Goal: Contribute content: Contribute content

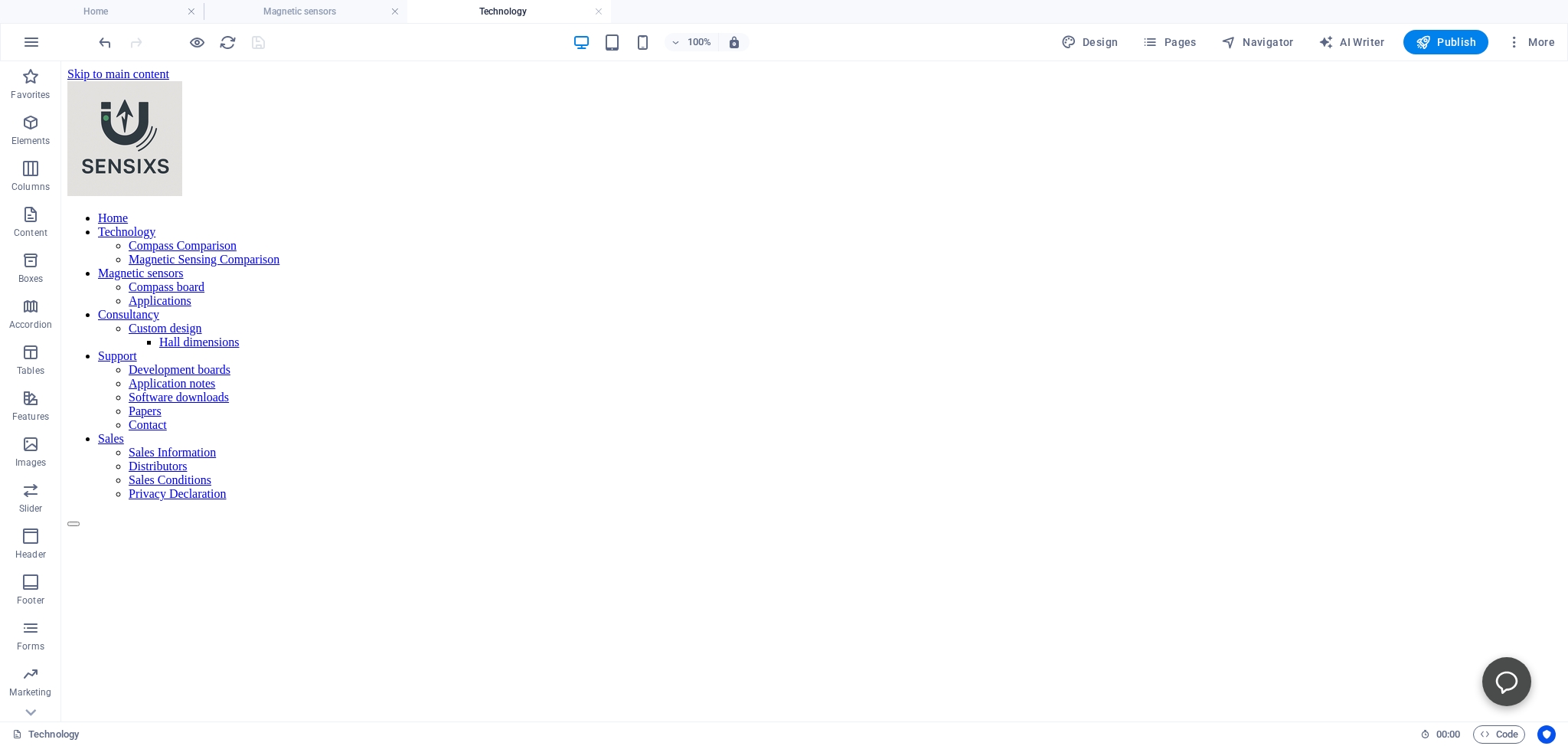
click at [770, 211] on nav "Home Technology Compass Comparison Magnetic Sensing Comparison Magnetic sensors…" at bounding box center [815, 356] width 1495 height 290
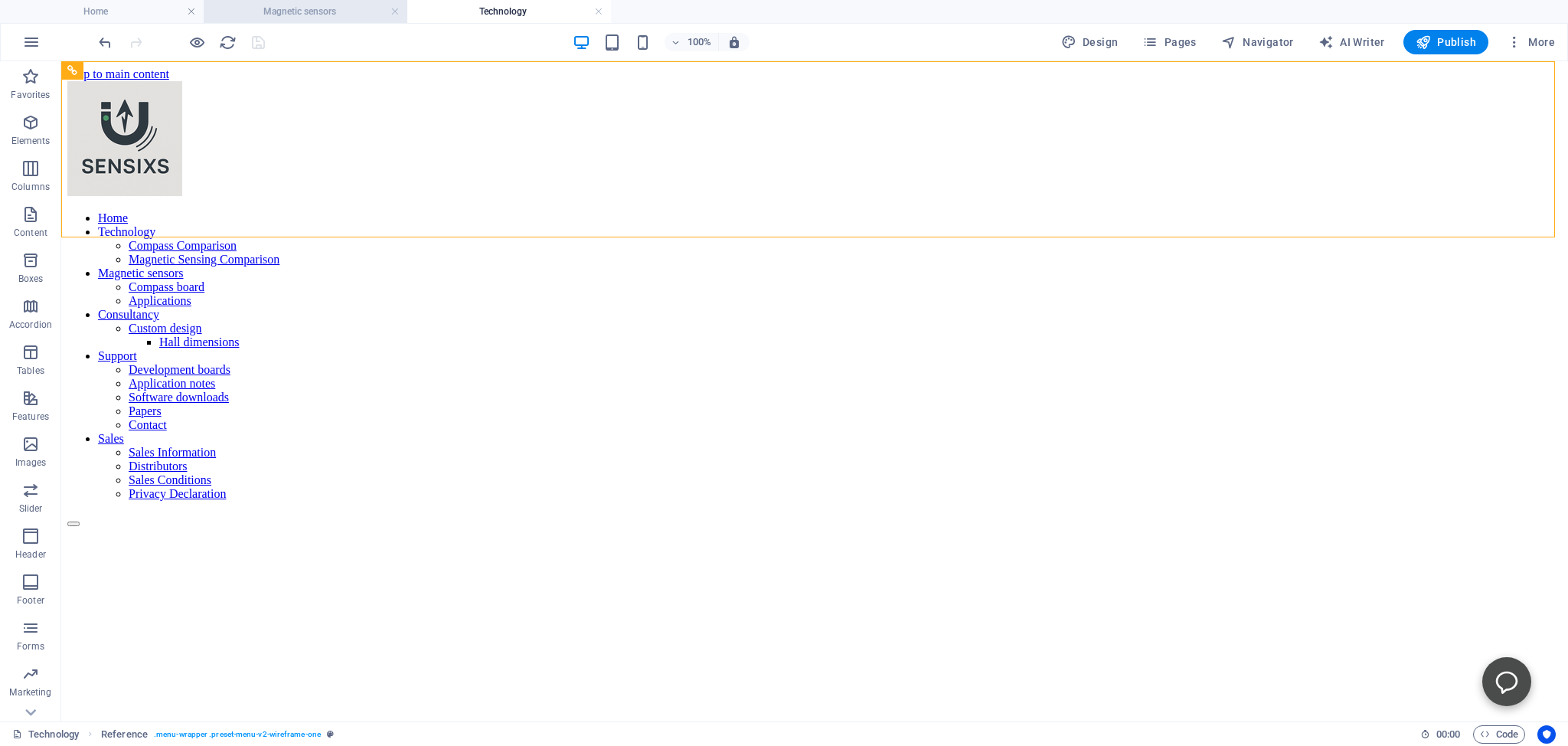
click at [330, 10] on h4 "Magnetic sensors" at bounding box center [306, 11] width 204 height 17
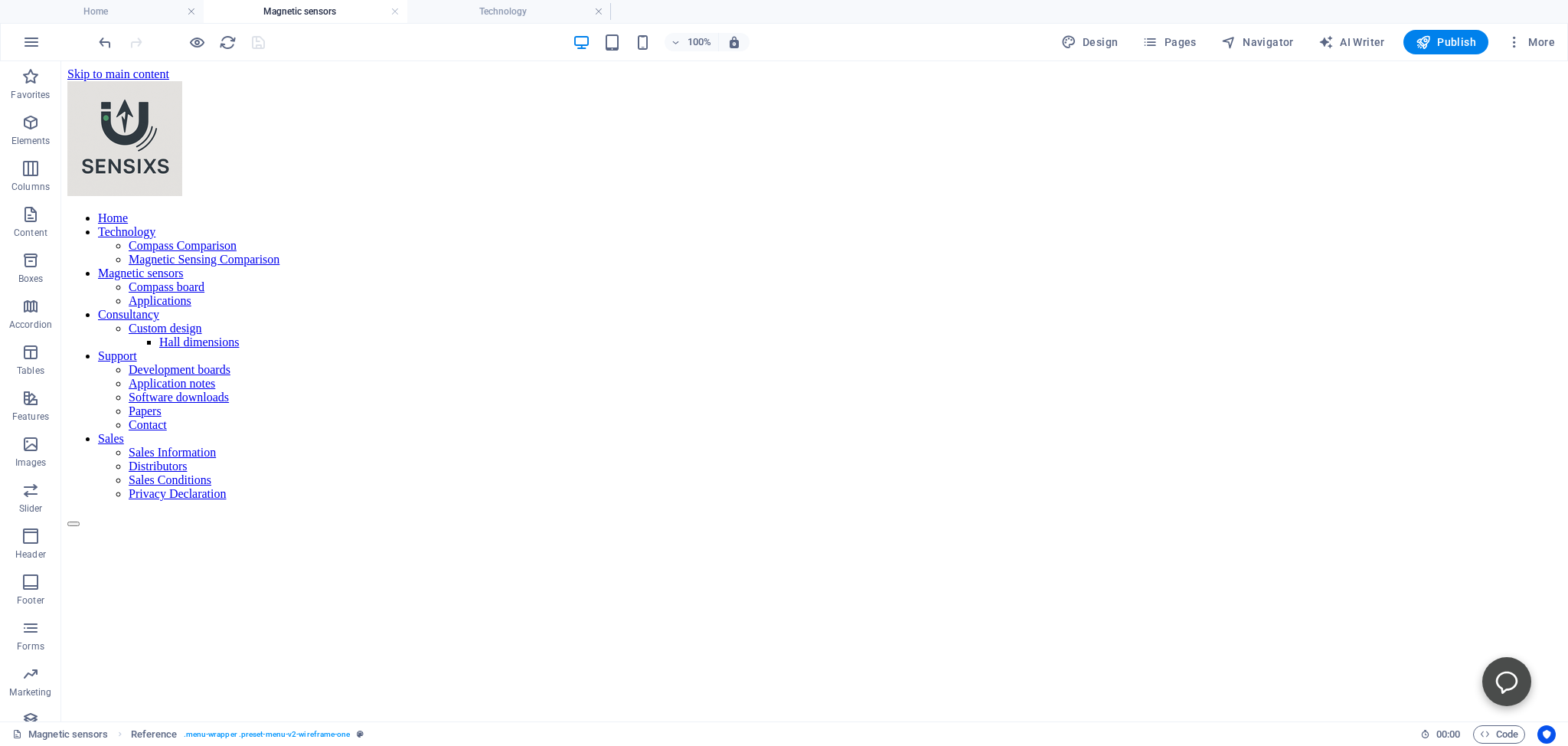
click at [205, 280] on link "Compass board" at bounding box center [166, 286] width 76 height 13
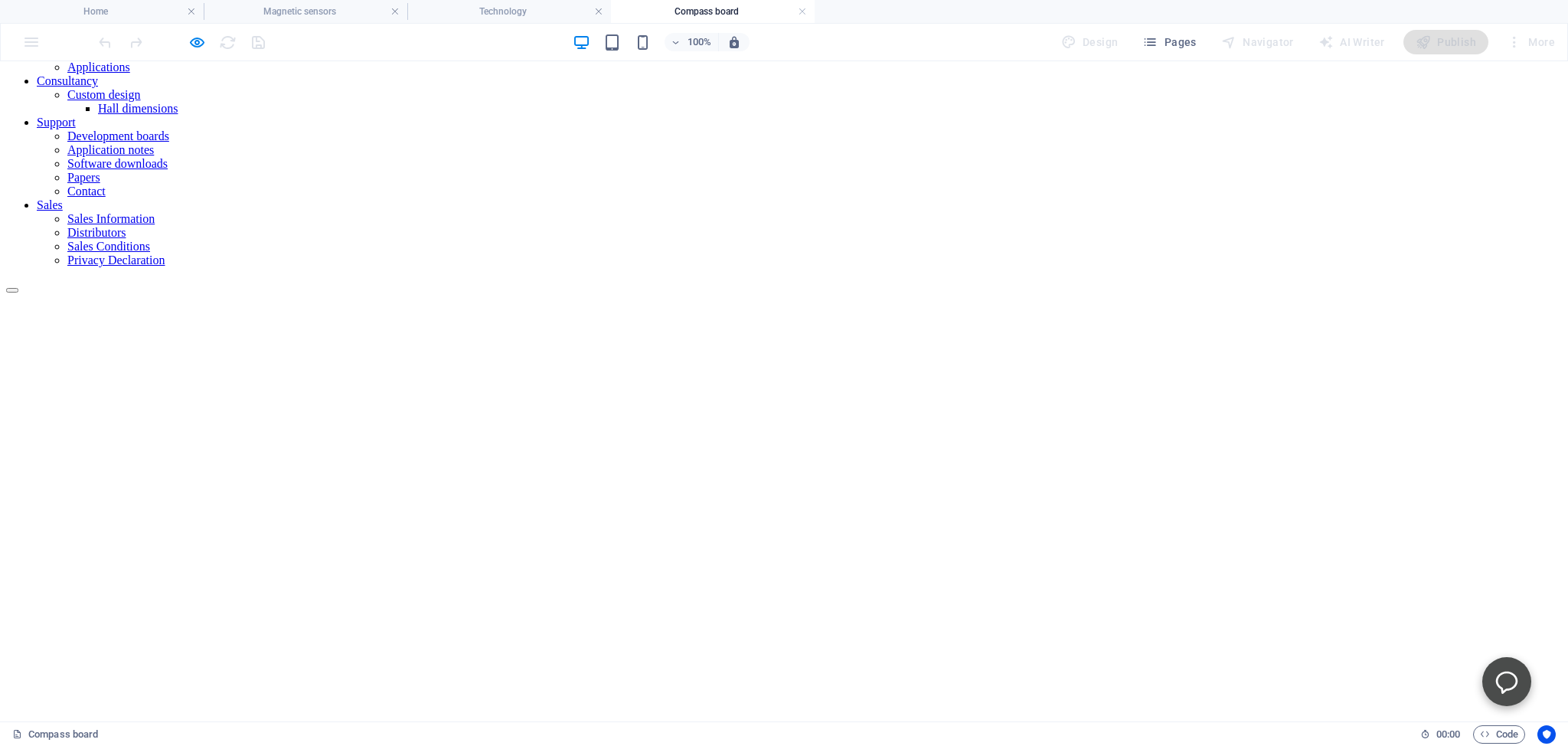
scroll to position [242, 0]
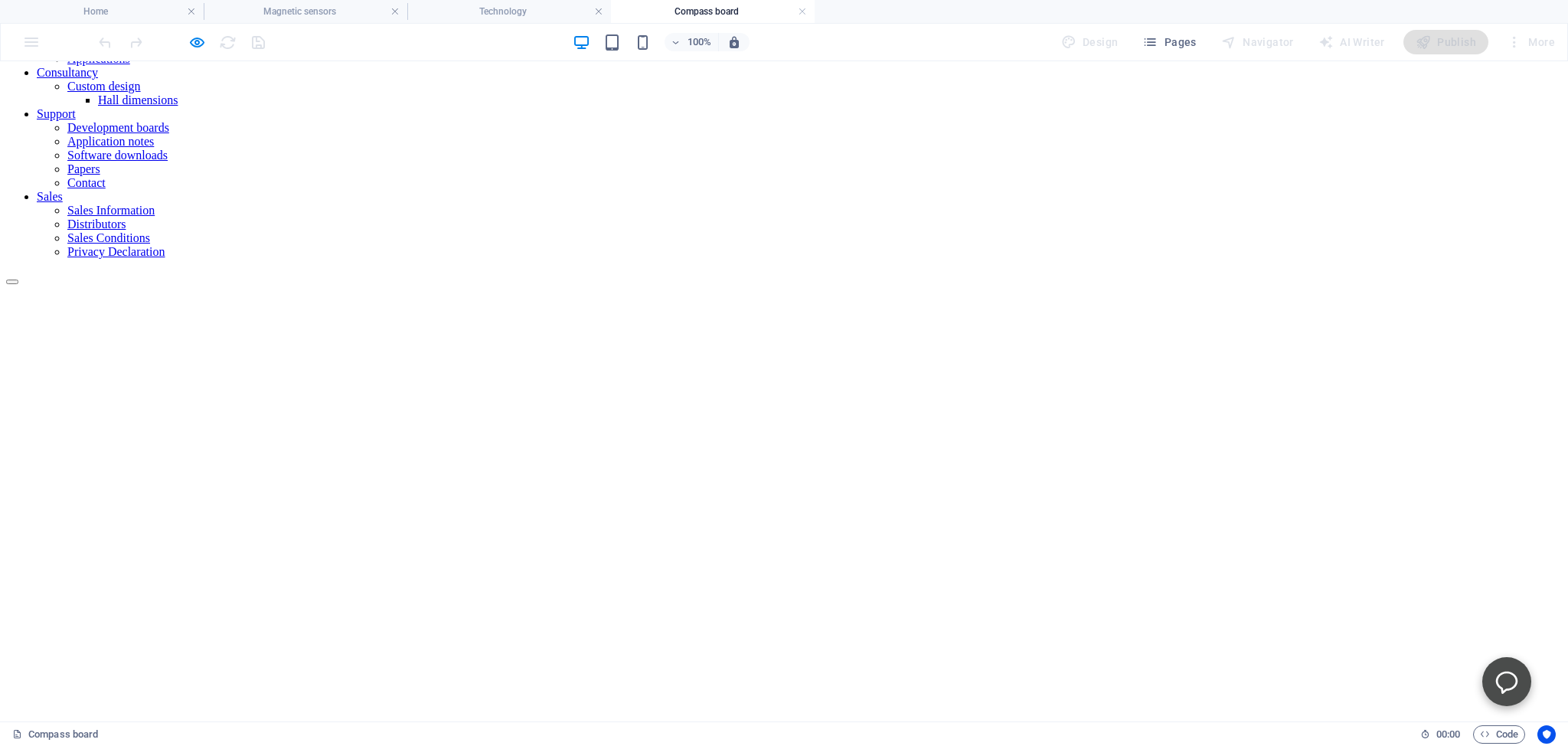
click at [591, 205] on nav "Home Technology Compass Comparison Magnetic Sensing Comparison Magnetic sensors…" at bounding box center [784, 113] width 1556 height 290
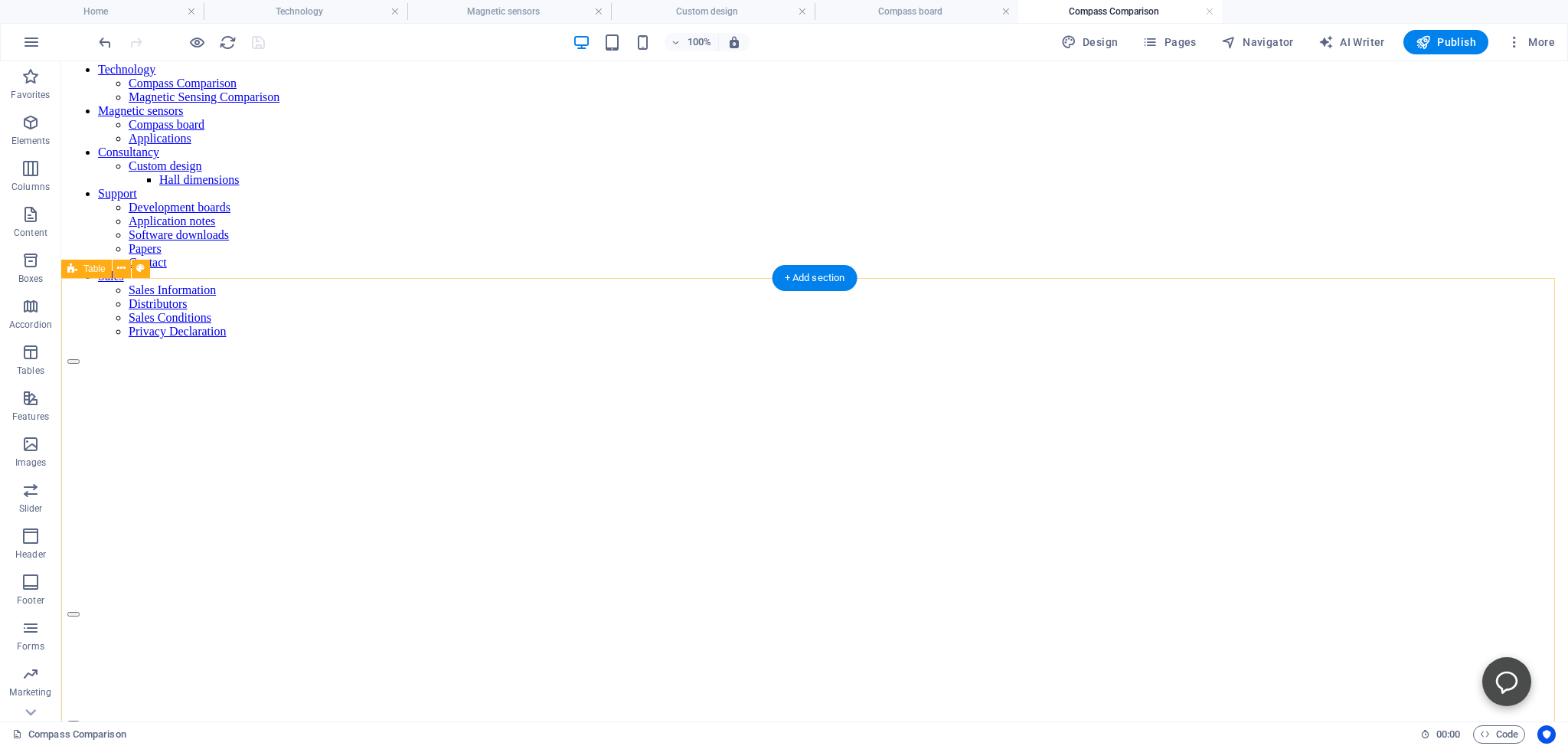
scroll to position [162, 0]
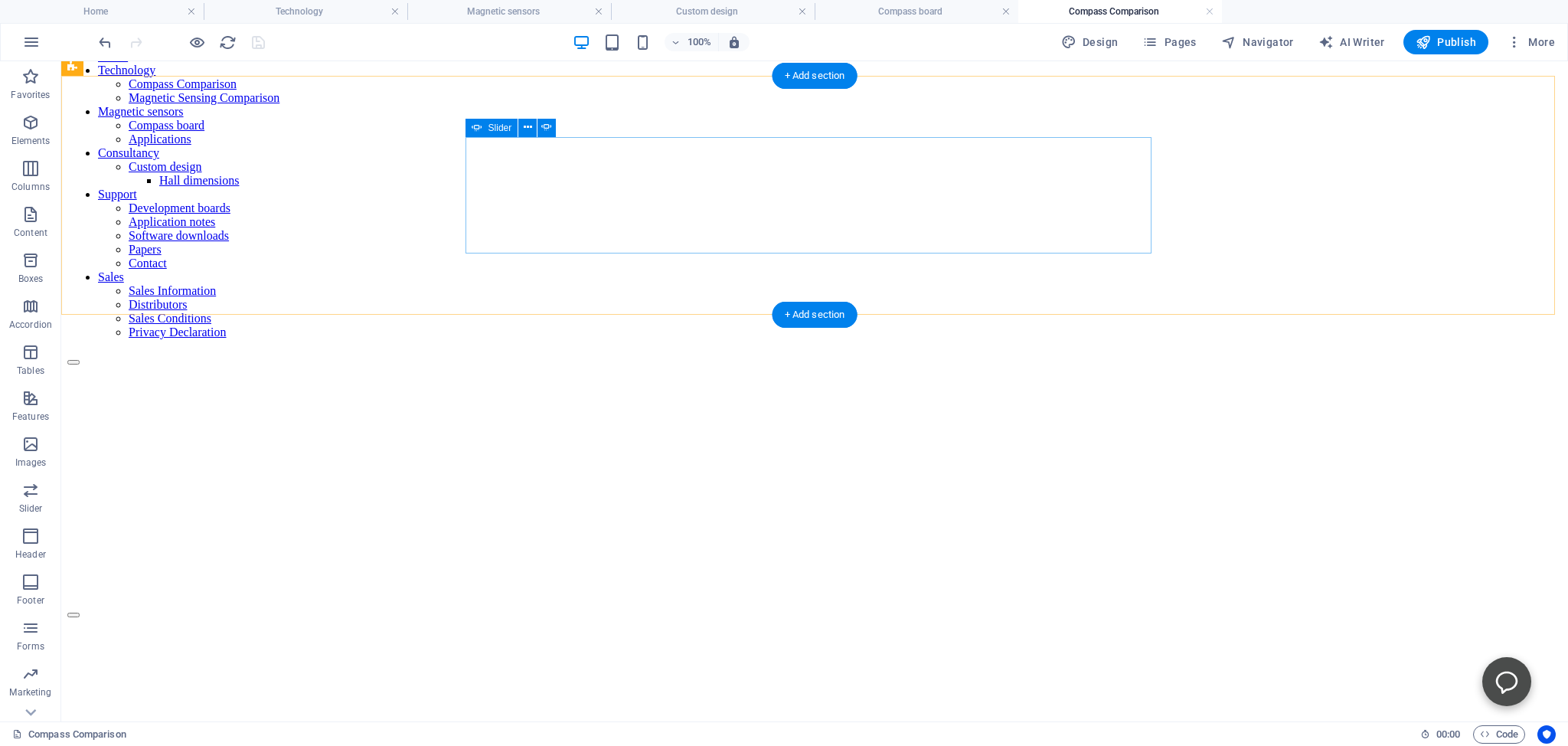
click at [80, 745] on button "Content Slider" at bounding box center [73, 761] width 12 height 5
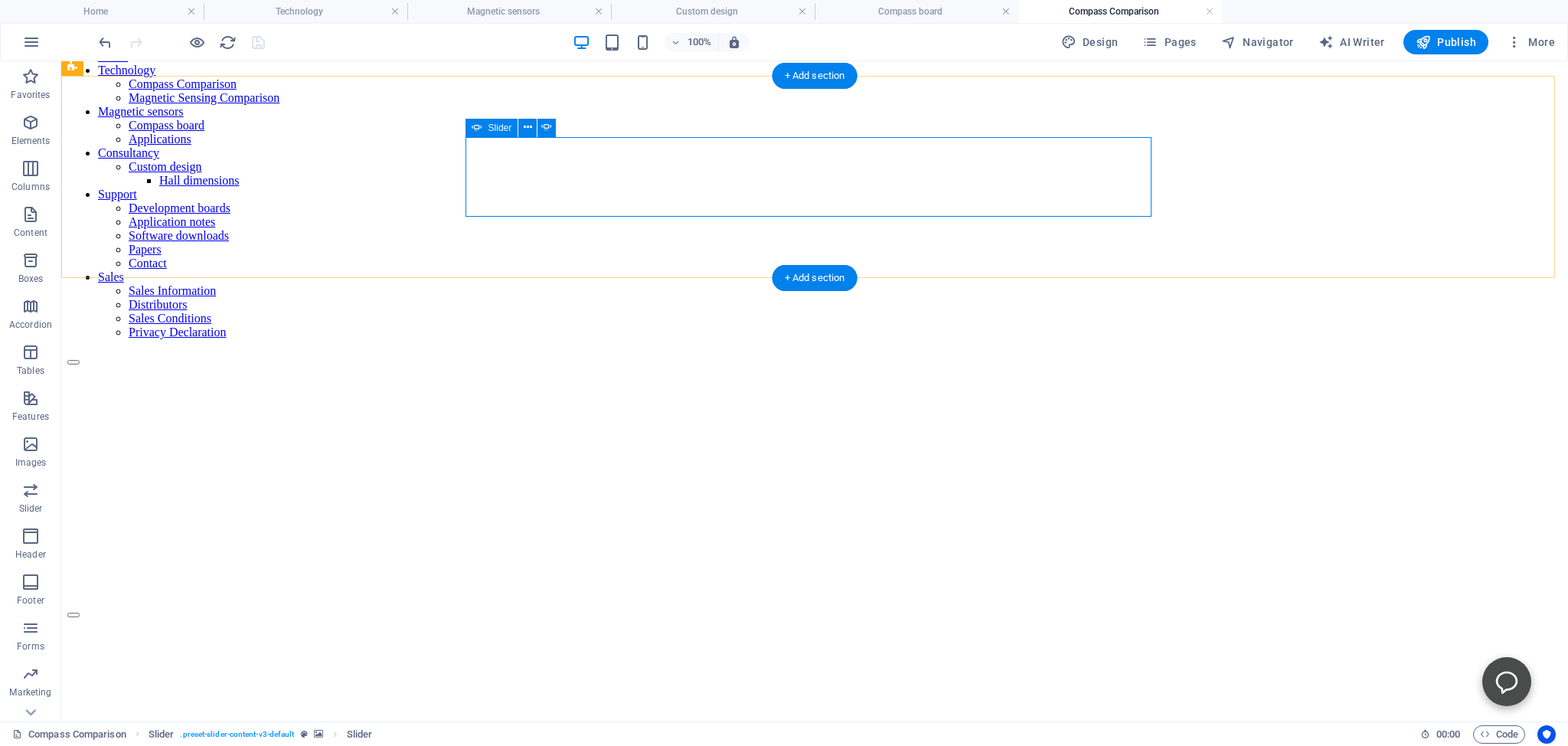
click at [80, 722] on button "Content Slider" at bounding box center [73, 724] width 12 height 5
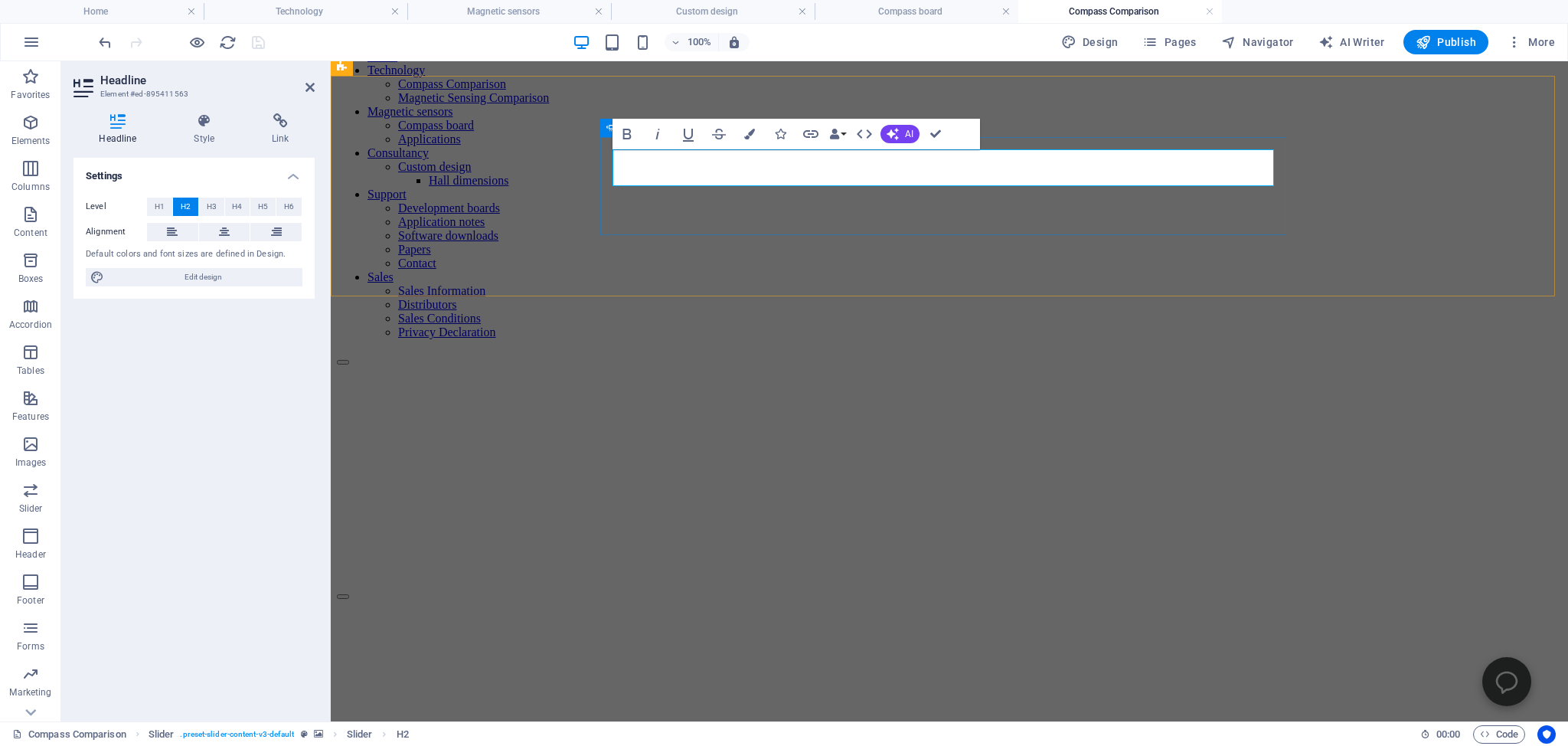
drag, startPoint x: 904, startPoint y: 168, endPoint x: 621, endPoint y: 168, distance: 283.0
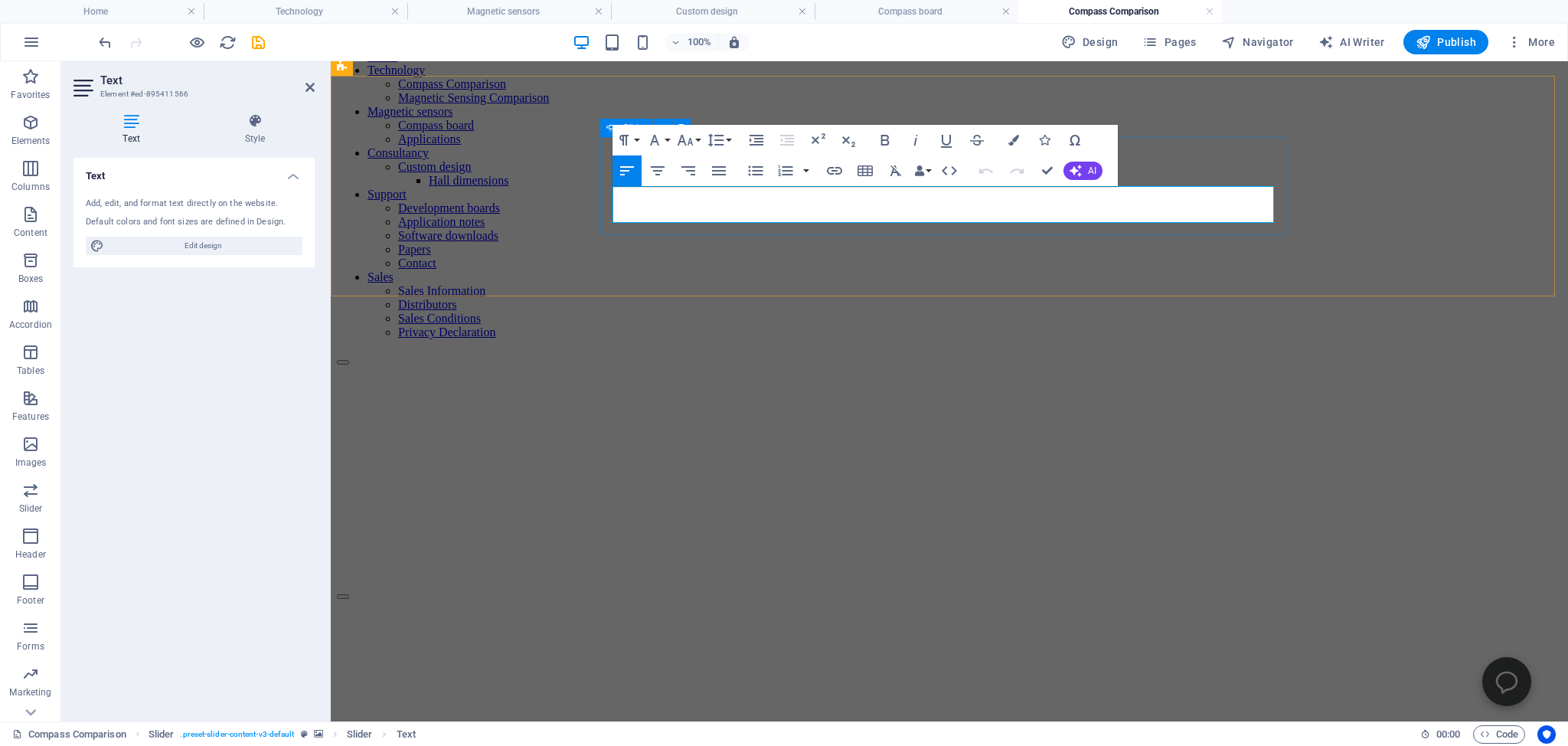
drag, startPoint x: 1165, startPoint y: 213, endPoint x: 610, endPoint y: 192, distance: 555.4
click at [610, 615] on div "Ease of use Our sensors can be daisy-chained and operated as a unified system. …" at bounding box center [949, 664] width 1225 height 98
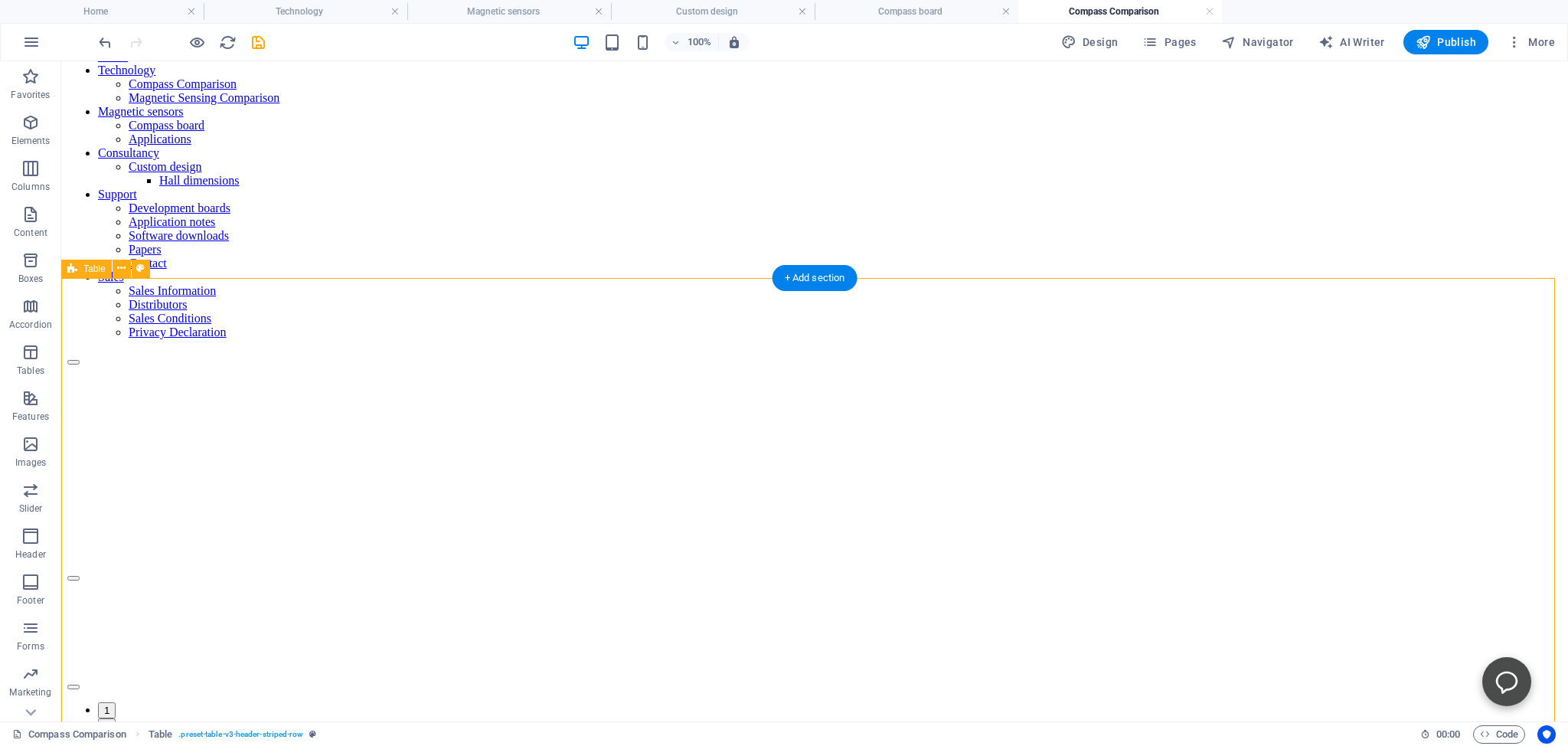
click at [80, 685] on button "Content Slider" at bounding box center [73, 687] width 12 height 5
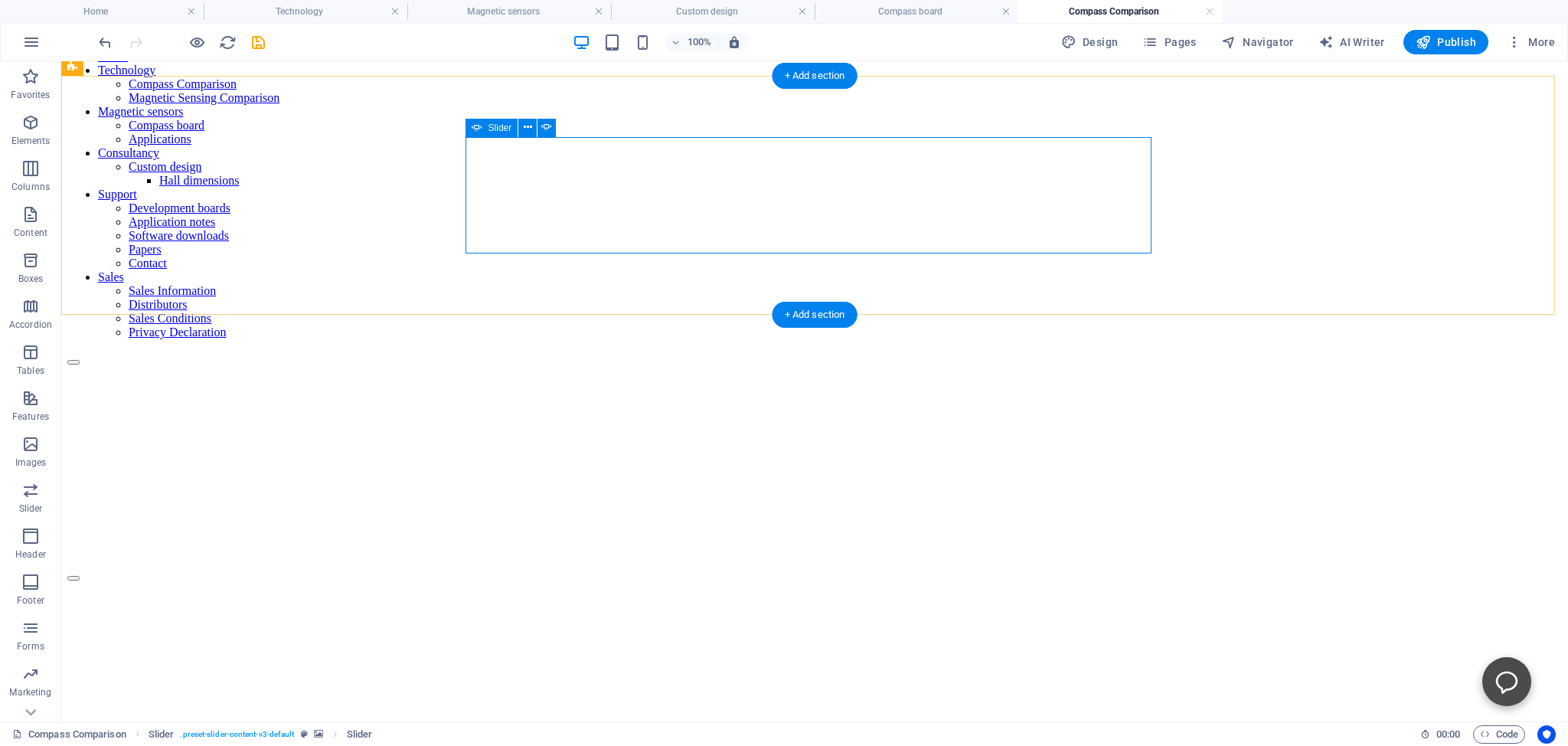
click at [80, 722] on button "Content Slider" at bounding box center [73, 724] width 12 height 5
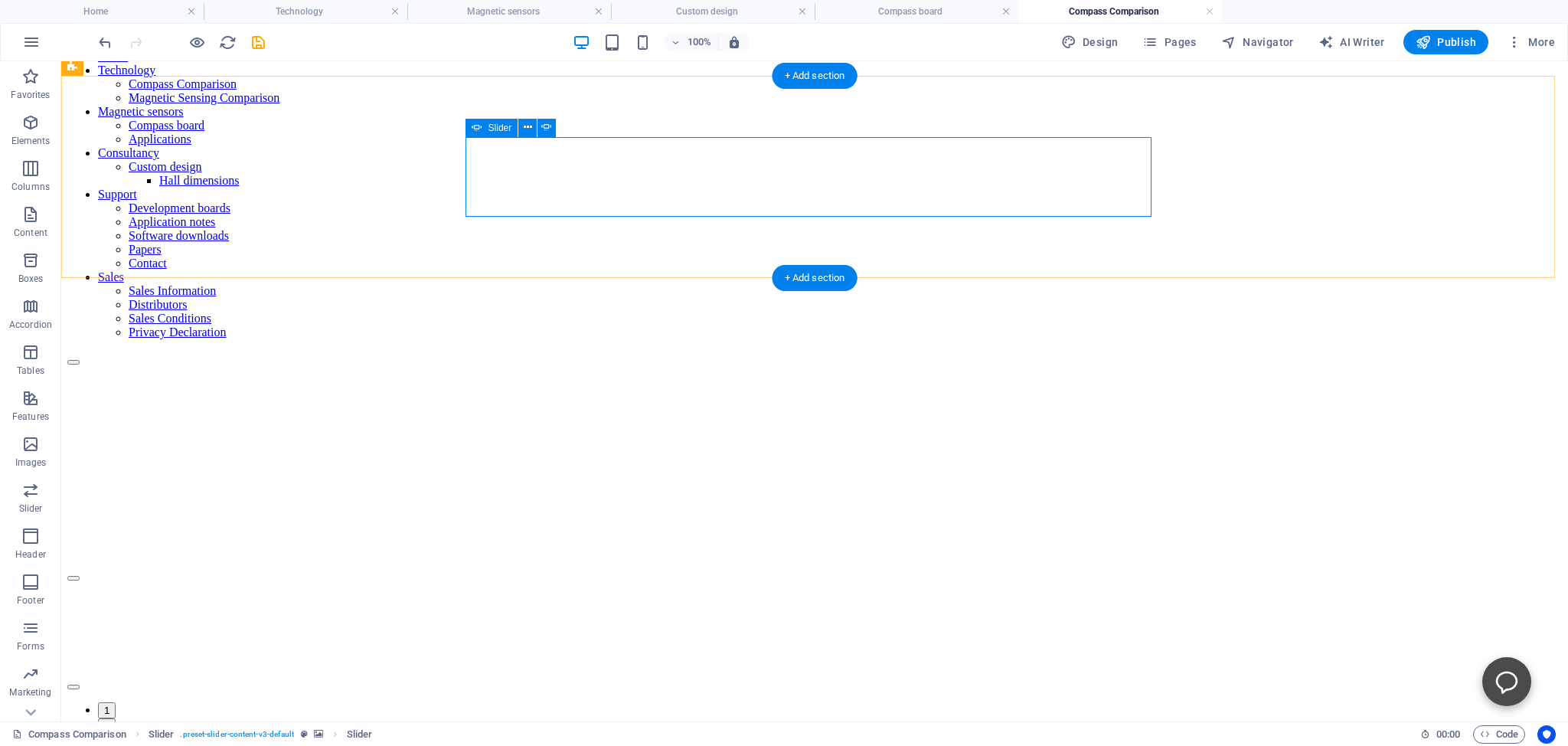
click at [80, 685] on button "Content Slider" at bounding box center [73, 687] width 12 height 5
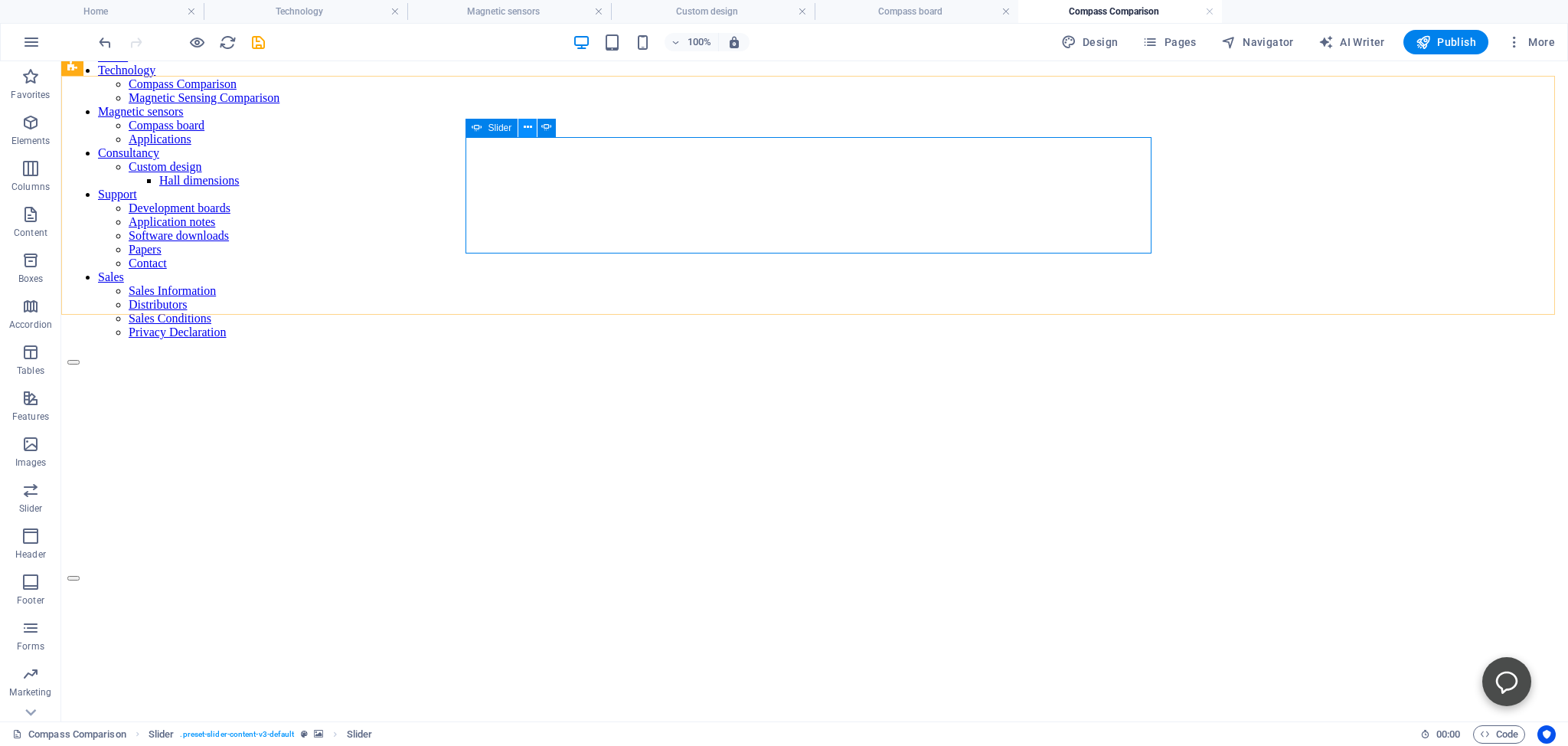
click at [528, 131] on icon at bounding box center [528, 127] width 8 height 16
click at [80, 722] on button "Content Slider" at bounding box center [73, 724] width 12 height 5
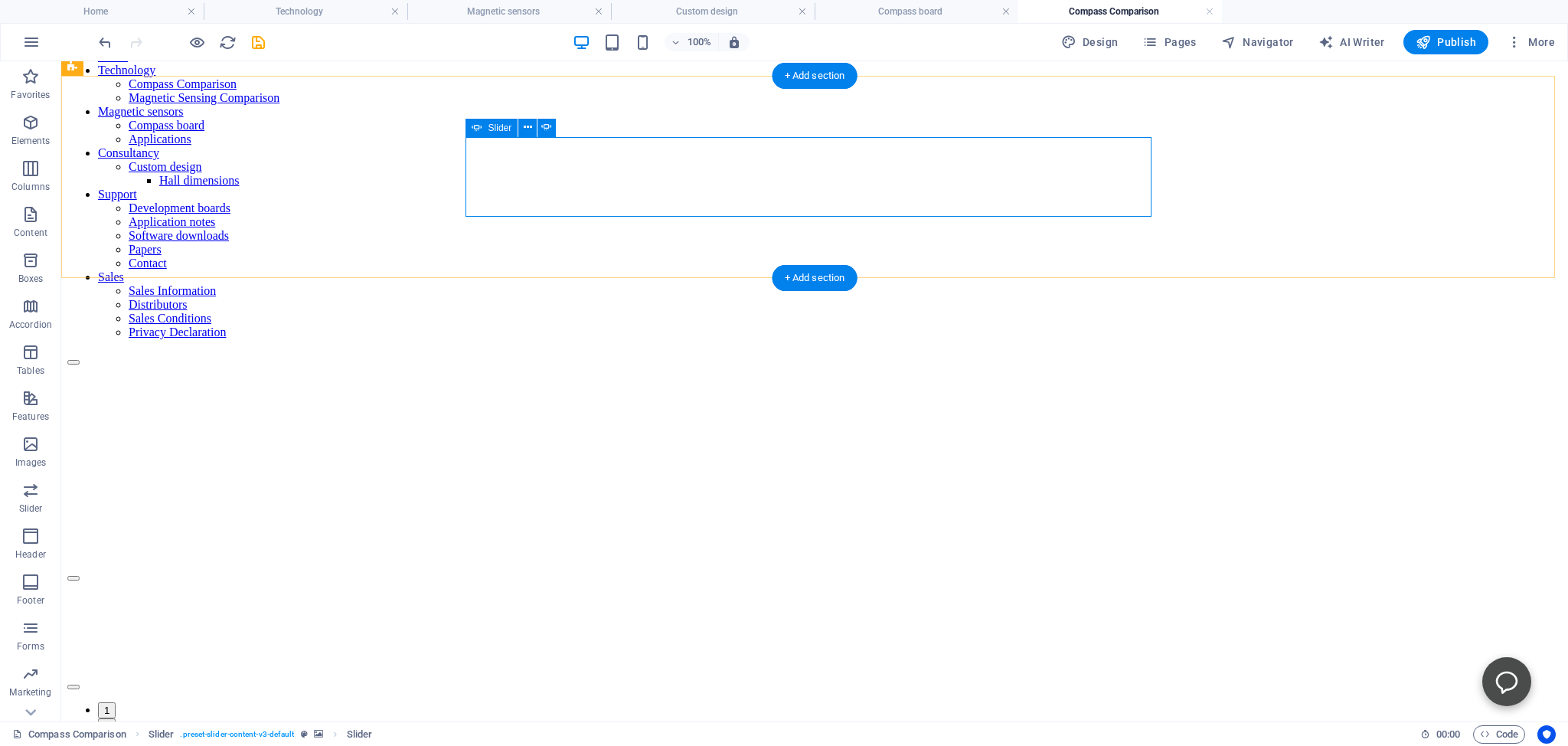
click at [80, 685] on button "Content Slider" at bounding box center [73, 687] width 12 height 5
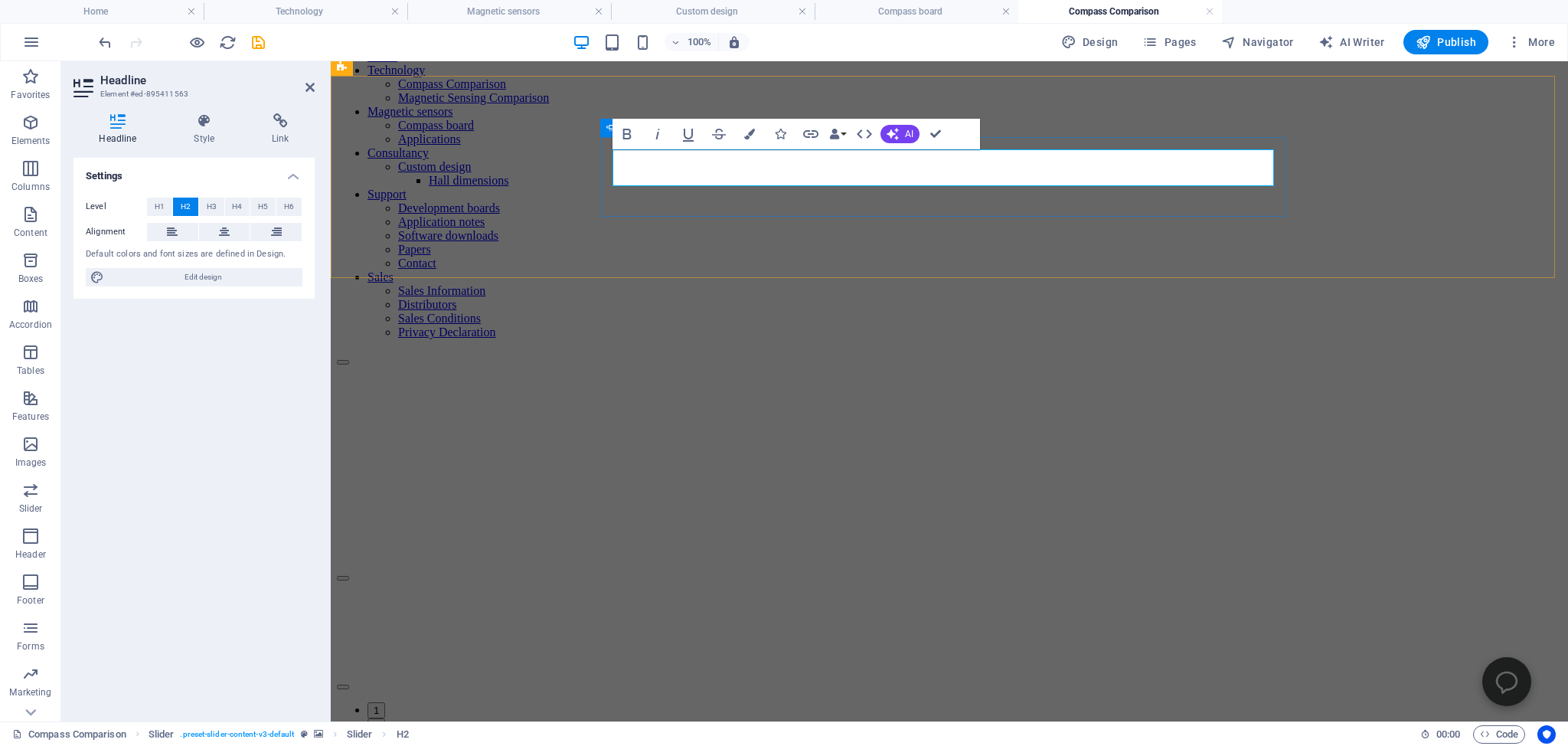
drag, startPoint x: 779, startPoint y: 167, endPoint x: 627, endPoint y: 168, distance: 152.0
click at [520, 366] on figure at bounding box center [949, 366] width 1225 height 0
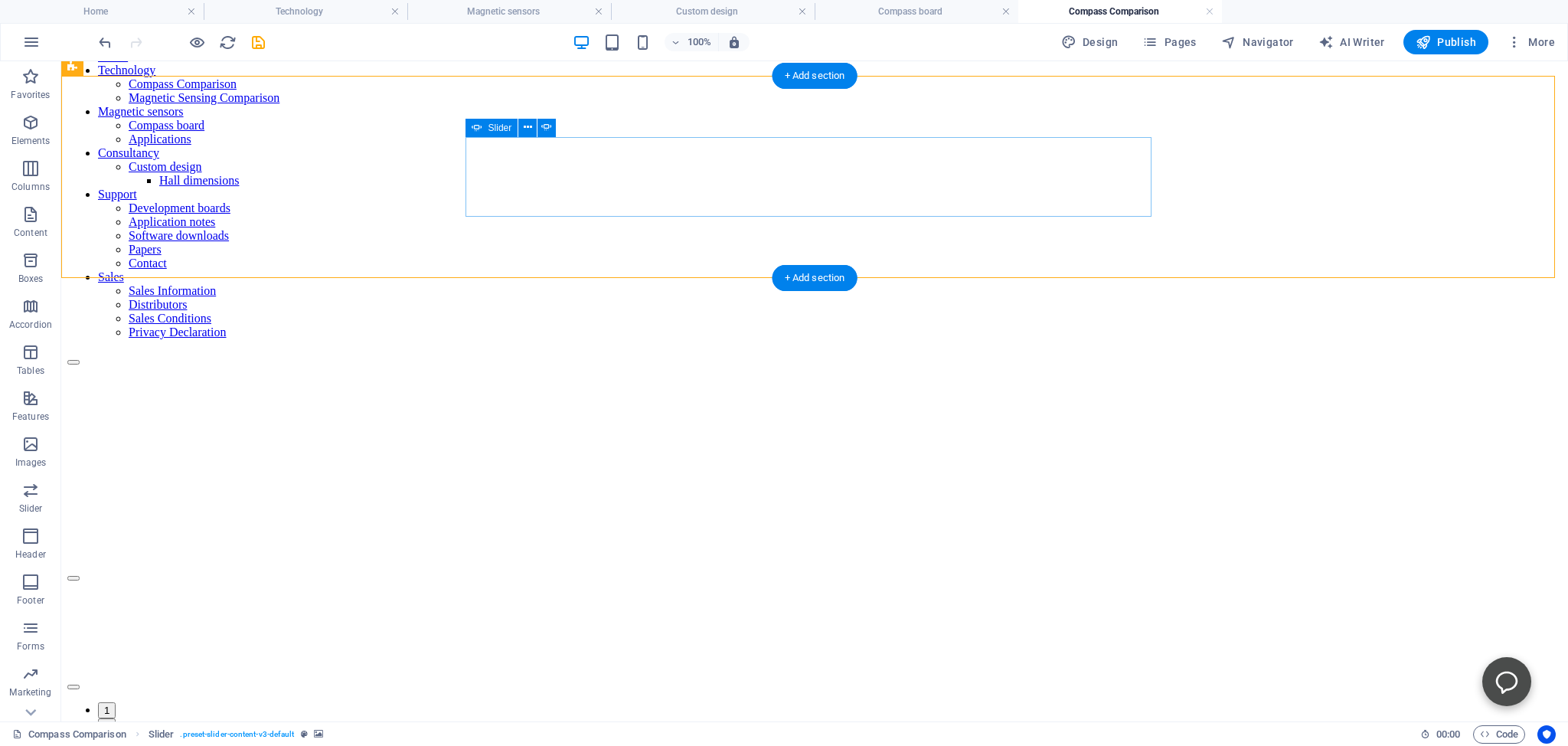
click at [80, 685] on button "Content Slider" at bounding box center [73, 687] width 12 height 5
click at [80, 722] on button "Content Slider" at bounding box center [73, 724] width 12 height 5
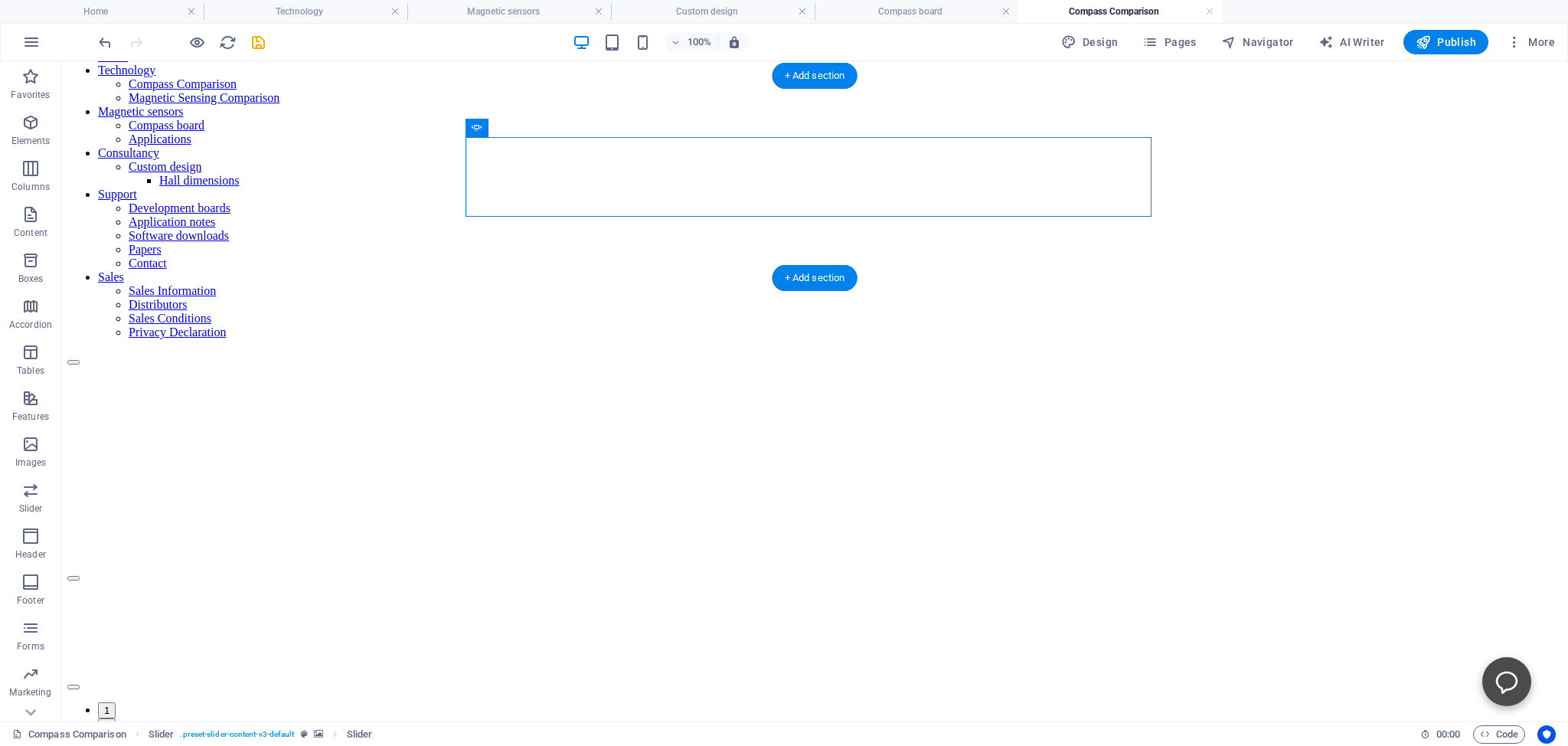
click at [1175, 366] on figure at bounding box center [815, 366] width 1495 height 0
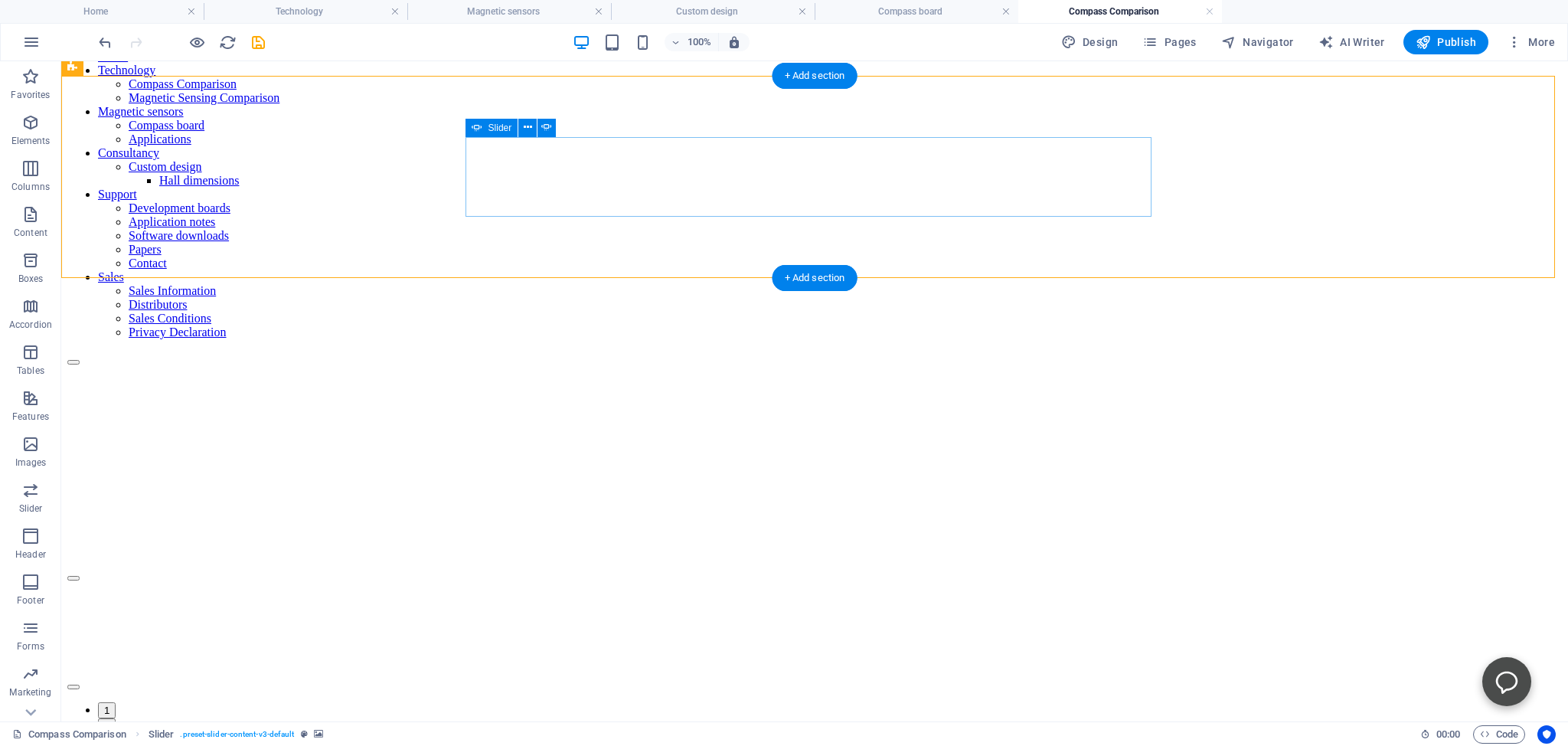
click at [80, 685] on button "Content Slider" at bounding box center [73, 687] width 12 height 5
click at [529, 131] on div "H2" at bounding box center [525, 140] width 41 height 19
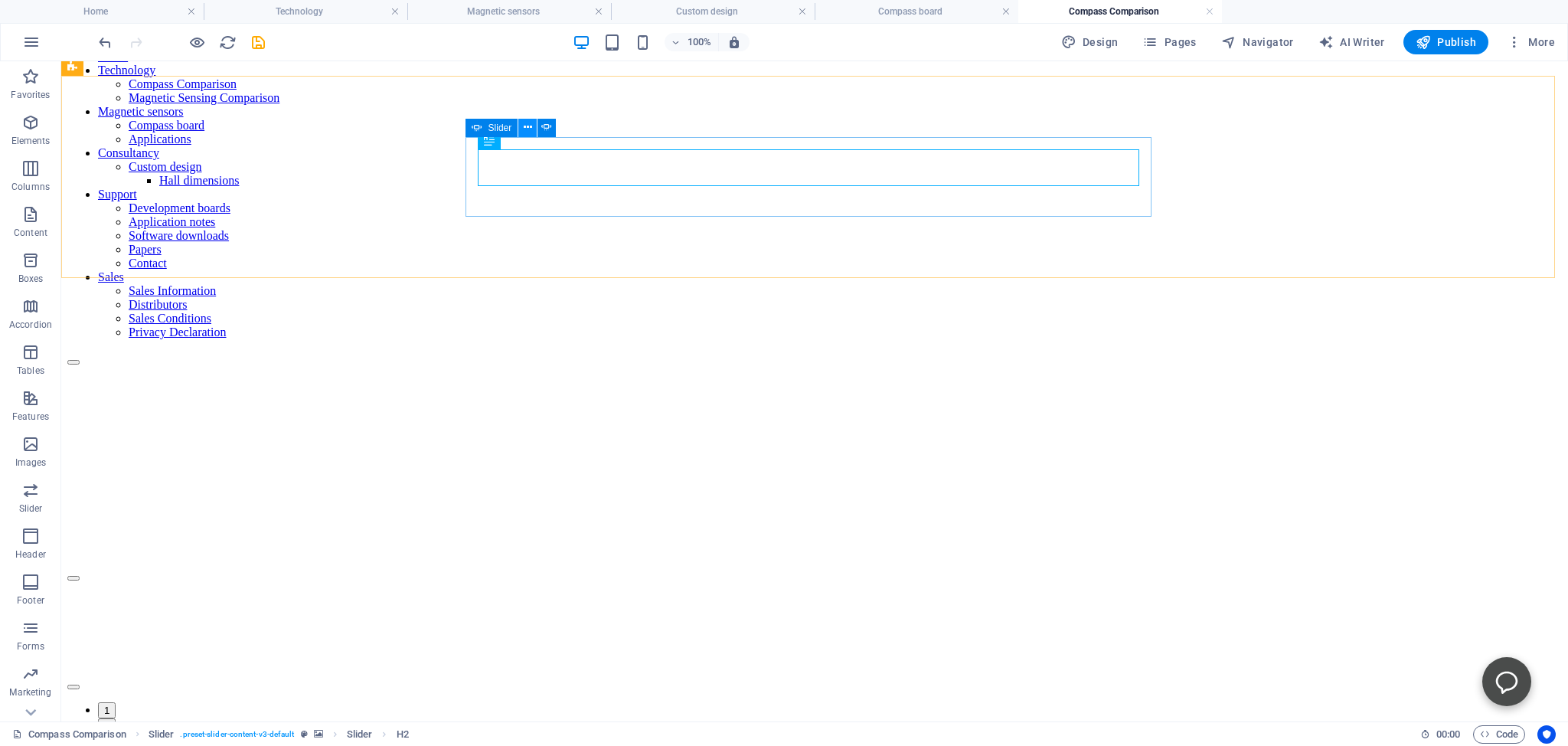
click at [528, 124] on icon at bounding box center [528, 127] width 8 height 16
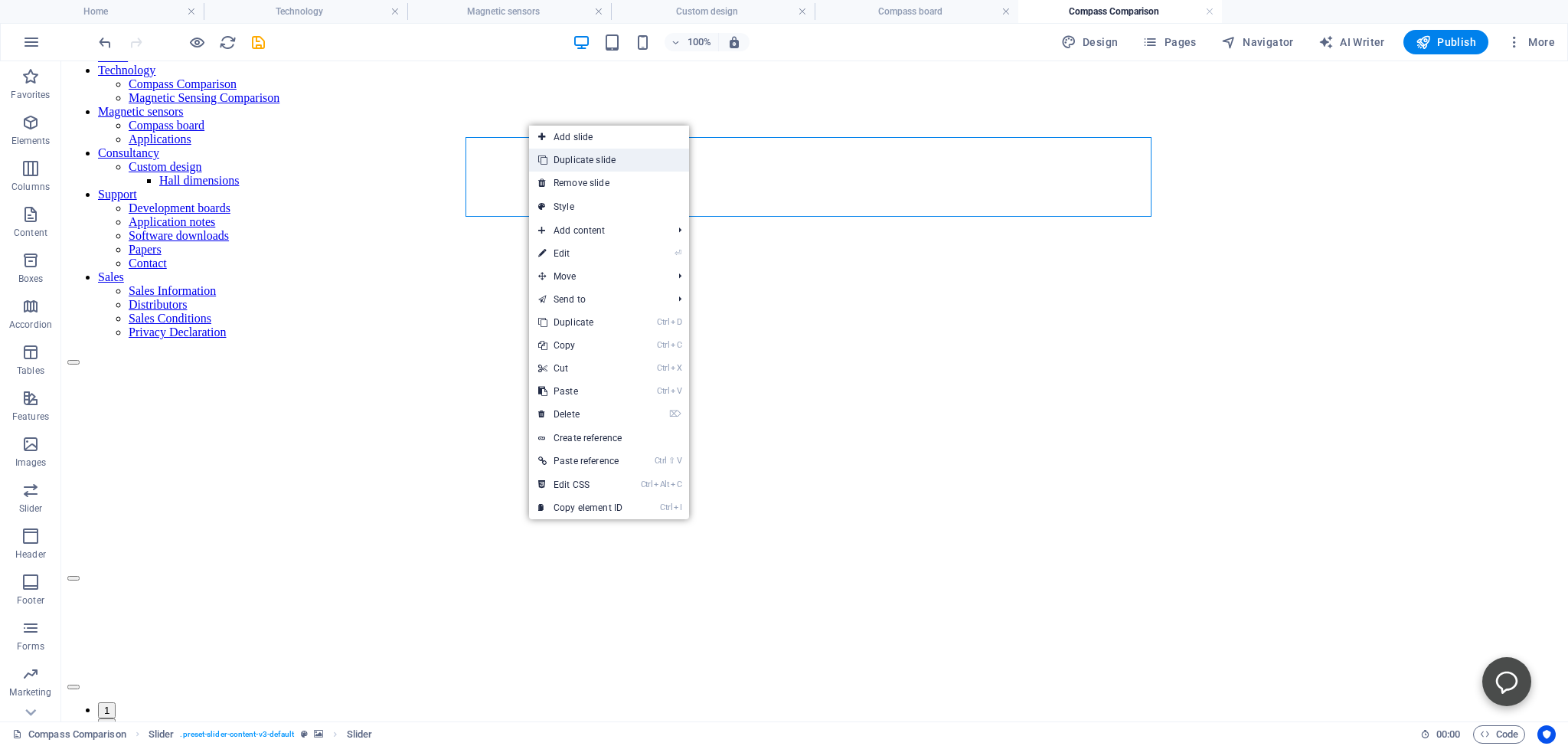
click at [582, 161] on link "Duplicate slide" at bounding box center [609, 160] width 160 height 23
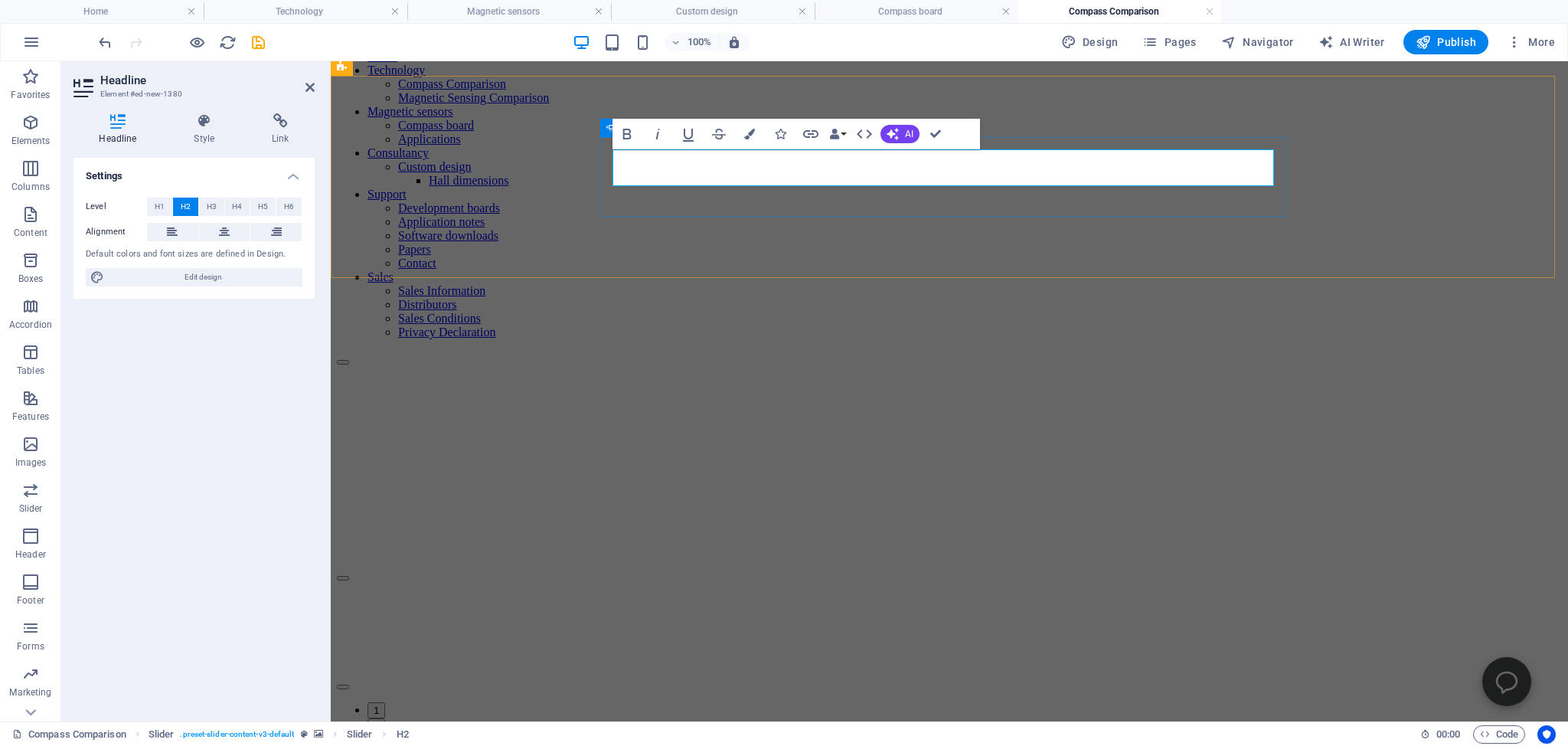
drag, startPoint x: 786, startPoint y: 168, endPoint x: 638, endPoint y: 184, distance: 148.9
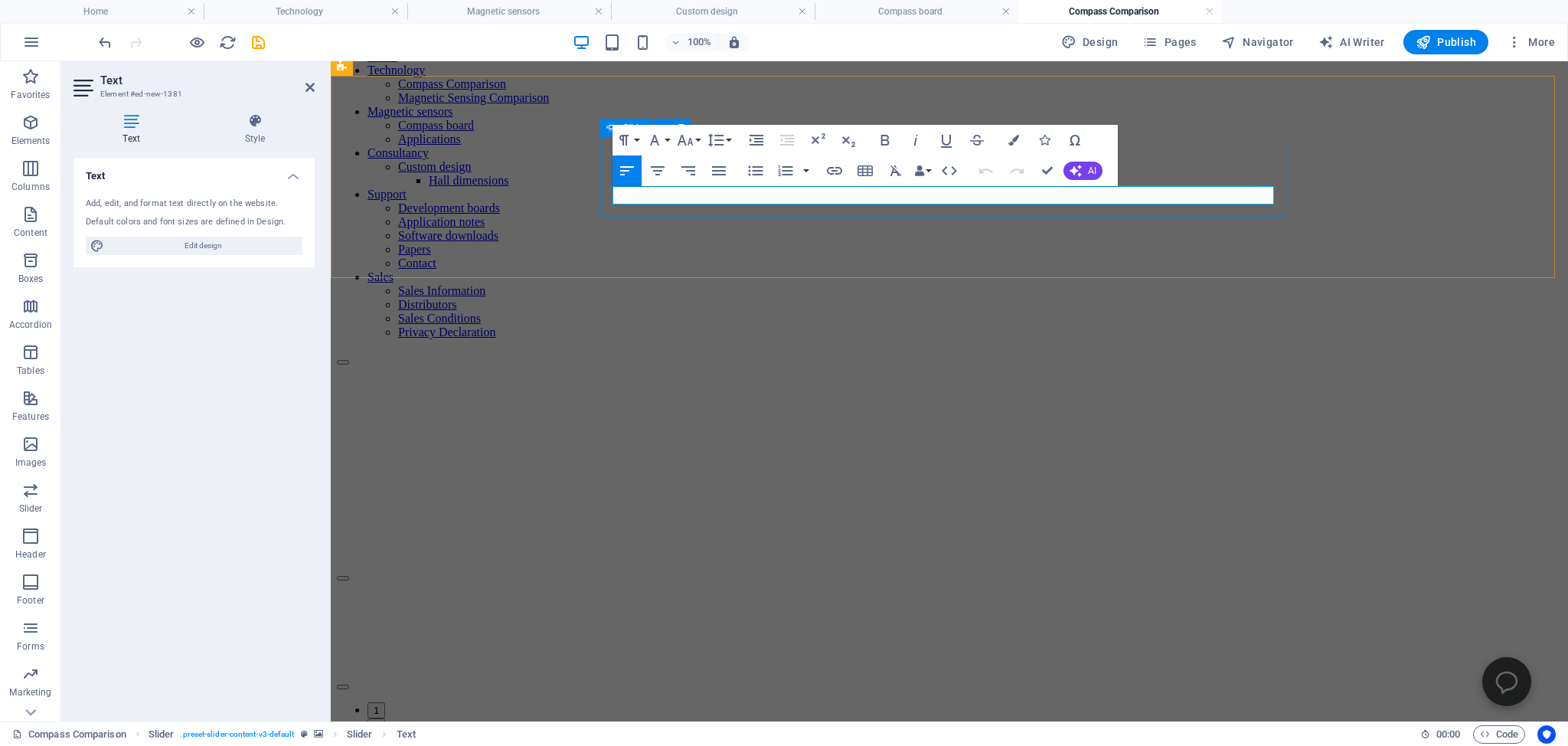
drag, startPoint x: 1203, startPoint y: 196, endPoint x: 702, endPoint y: 198, distance: 501.0
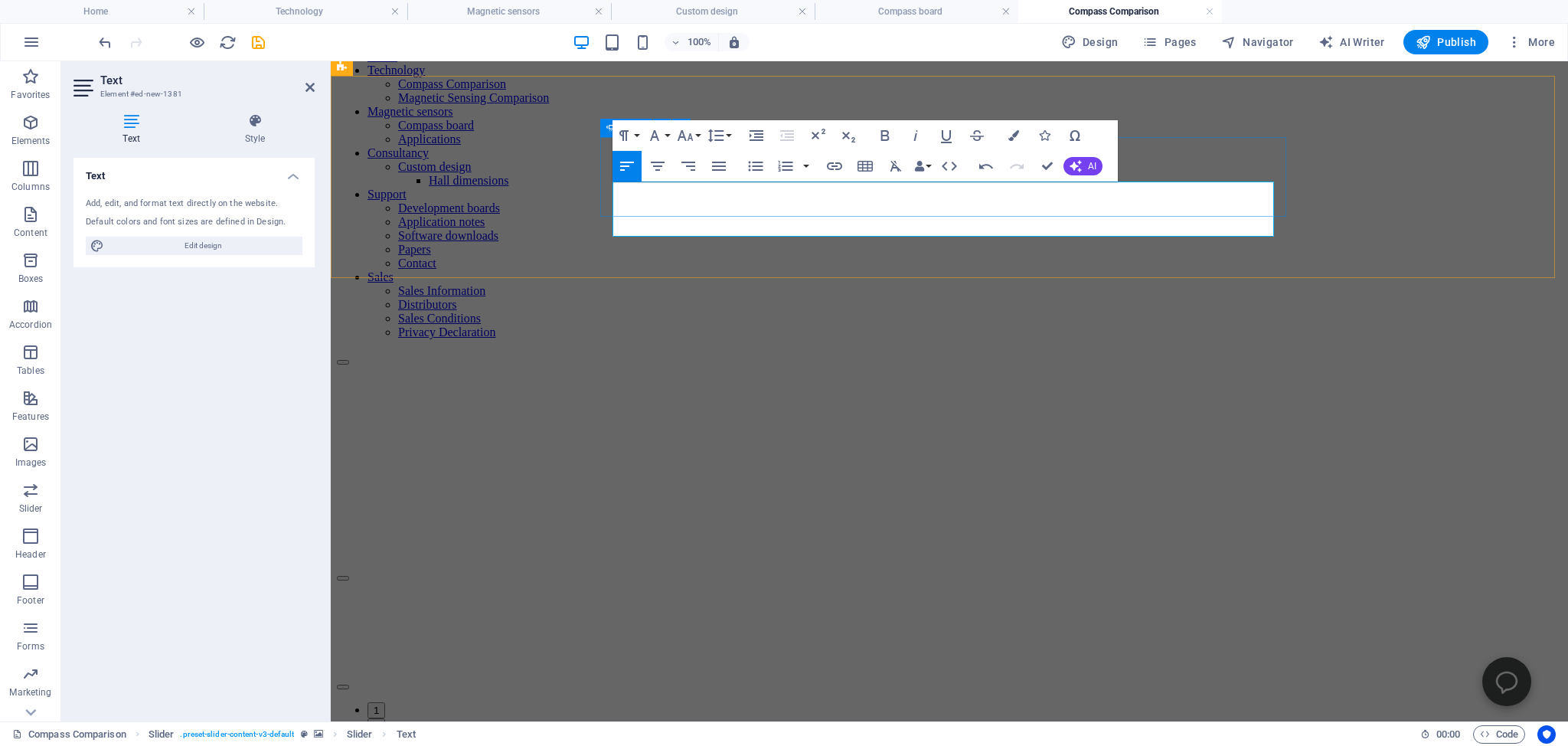
drag, startPoint x: 1221, startPoint y: 193, endPoint x: 1162, endPoint y: 193, distance: 59.0
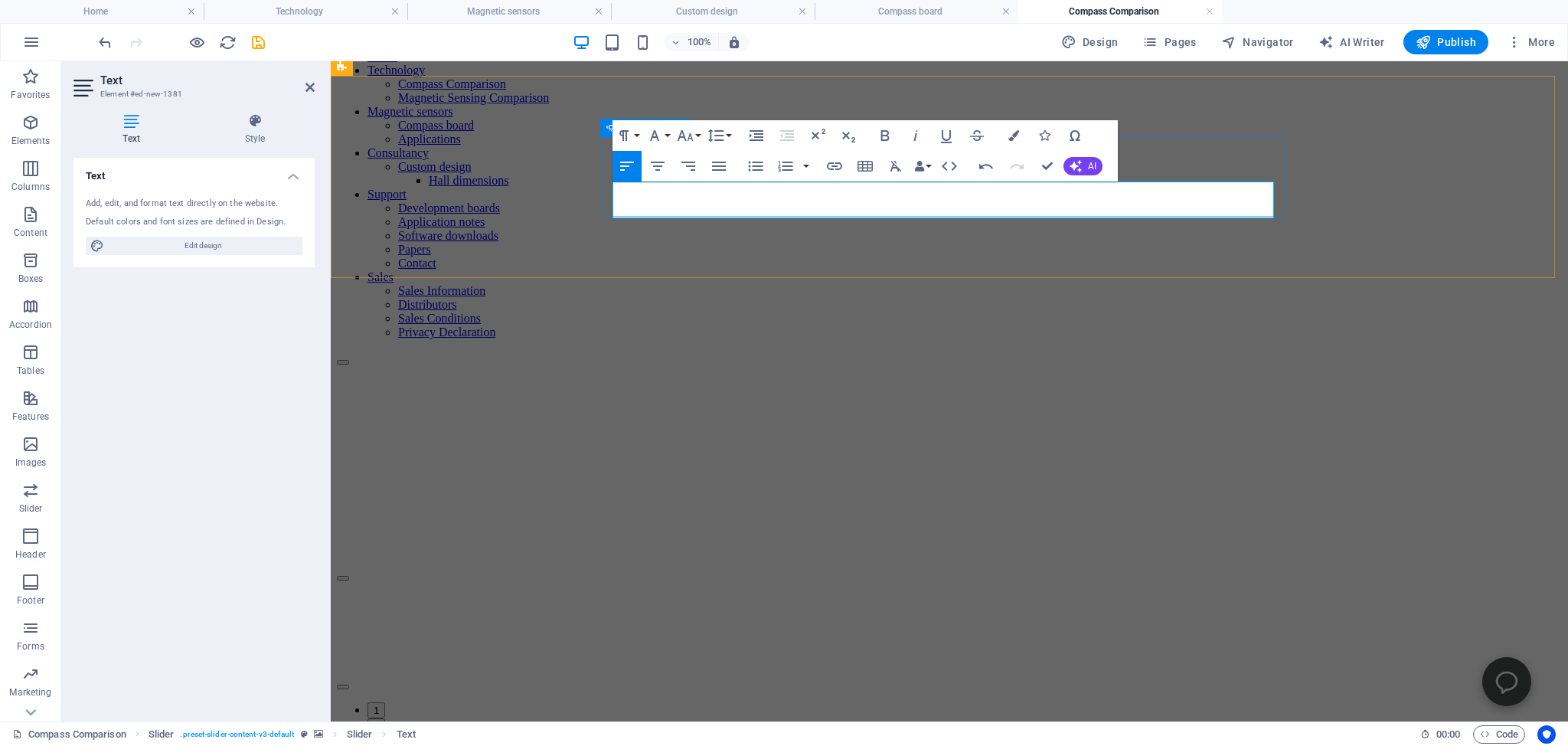
drag, startPoint x: 1245, startPoint y: 209, endPoint x: 1145, endPoint y: 211, distance: 100.0
drag, startPoint x: 1241, startPoint y: 210, endPoint x: 613, endPoint y: 191, distance: 628.3
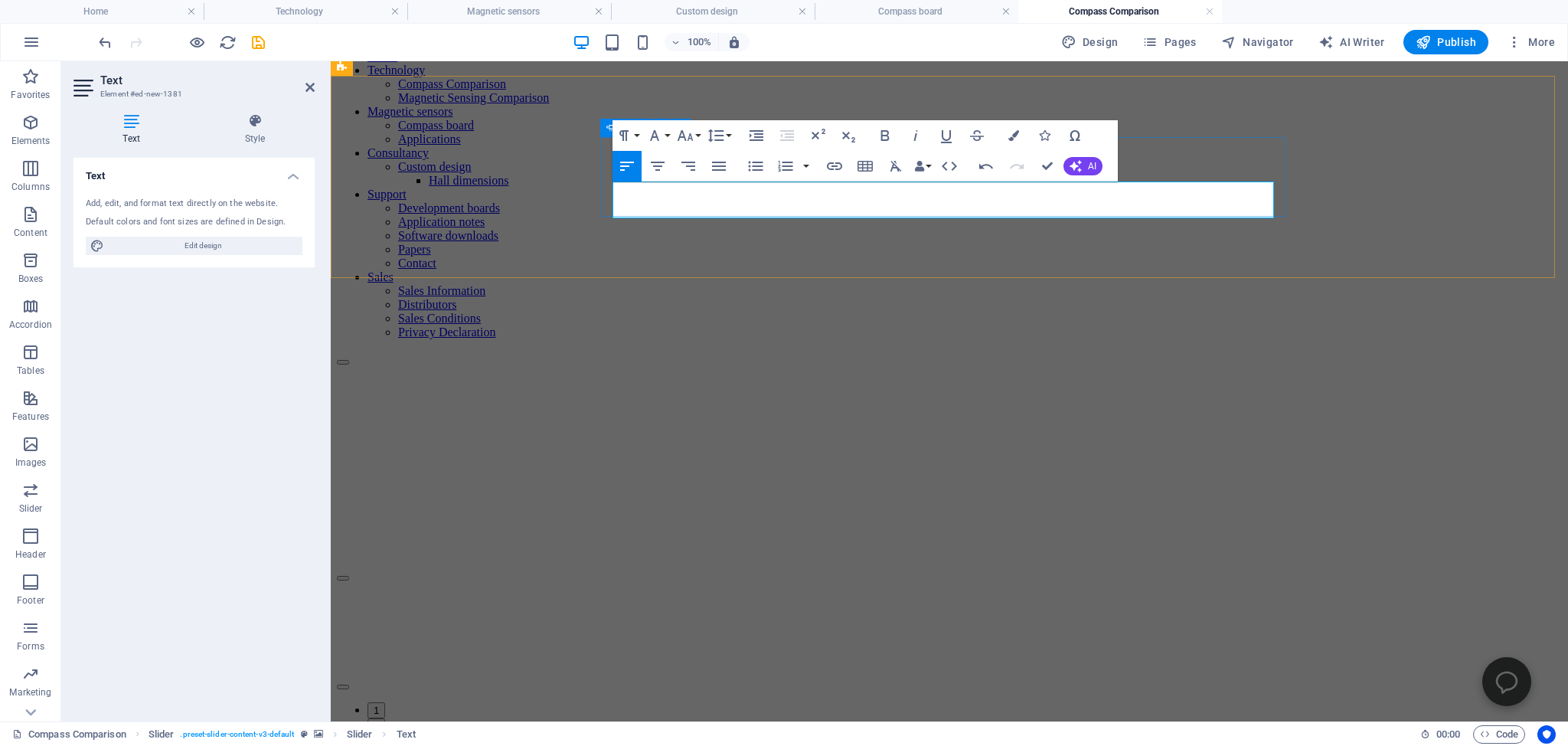
copy p "The XEN1210 is the only solid state compass suitable for space mission. With on…"
click at [1076, 162] on icon "button" at bounding box center [1075, 166] width 12 height 12
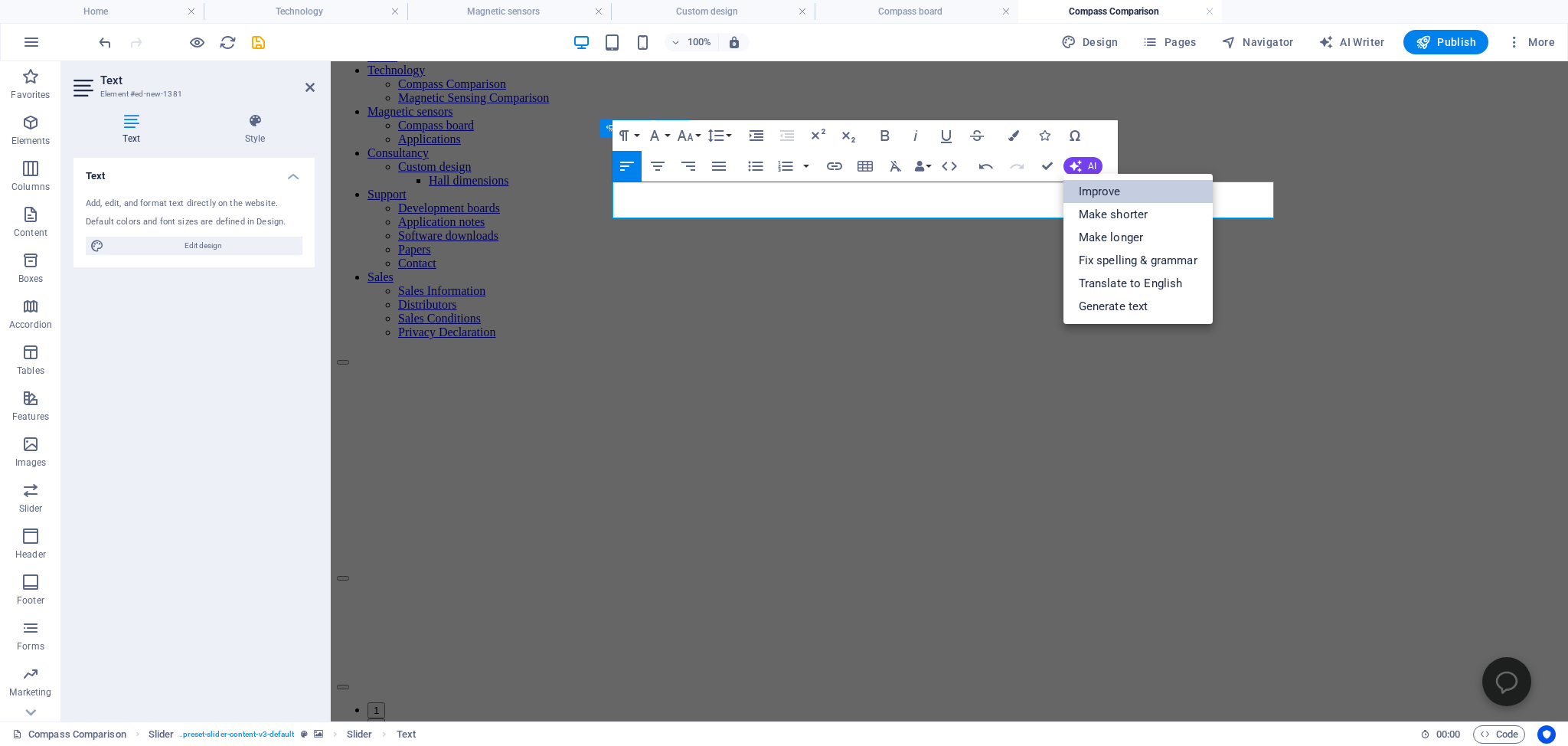
click at [1100, 192] on link "Improve" at bounding box center [1137, 192] width 149 height 23
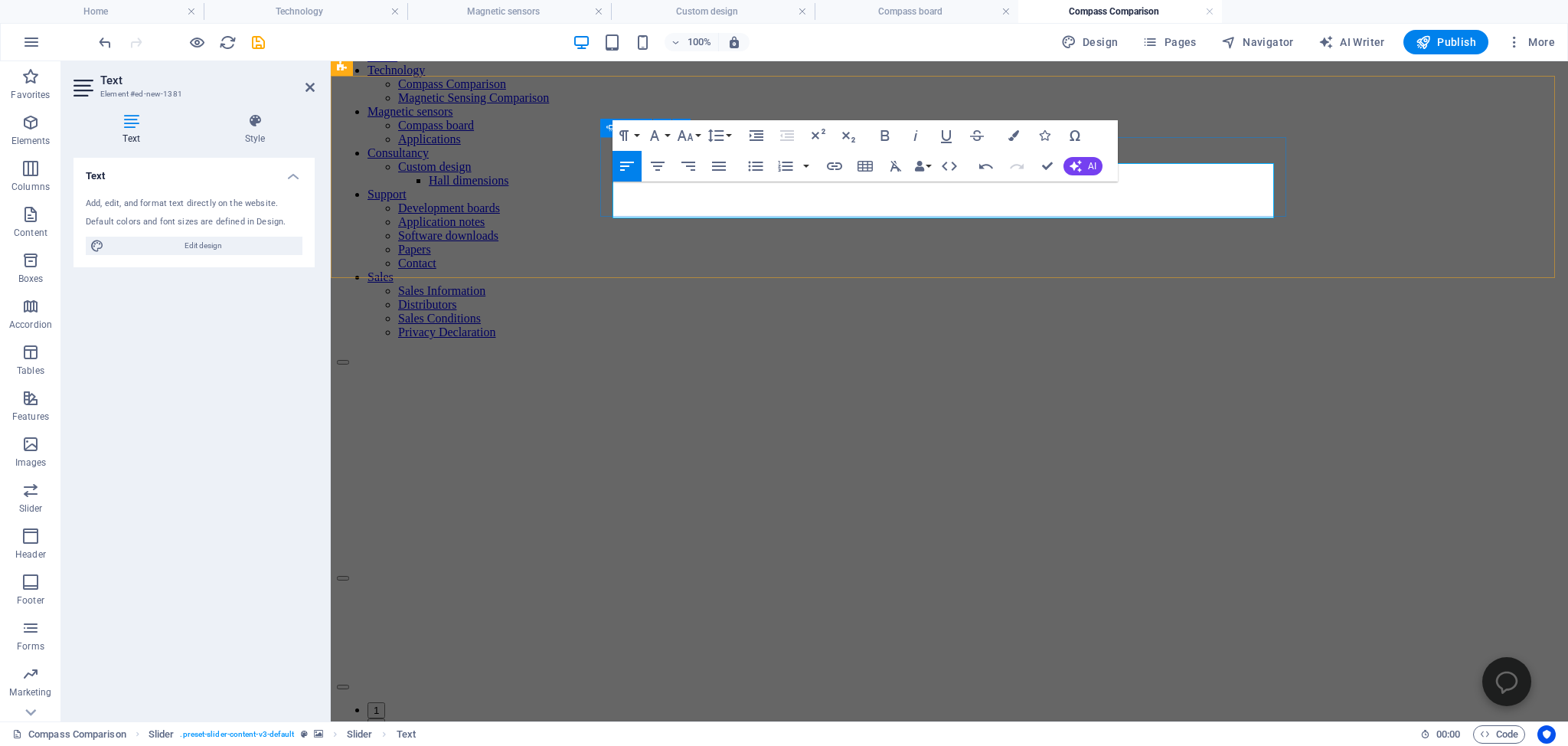
scroll to position [22, 0]
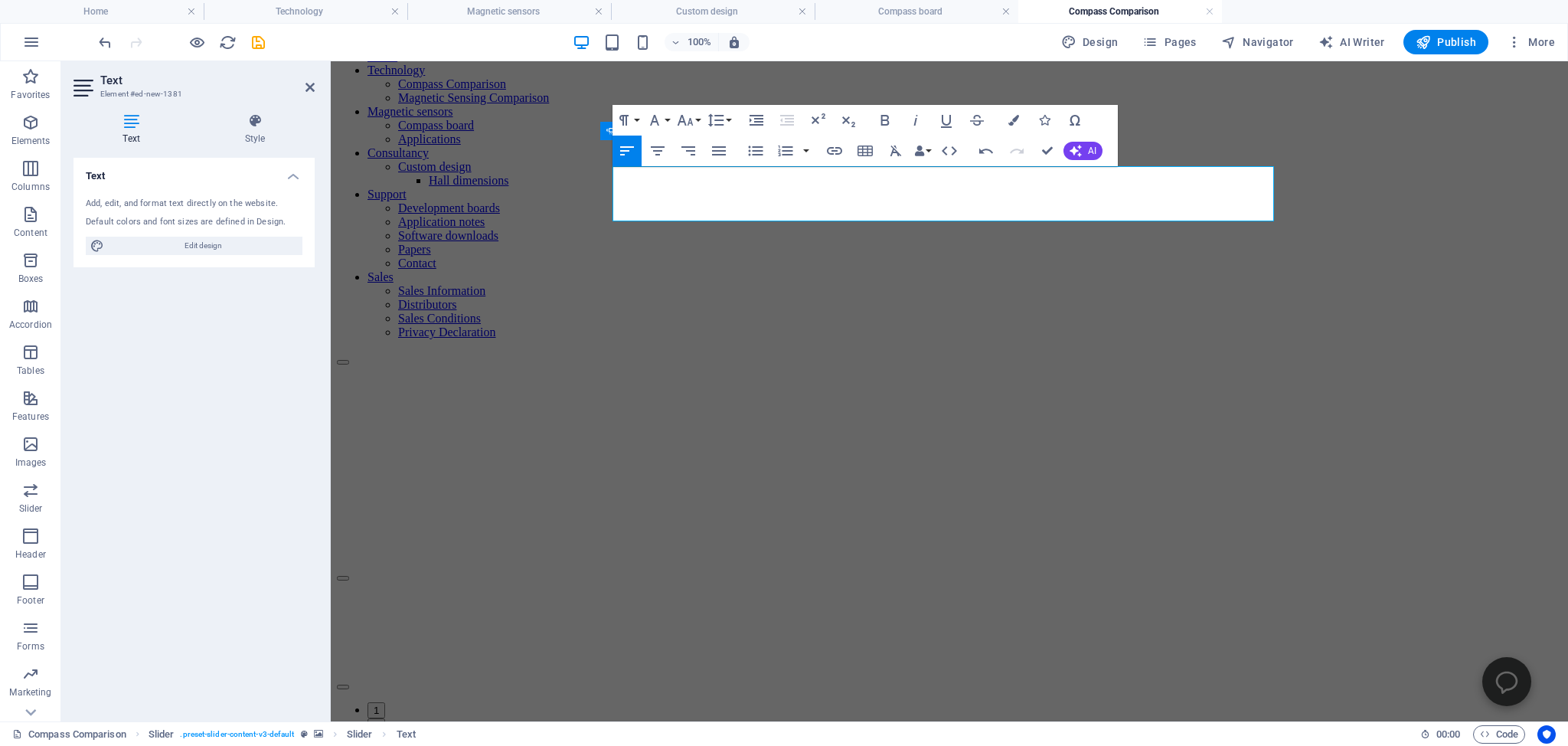
scroll to position [81, 0]
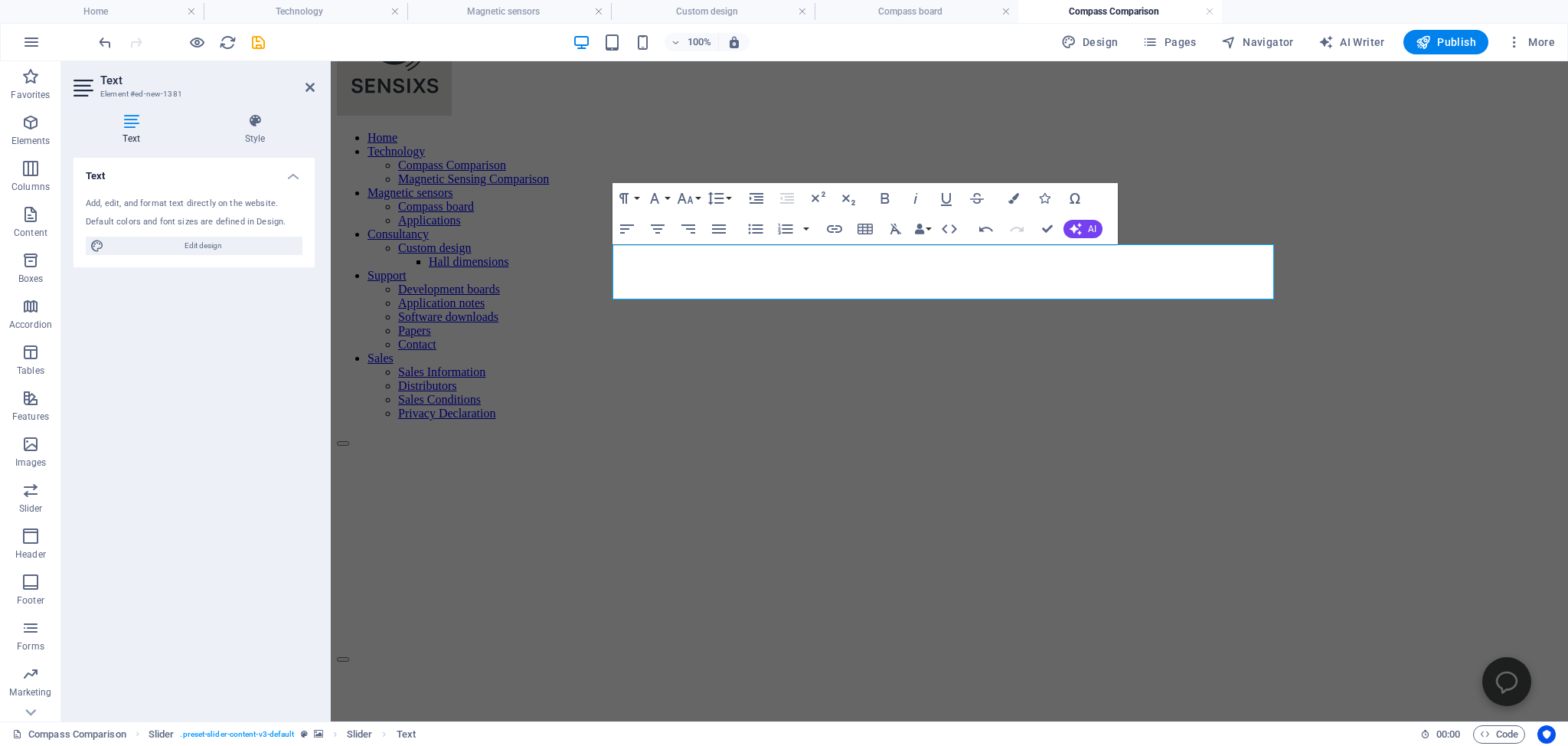
click at [489, 446] on figure at bounding box center [949, 446] width 1225 height 0
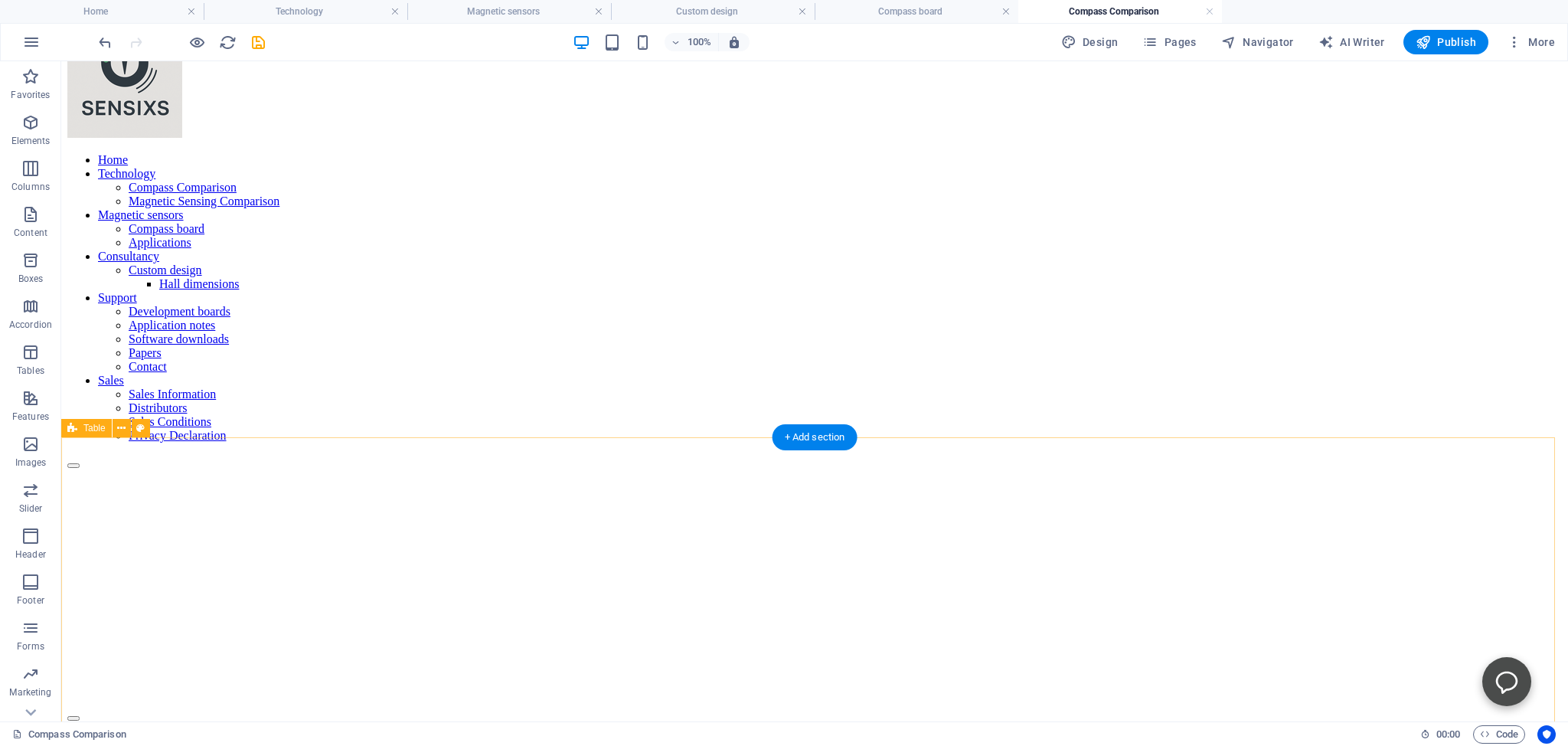
scroll to position [0, 0]
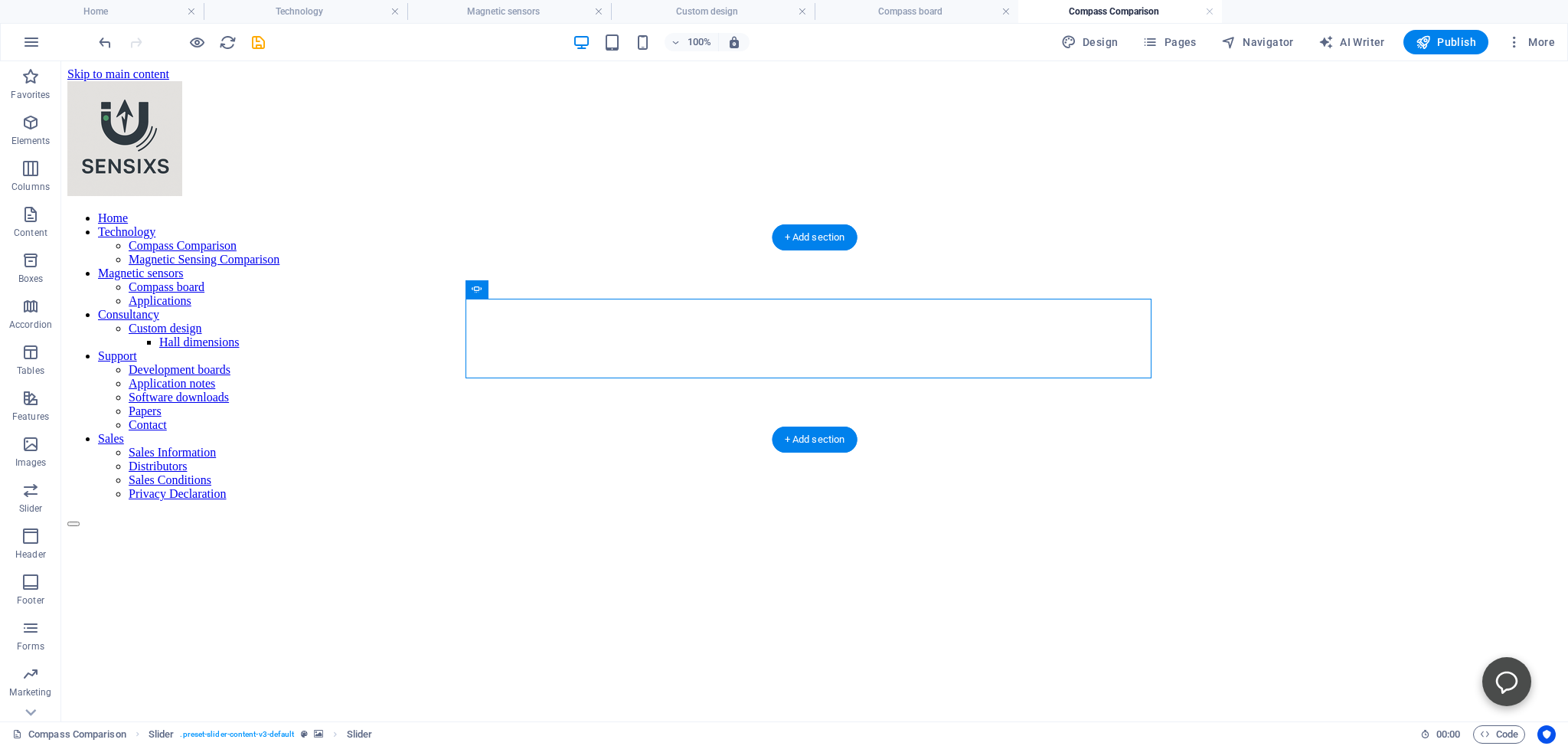
click at [1182, 527] on figure at bounding box center [815, 527] width 1495 height 0
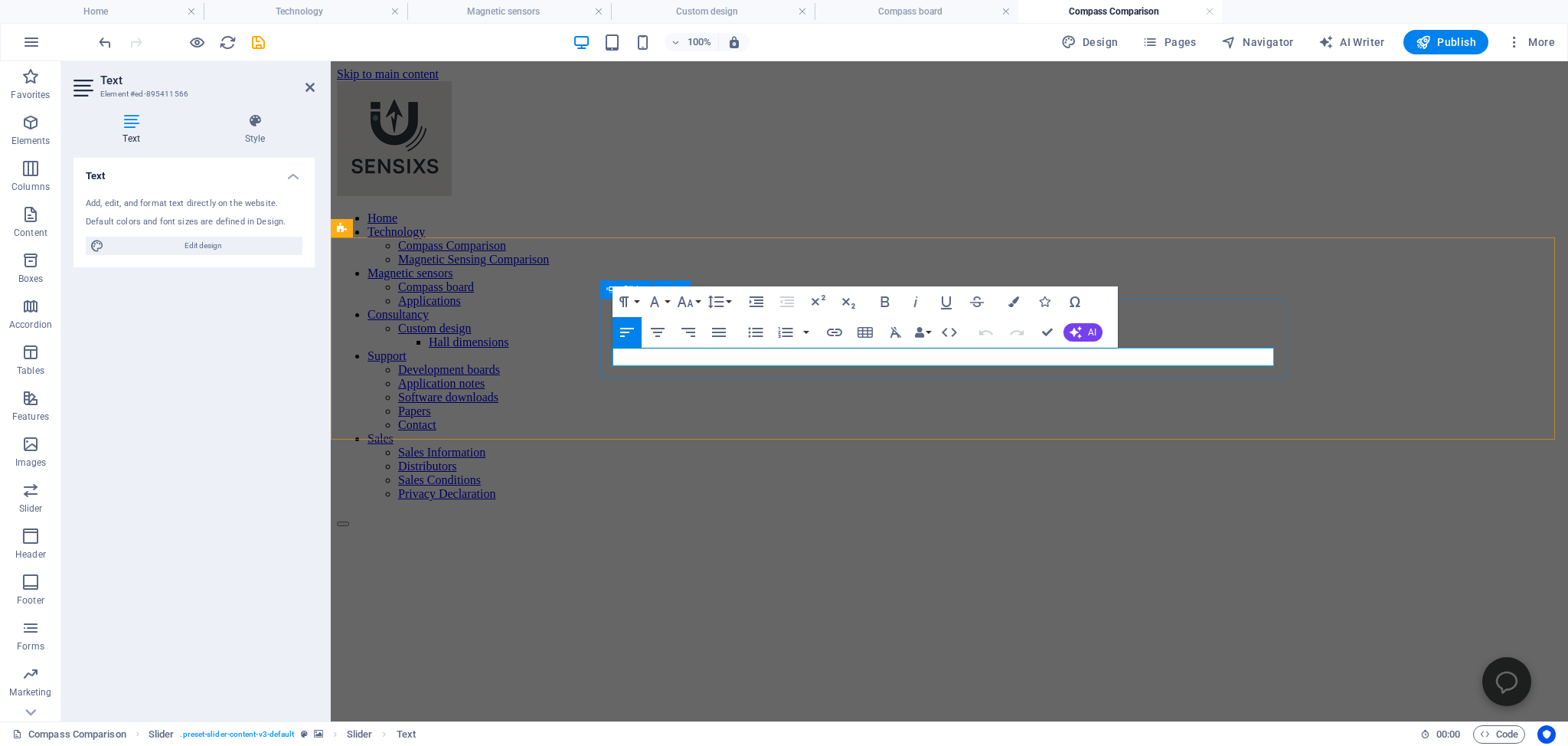
click at [821, 299] on icon "button" at bounding box center [817, 301] width 19 height 19
drag, startPoint x: 1156, startPoint y: 354, endPoint x: 1143, endPoint y: 354, distance: 13.0
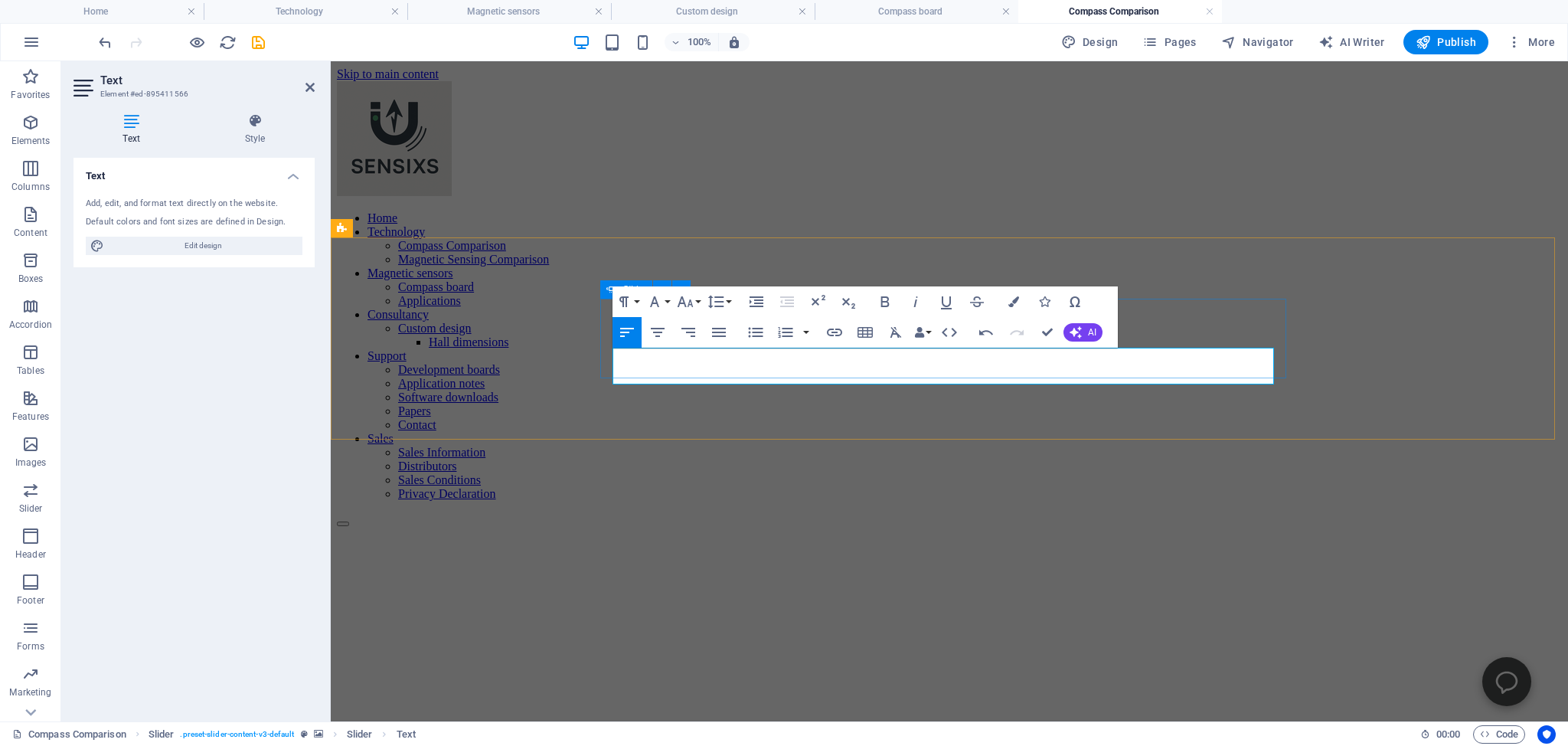
click at [379, 527] on figure at bounding box center [949, 527] width 1225 height 0
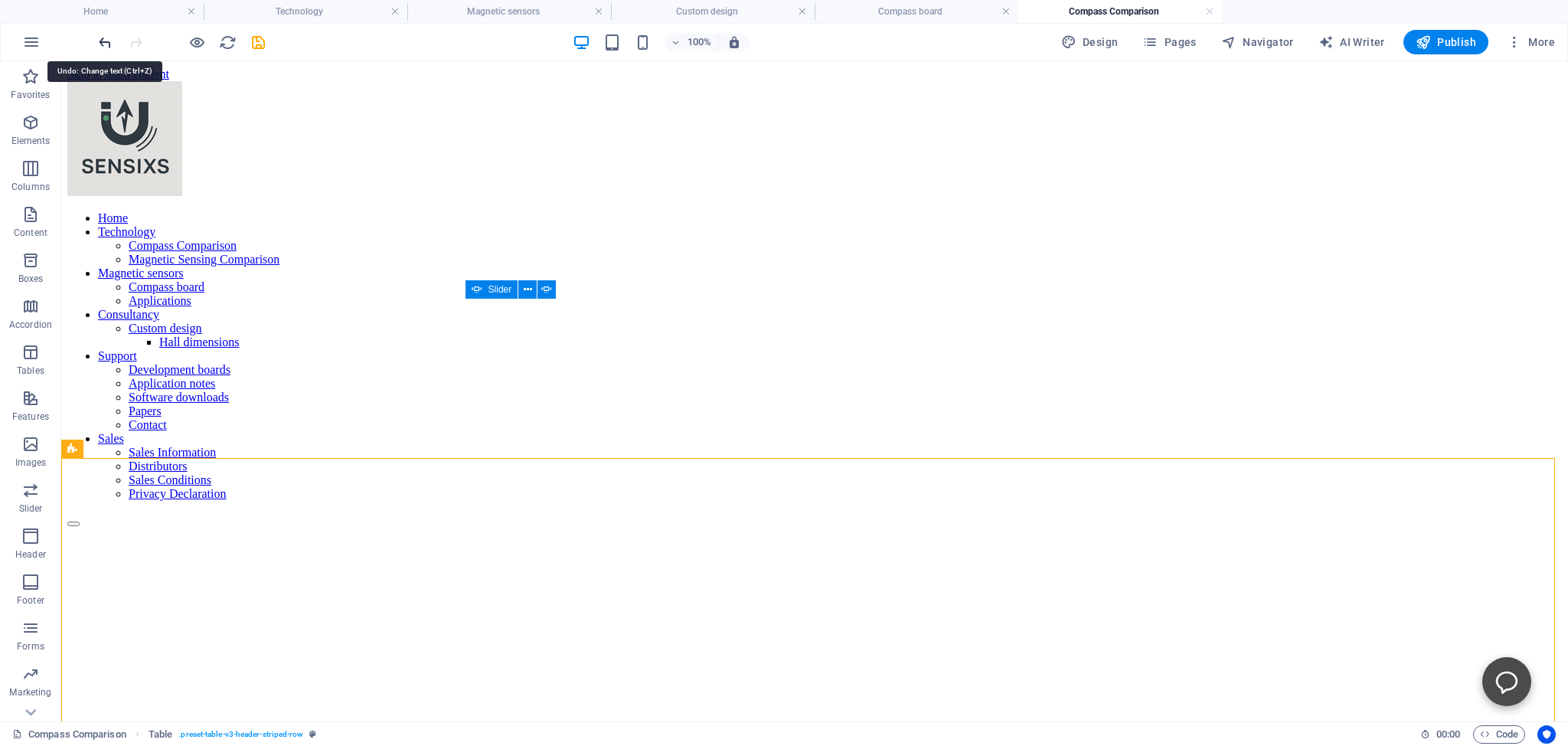
click at [104, 42] on icon "undo" at bounding box center [105, 42] width 18 height 18
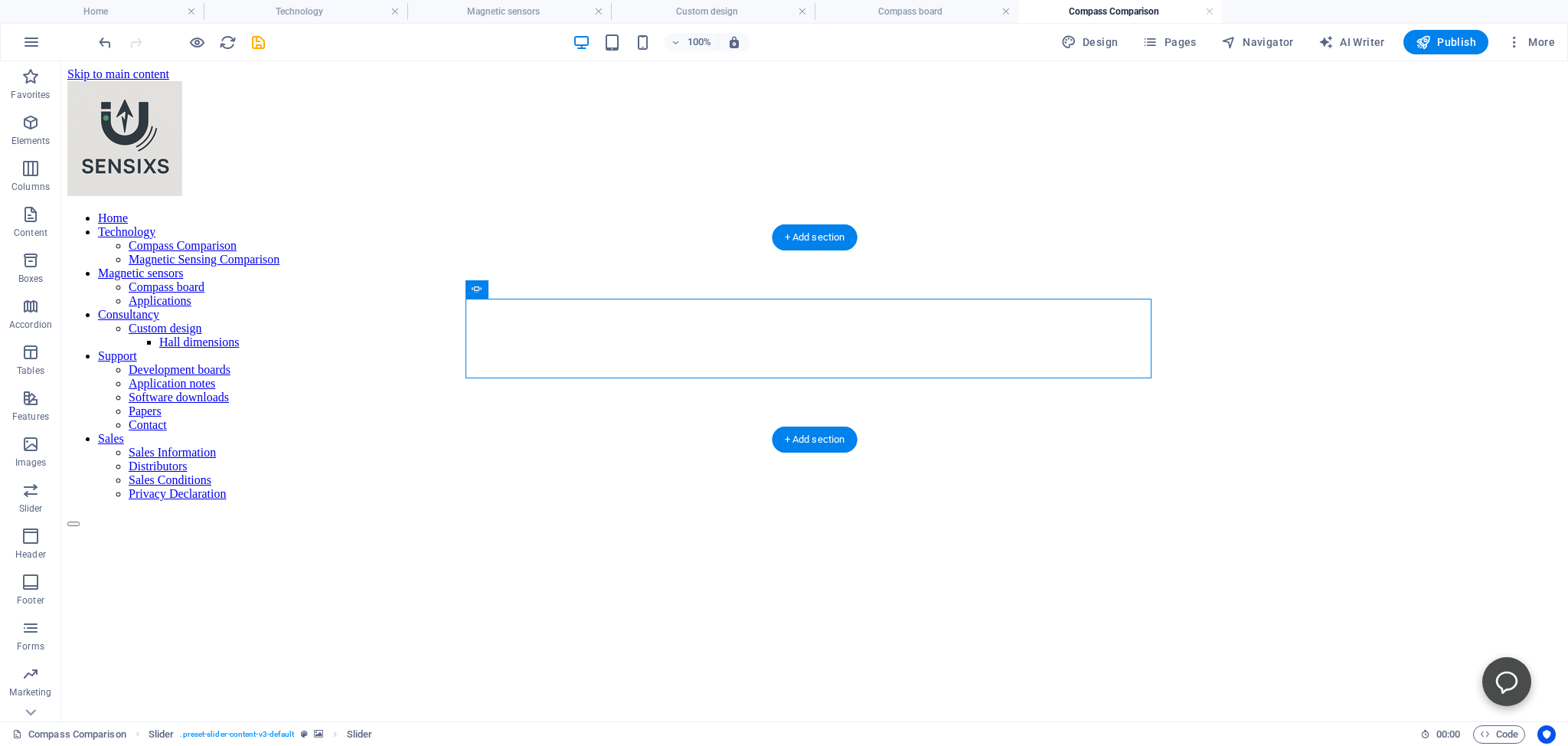
click at [1177, 527] on figure at bounding box center [815, 527] width 1495 height 0
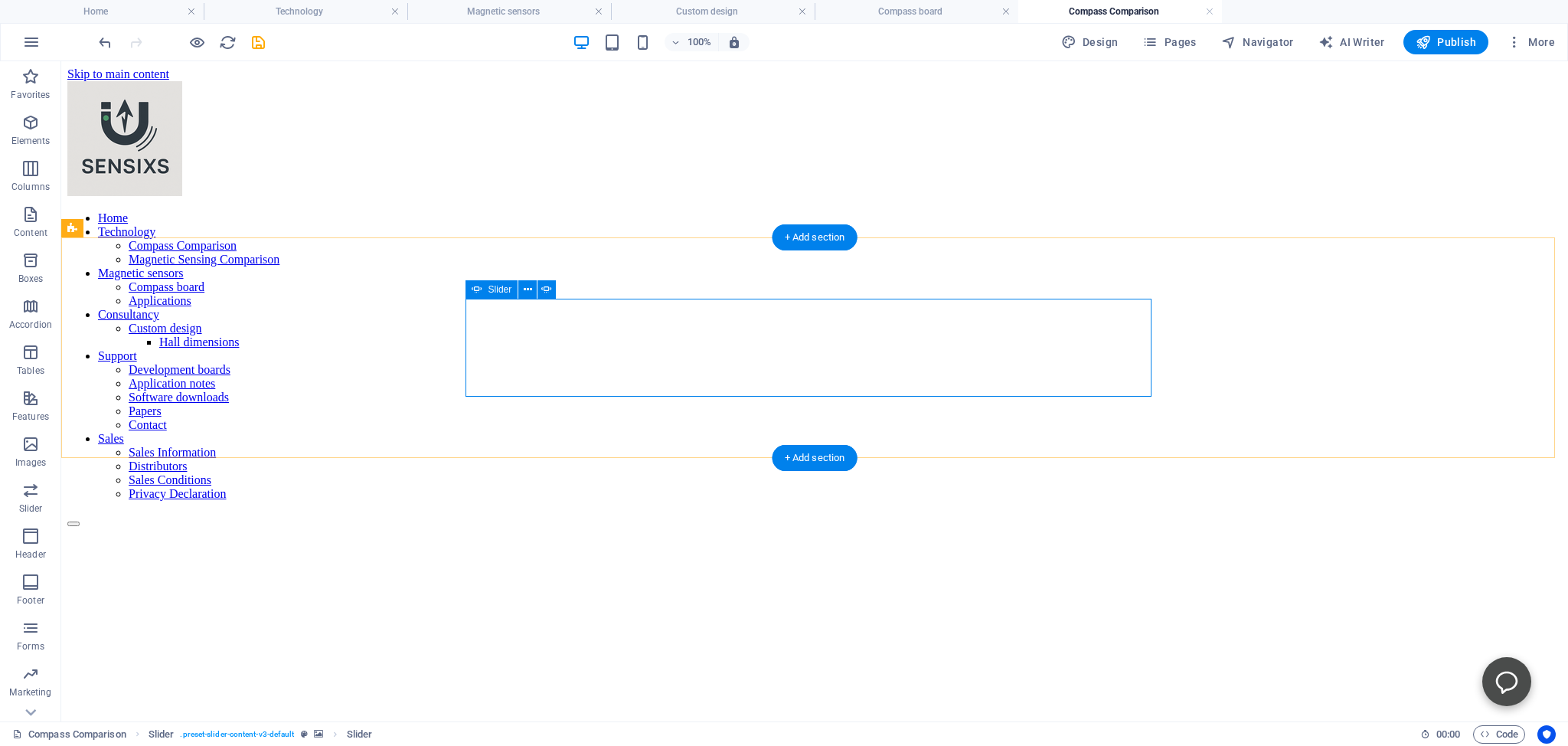
click at [80, 745] on button "Content Slider" at bounding box center [73, 758] width 12 height 5
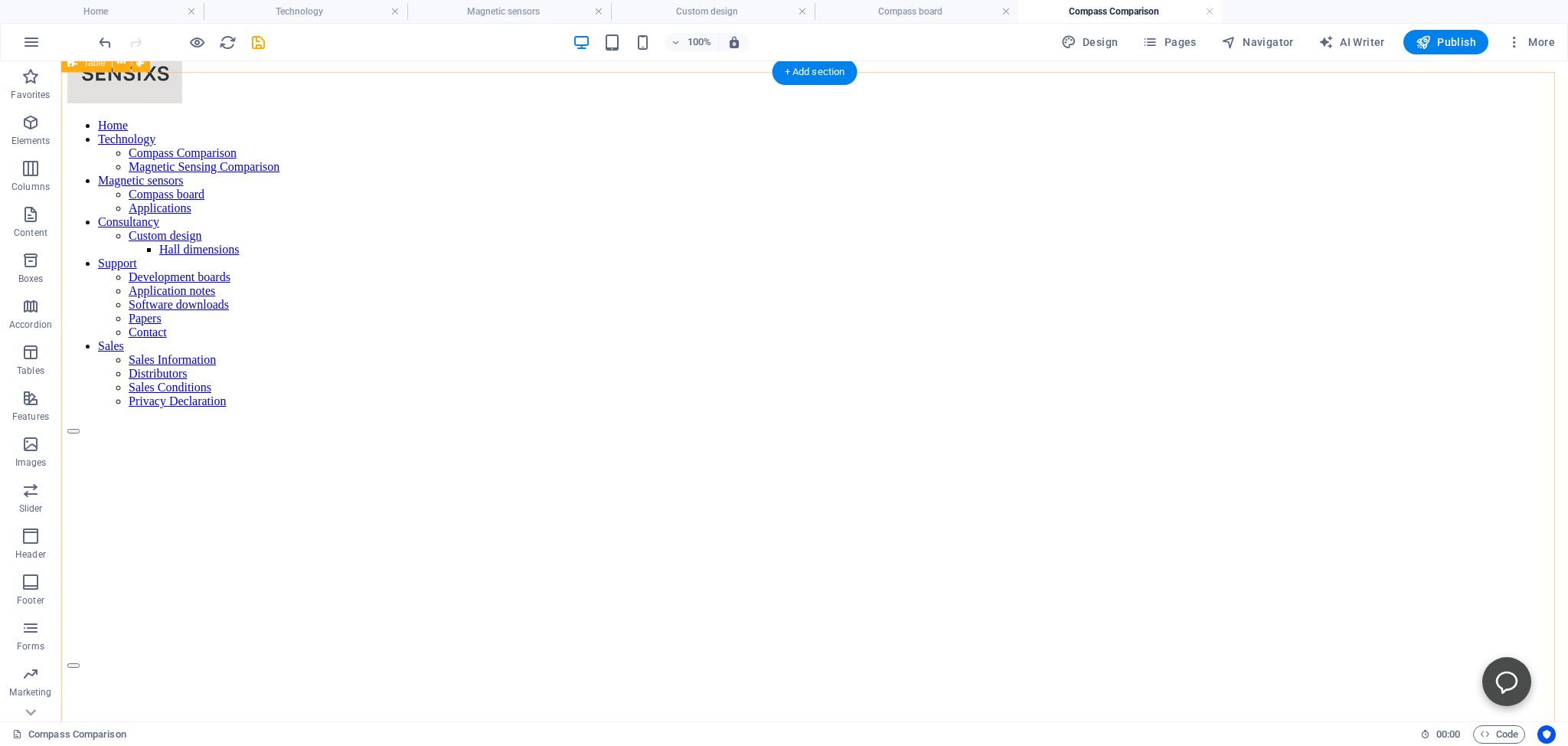
scroll to position [81, 0]
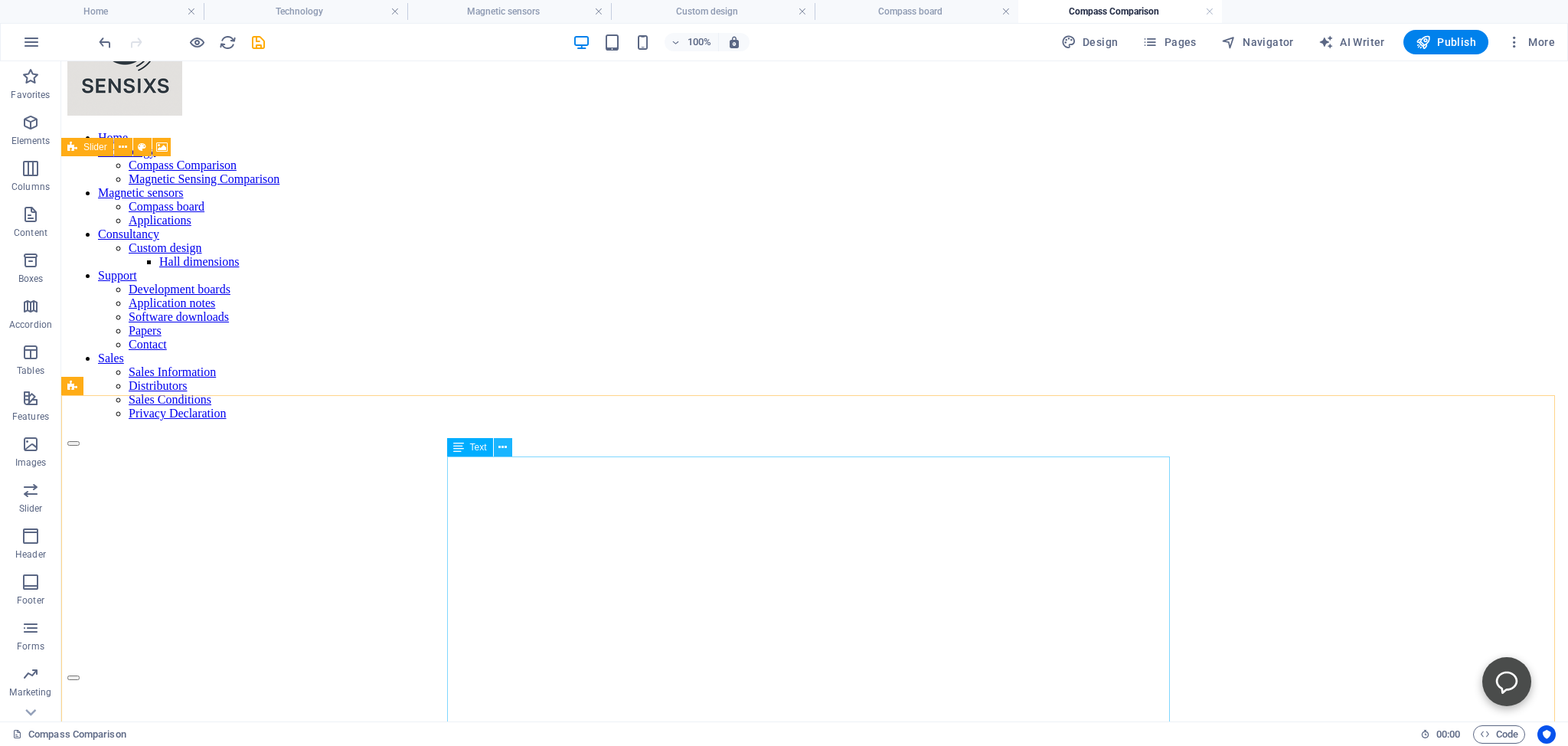
click at [505, 448] on icon at bounding box center [503, 448] width 8 height 16
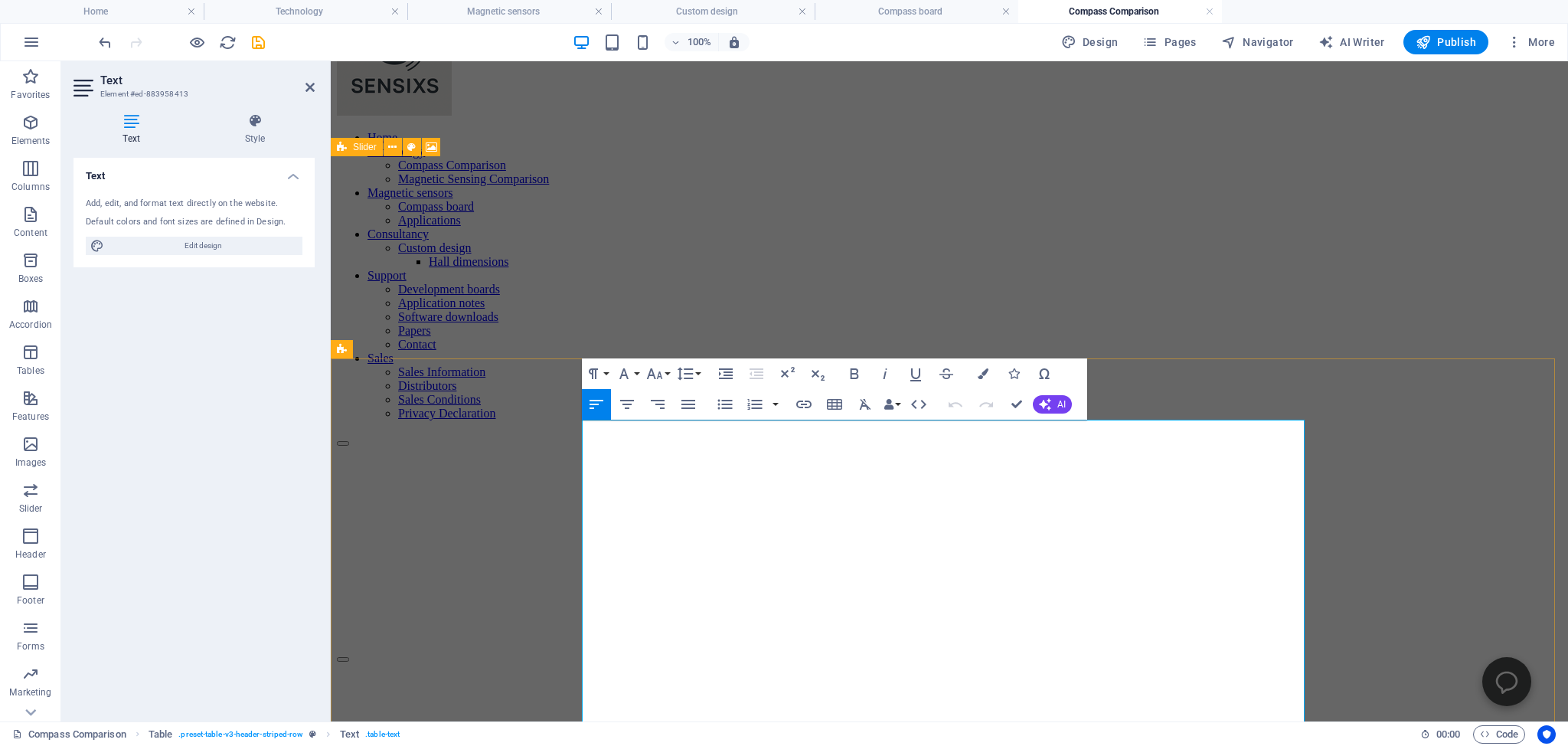
click at [599, 437] on button "Row" at bounding box center [590, 439] width 29 height 31
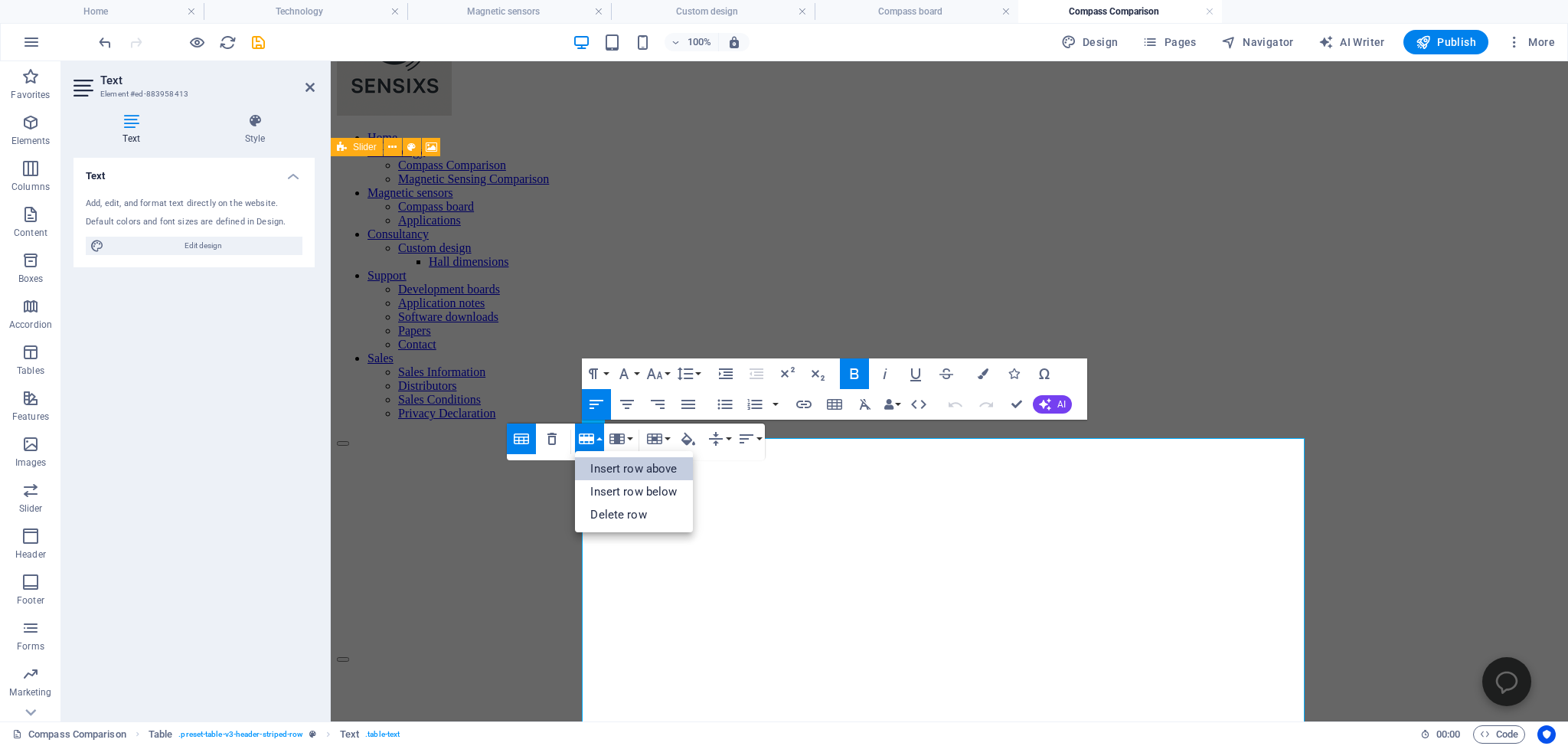
click at [613, 470] on link "Insert row above" at bounding box center [634, 468] width 117 height 23
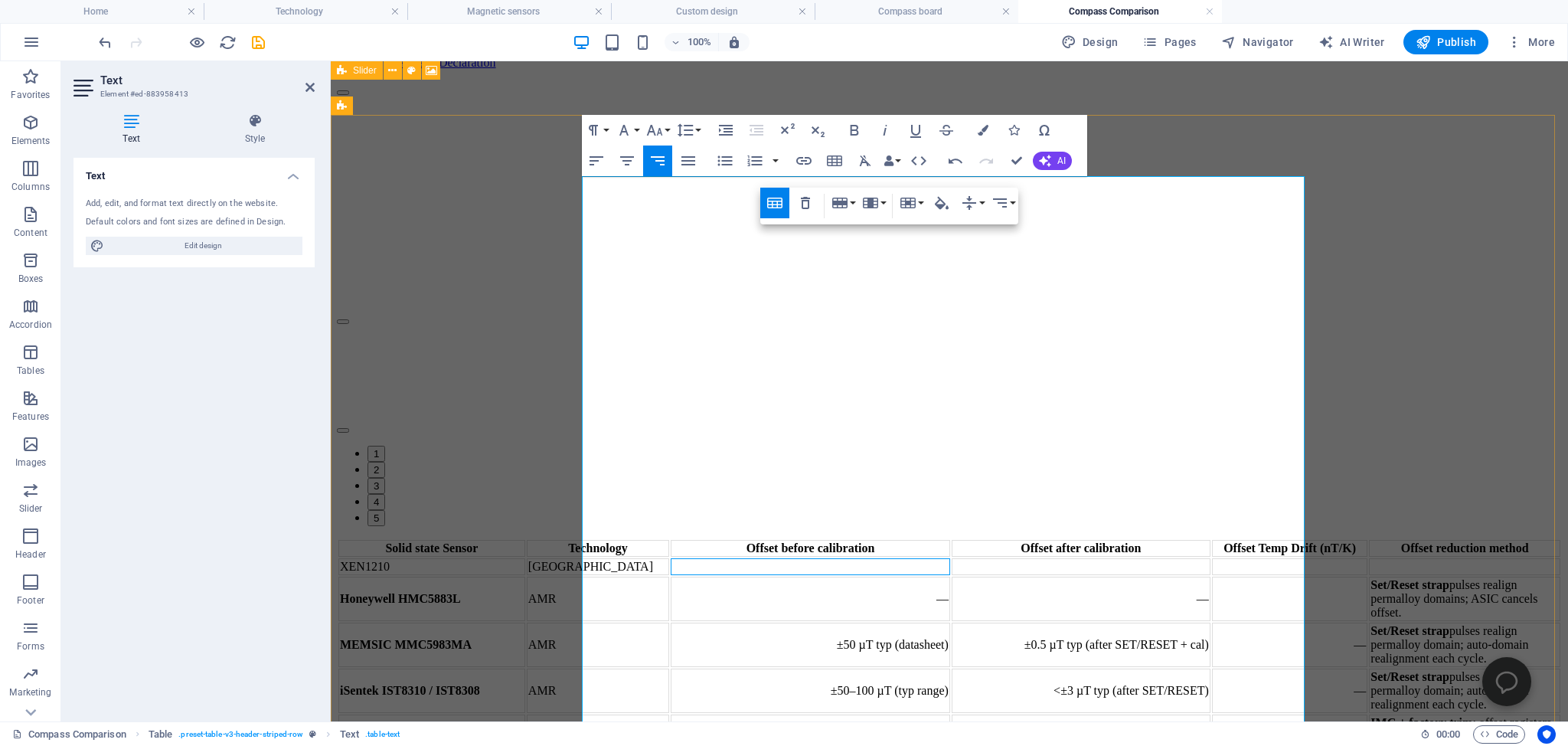
scroll to position [485, 0]
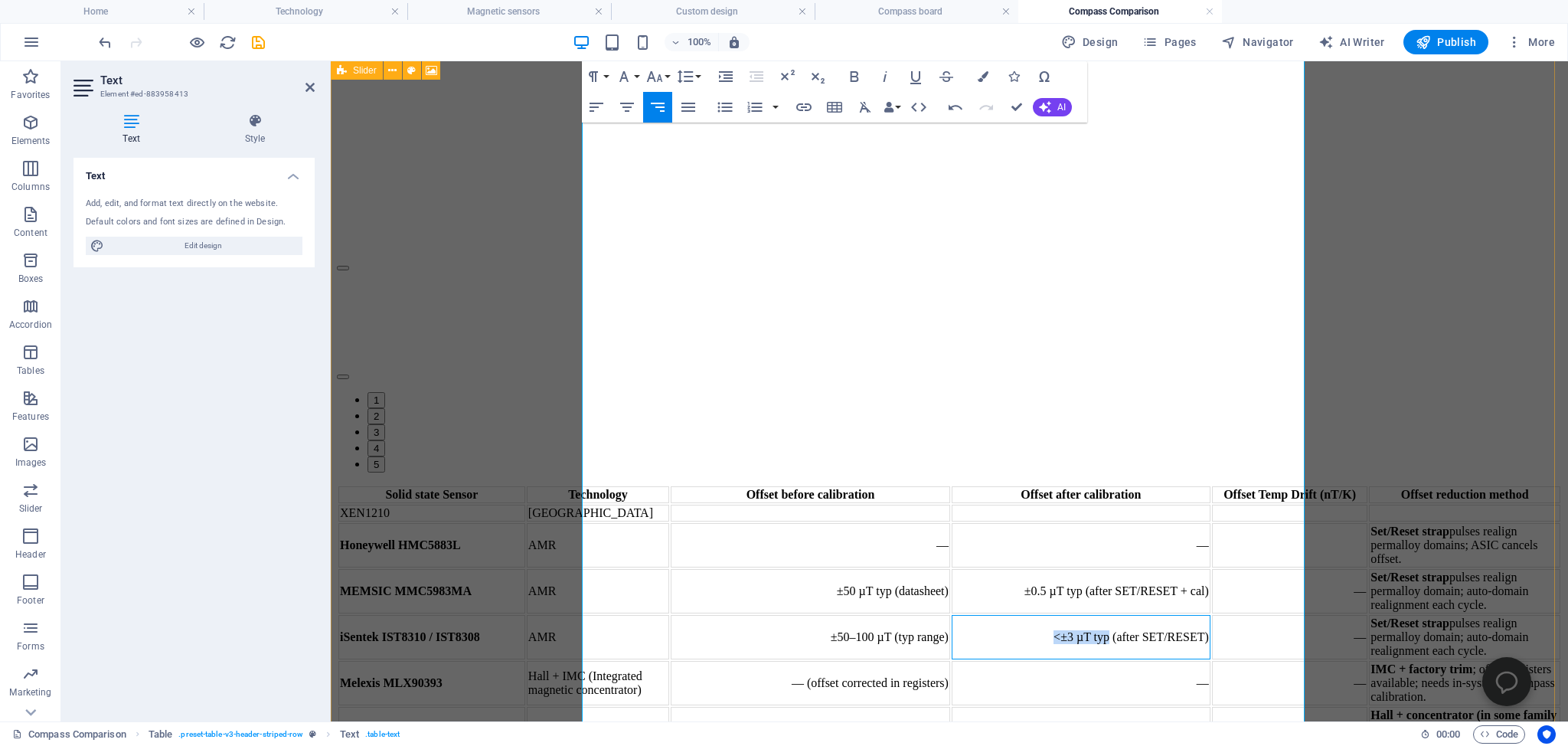
drag, startPoint x: 981, startPoint y: 433, endPoint x: 1037, endPoint y: 434, distance: 56.0
click at [1037, 615] on td "<±3 µT typ (after SET/RESET)" at bounding box center [1080, 637] width 259 height 44
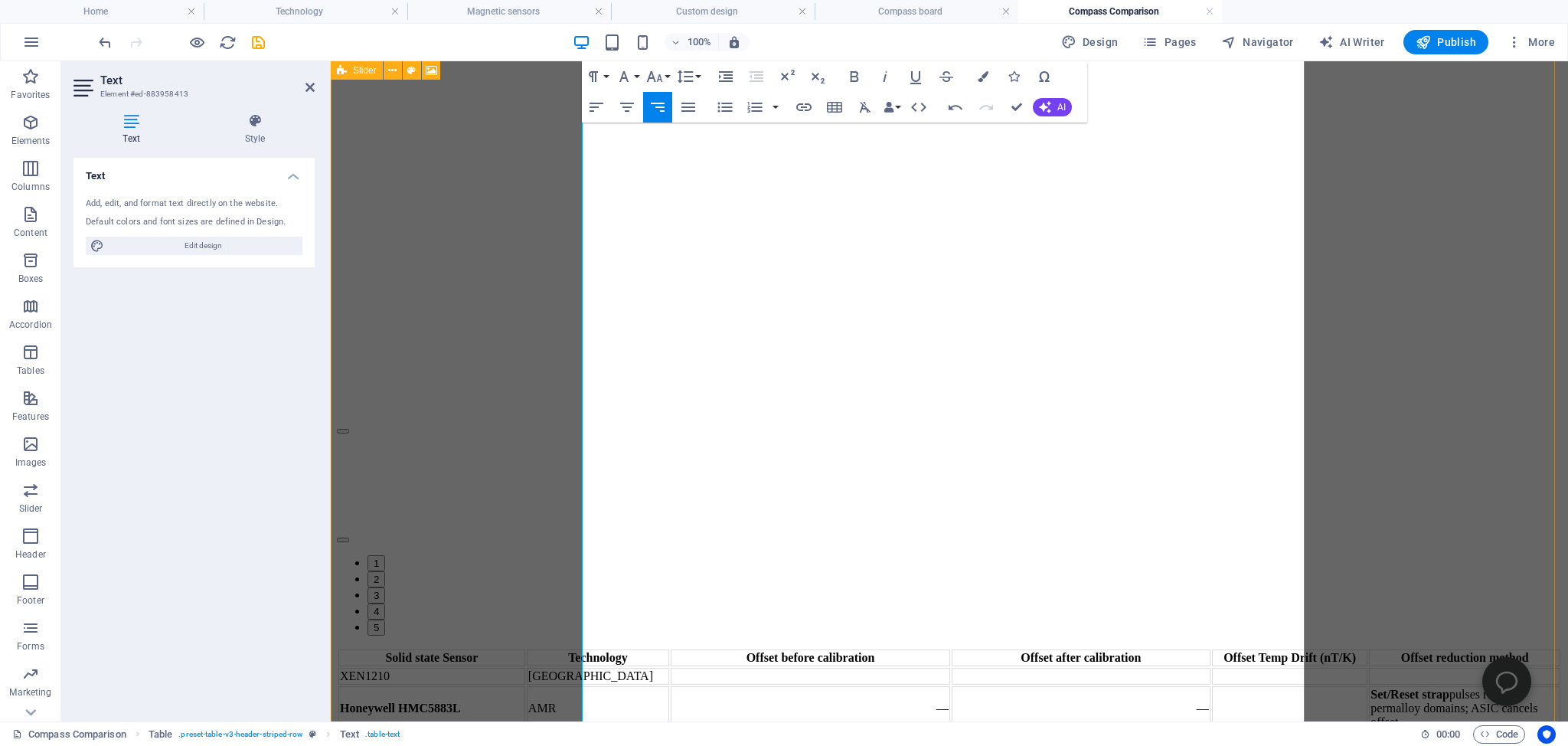
copy td "<±3 µT typ"
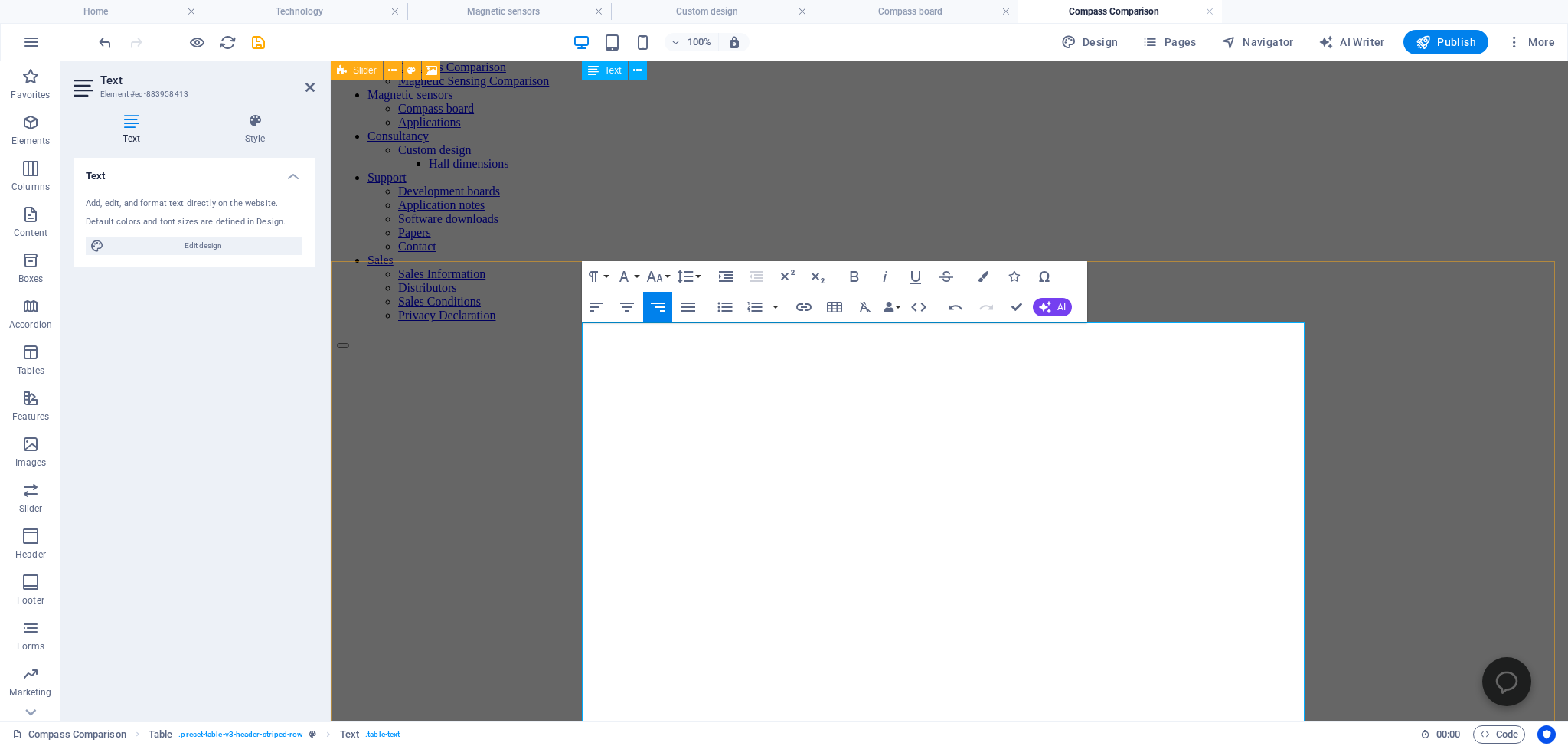
scroll to position [162, 0]
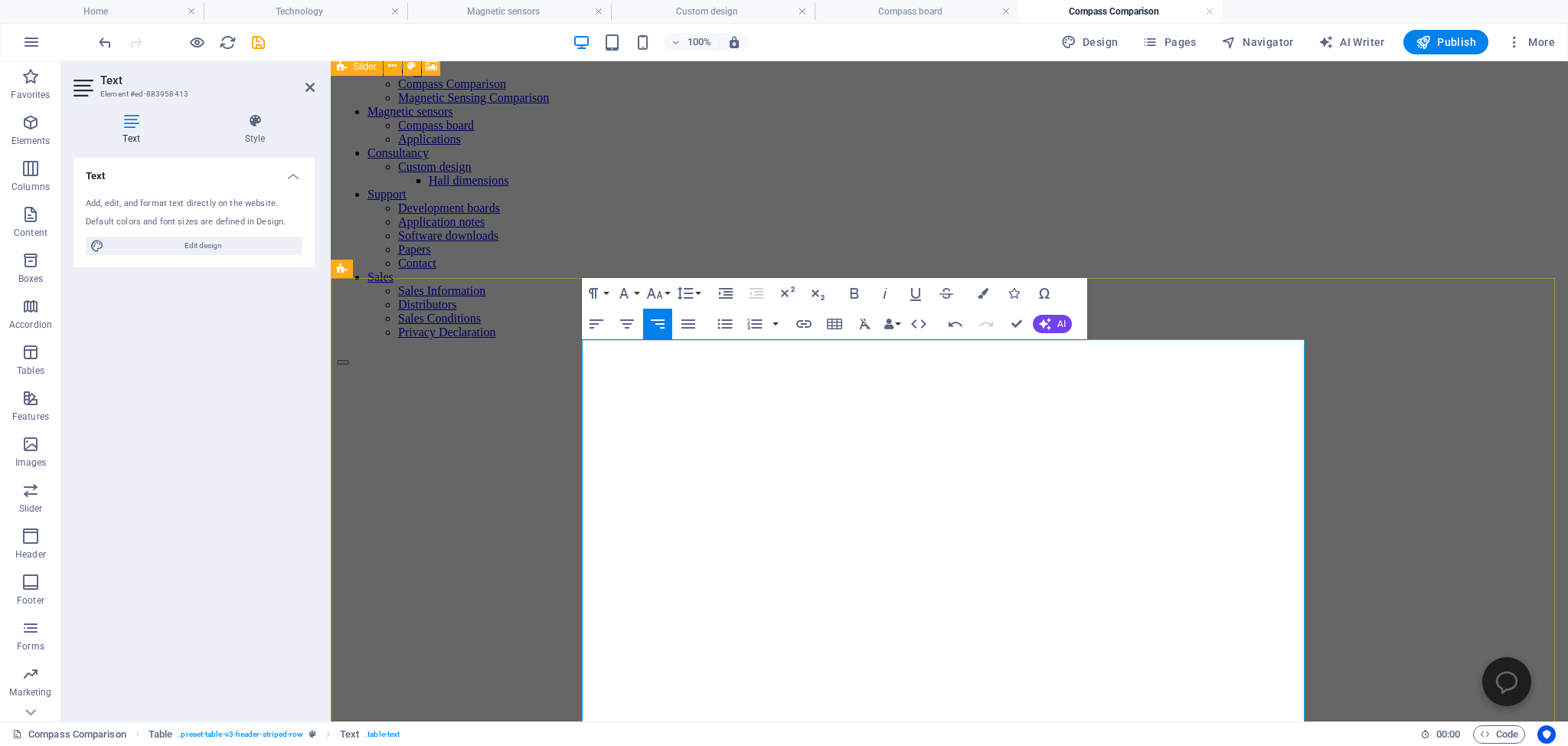
drag, startPoint x: 946, startPoint y: 486, endPoint x: 959, endPoint y: 486, distance: 13.0
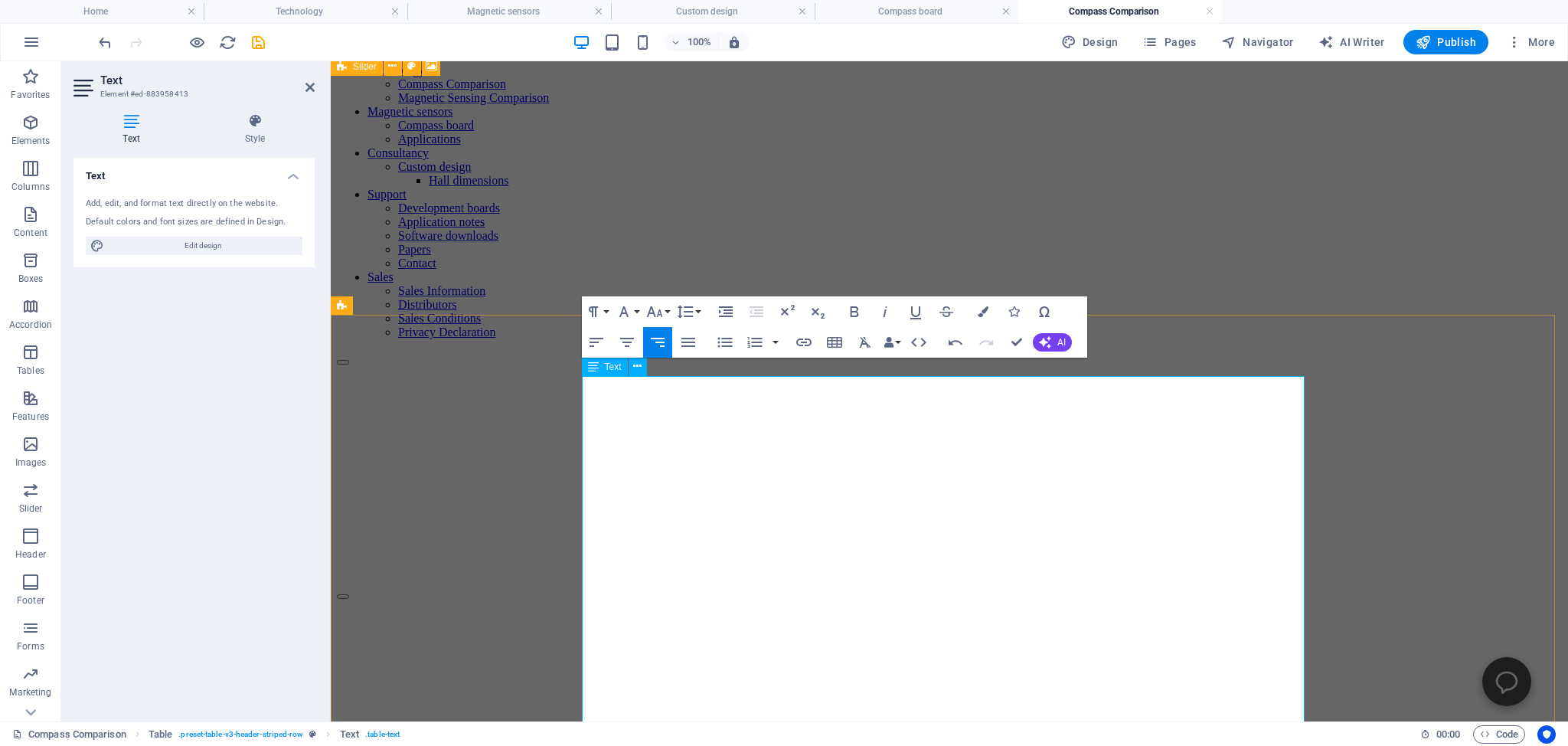
drag, startPoint x: 931, startPoint y: 497, endPoint x: 957, endPoint y: 519, distance: 34.1
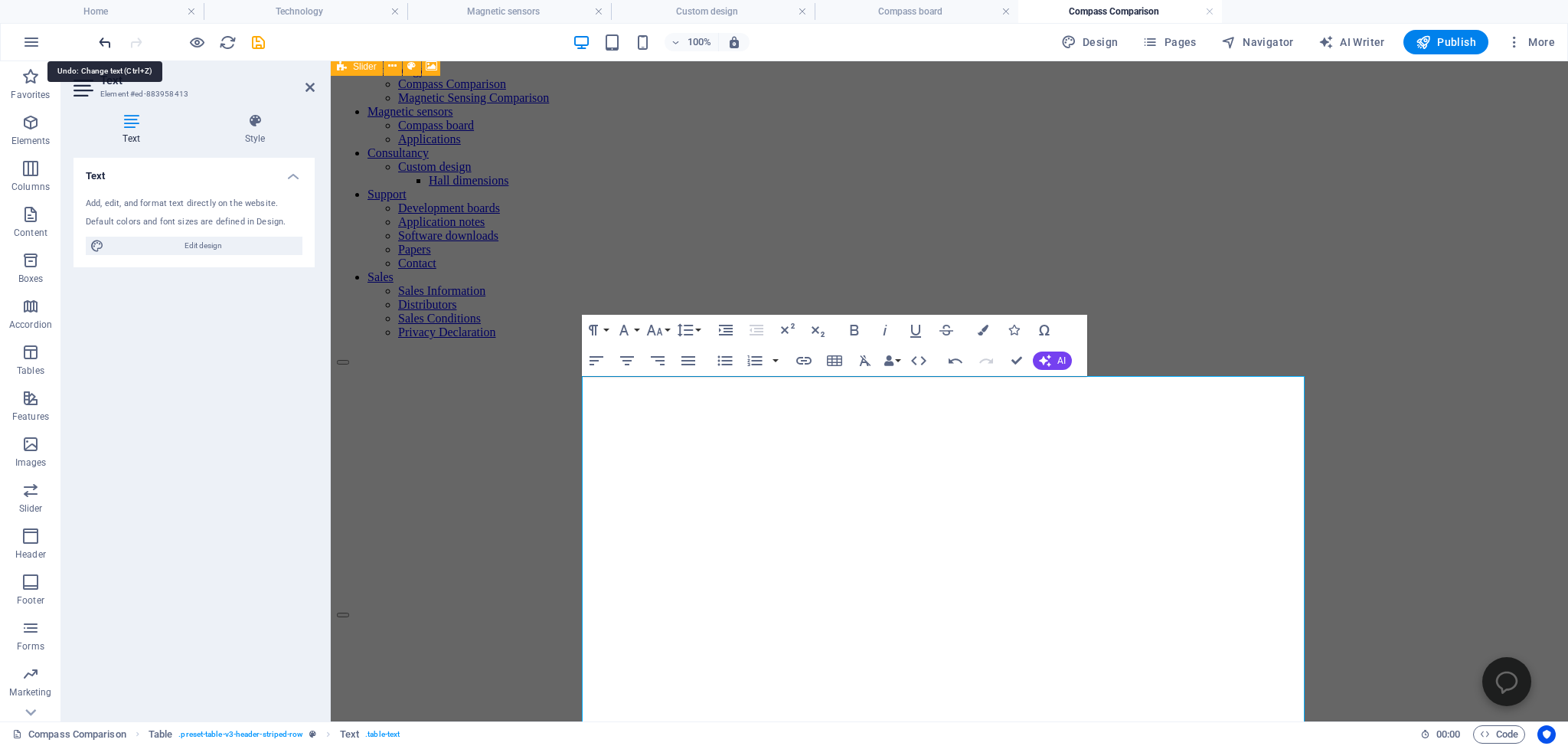
click at [104, 38] on icon "undo" at bounding box center [105, 42] width 18 height 18
click at [104, 44] on icon "undo" at bounding box center [105, 42] width 18 height 18
click at [105, 36] on icon "undo" at bounding box center [105, 42] width 18 height 18
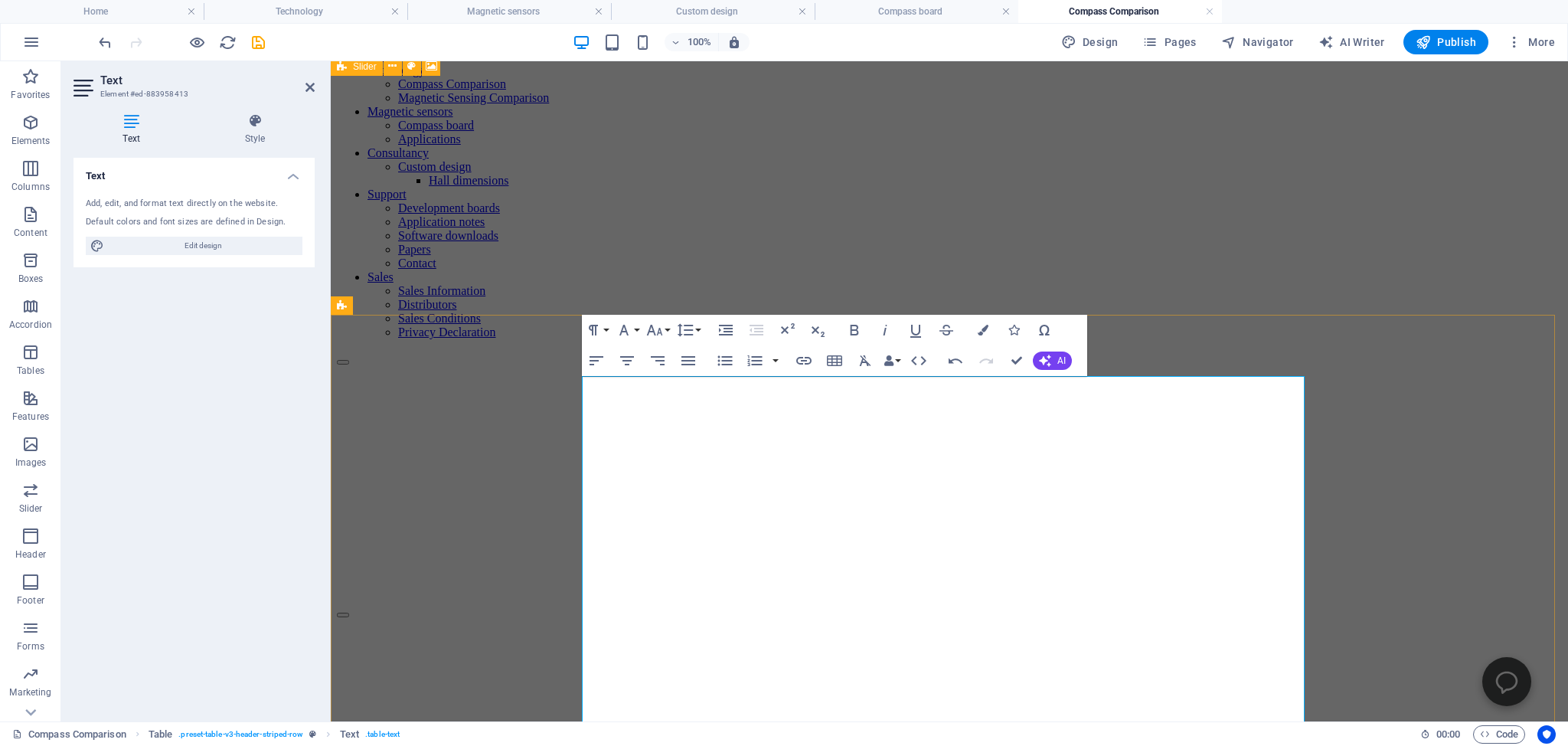
drag, startPoint x: 914, startPoint y: 517, endPoint x: 956, endPoint y: 518, distance: 42.0
copy td "<±2 µT"
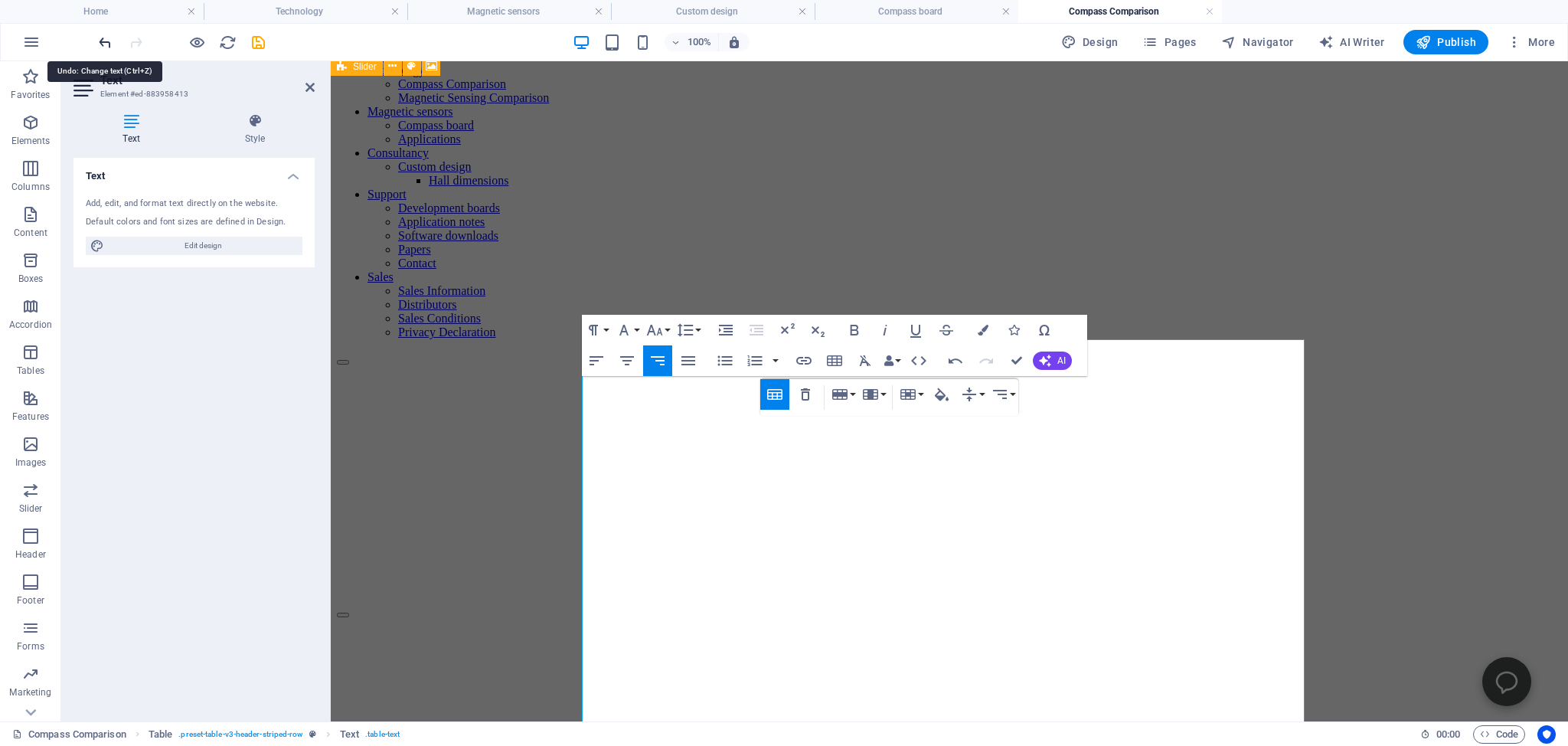
click at [96, 37] on icon "undo" at bounding box center [105, 42] width 18 height 18
click at [100, 38] on icon "undo" at bounding box center [105, 42] width 18 height 18
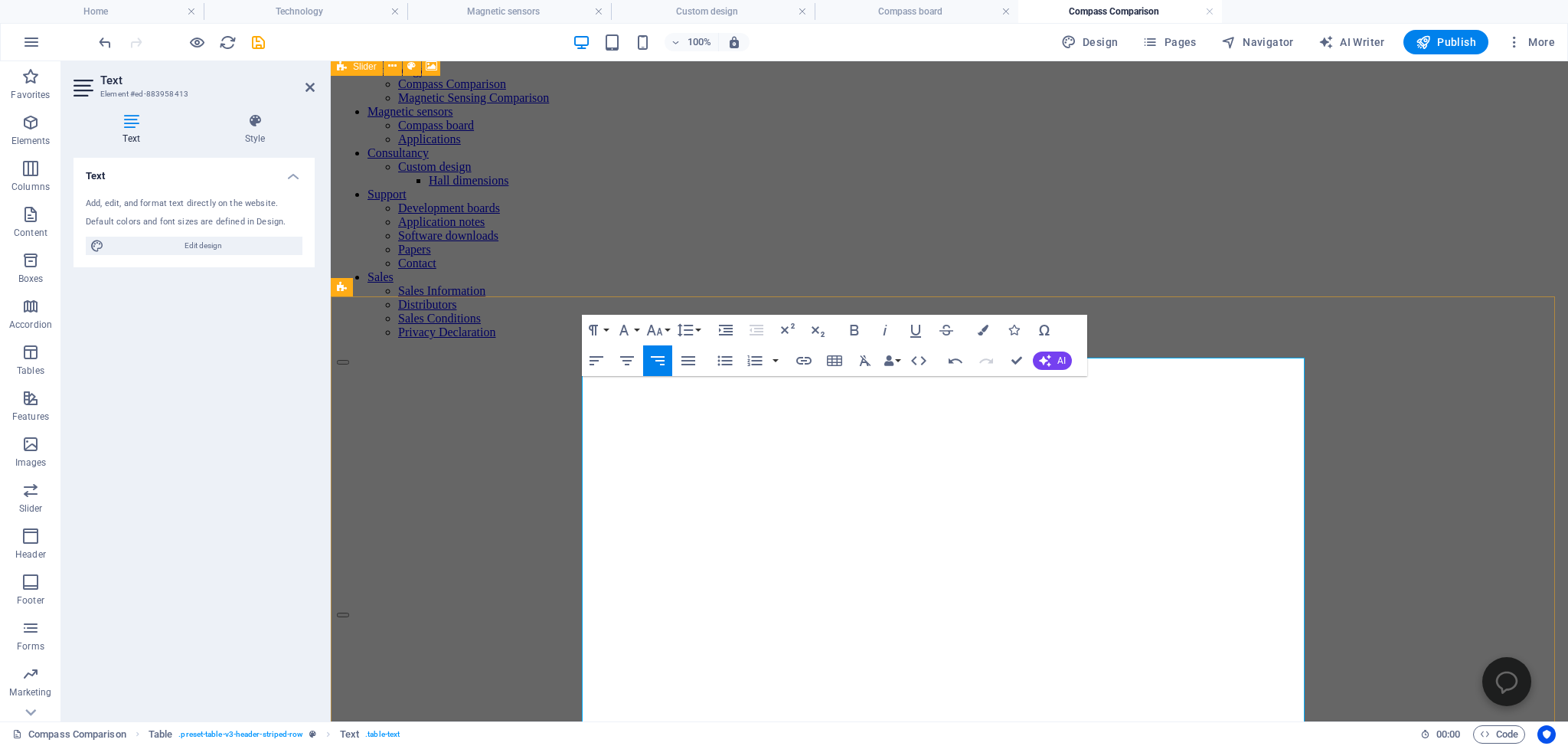
drag, startPoint x: 839, startPoint y: 545, endPoint x: 953, endPoint y: 553, distance: 114.3
drag, startPoint x: 844, startPoint y: 555, endPoint x: 958, endPoint y: 553, distance: 114.0
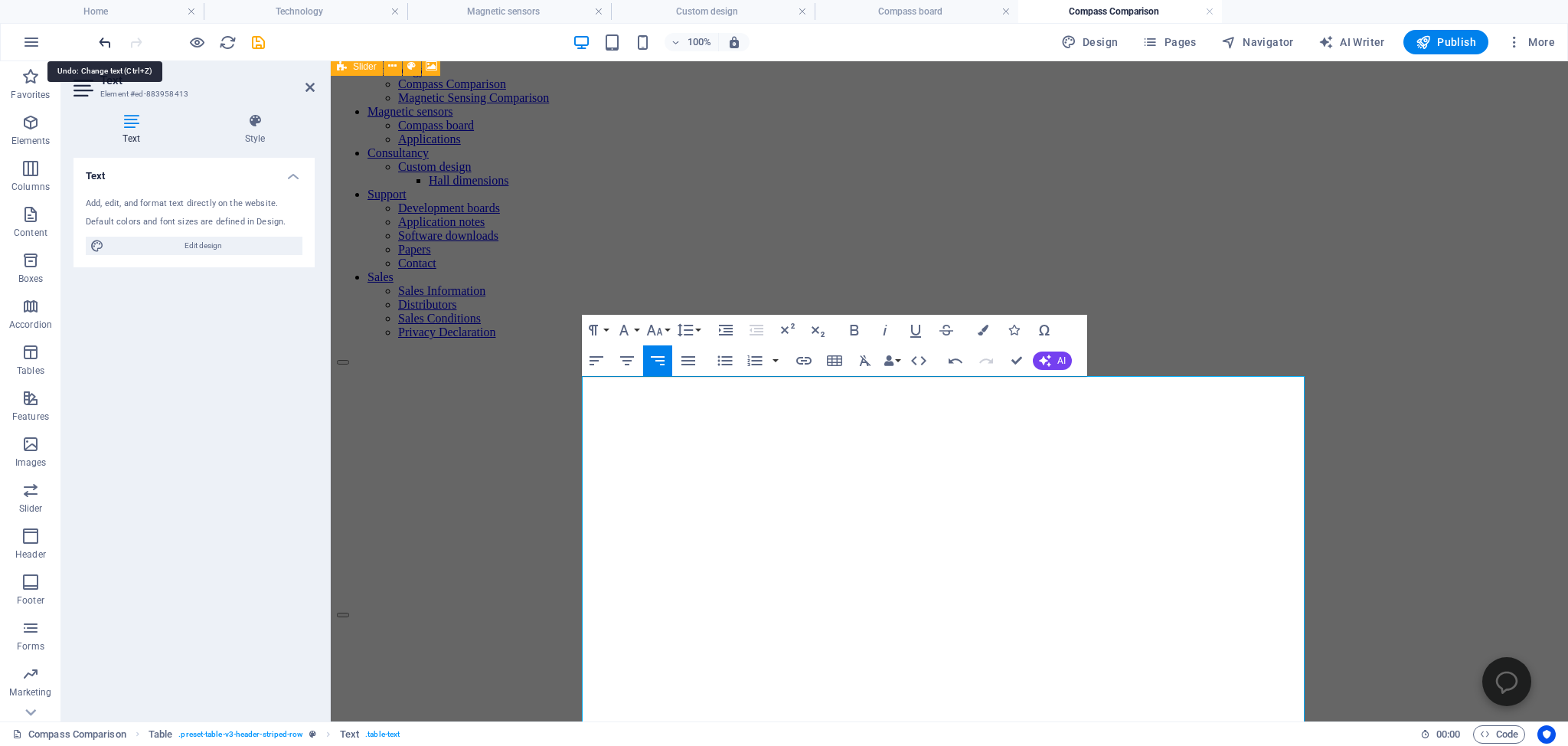
click at [104, 43] on icon "undo" at bounding box center [105, 42] width 18 height 18
click at [97, 40] on icon "undo" at bounding box center [105, 42] width 18 height 18
click at [105, 39] on icon "undo" at bounding box center [105, 42] width 18 height 18
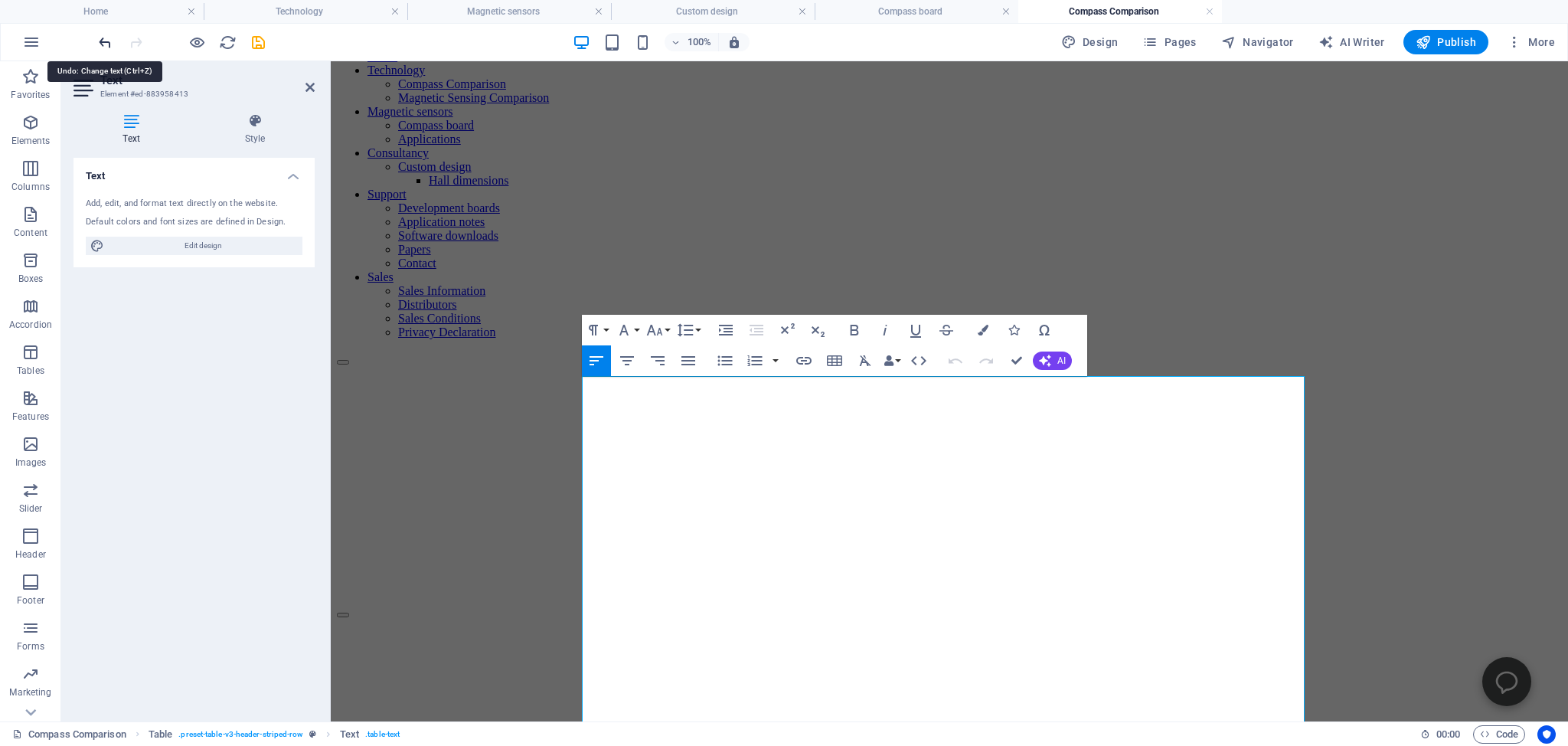
click at [103, 38] on icon "undo" at bounding box center [105, 42] width 18 height 18
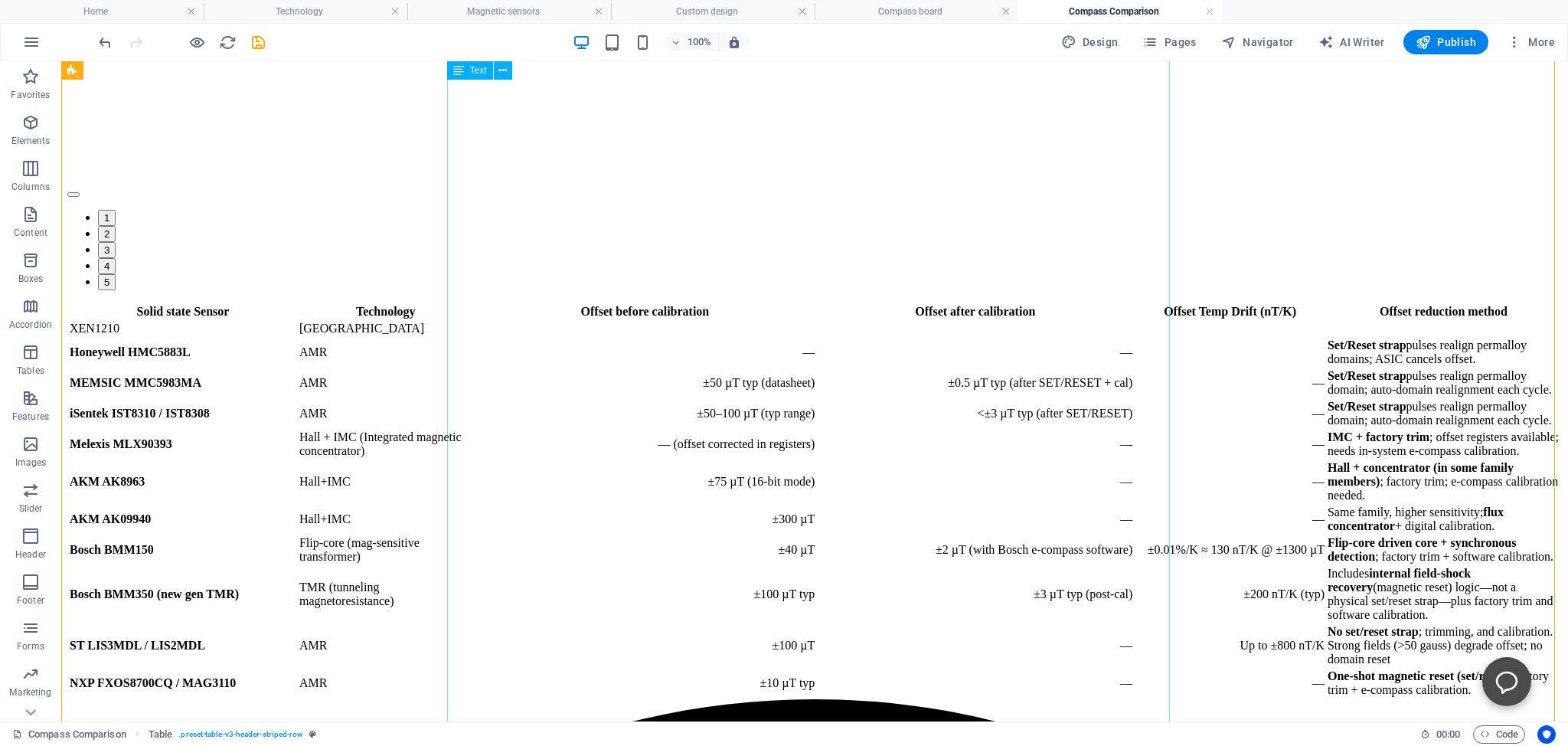
scroll to position [485, 0]
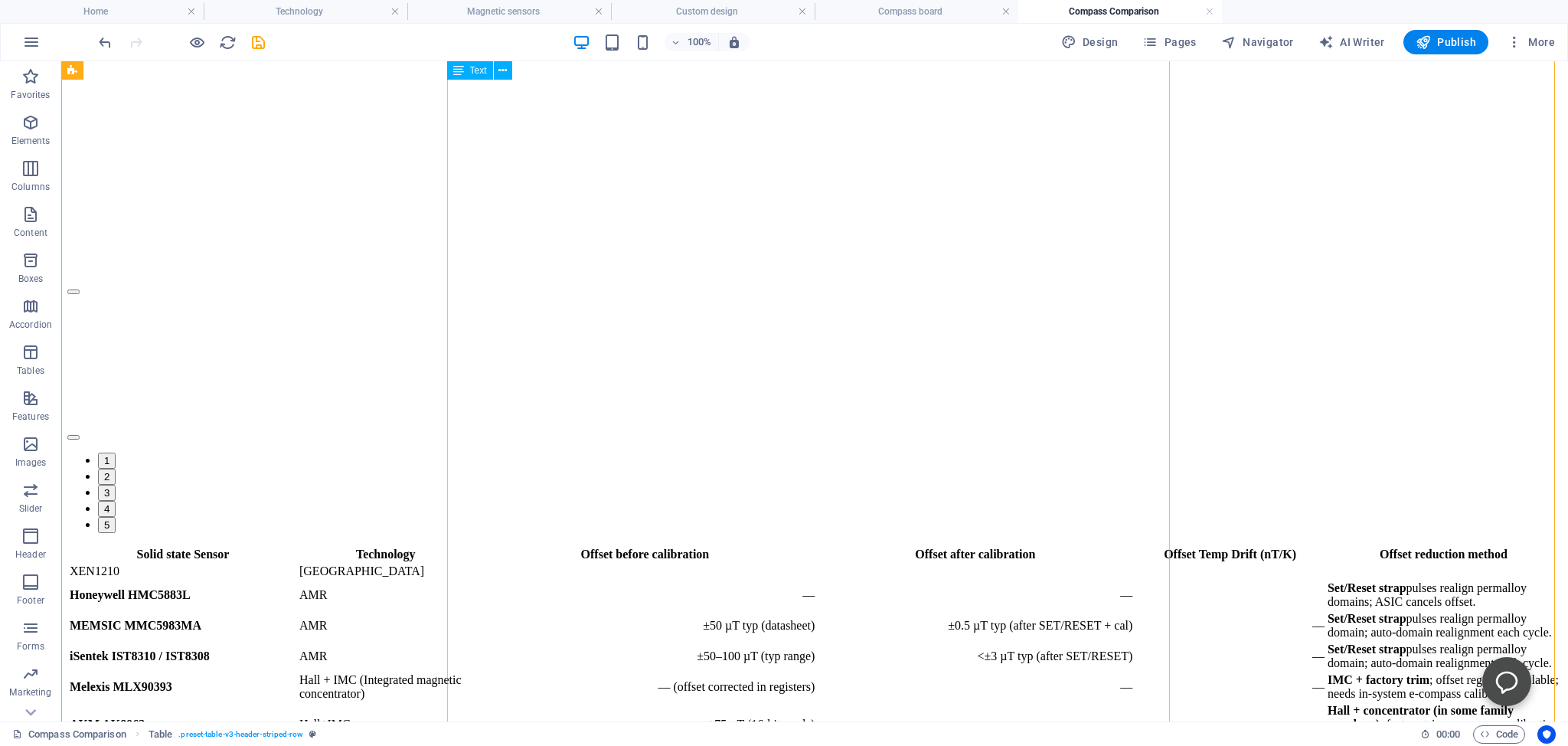
click at [862, 545] on div "Solid state Sensor Technology Offset before calibration Offset after calibratio…" at bounding box center [815, 744] width 1495 height 397
click at [868, 545] on div "Solid state Sensor Technology Offset before calibration Offset after calibratio…" at bounding box center [815, 744] width 1495 height 397
click at [873, 545] on div "Solid state Sensor Technology Offset before calibration Offset after calibratio…" at bounding box center [815, 744] width 1495 height 397
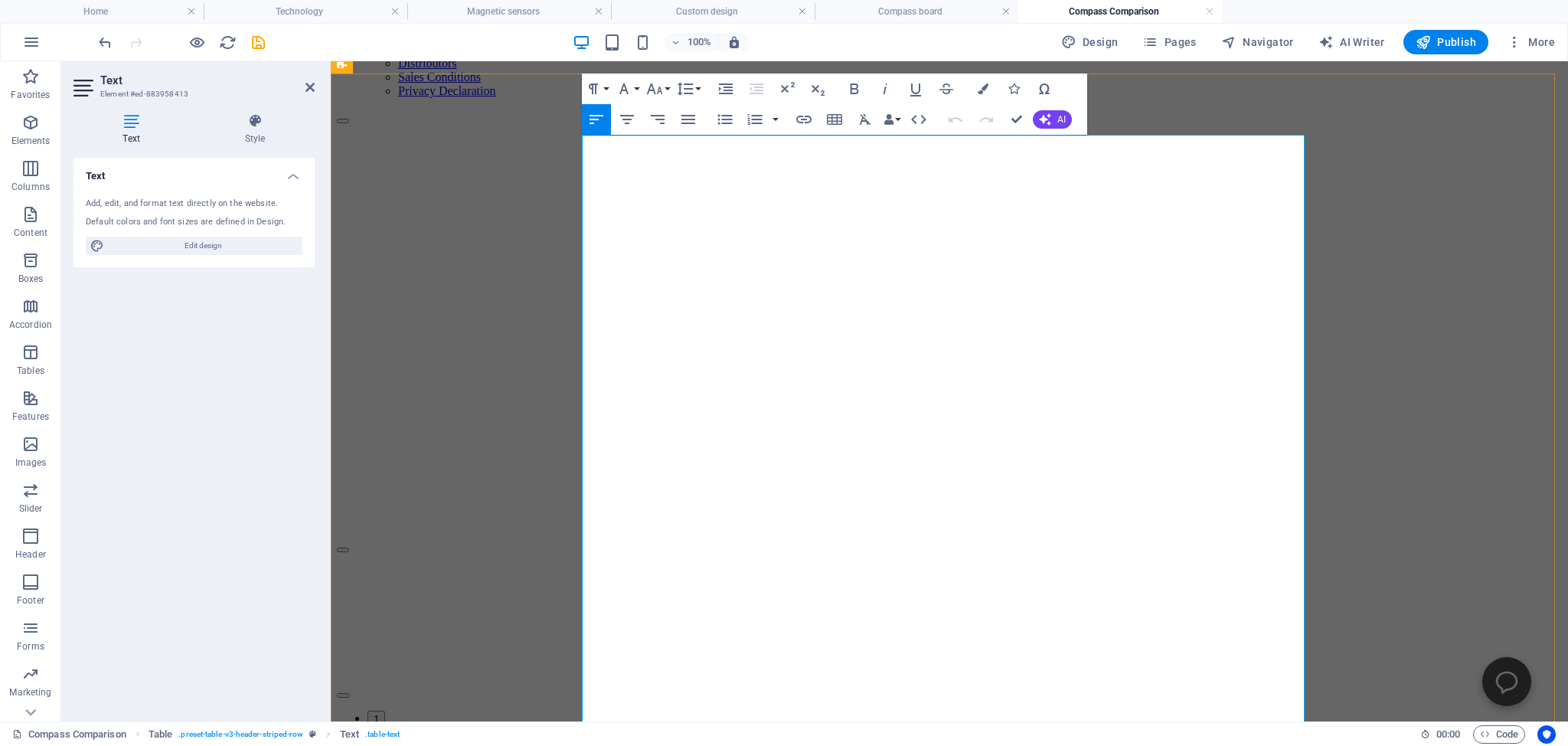
drag, startPoint x: 1037, startPoint y: 549, endPoint x: 981, endPoint y: 549, distance: 56.0
copy td "<±3 µT typ"
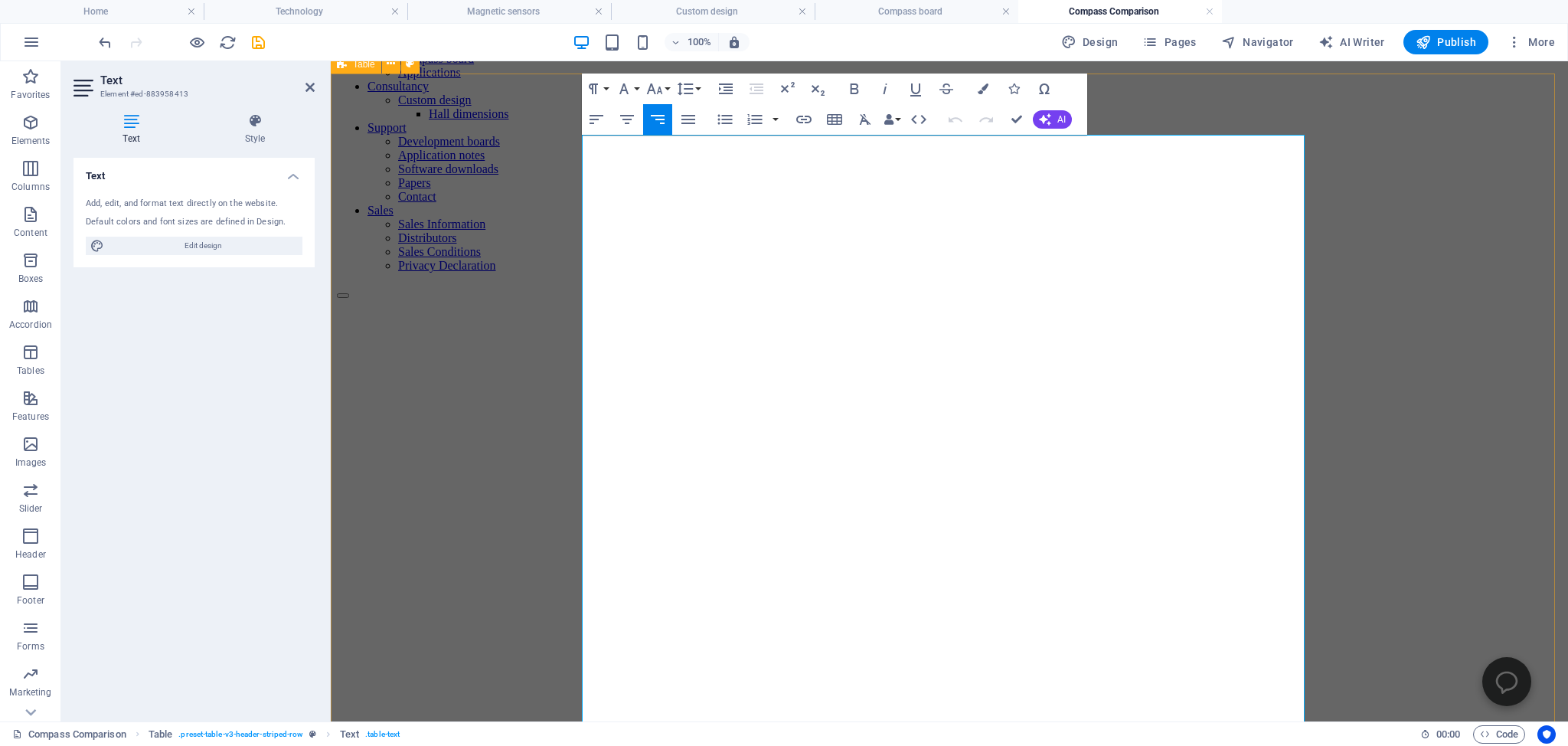
scroll to position [160, 0]
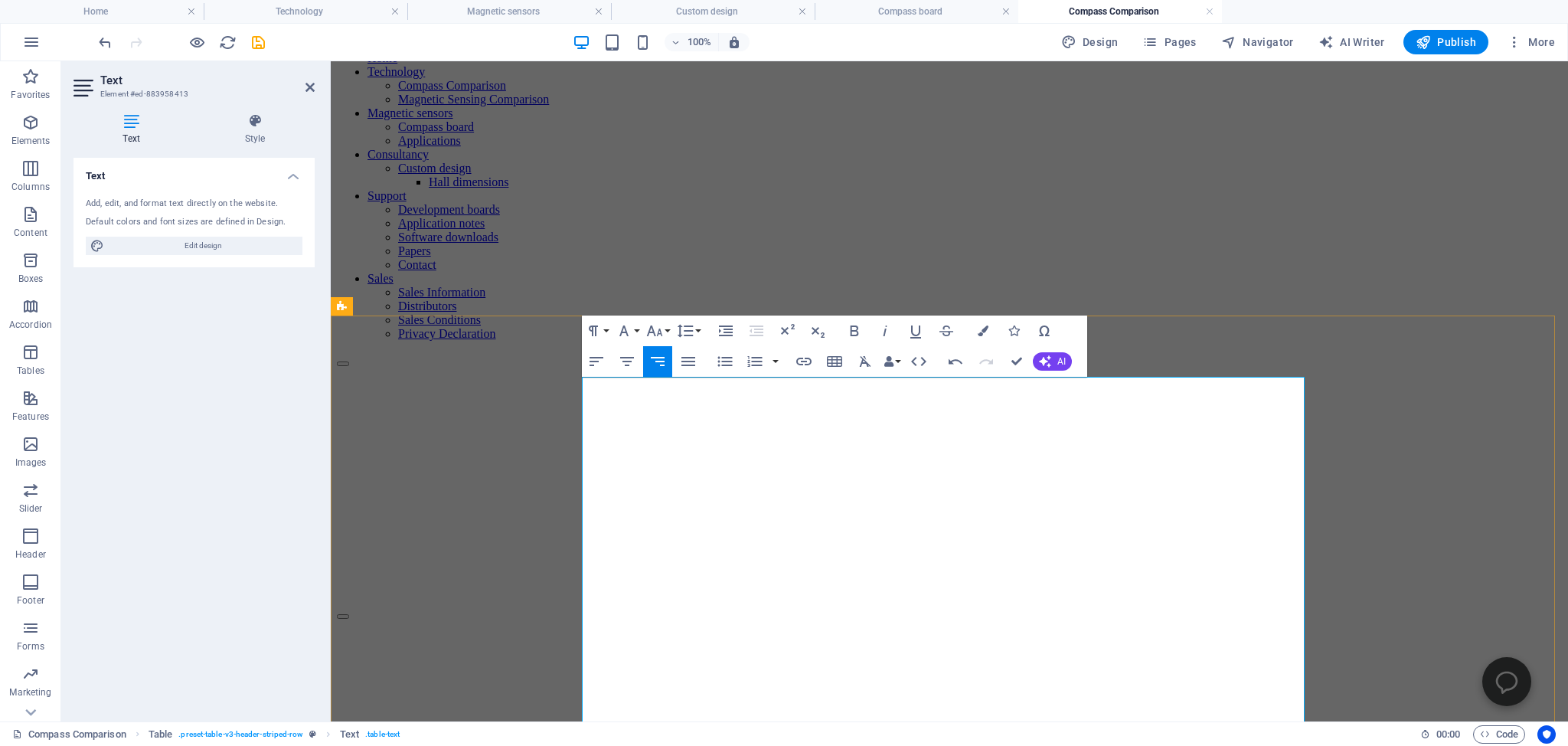
drag, startPoint x: 893, startPoint y: 459, endPoint x: 954, endPoint y: 458, distance: 61.0
copy td "<±3 µT typ"
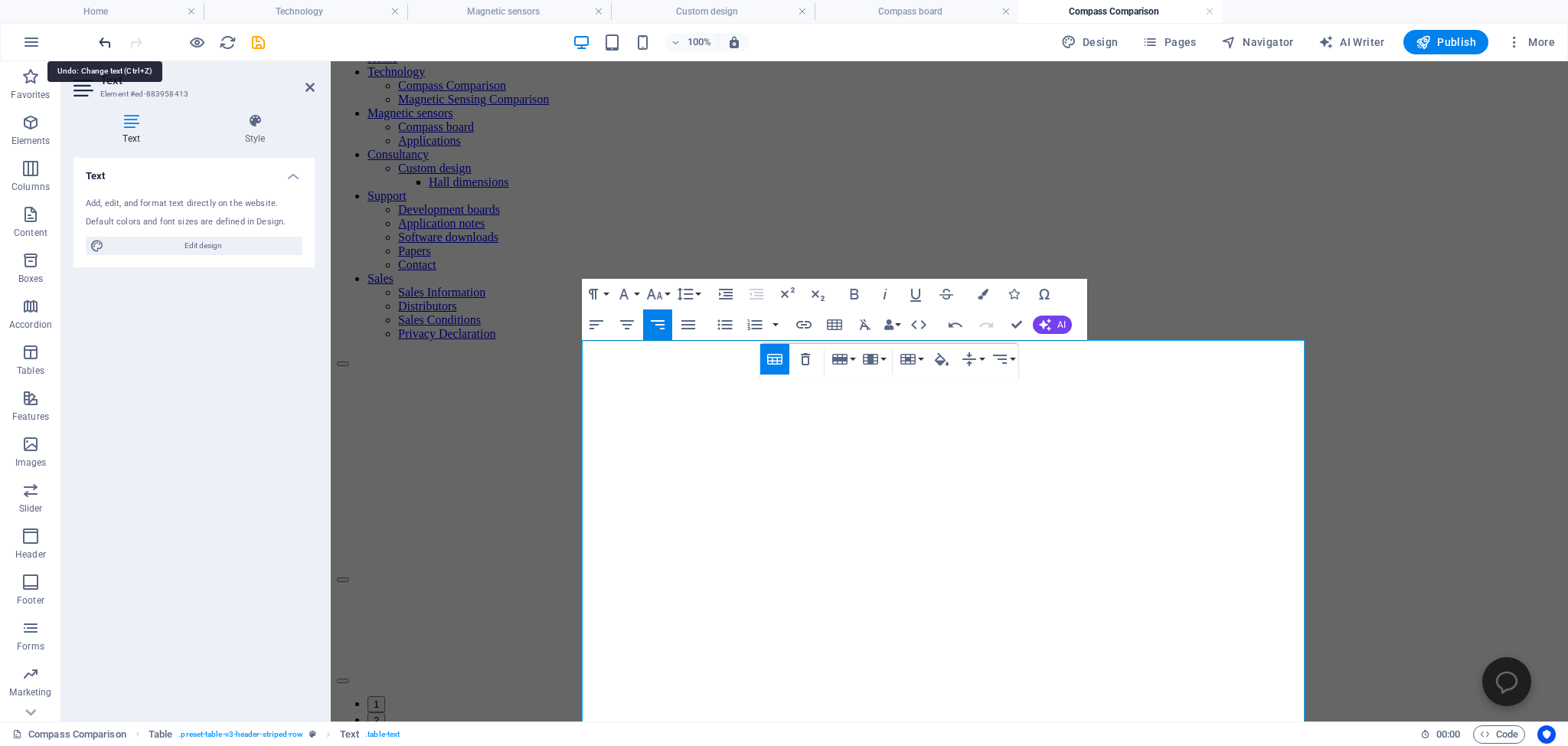
click at [103, 38] on icon "undo" at bounding box center [105, 42] width 18 height 18
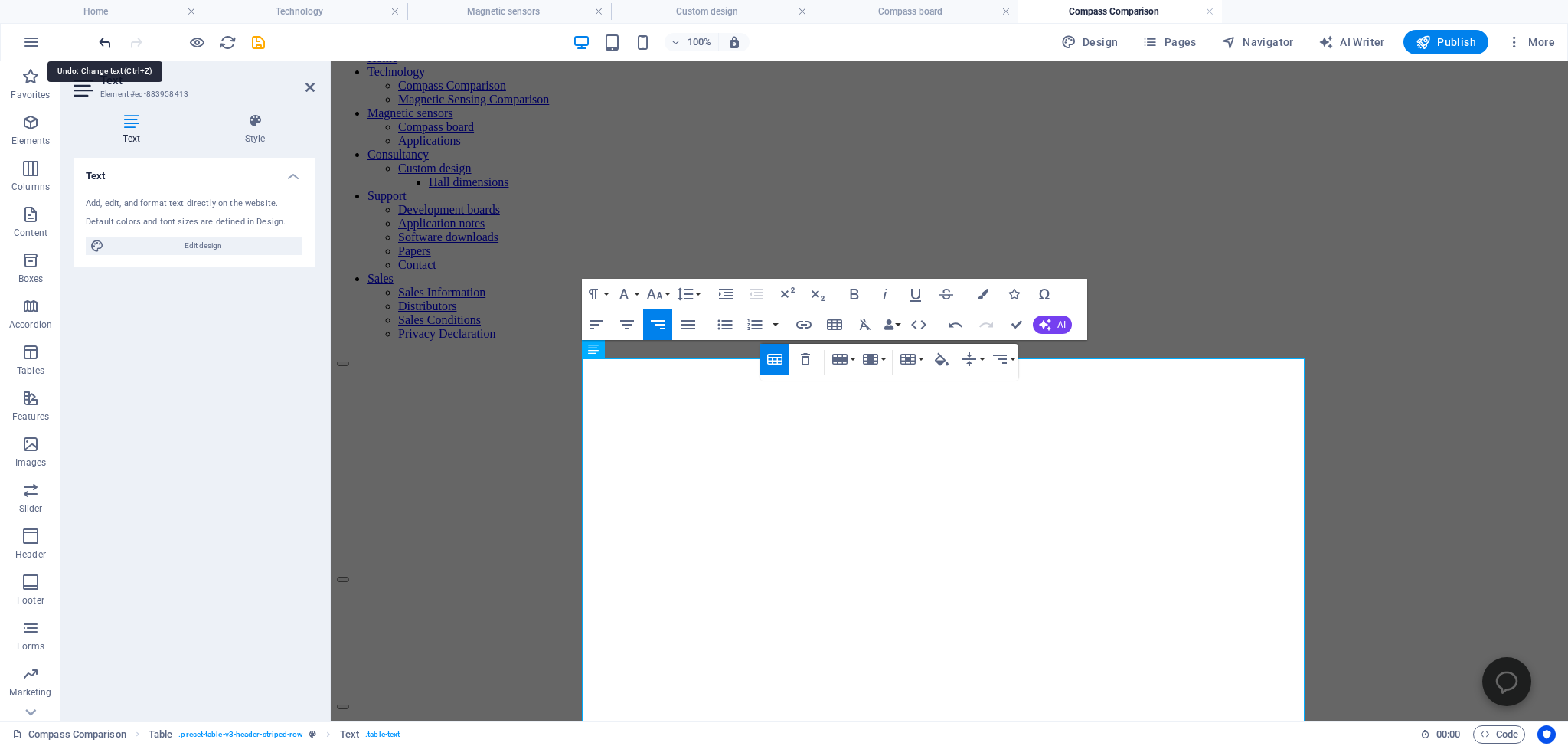
click at [103, 38] on icon "undo" at bounding box center [105, 42] width 18 height 18
click at [100, 40] on icon "undo" at bounding box center [105, 42] width 18 height 18
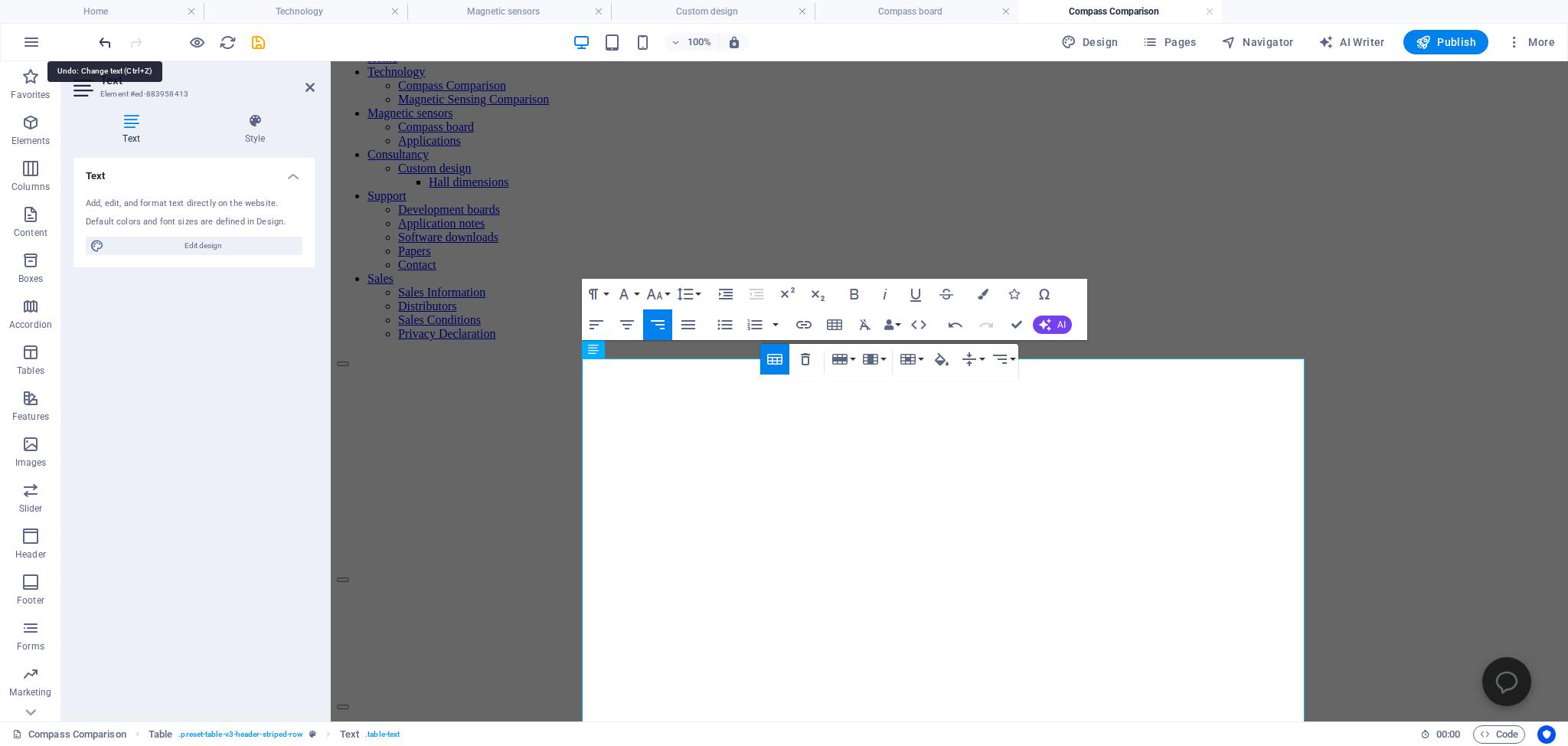
click at [100, 40] on icon "undo" at bounding box center [105, 42] width 18 height 18
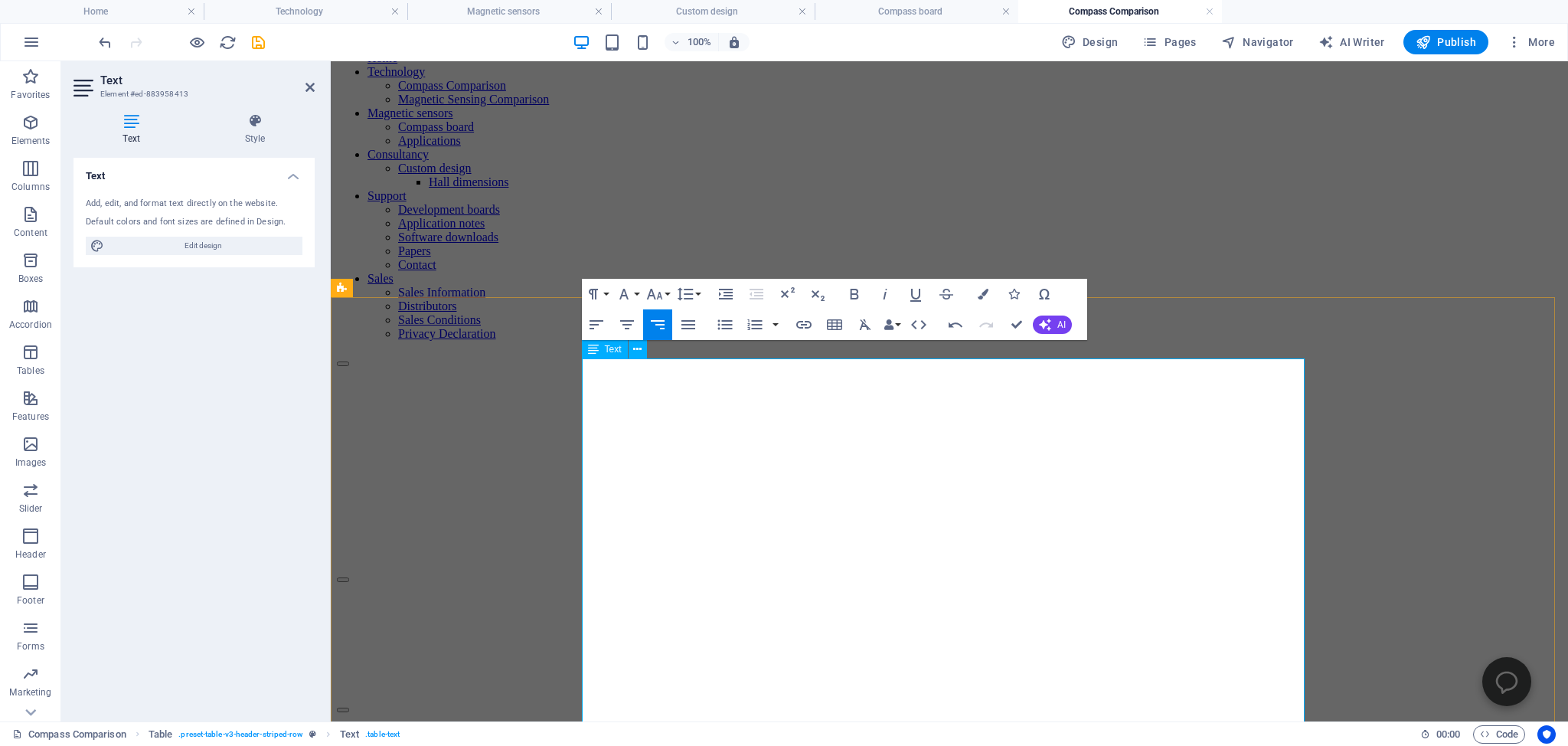
drag, startPoint x: 842, startPoint y: 430, endPoint x: 927, endPoint y: 526, distance: 128.2
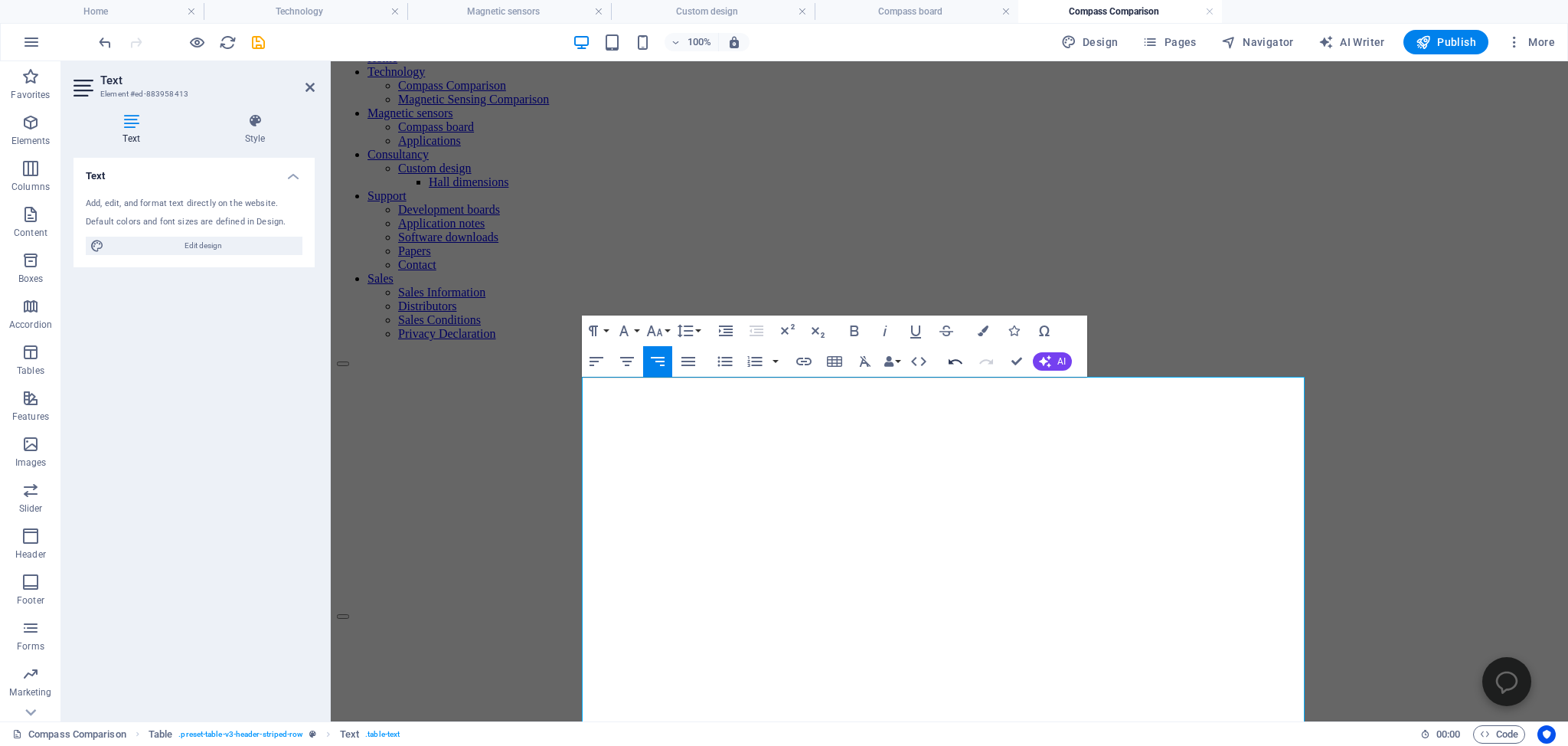
click at [953, 361] on icon "button" at bounding box center [955, 362] width 14 height 6
copy td "µ"
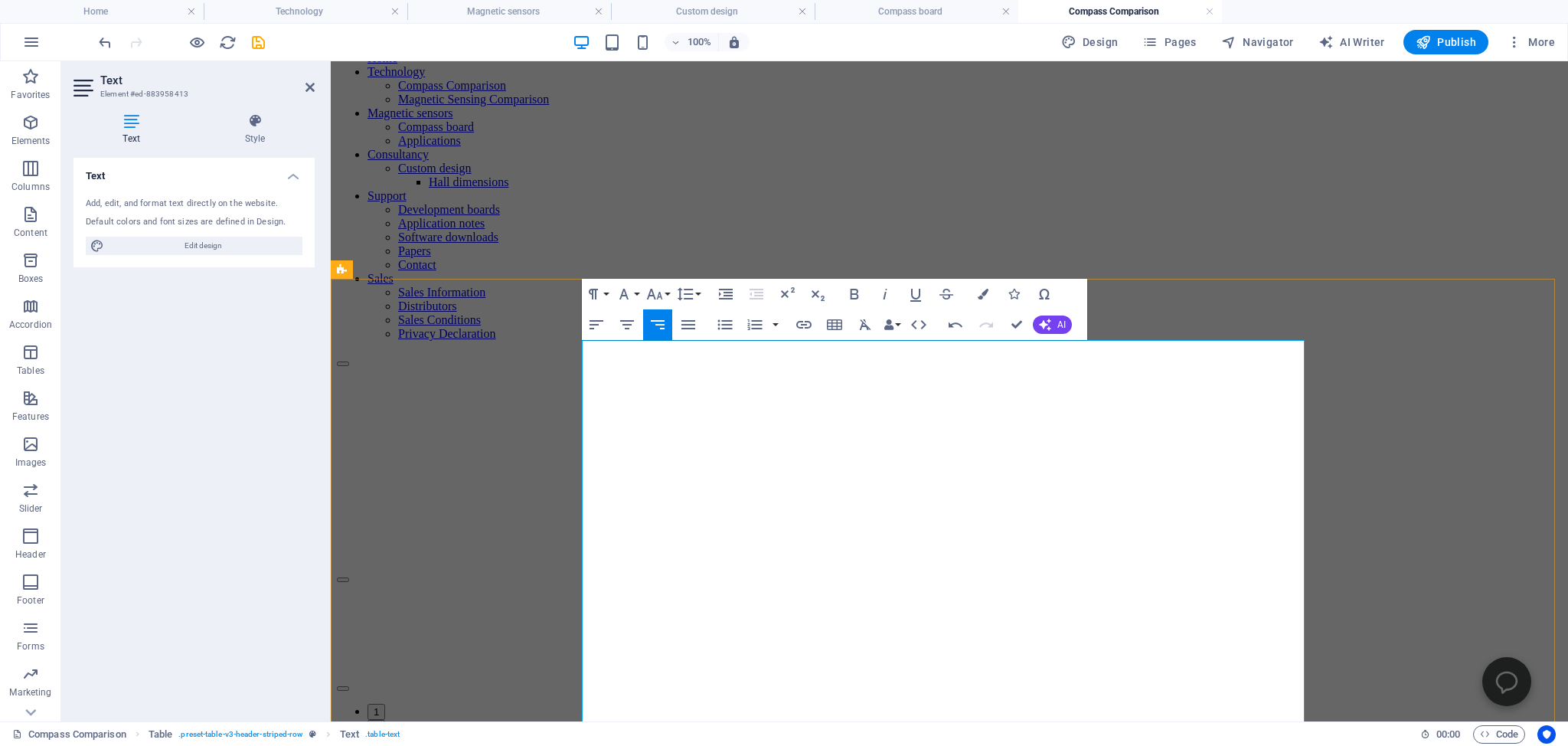
drag, startPoint x: 953, startPoint y: 443, endPoint x: 945, endPoint y: 442, distance: 8.1
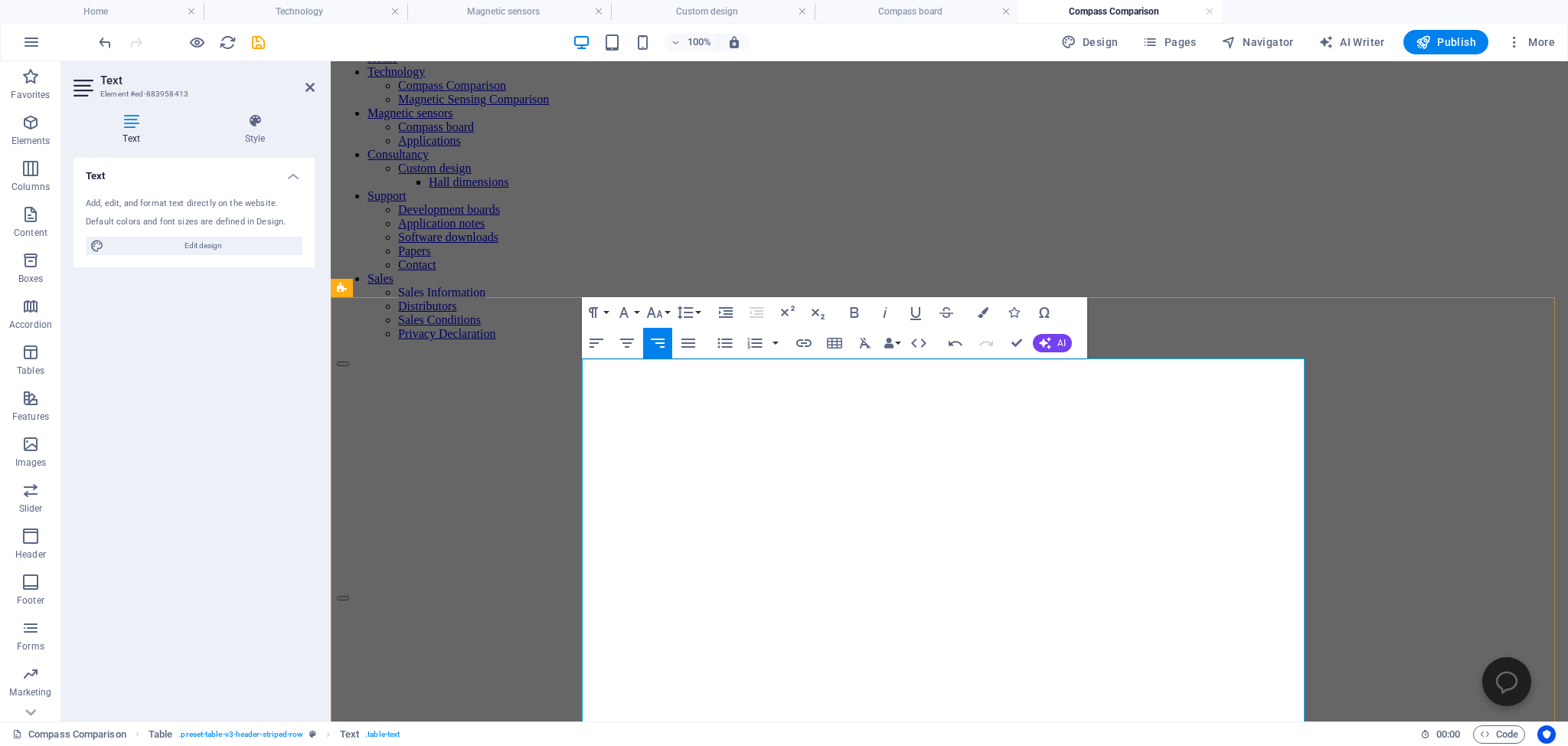
click at [950, 344] on icon "button" at bounding box center [955, 344] width 14 height 6
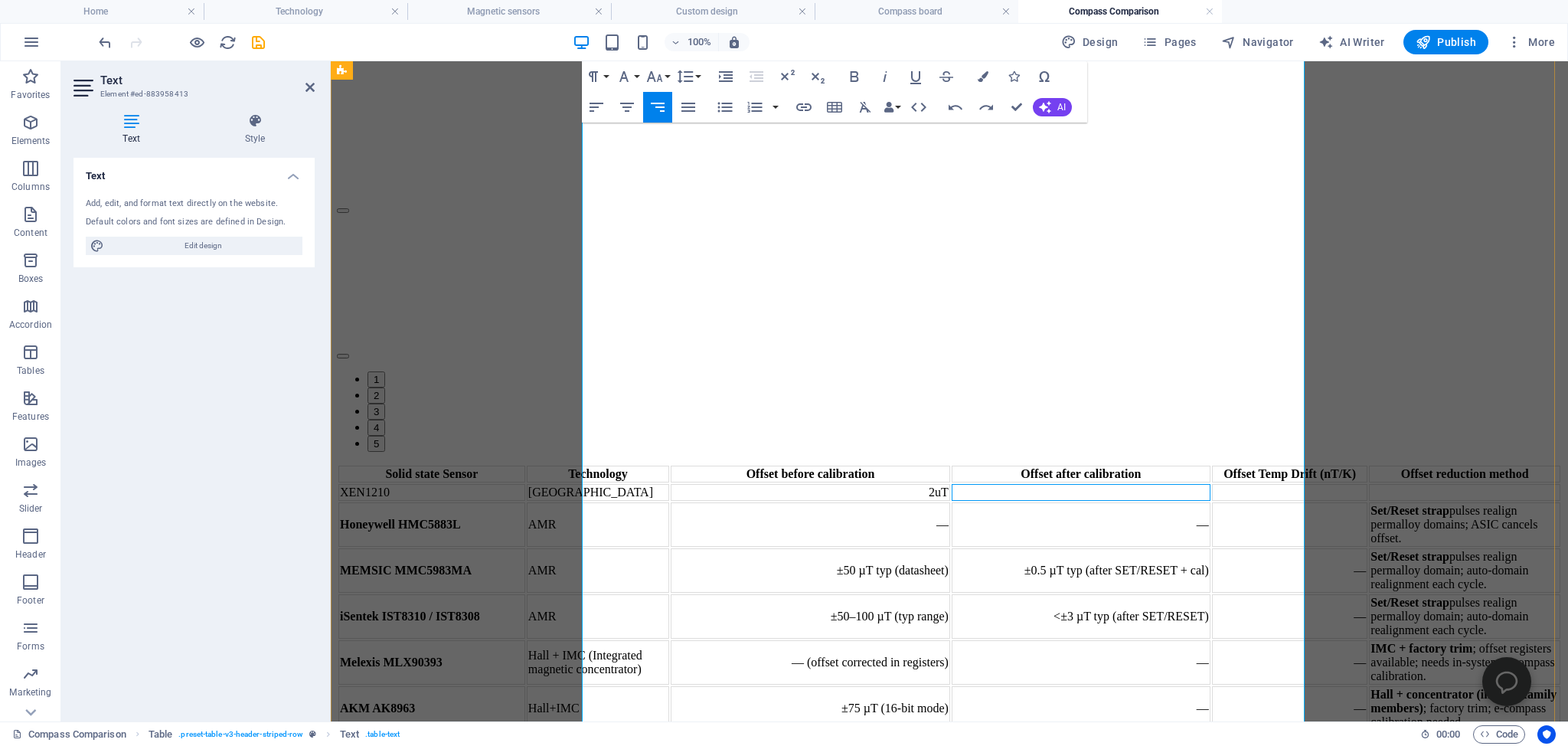
scroll to position [889, 0]
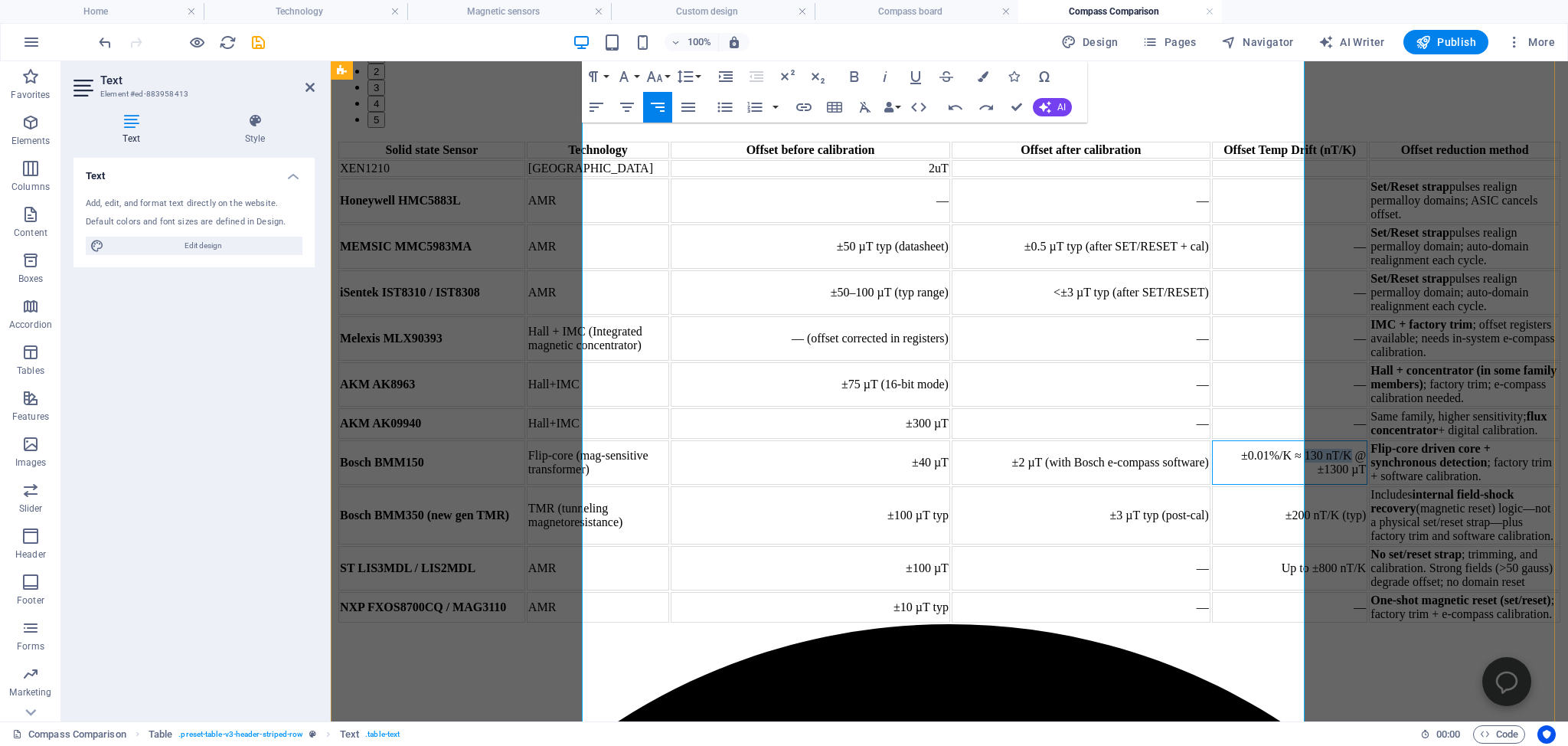
drag, startPoint x: 1126, startPoint y: 637, endPoint x: 1171, endPoint y: 637, distance: 45.0
click at [1211, 485] on td "±0.01%/K ≈ 130 nT/K @ ±1300 µT" at bounding box center [1289, 463] width 156 height 44
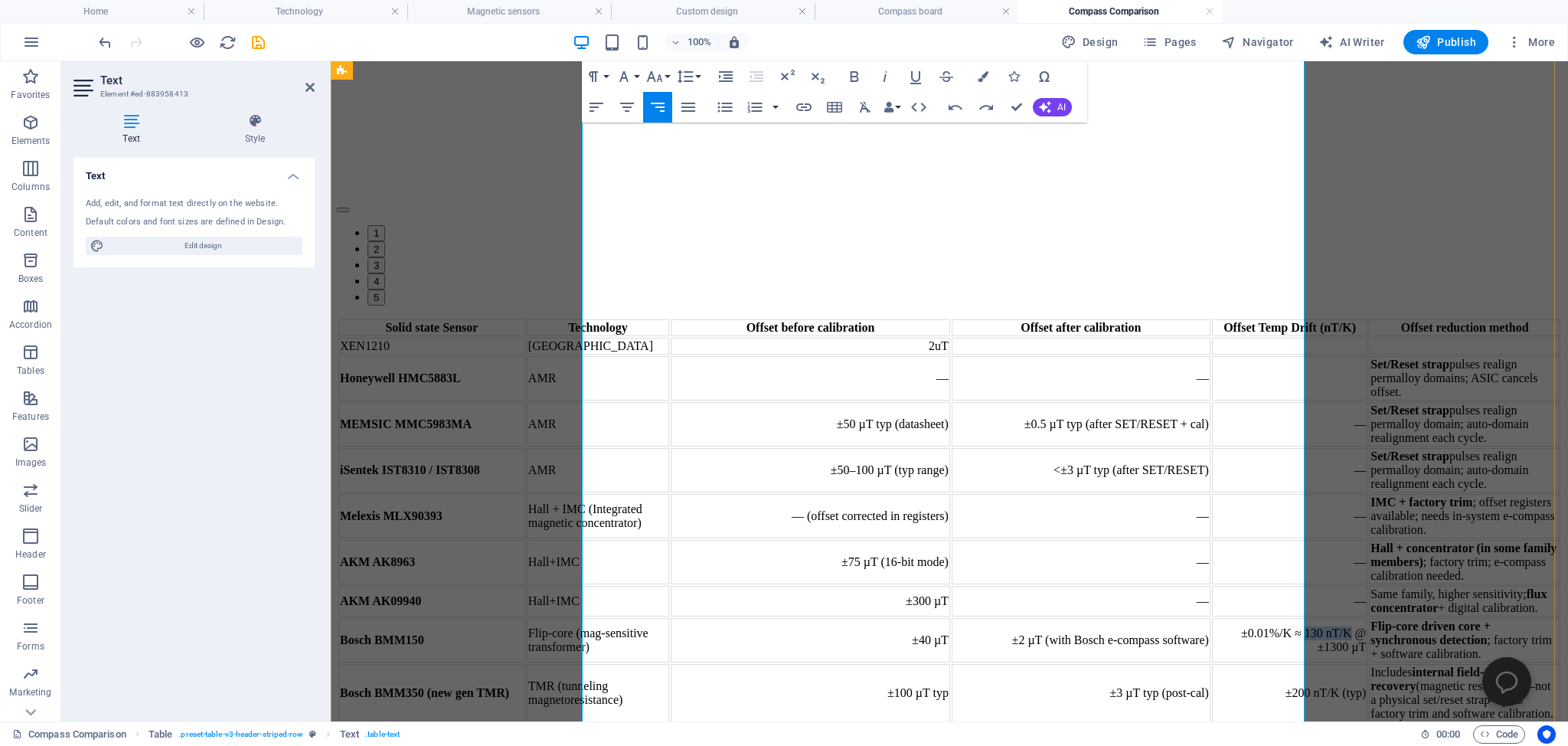
copy td "130 nT/K"
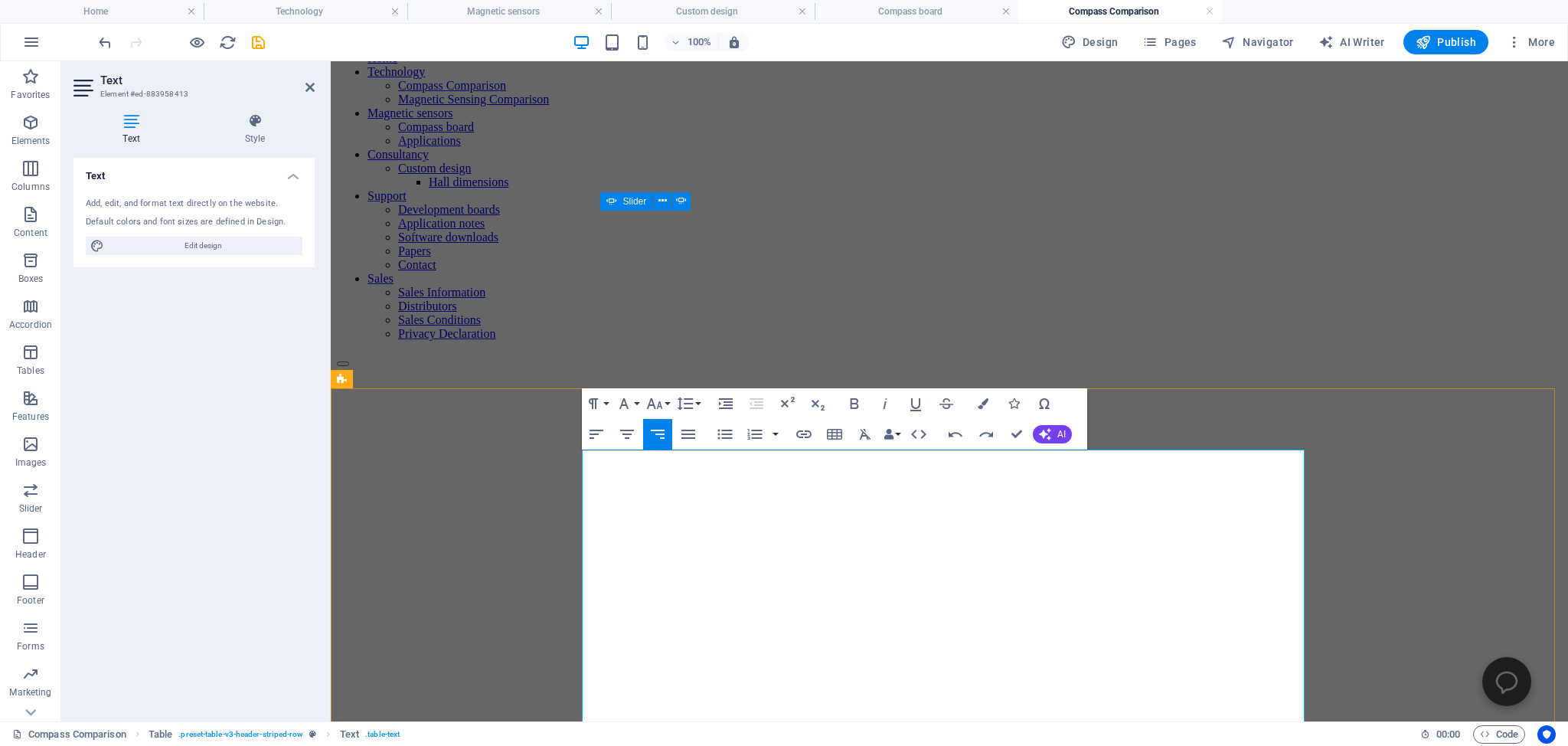
scroll to position [162, 0]
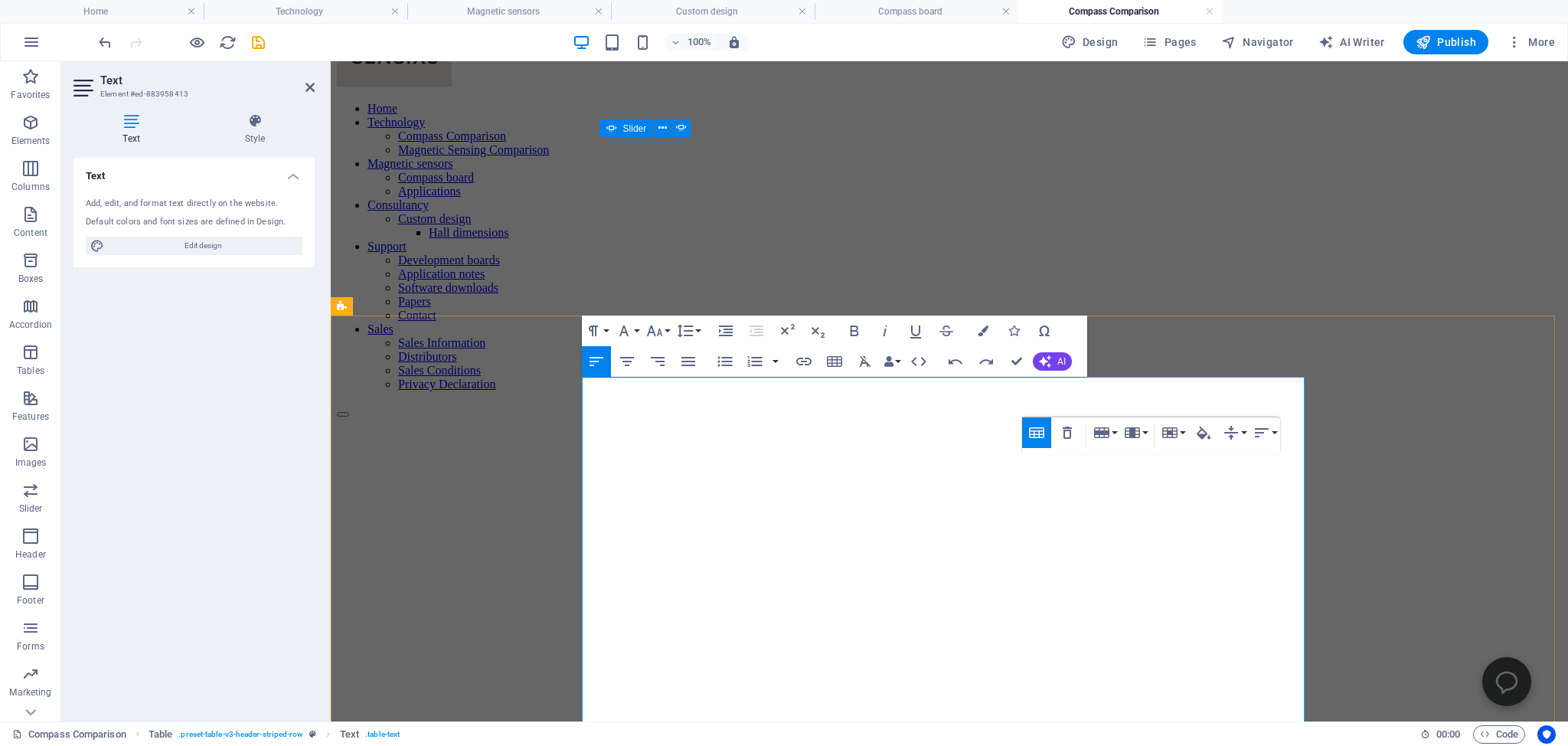
scroll to position [81, 0]
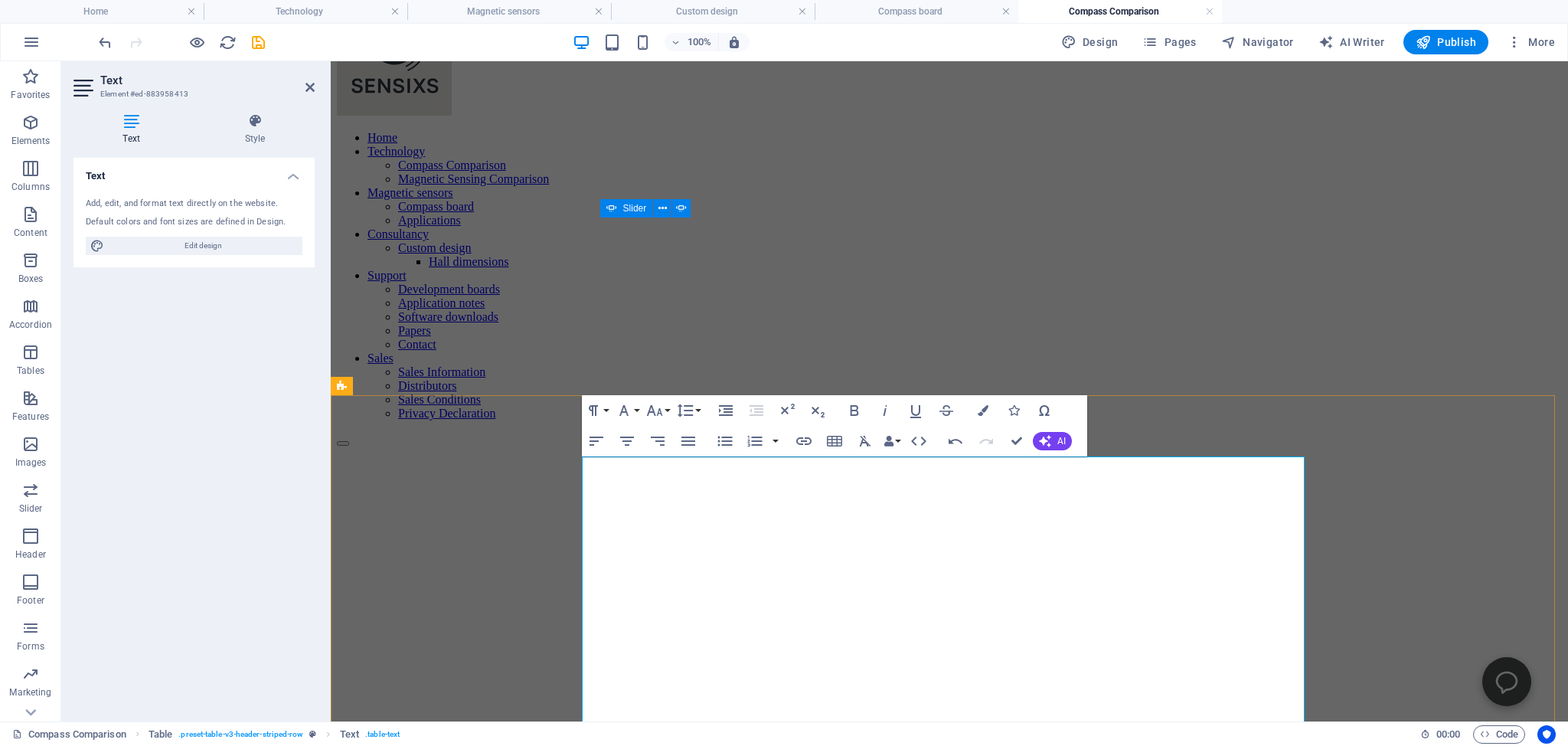
click at [103, 39] on icon "undo" at bounding box center [105, 42] width 18 height 18
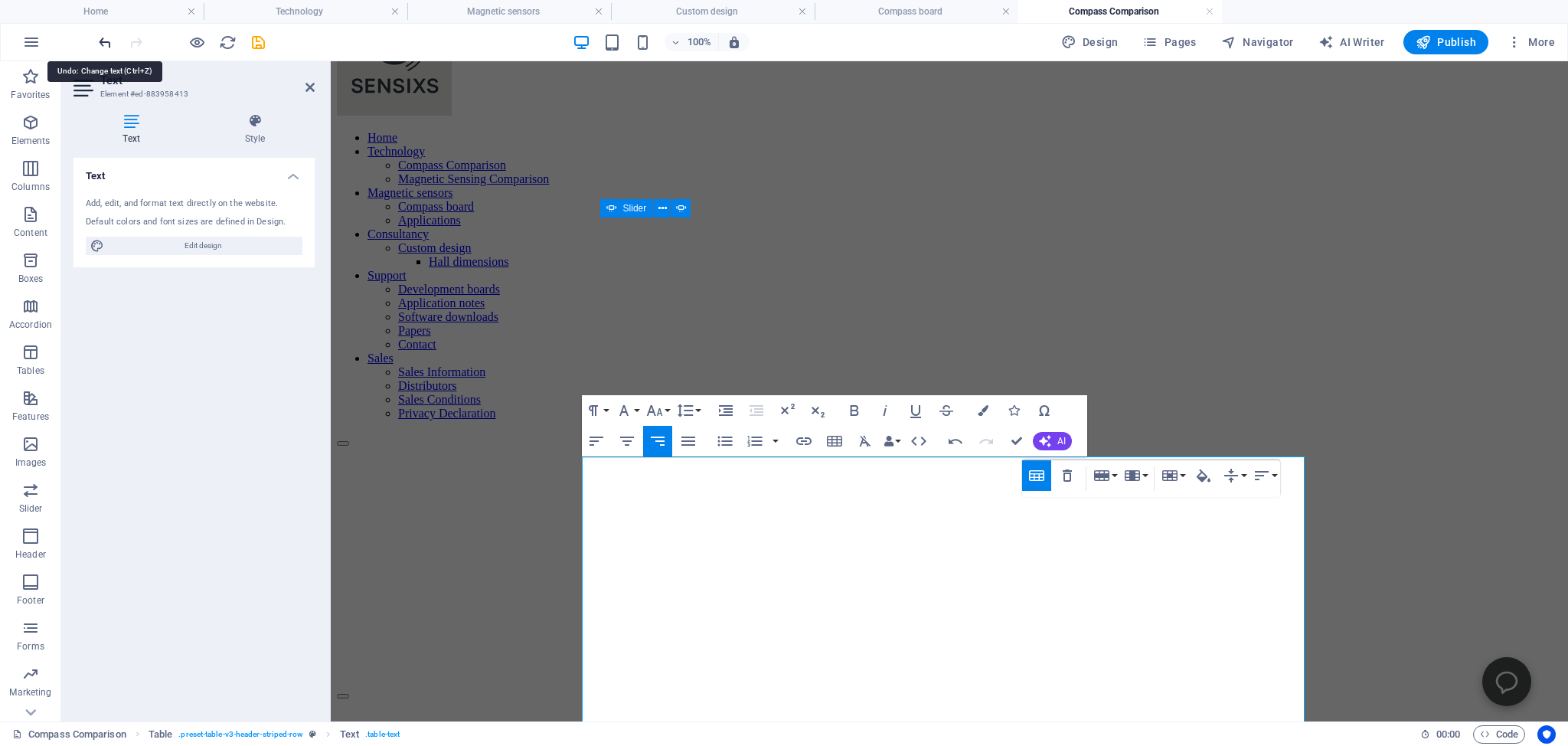
click at [103, 39] on icon "undo" at bounding box center [105, 42] width 18 height 18
click at [953, 438] on icon "button" at bounding box center [955, 441] width 19 height 19
drag, startPoint x: 937, startPoint y: 530, endPoint x: 962, endPoint y: 530, distance: 25.0
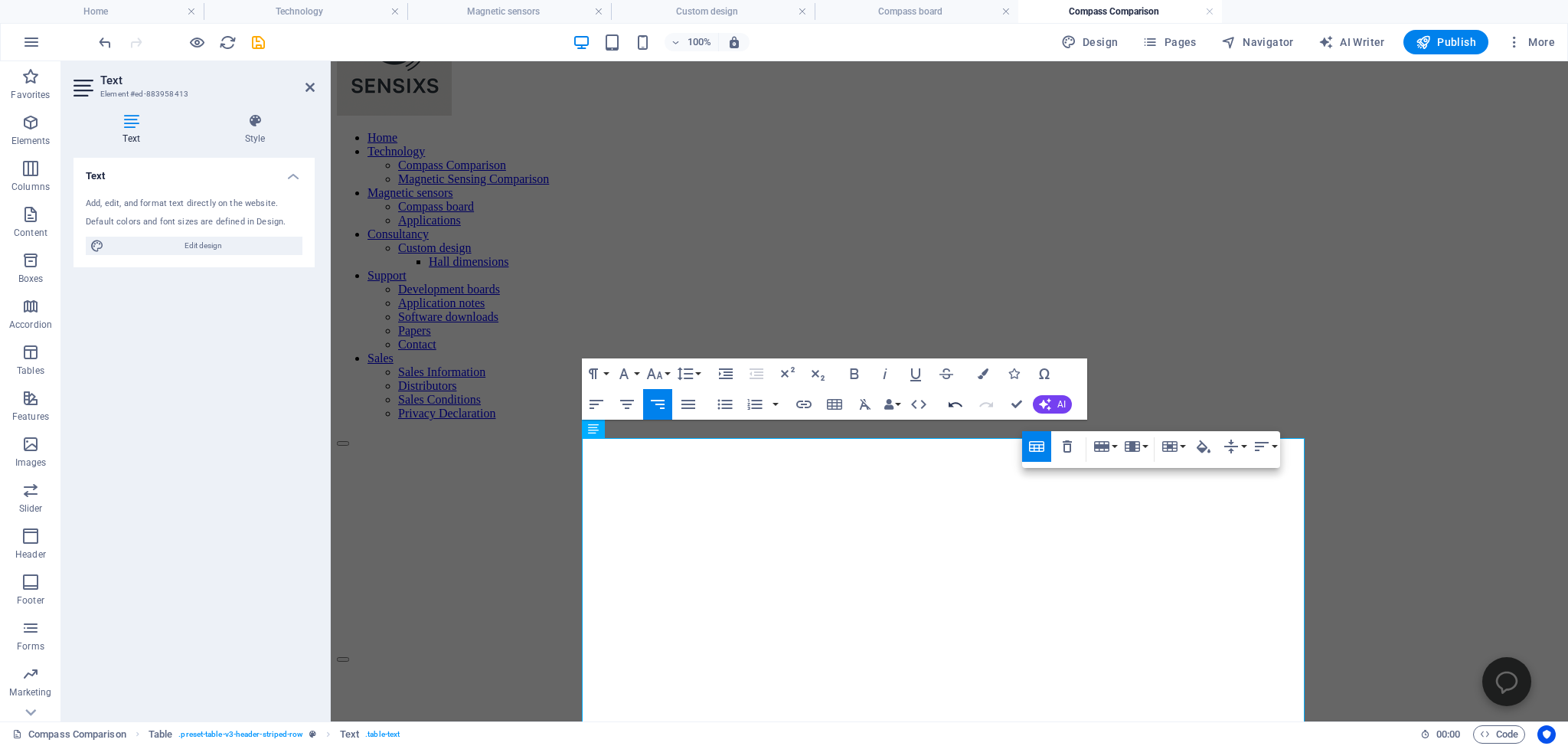
click at [954, 403] on icon "button" at bounding box center [955, 405] width 14 height 6
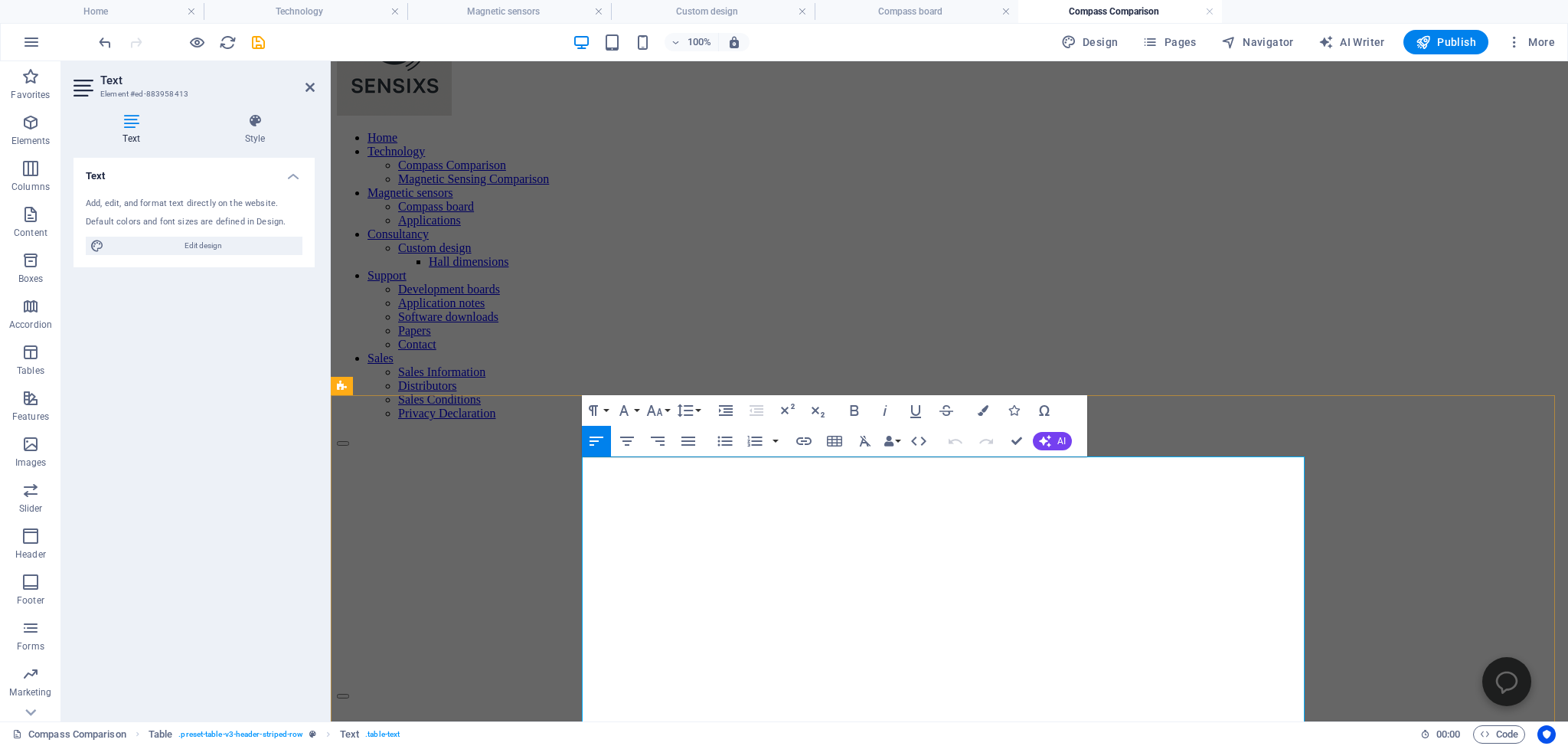
click at [625, 441] on icon "button" at bounding box center [627, 441] width 19 height 19
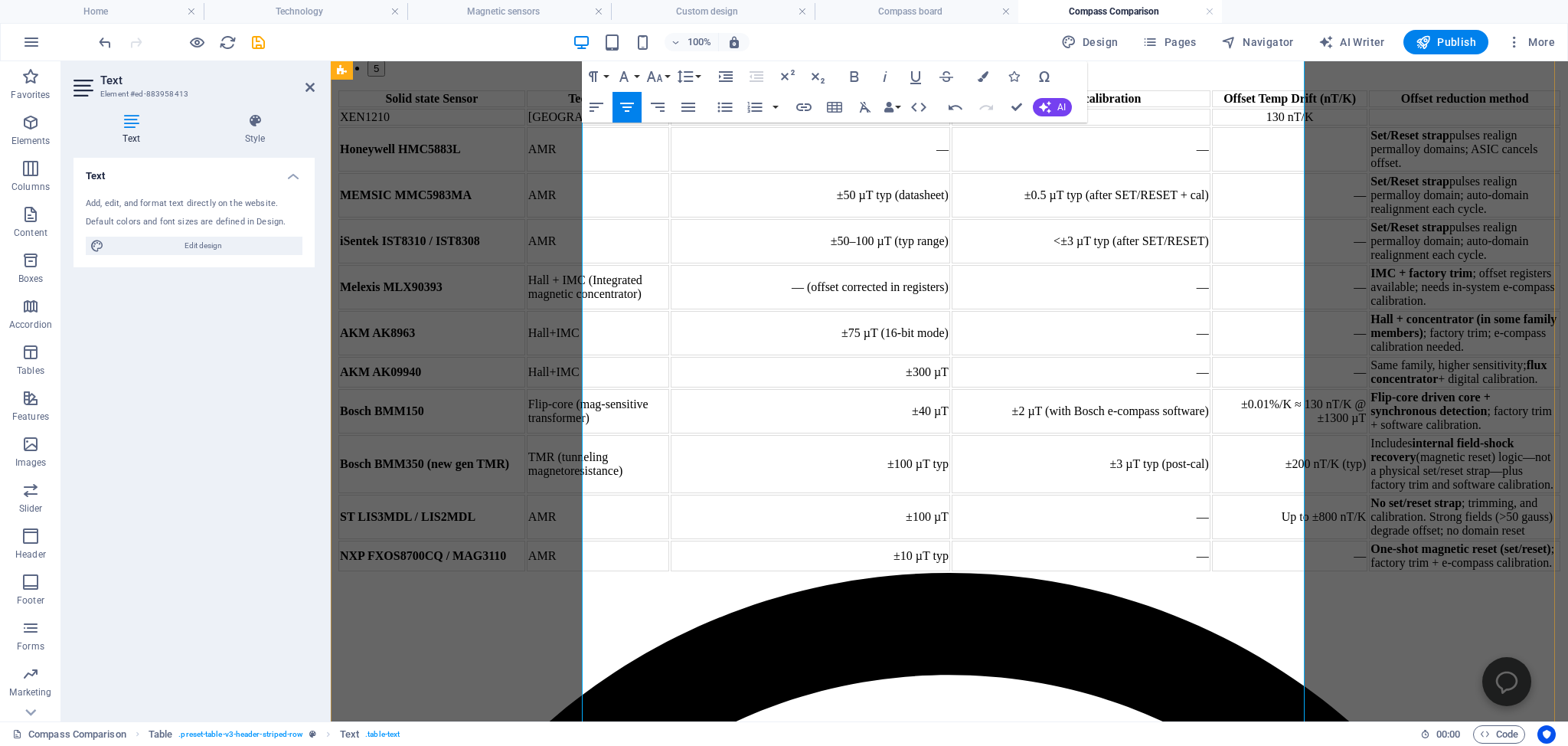
scroll to position [970, 0]
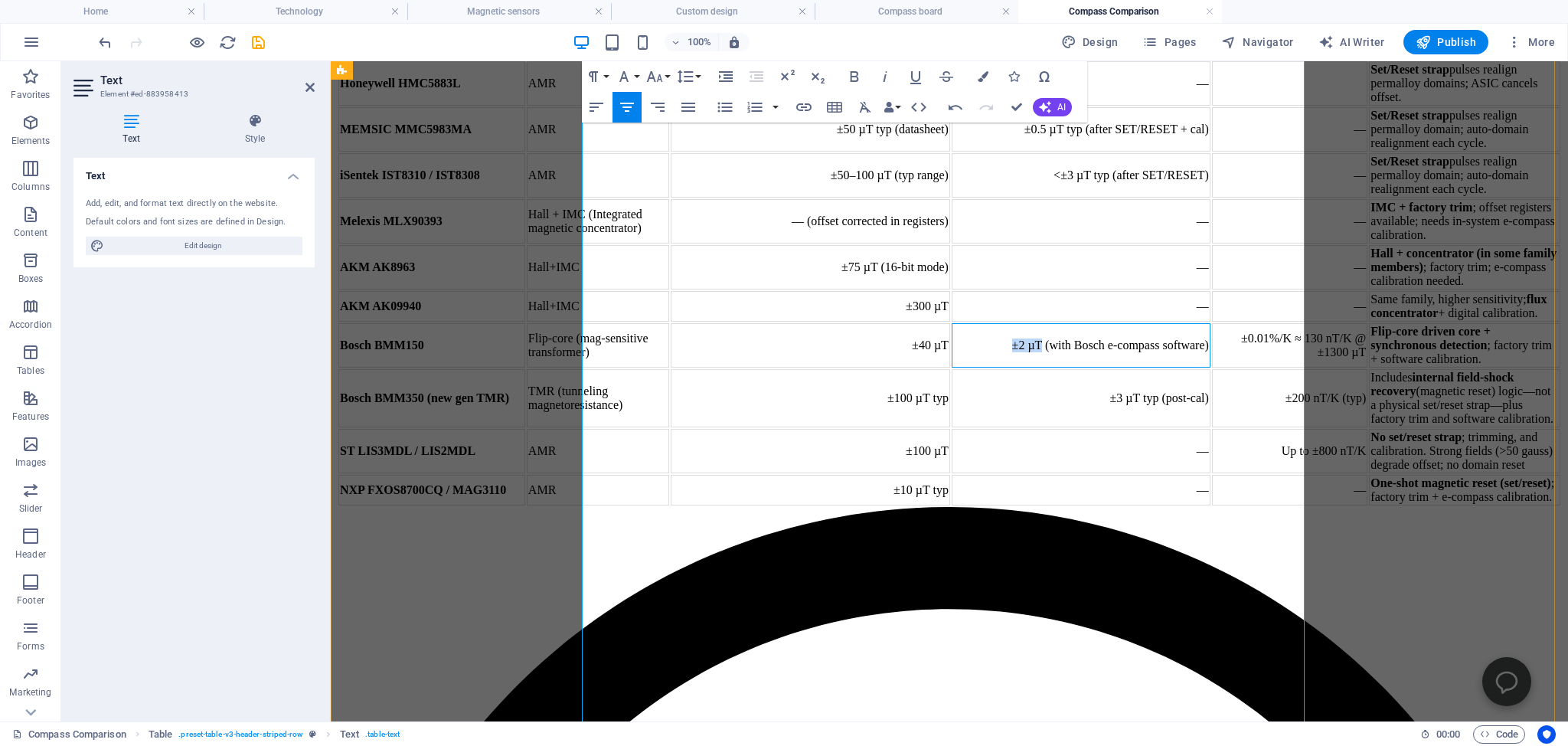
drag, startPoint x: 989, startPoint y: 510, endPoint x: 1017, endPoint y: 510, distance: 28.0
click at [1017, 367] on td "±2 µT (with Bosch e-compass software)" at bounding box center [1080, 345] width 259 height 44
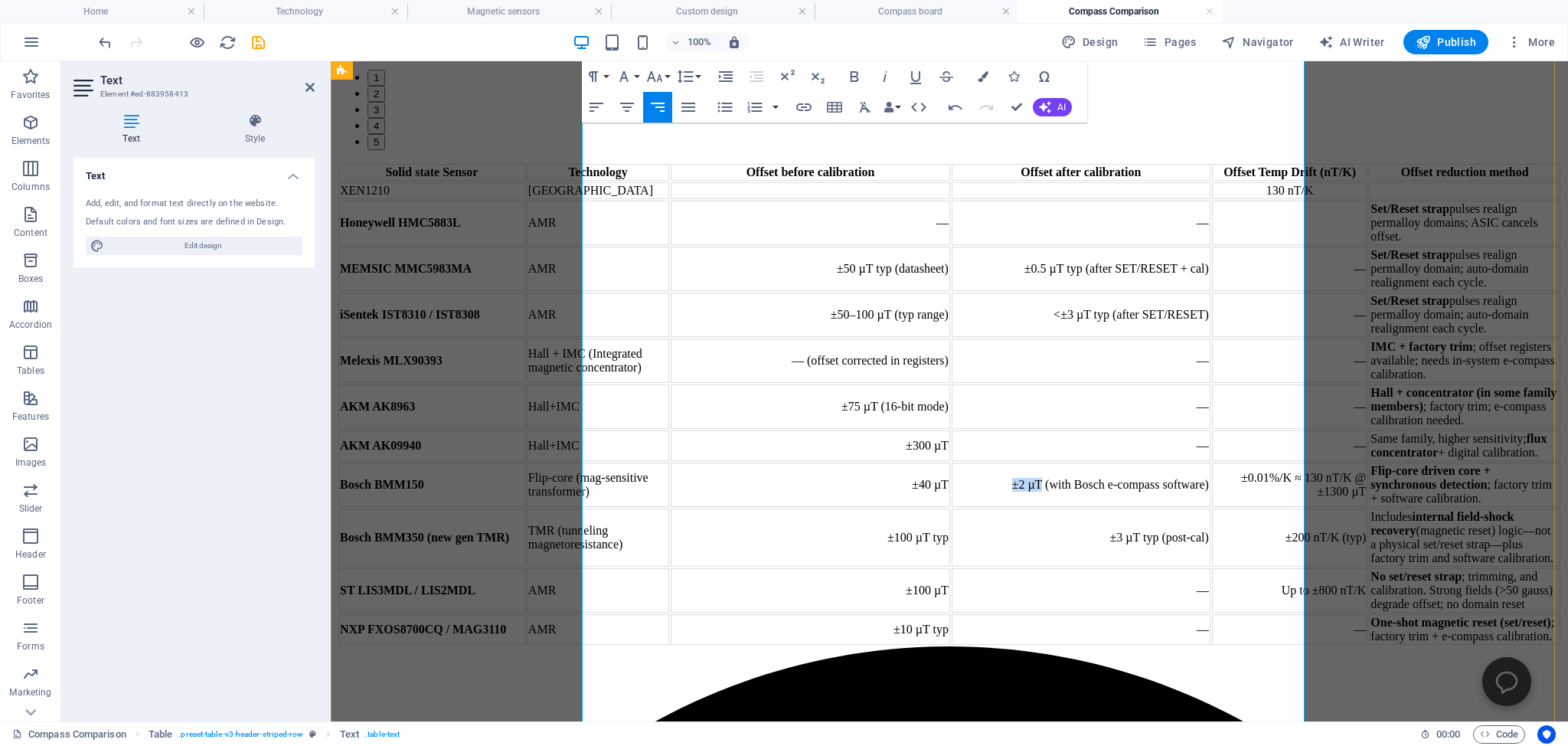
copy td "±2 µT"
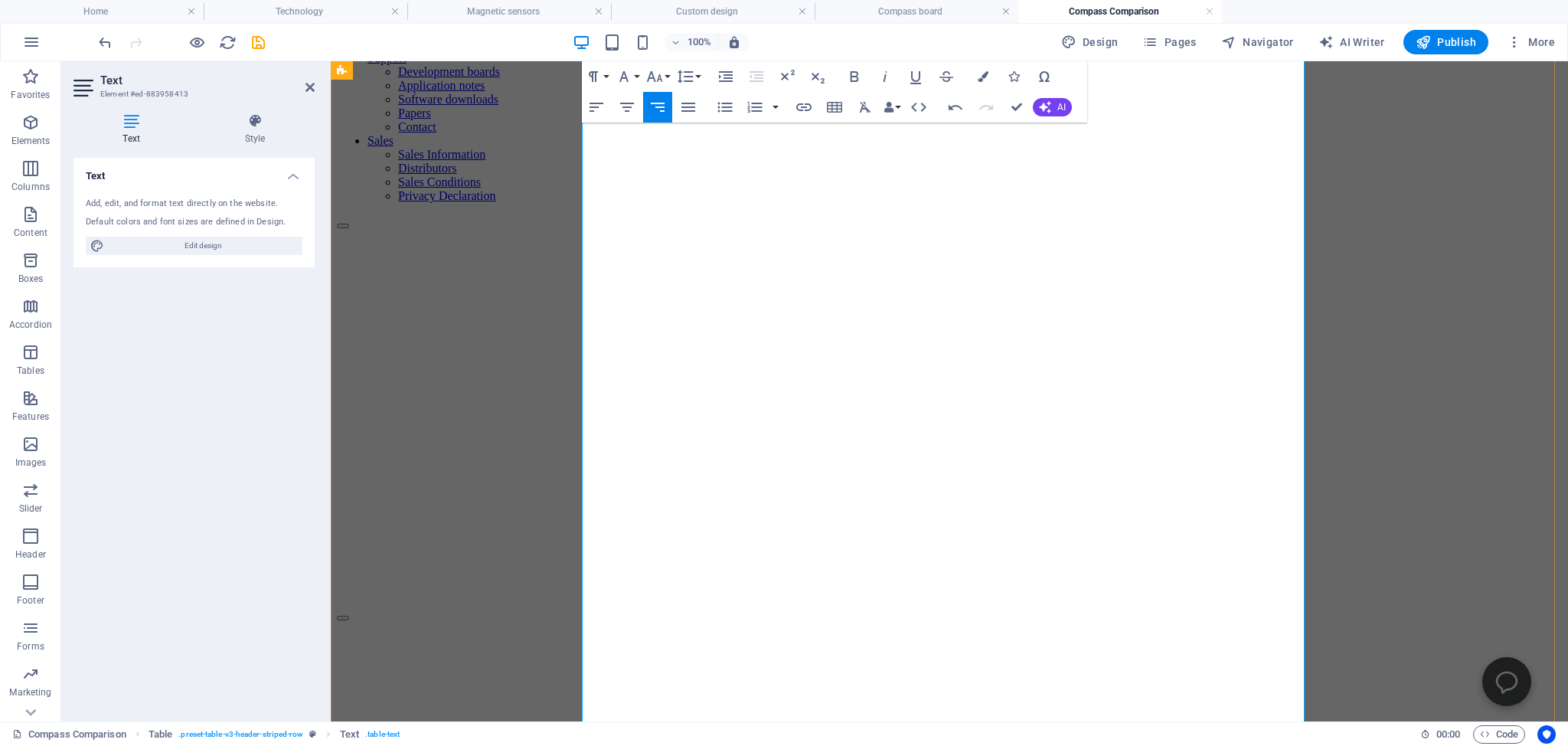
scroll to position [242, 0]
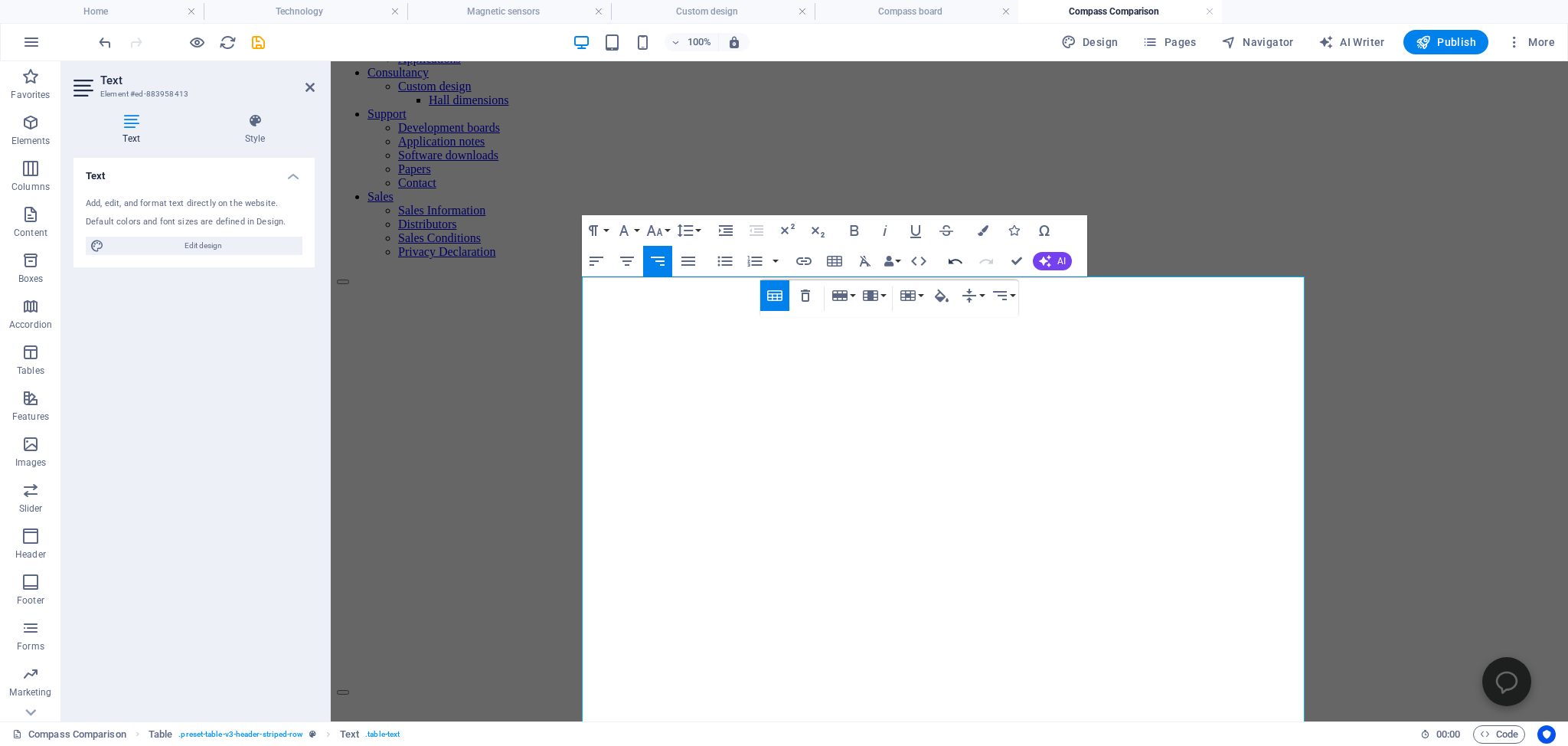
click at [954, 259] on icon "button" at bounding box center [955, 261] width 19 height 19
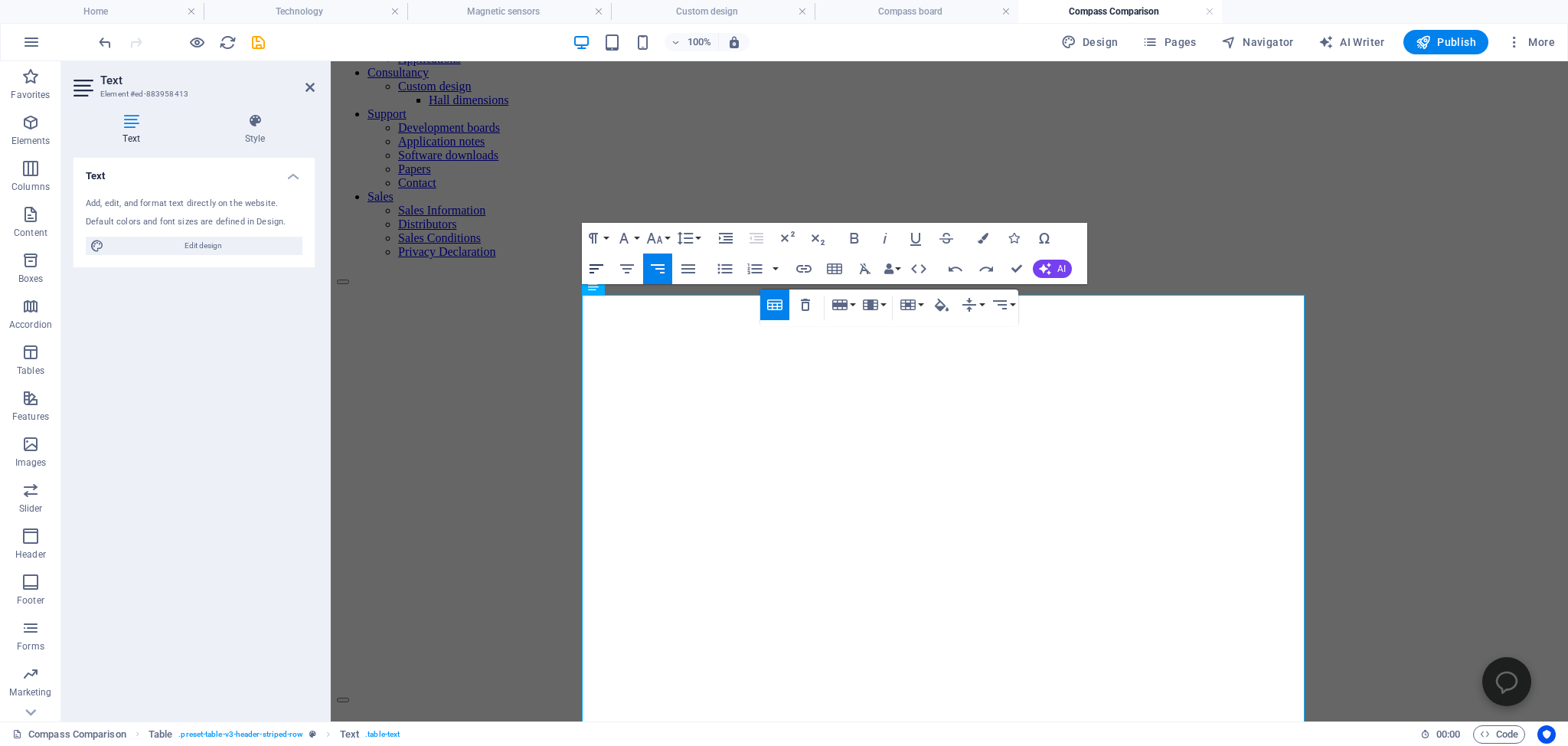
click at [595, 266] on icon "button" at bounding box center [596, 269] width 19 height 19
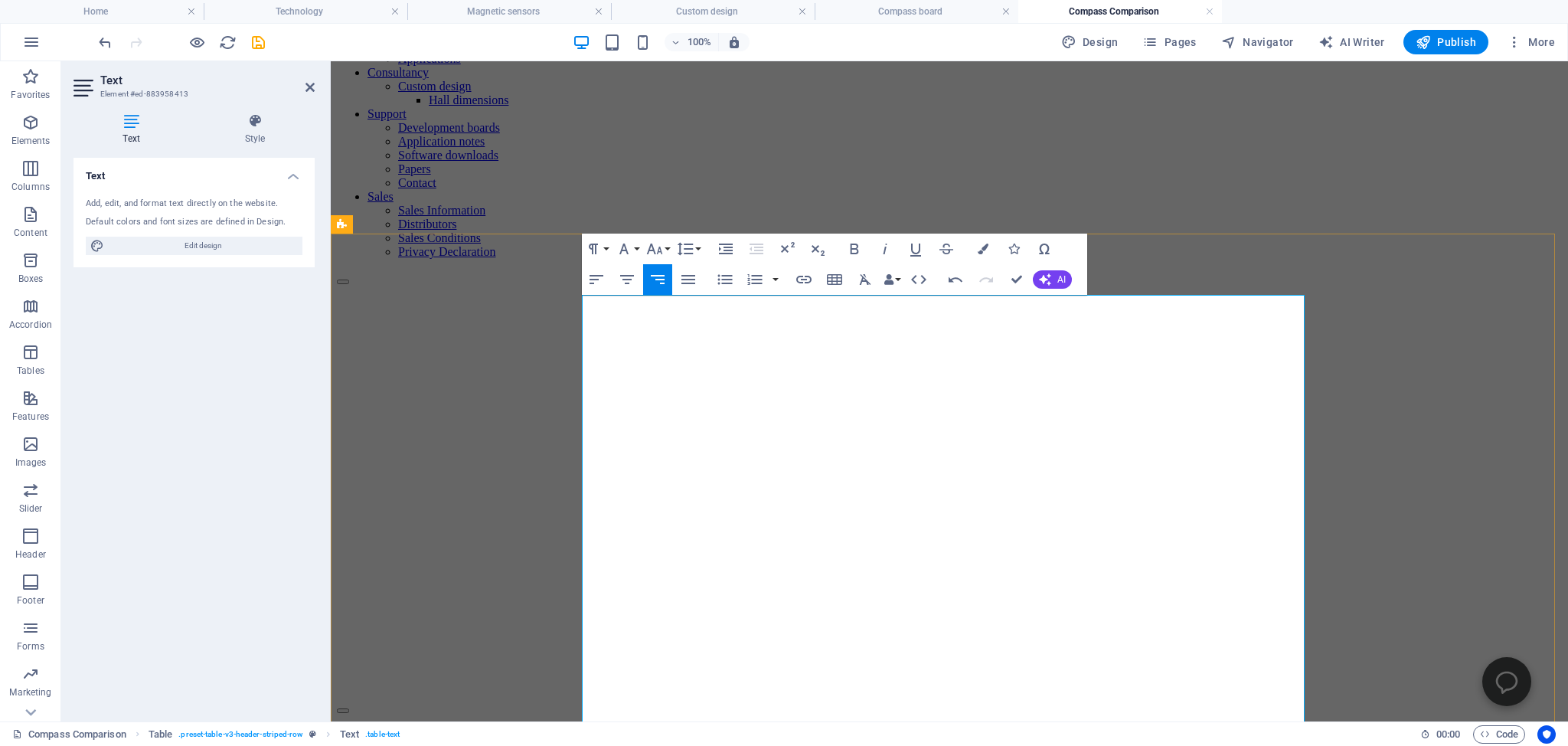
click at [805, 322] on icon "button" at bounding box center [805, 323] width 9 height 12
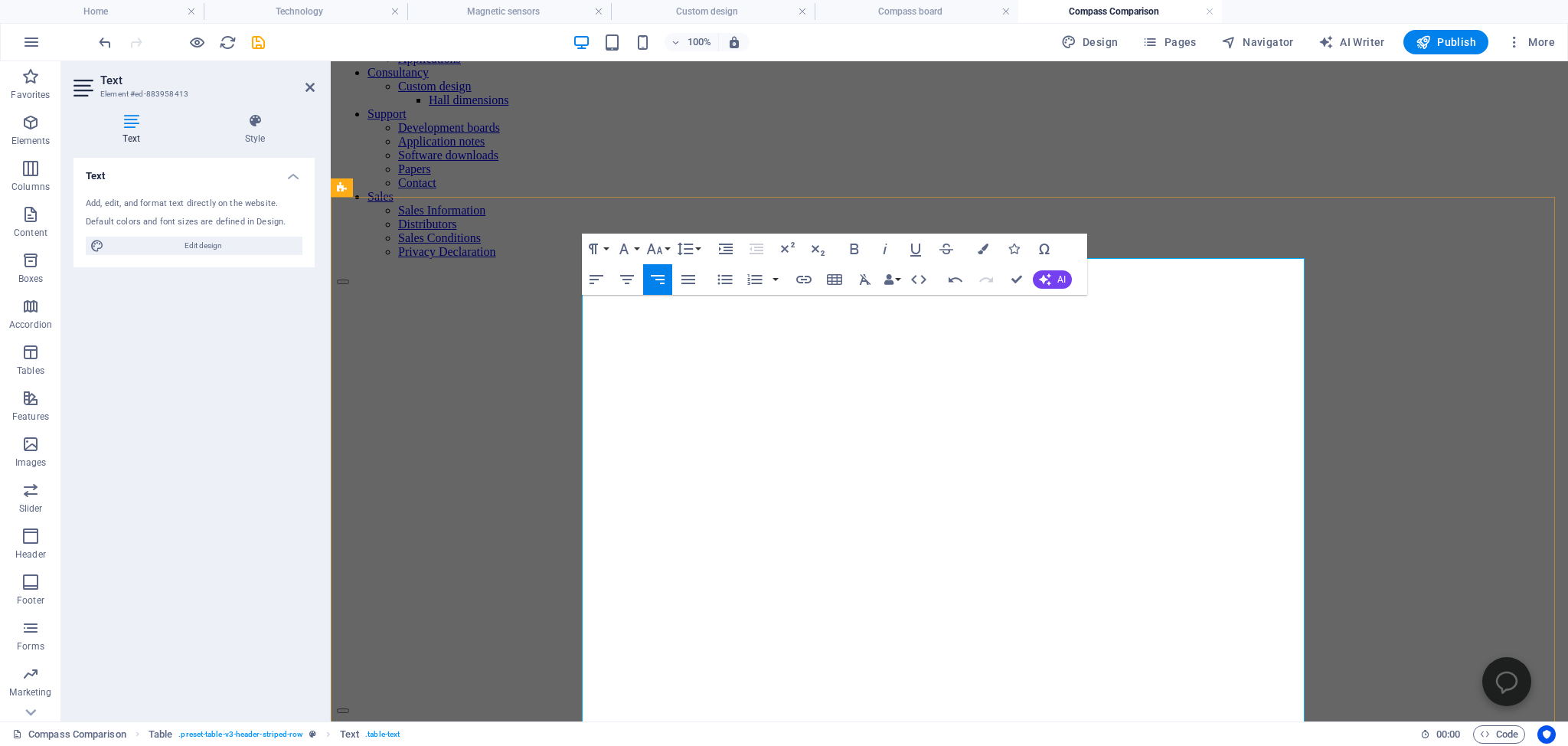
drag, startPoint x: 923, startPoint y: 379, endPoint x: 950, endPoint y: 352, distance: 38.2
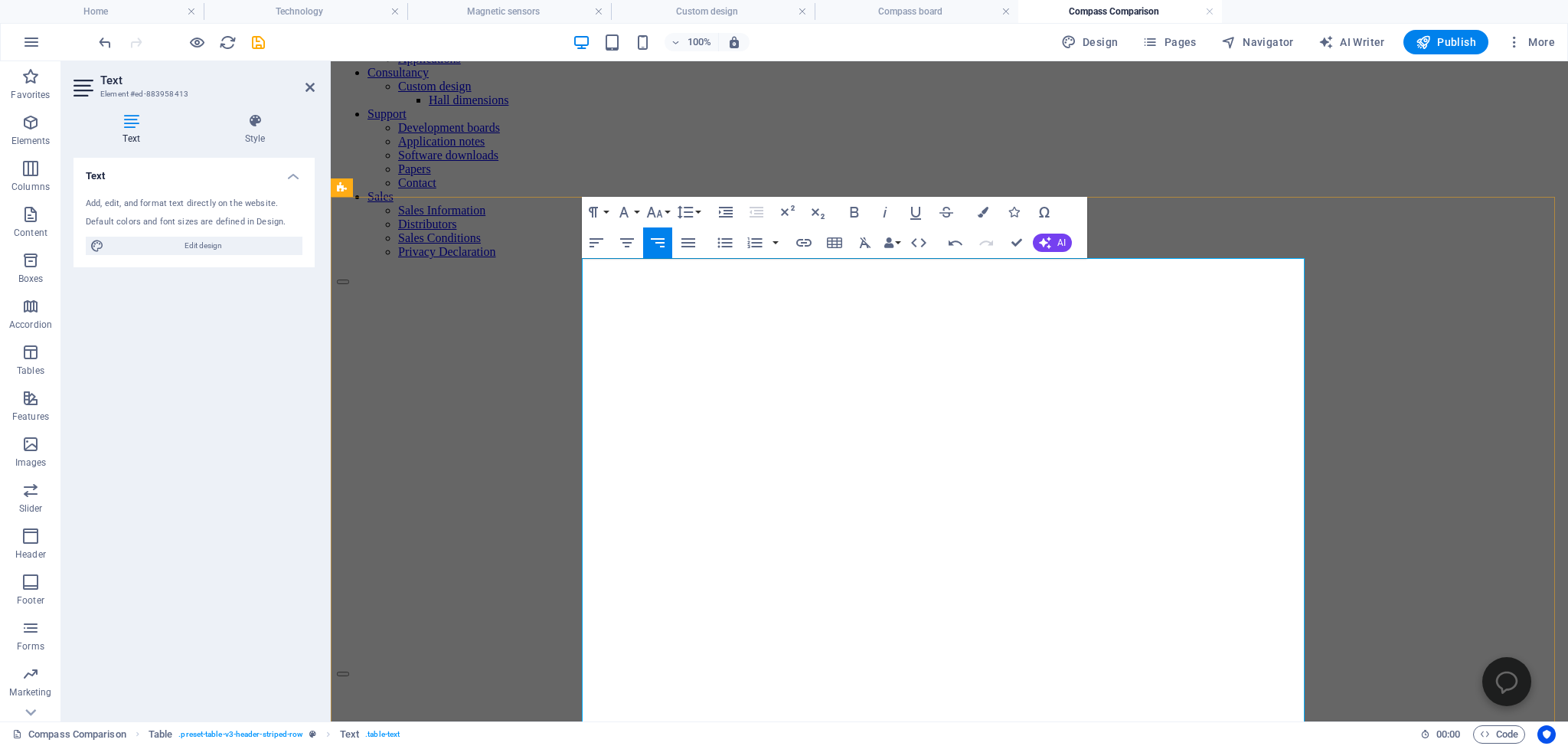
copy td "±2 µT"
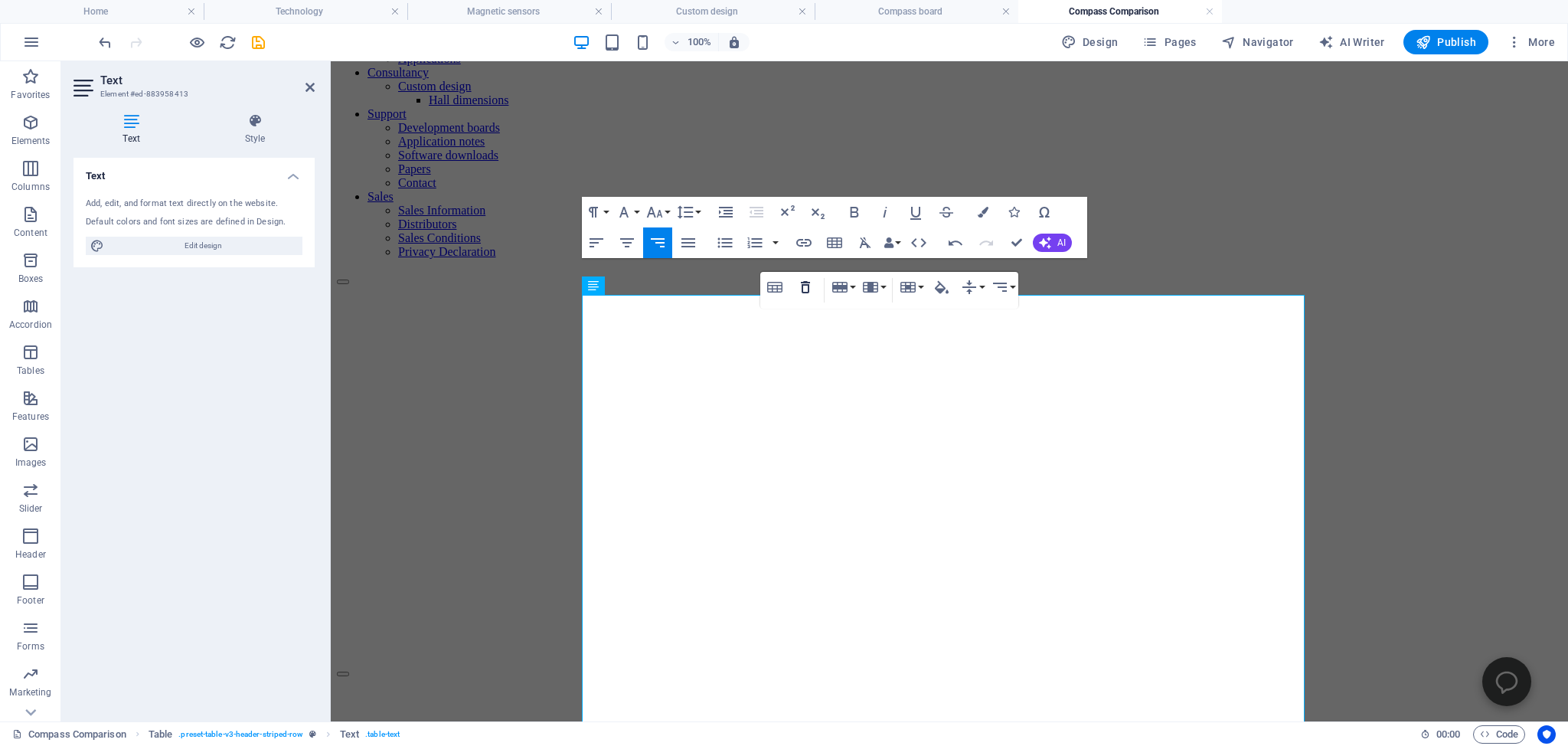
click at [808, 286] on icon "button" at bounding box center [805, 286] width 9 height 12
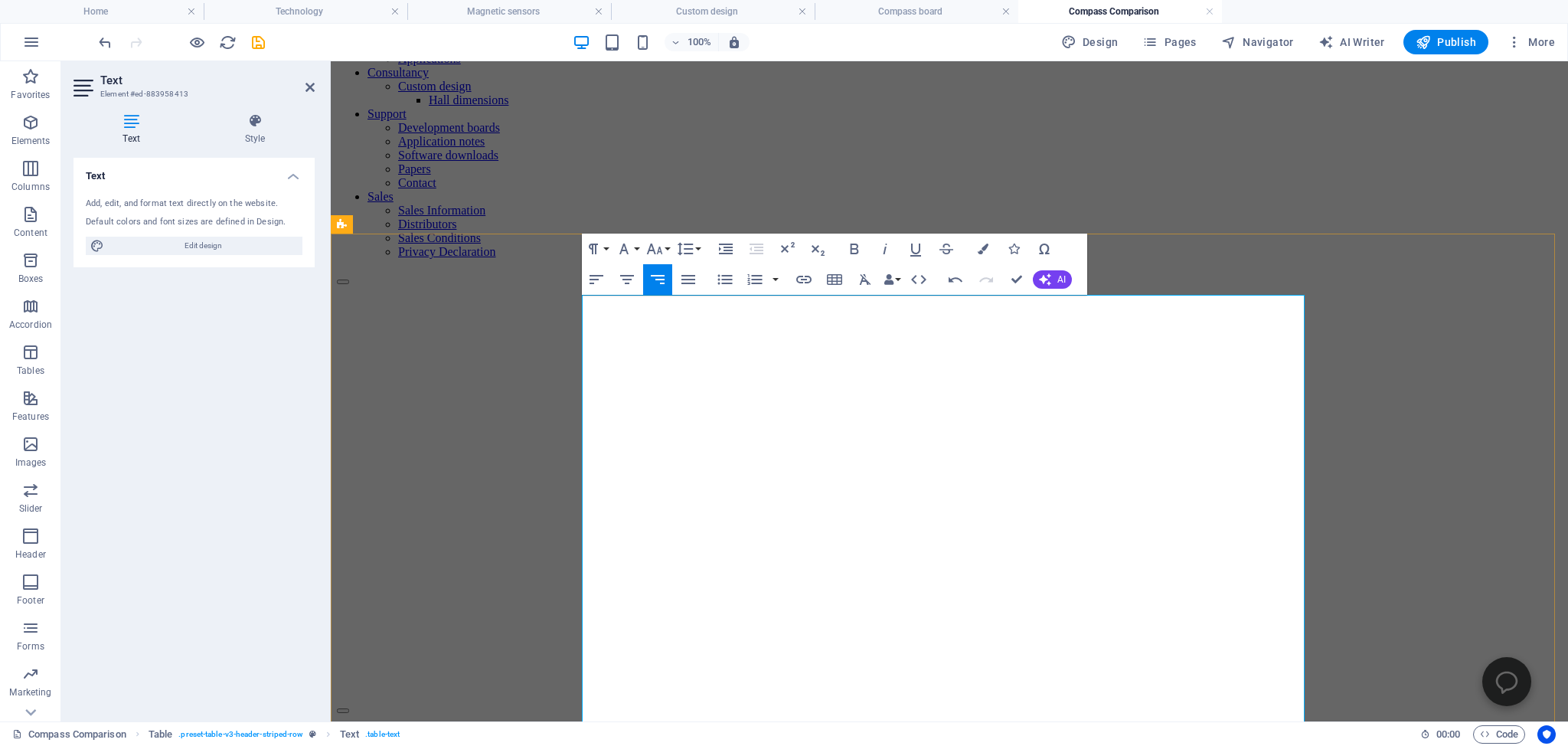
click at [588, 278] on icon "button" at bounding box center [596, 279] width 19 height 19
click at [957, 278] on icon "button" at bounding box center [955, 279] width 19 height 19
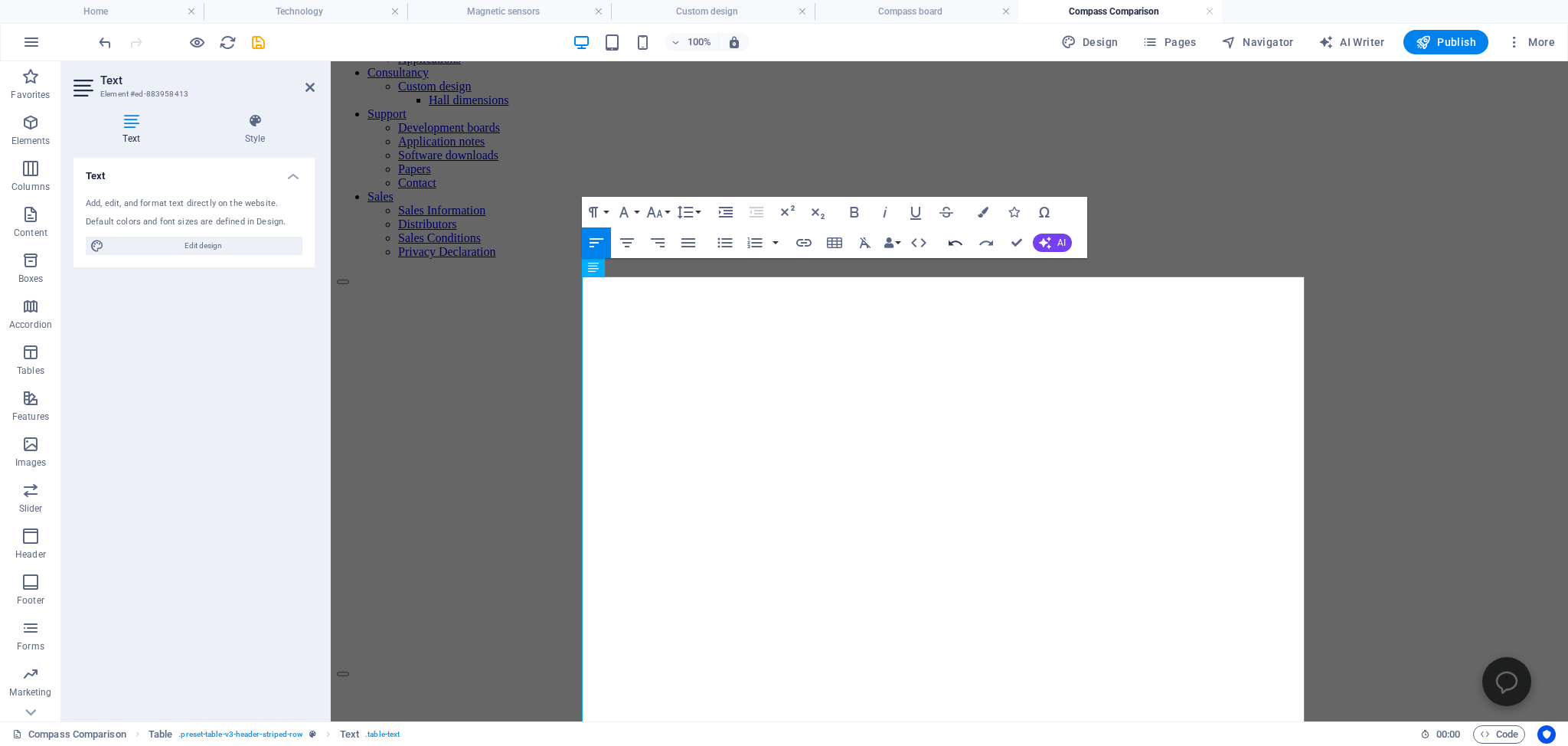
click at [954, 242] on icon "button" at bounding box center [955, 243] width 14 height 6
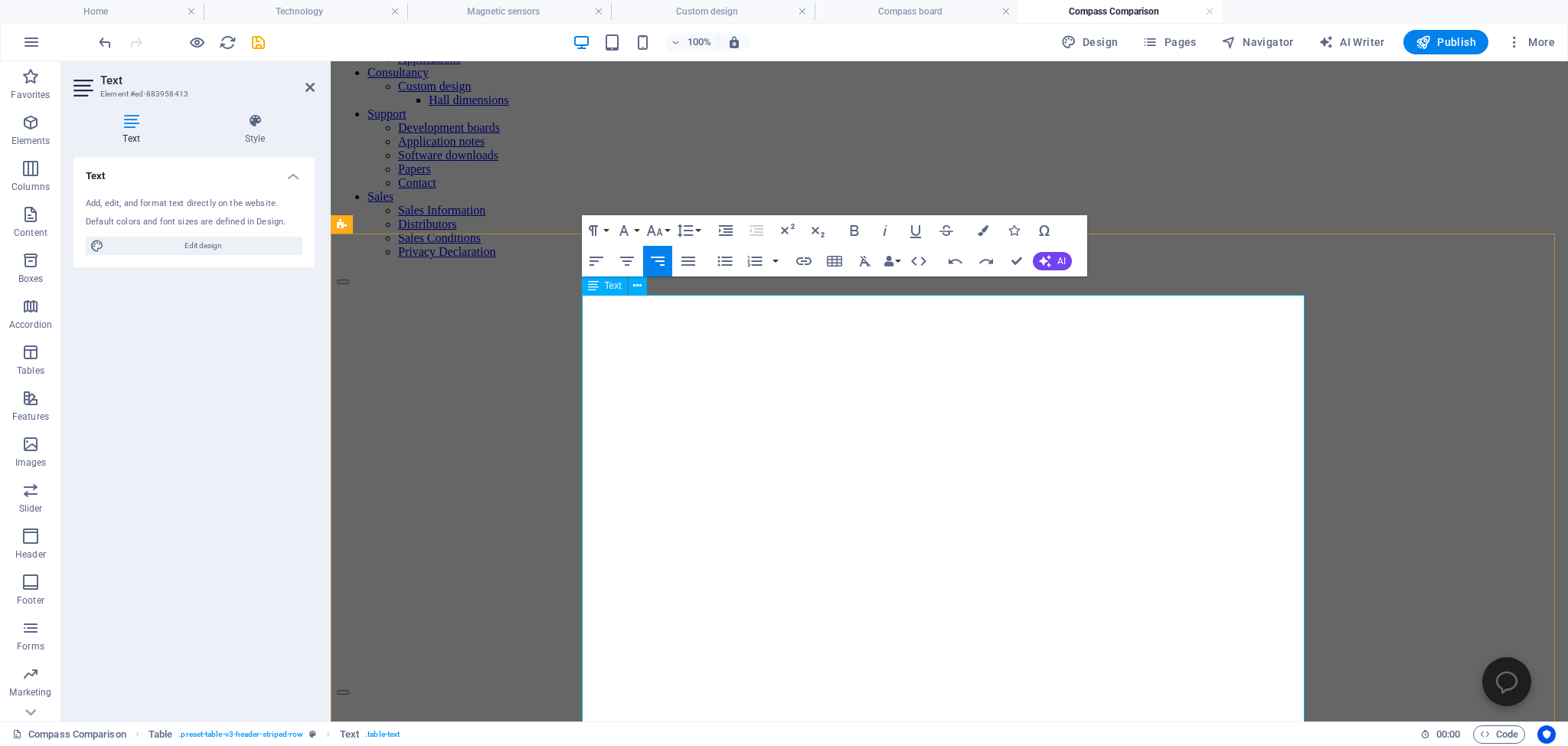
click at [622, 234] on icon "button" at bounding box center [624, 230] width 19 height 19
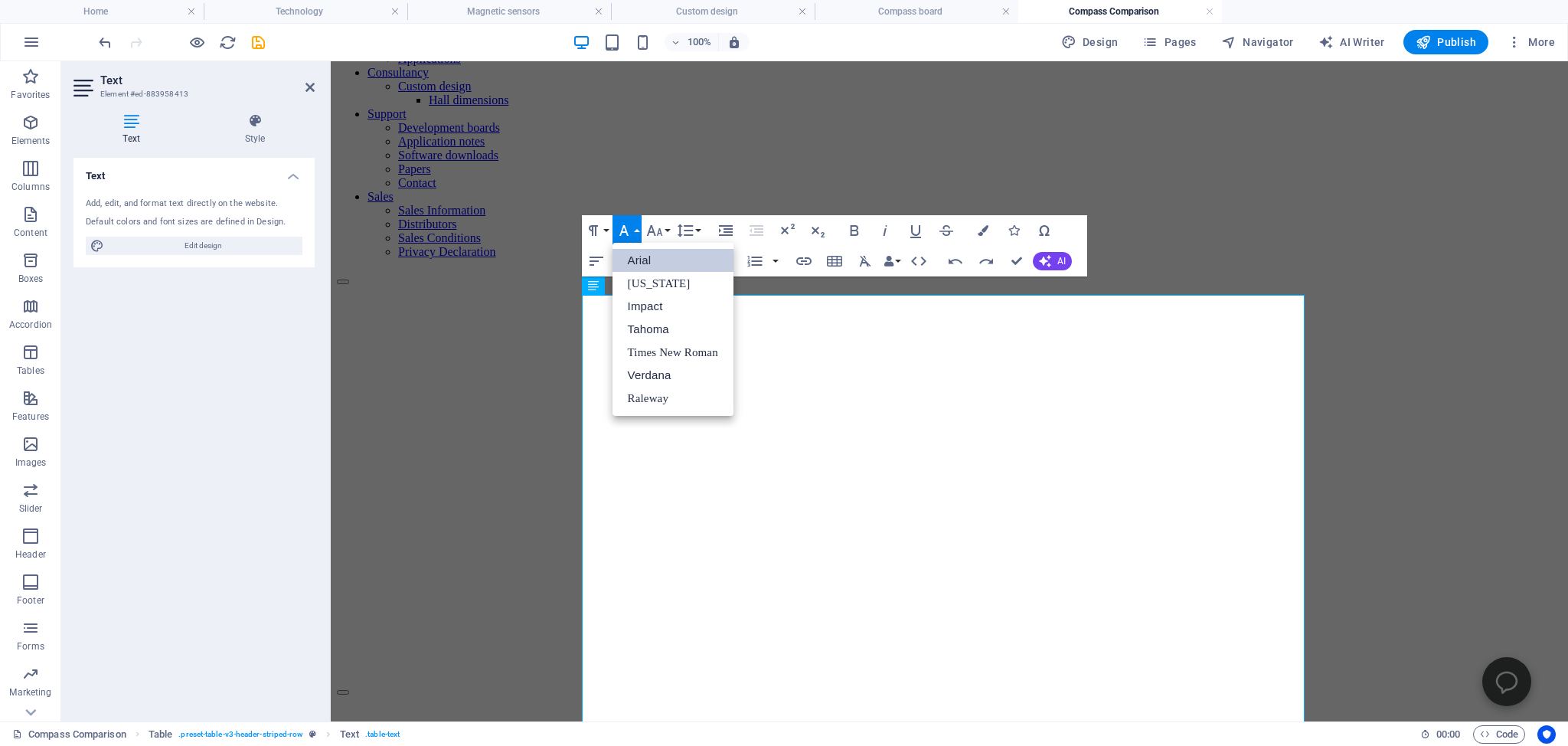
scroll to position [0, 0]
click at [595, 263] on icon "button" at bounding box center [596, 261] width 19 height 19
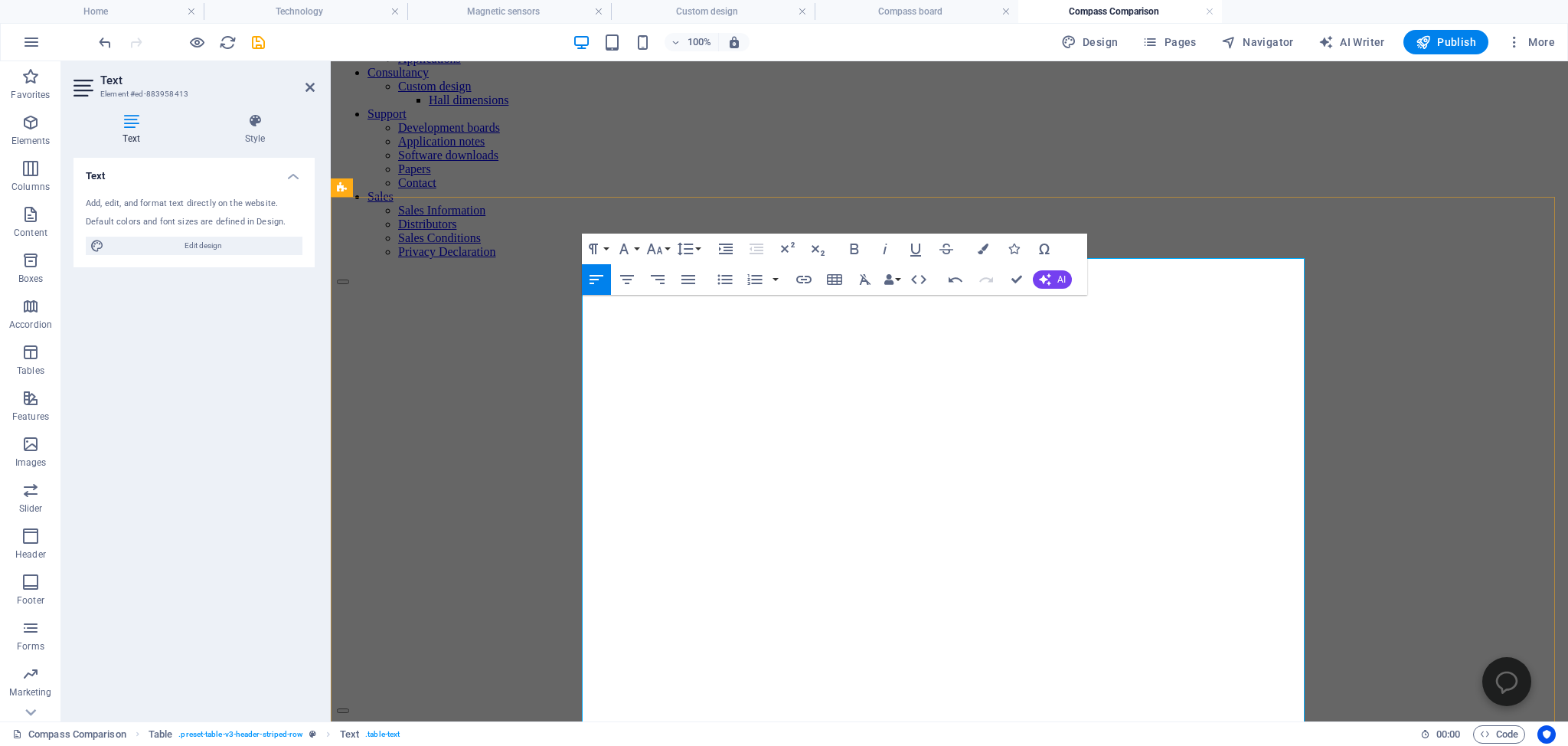
click at [591, 281] on icon "button" at bounding box center [596, 279] width 19 height 19
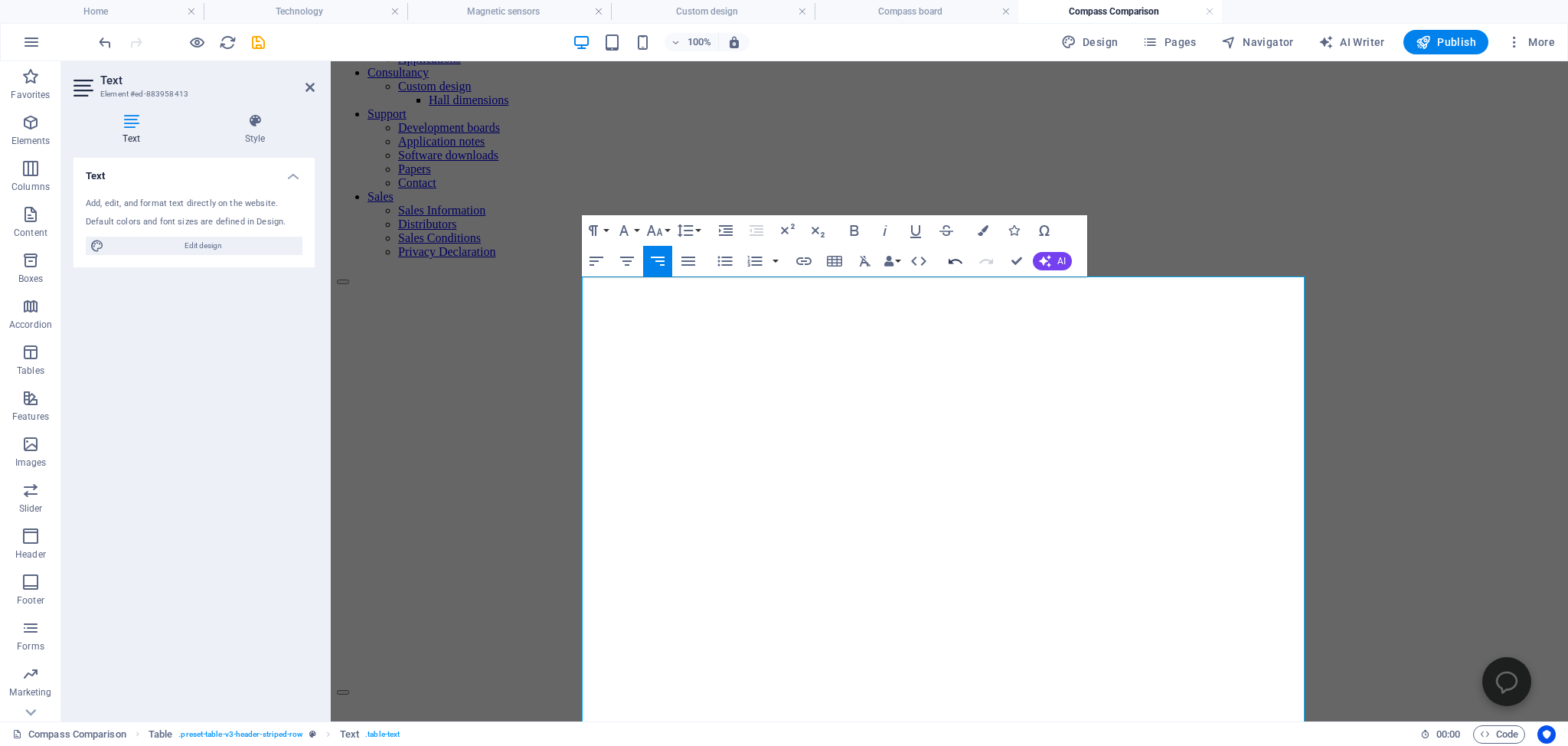
click at [956, 259] on icon "button" at bounding box center [955, 260] width 14 height 6
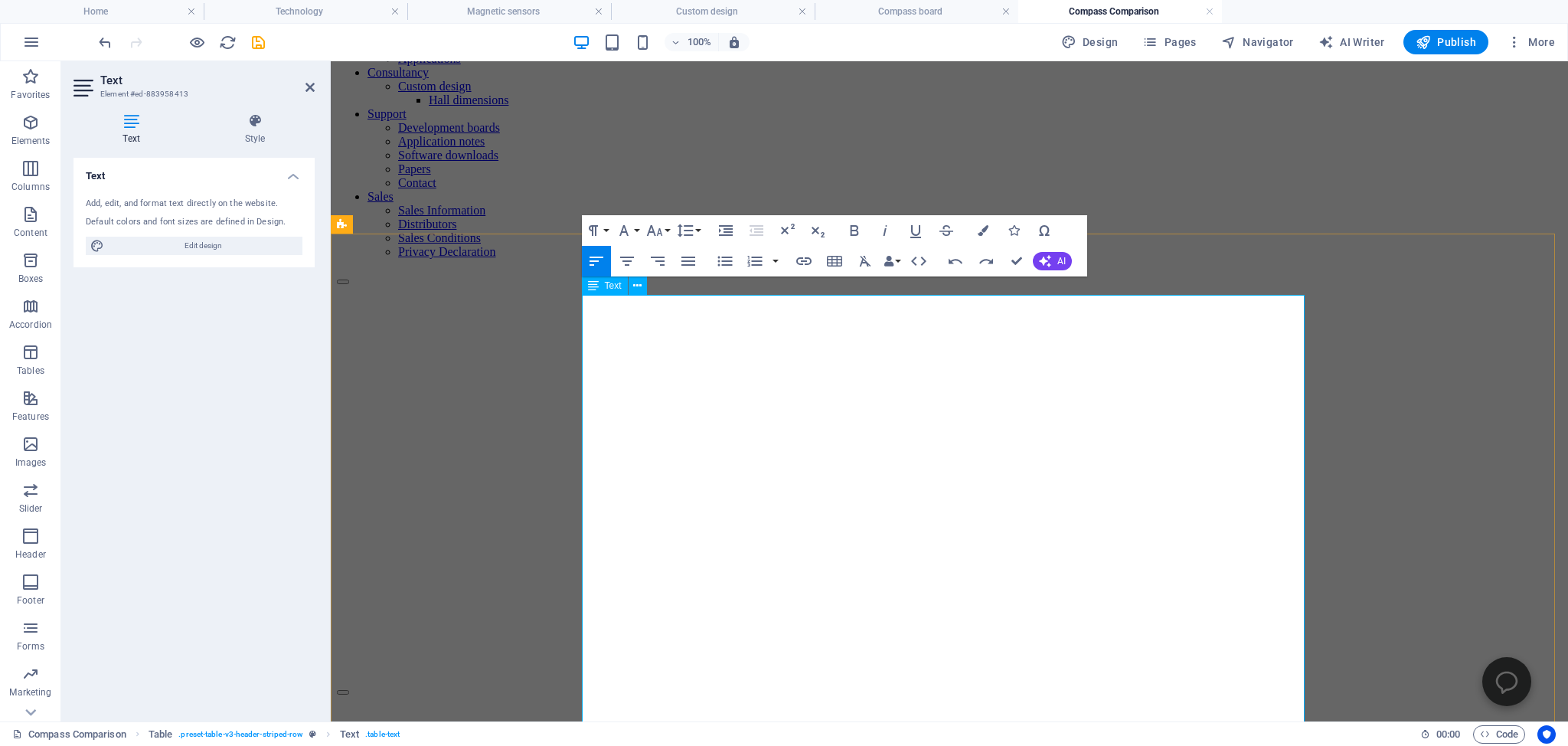
click at [591, 256] on icon "button" at bounding box center [596, 261] width 19 height 19
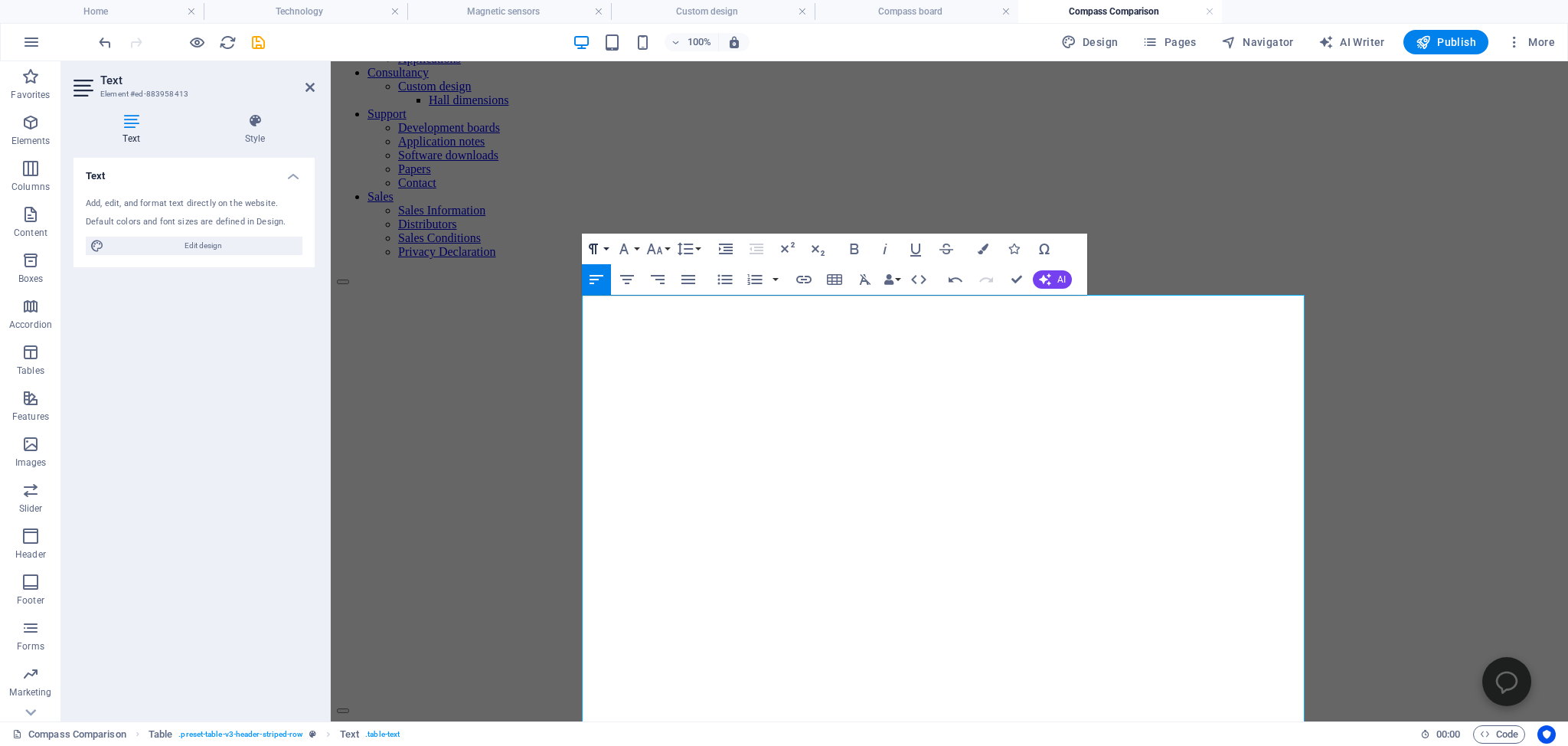
click at [591, 256] on icon "button" at bounding box center [593, 249] width 19 height 19
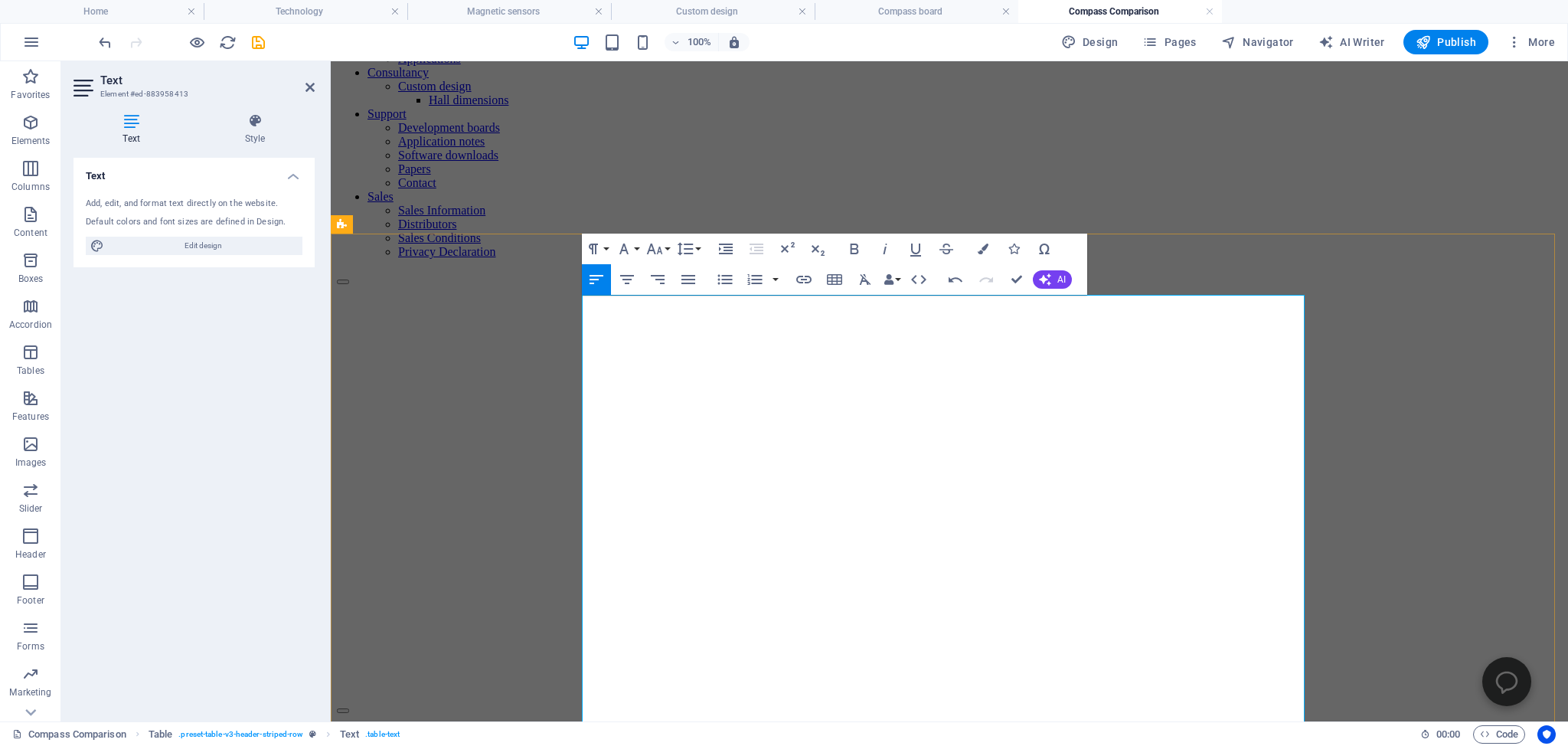
click at [105, 38] on icon "undo" at bounding box center [105, 42] width 18 height 18
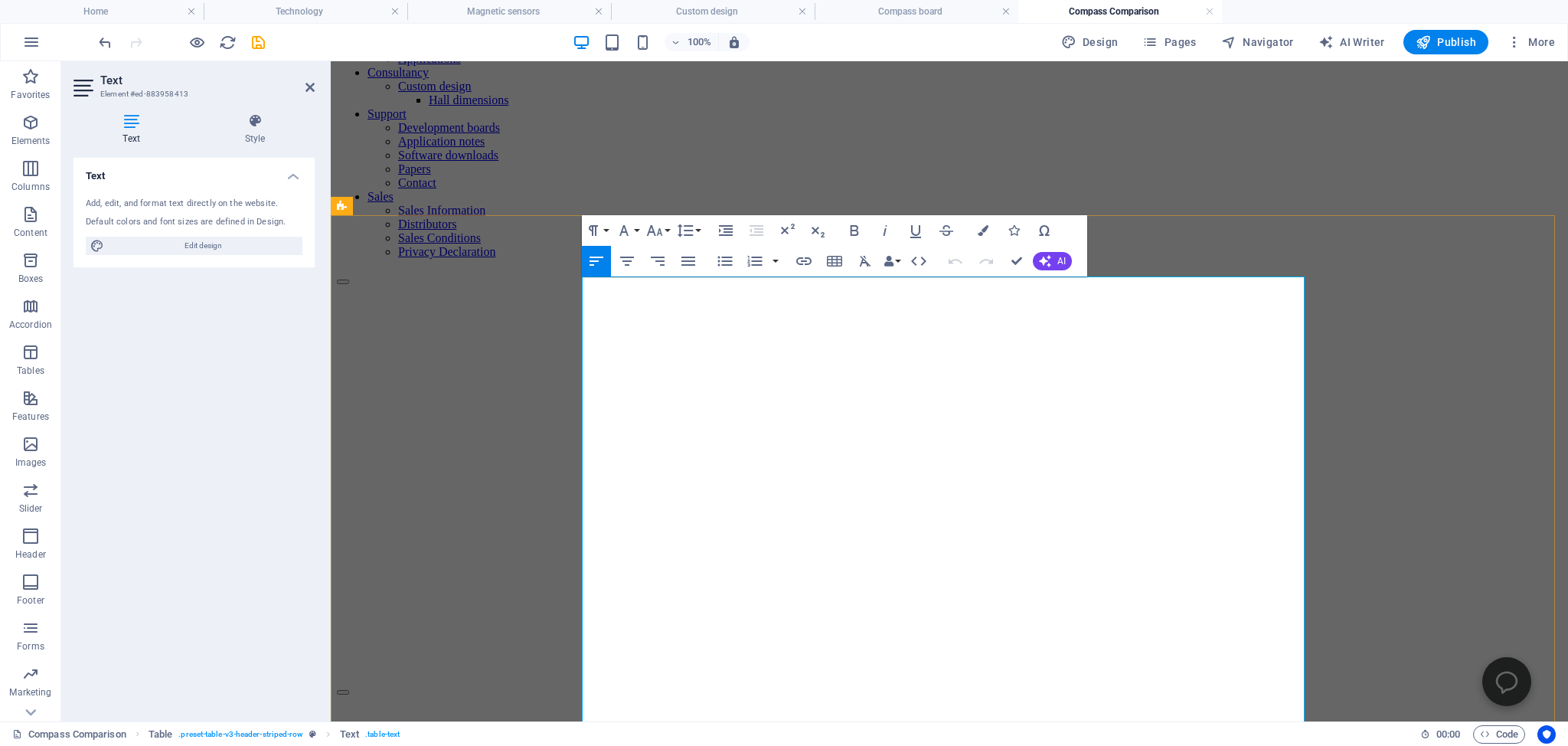
drag, startPoint x: 1220, startPoint y: 352, endPoint x: 1298, endPoint y: 369, distance: 79.8
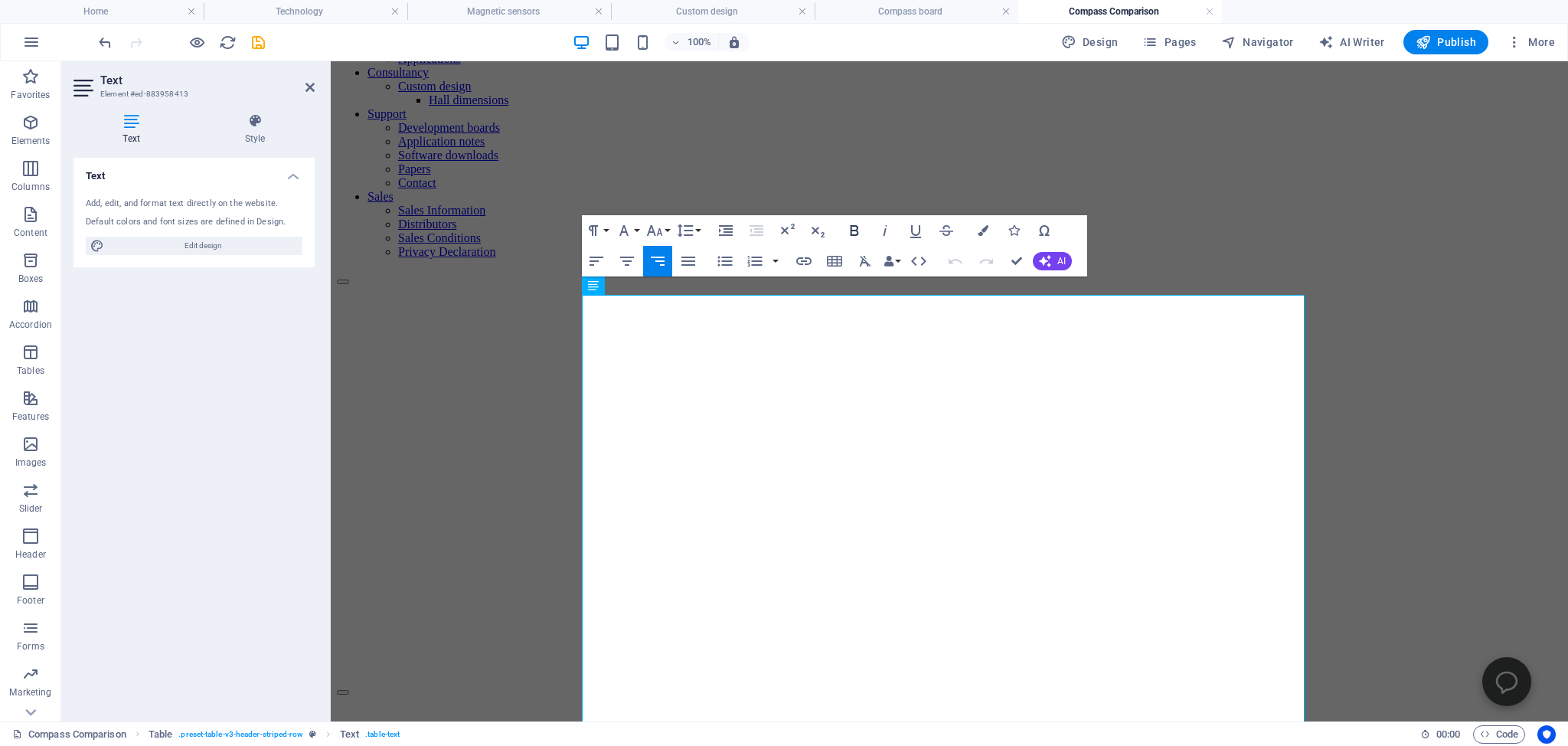
click at [860, 231] on icon "button" at bounding box center [854, 230] width 19 height 19
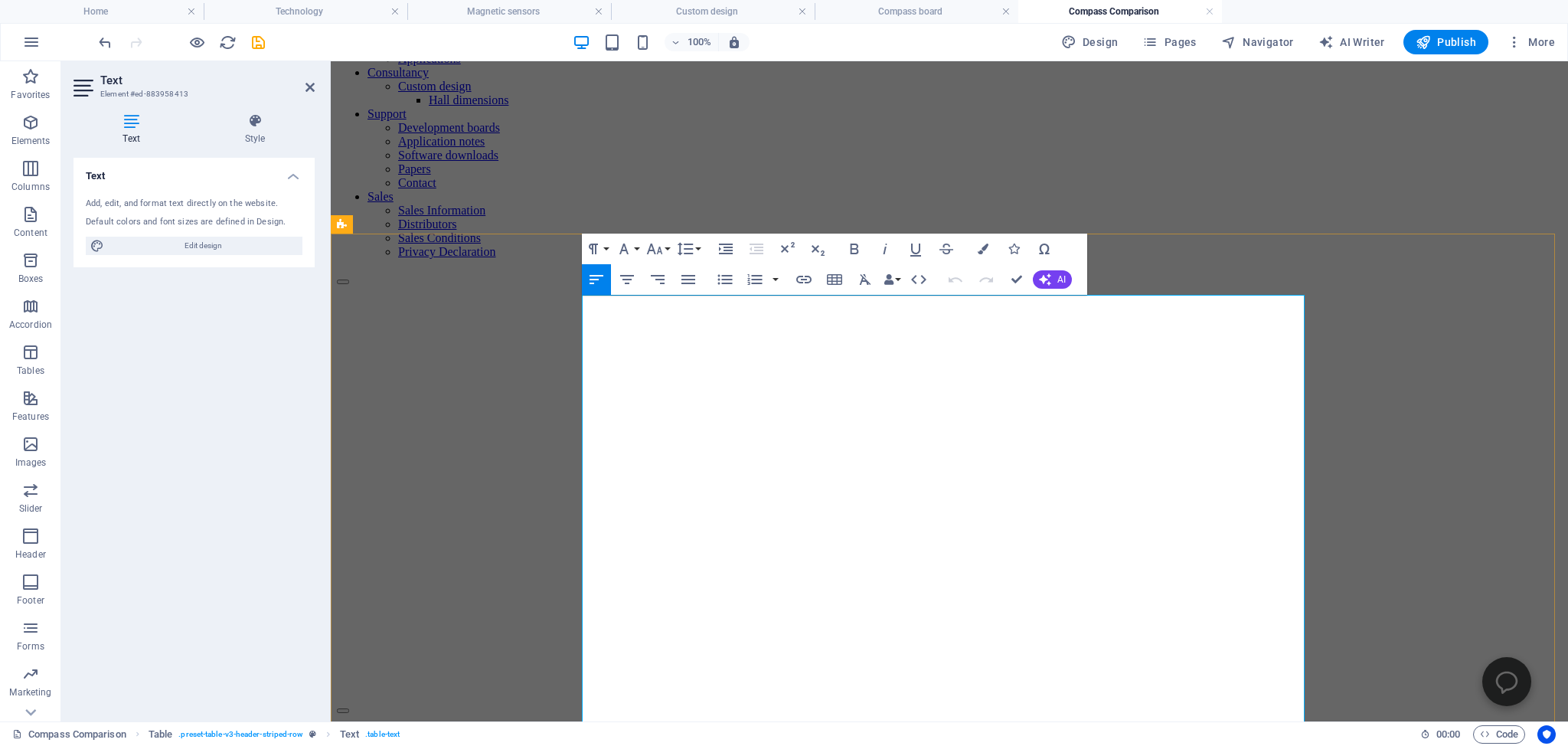
drag, startPoint x: 590, startPoint y: 379, endPoint x: 644, endPoint y: 379, distance: 54.0
click at [856, 246] on icon "button" at bounding box center [854, 249] width 19 height 19
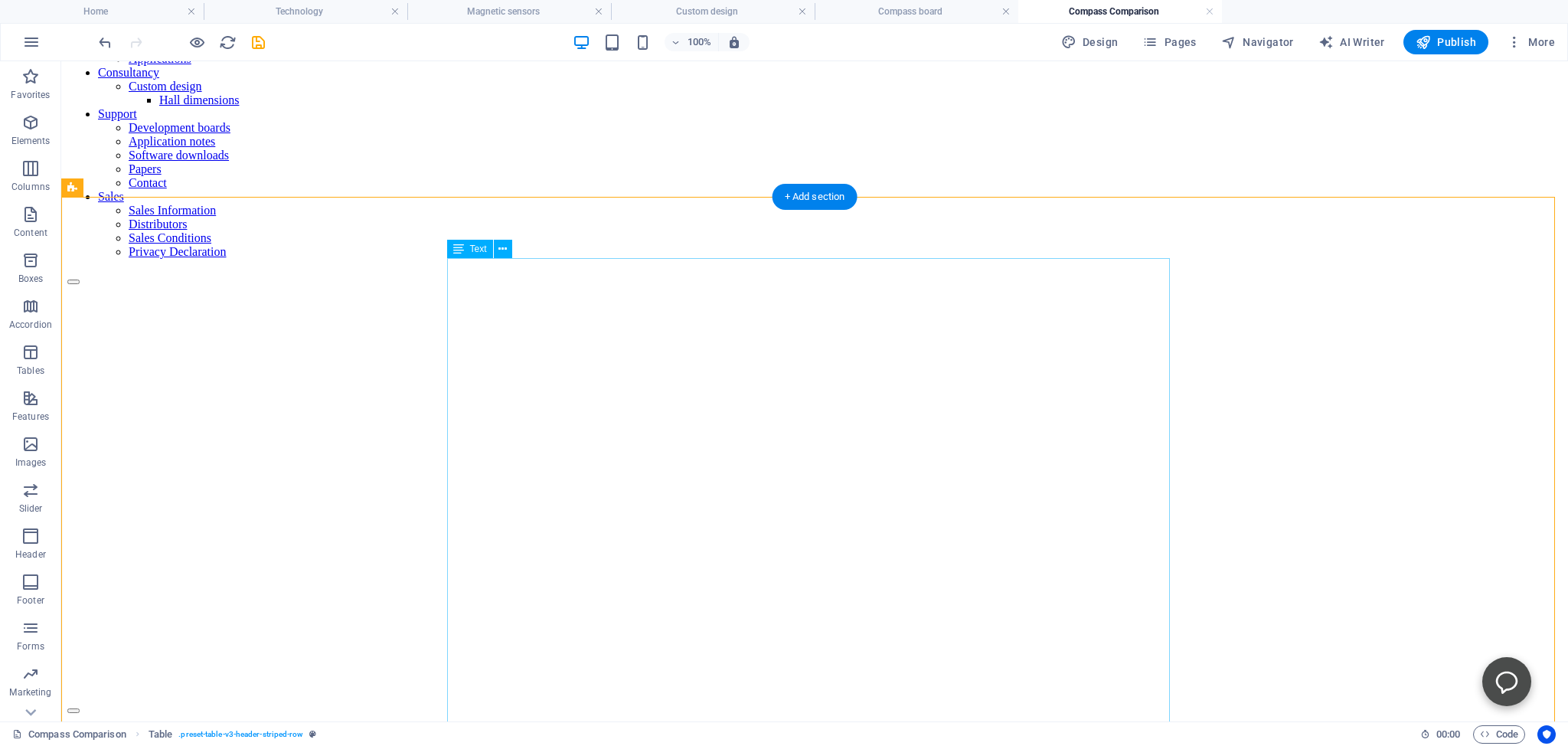
drag, startPoint x: 467, startPoint y: 388, endPoint x: 924, endPoint y: 445, distance: 460.5
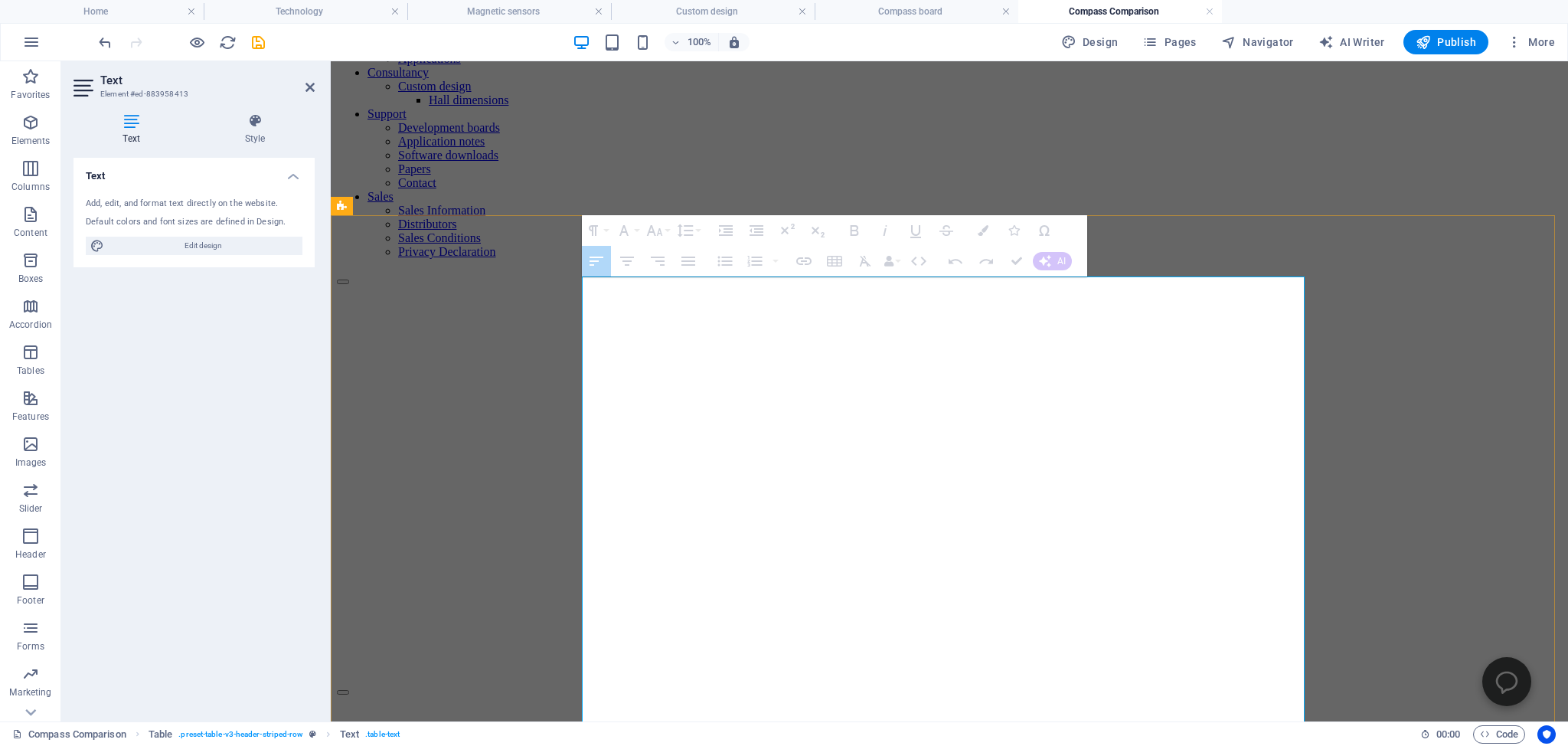
drag, startPoint x: 615, startPoint y: 412, endPoint x: 1263, endPoint y: 458, distance: 649.6
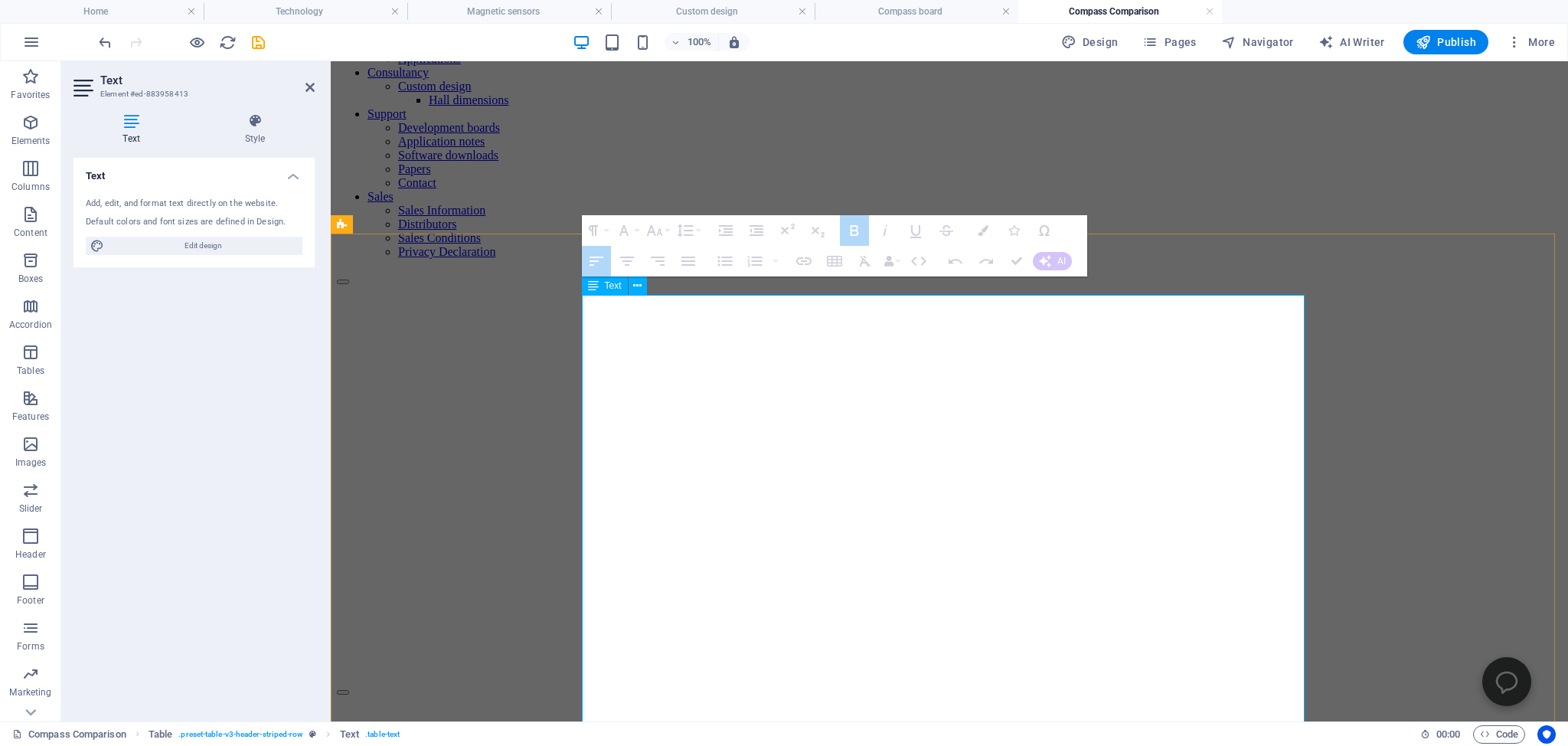
drag, startPoint x: 602, startPoint y: 427, endPoint x: 1287, endPoint y: 500, distance: 688.9
drag, startPoint x: 1294, startPoint y: 499, endPoint x: 590, endPoint y: 421, distance: 708.3
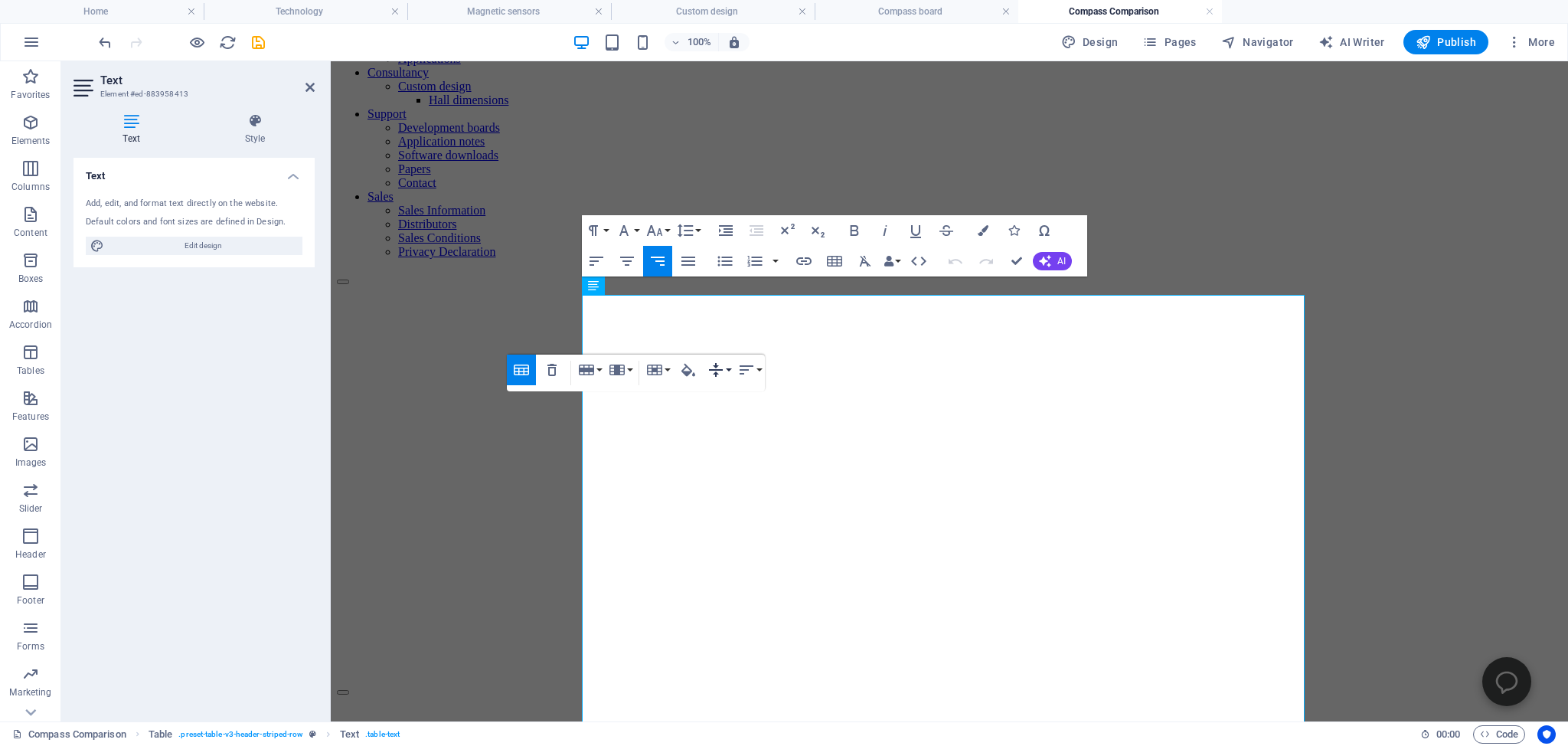
click at [725, 369] on icon "button" at bounding box center [715, 370] width 19 height 19
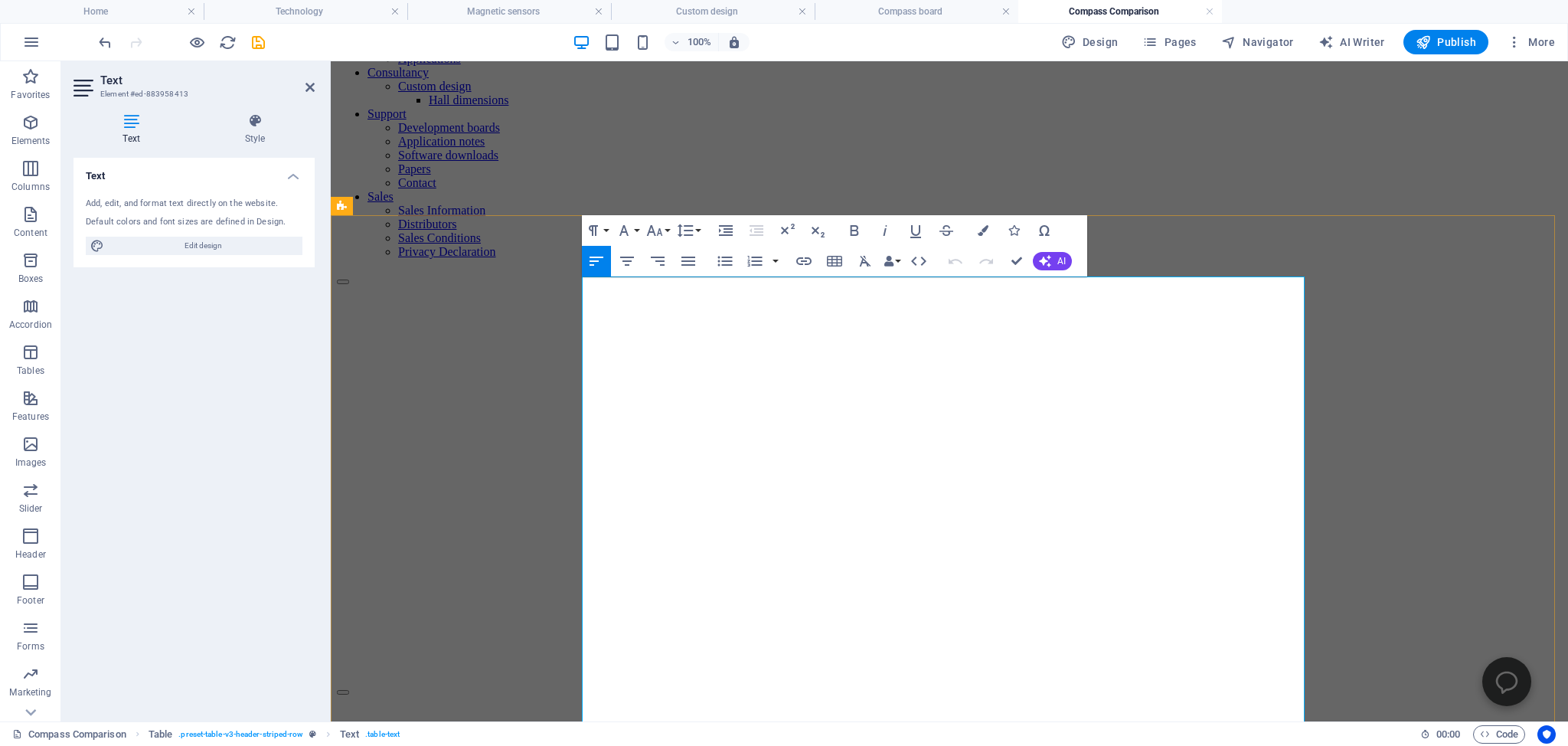
drag, startPoint x: 1091, startPoint y: 443, endPoint x: 1104, endPoint y: 442, distance: 13.0
copy td "—"
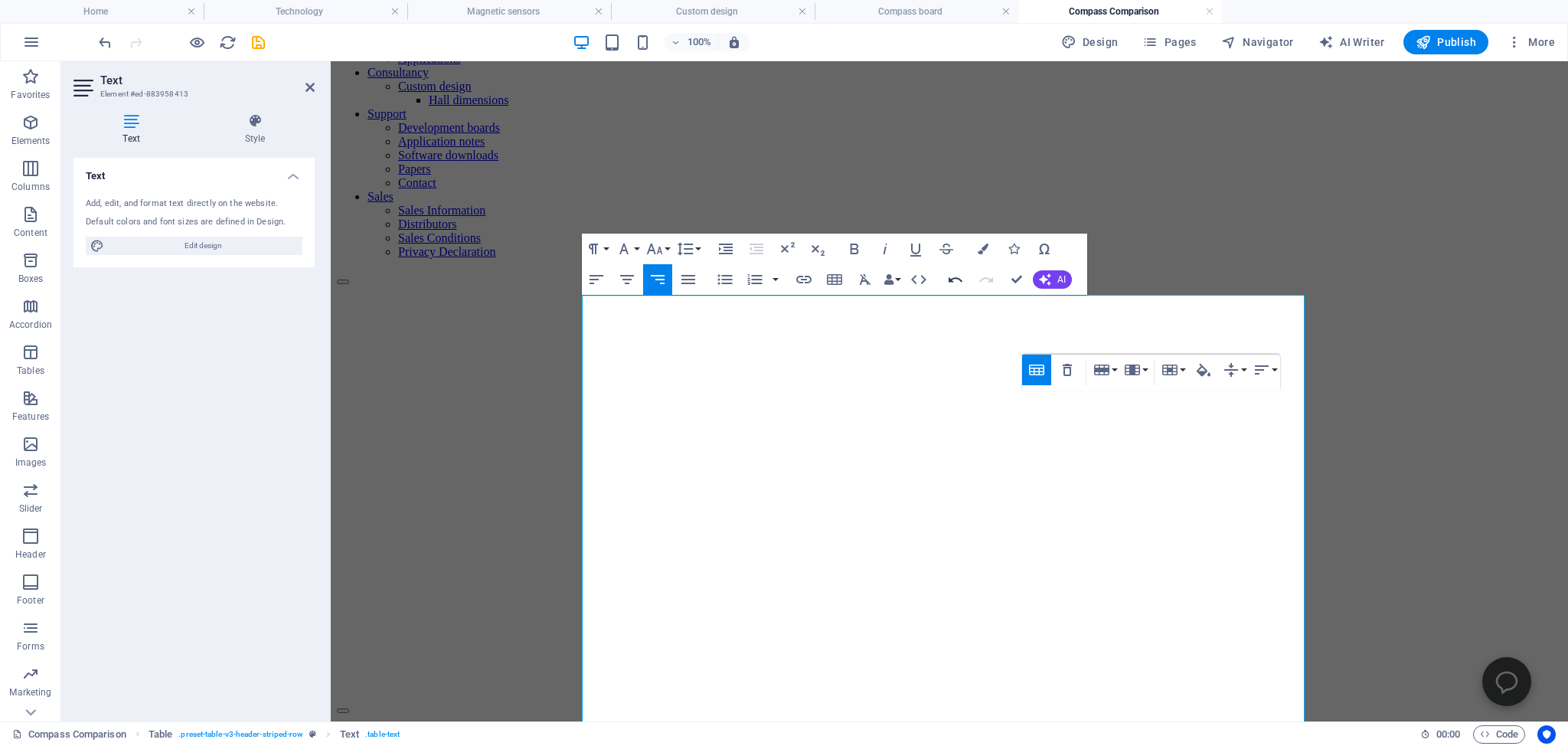
click at [946, 280] on icon "button" at bounding box center [955, 279] width 19 height 19
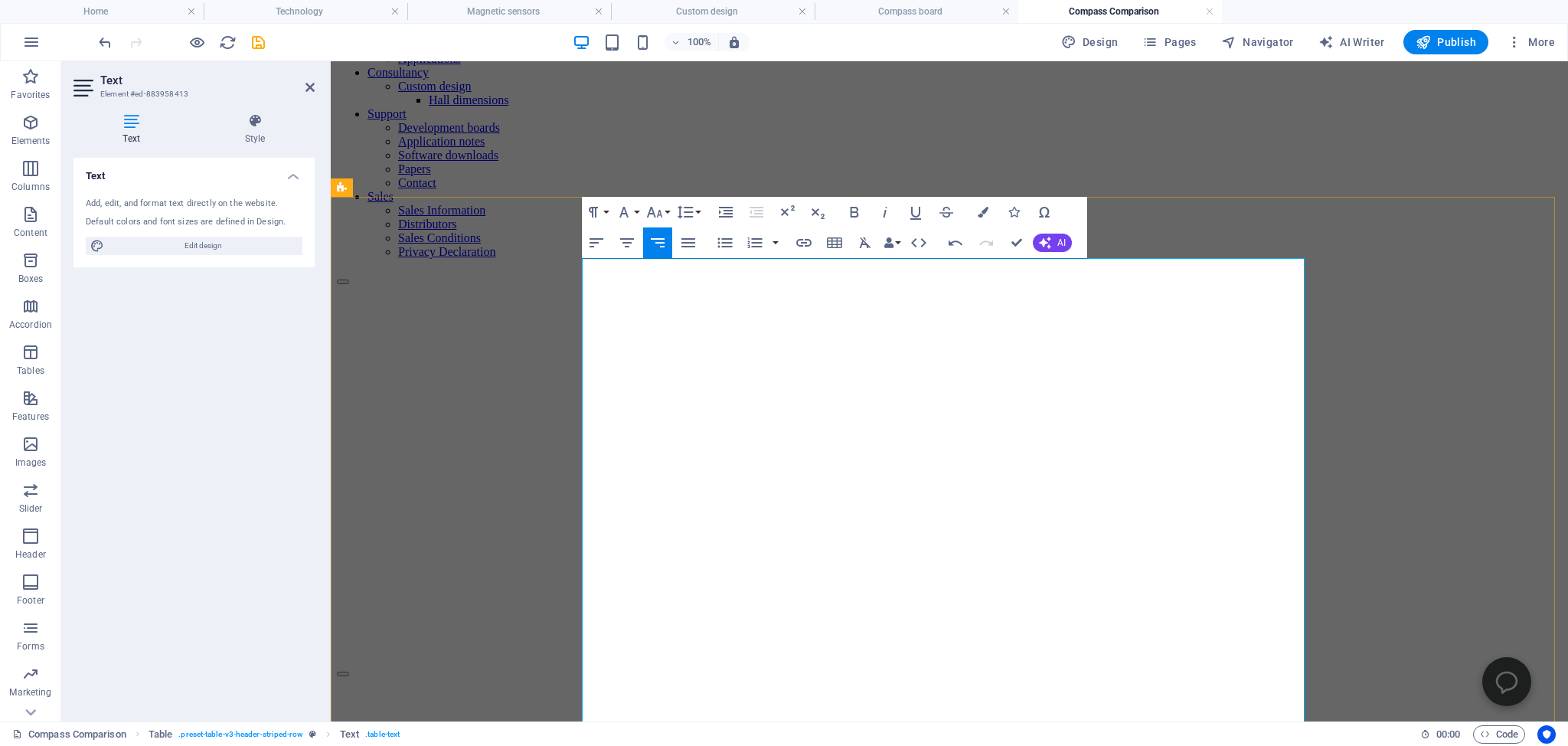
drag, startPoint x: 1178, startPoint y: 553, endPoint x: 1186, endPoint y: 553, distance: 8.0
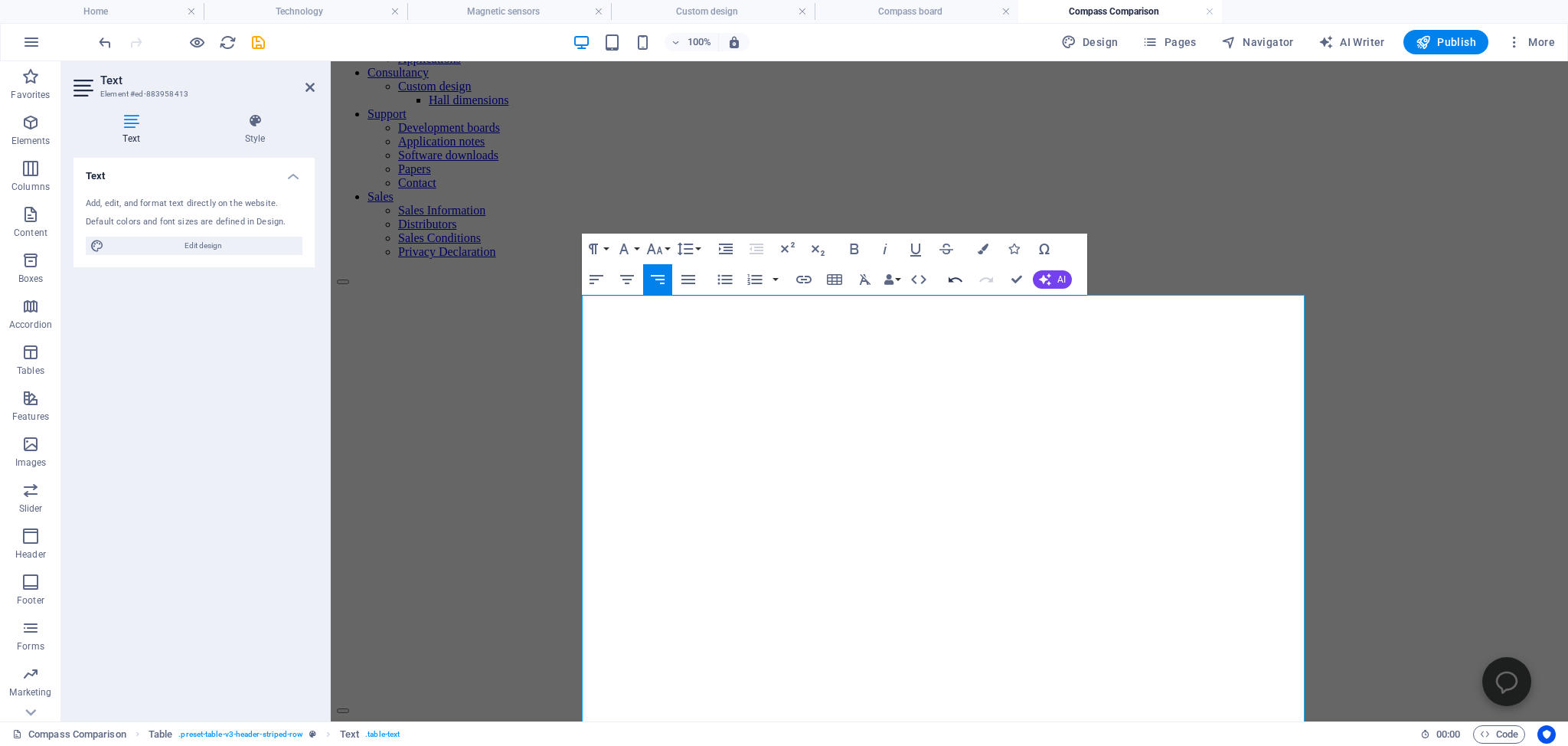
click at [953, 281] on icon "button" at bounding box center [955, 279] width 19 height 19
click at [954, 280] on icon "button" at bounding box center [955, 279] width 19 height 19
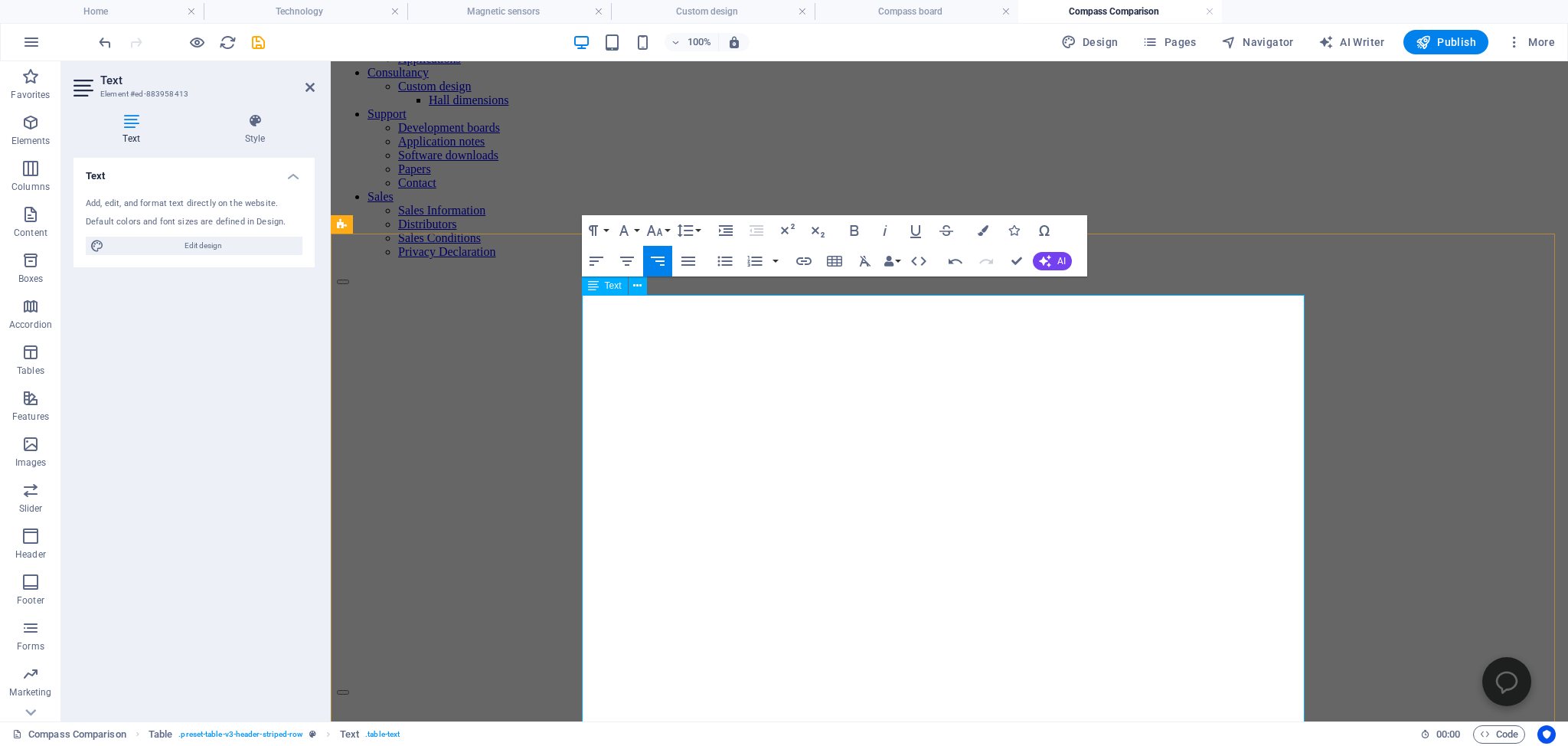
drag, startPoint x: 1141, startPoint y: 448, endPoint x: 1187, endPoint y: 452, distance: 46.2
click at [1037, 393] on icon "button" at bounding box center [1036, 397] width 19 height 19
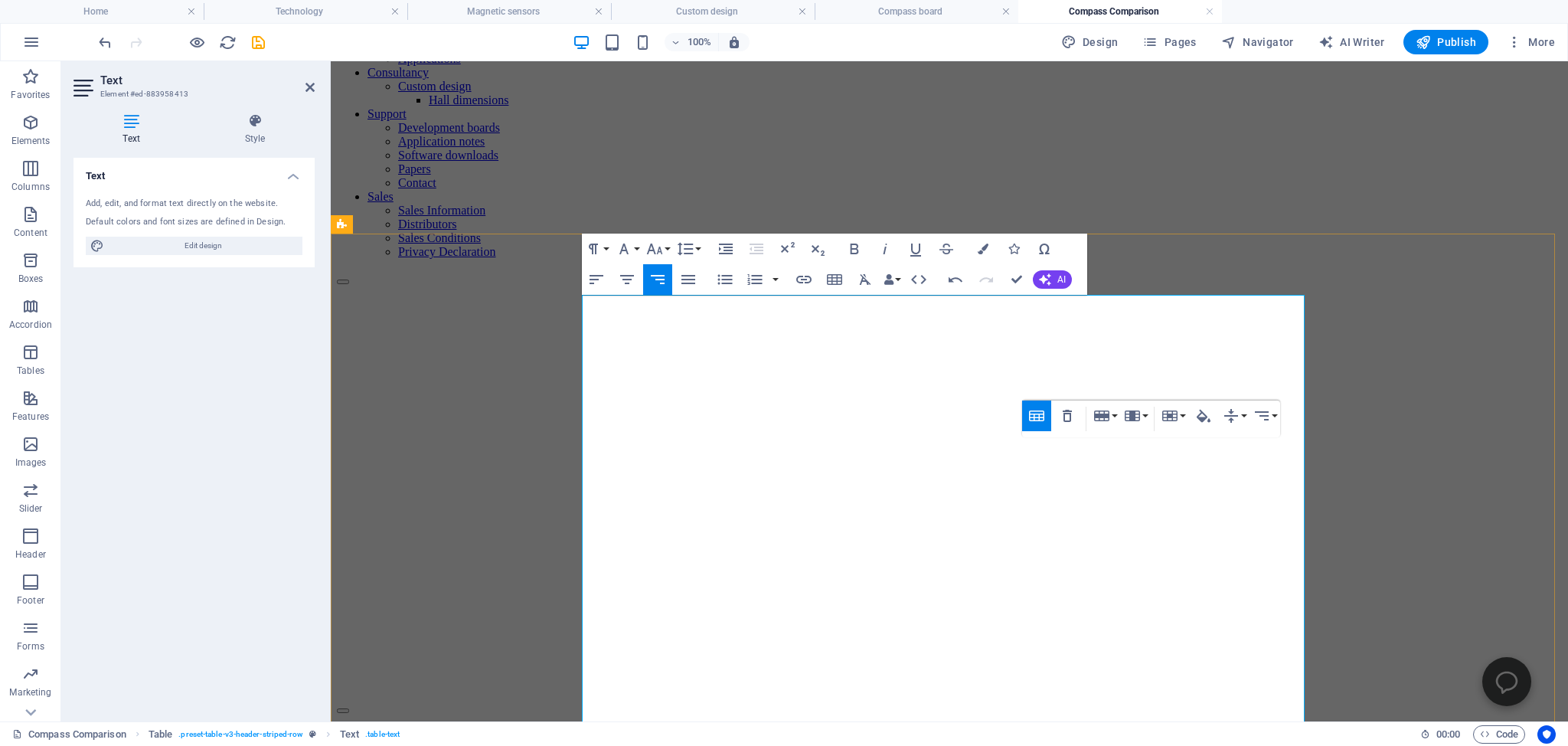
click at [1064, 415] on icon "button" at bounding box center [1066, 415] width 9 height 12
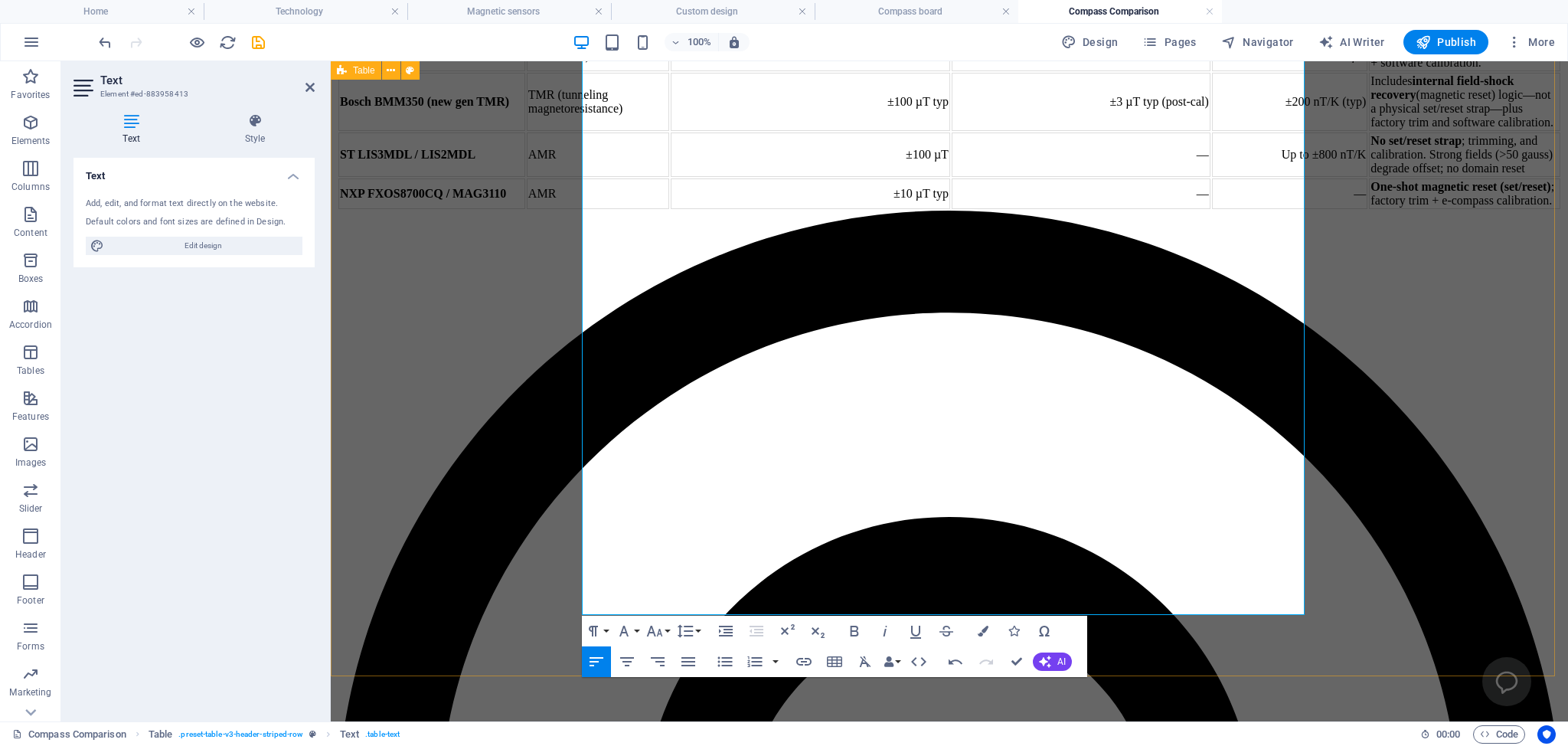
scroll to position [1455, 0]
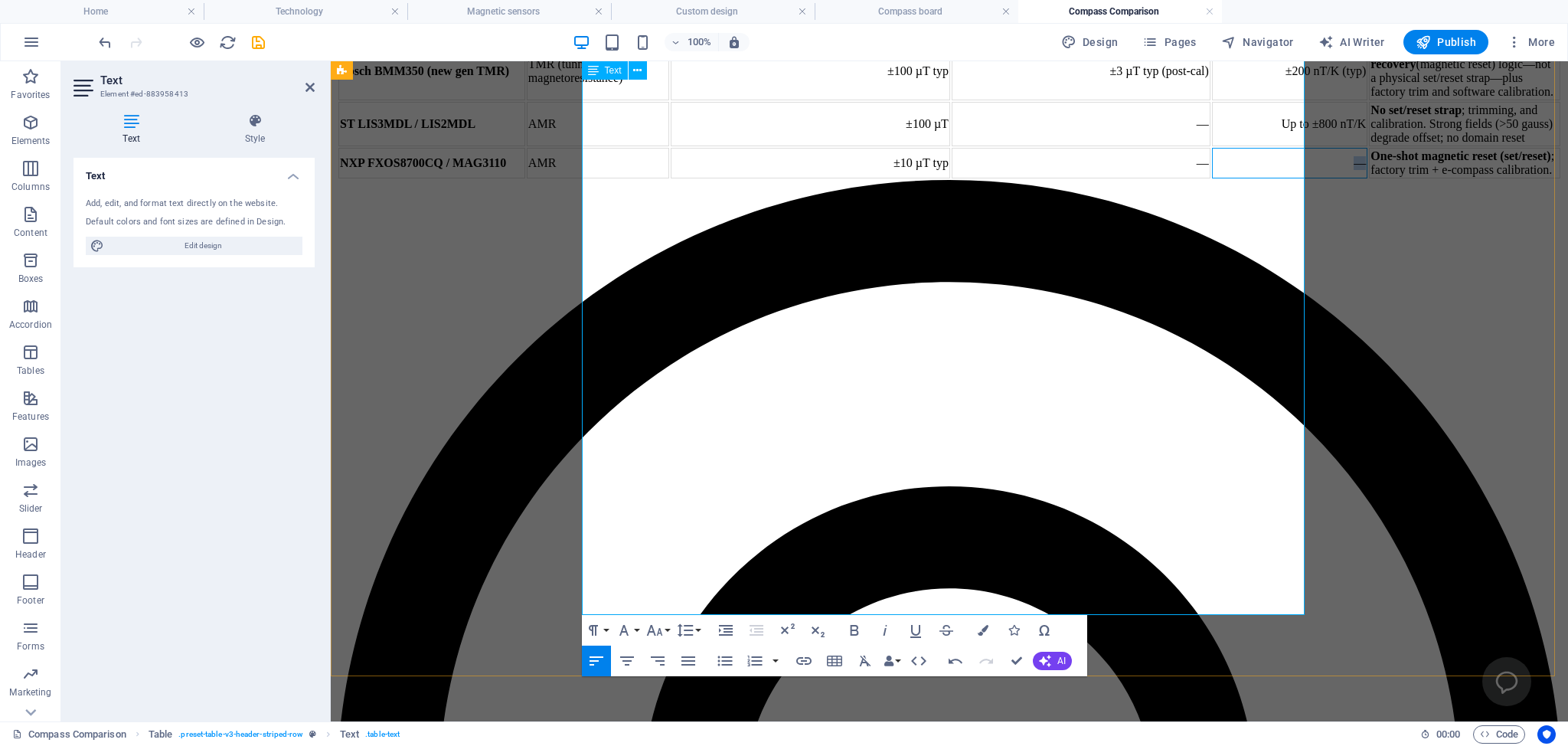
drag, startPoint x: 1172, startPoint y: 547, endPoint x: 1186, endPoint y: 548, distance: 14.0
click at [1211, 179] on td "—" at bounding box center [1289, 163] width 156 height 31
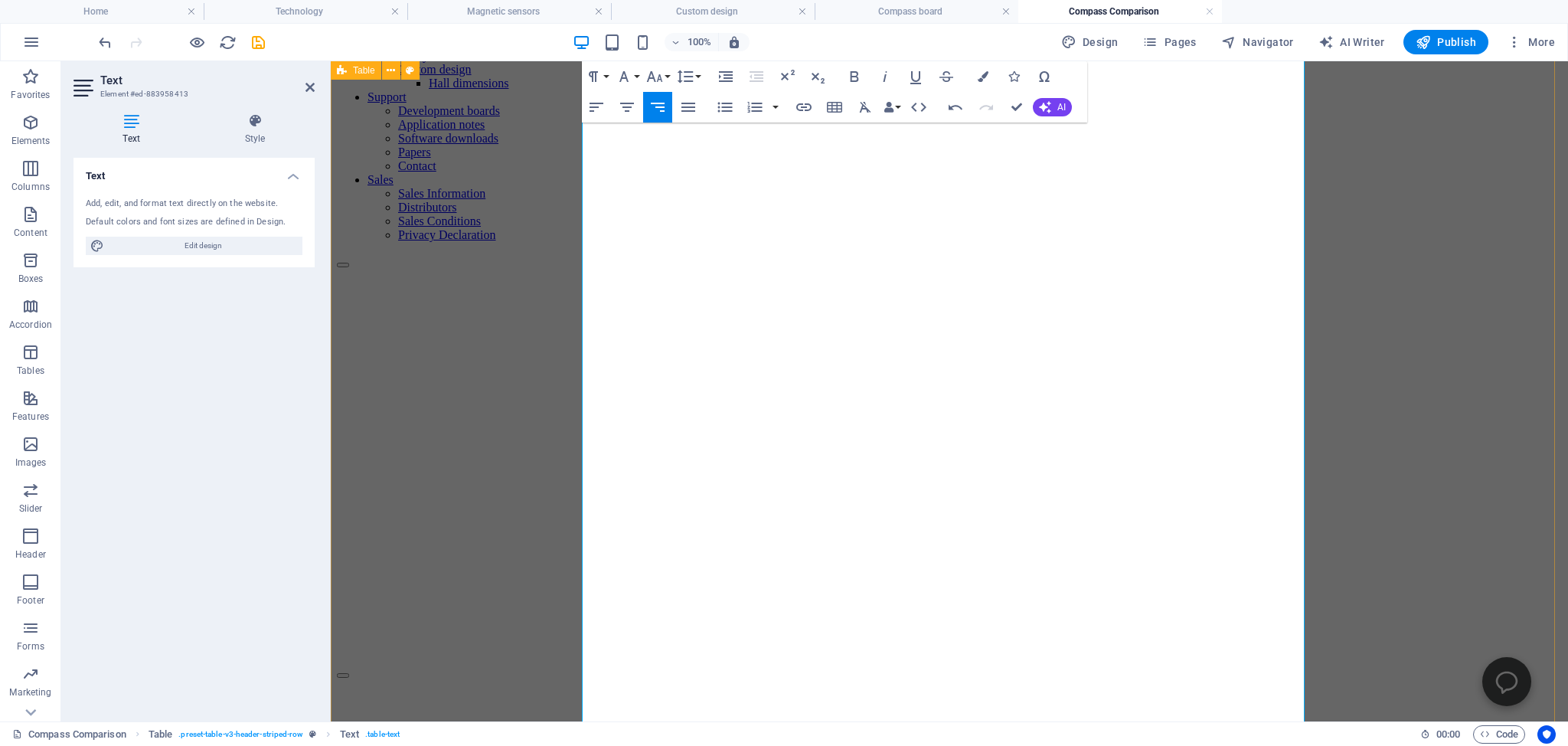
scroll to position [242, 0]
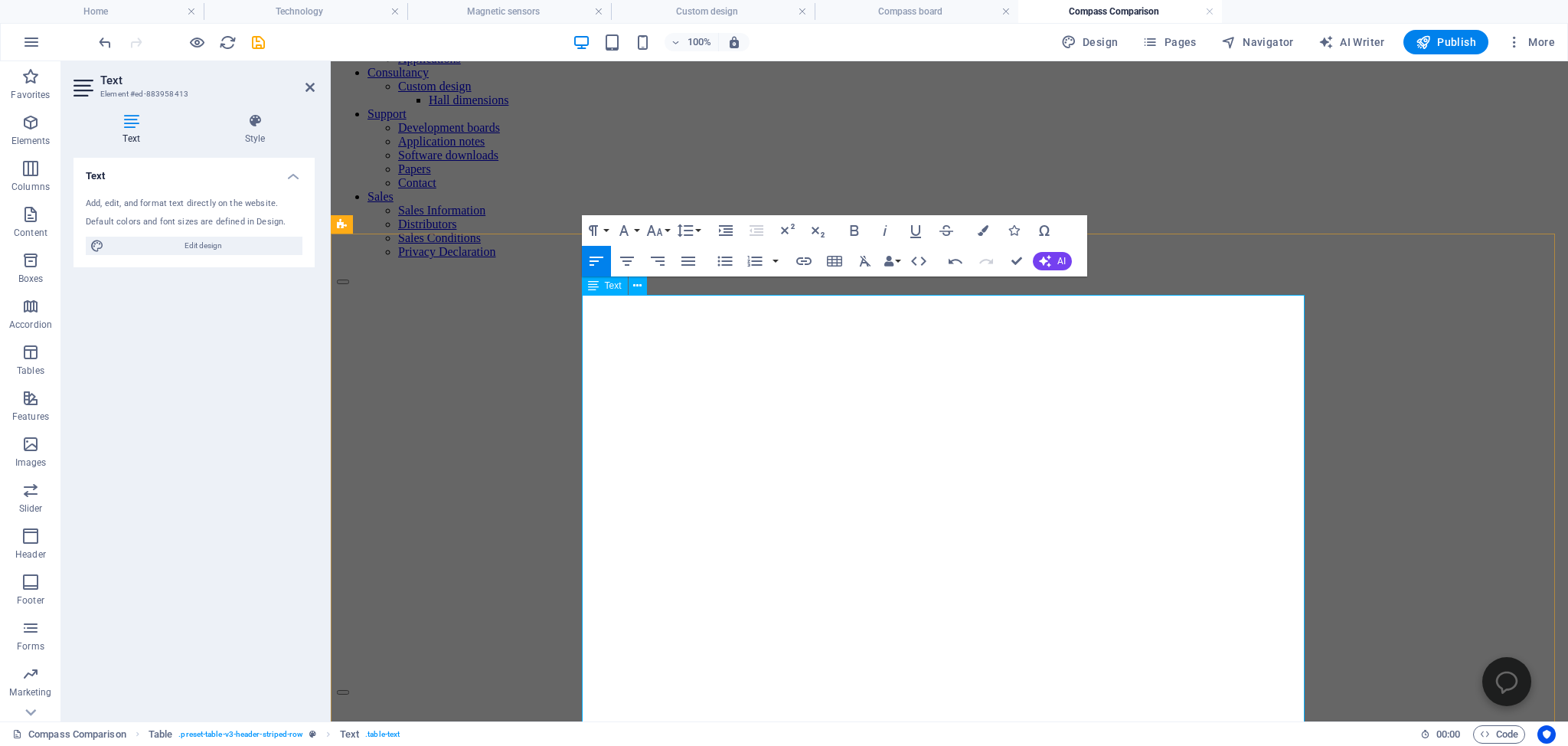
drag, startPoint x: 1090, startPoint y: 455, endPoint x: 1098, endPoint y: 458, distance: 8.5
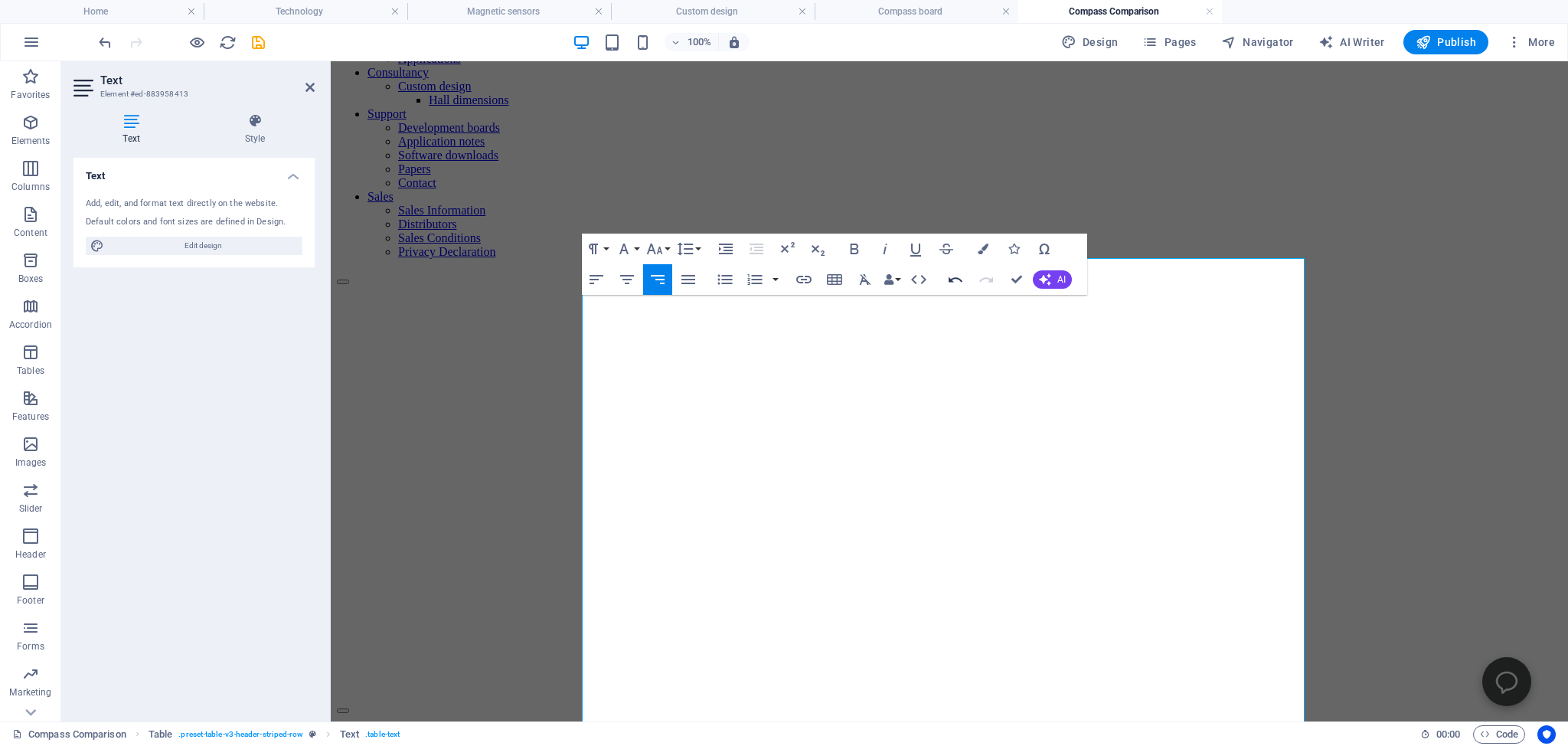
click at [952, 278] on icon "button" at bounding box center [955, 279] width 19 height 19
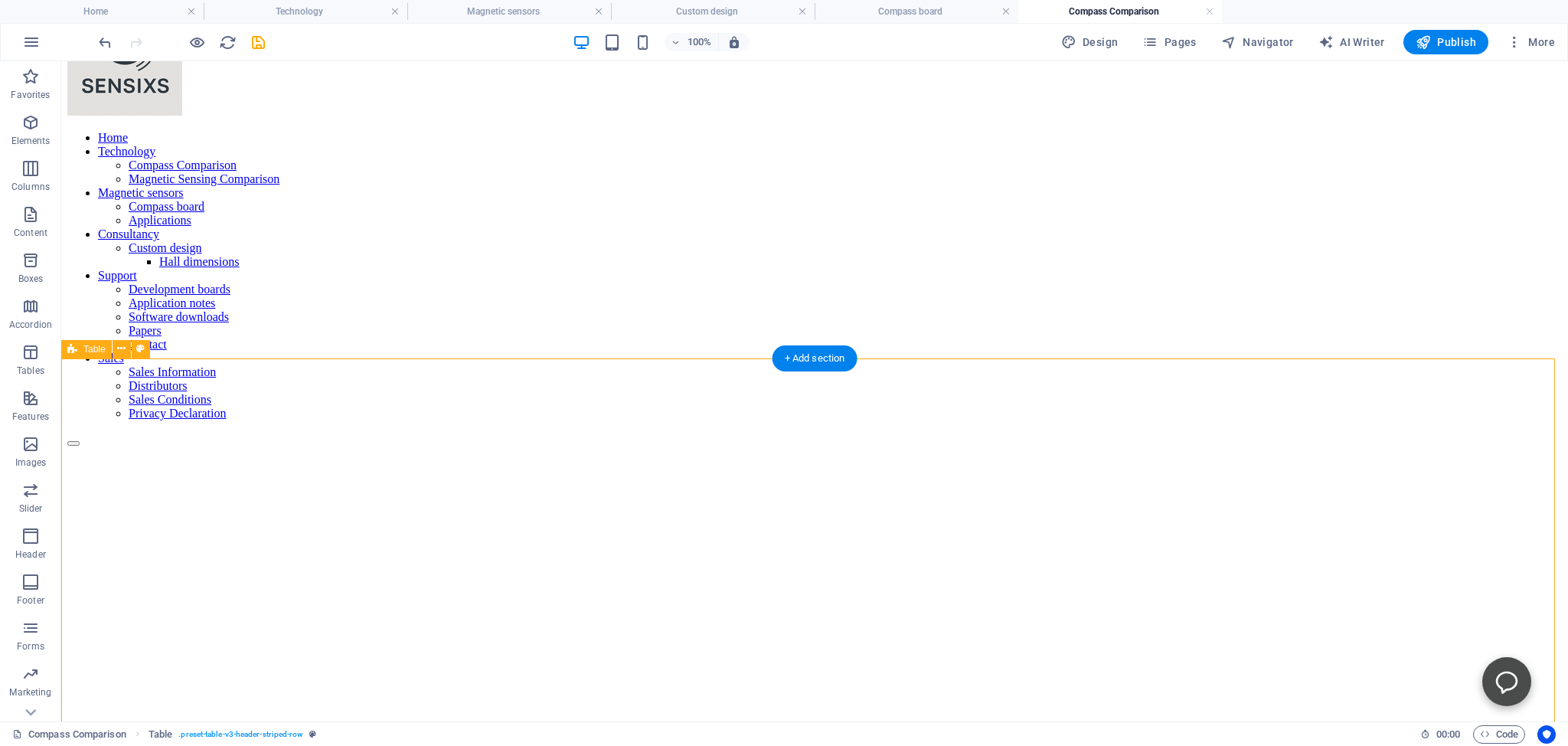
scroll to position [162, 0]
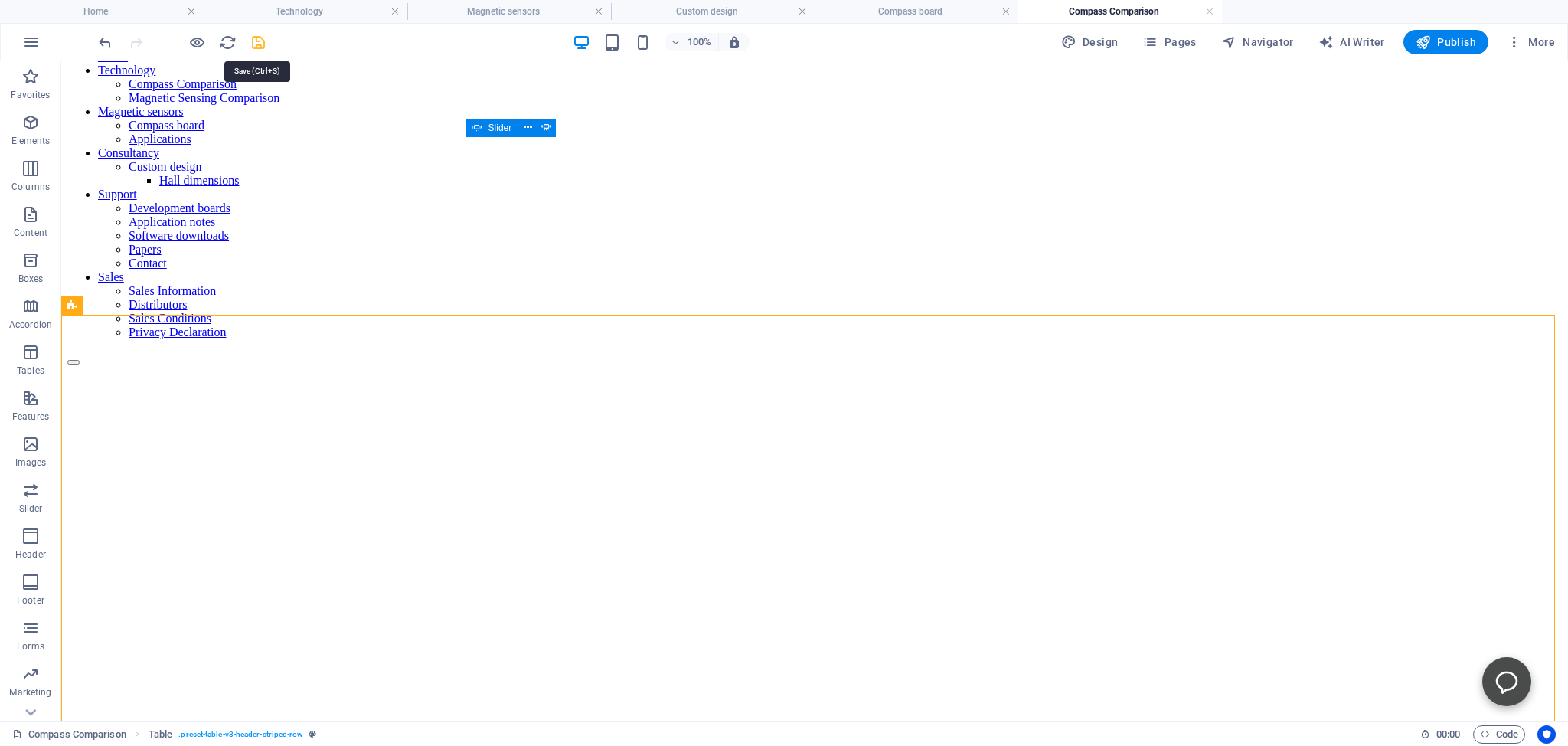
click at [262, 43] on icon "save" at bounding box center [259, 42] width 18 height 18
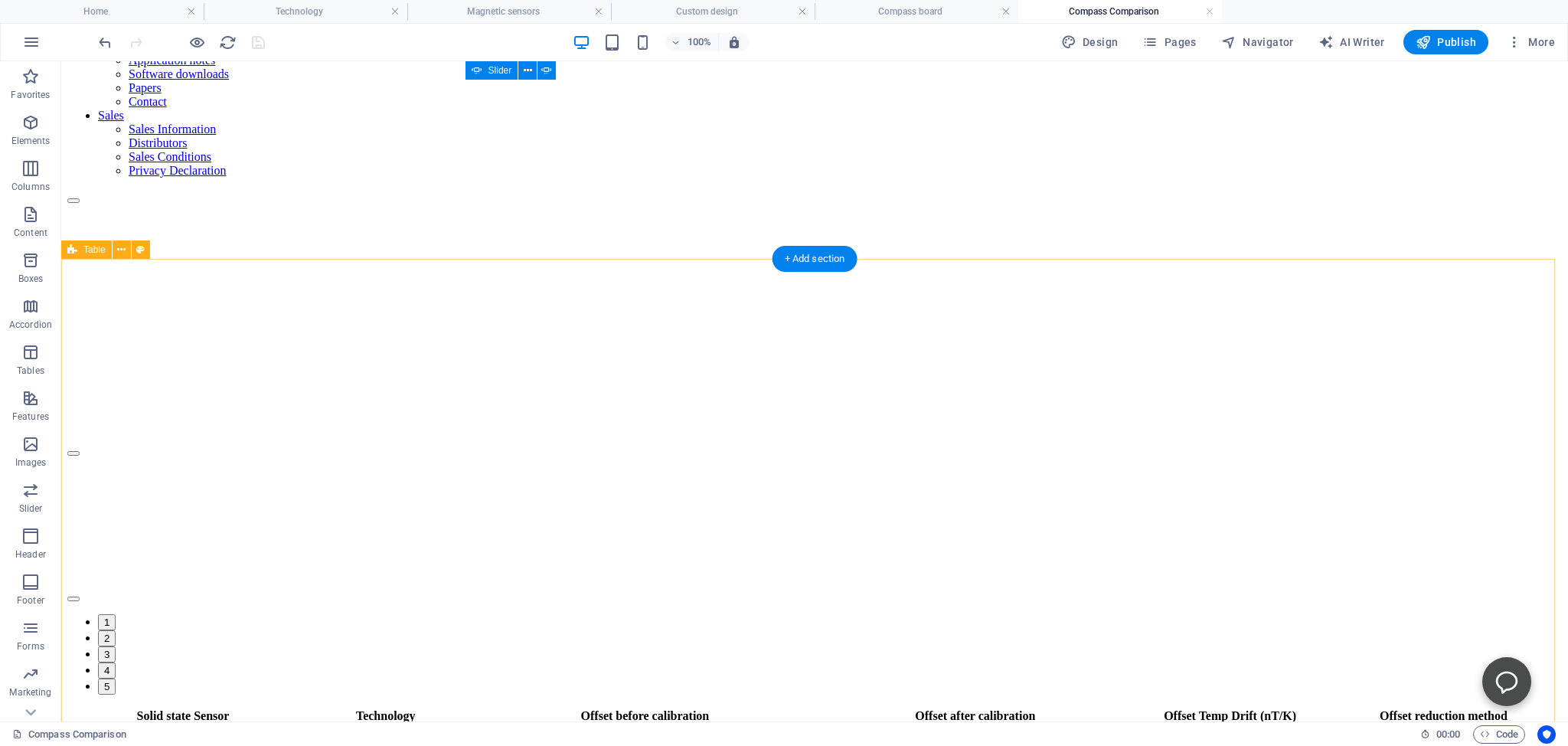
scroll to position [0, 0]
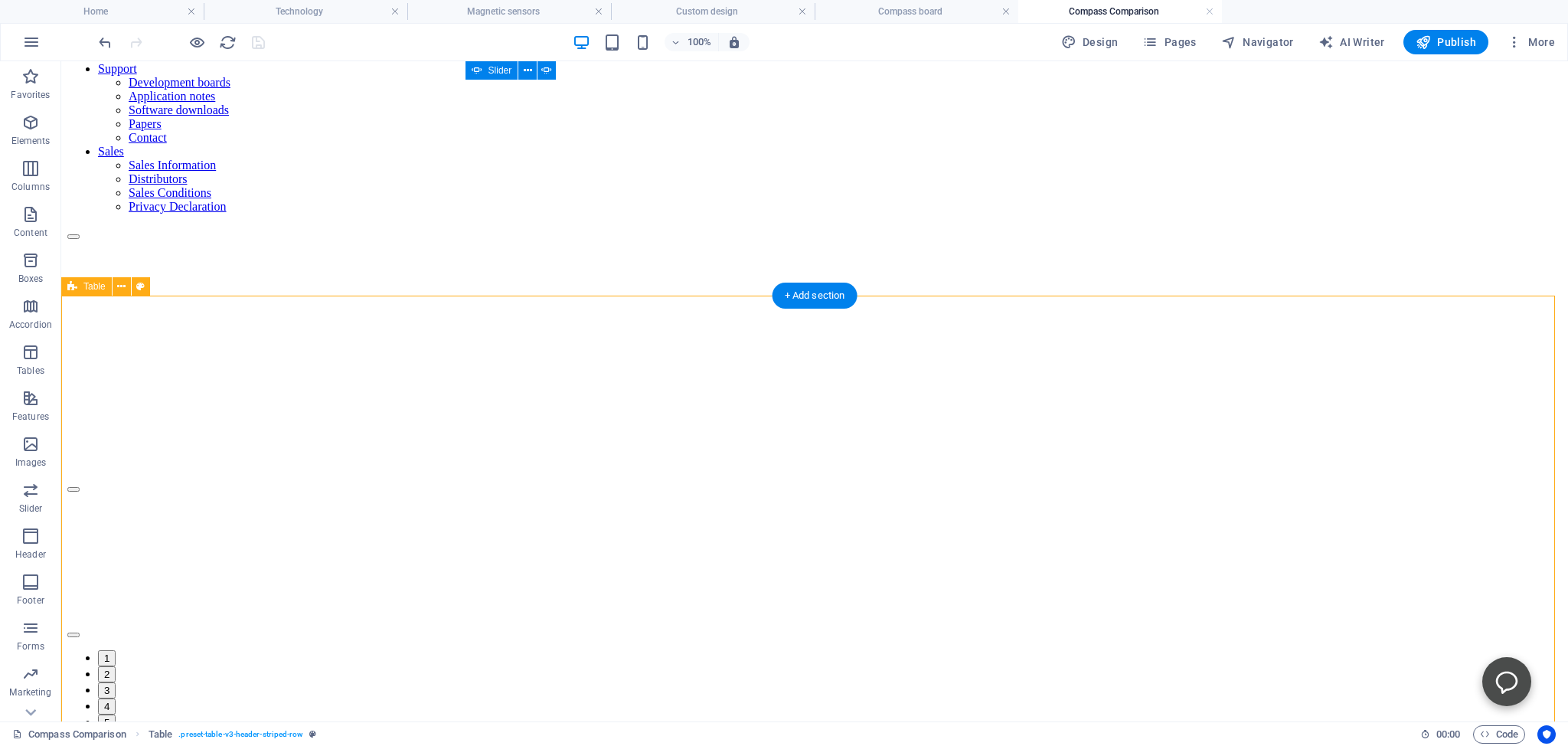
scroll to position [162, 0]
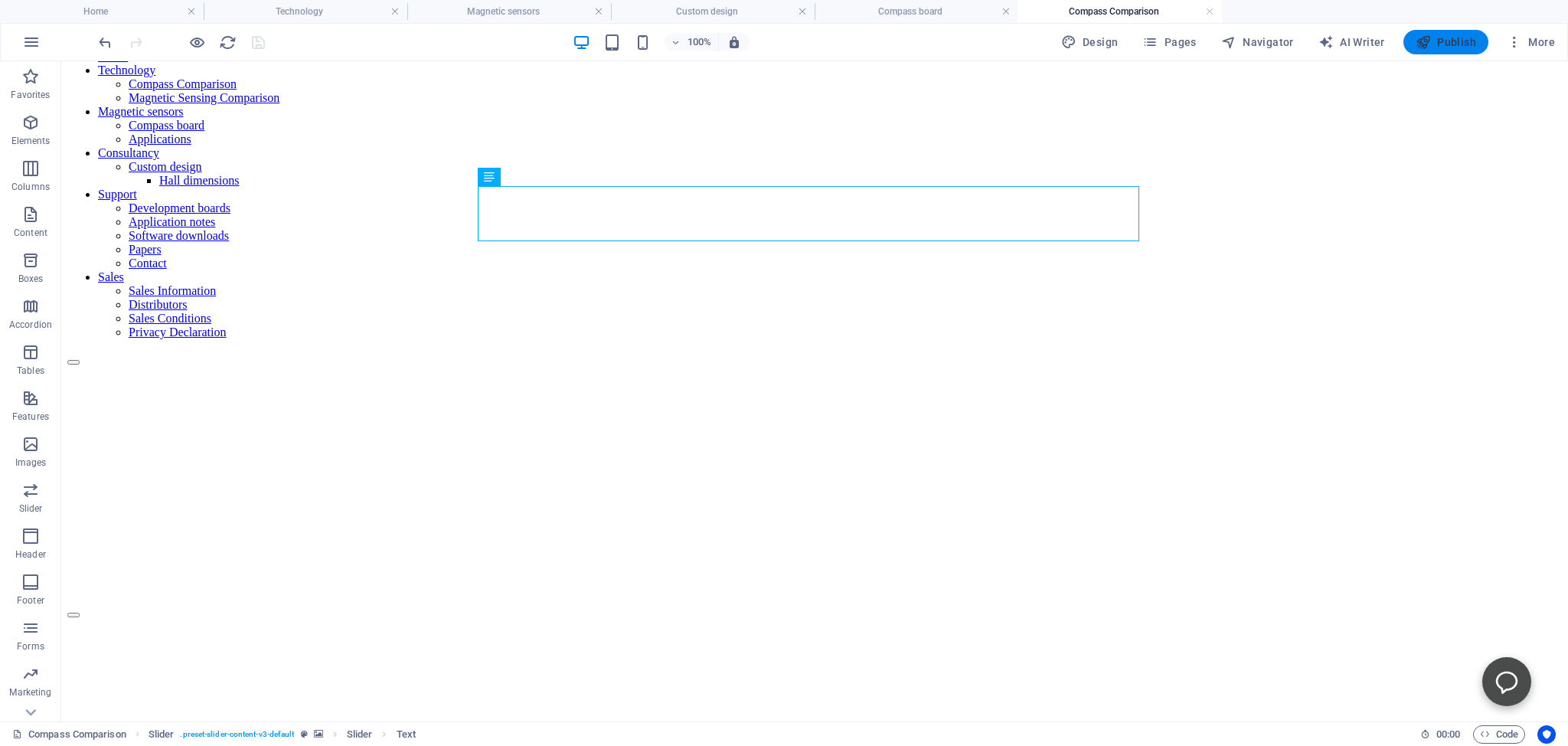
click at [1459, 42] on span "Publish" at bounding box center [1446, 42] width 60 height 16
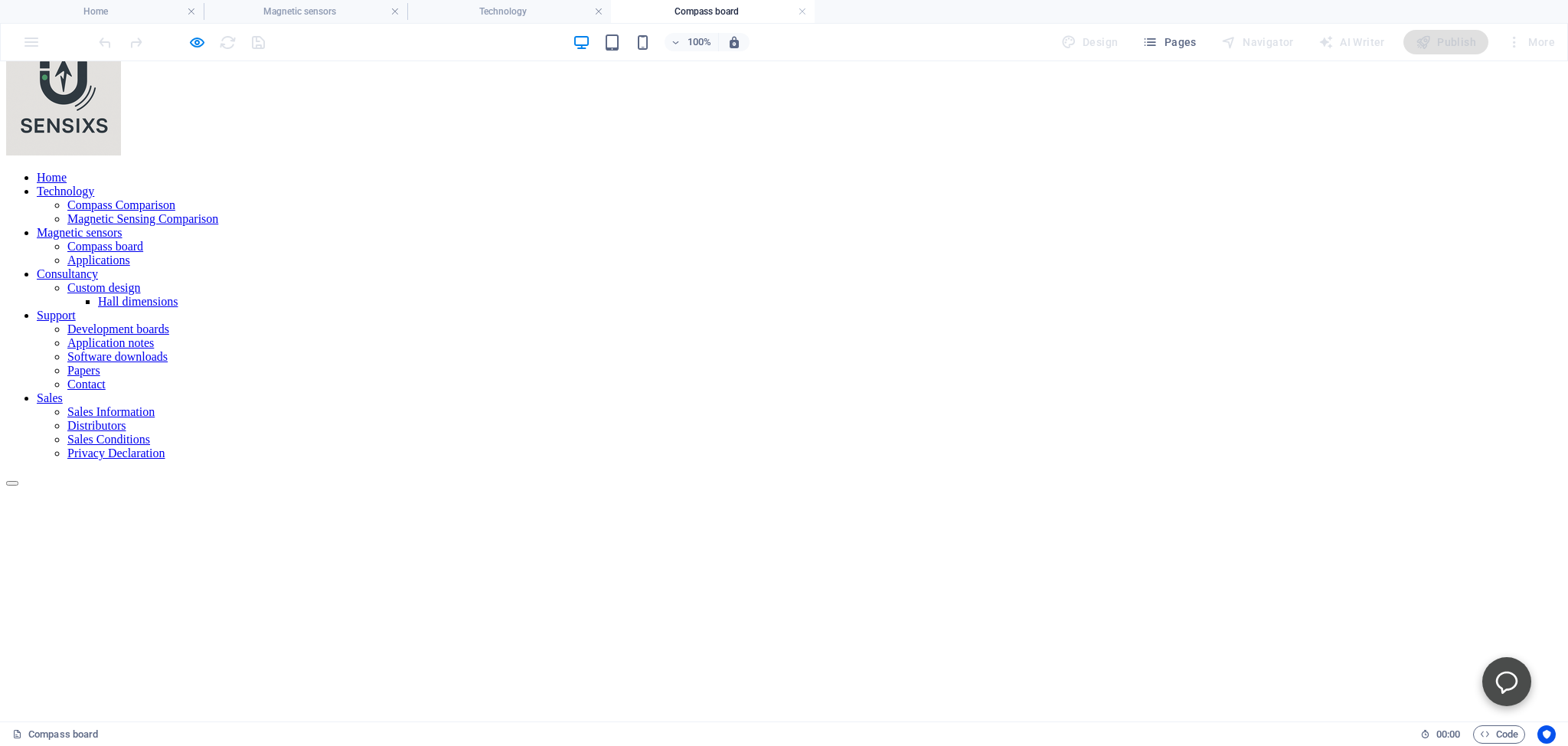
scroll to position [81, 0]
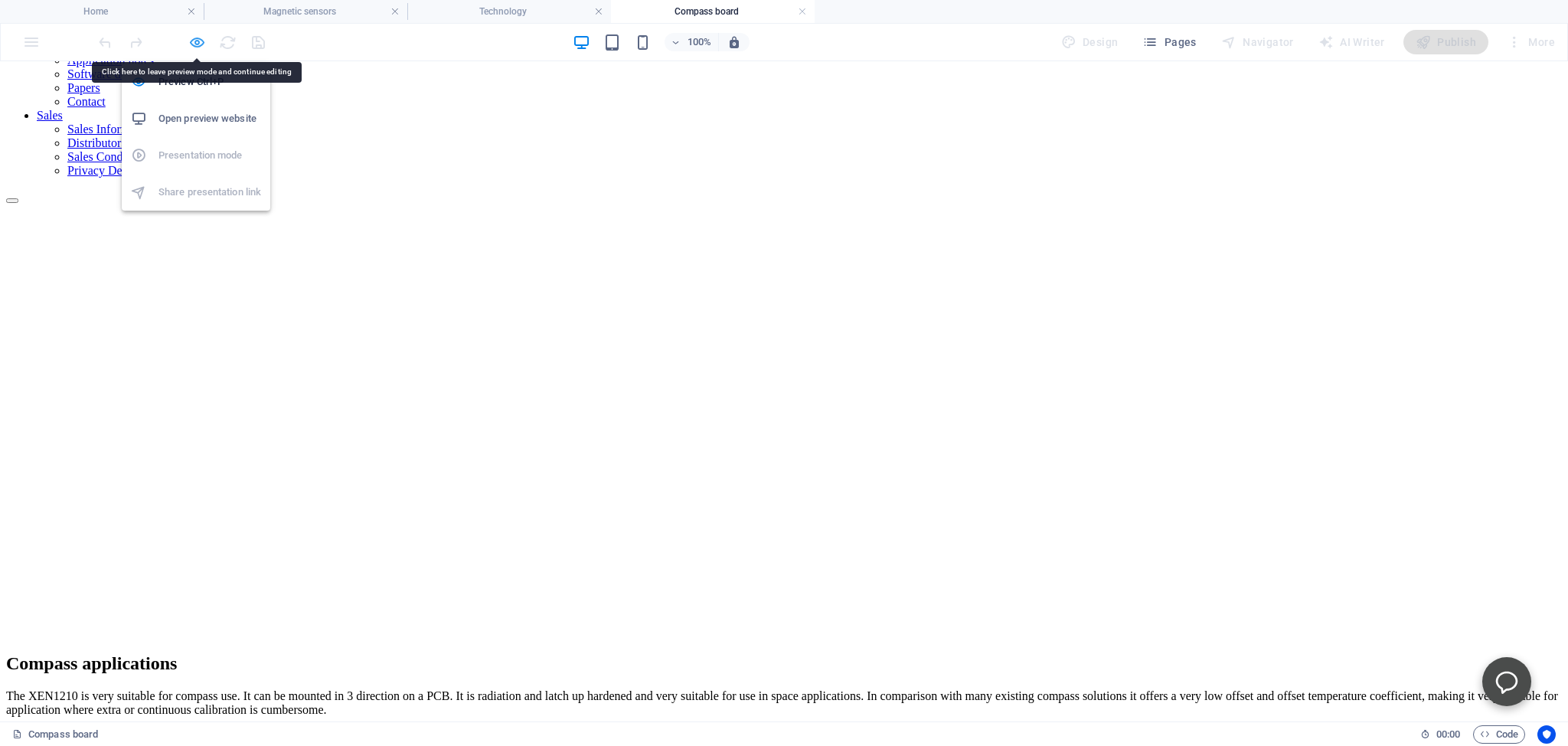
click at [199, 42] on icon "button" at bounding box center [197, 42] width 18 height 18
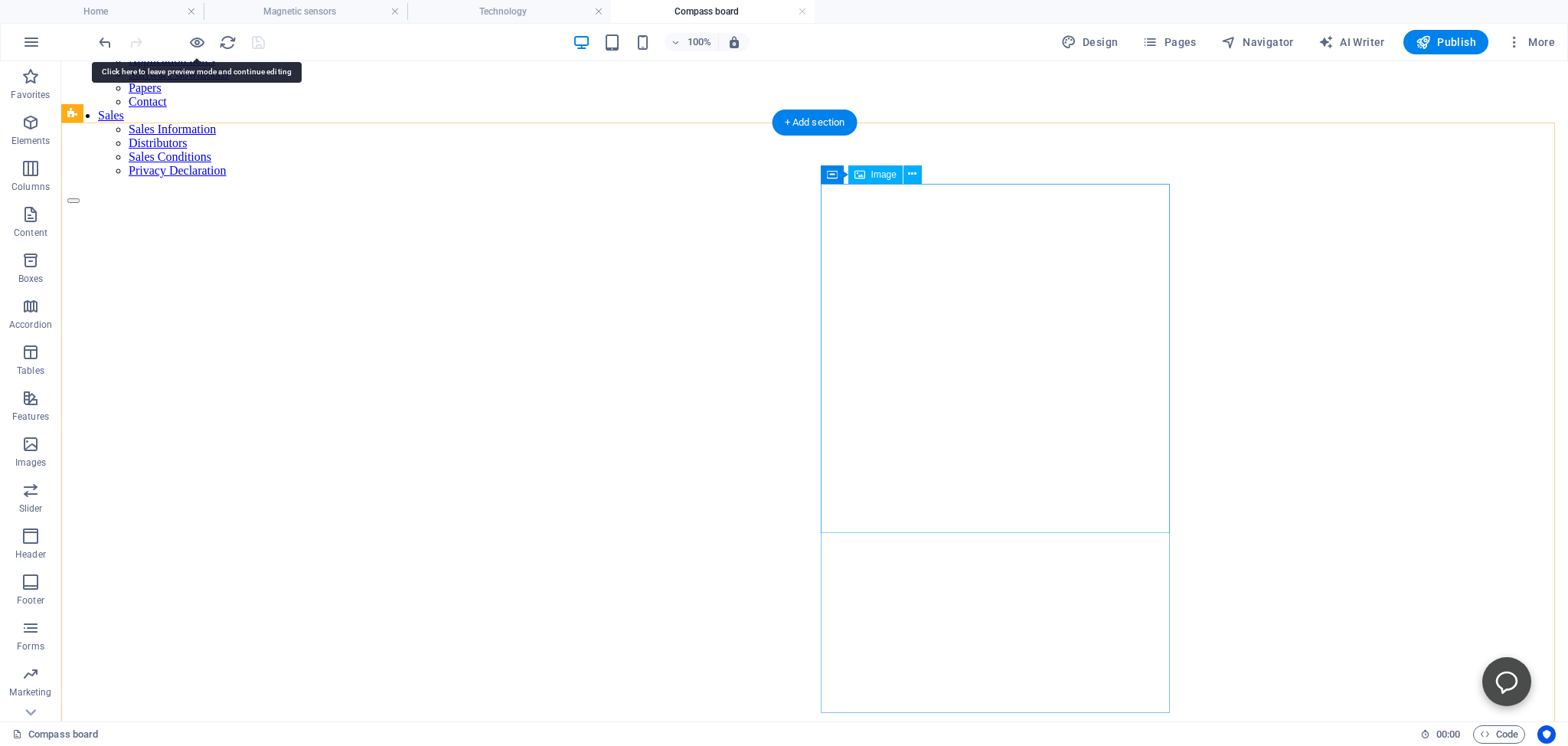
select select "%"
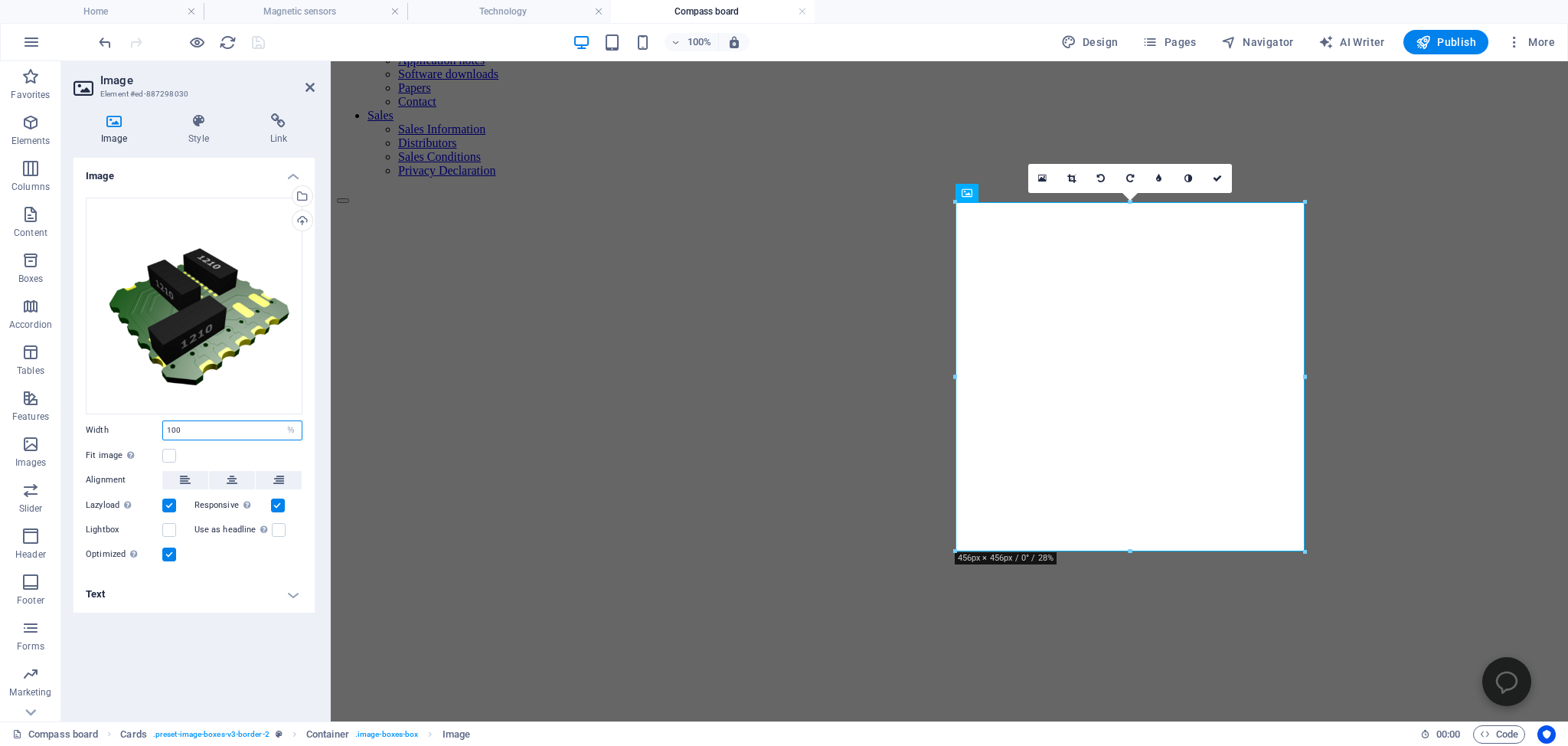
drag, startPoint x: 182, startPoint y: 430, endPoint x: 159, endPoint y: 429, distance: 23.0
click at [163, 429] on input "100" at bounding box center [233, 430] width 139 height 19
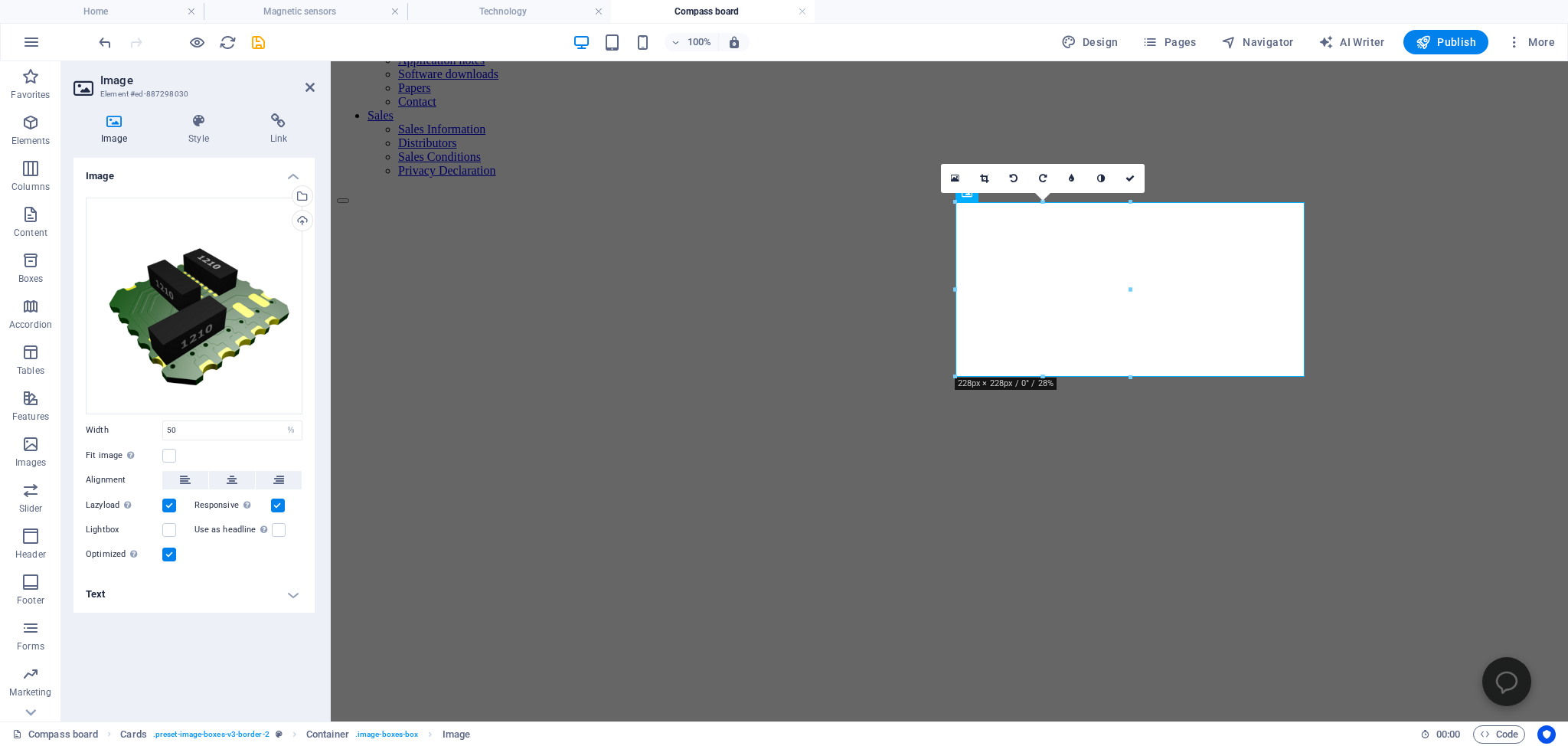
click at [252, 682] on div "Image Drag files here, click to choose files or select files from Files or our …" at bounding box center [194, 433] width 241 height 552
drag, startPoint x: 188, startPoint y: 428, endPoint x: 152, endPoint y: 427, distance: 36.0
click at [163, 427] on input "50" at bounding box center [233, 430] width 139 height 19
type input "80"
click at [242, 646] on div "Image Drag files here, click to choose files or select files from Files or our …" at bounding box center [194, 433] width 241 height 552
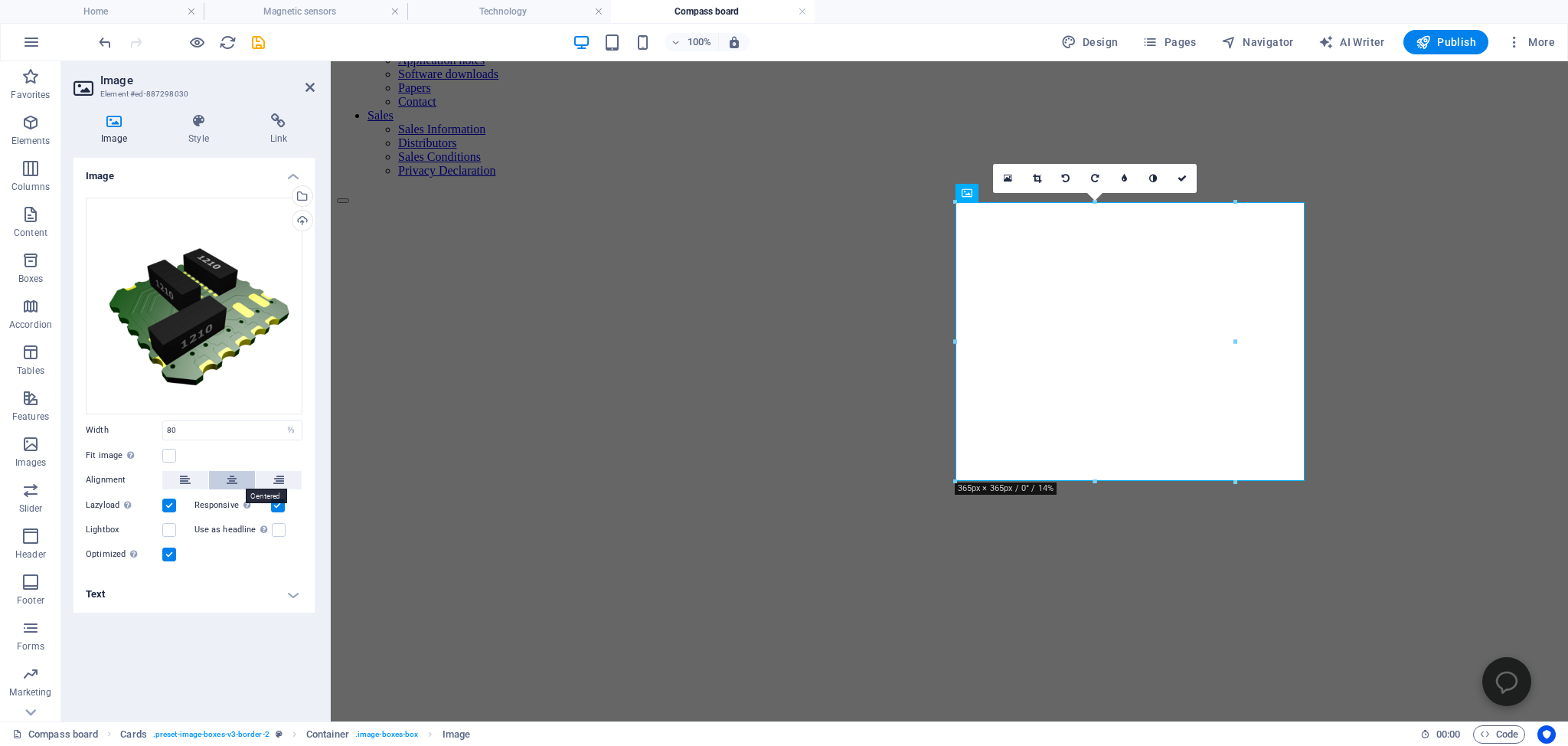
click at [233, 477] on icon at bounding box center [232, 480] width 11 height 19
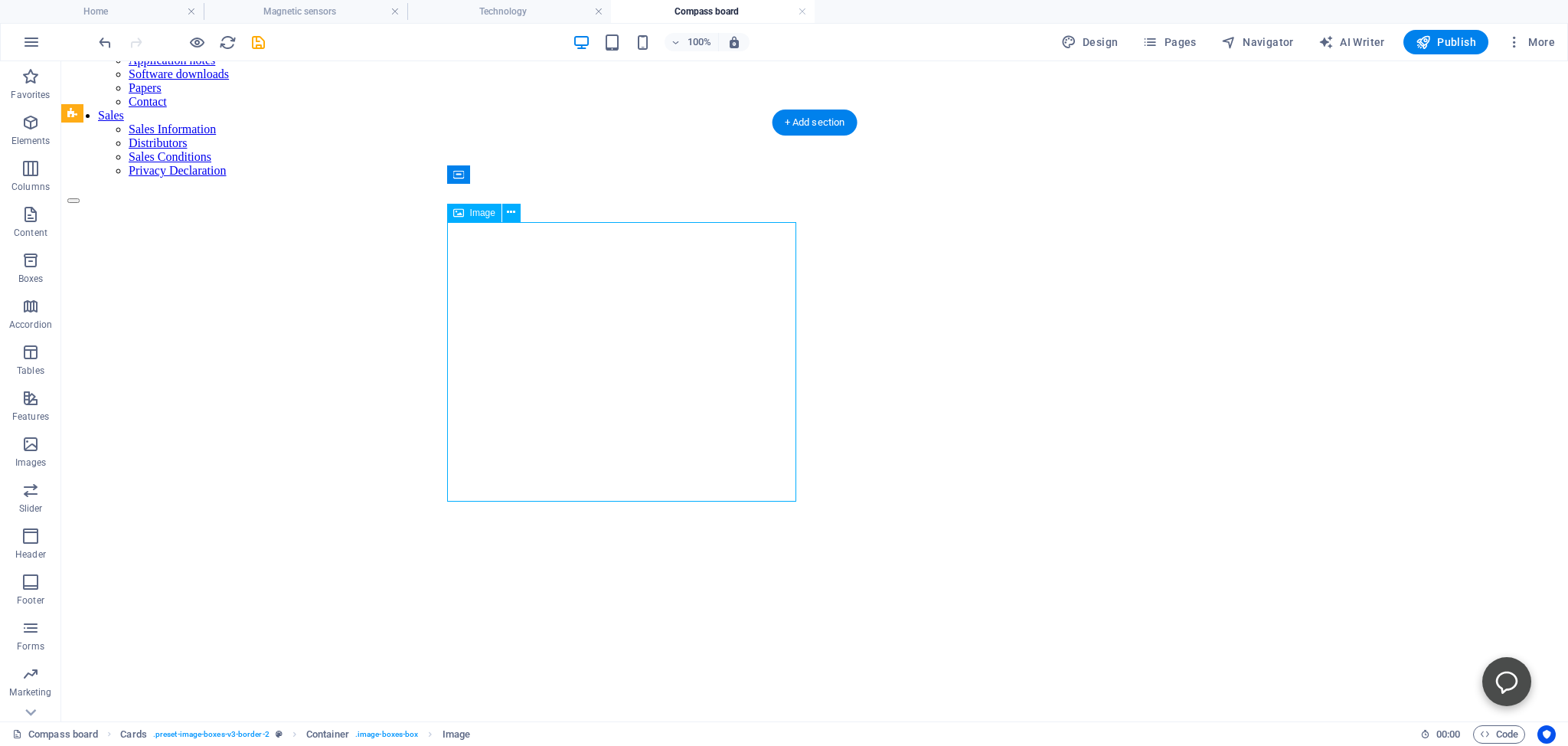
select select "%"
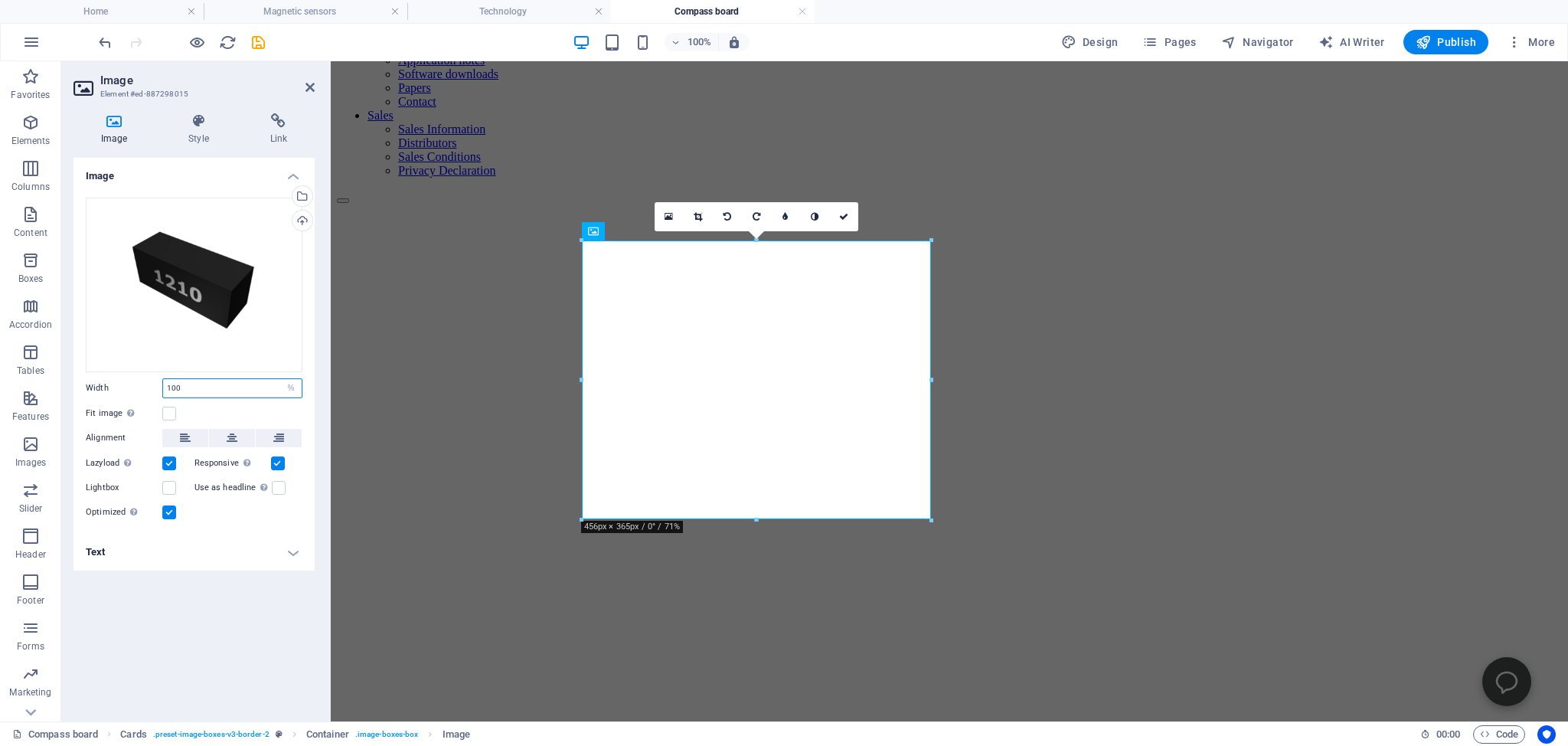
drag, startPoint x: 188, startPoint y: 388, endPoint x: 150, endPoint y: 381, distance: 38.6
click at [163, 381] on input "100" at bounding box center [233, 388] width 139 height 19
type input "80"
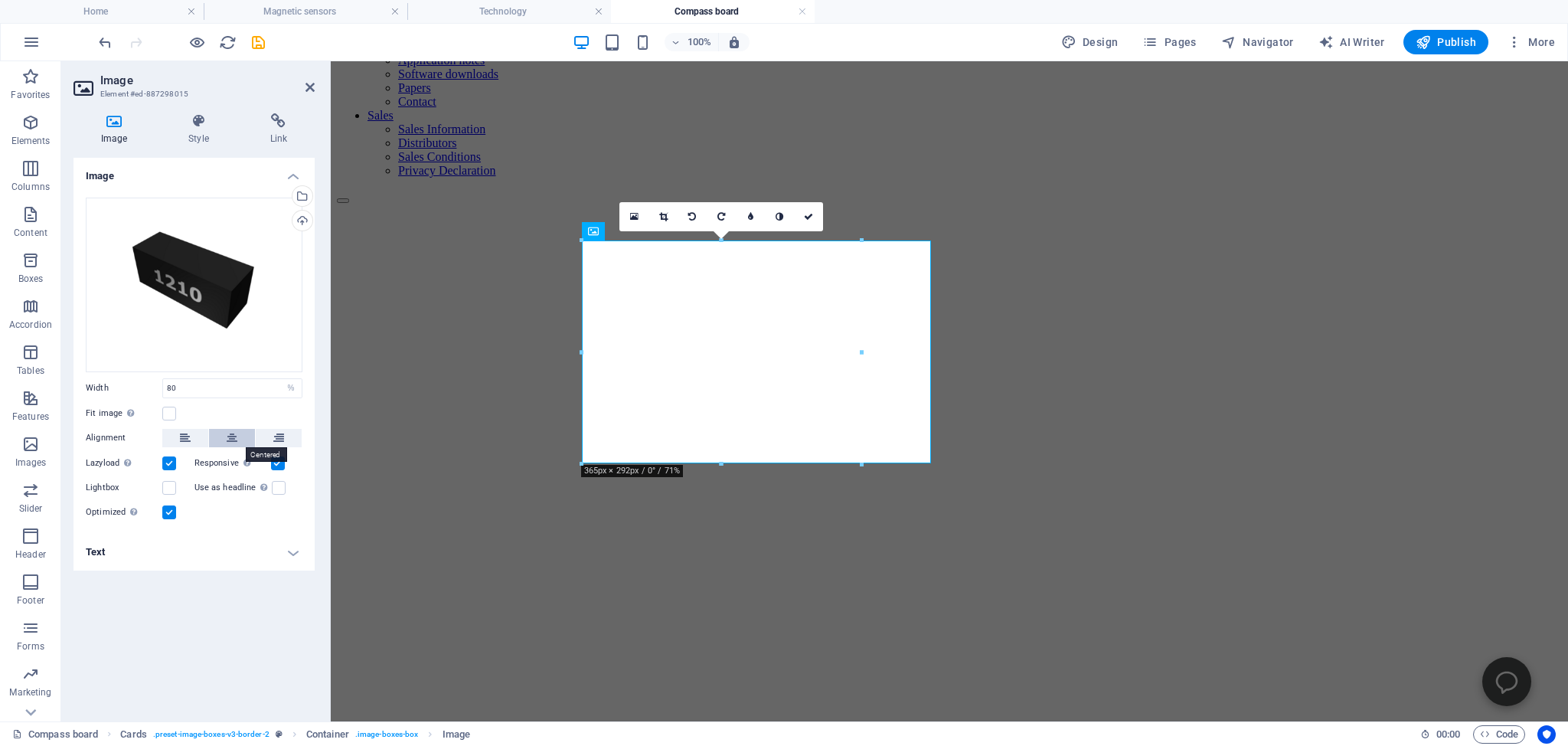
drag, startPoint x: 233, startPoint y: 434, endPoint x: 34, endPoint y: 459, distance: 200.6
click at [233, 434] on icon at bounding box center [232, 437] width 11 height 19
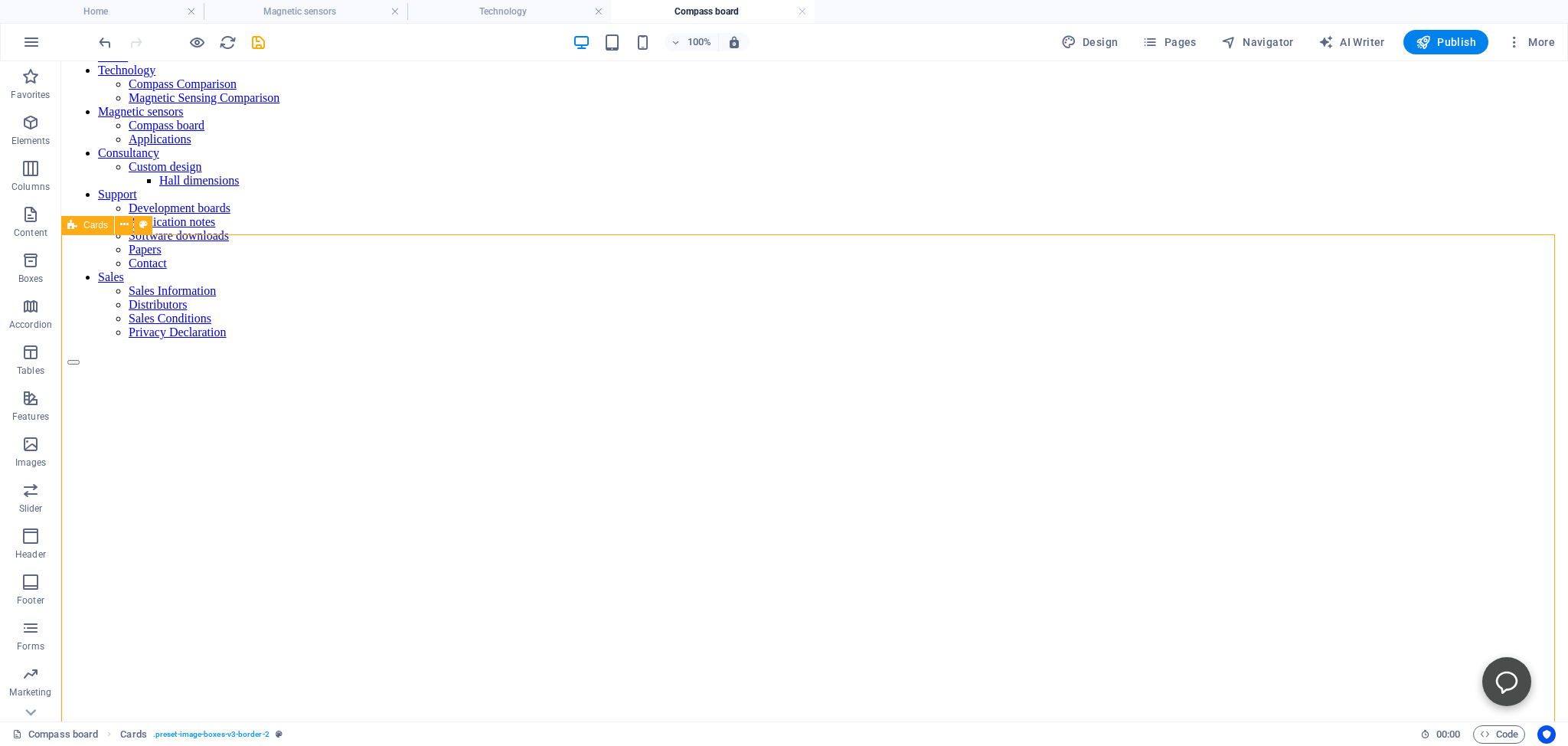
scroll to position [242, 0]
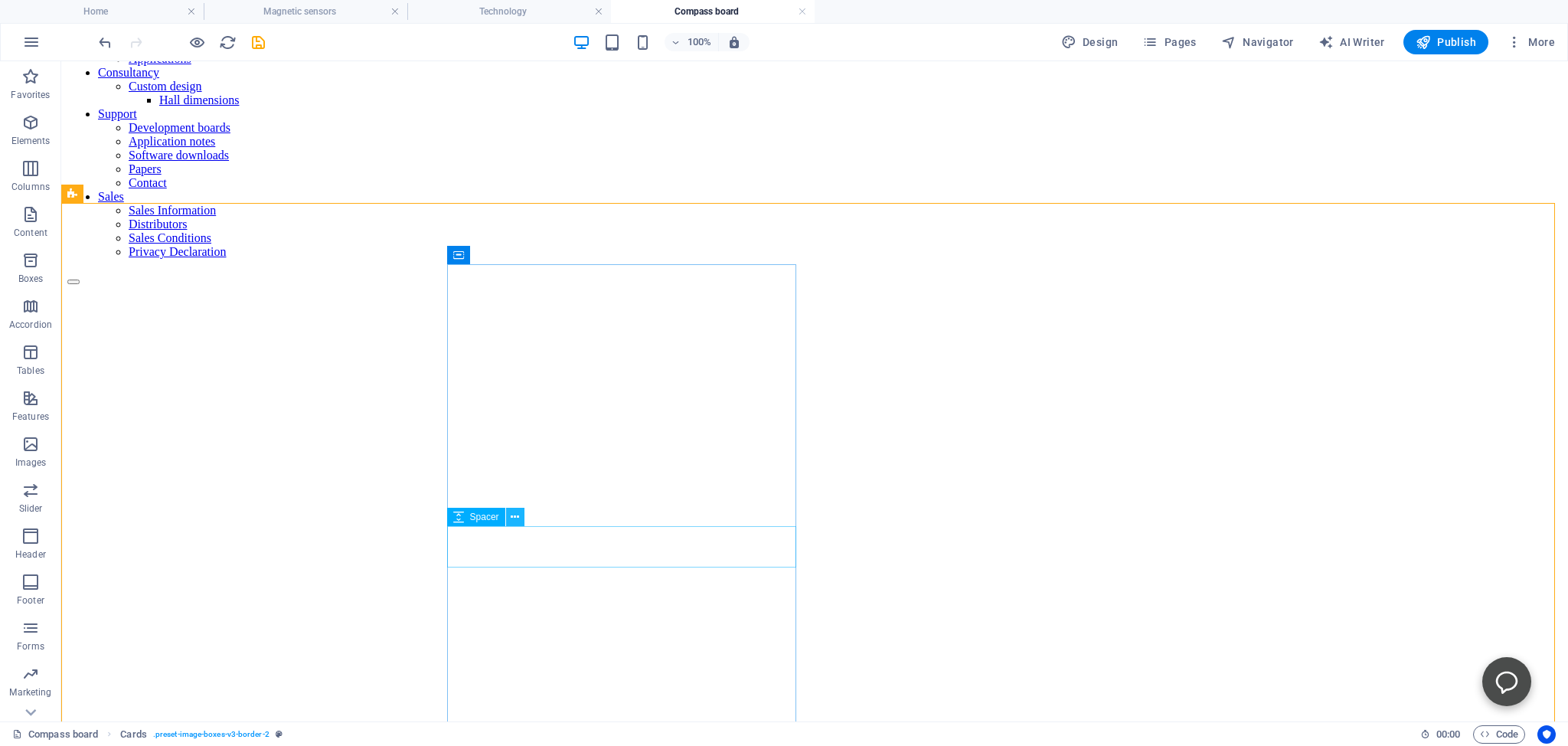
click at [517, 518] on icon at bounding box center [515, 517] width 8 height 16
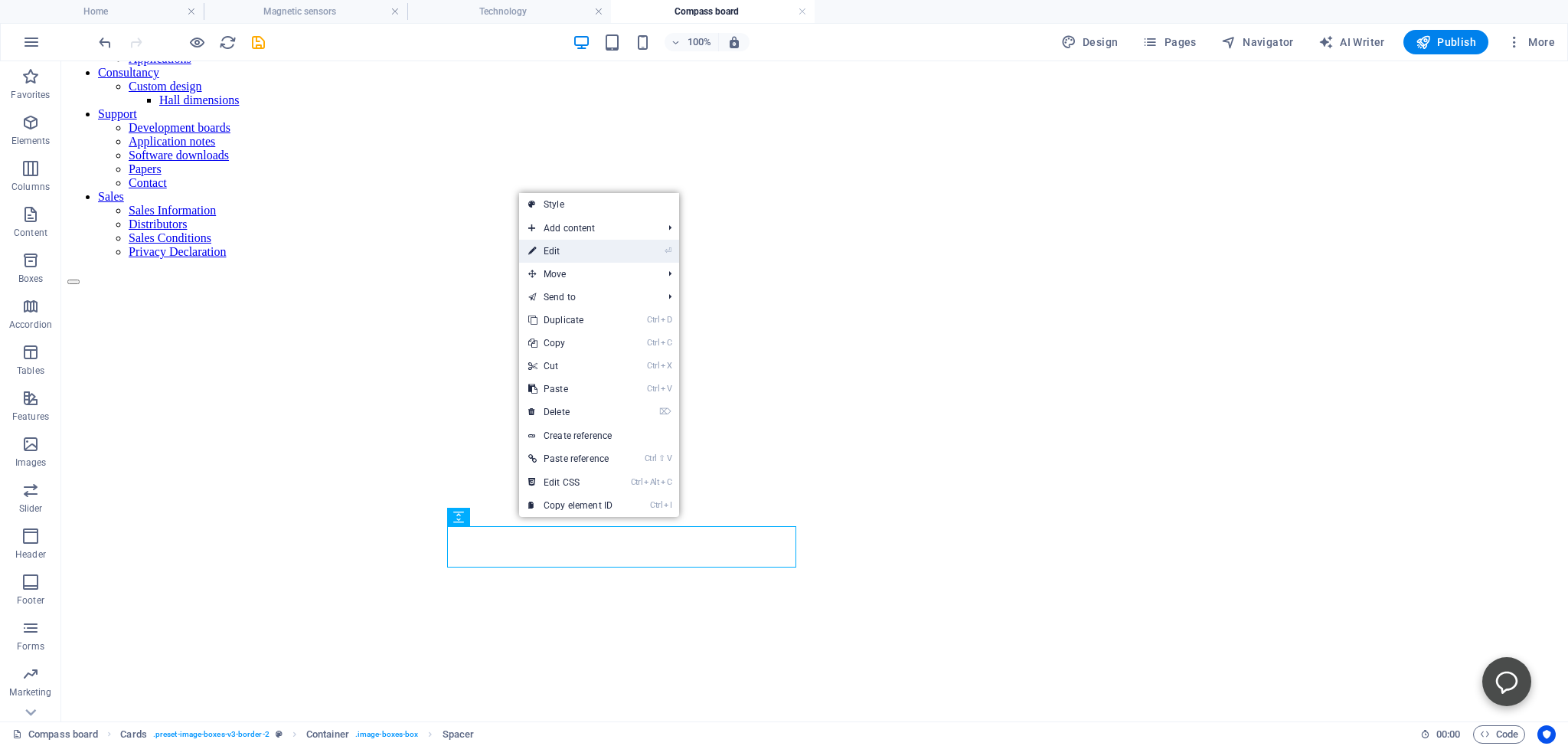
drag, startPoint x: 553, startPoint y: 251, endPoint x: 209, endPoint y: 327, distance: 352.3
click at [553, 251] on link "⏎ Edit" at bounding box center [570, 251] width 103 height 23
select select "px"
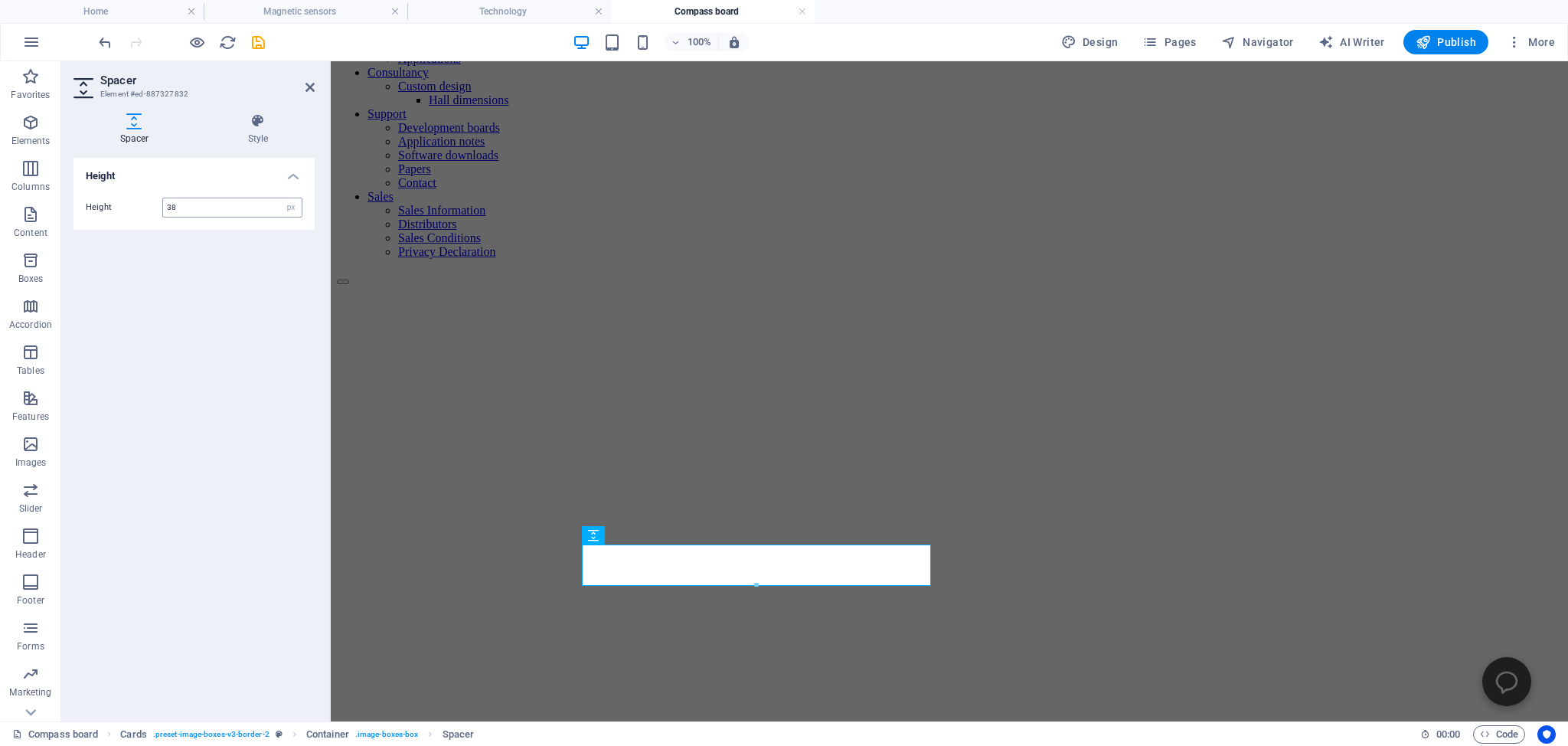
drag, startPoint x: 179, startPoint y: 207, endPoint x: 168, endPoint y: 206, distance: 11.0
click at [168, 206] on input "38" at bounding box center [233, 207] width 139 height 19
type input "20"
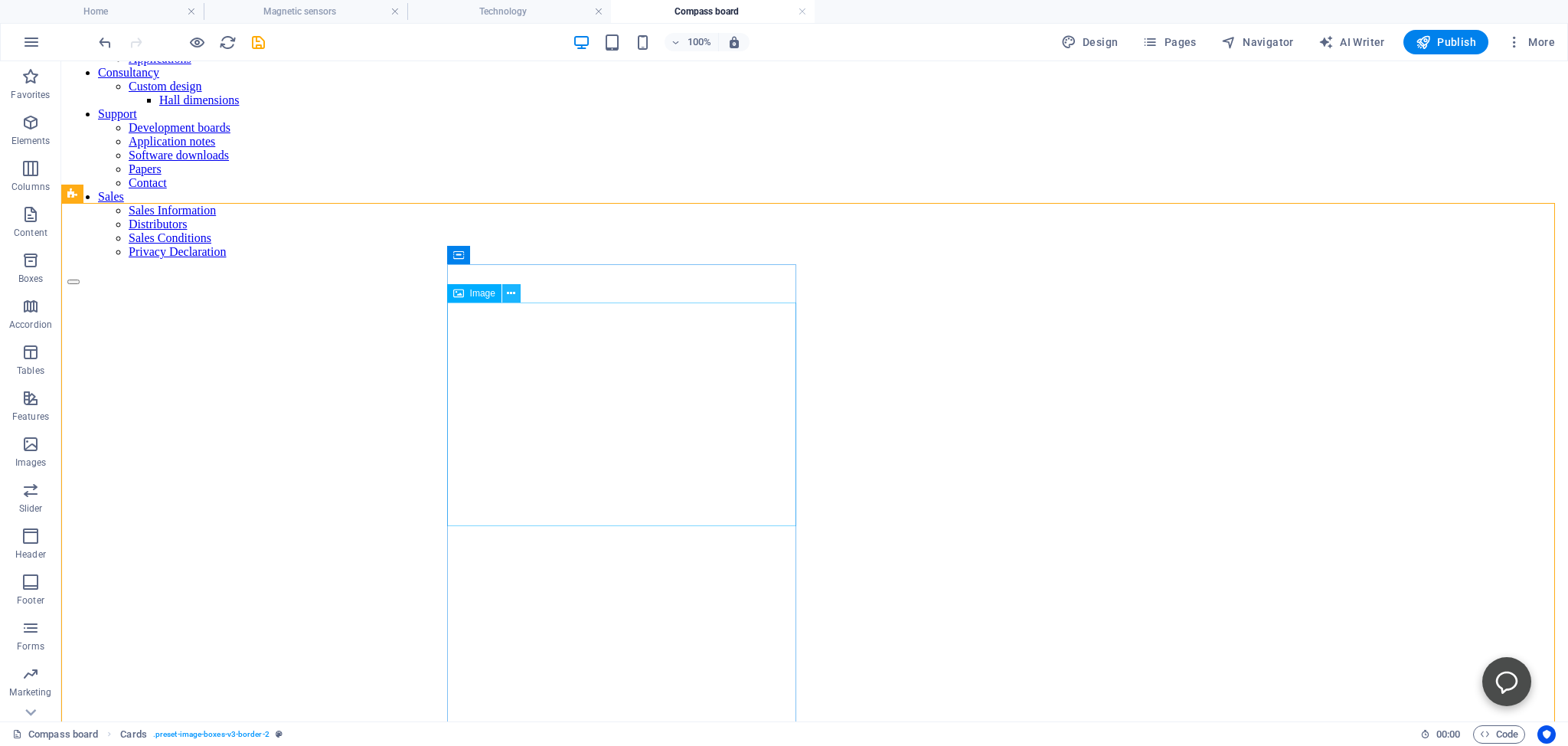
click at [516, 292] on button at bounding box center [512, 293] width 19 height 19
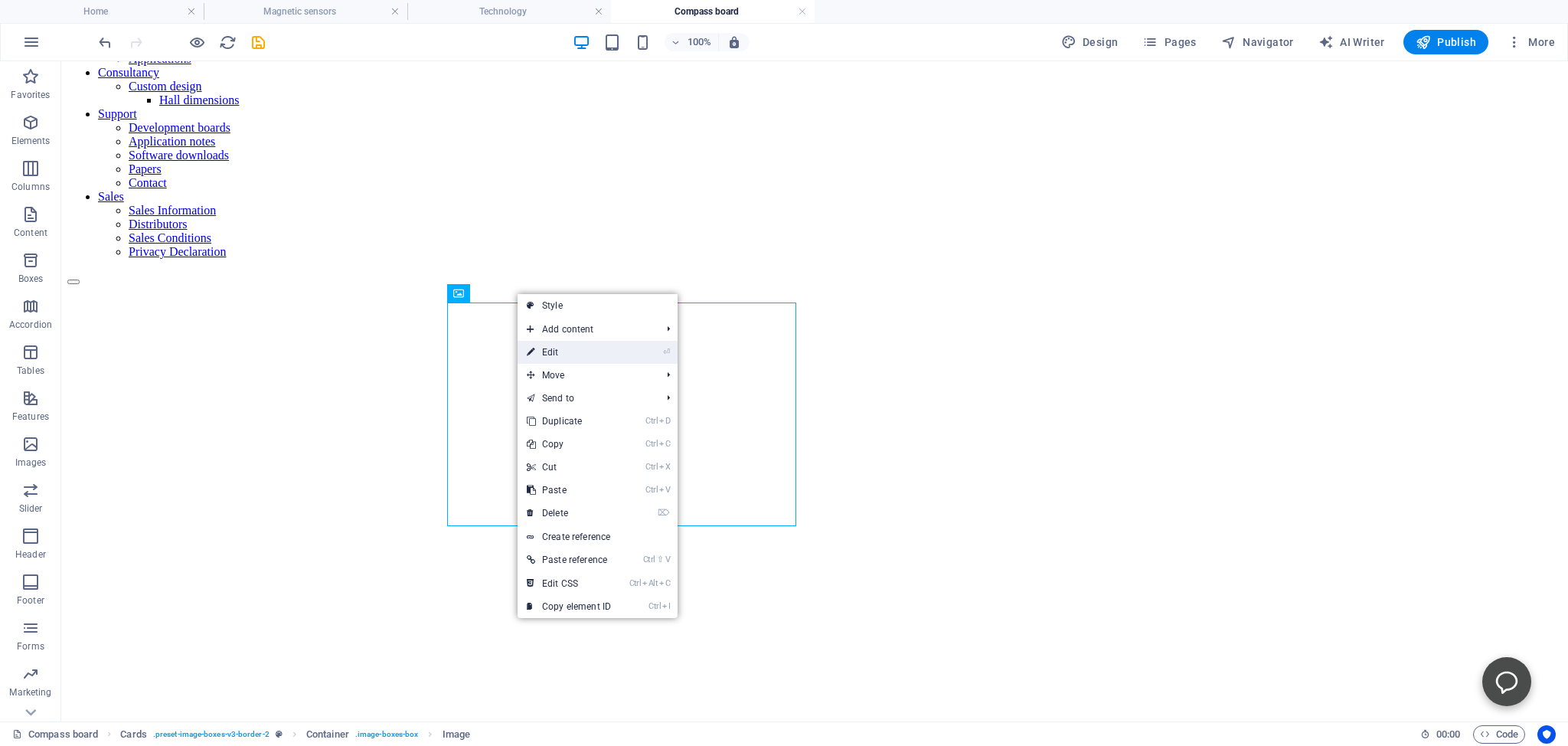
click at [570, 349] on link "⏎ Edit" at bounding box center [569, 353] width 103 height 23
select select "%"
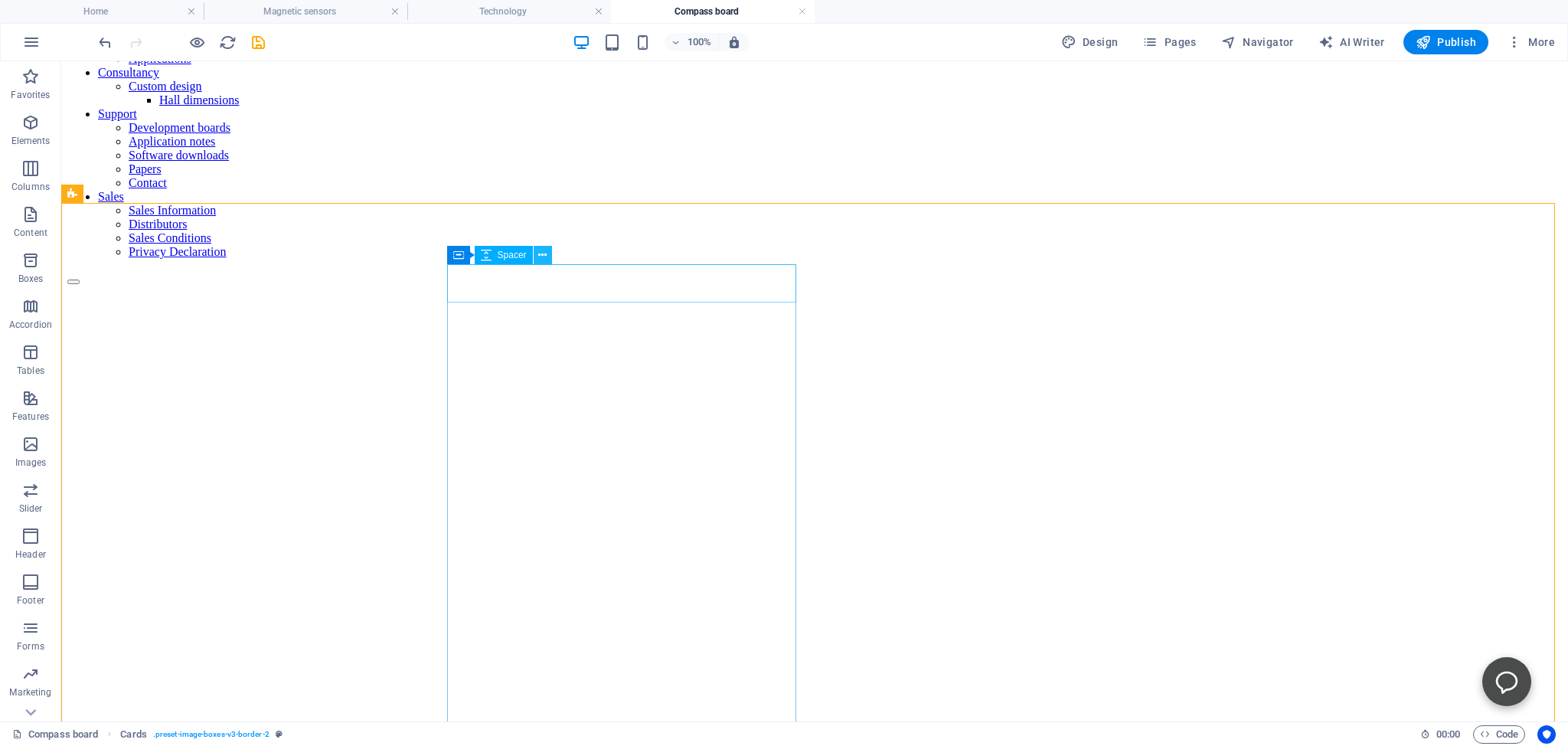
click at [545, 255] on icon at bounding box center [543, 255] width 8 height 16
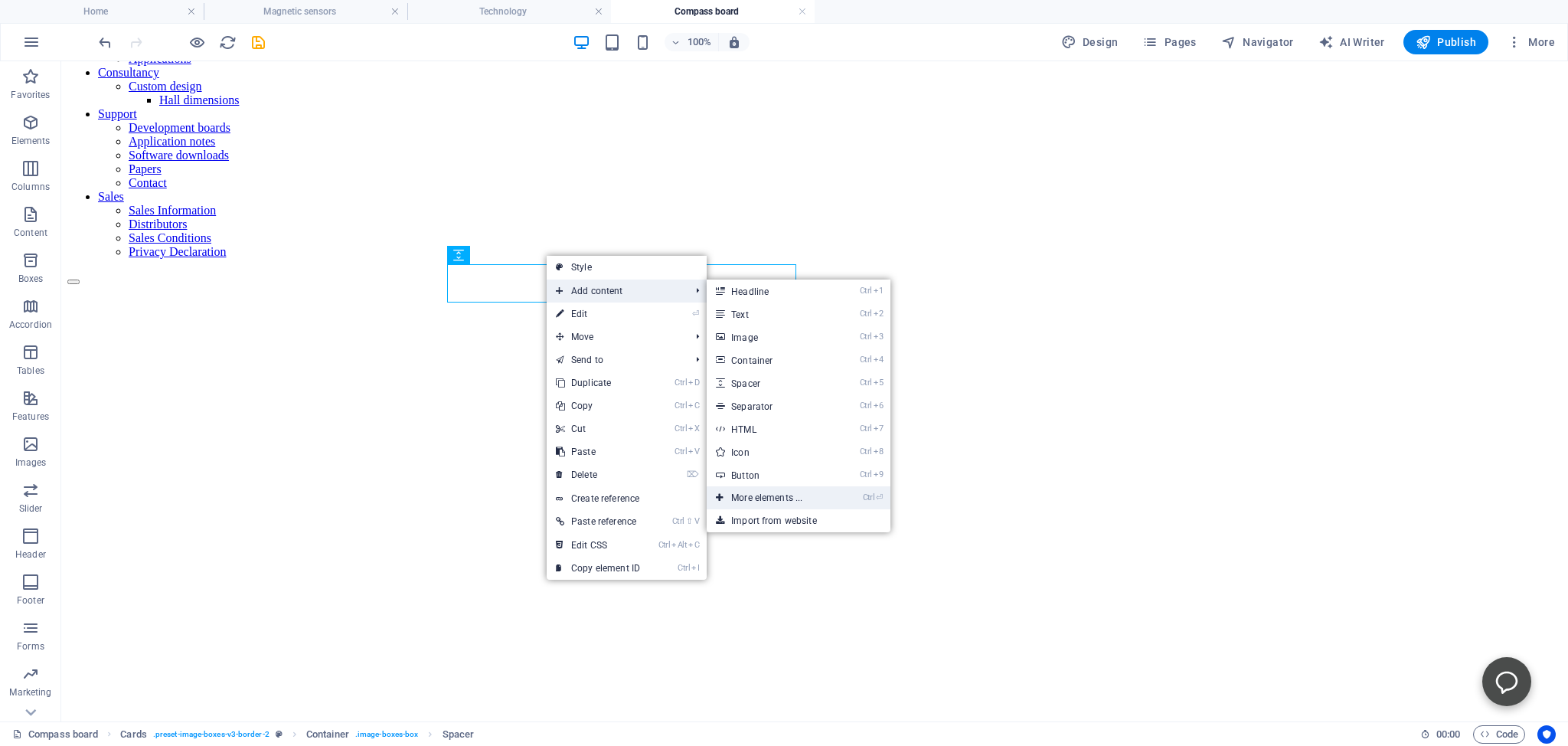
click at [751, 497] on link "Ctrl ⏎ More elements ..." at bounding box center [769, 498] width 126 height 23
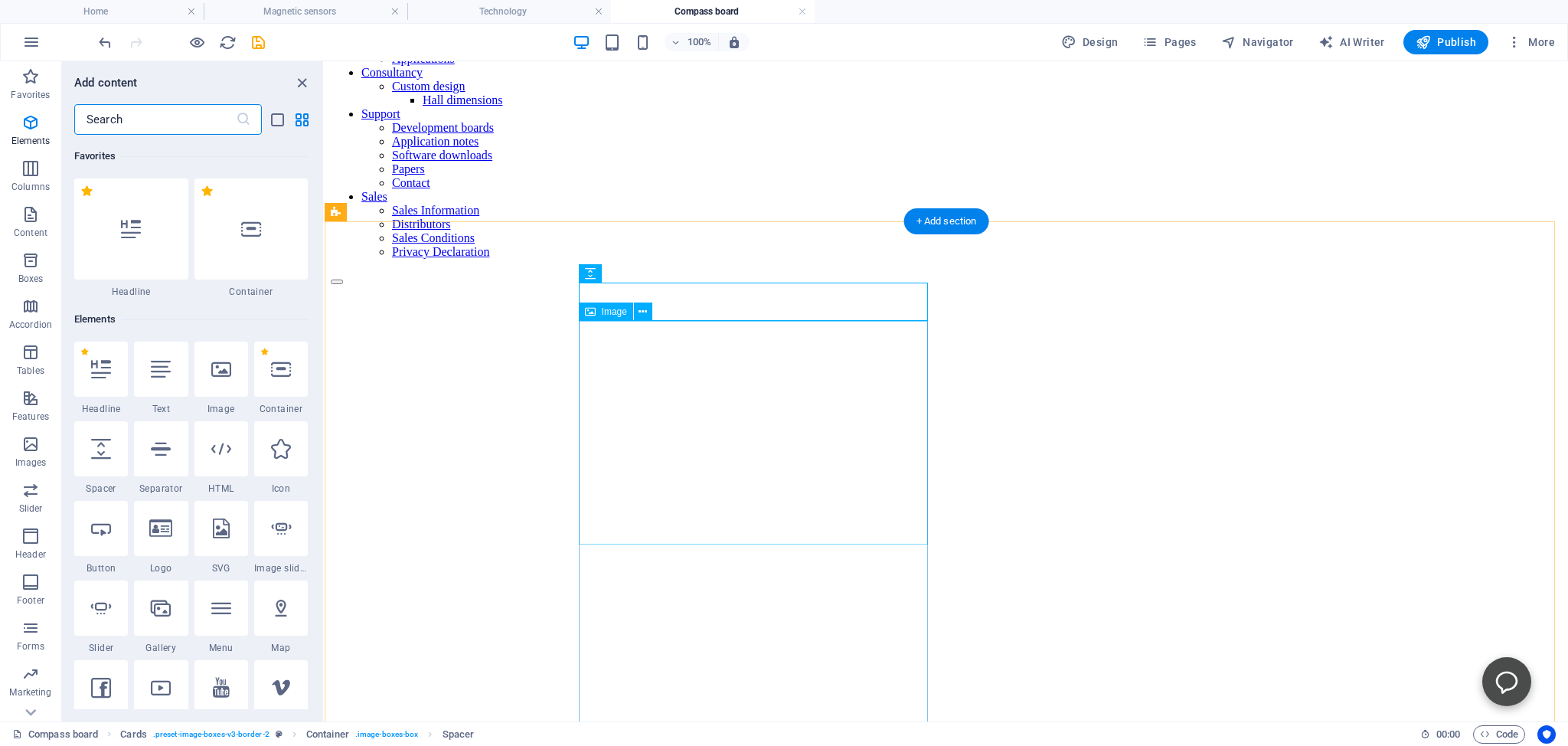
scroll to position [162, 0]
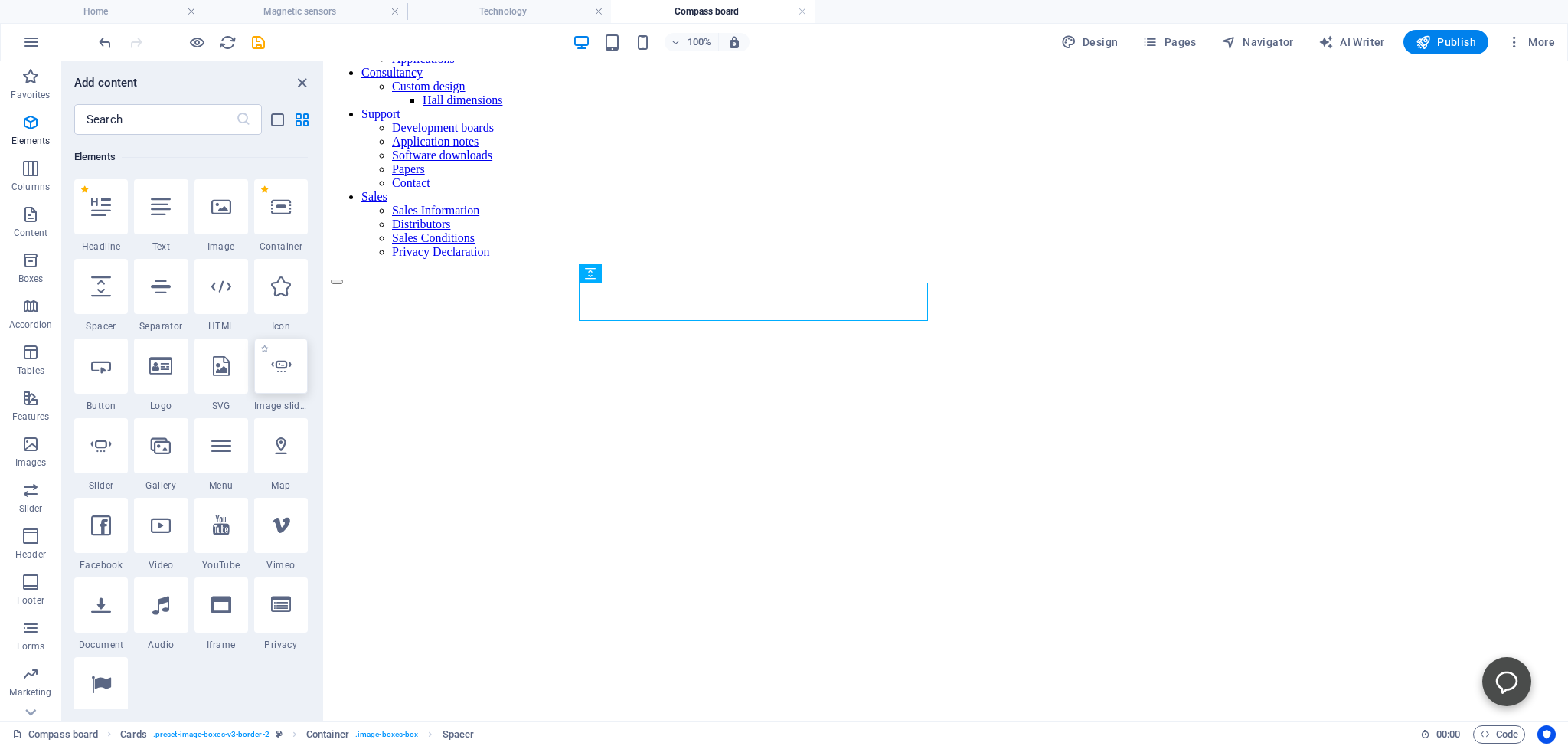
click at [277, 366] on icon at bounding box center [281, 366] width 20 height 20
select select "ms"
select select "s"
select select "progressive"
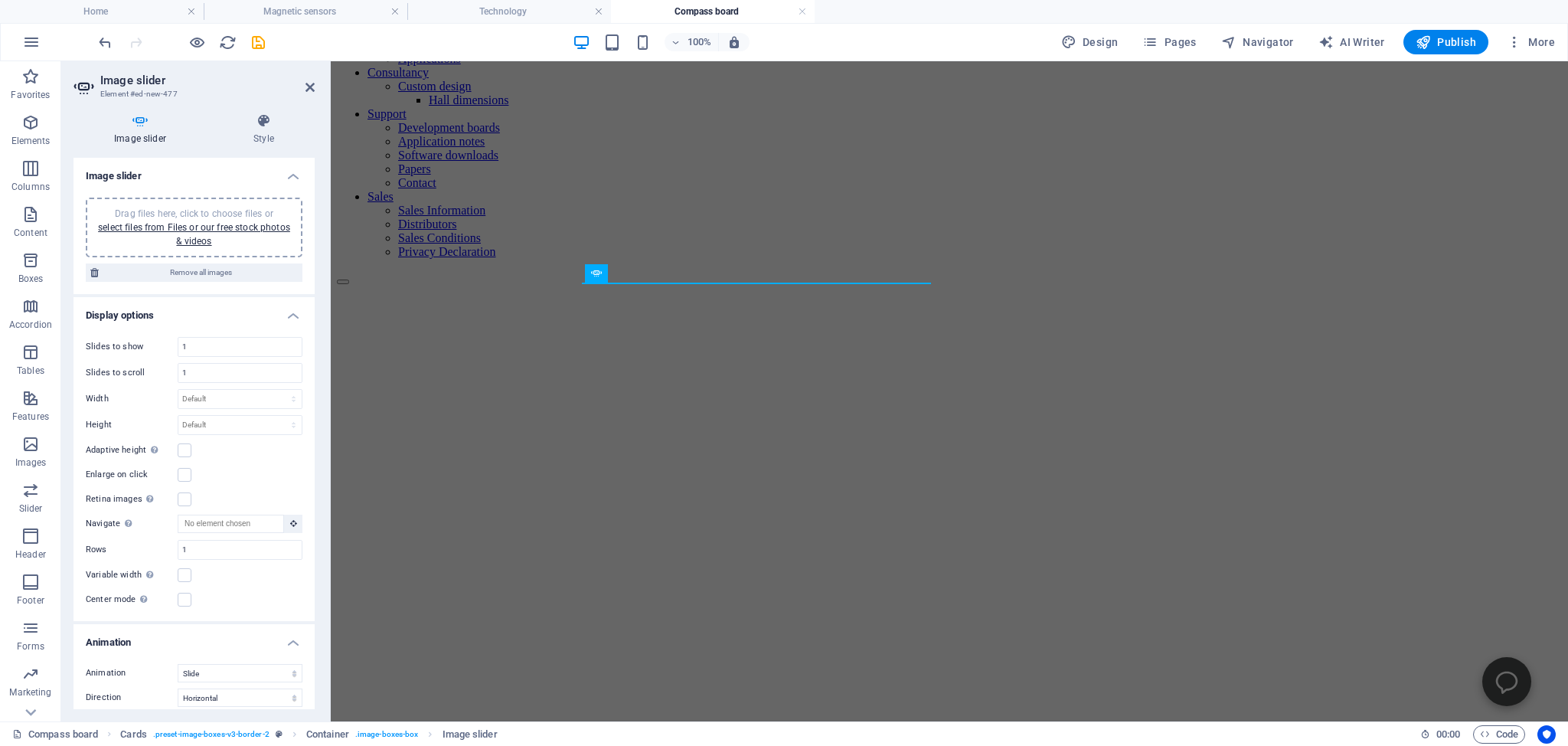
click at [281, 174] on h4 "Image slider" at bounding box center [194, 171] width 241 height 28
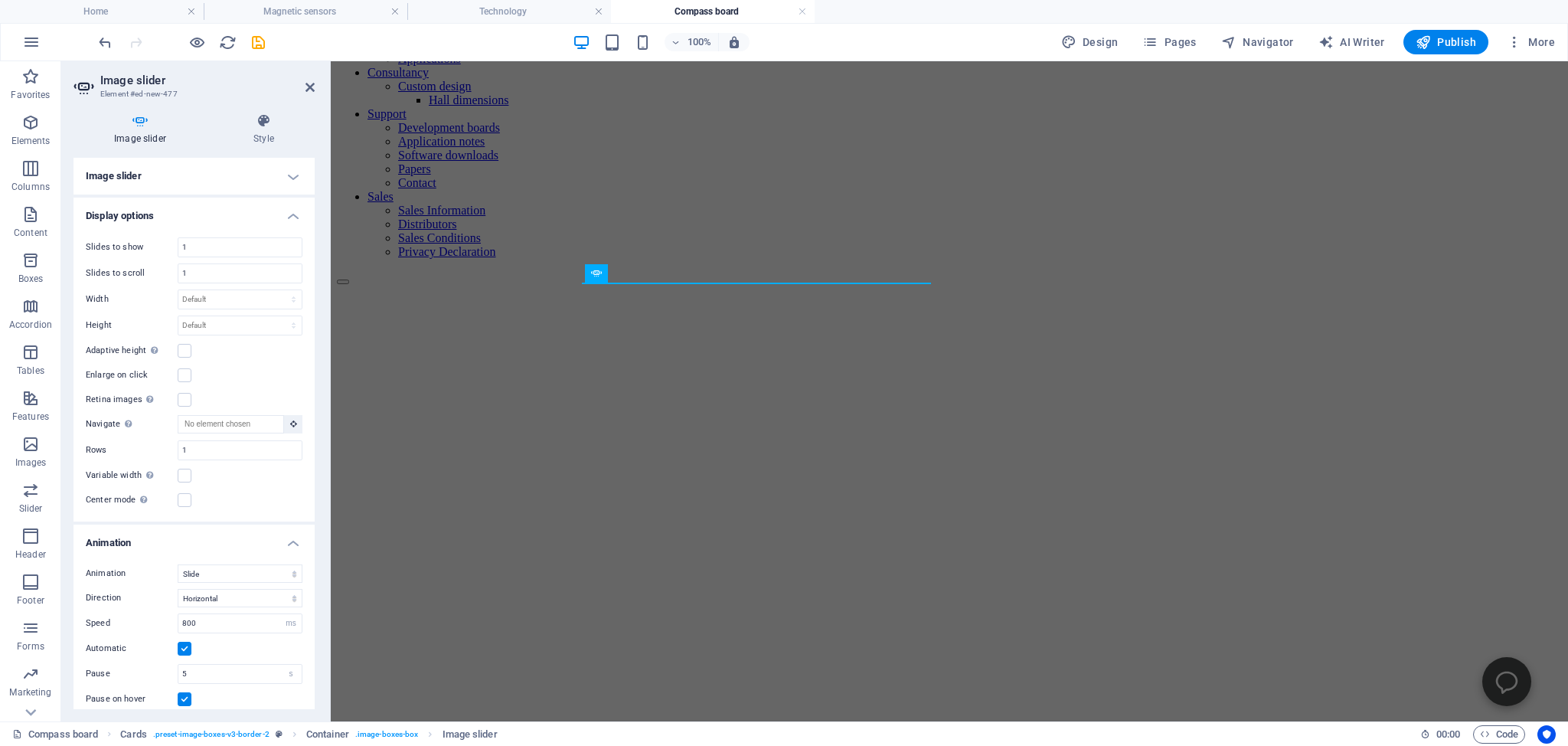
click at [281, 174] on h4 "Image slider" at bounding box center [194, 175] width 241 height 37
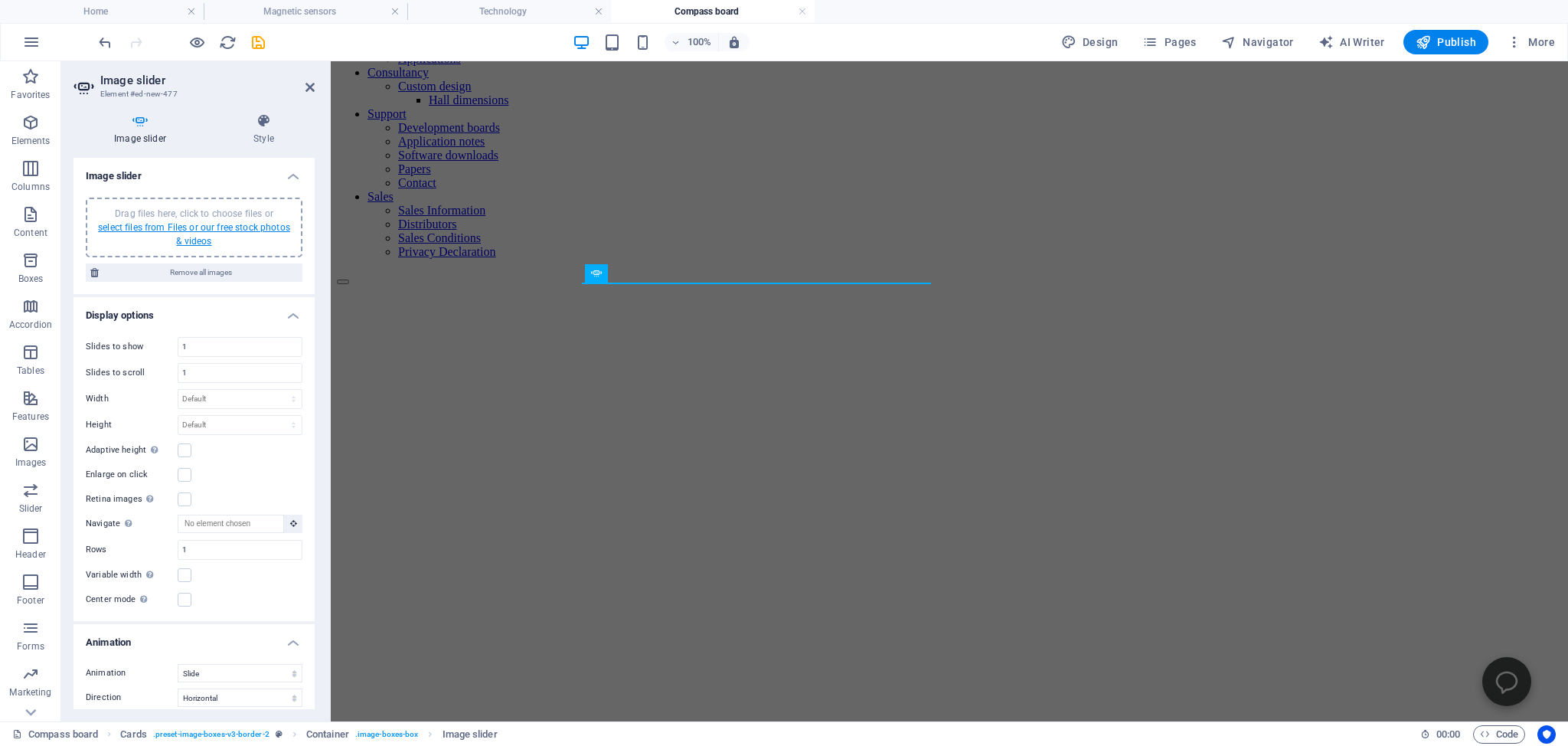
click at [179, 229] on link "select files from Files or our free stock photos & videos" at bounding box center [194, 234] width 193 height 24
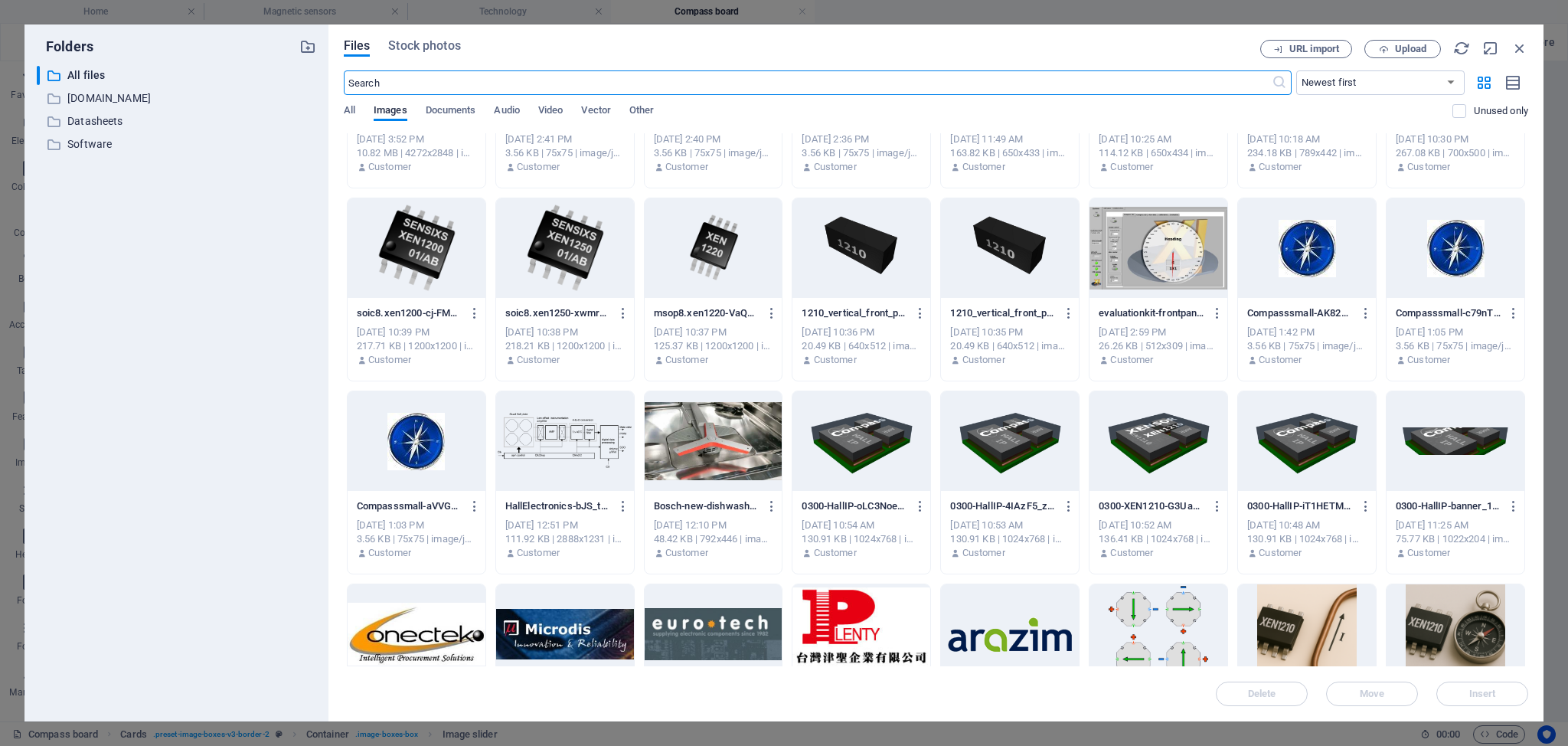
scroll to position [513, 0]
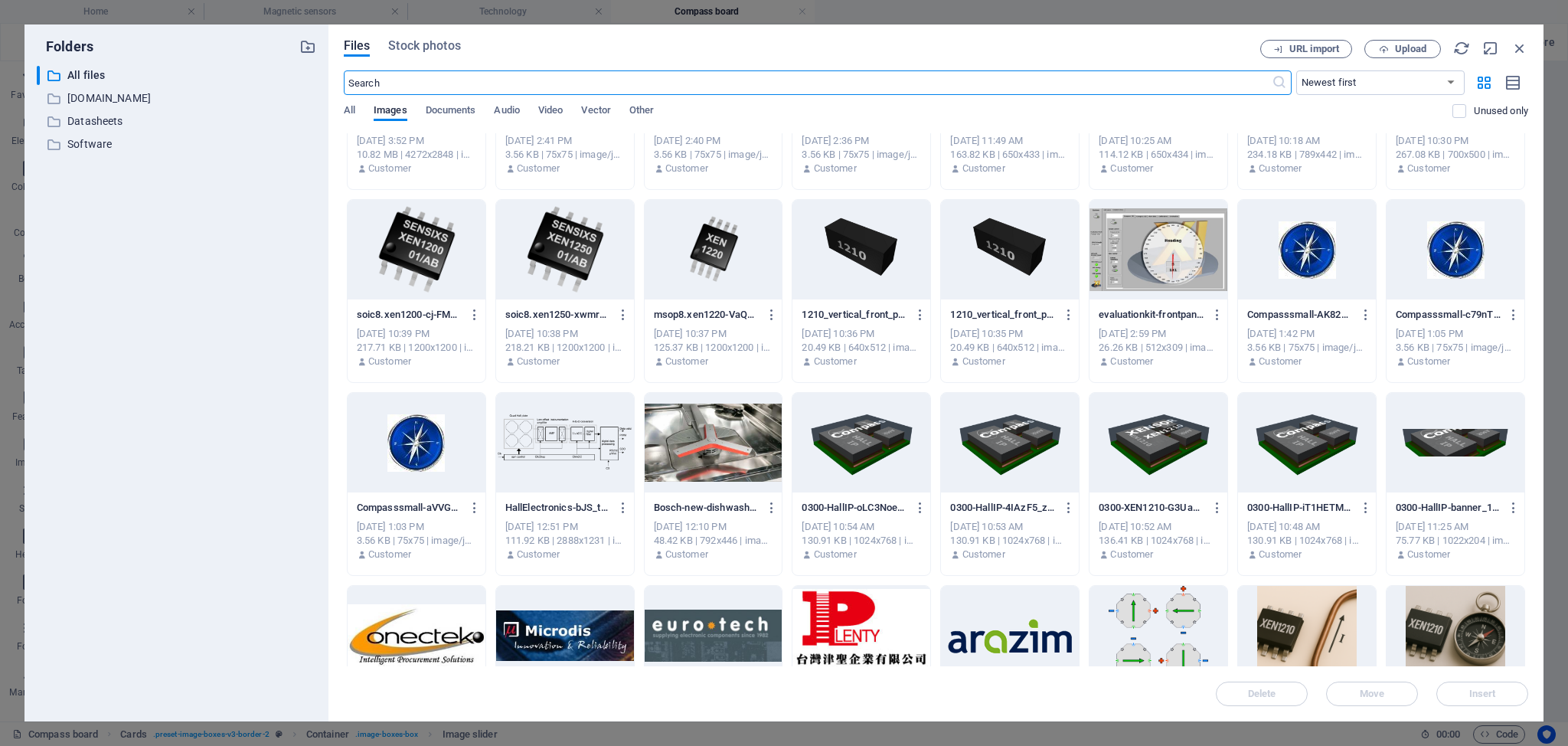
click at [930, 250] on div at bounding box center [861, 250] width 138 height 100
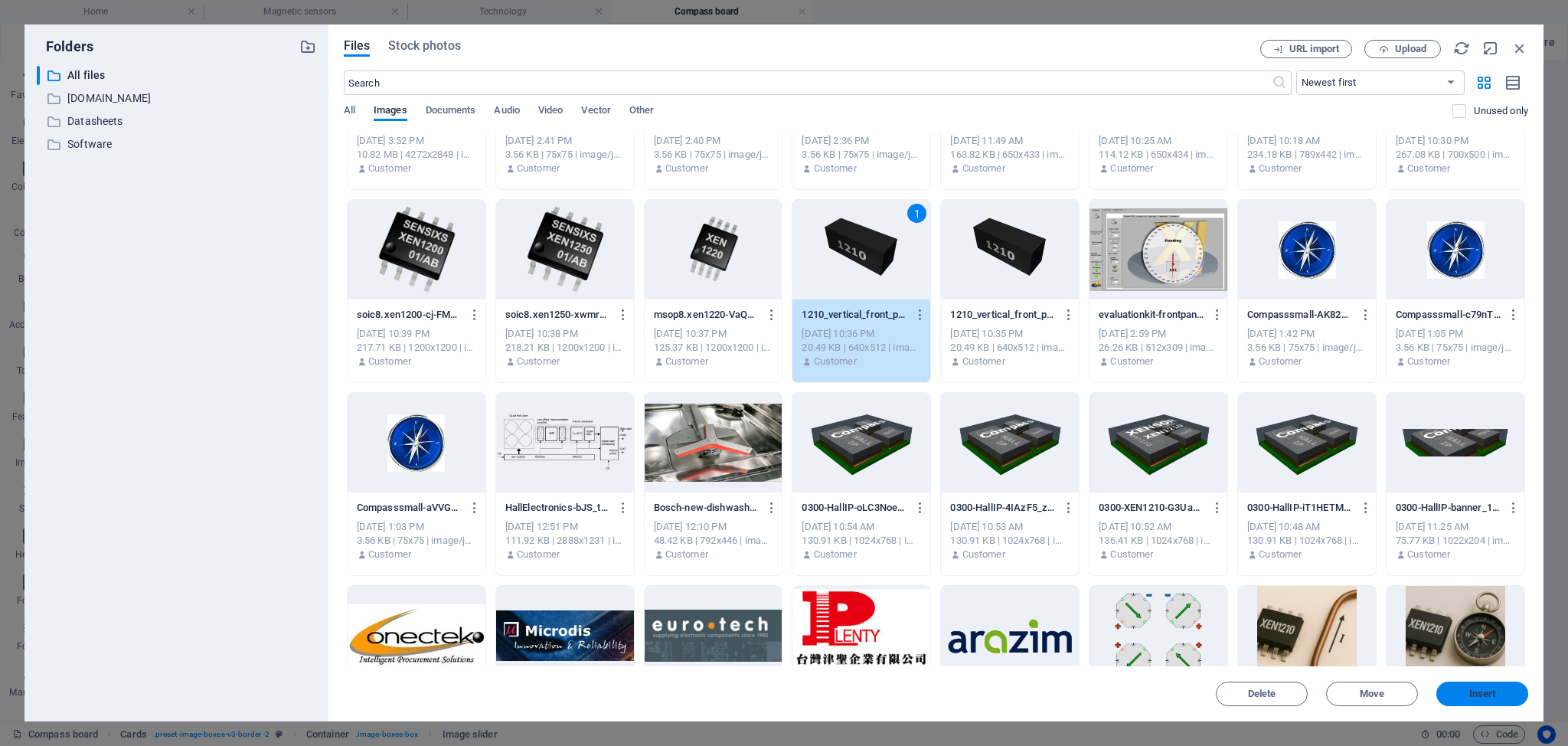
click at [1487, 694] on span "Insert" at bounding box center [1482, 694] width 27 height 9
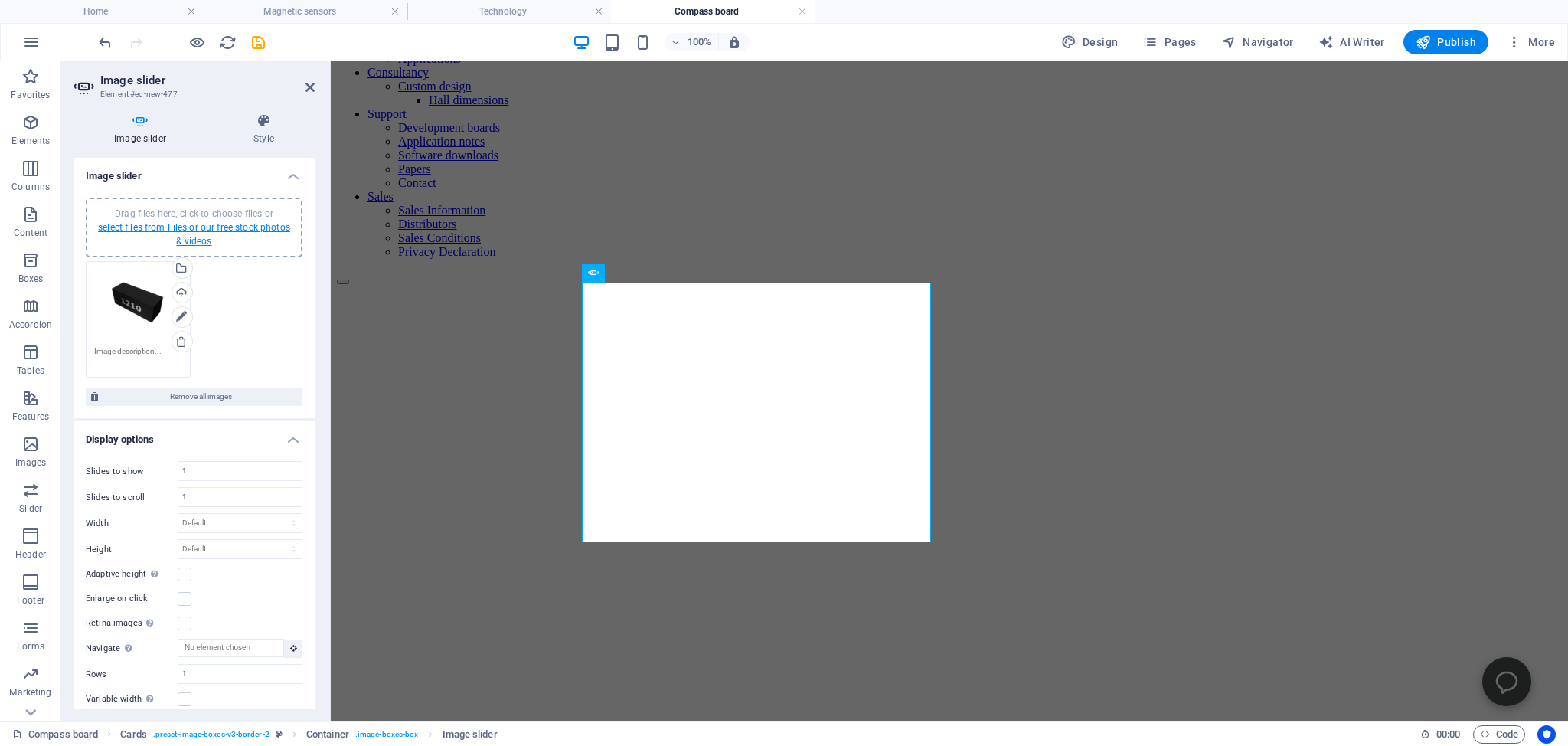
click at [164, 224] on link "select files from Files or our free stock photos & videos" at bounding box center [194, 234] width 193 height 24
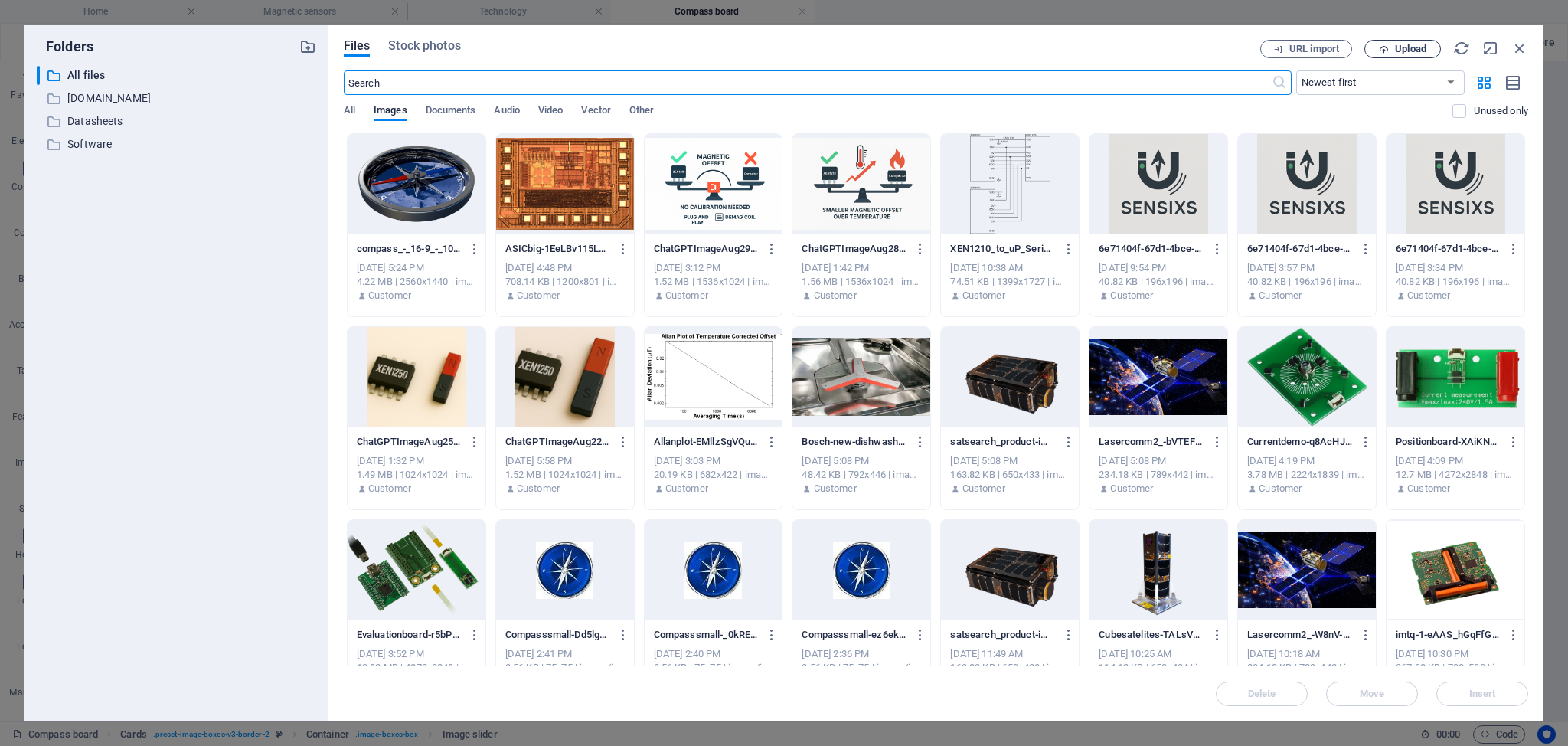
click at [1382, 47] on icon "button" at bounding box center [1384, 49] width 10 height 10
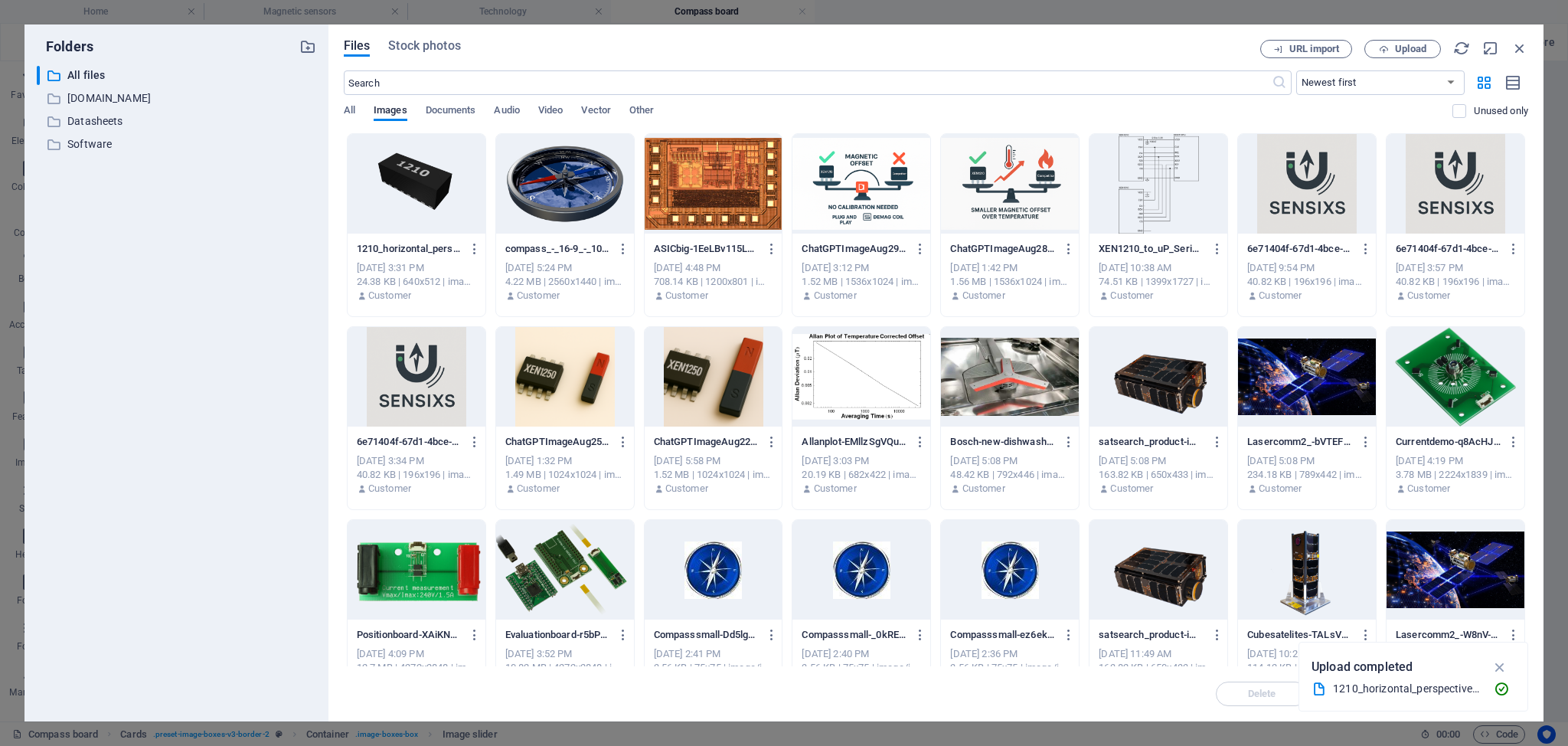
click at [423, 180] on div at bounding box center [416, 184] width 138 height 100
click at [425, 186] on div "1" at bounding box center [416, 184] width 138 height 100
click at [425, 186] on div at bounding box center [416, 184] width 138 height 100
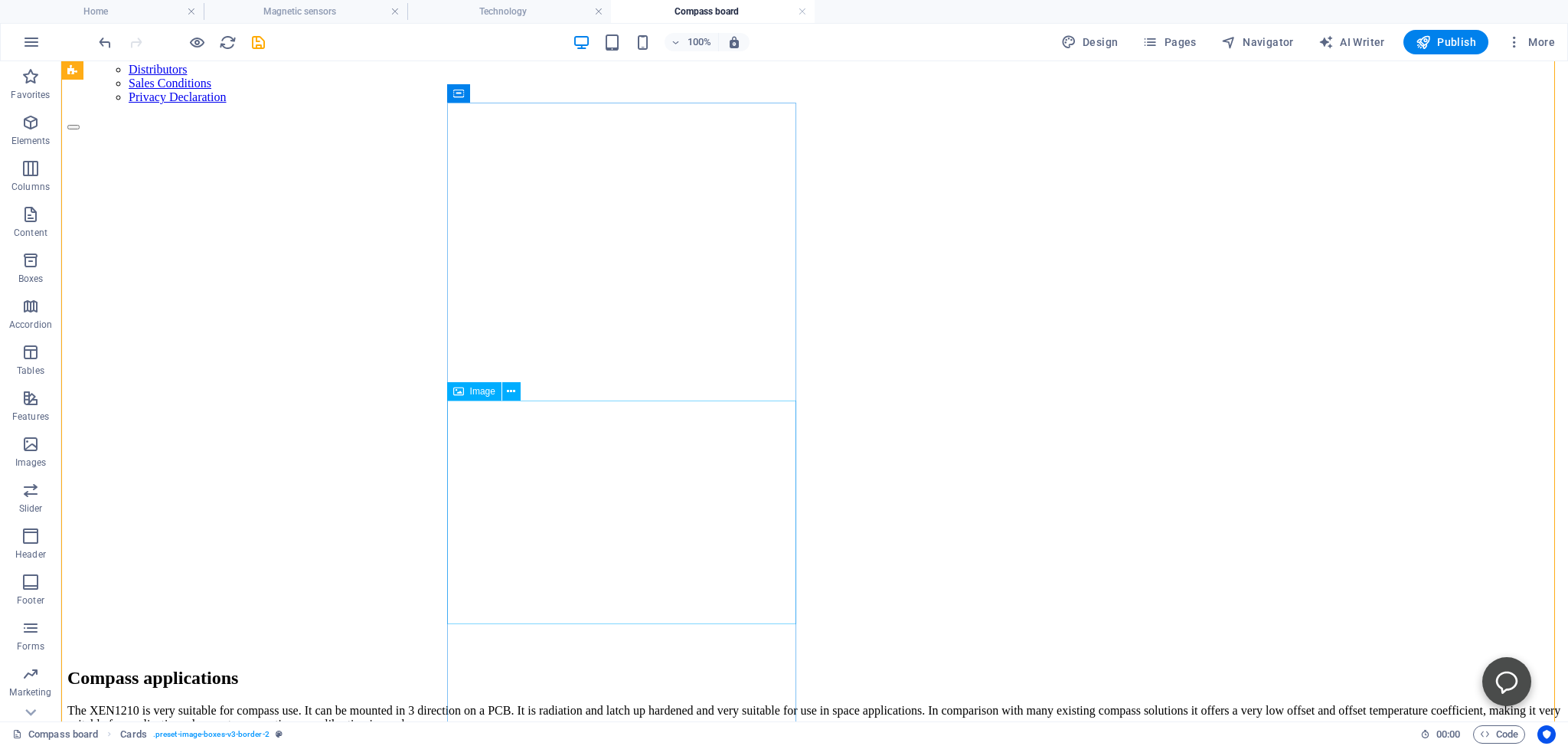
scroll to position [404, 0]
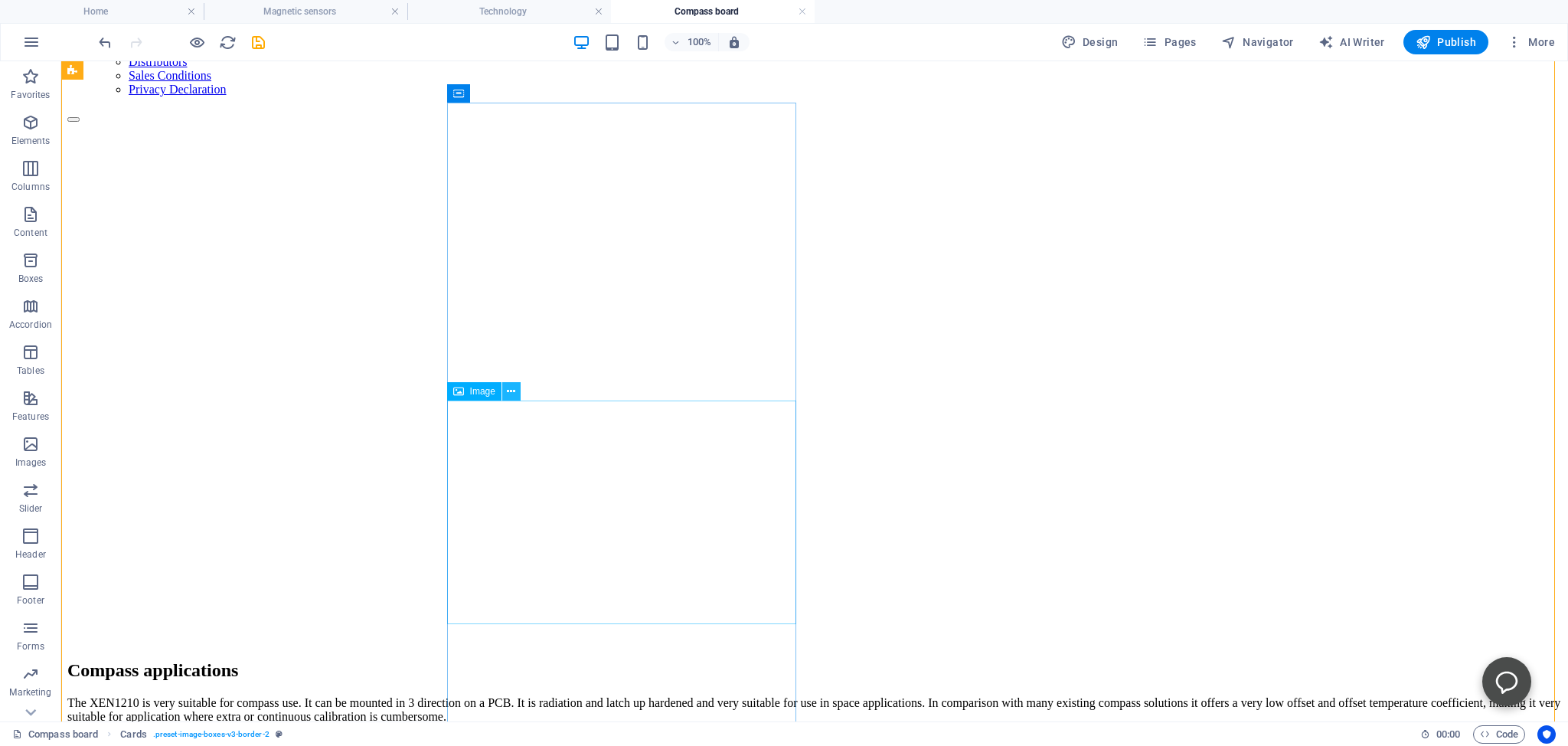
click at [514, 388] on icon at bounding box center [511, 392] width 8 height 16
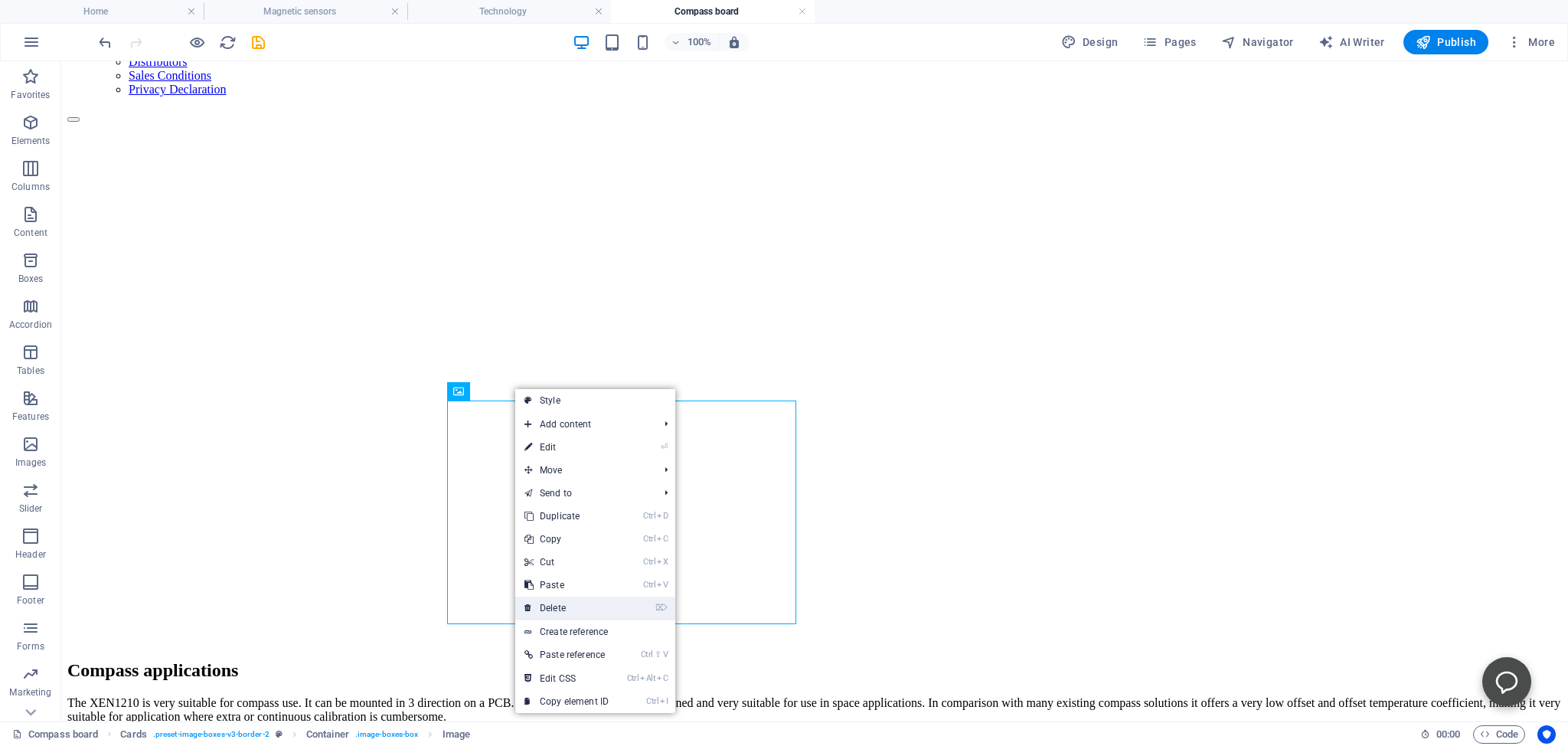
drag, startPoint x: 555, startPoint y: 604, endPoint x: 387, endPoint y: 420, distance: 249.2
click at [555, 604] on link "⌦ Delete" at bounding box center [567, 608] width 103 height 23
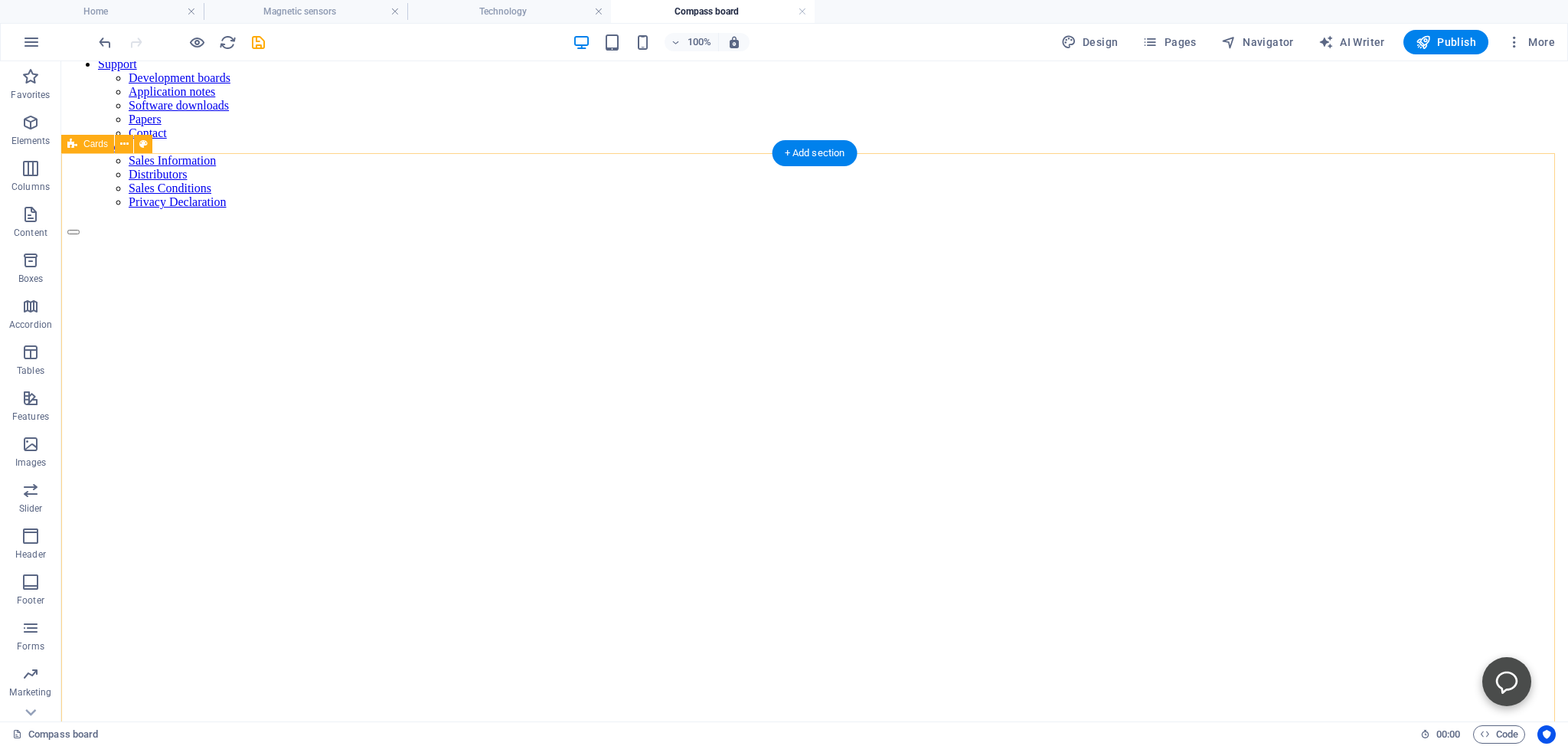
scroll to position [323, 0]
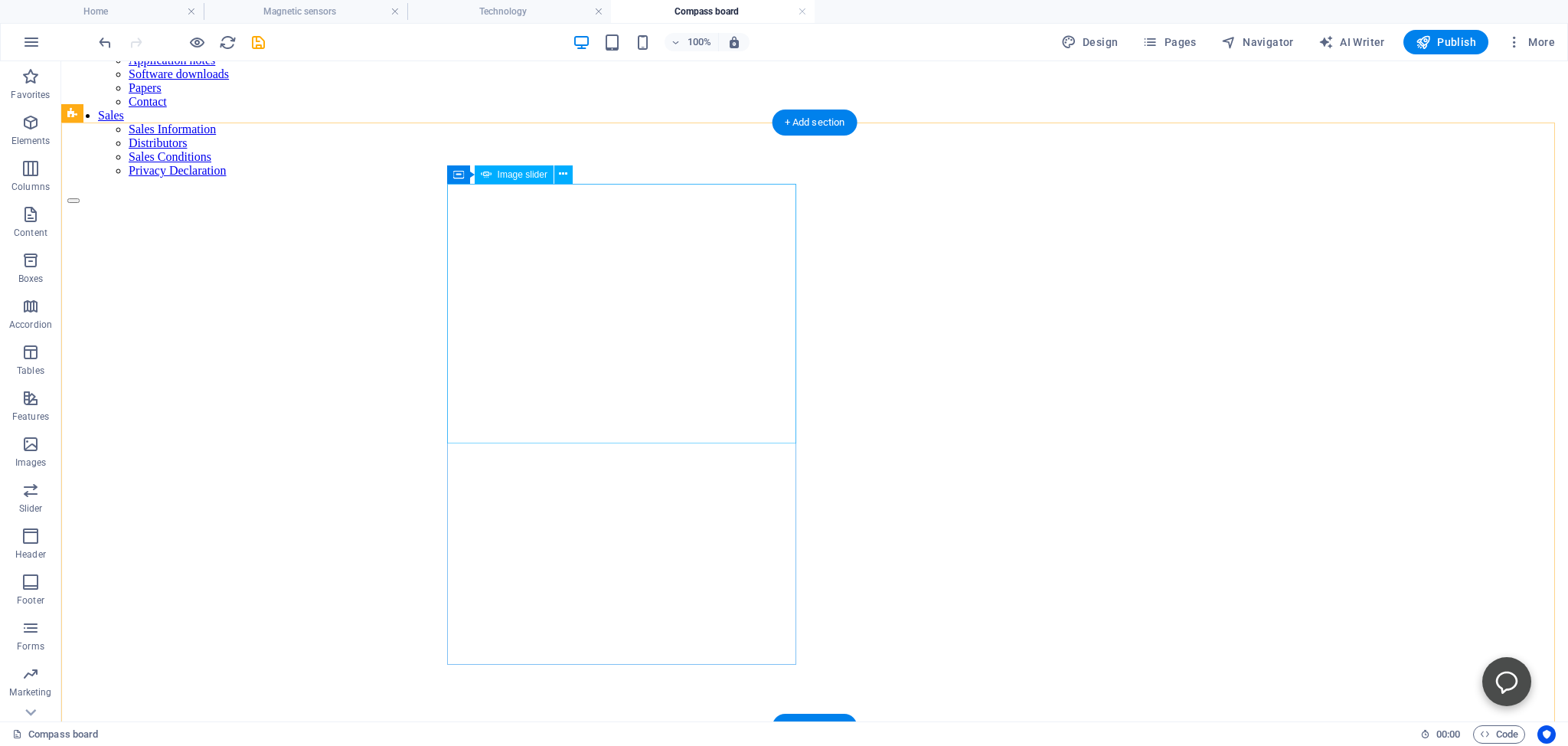
select select "ms"
select select "s"
select select "progressive"
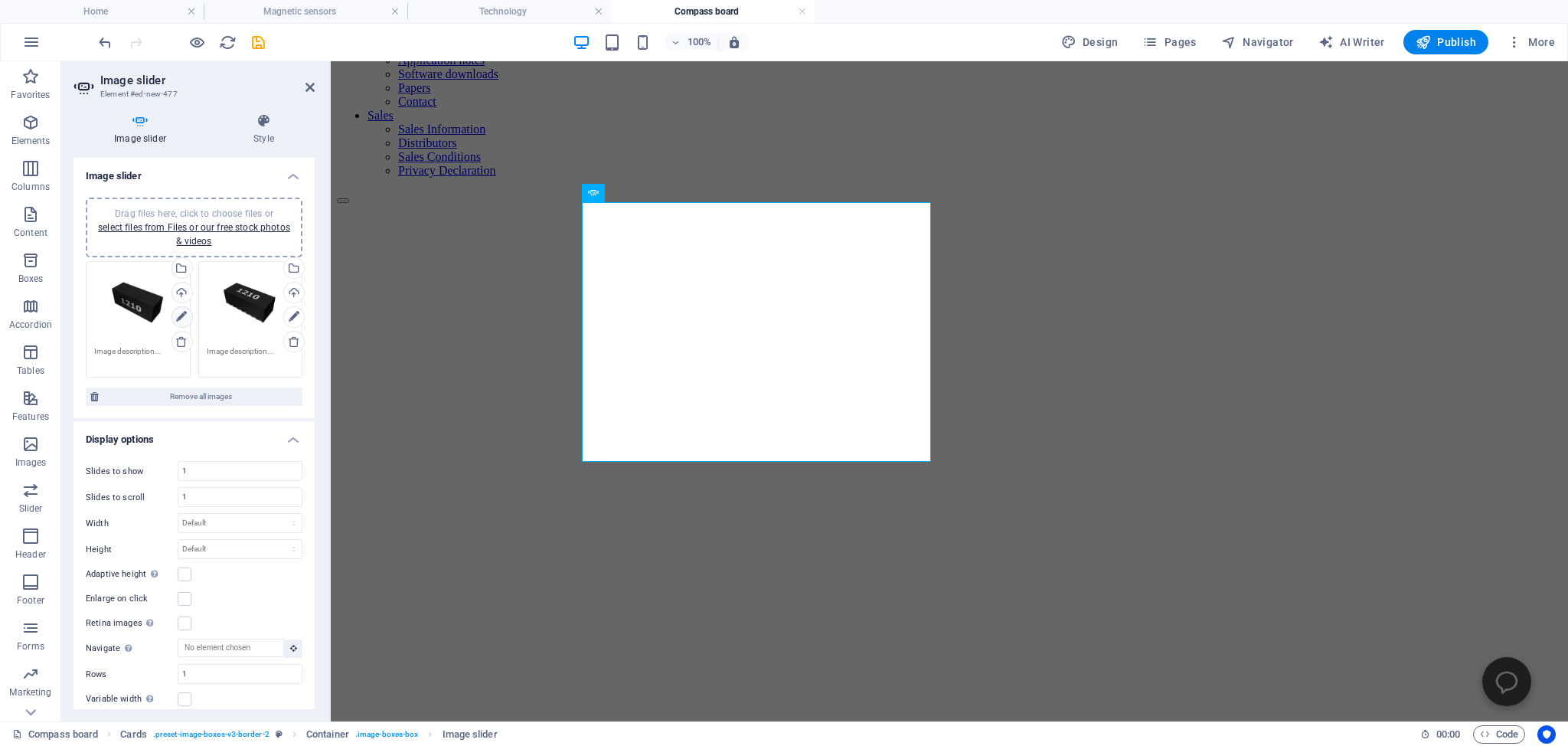
click at [176, 314] on icon at bounding box center [181, 317] width 11 height 19
click at [127, 297] on div "Drag files here, click to choose files or select files from Files or our free s…" at bounding box center [138, 304] width 88 height 70
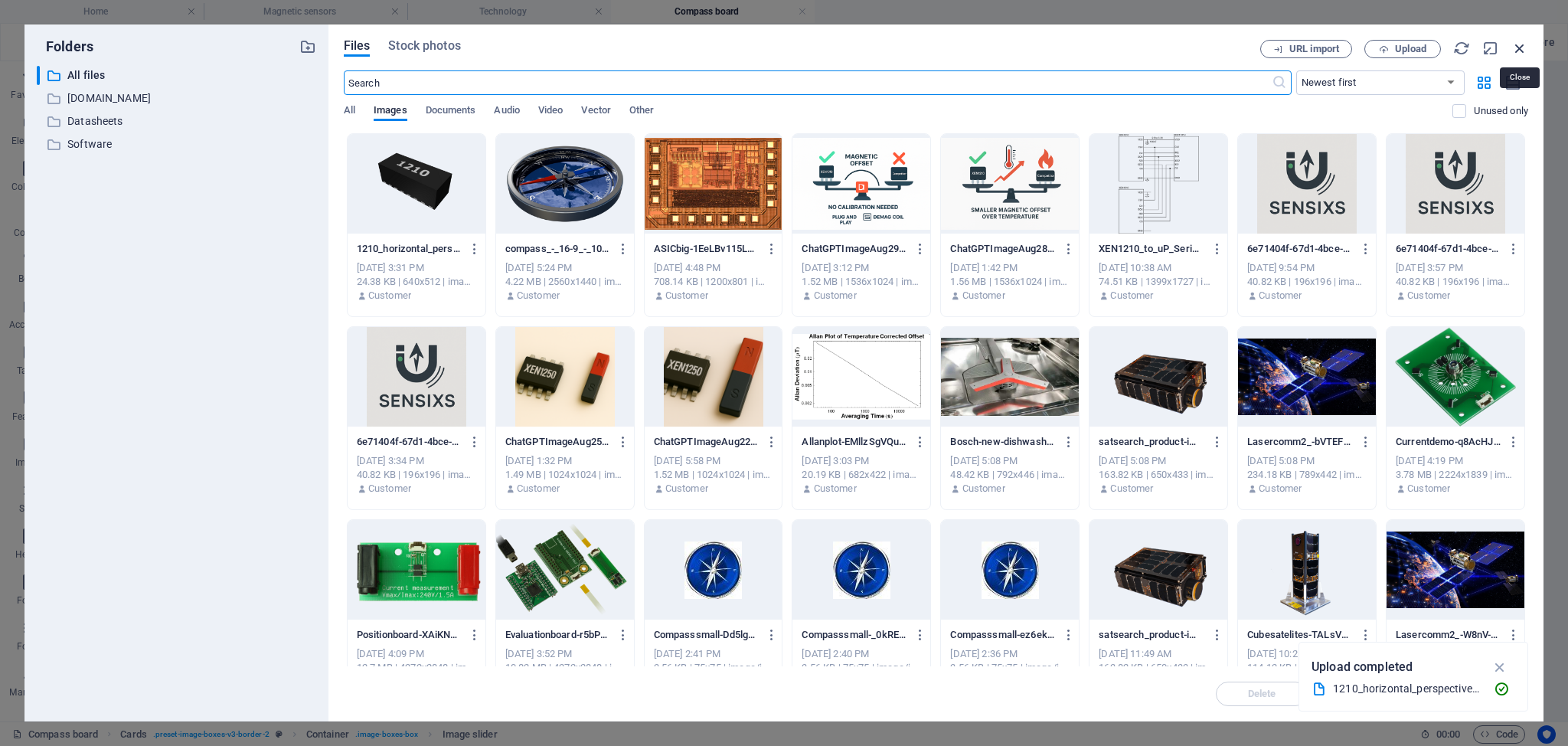
click at [1520, 49] on icon "button" at bounding box center [1519, 48] width 17 height 17
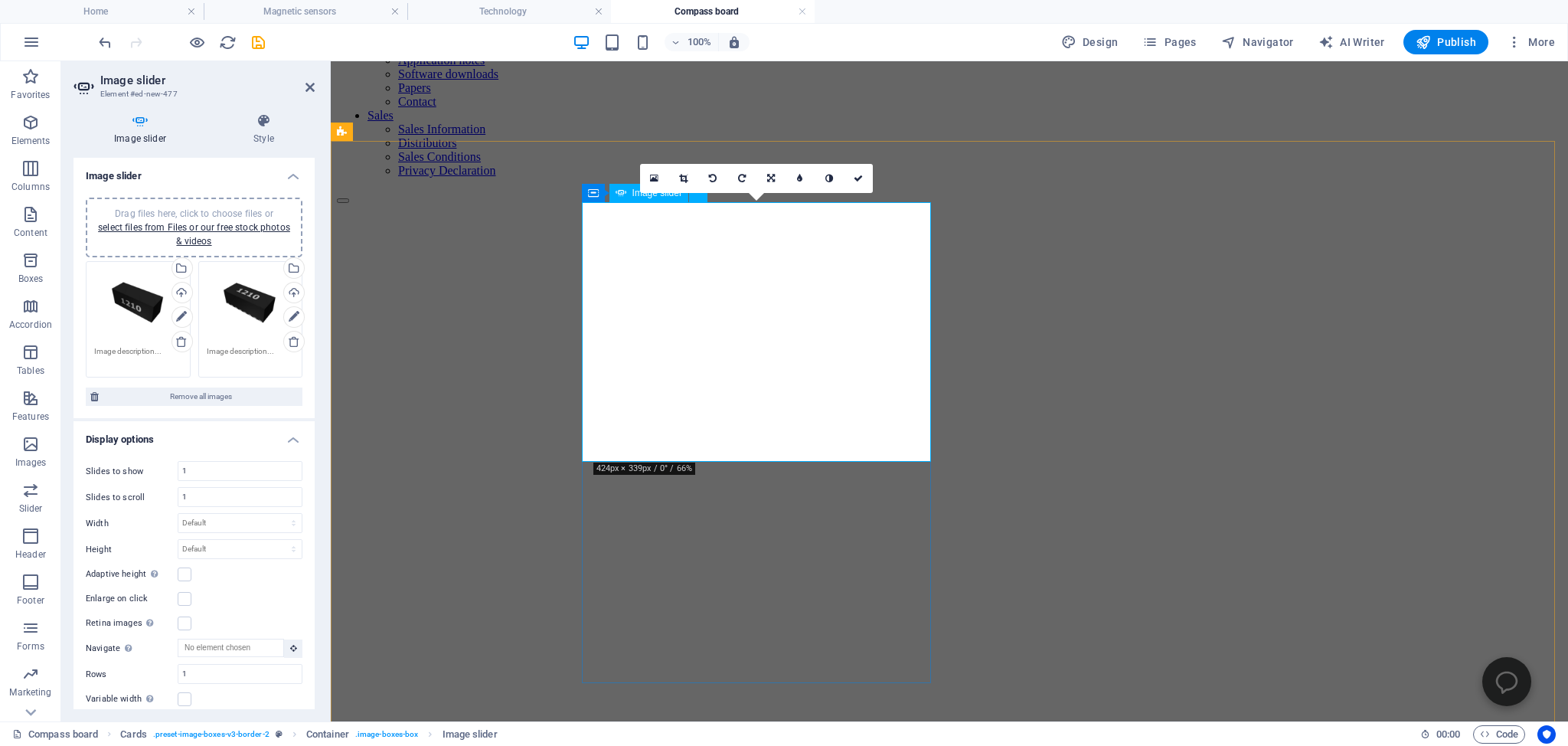
click at [653, 176] on icon at bounding box center [654, 178] width 8 height 11
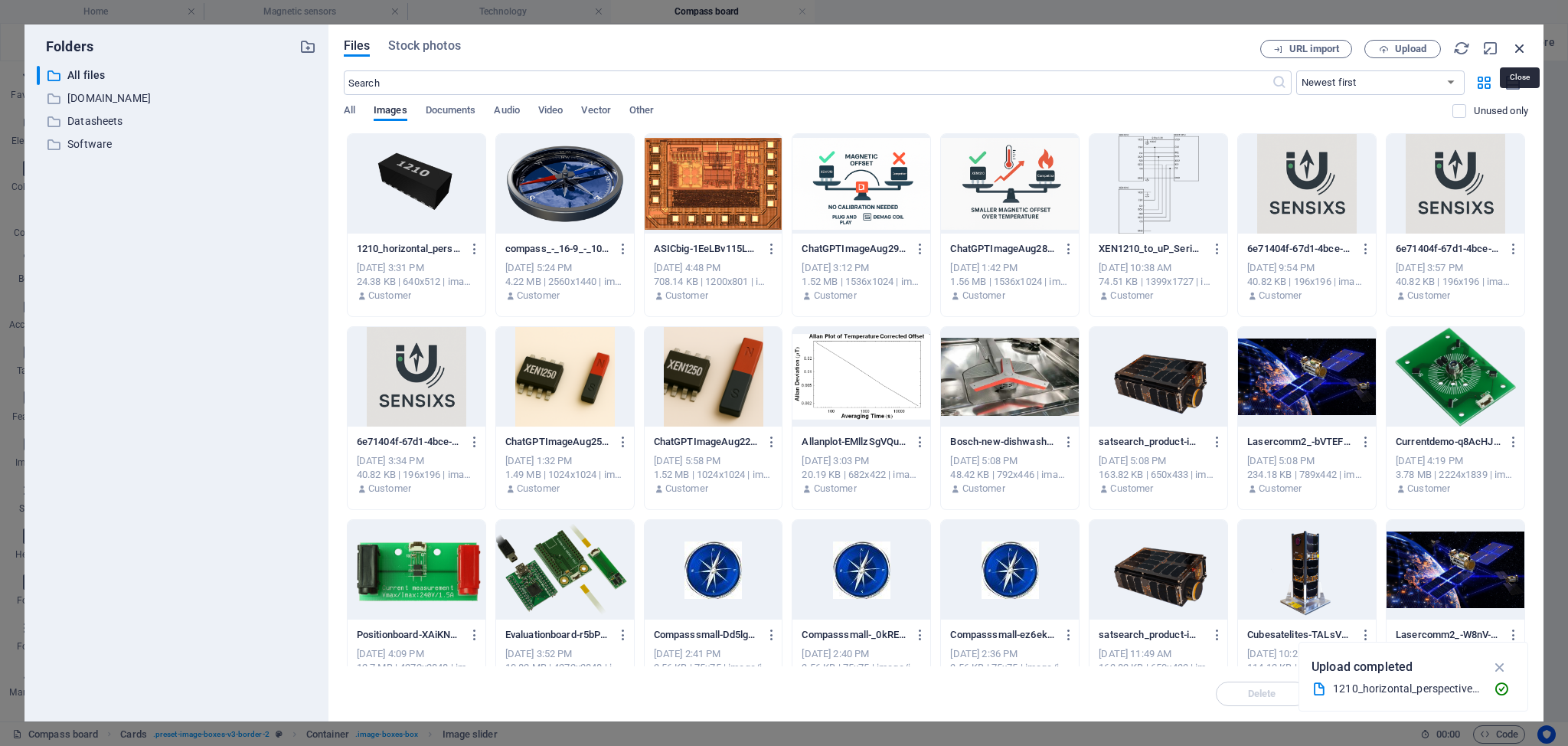
click at [1517, 48] on icon "button" at bounding box center [1519, 48] width 17 height 17
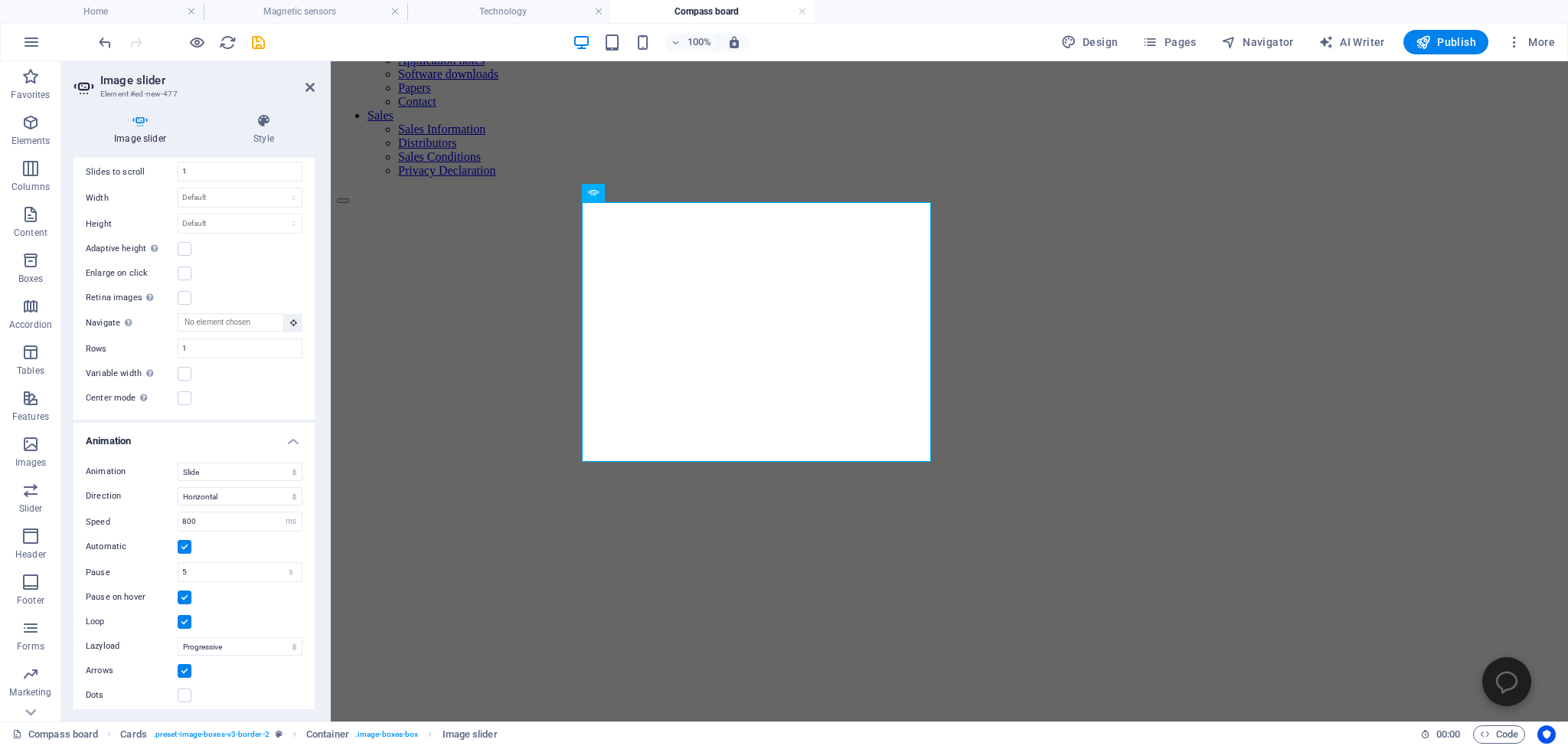
scroll to position [46, 0]
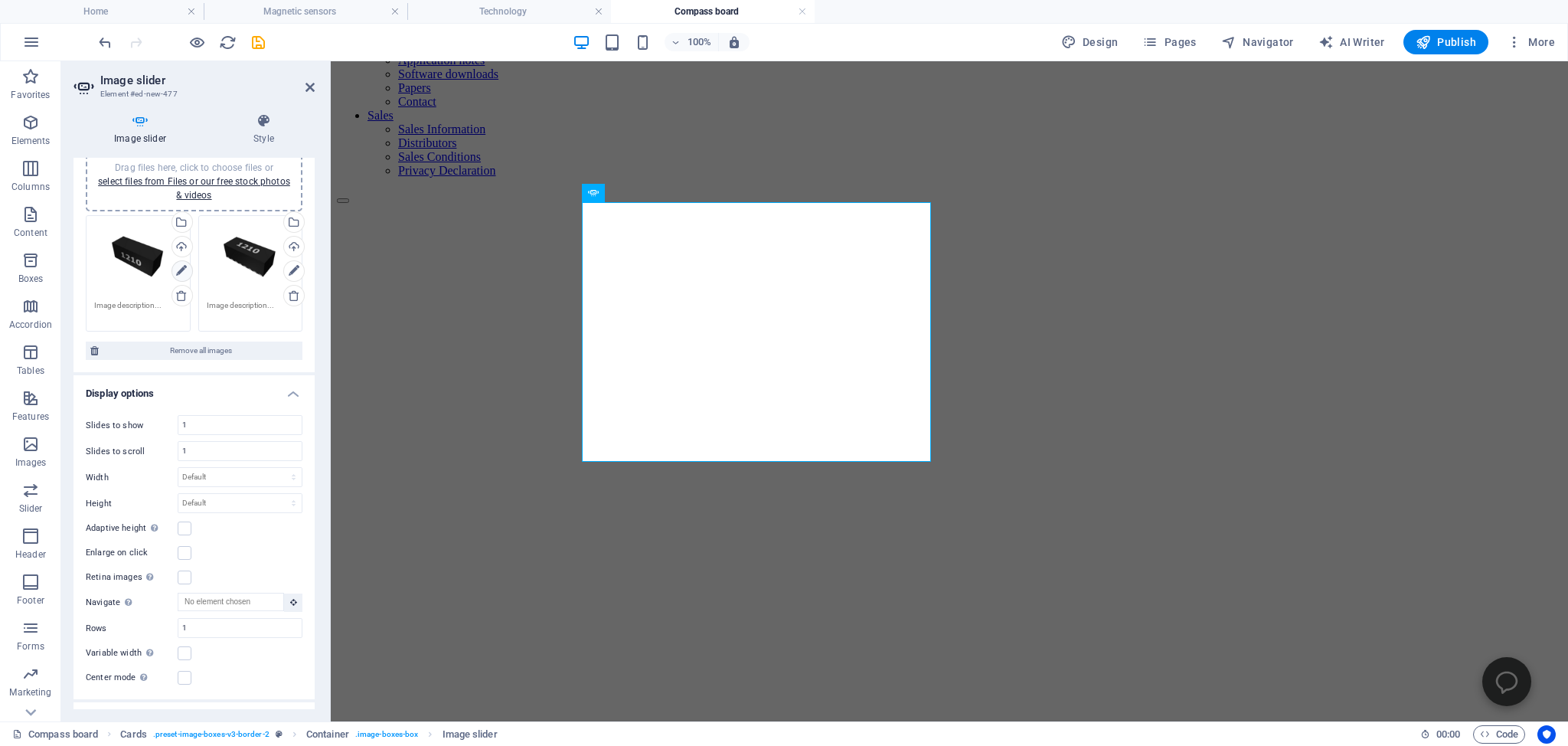
click at [176, 268] on icon at bounding box center [181, 271] width 11 height 19
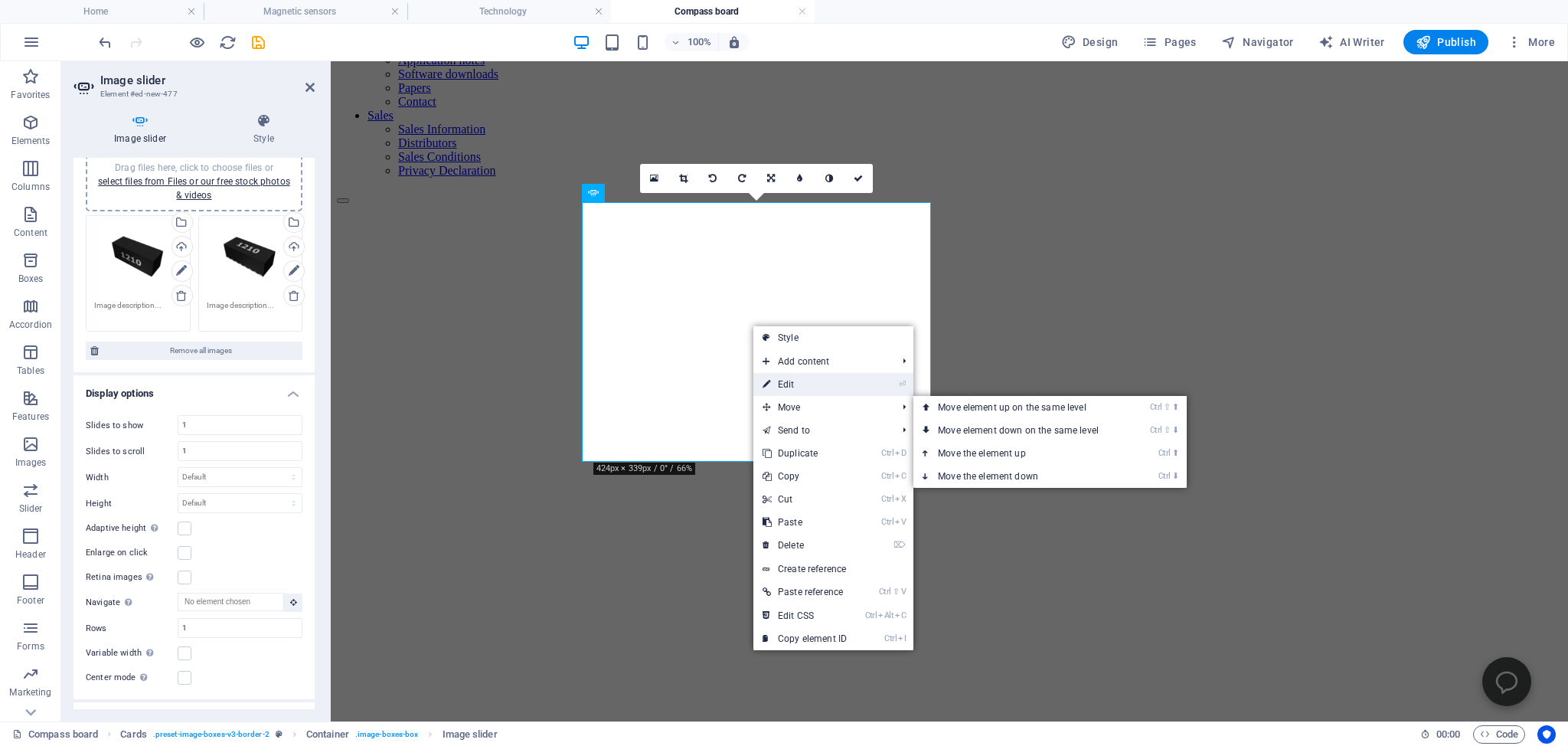
click at [789, 384] on link "⏎ Edit" at bounding box center [804, 384] width 103 height 23
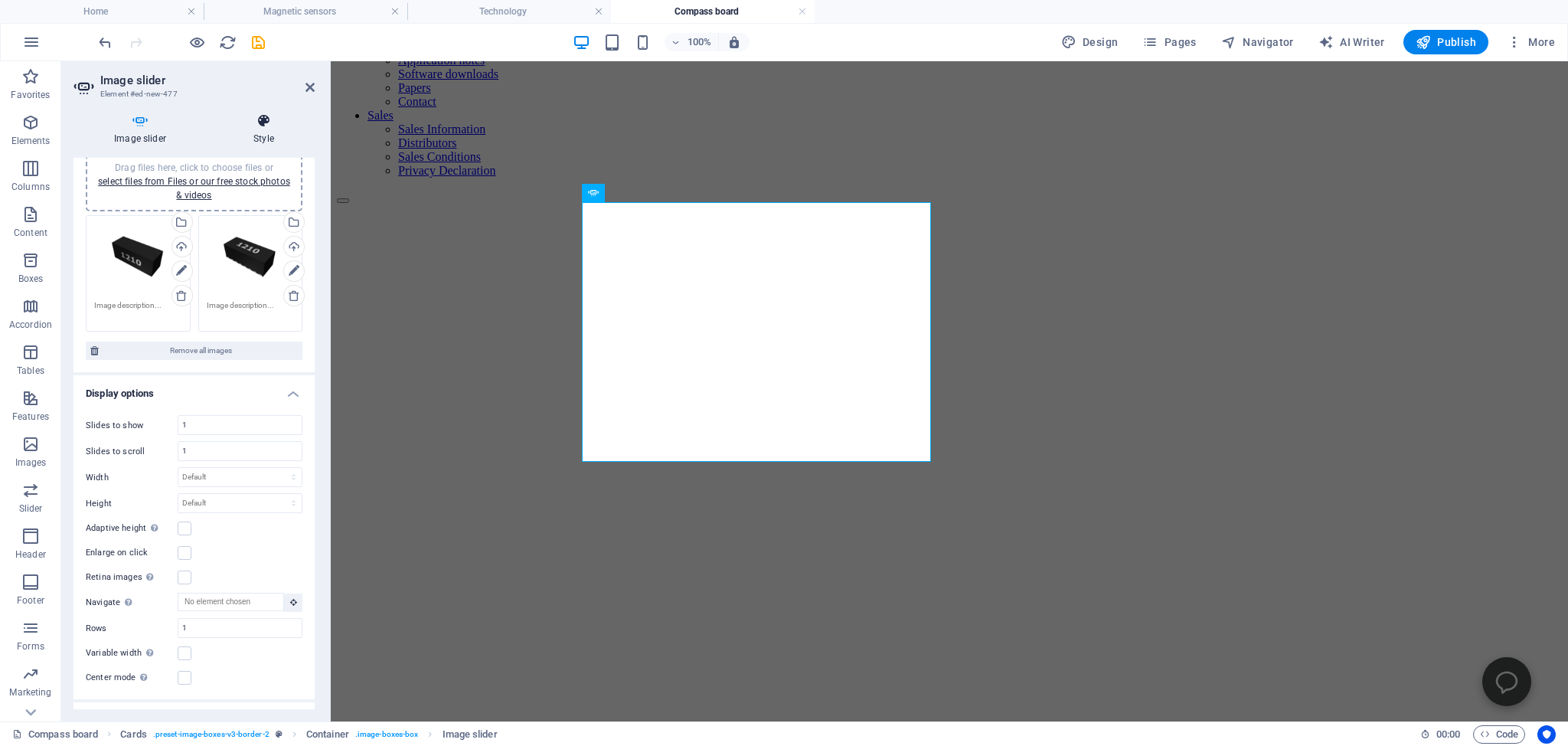
click at [265, 122] on icon at bounding box center [264, 121] width 102 height 16
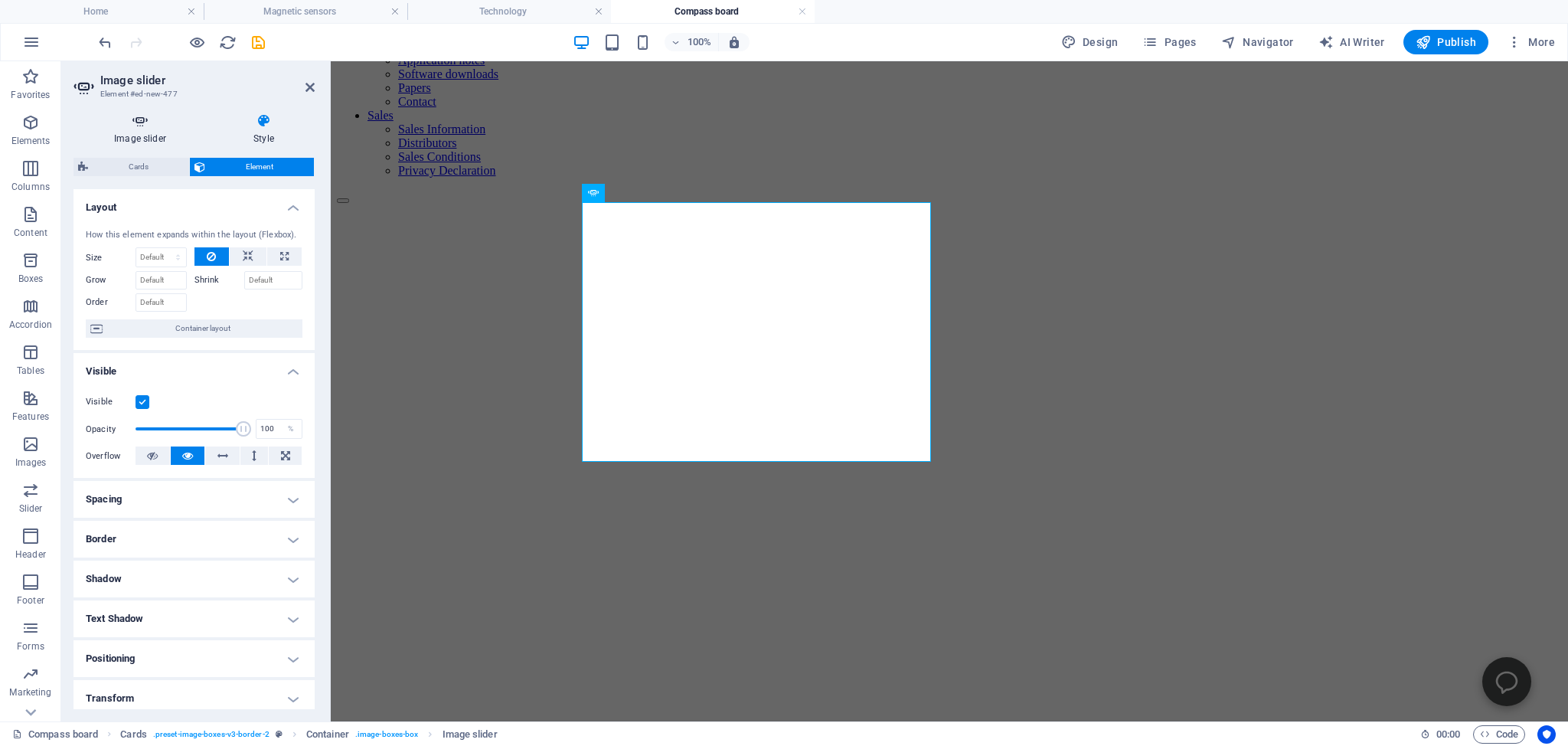
click at [140, 124] on icon at bounding box center [140, 121] width 133 height 16
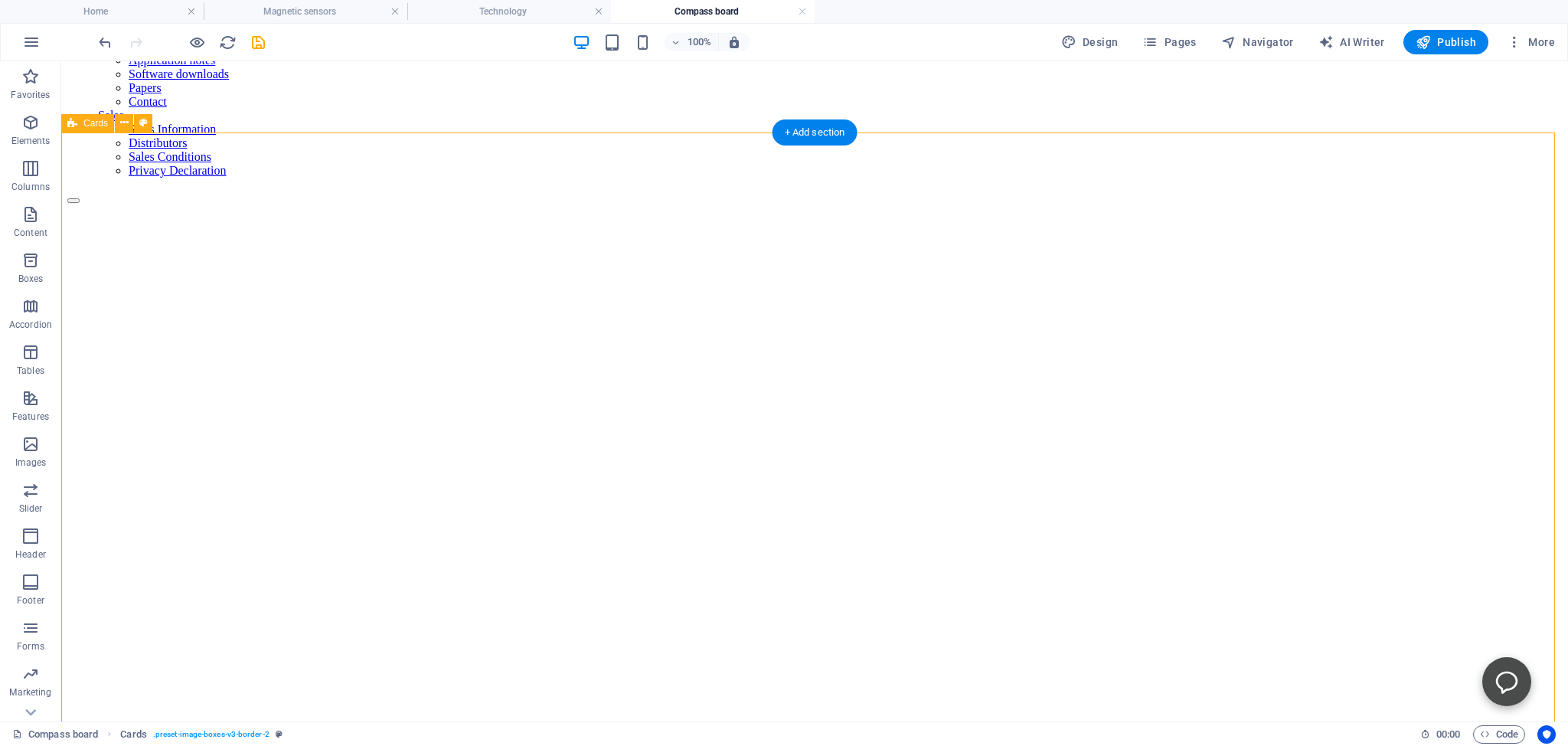
scroll to position [242, 0]
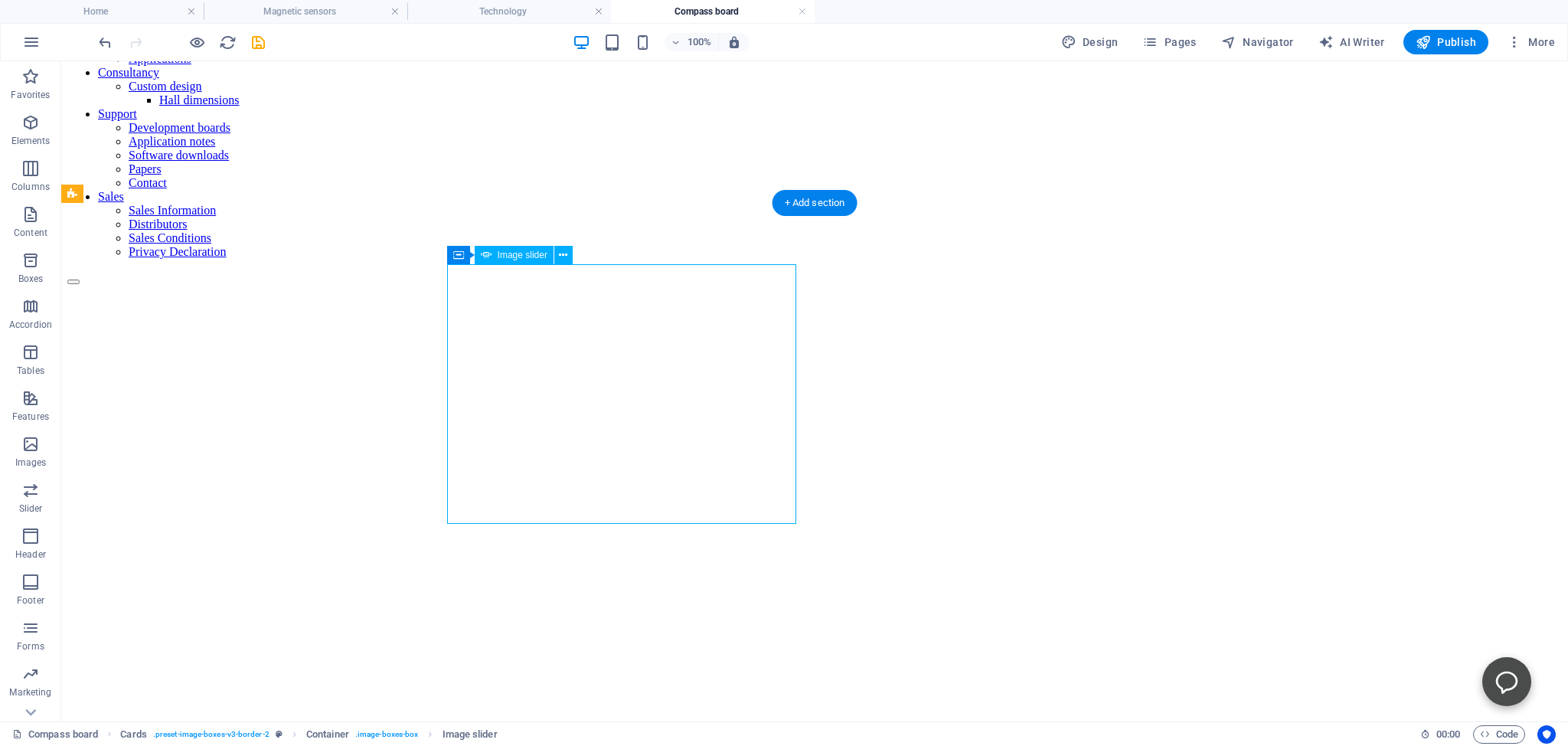
select select "ms"
select select "s"
select select "progressive"
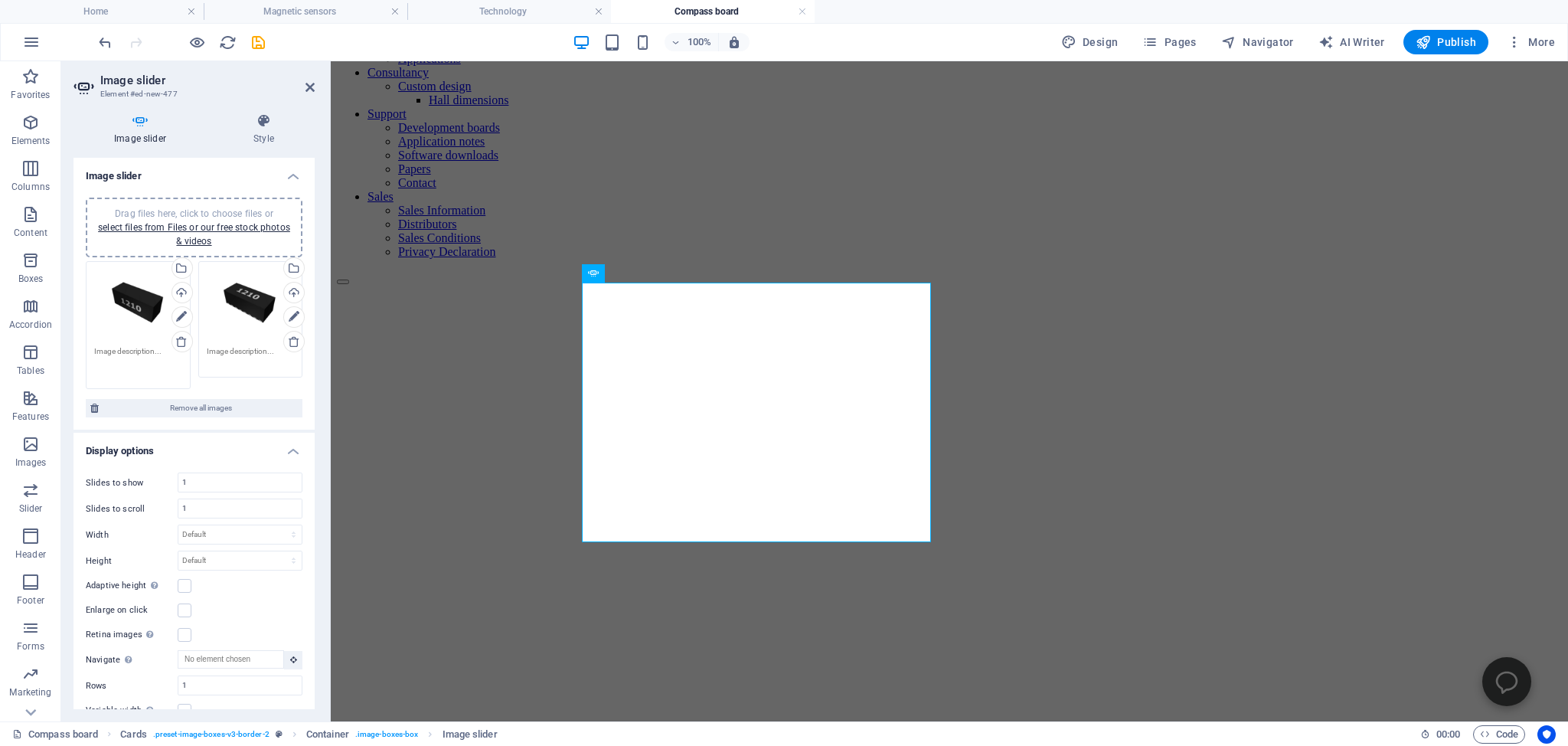
click at [114, 348] on textarea at bounding box center [138, 362] width 88 height 34
drag, startPoint x: 94, startPoint y: 343, endPoint x: 153, endPoint y: 349, distance: 59.3
click at [153, 349] on textarea at bounding box center [138, 362] width 88 height 34
click at [206, 346] on textarea at bounding box center [250, 357] width 88 height 23
click at [206, 346] on textarea at bounding box center [250, 362] width 88 height 34
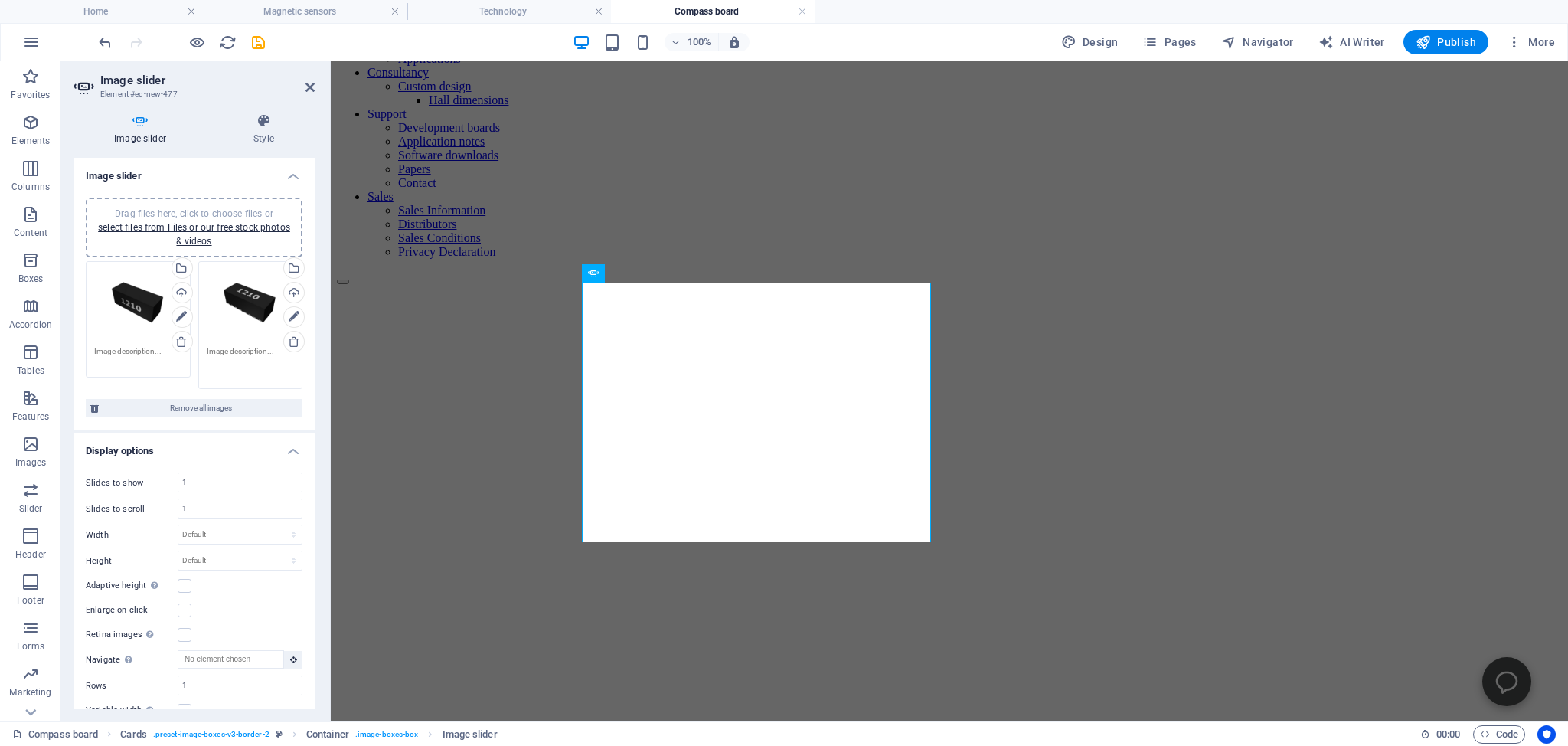
click at [206, 346] on textarea at bounding box center [250, 362] width 88 height 34
click at [250, 348] on textarea at bounding box center [250, 362] width 88 height 34
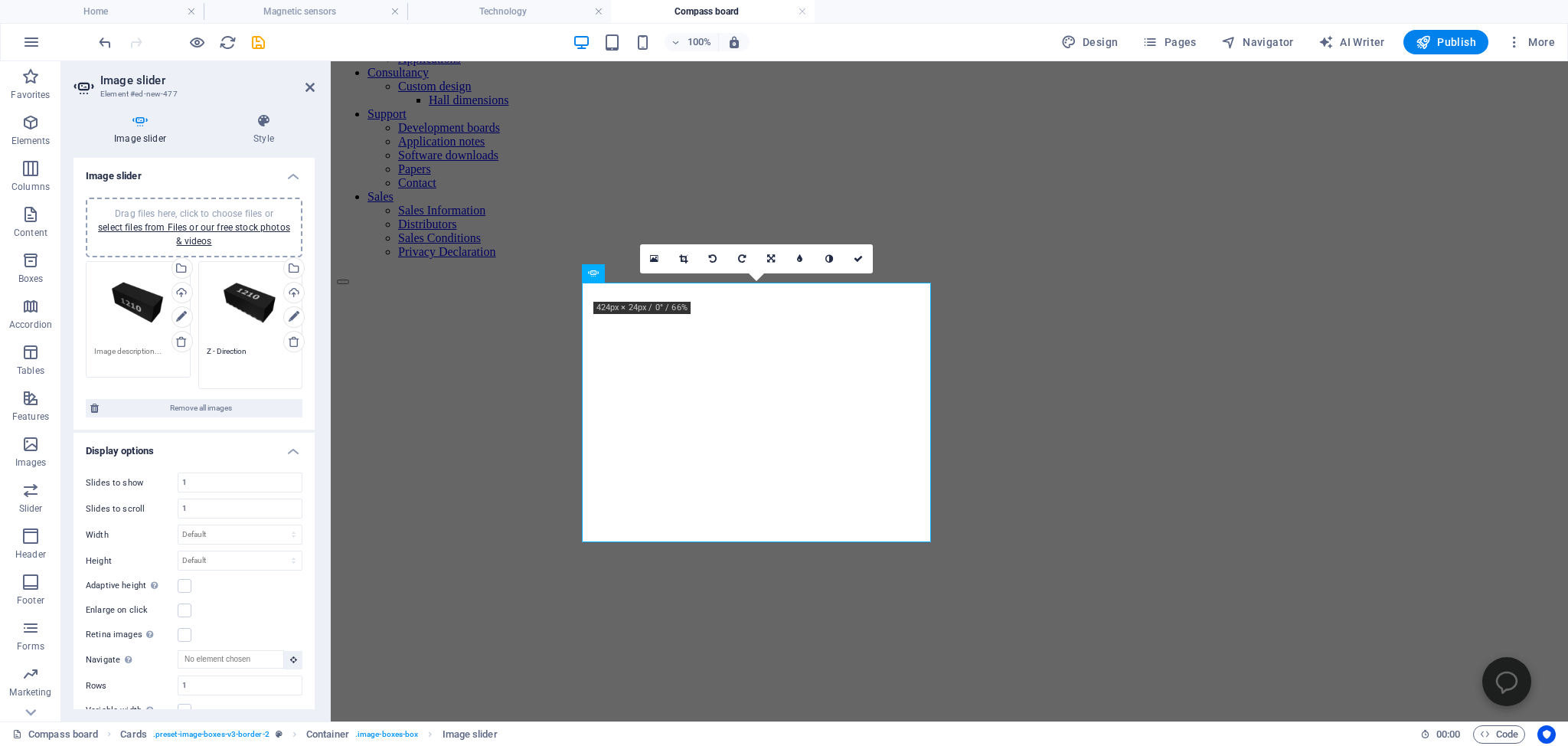
click at [131, 303] on div "Drag files here, click to choose files or select files from Files or our free s…" at bounding box center [138, 304] width 88 height 70
type textarea "Z - Direction"
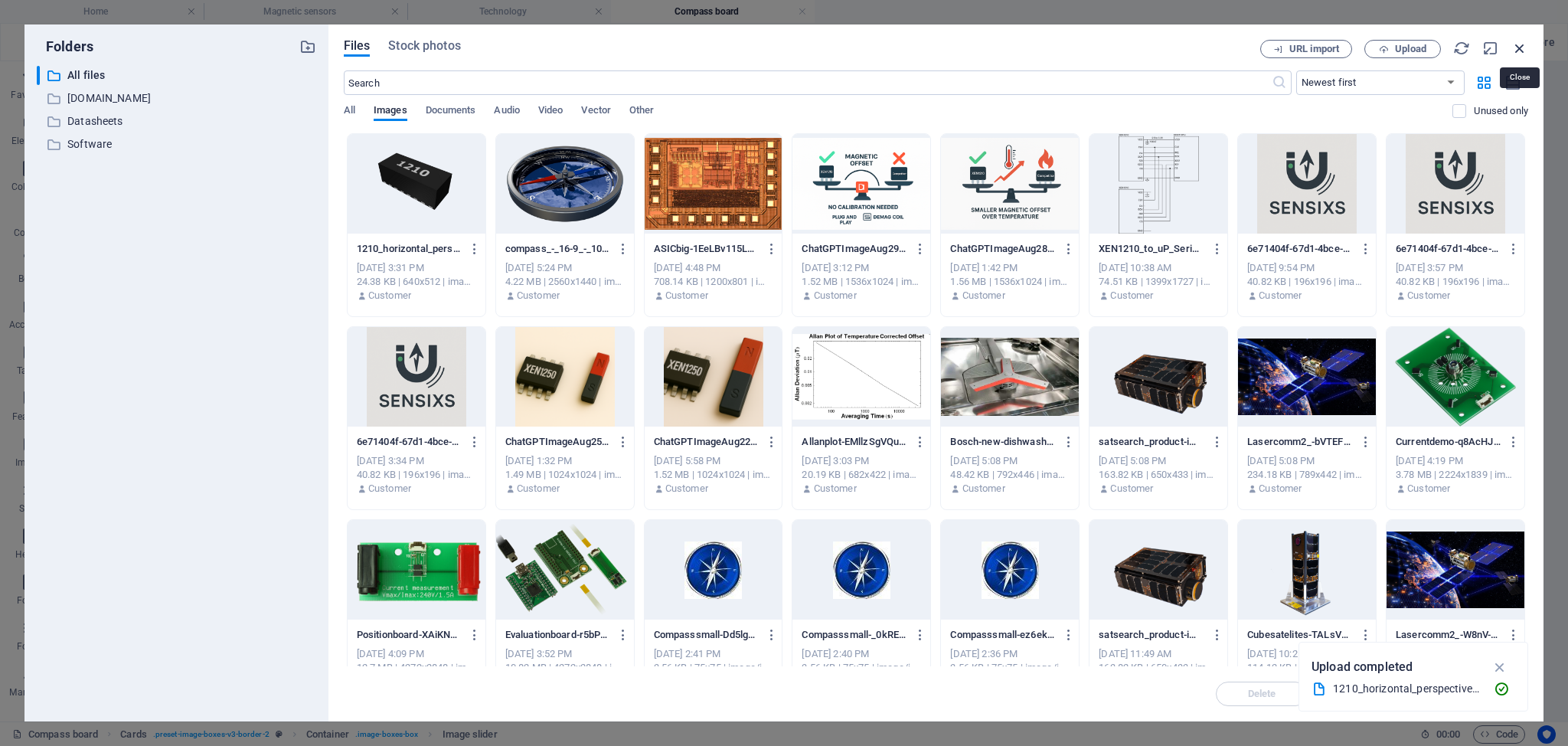
click at [1521, 46] on icon "button" at bounding box center [1519, 48] width 17 height 17
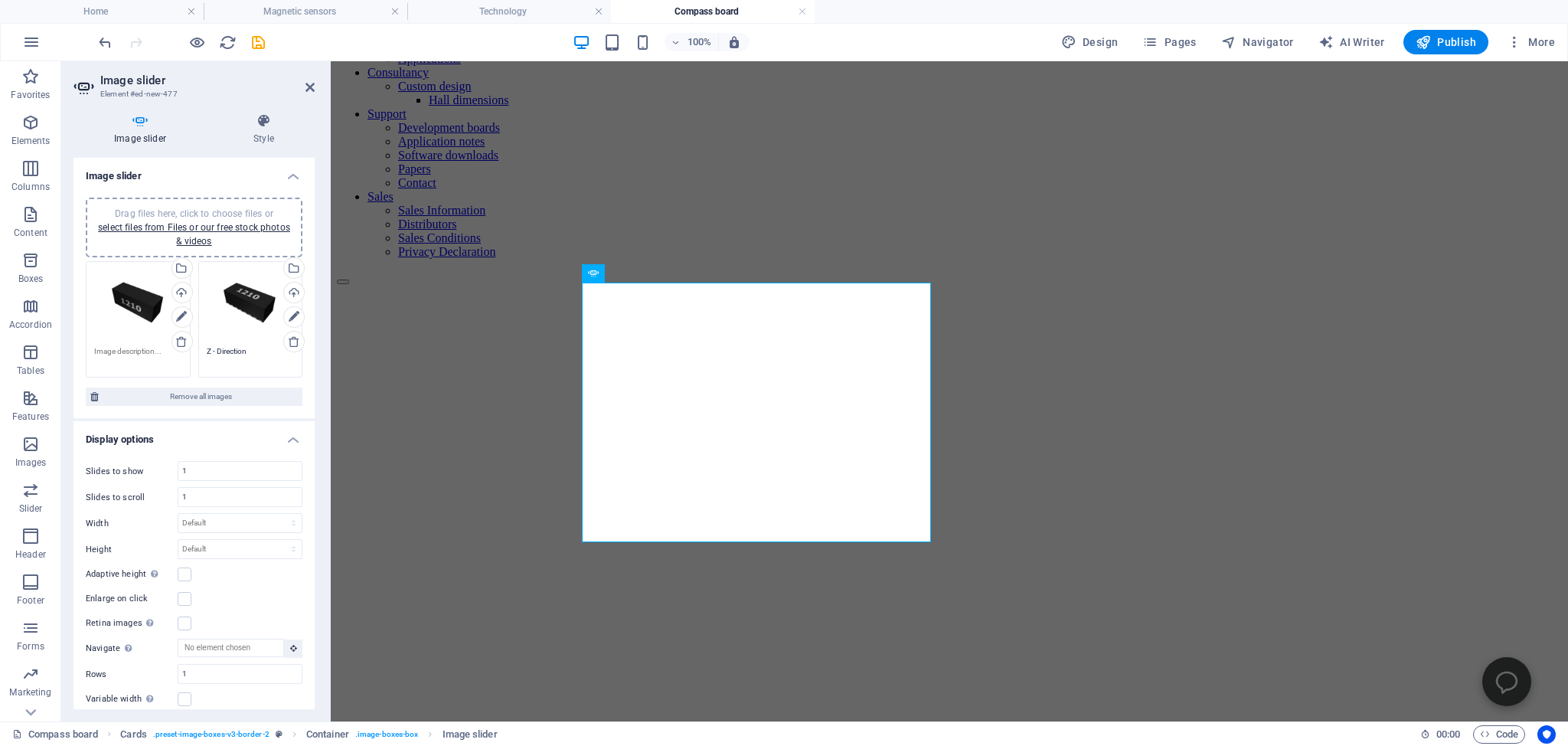
click at [148, 345] on textarea at bounding box center [138, 357] width 88 height 23
type textarea "XY - Direction"
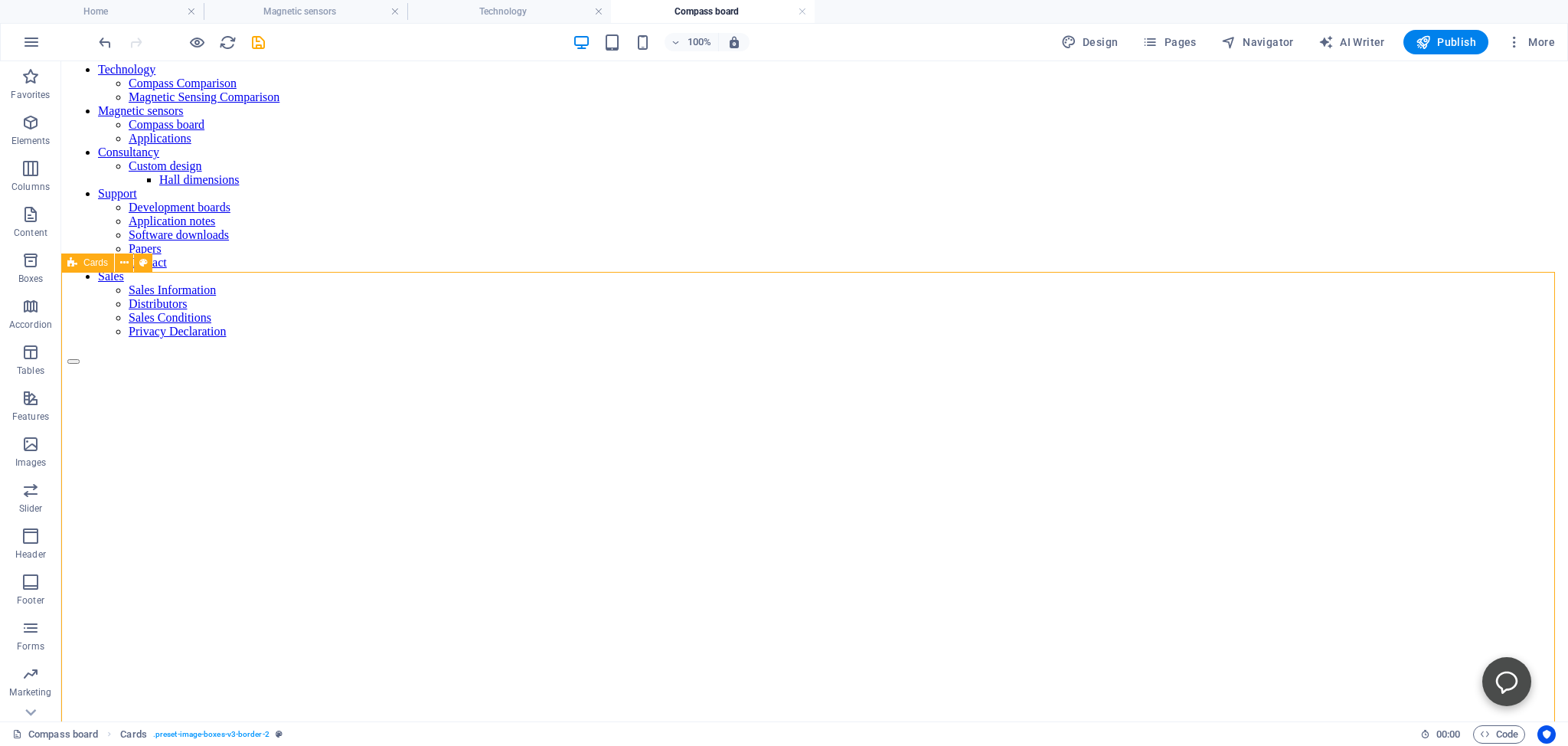
scroll to position [162, 0]
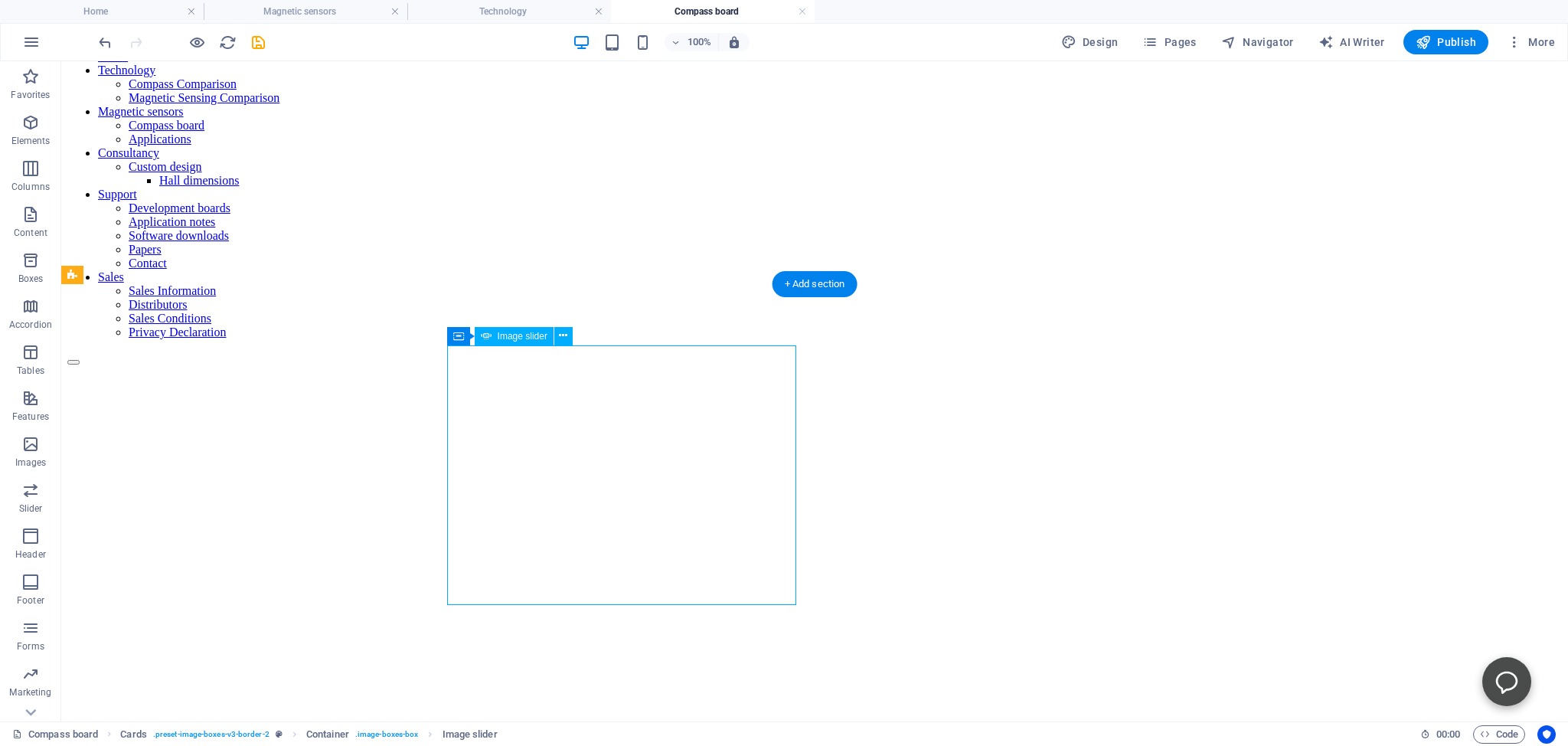
select select "ms"
select select "s"
select select "progressive"
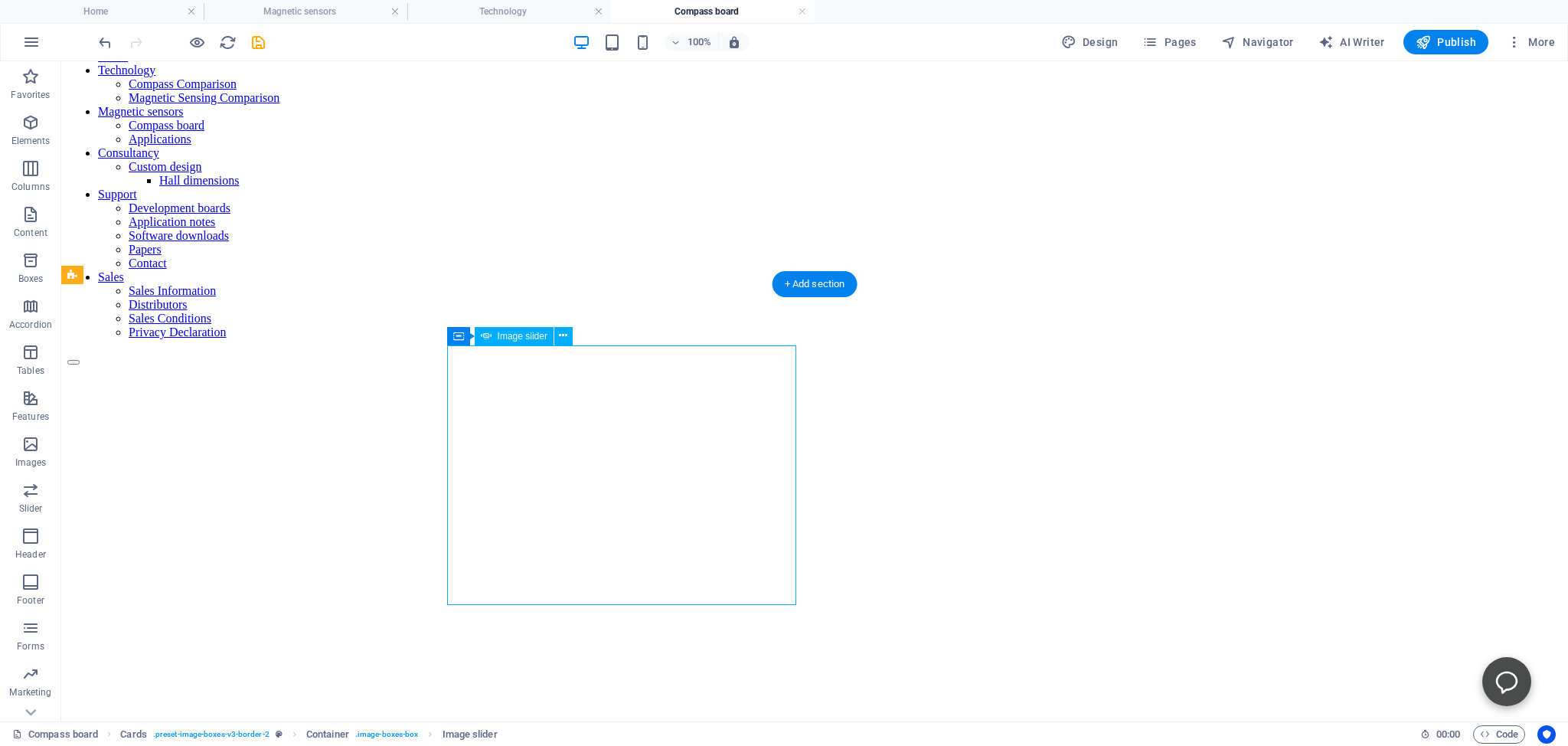
click at [256, 42] on icon "save" at bounding box center [259, 42] width 18 height 18
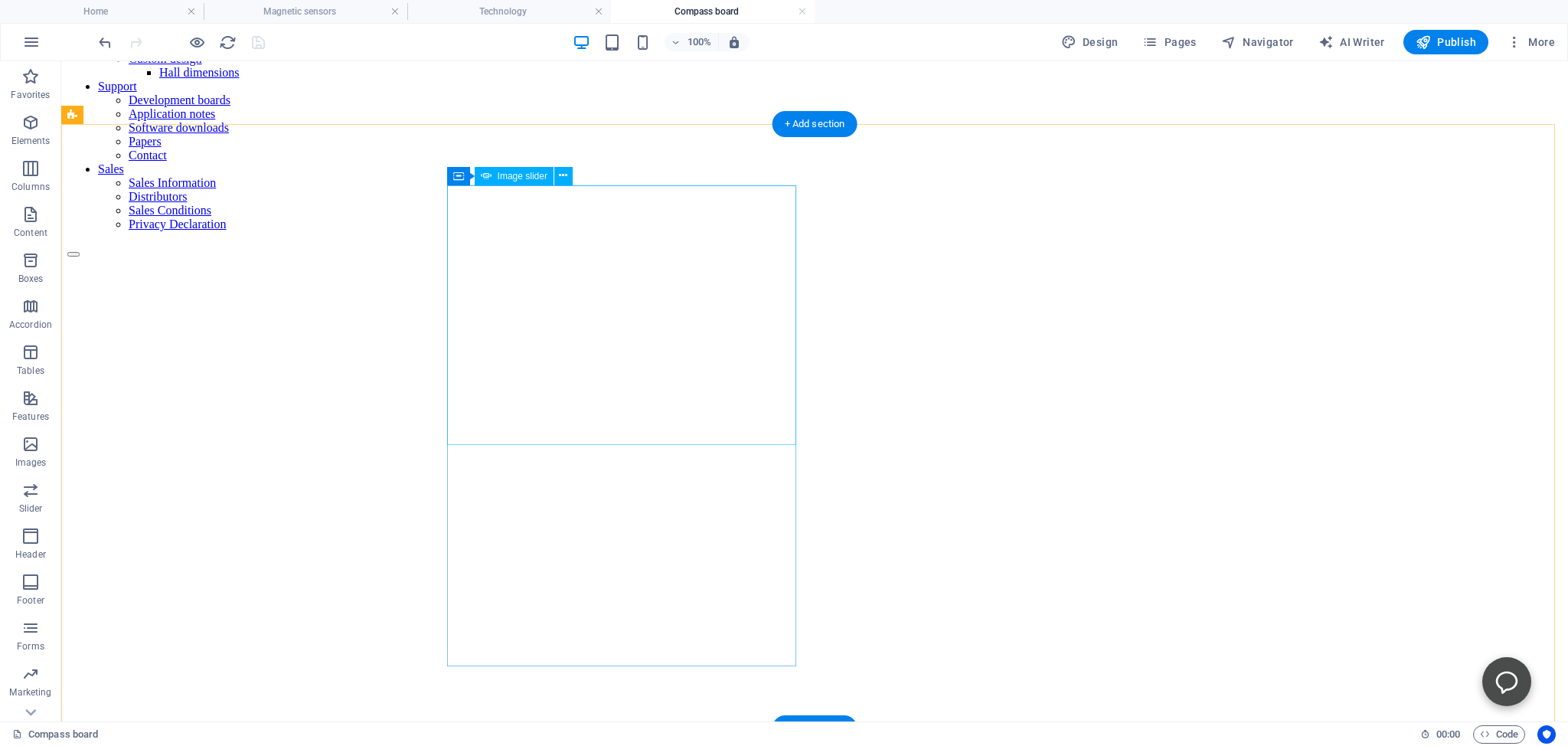
scroll to position [242, 0]
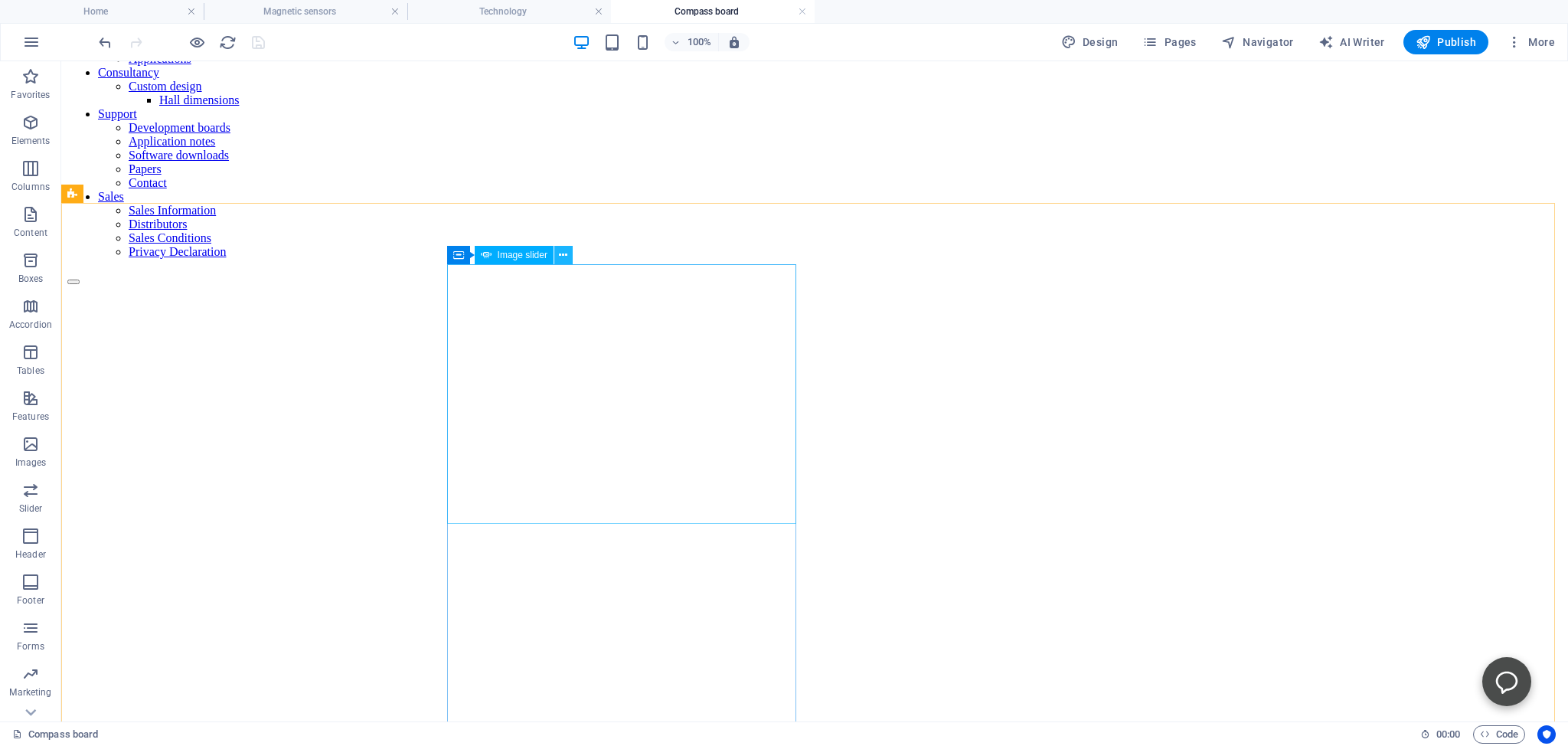
click at [565, 253] on icon at bounding box center [563, 255] width 8 height 16
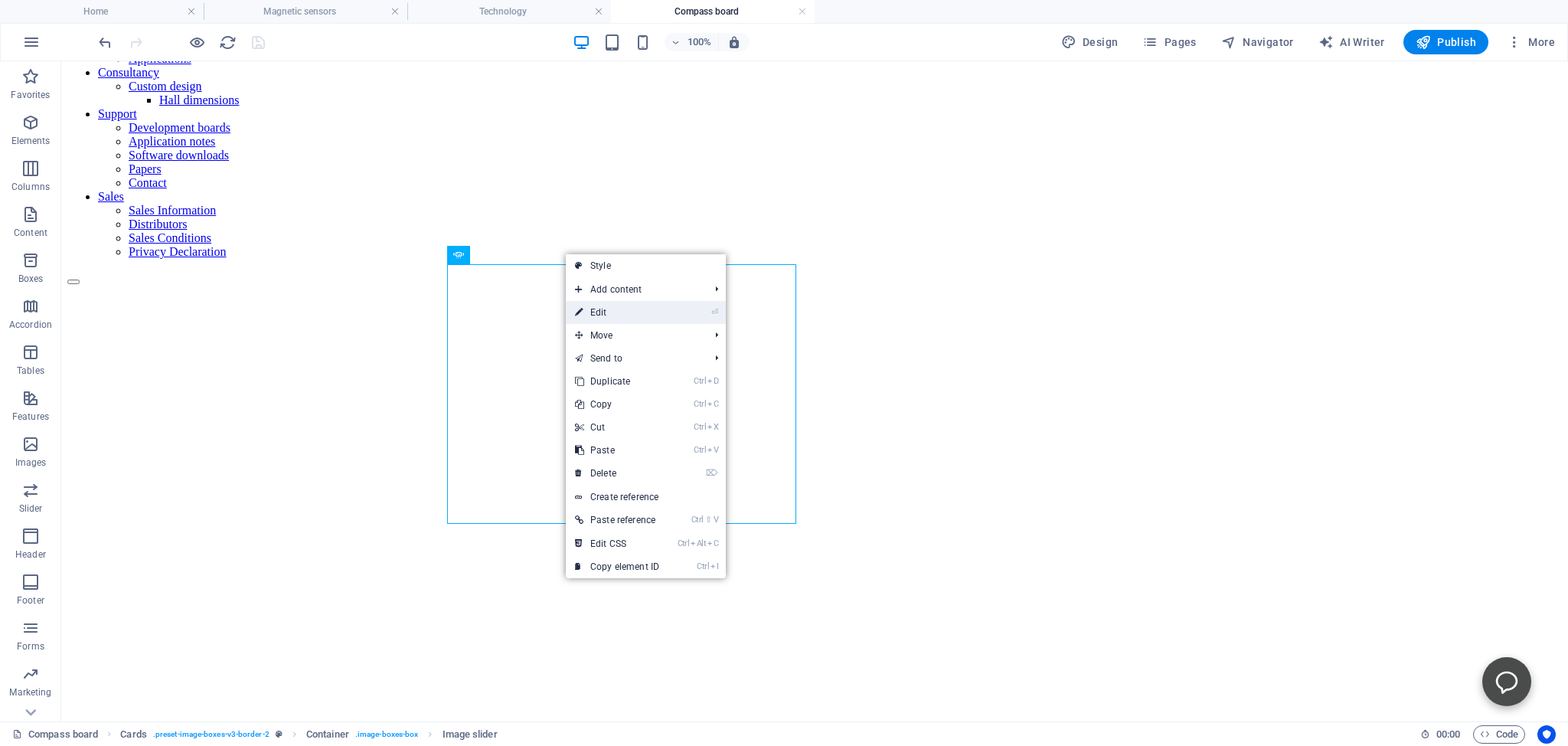
click at [596, 314] on link "⏎ Edit" at bounding box center [617, 313] width 103 height 23
select select "ms"
select select "s"
select select "progressive"
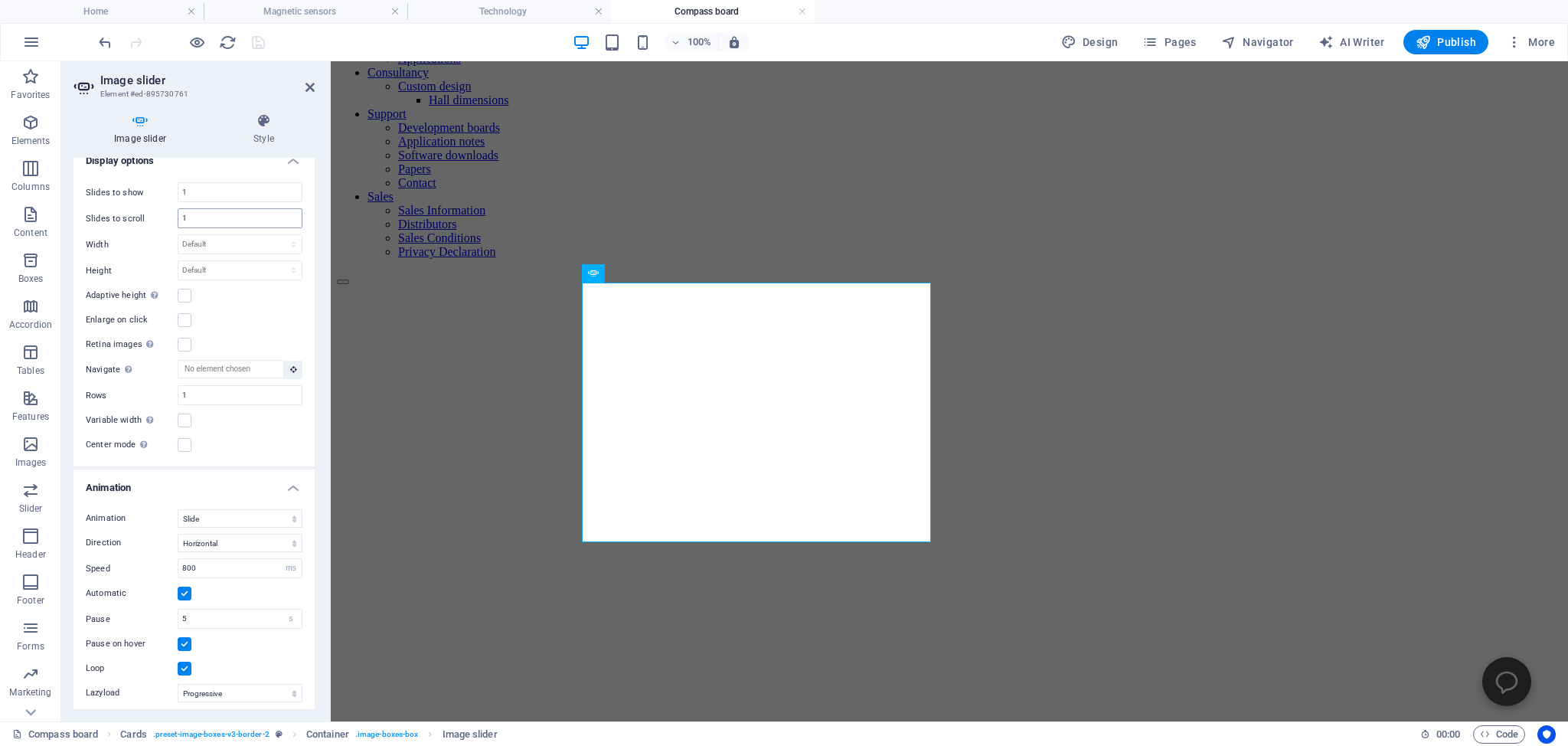
scroll to position [326, 0]
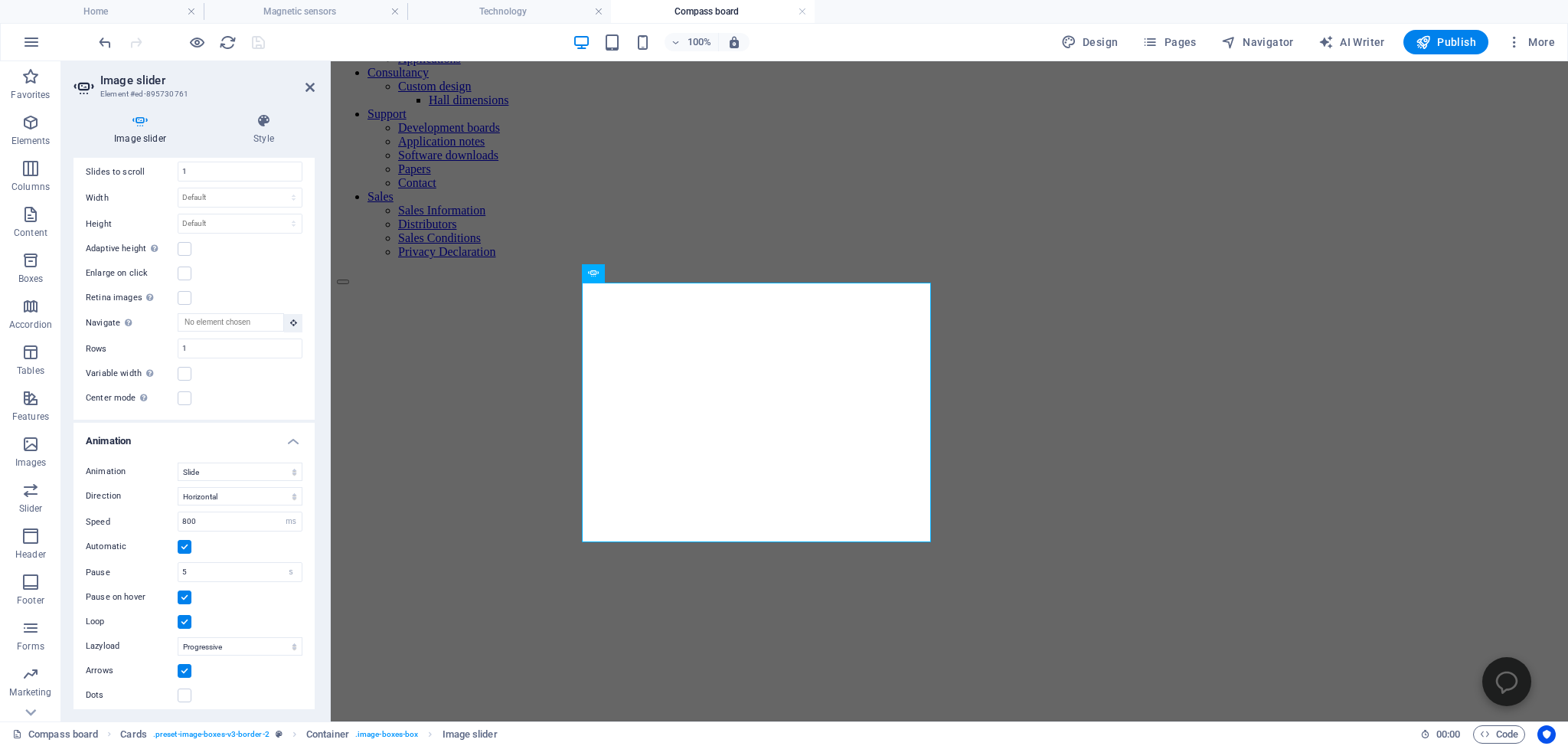
click at [280, 437] on h4 "Animation" at bounding box center [194, 437] width 241 height 28
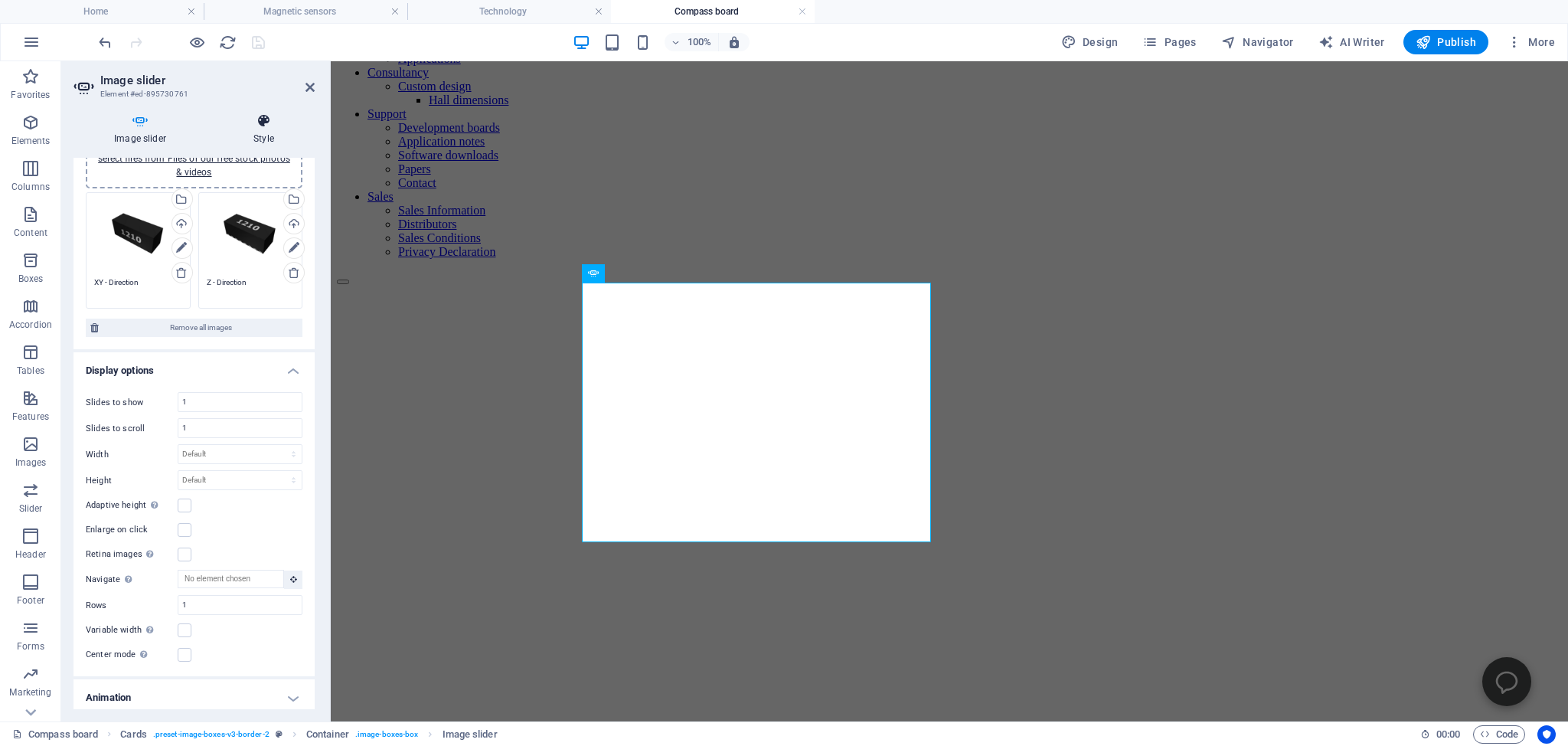
click at [264, 121] on icon at bounding box center [264, 121] width 102 height 16
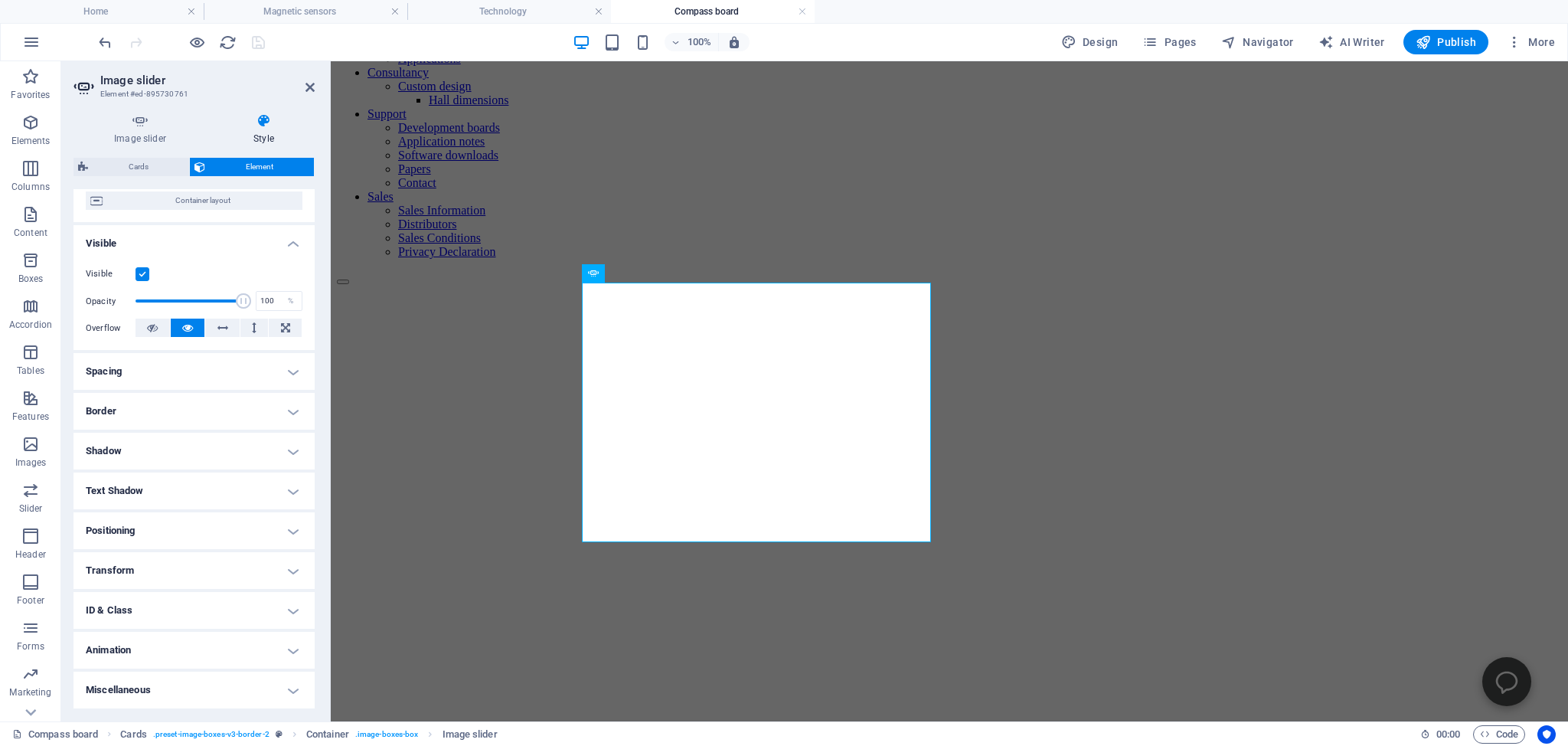
scroll to position [0, 0]
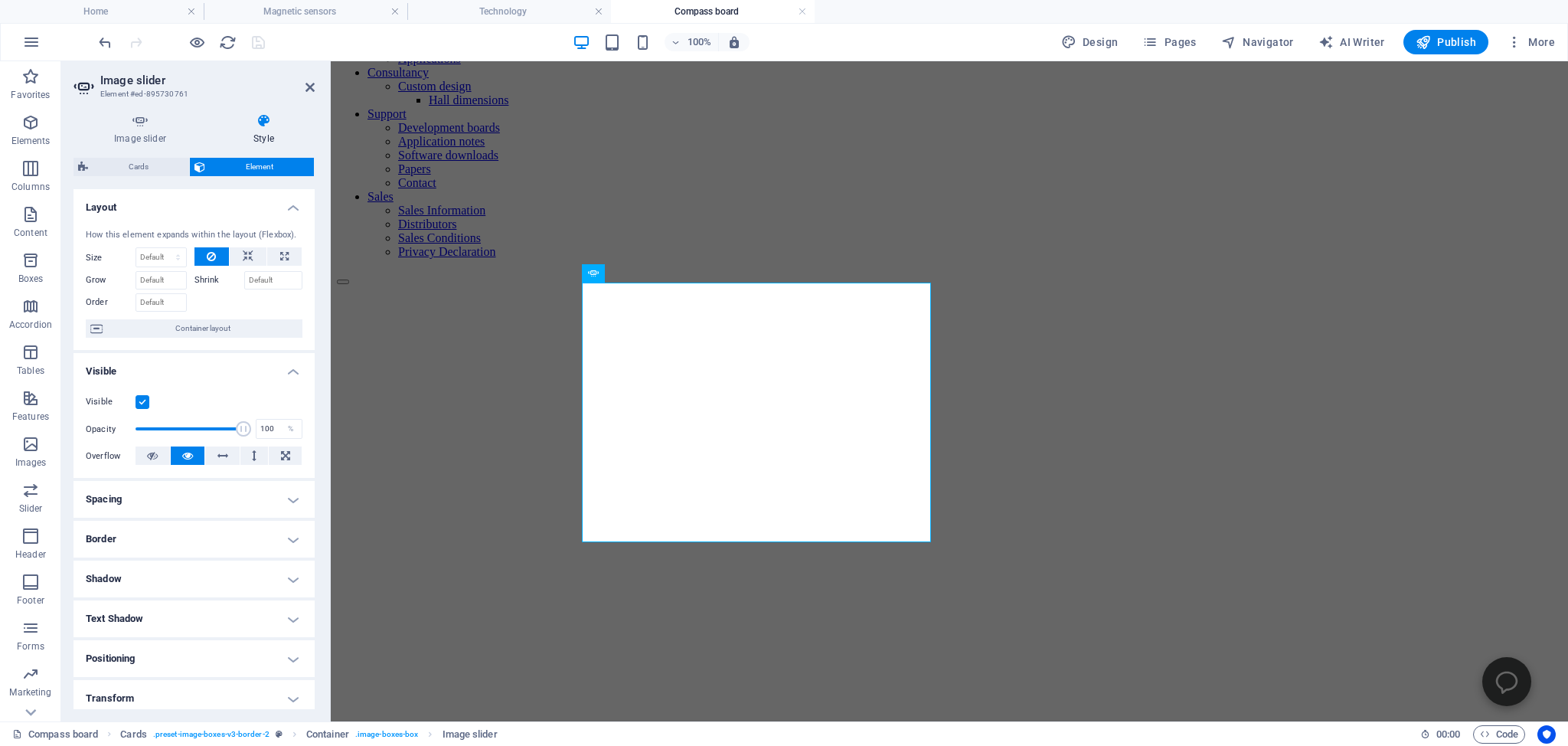
click at [135, 113] on div "Image slider Style Image slider Drag files here, click to choose files or selec…" at bounding box center [194, 411] width 266 height 620
click at [135, 120] on icon at bounding box center [140, 121] width 133 height 16
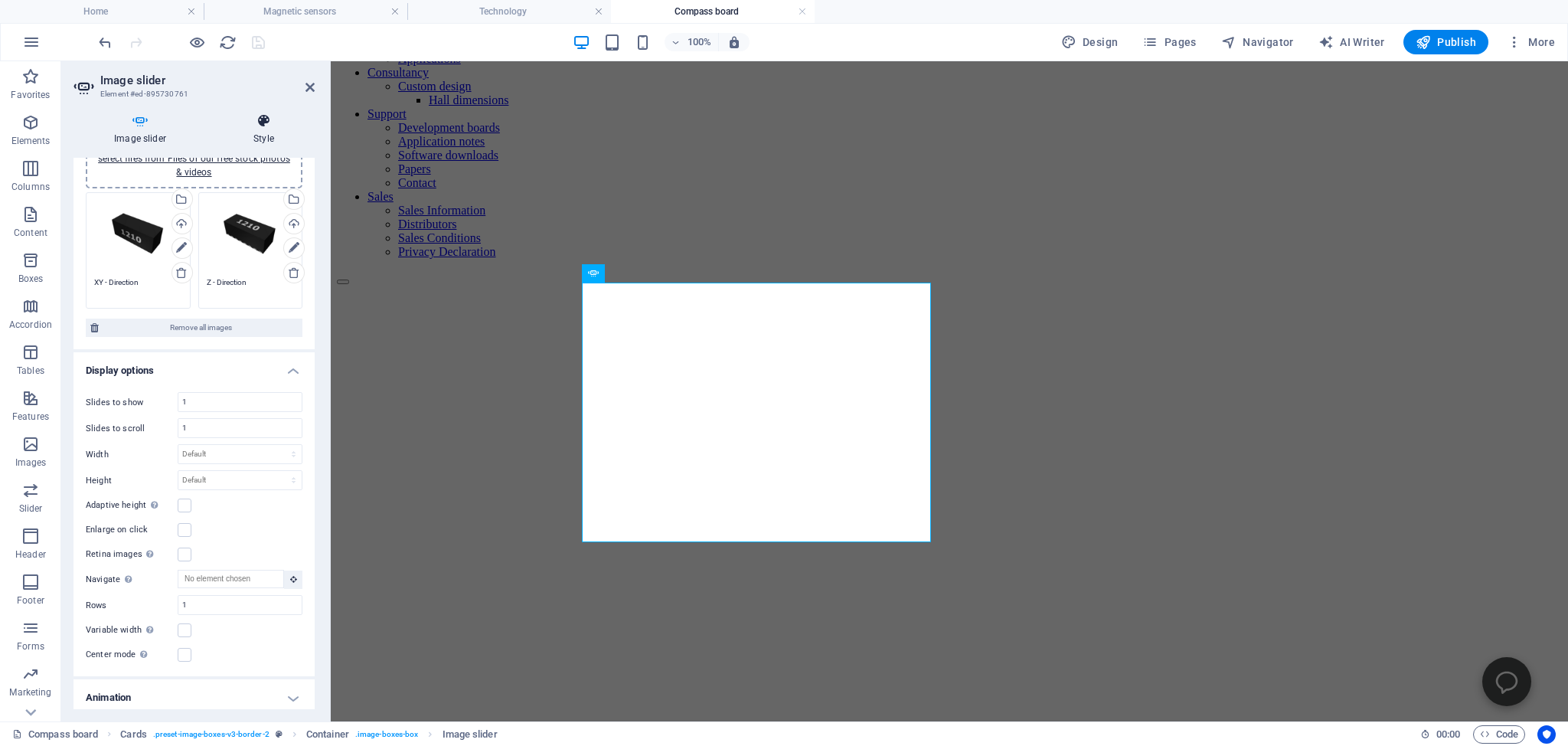
click at [263, 122] on icon at bounding box center [264, 121] width 102 height 16
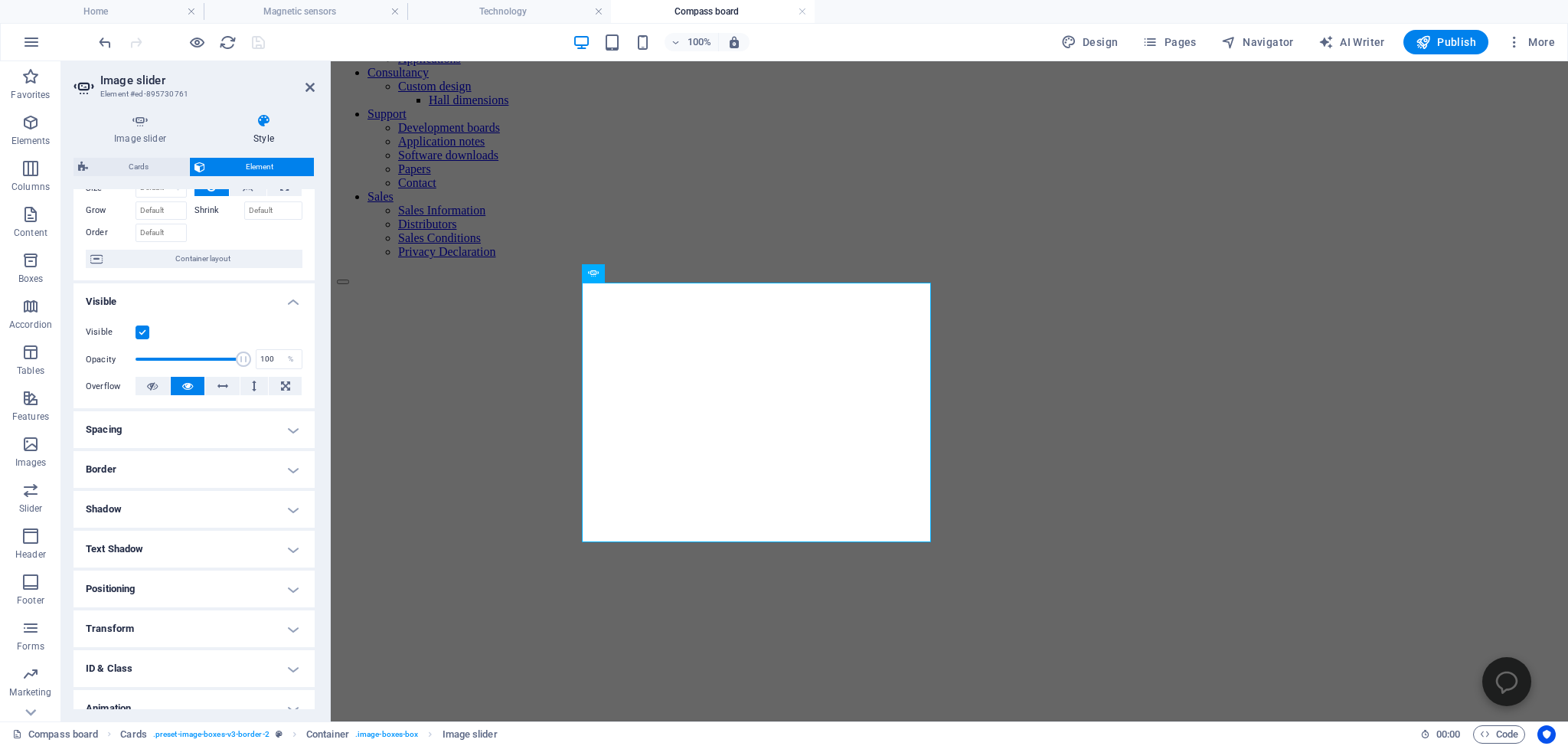
scroll to position [140, 0]
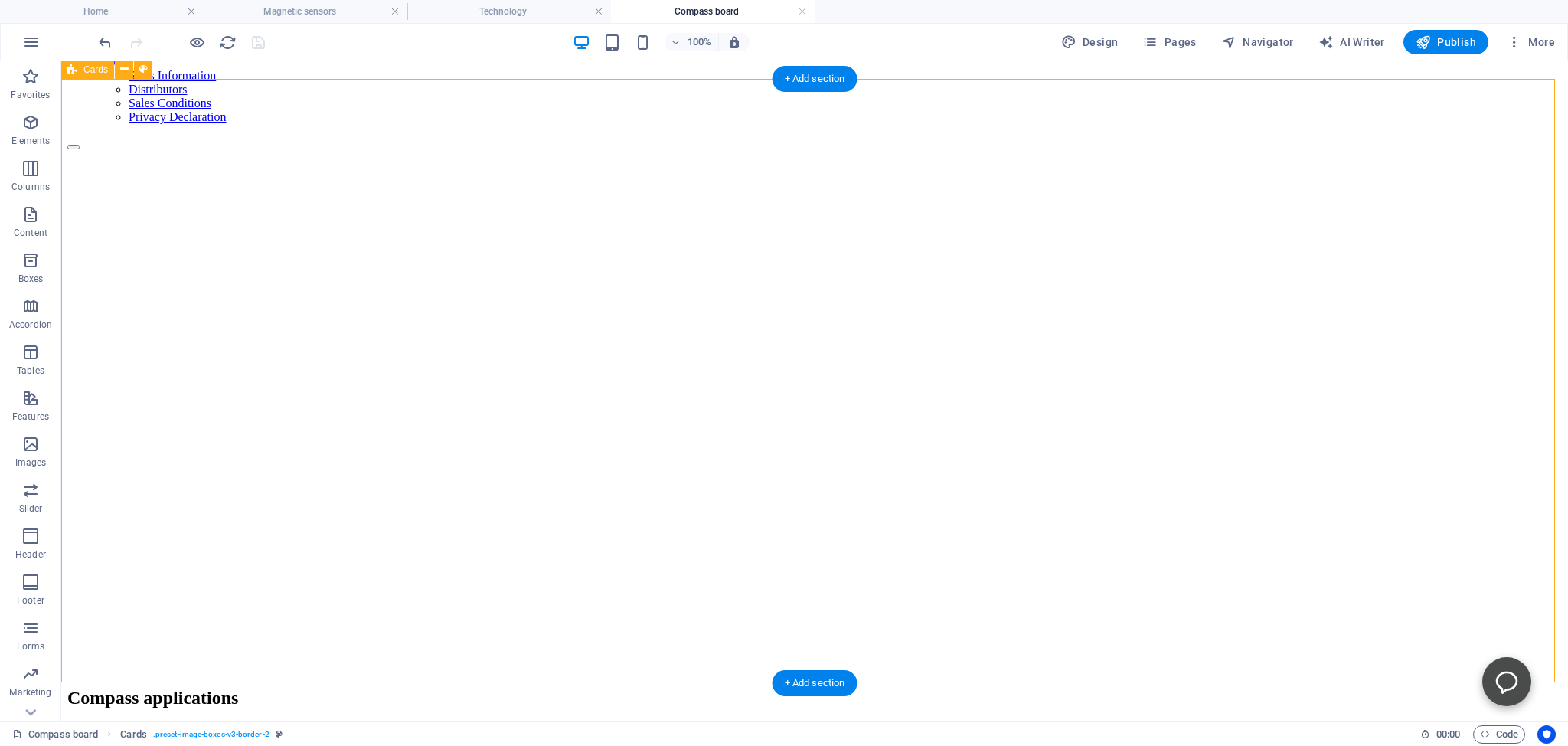
scroll to position [404, 0]
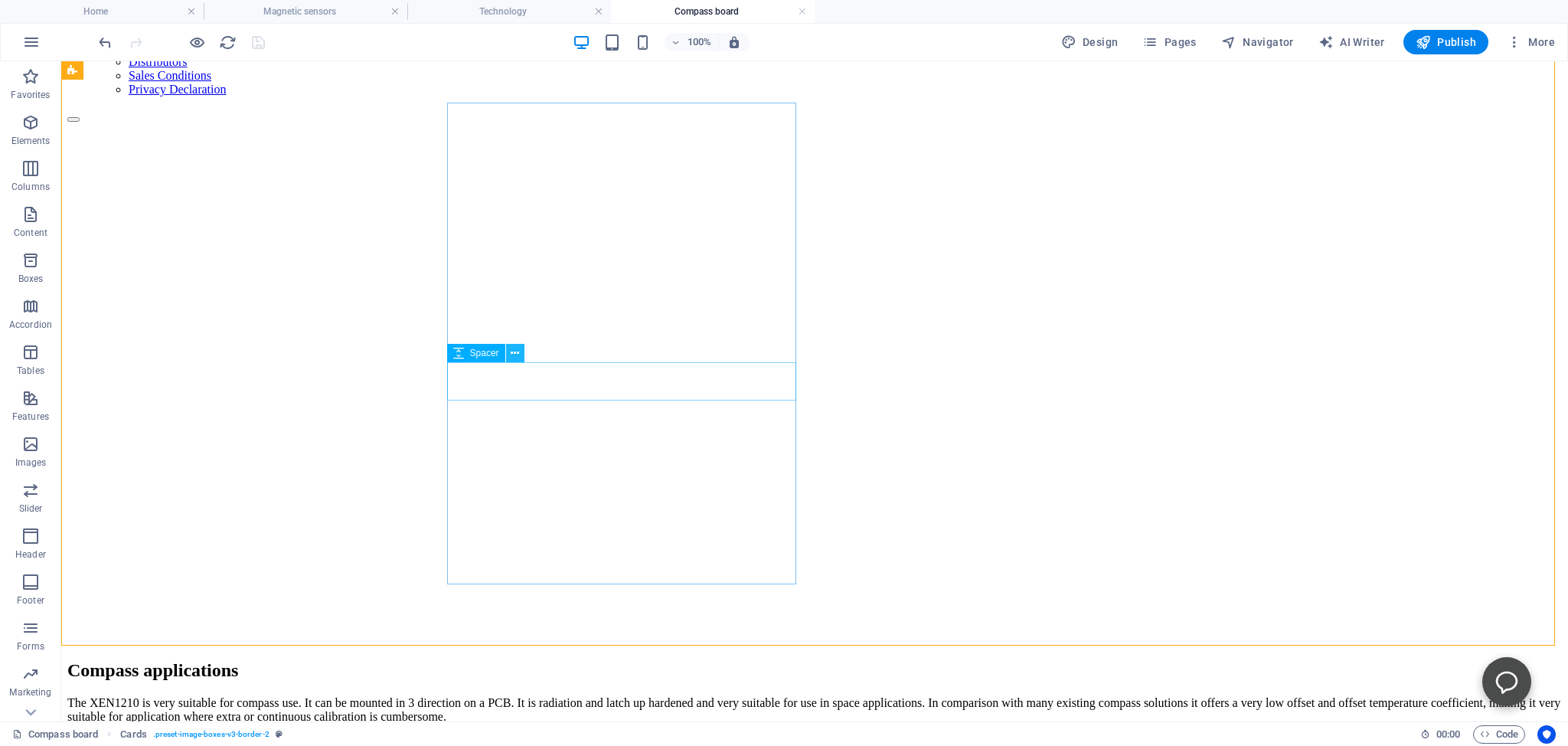
click at [512, 351] on icon at bounding box center [515, 353] width 8 height 16
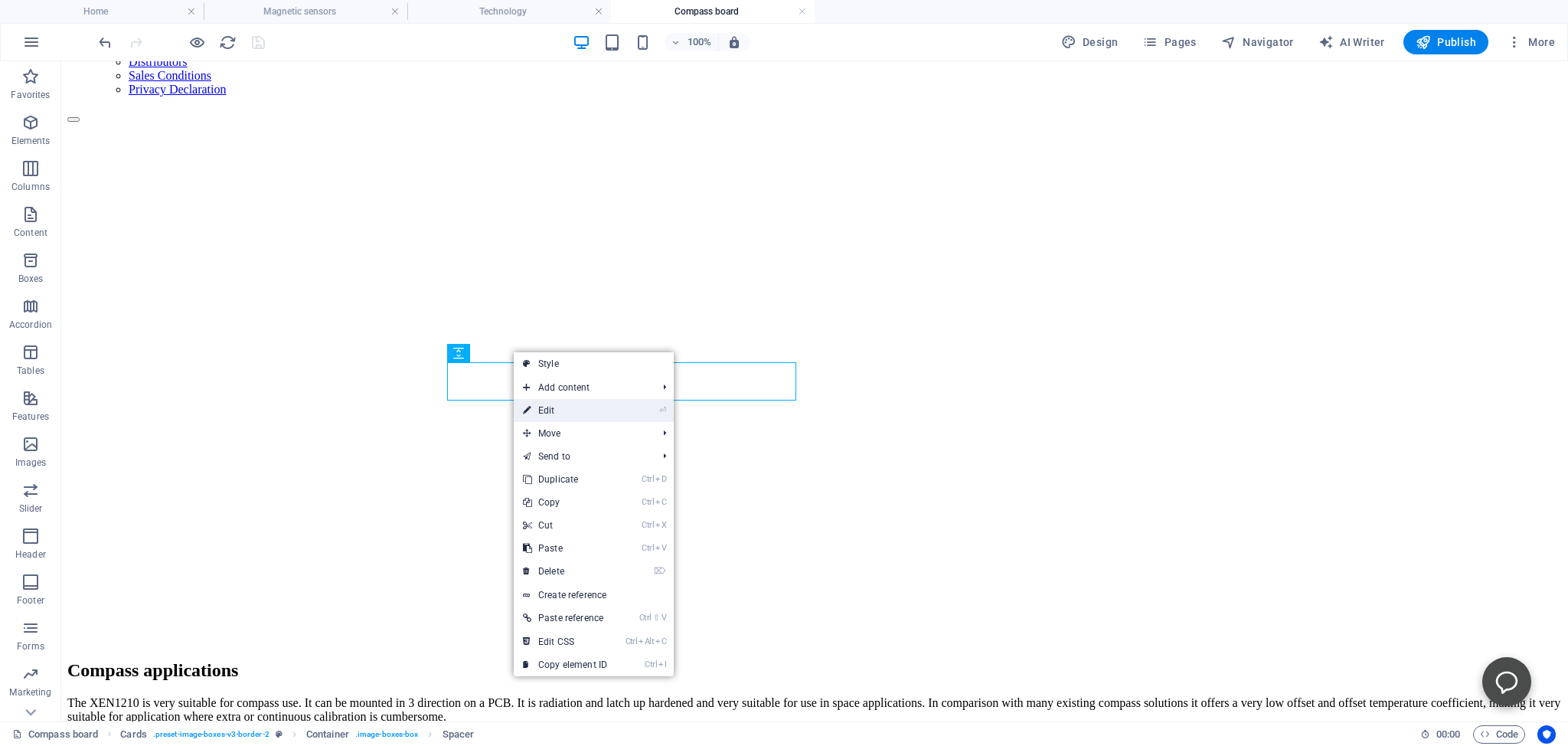
click at [539, 408] on link "⏎ Edit" at bounding box center [565, 411] width 103 height 23
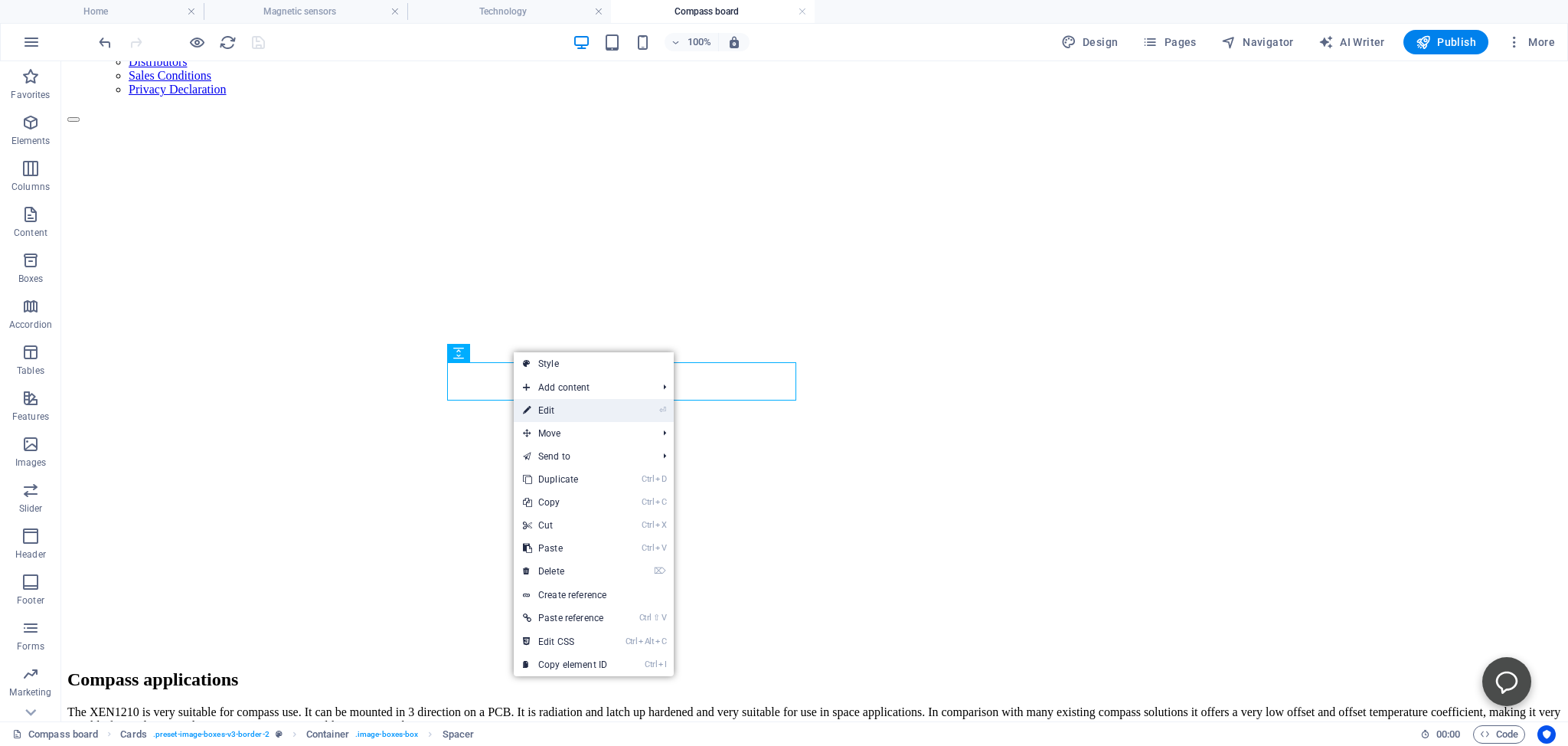
select select "px"
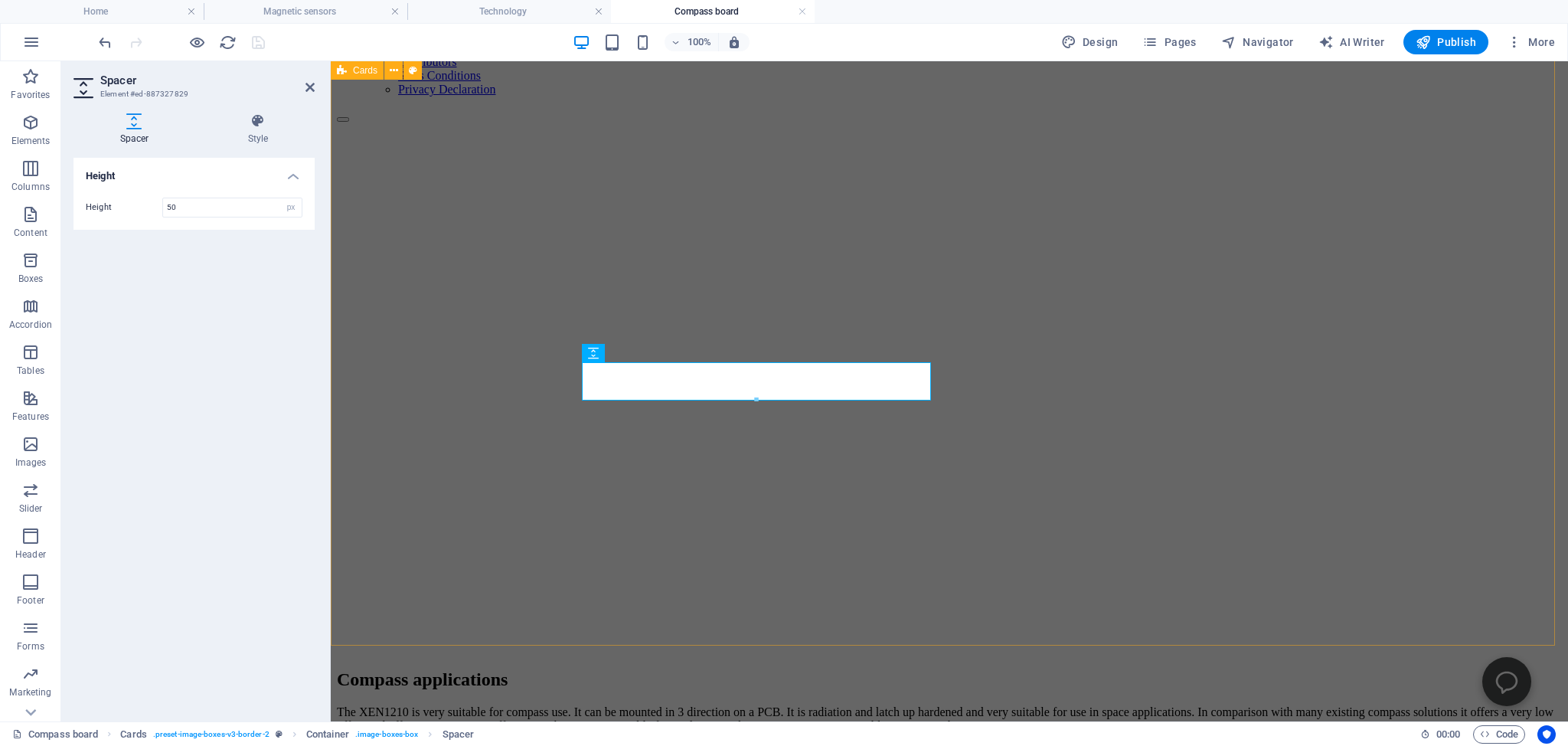
scroll to position [423, 0]
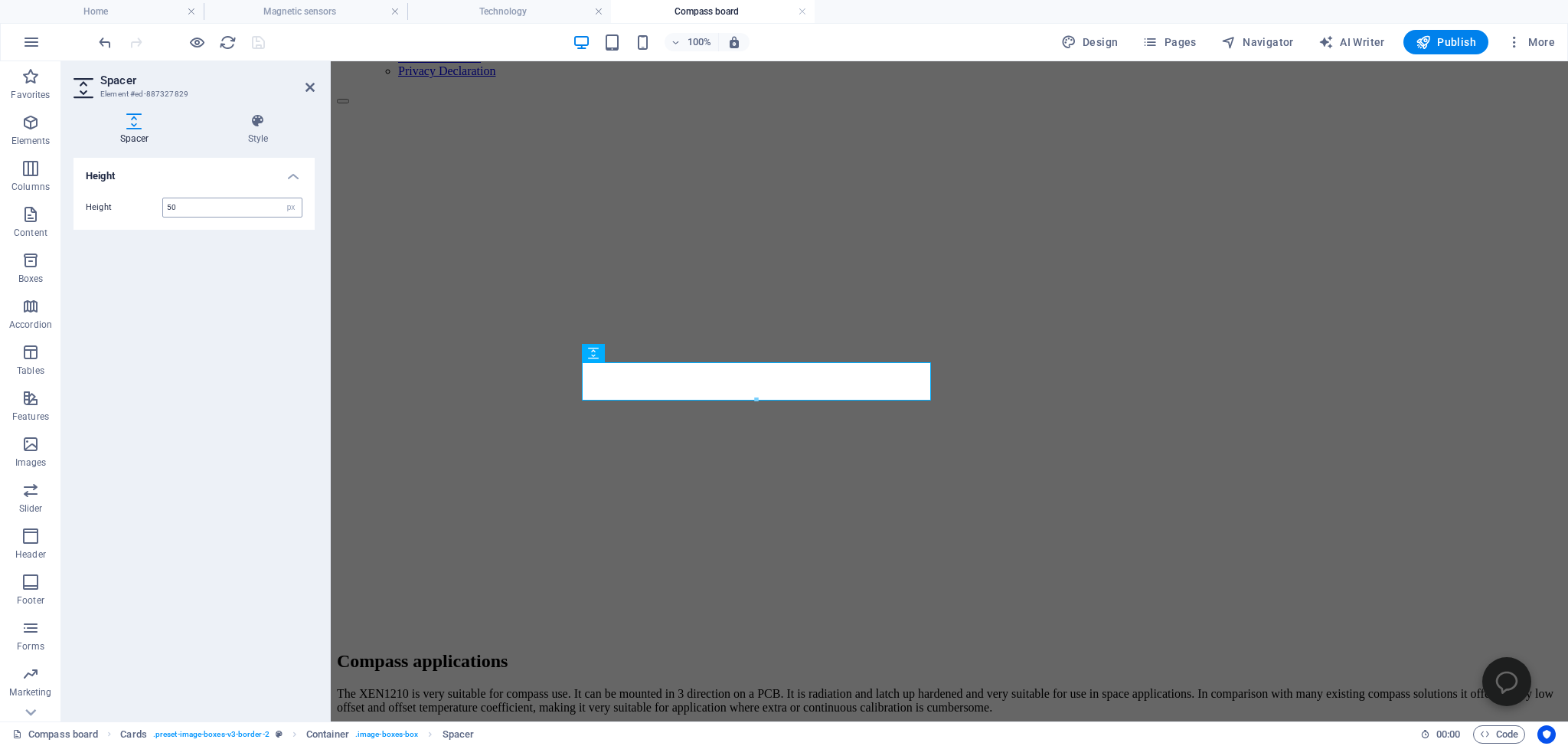
click at [187, 205] on input "50" at bounding box center [233, 207] width 139 height 19
type input "5"
click at [175, 208] on input "30" at bounding box center [233, 207] width 139 height 19
type input "3"
type input "20"
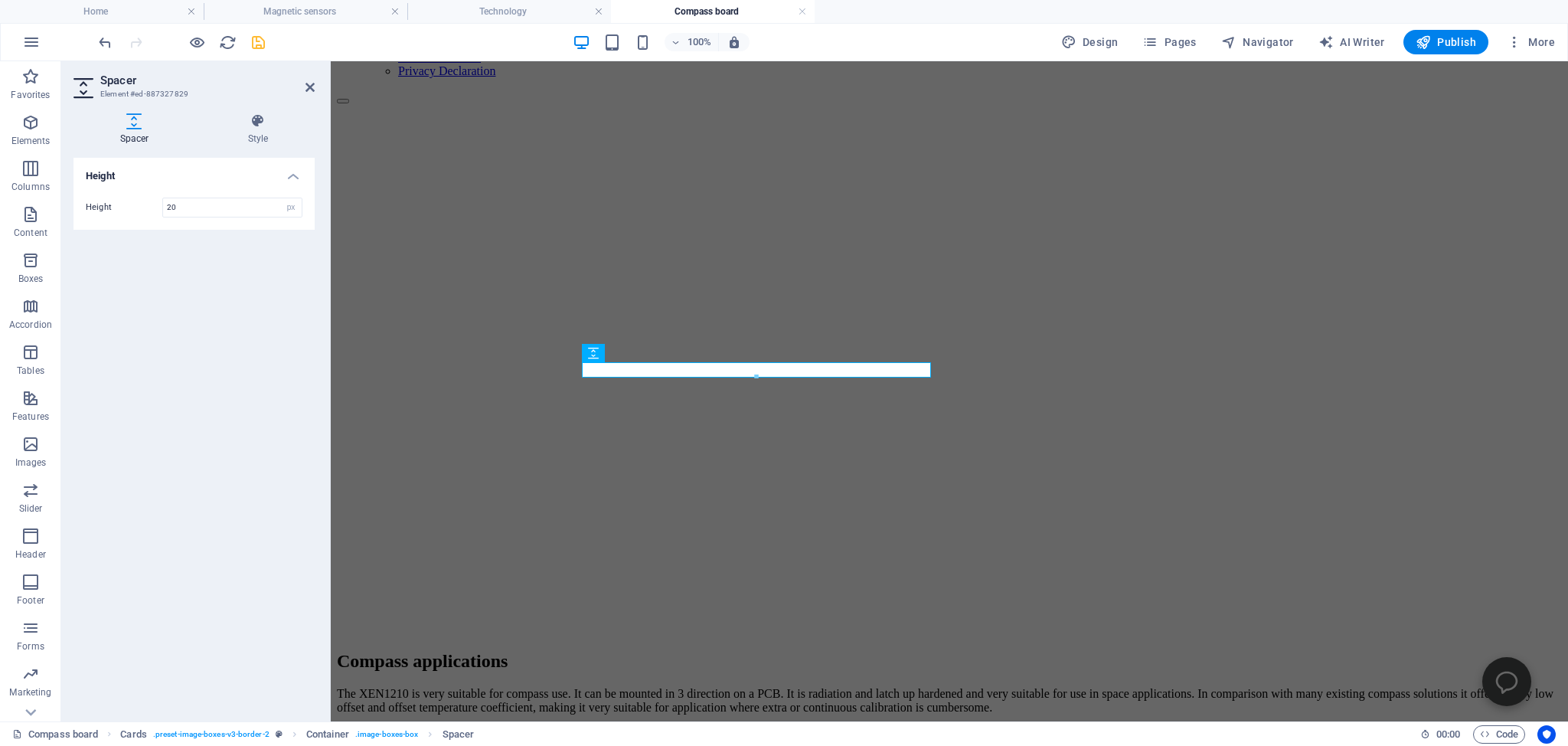
click at [282, 468] on div "Height Height 20 px rem vh vw" at bounding box center [194, 433] width 241 height 552
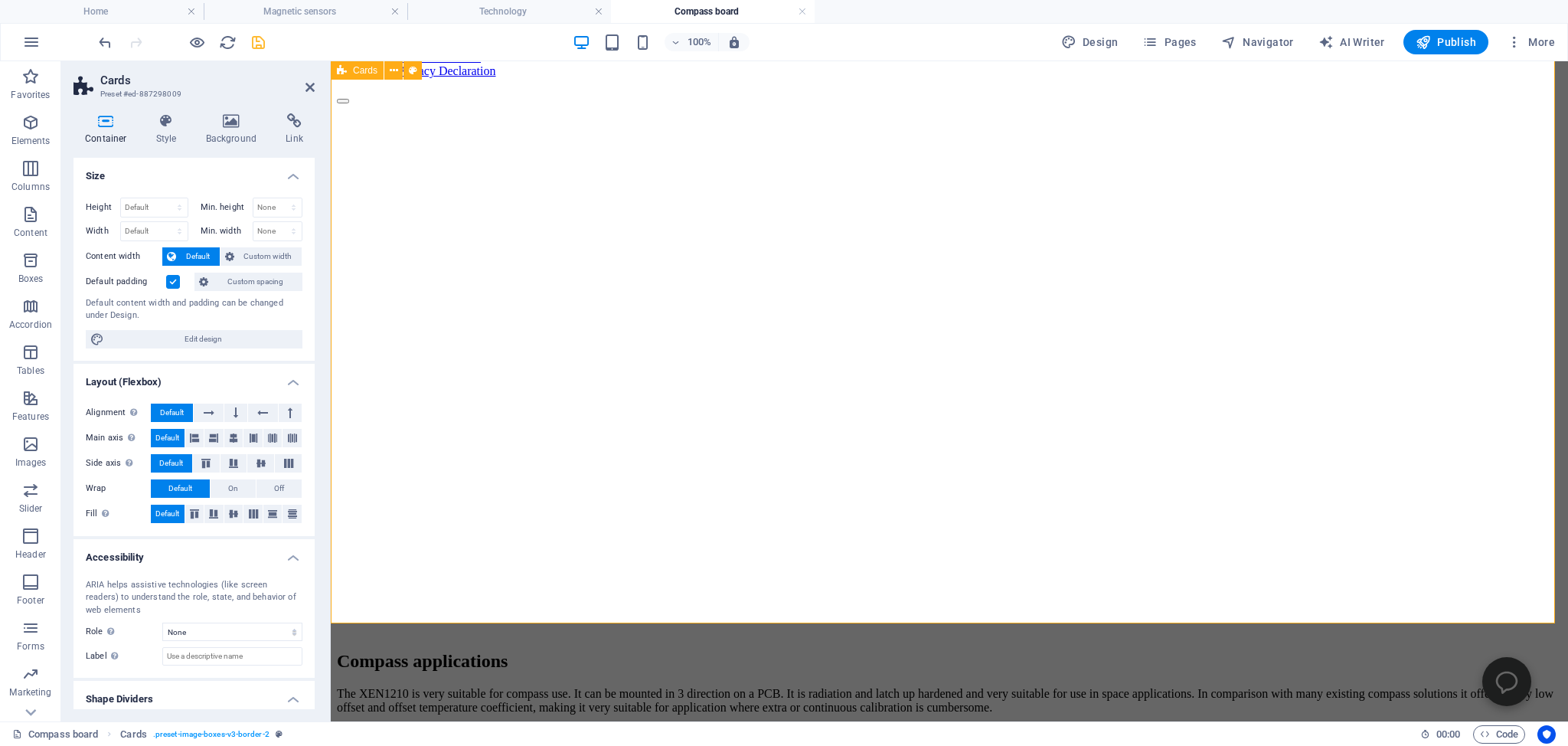
scroll to position [260, 0]
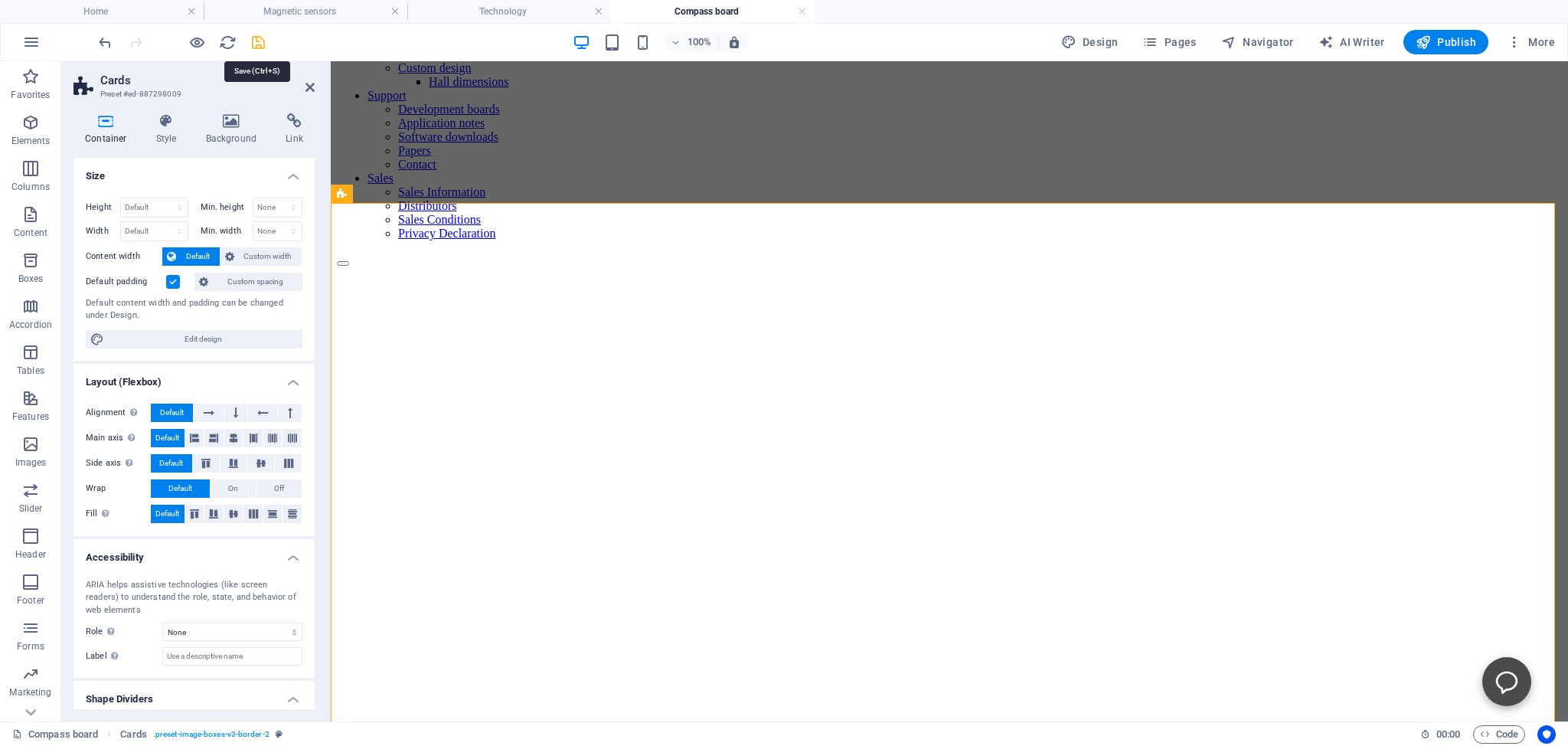
click at [256, 41] on icon "save" at bounding box center [259, 42] width 18 height 18
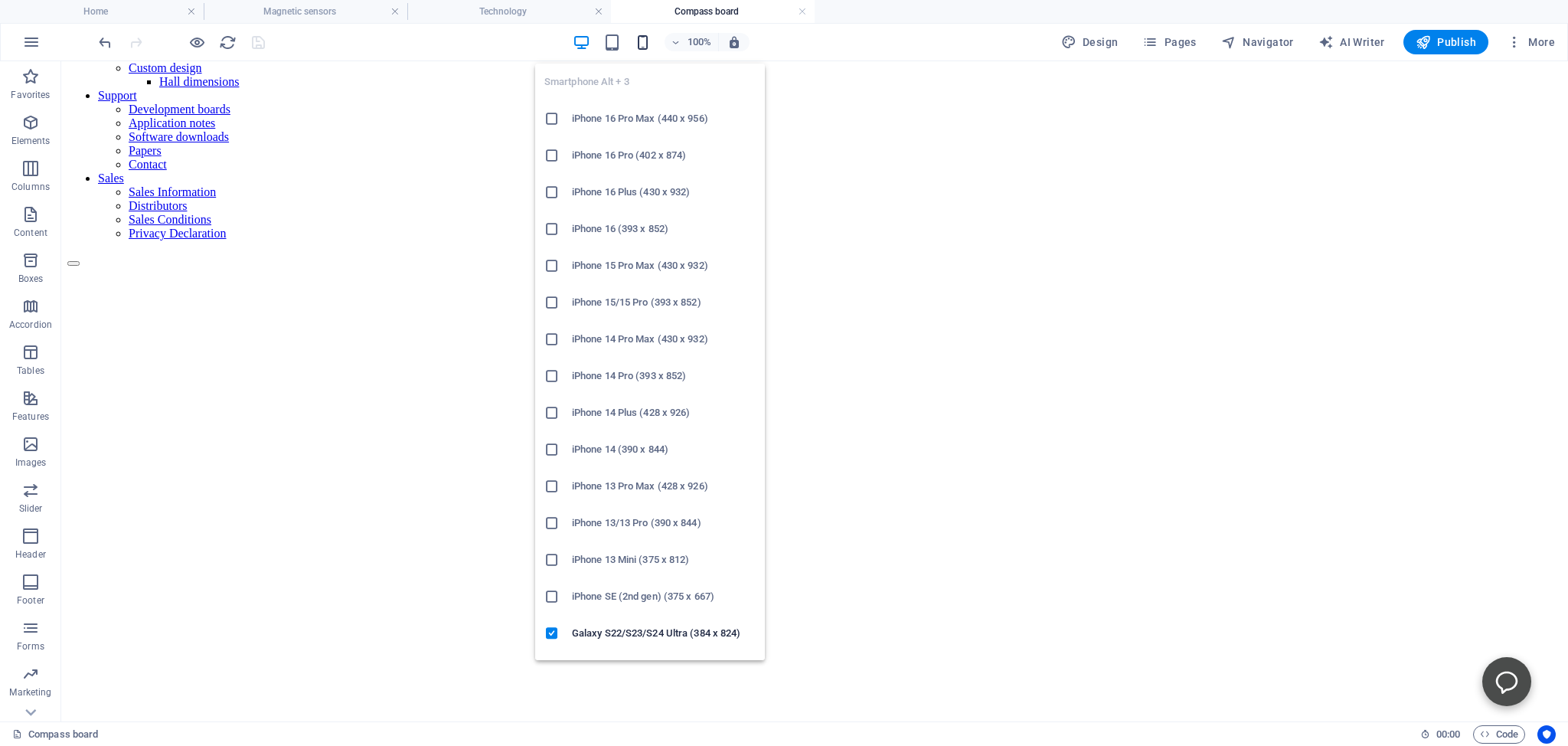
click at [649, 45] on icon "button" at bounding box center [643, 42] width 18 height 18
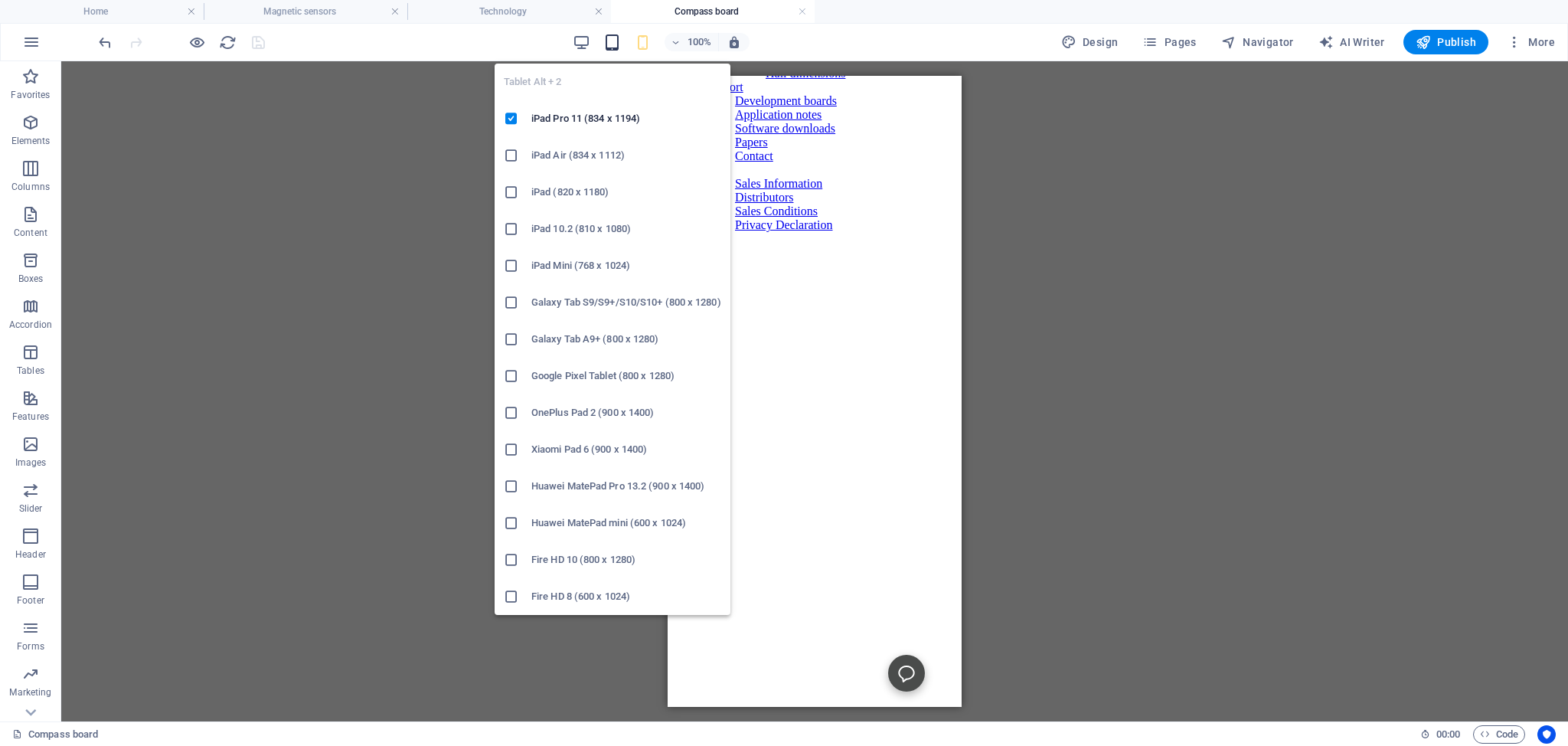
click at [614, 38] on icon "button" at bounding box center [612, 42] width 18 height 18
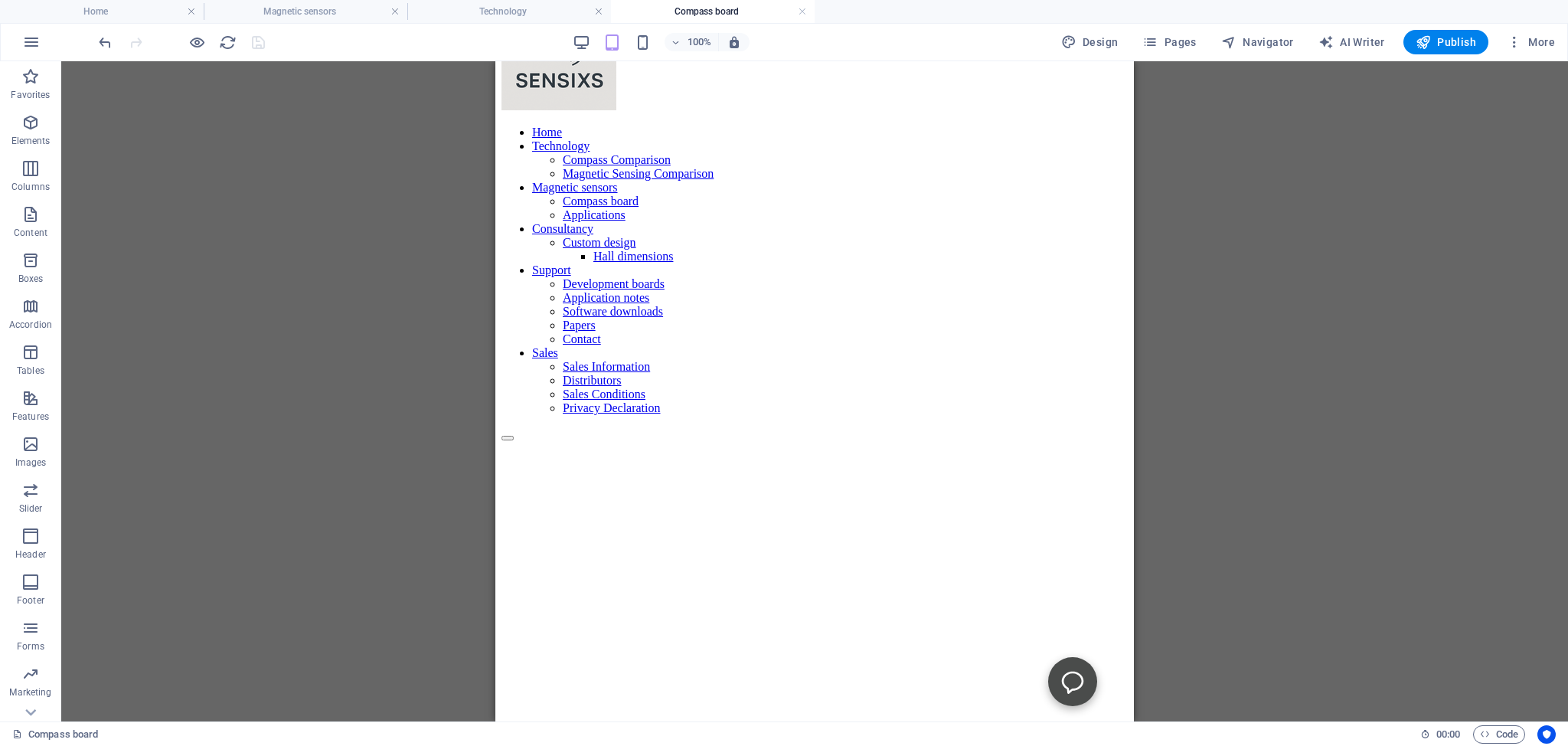
scroll to position [0, 0]
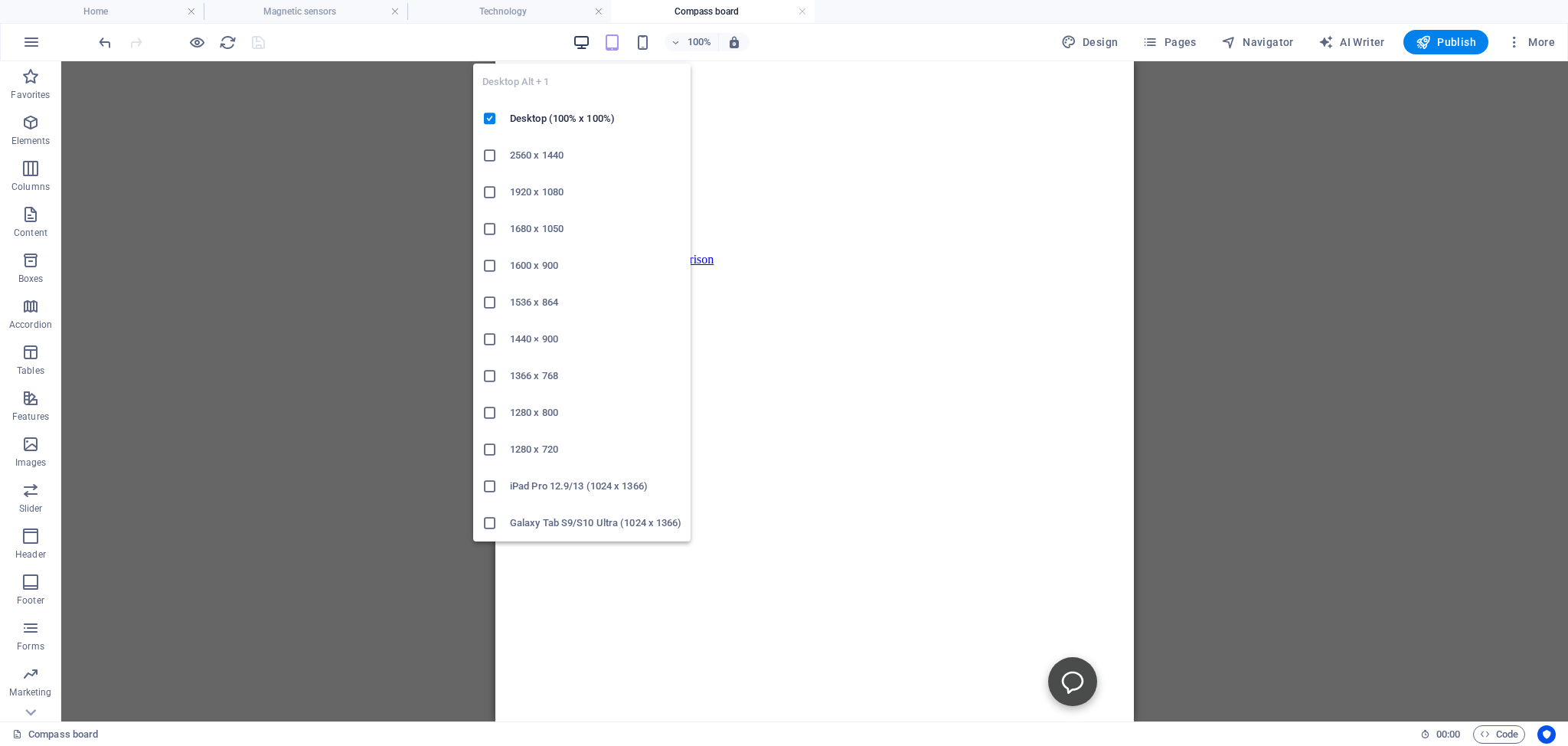
click at [587, 40] on icon "button" at bounding box center [582, 42] width 18 height 18
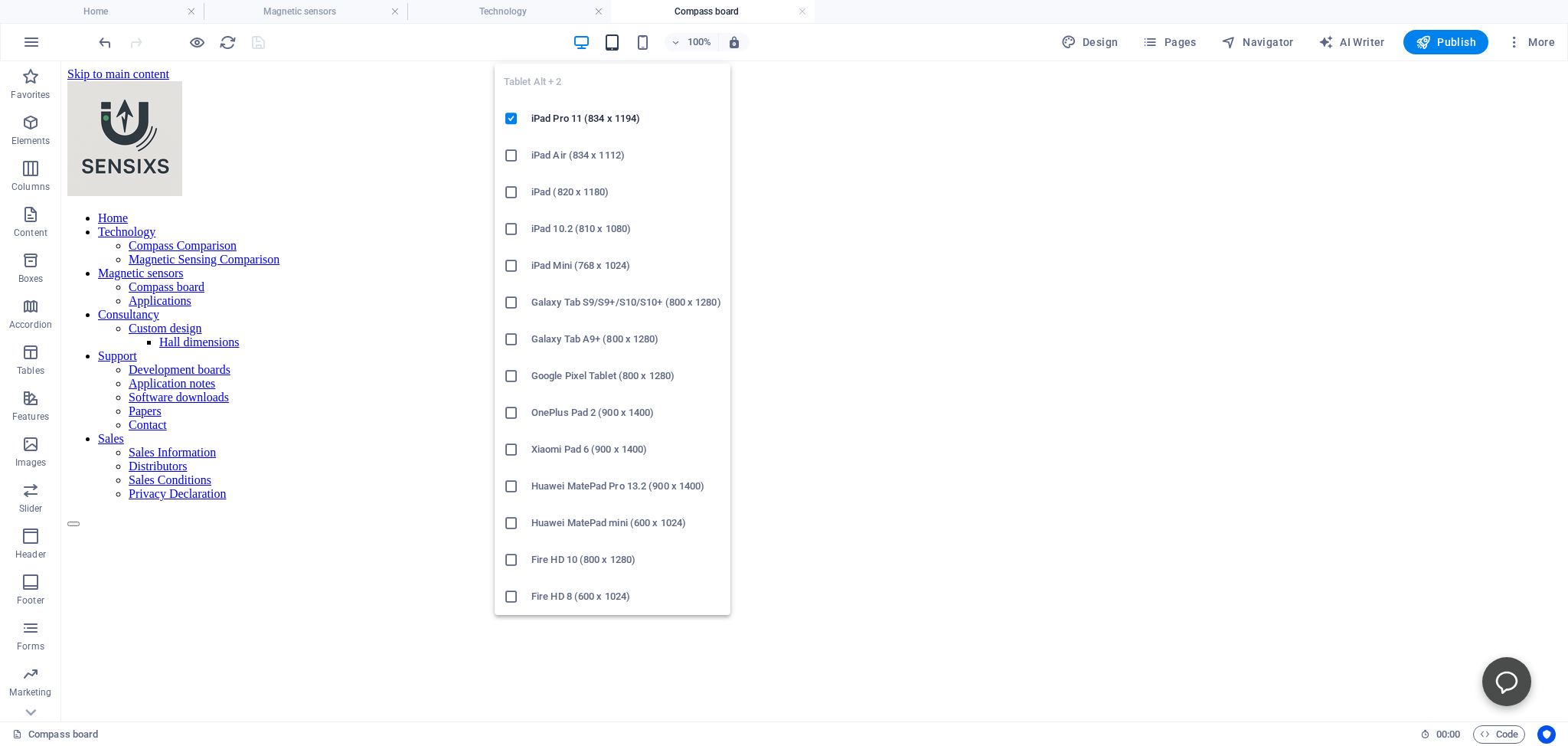
click at [615, 39] on icon "button" at bounding box center [612, 42] width 18 height 18
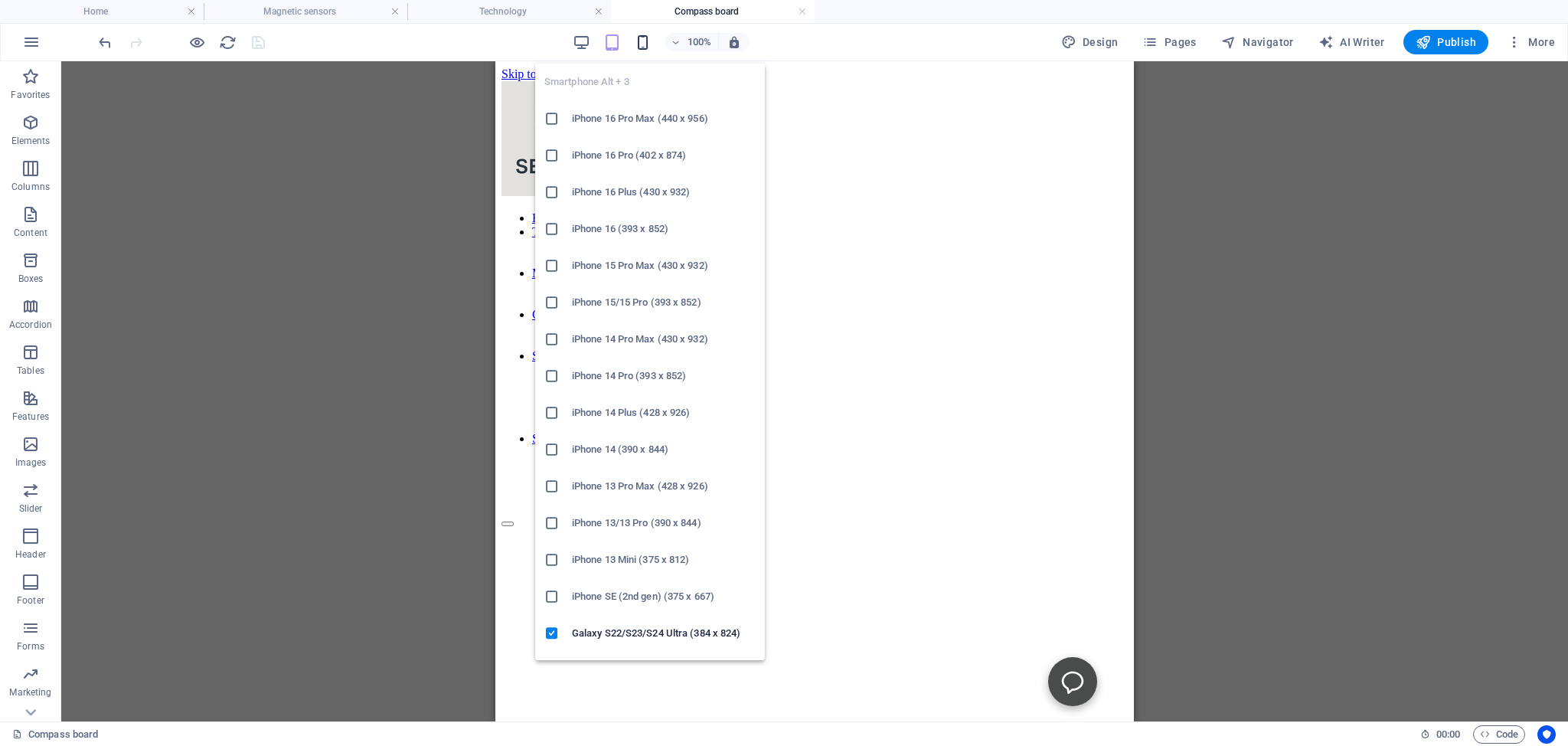
click at [647, 40] on icon "button" at bounding box center [643, 42] width 18 height 18
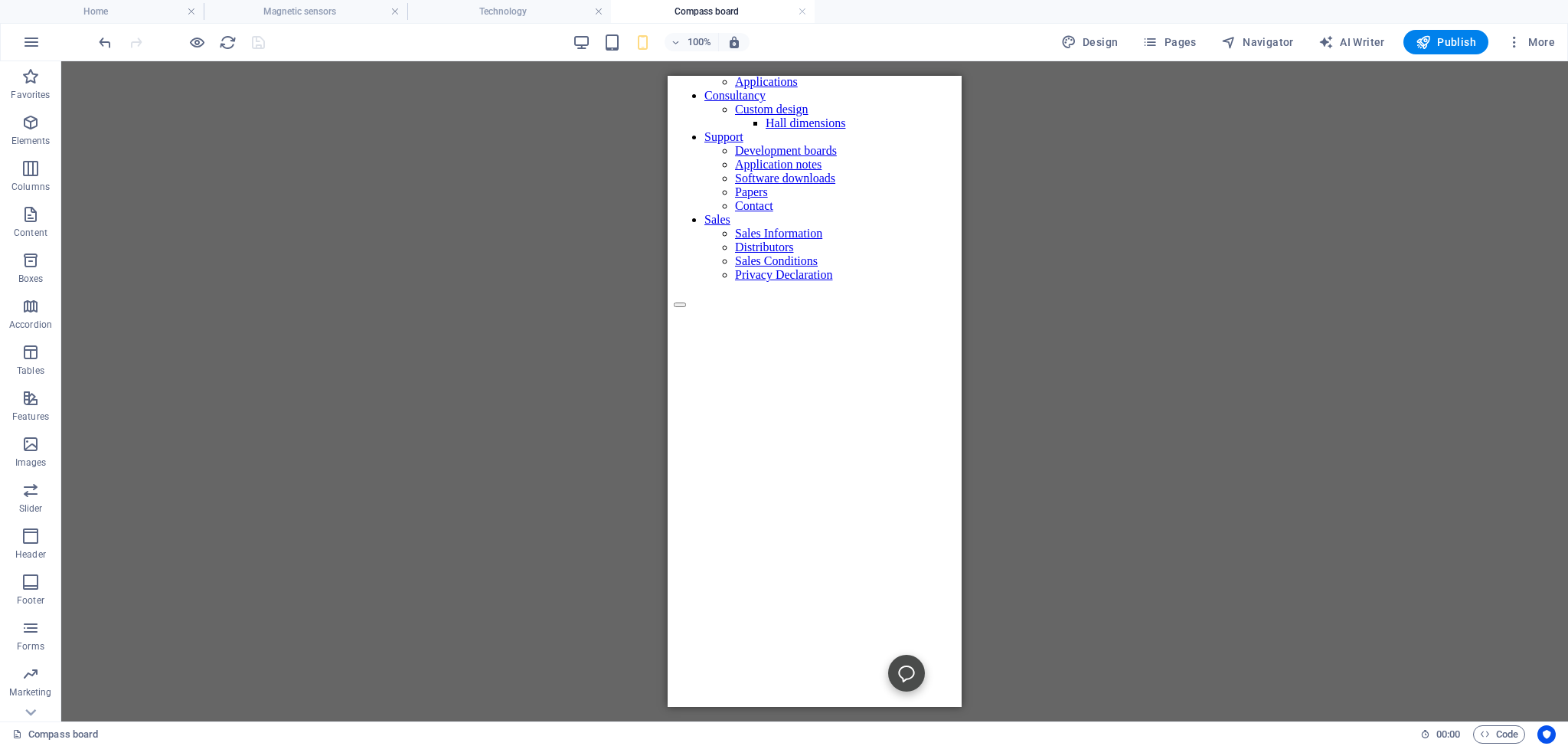
scroll to position [33, 0]
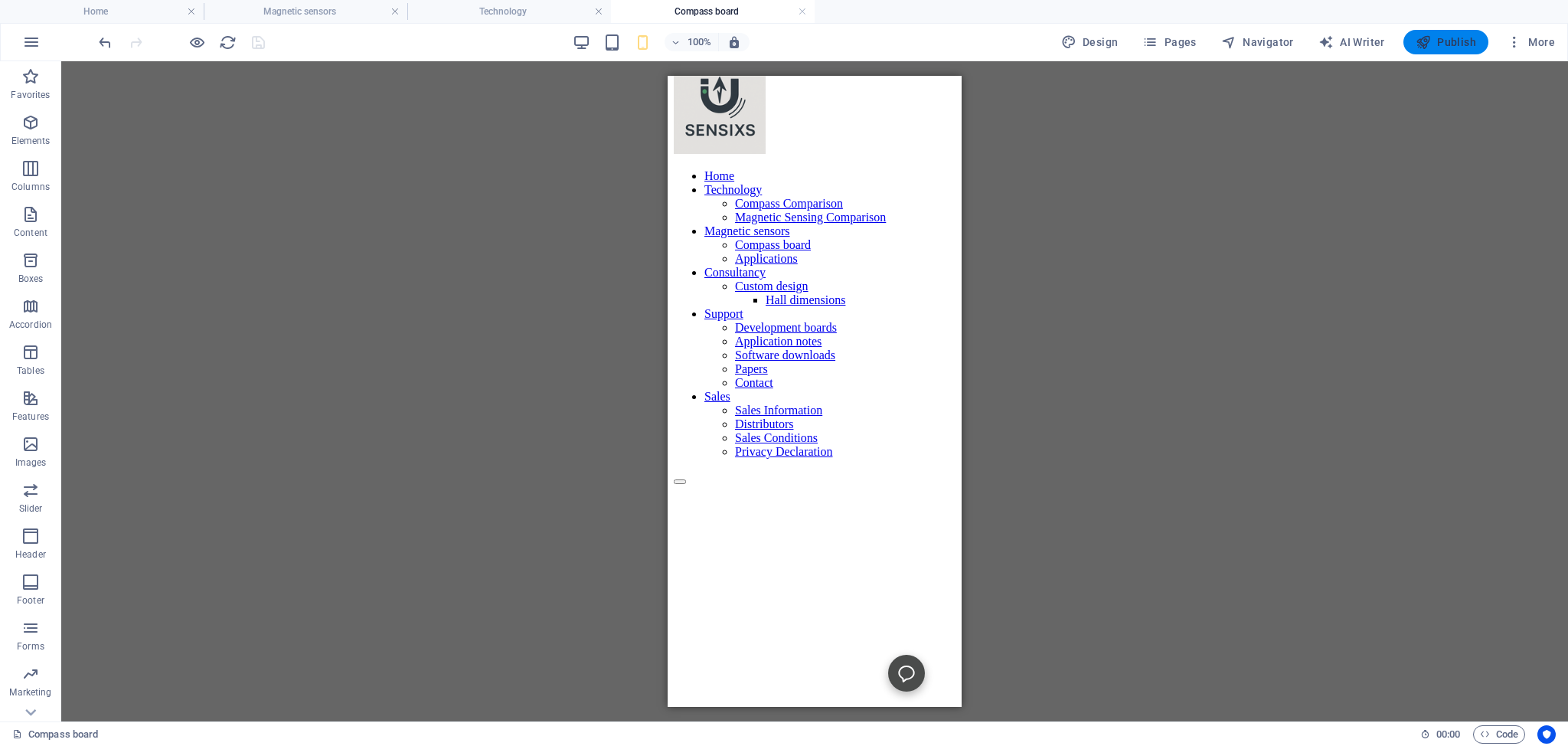
click at [1435, 41] on span "Publish" at bounding box center [1446, 42] width 60 height 16
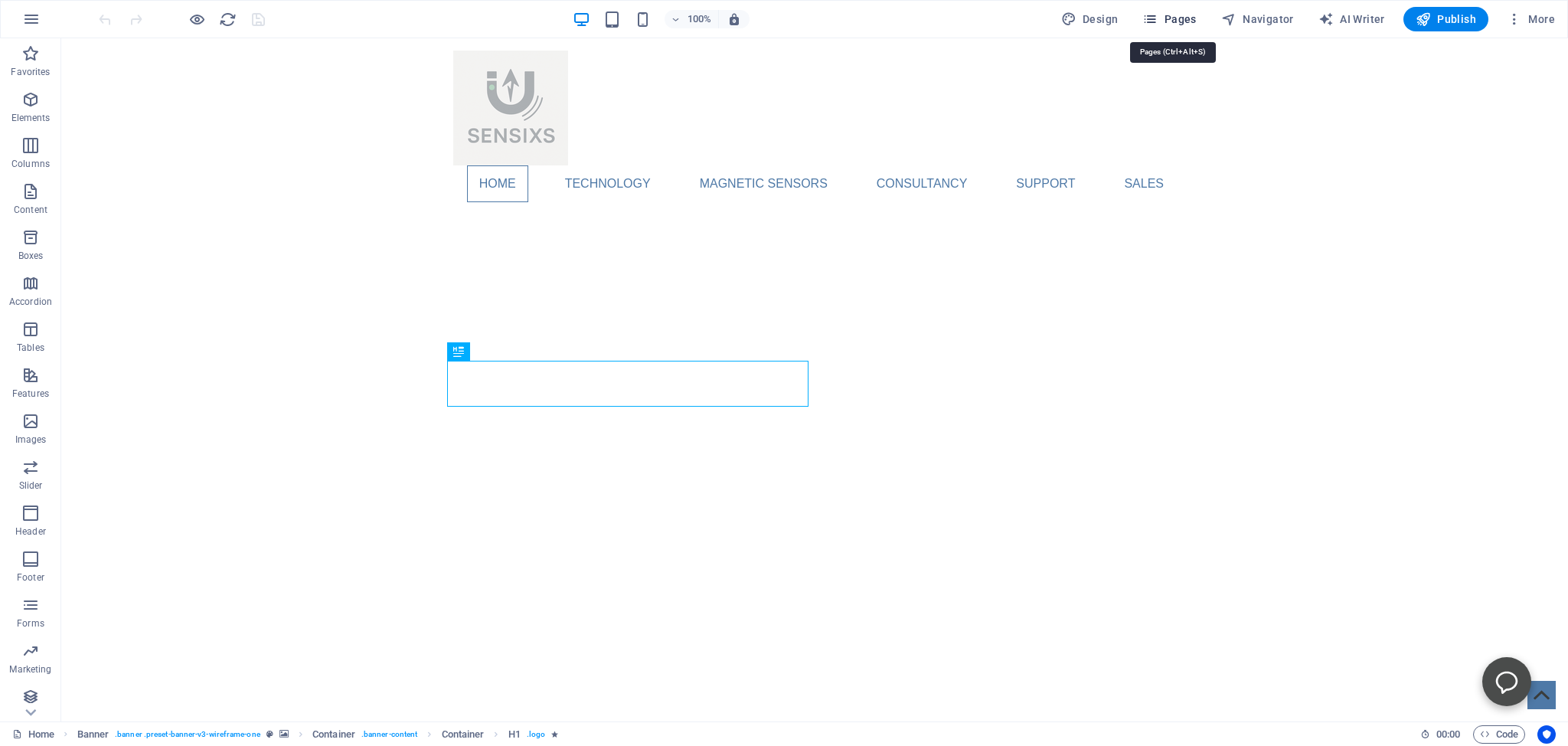
click at [1176, 17] on span "Pages" at bounding box center [1169, 19] width 54 height 16
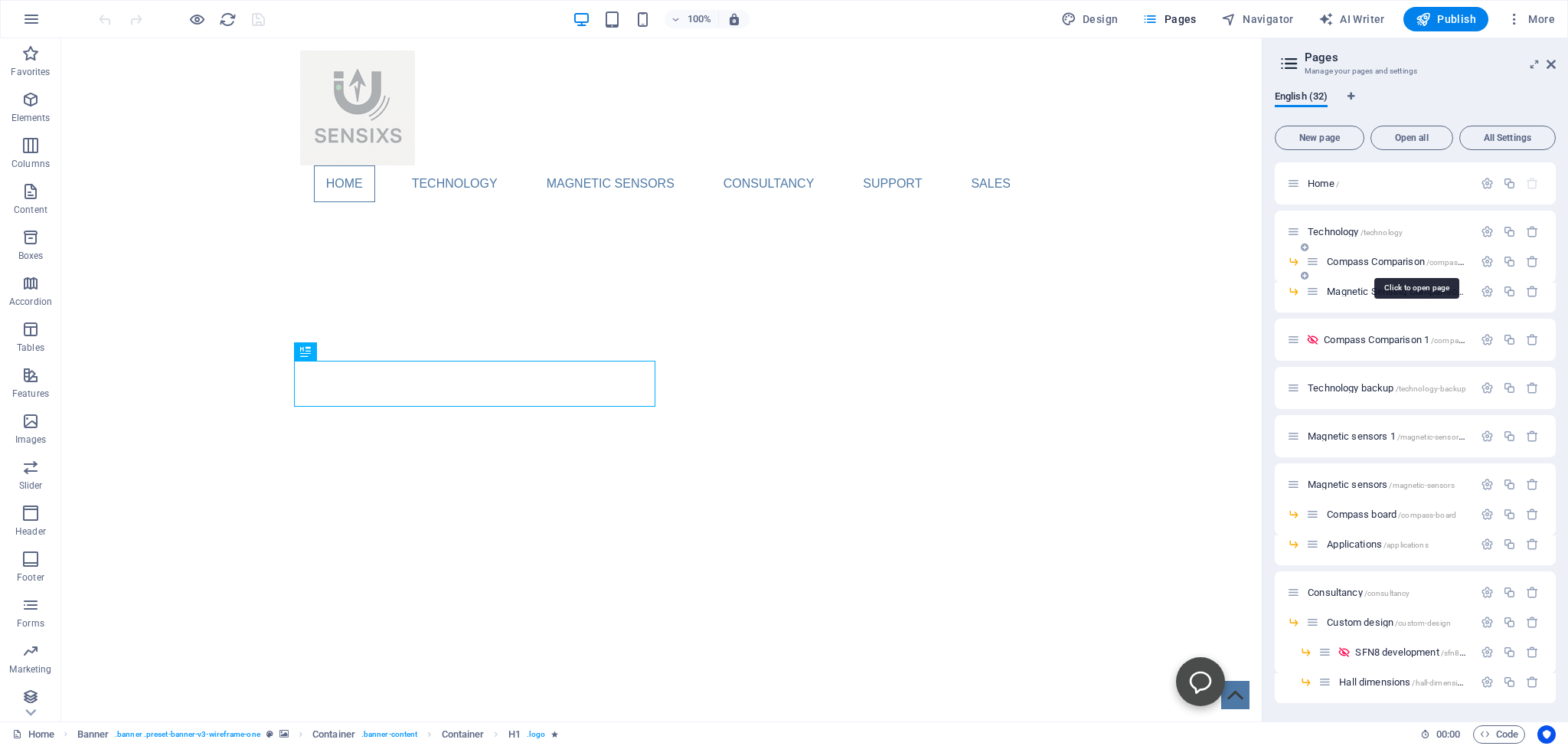
click at [1346, 259] on span "Compass Comparison /compass-comparison" at bounding box center [1415, 261] width 179 height 11
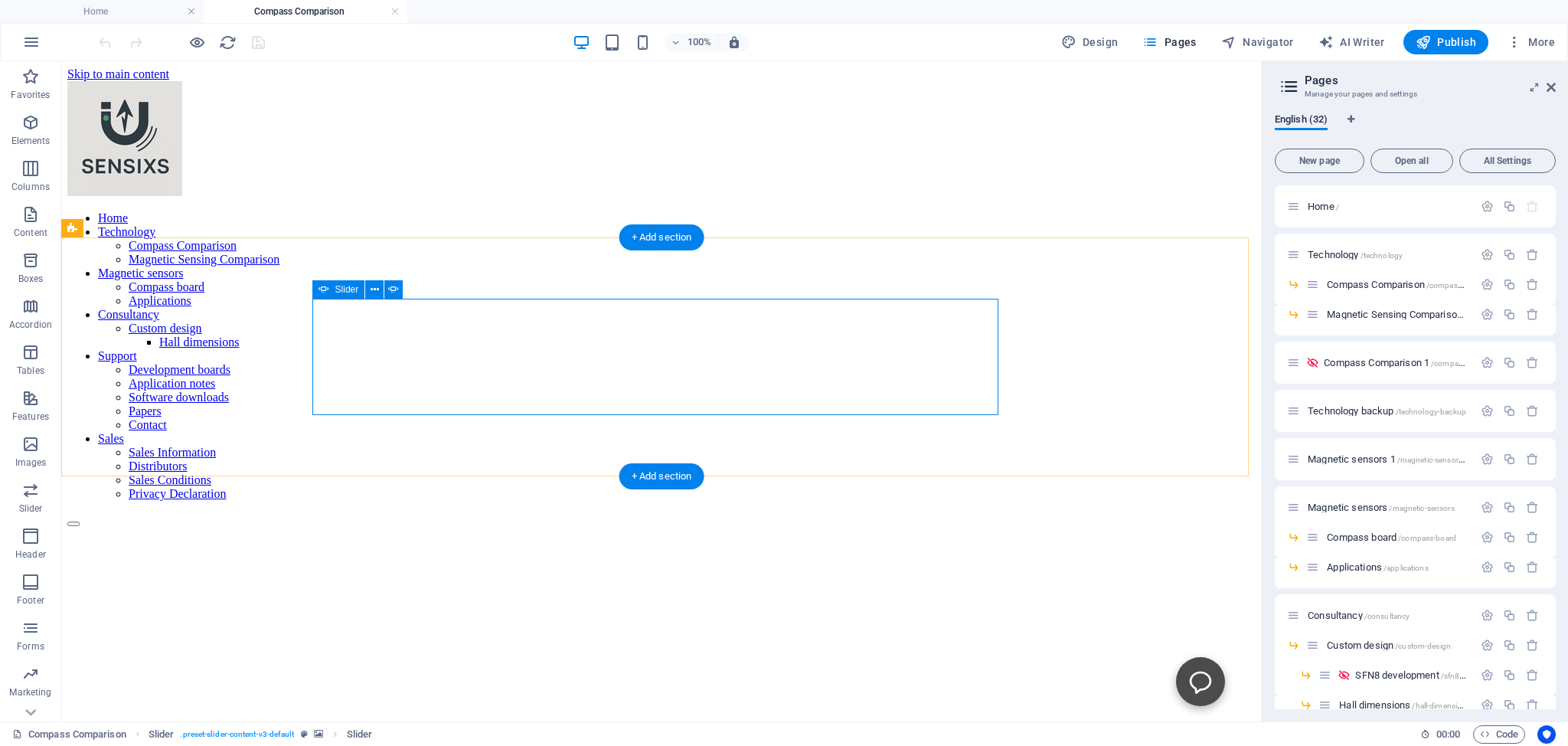
click at [80, 738] on button "Content Slider" at bounding box center [73, 740] width 12 height 5
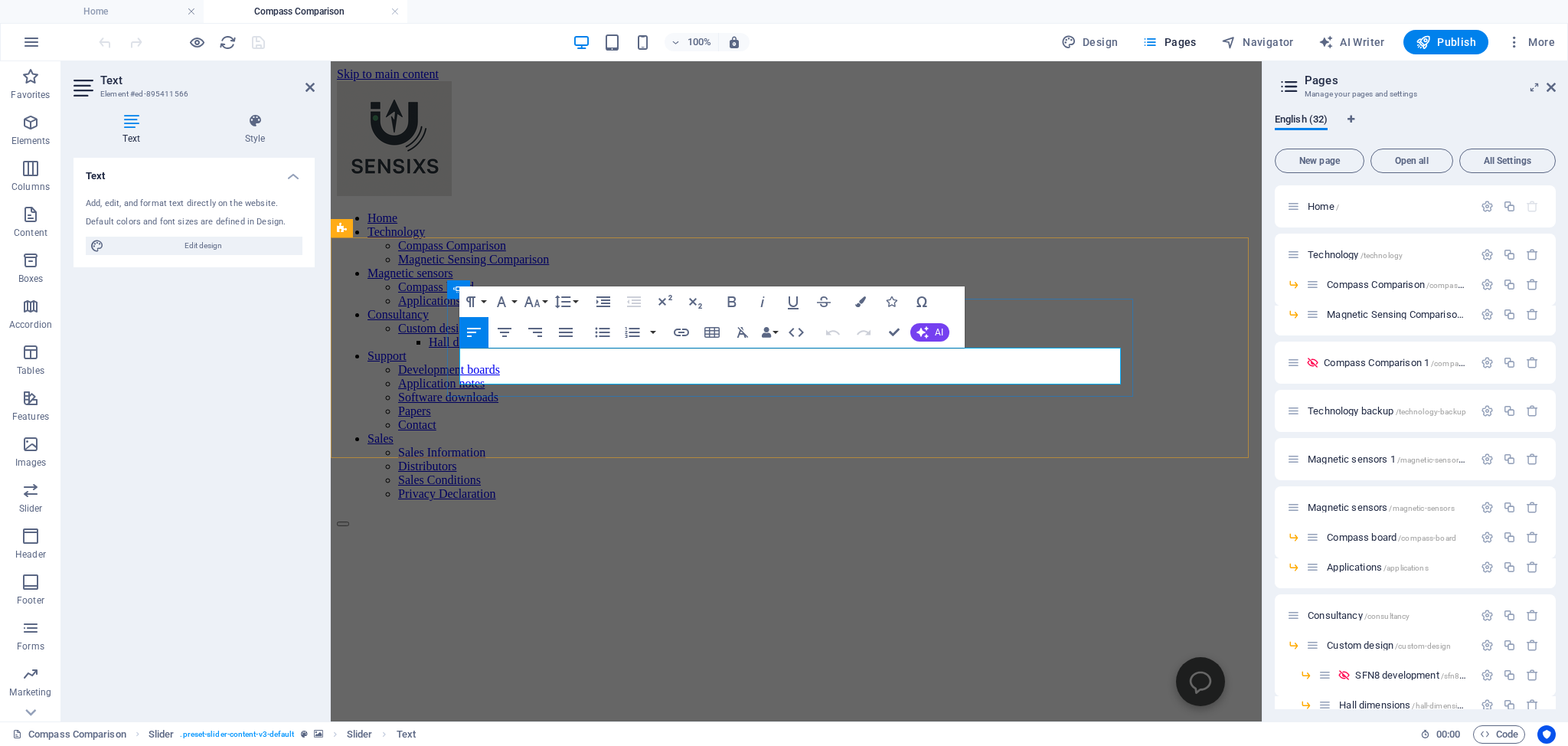
drag, startPoint x: 714, startPoint y: 370, endPoint x: 969, endPoint y: 396, distance: 256.3
click at [663, 299] on icon "button" at bounding box center [664, 301] width 19 height 19
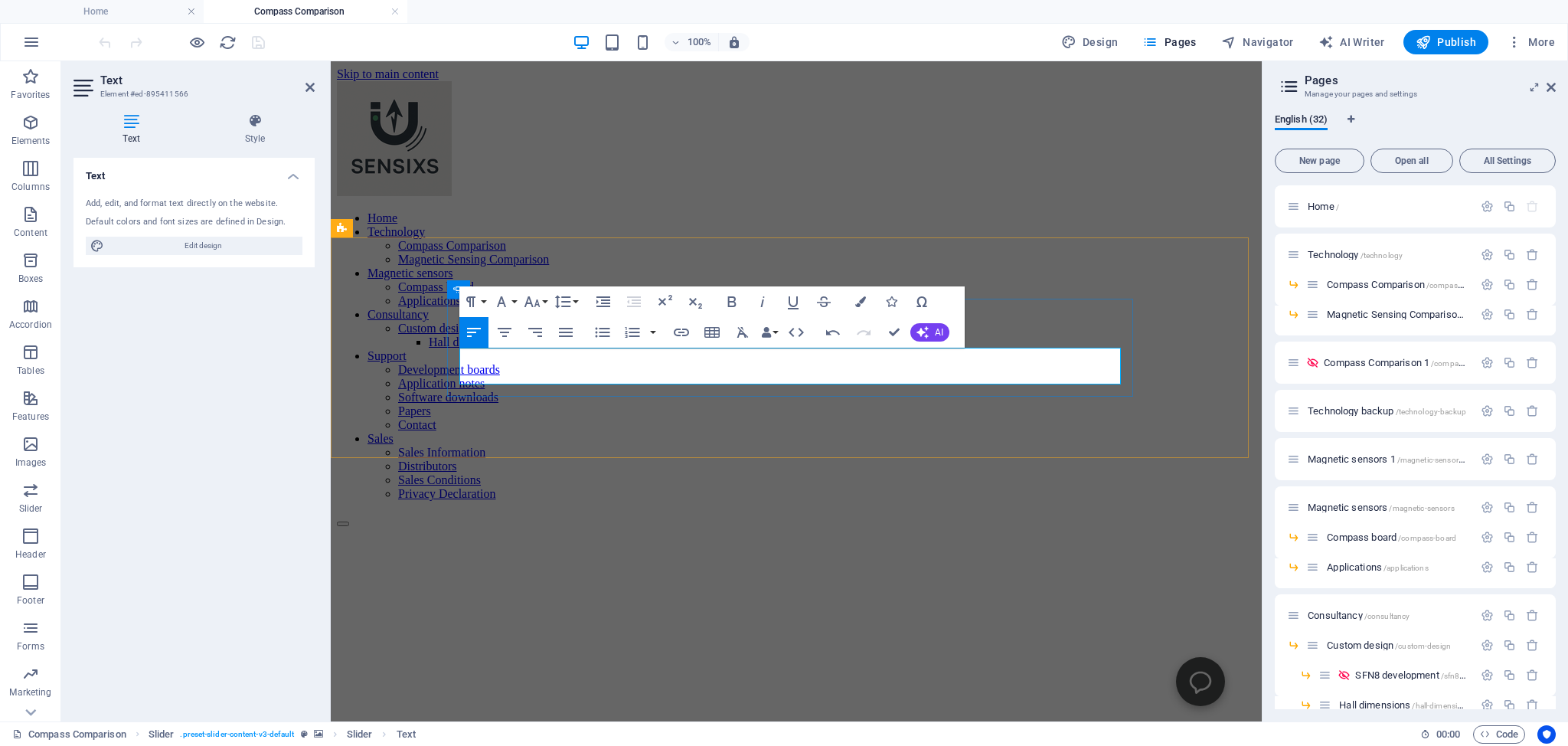
click at [366, 527] on figure at bounding box center [796, 527] width 919 height 0
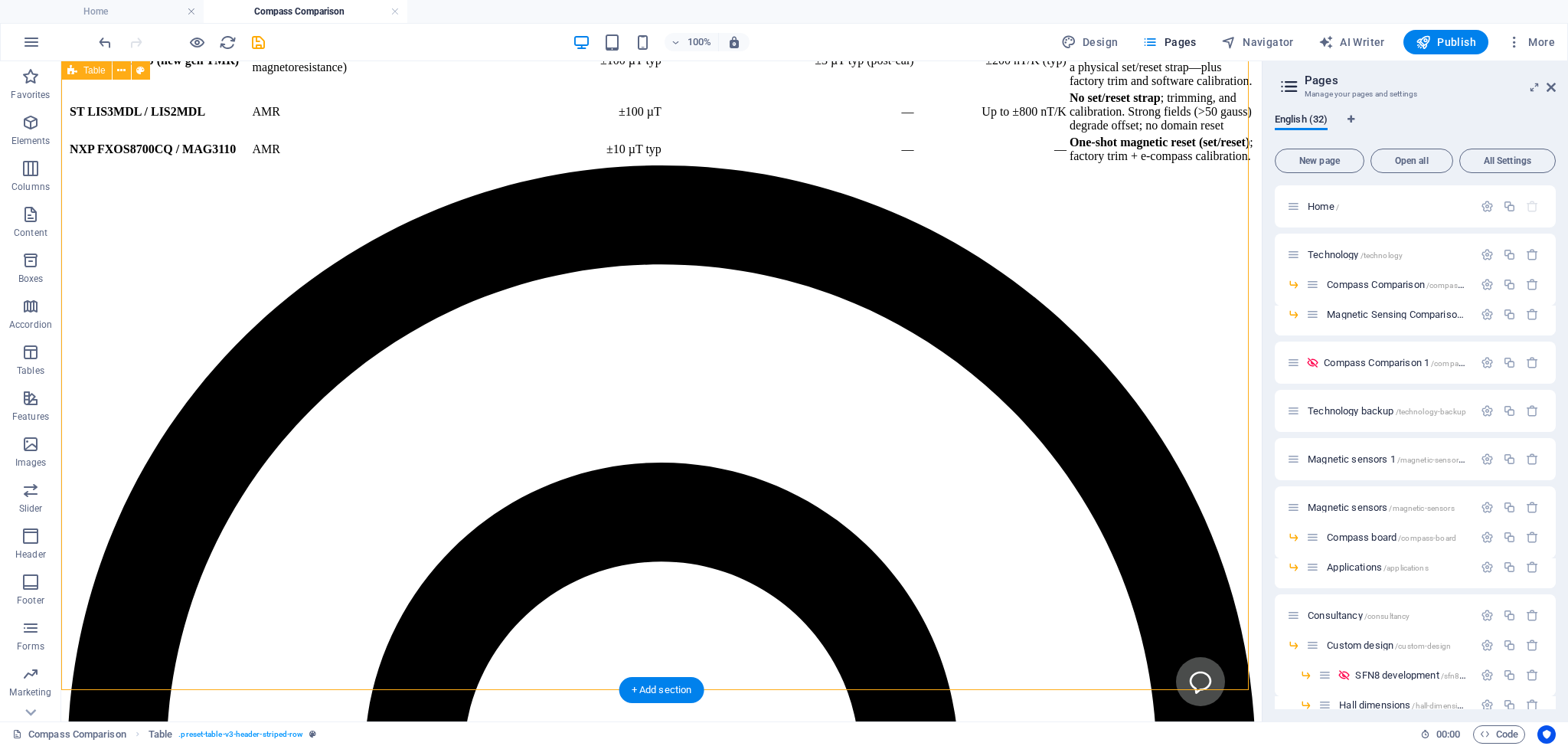
scroll to position [1536, 0]
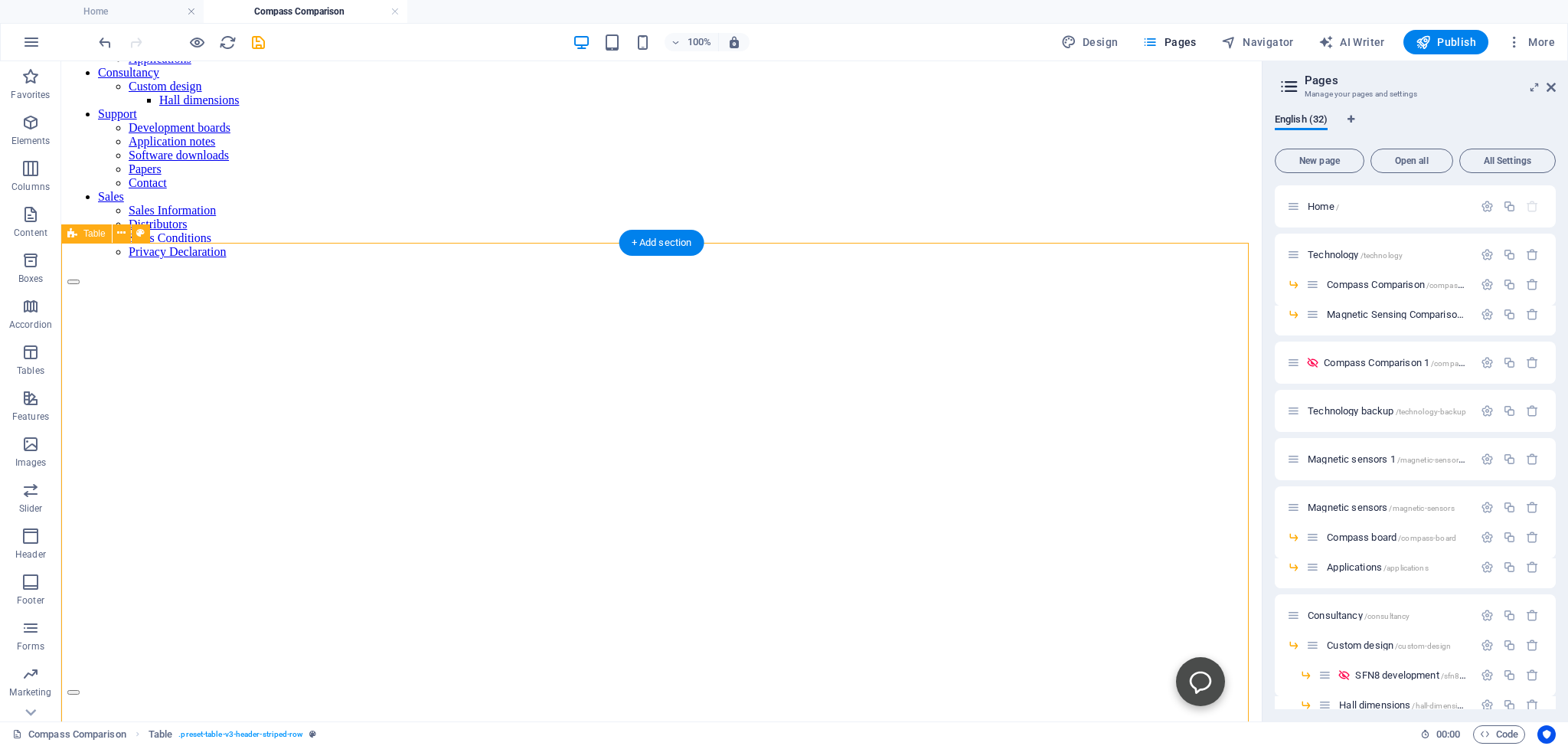
scroll to position [81, 0]
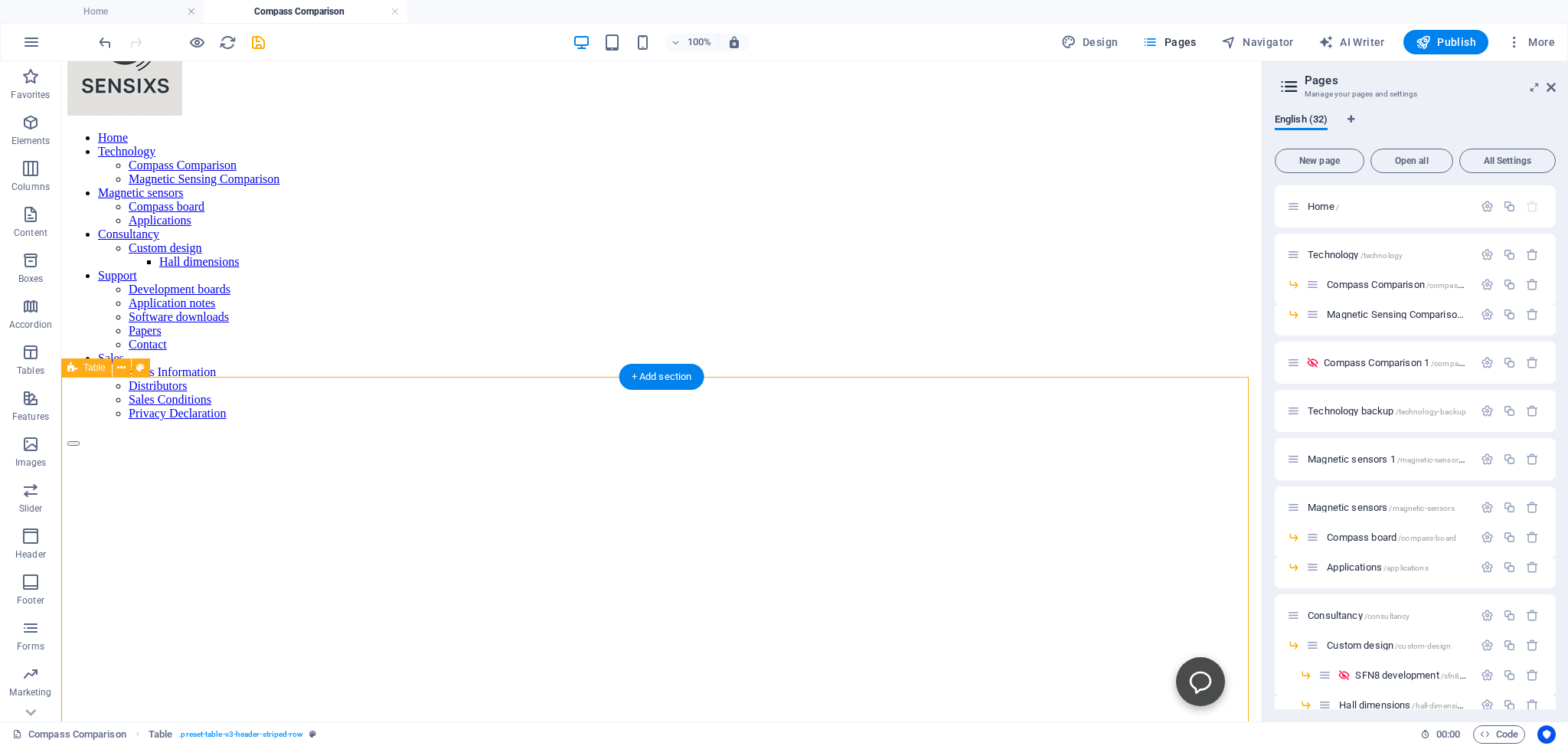
click at [253, 42] on icon "save" at bounding box center [259, 42] width 18 height 18
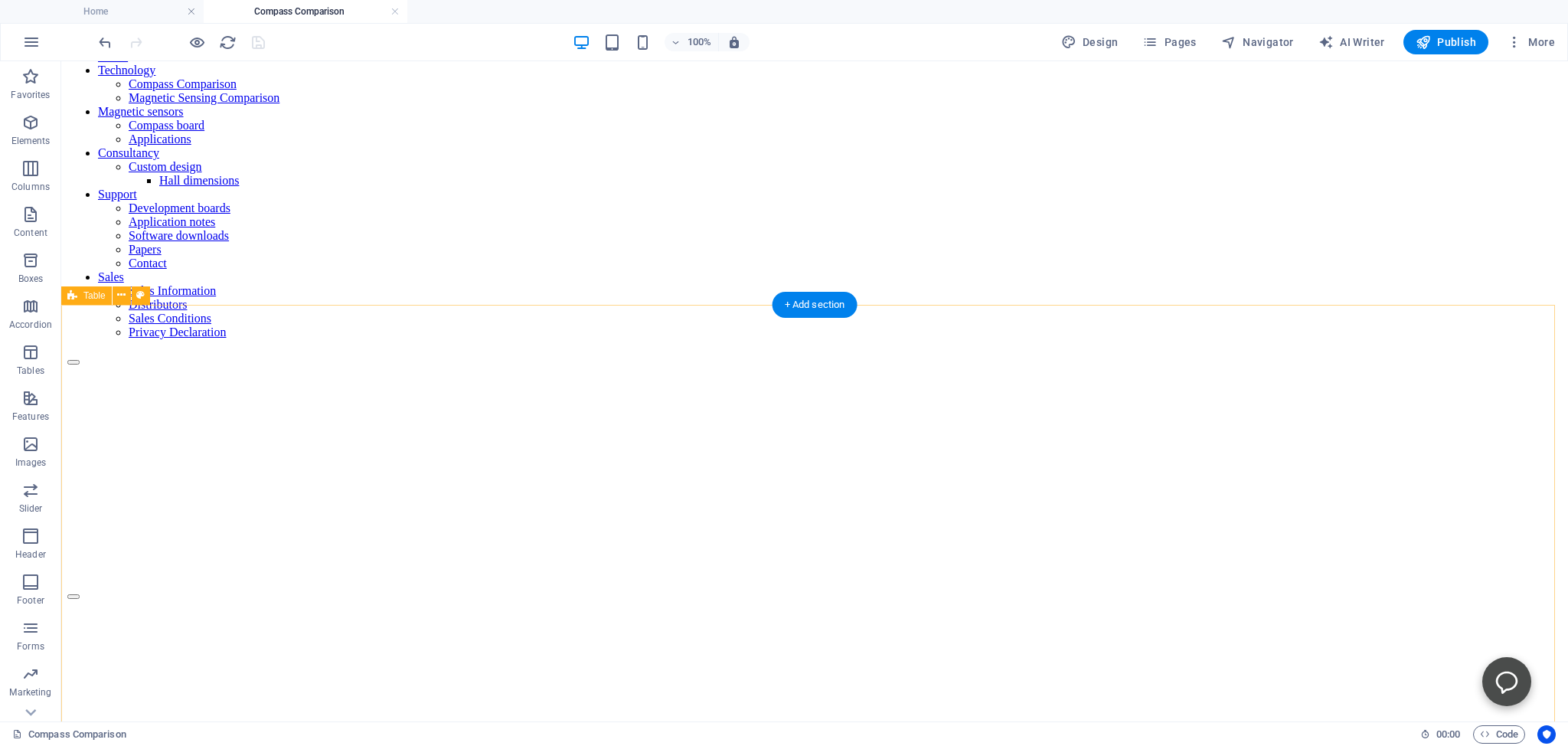
scroll to position [0, 0]
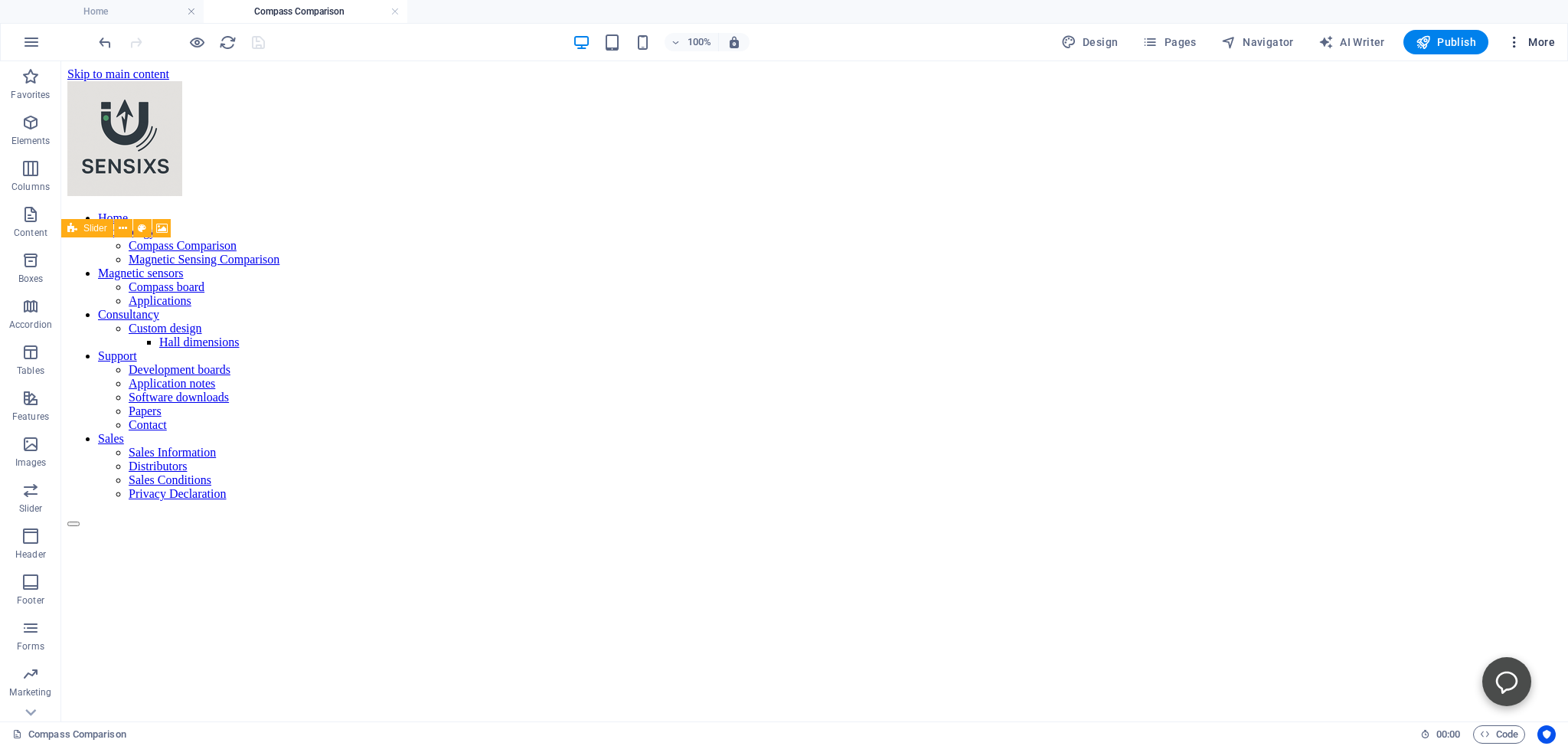
click at [1535, 42] on span "More" at bounding box center [1530, 42] width 48 height 16
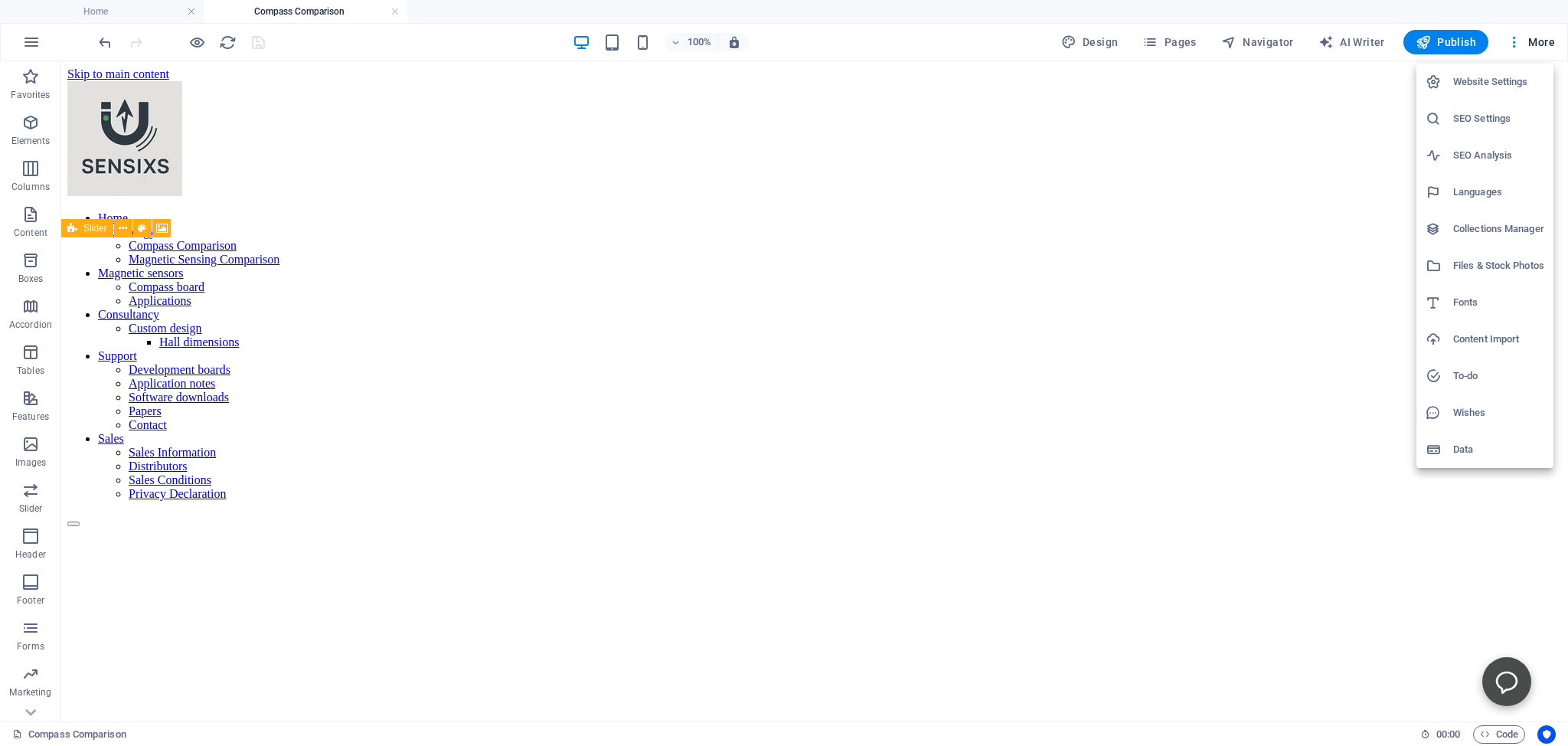
click at [1470, 264] on h6 "Files & Stock Photos" at bounding box center [1499, 265] width 91 height 19
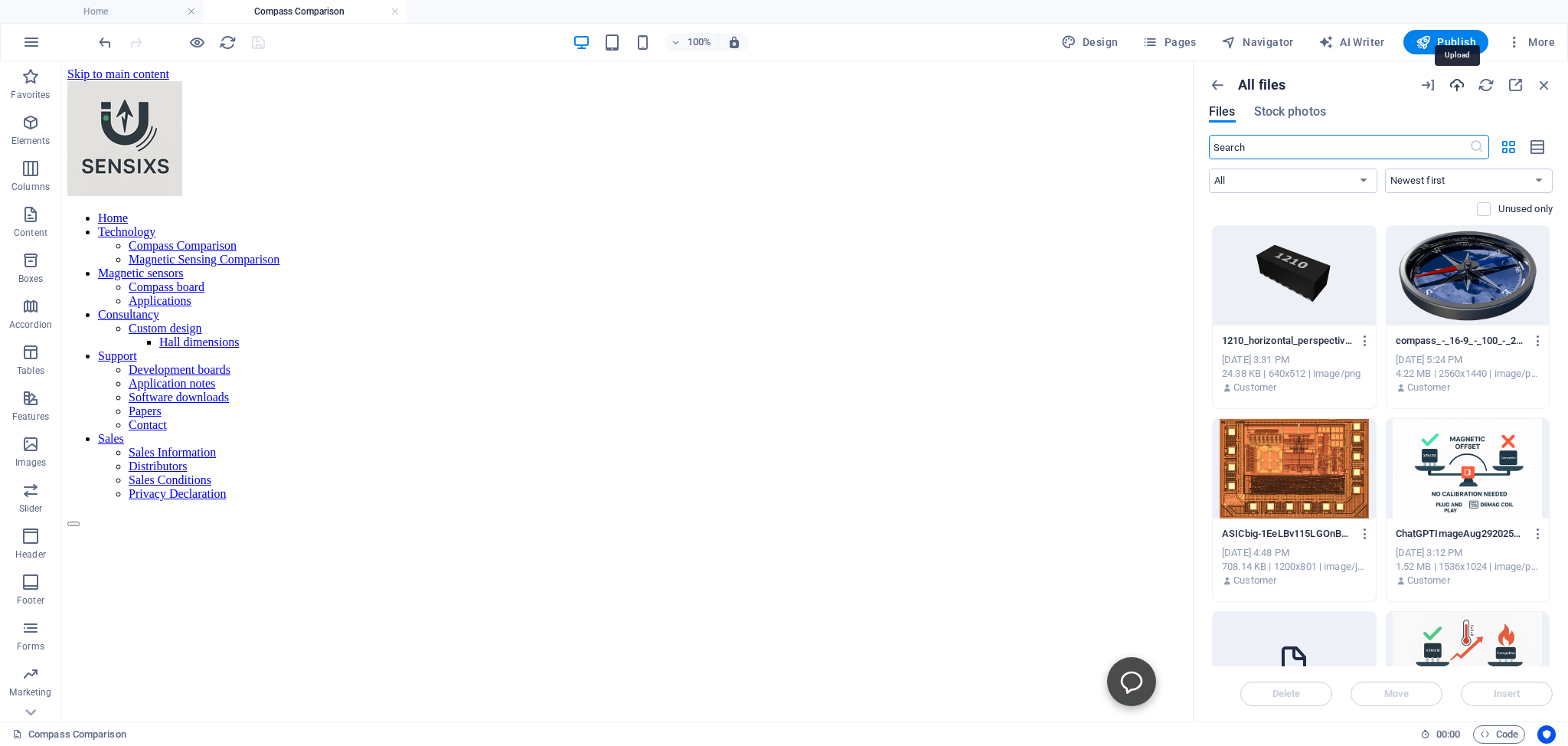
click at [1456, 85] on icon "button" at bounding box center [1456, 85] width 17 height 17
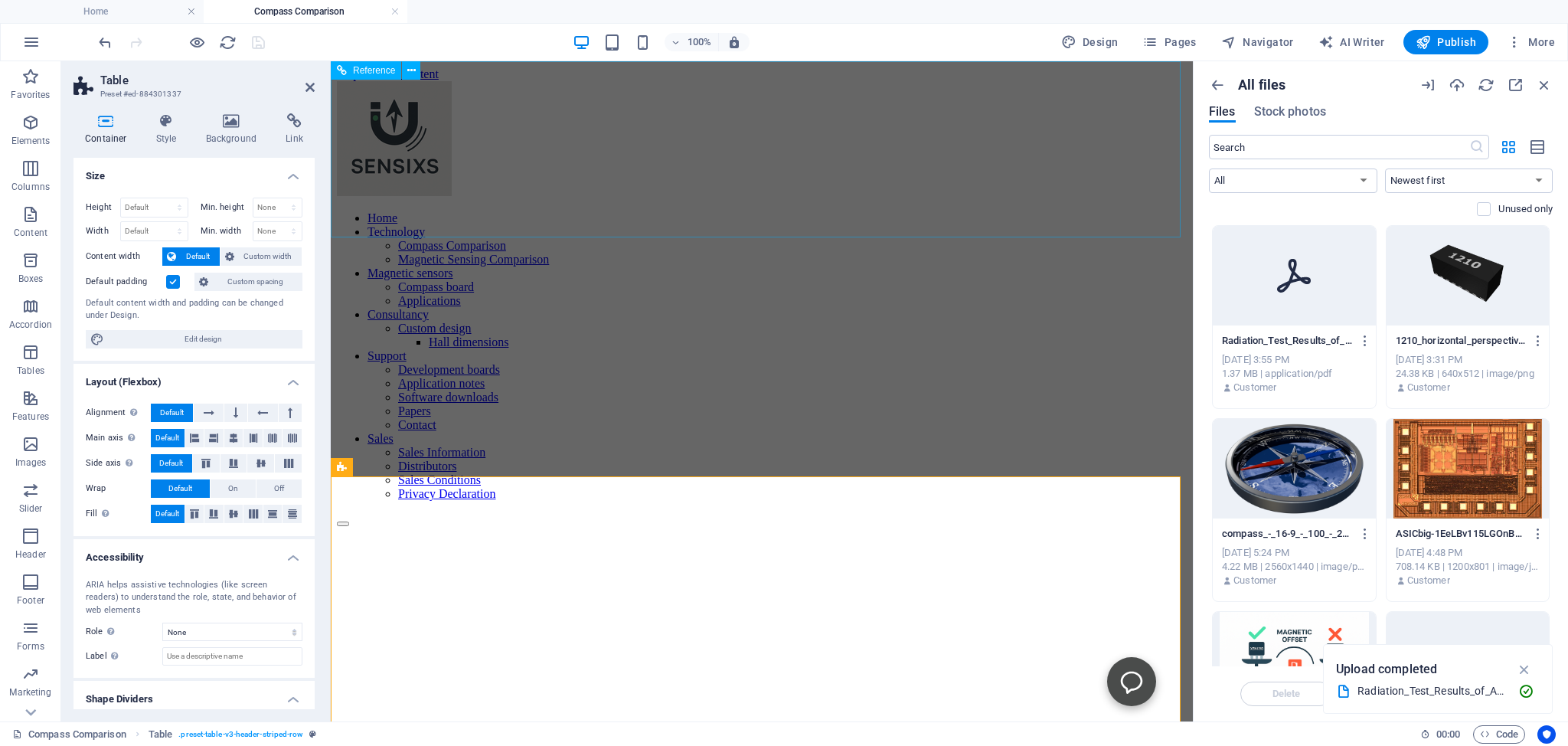
click at [776, 104] on div "Home Technology Compass Comparison Magnetic Sensing Comparison Magnetic sensors…" at bounding box center [762, 304] width 850 height 446
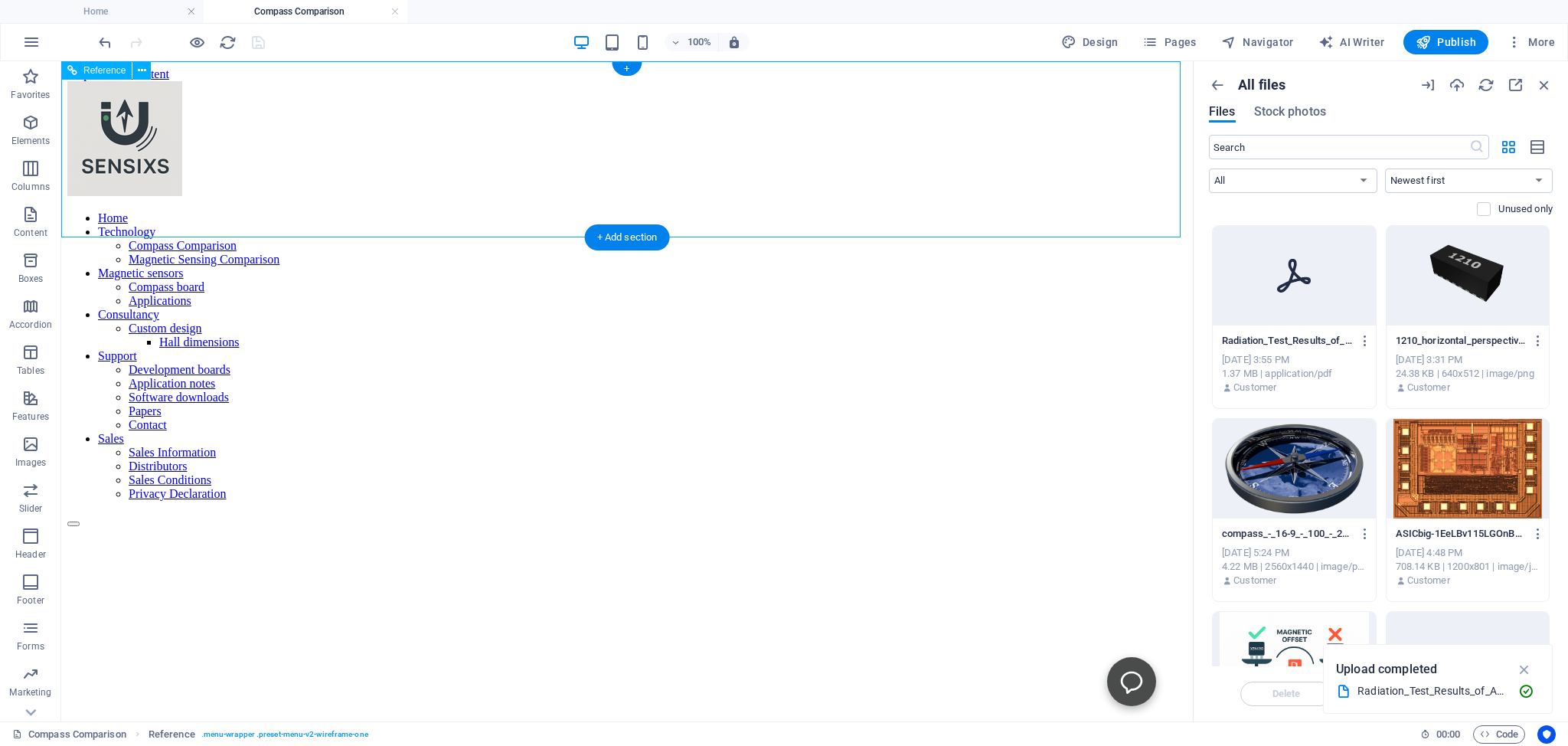
click at [428, 211] on nav "Home Technology Compass Comparison Magnetic Sensing Comparison Magnetic sensors…" at bounding box center [627, 356] width 1119 height 290
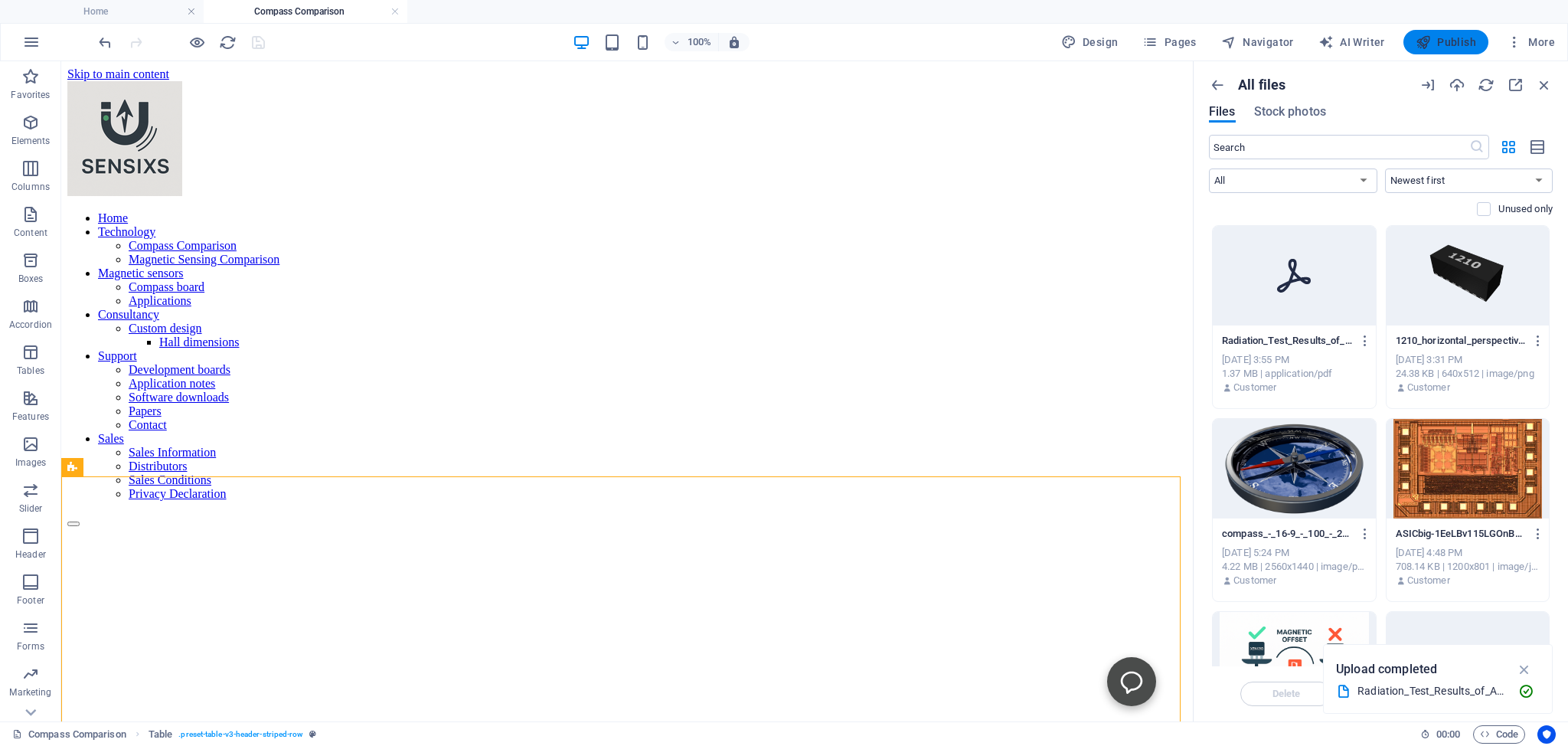
click at [1453, 41] on span "Publish" at bounding box center [1446, 42] width 60 height 16
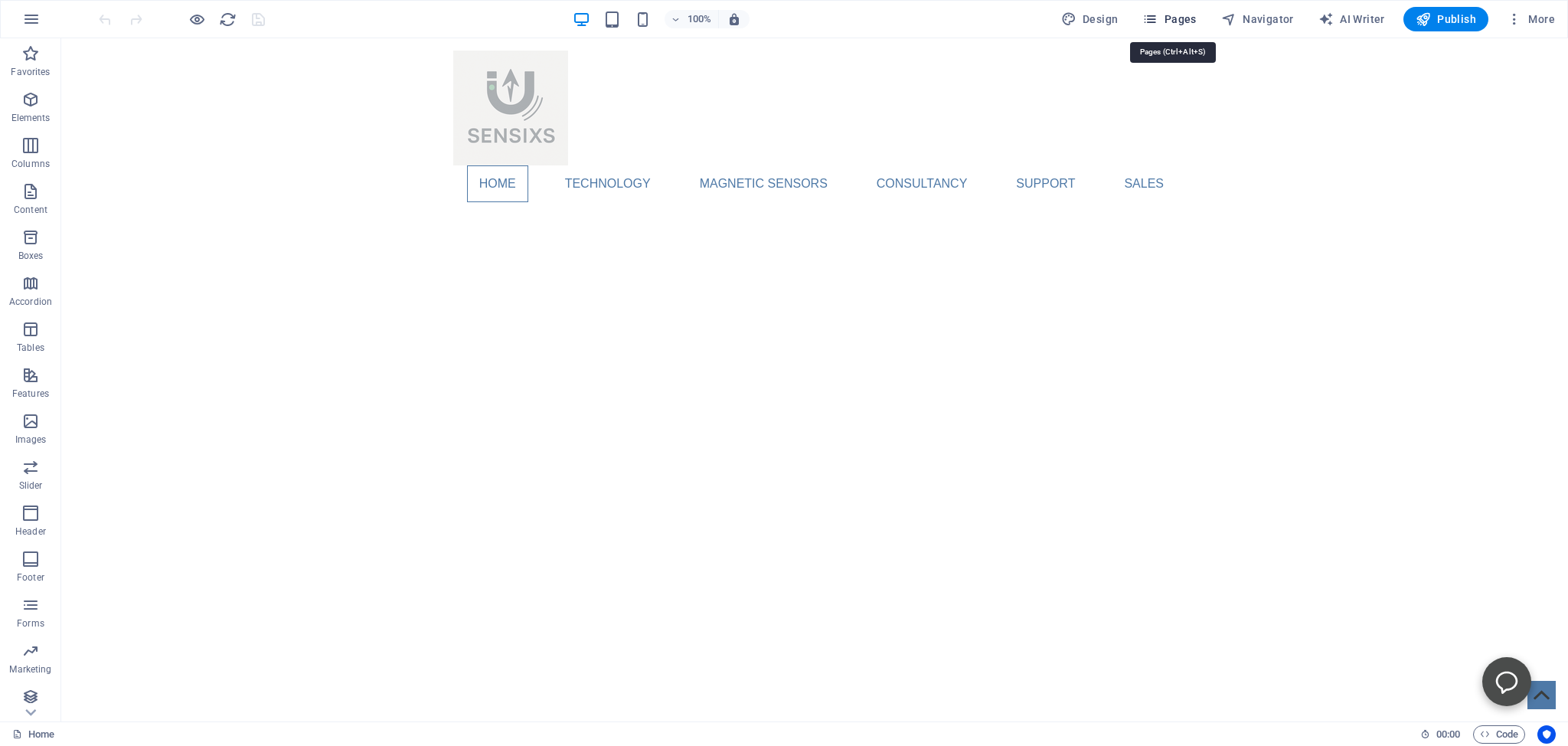
drag, startPoint x: 1172, startPoint y: 19, endPoint x: 729, endPoint y: 131, distance: 456.9
click at [1172, 19] on span "Pages" at bounding box center [1169, 19] width 54 height 16
click at [194, 21] on icon "button" at bounding box center [197, 20] width 18 height 18
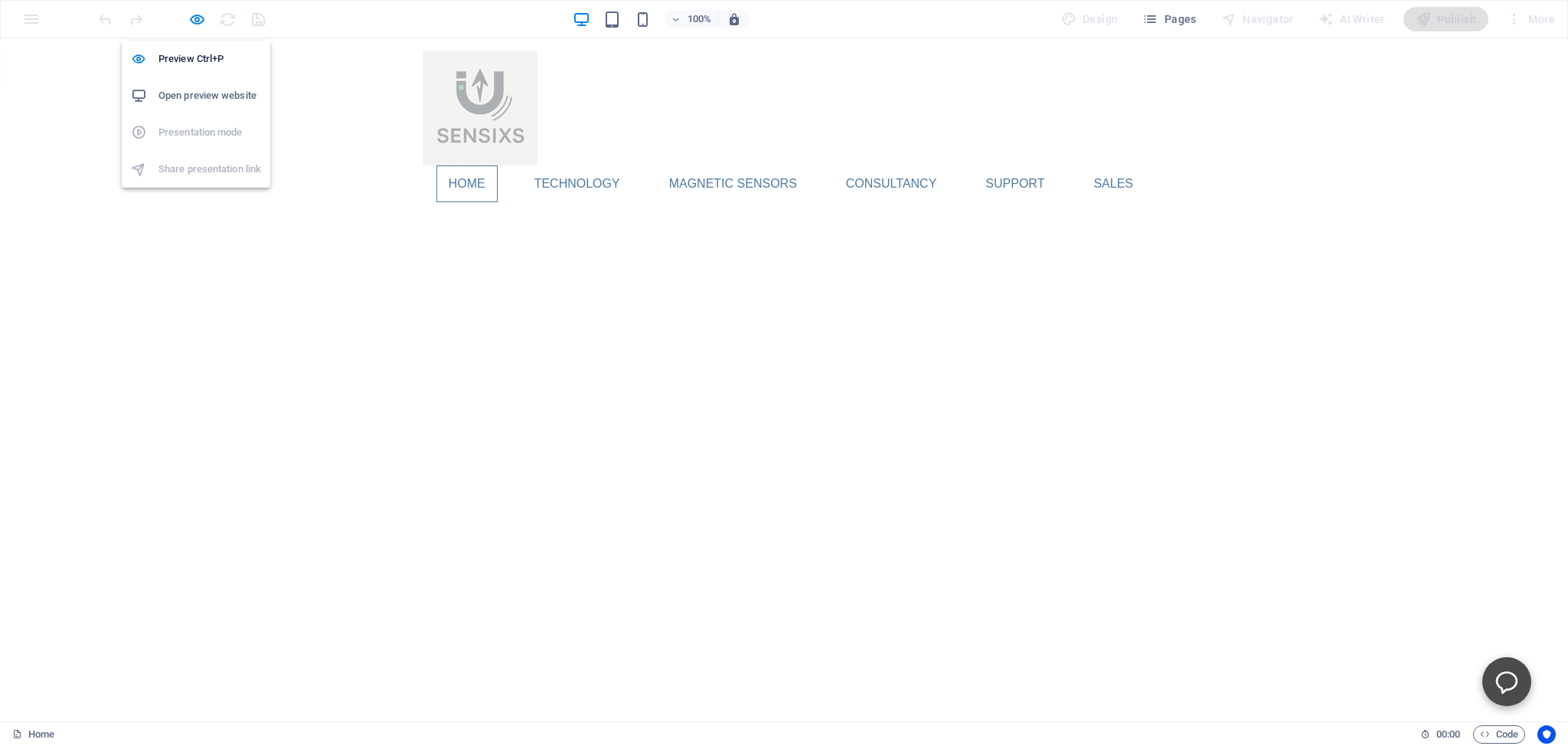
click at [188, 95] on h6 "Open preview website" at bounding box center [210, 95] width 103 height 19
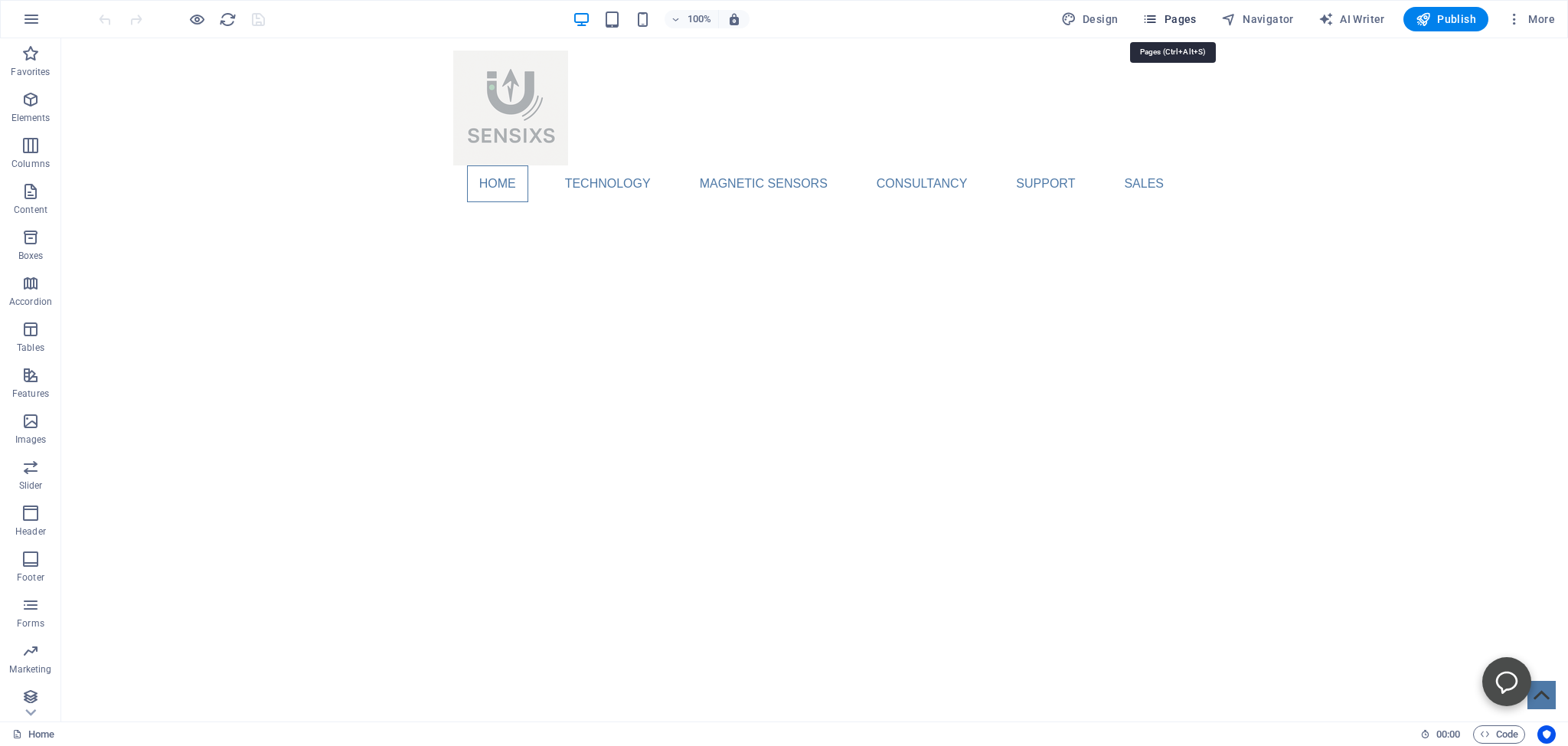
click at [1168, 20] on span "Pages" at bounding box center [1169, 19] width 54 height 16
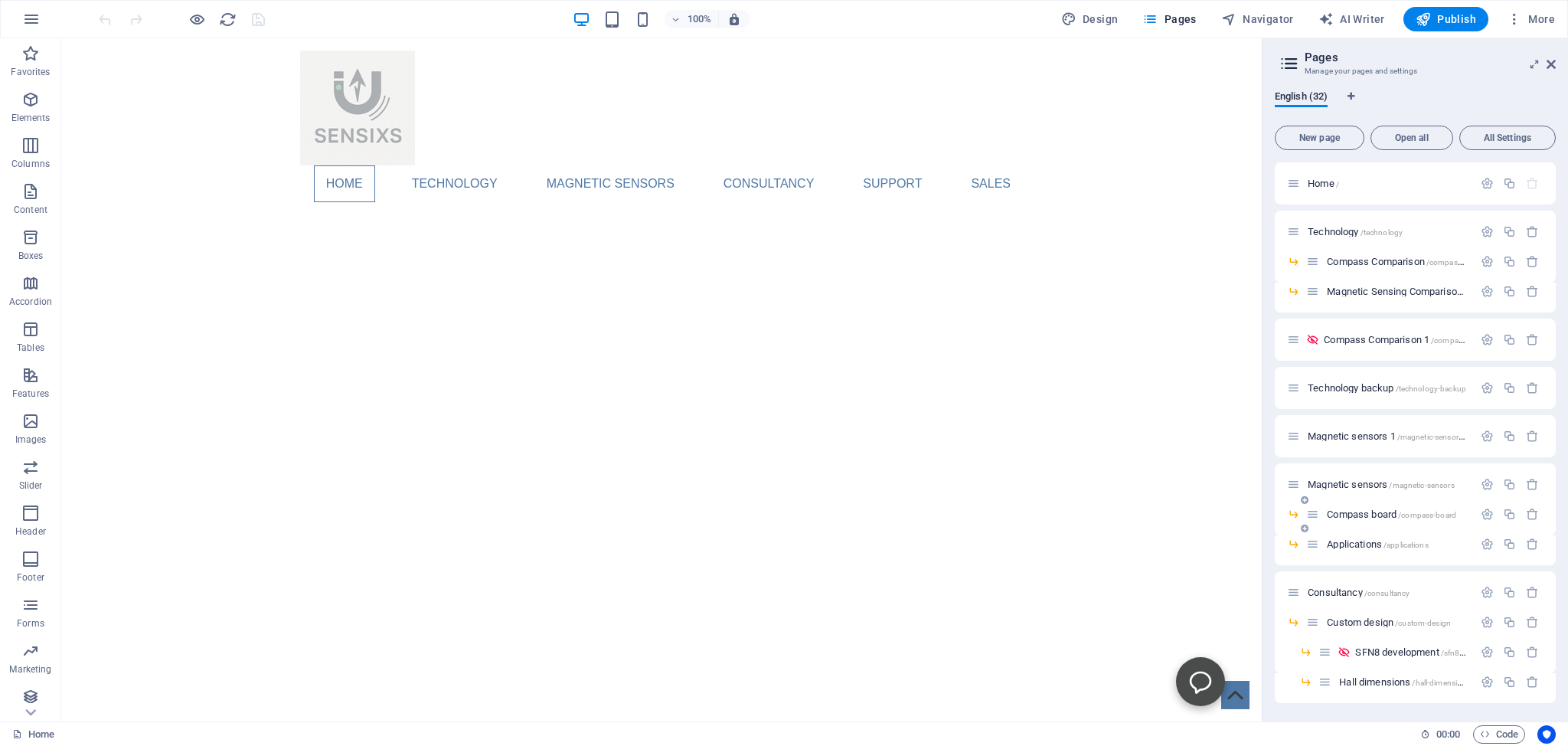
click at [1349, 513] on span "Compass board /compass-board" at bounding box center [1391, 514] width 130 height 11
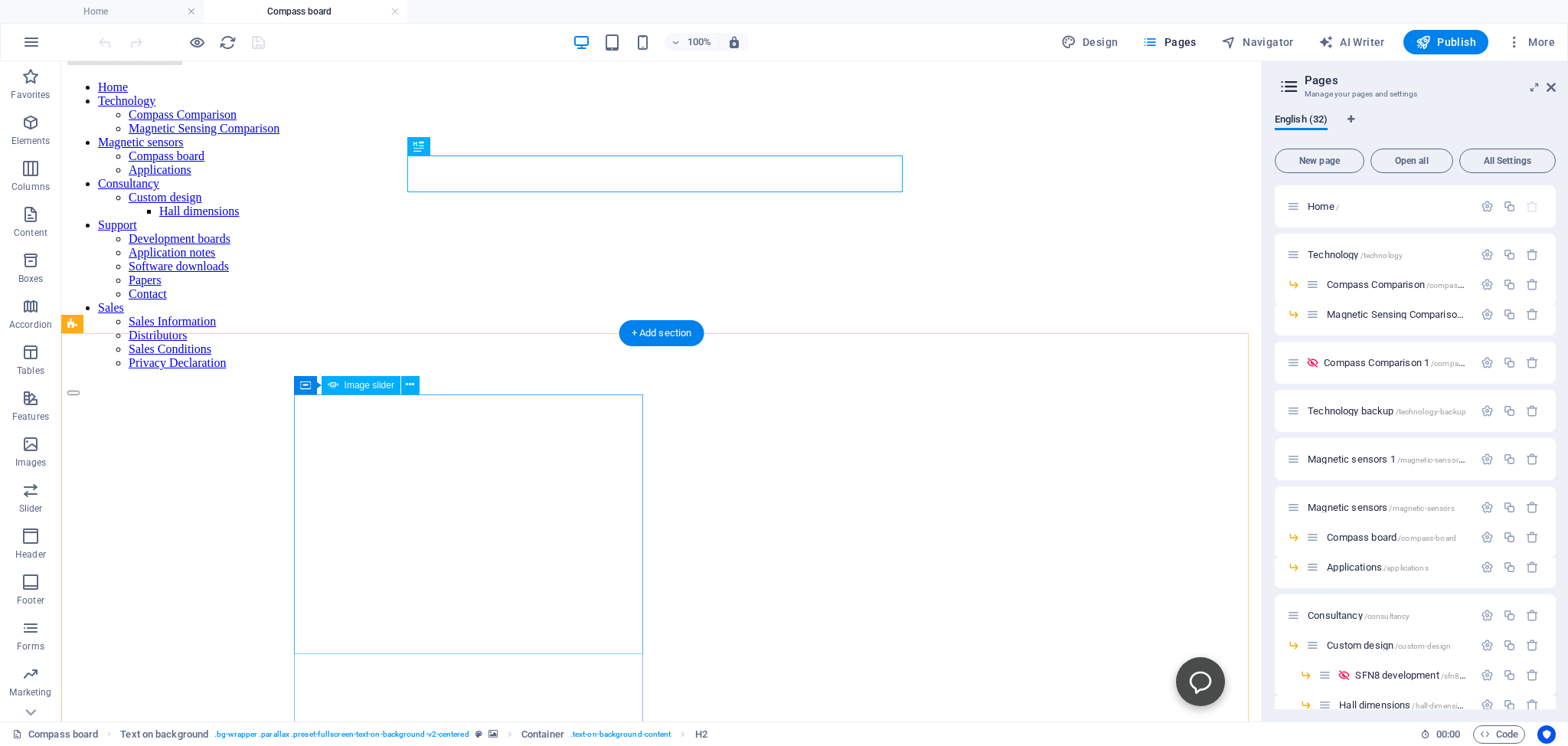
scroll to position [242, 0]
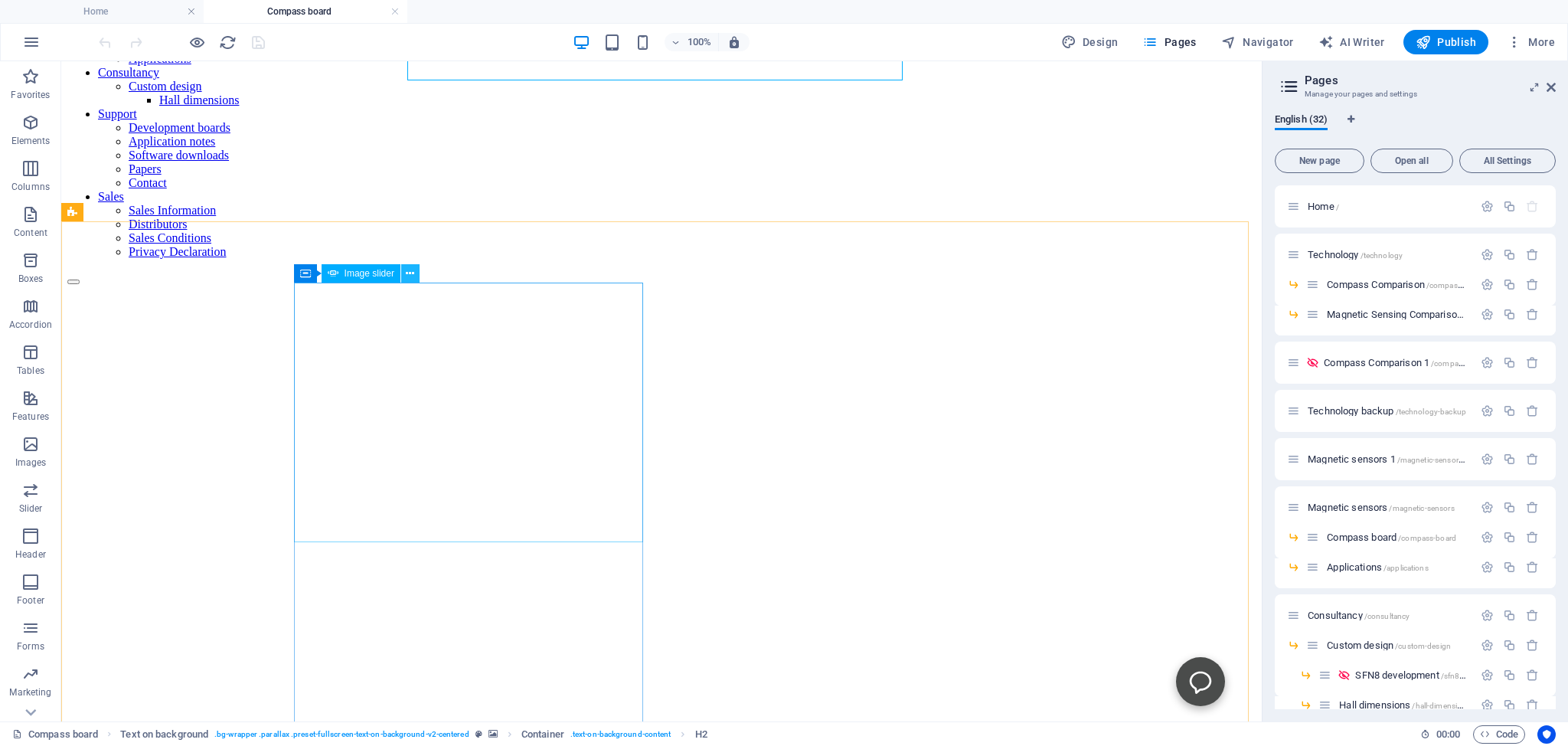
click at [407, 272] on icon at bounding box center [410, 274] width 8 height 16
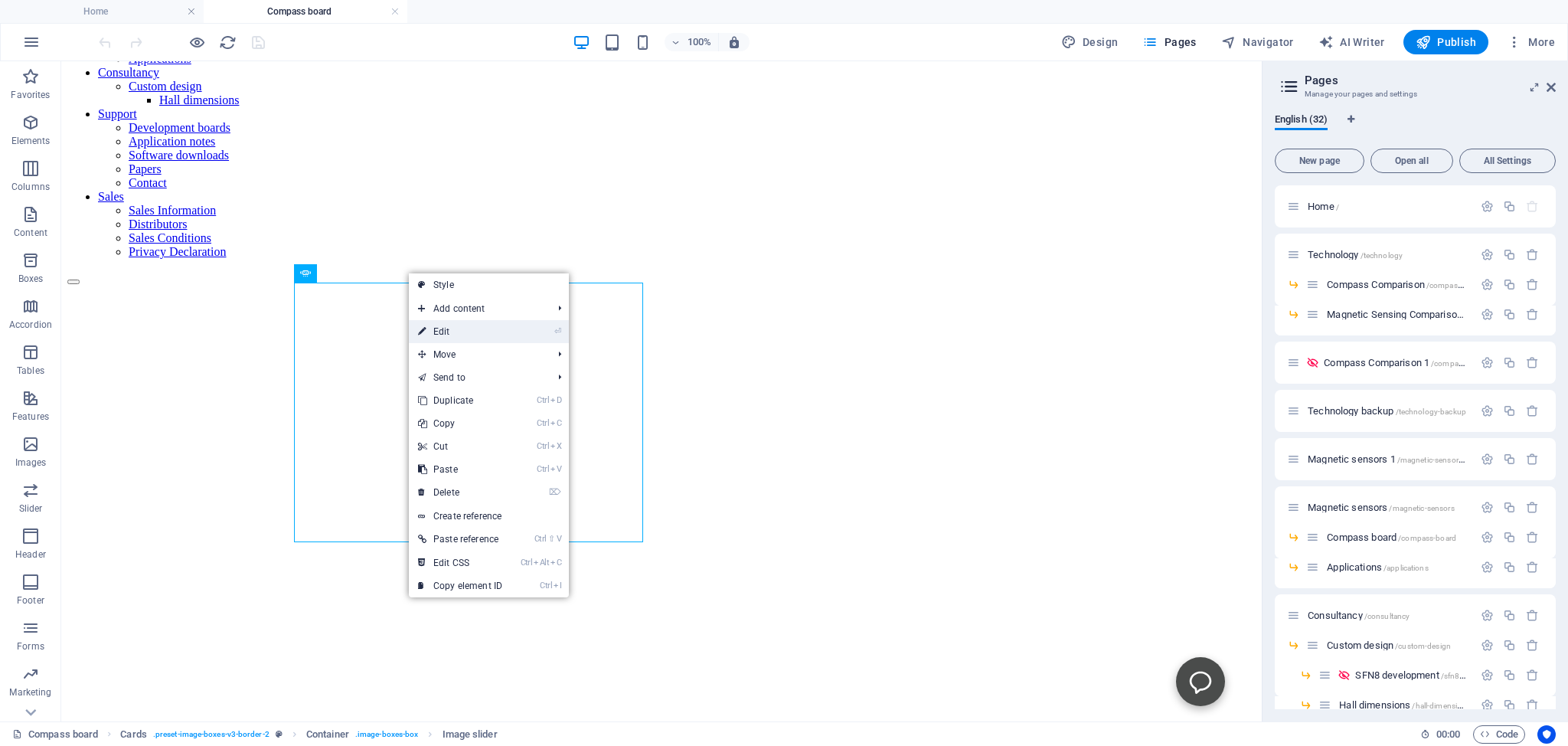
click at [440, 332] on link "⏎ Edit" at bounding box center [460, 331] width 103 height 23
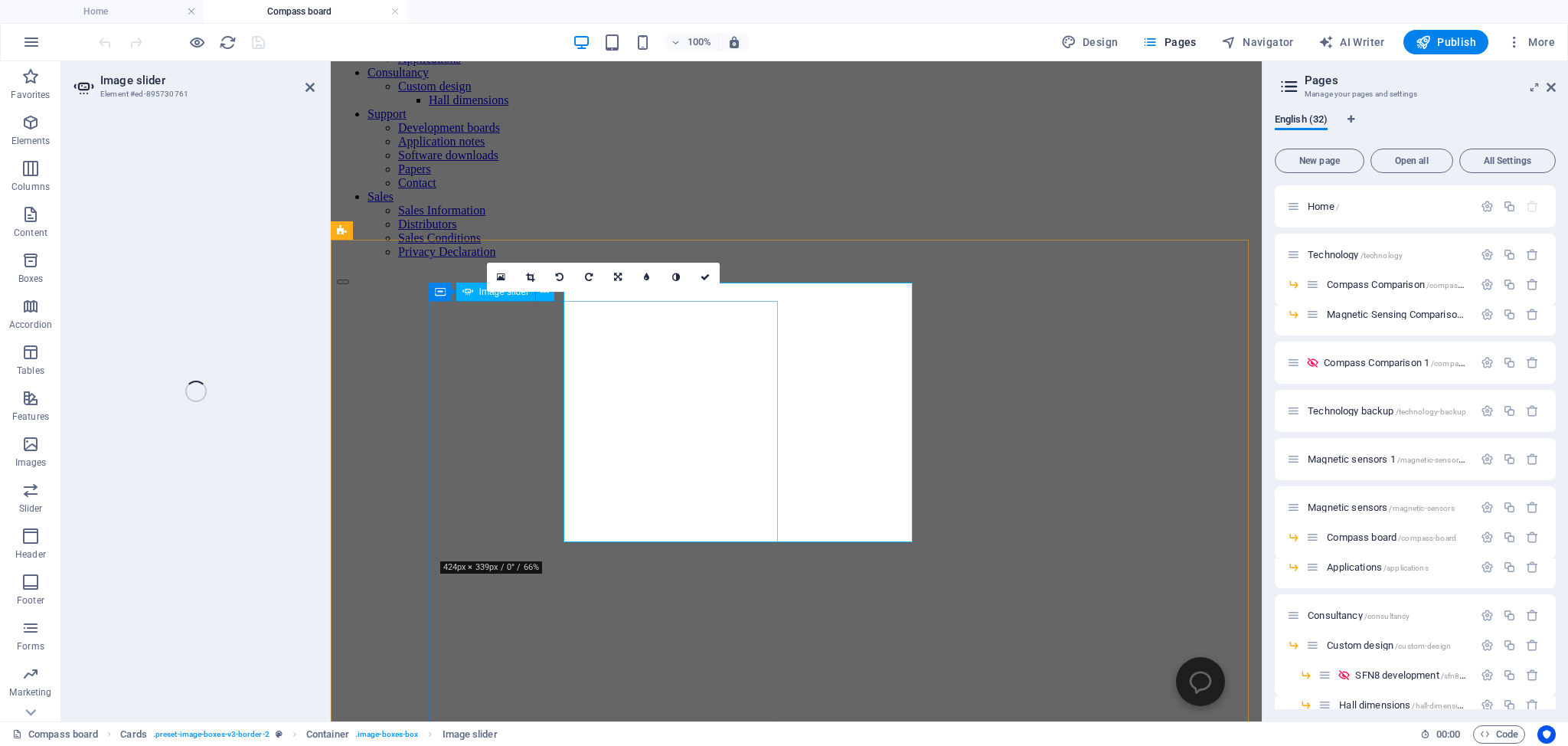
select select "ms"
select select "s"
select select "progressive"
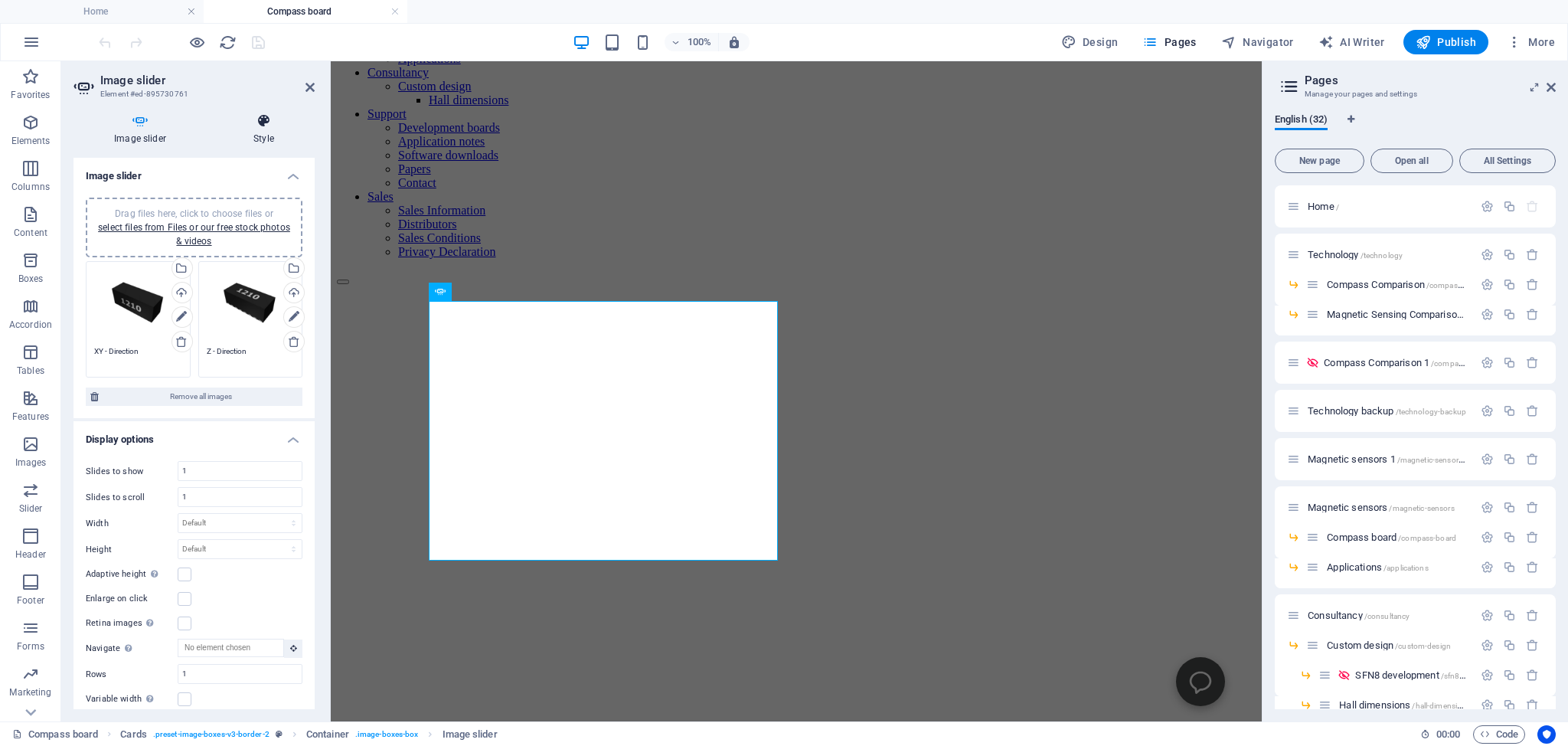
click at [262, 127] on icon at bounding box center [264, 121] width 102 height 16
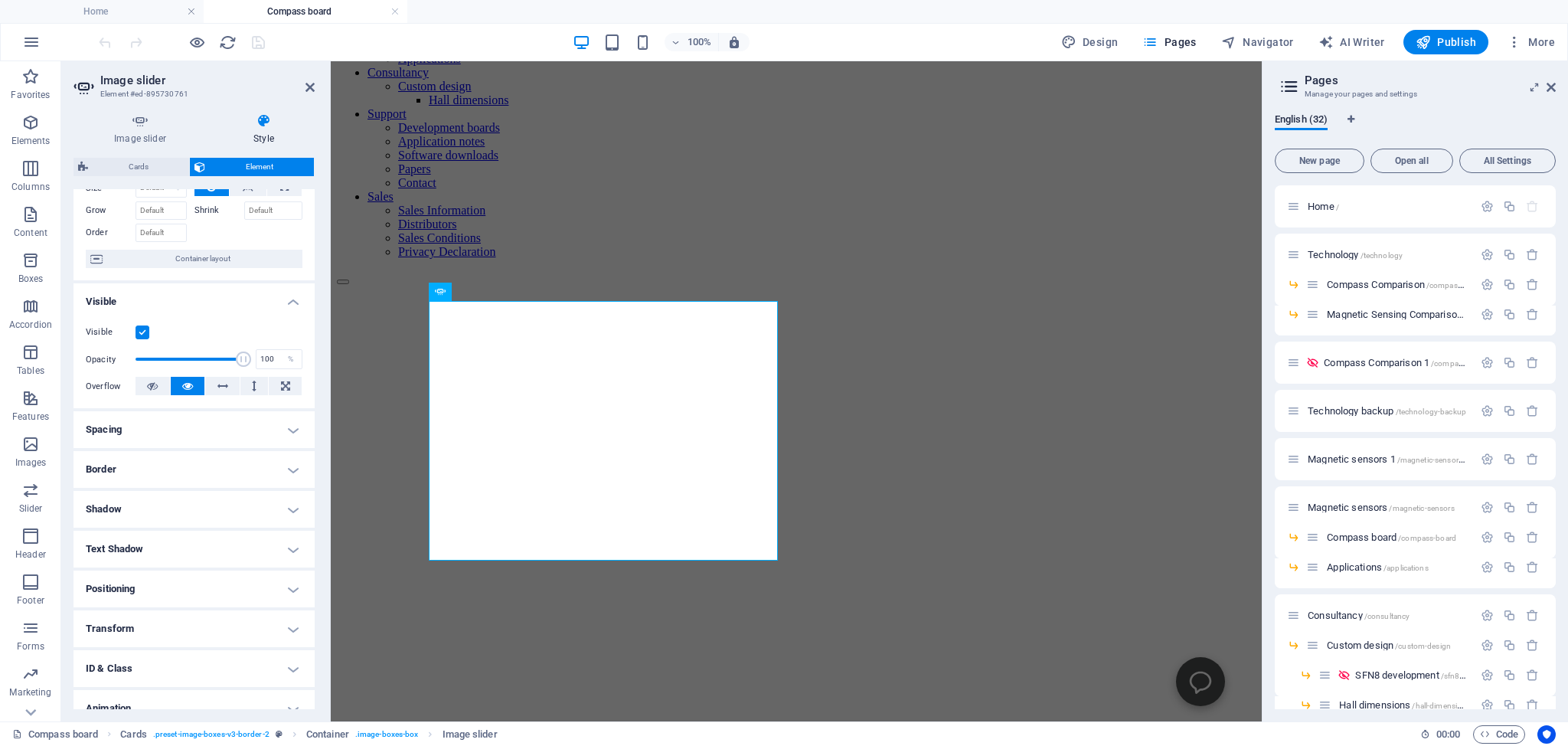
scroll to position [140, 0]
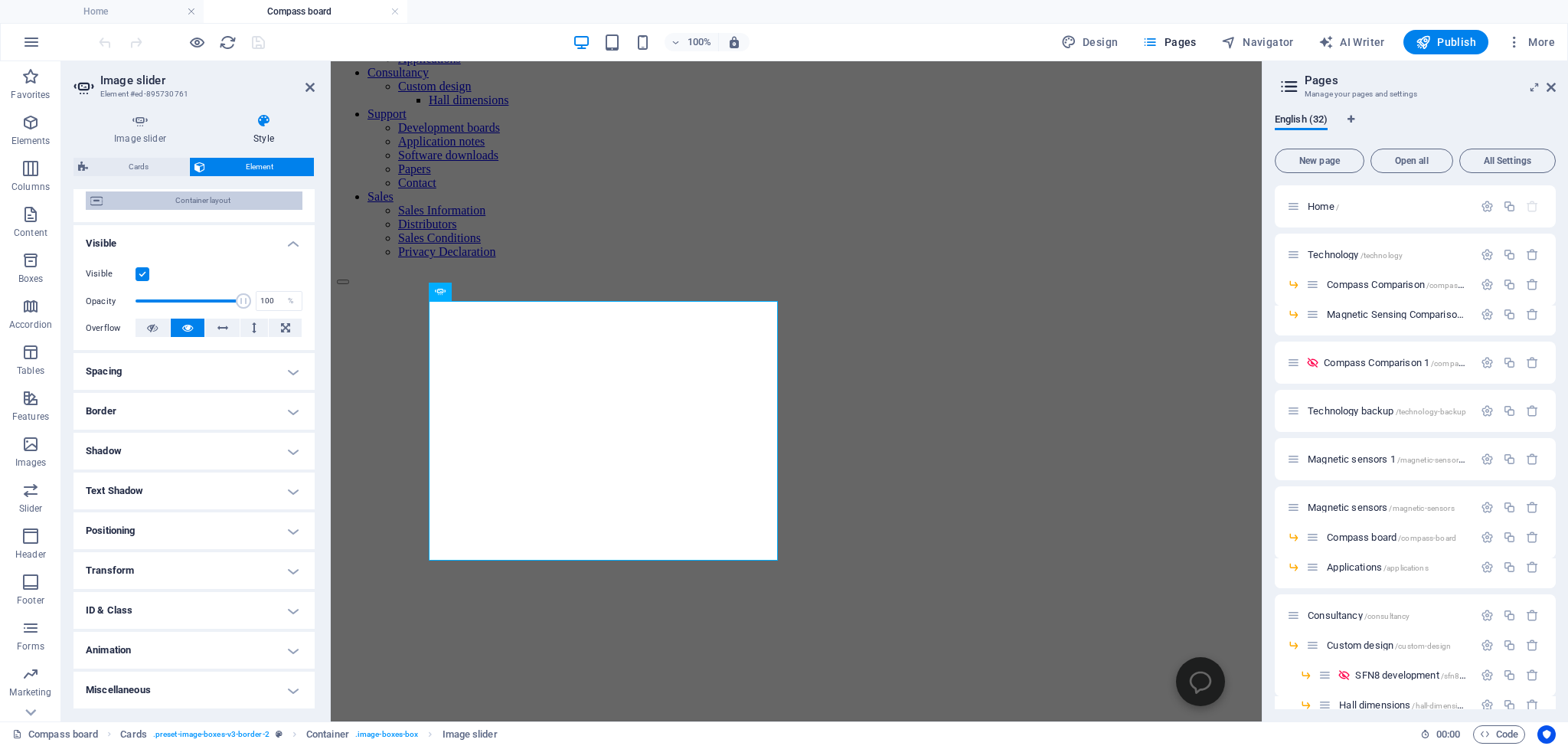
click at [179, 199] on span "Container layout" at bounding box center [202, 201] width 191 height 19
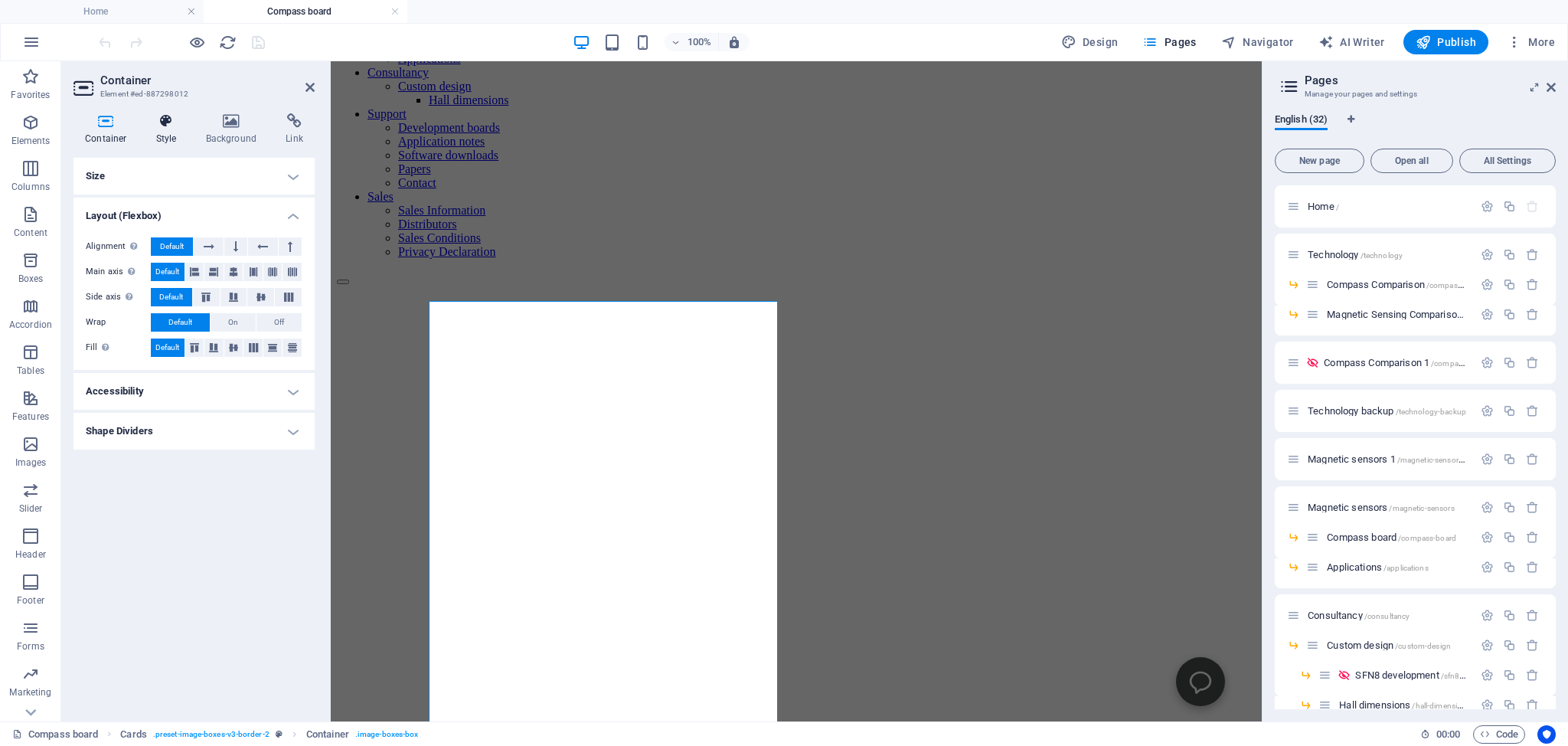
click at [167, 123] on icon at bounding box center [166, 121] width 43 height 16
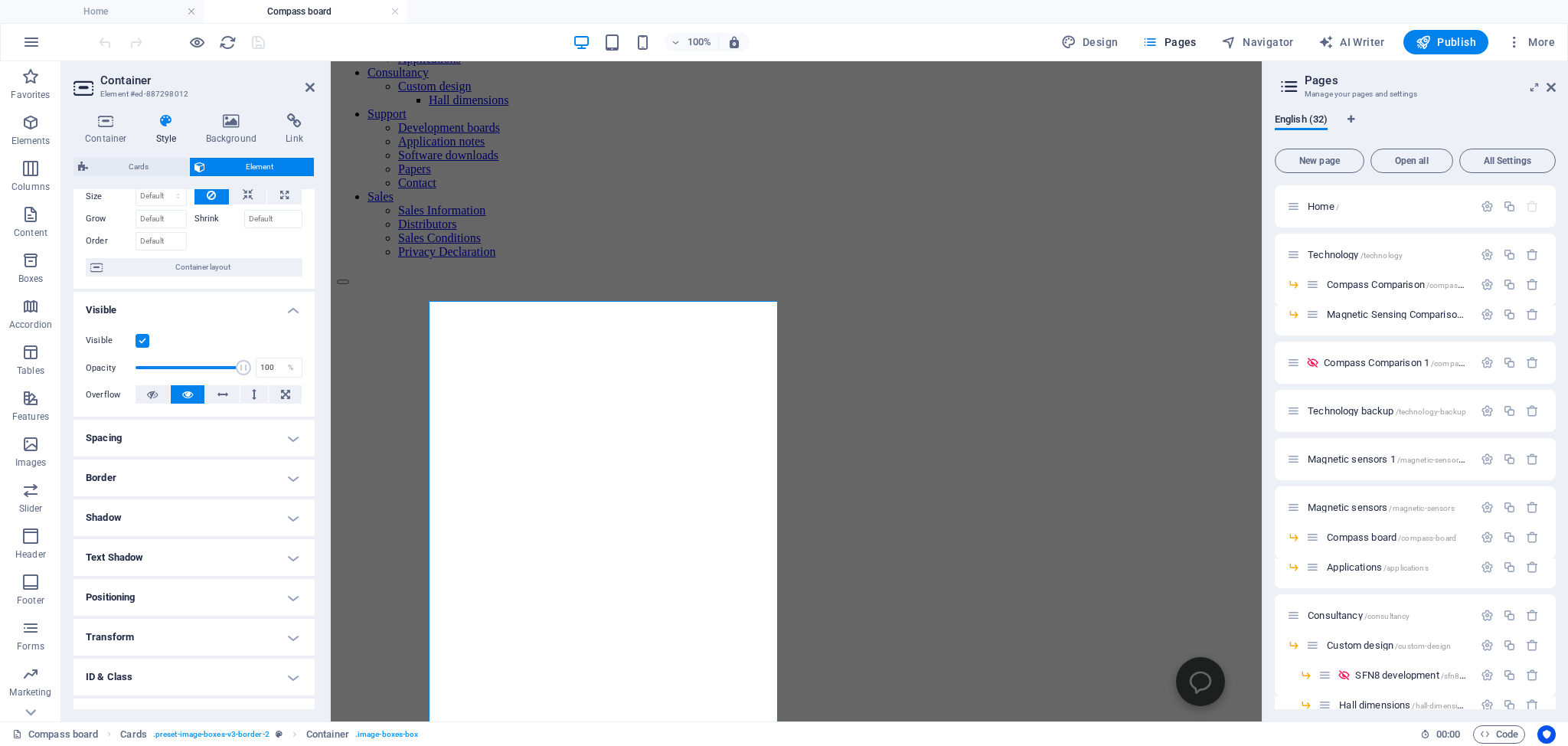
scroll to position [69, 0]
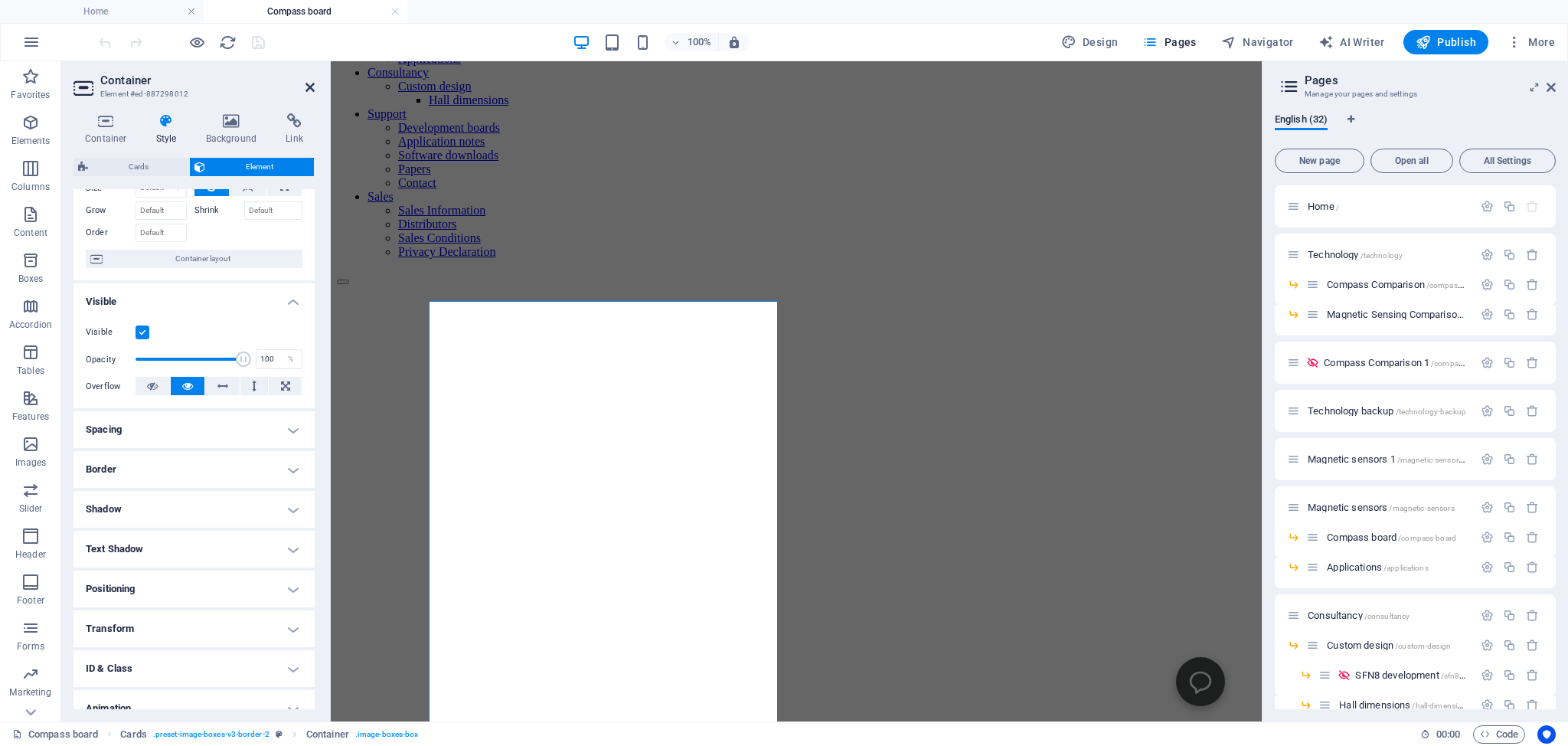
click at [310, 86] on icon at bounding box center [309, 87] width 9 height 12
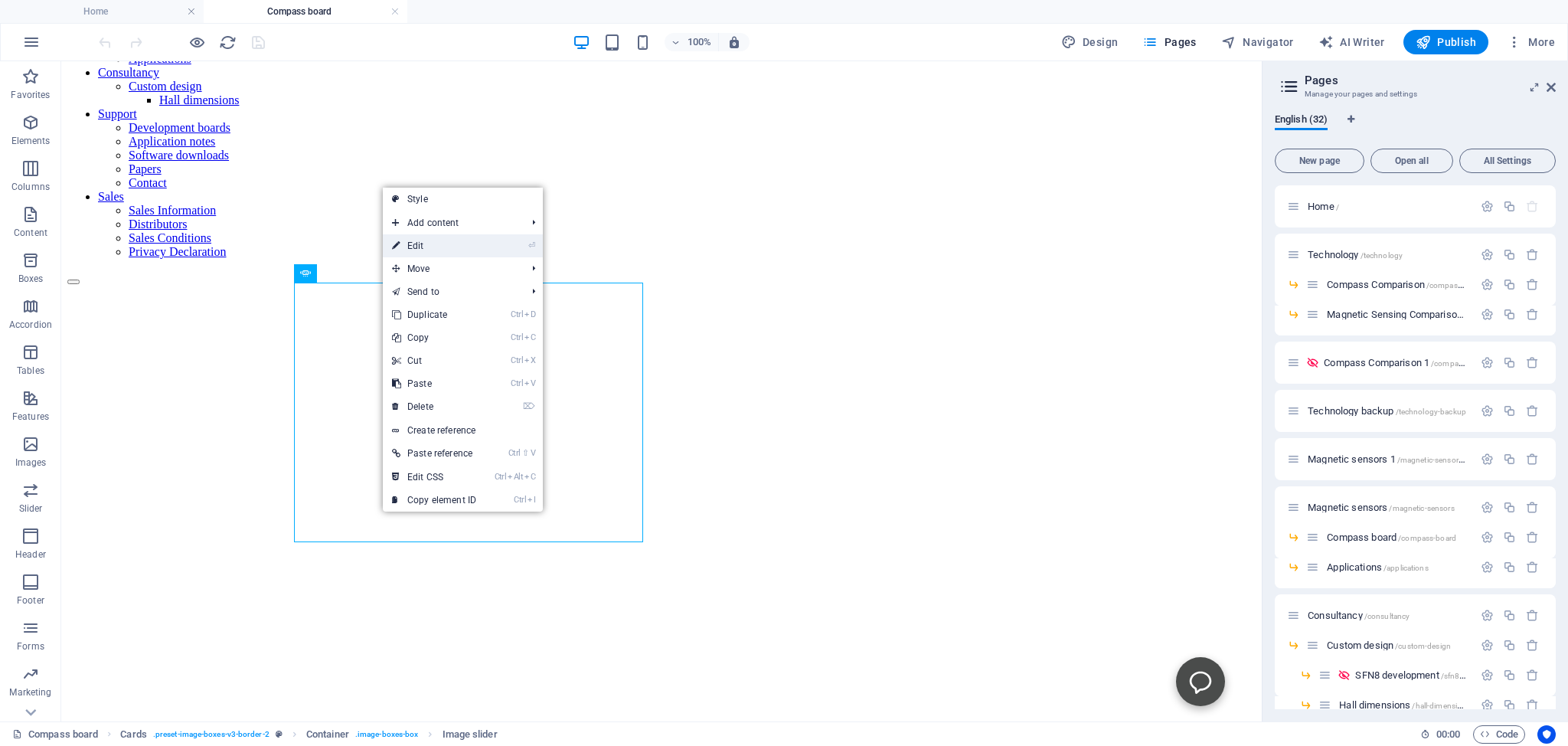
click at [424, 251] on link "⏎ Edit" at bounding box center [434, 246] width 103 height 23
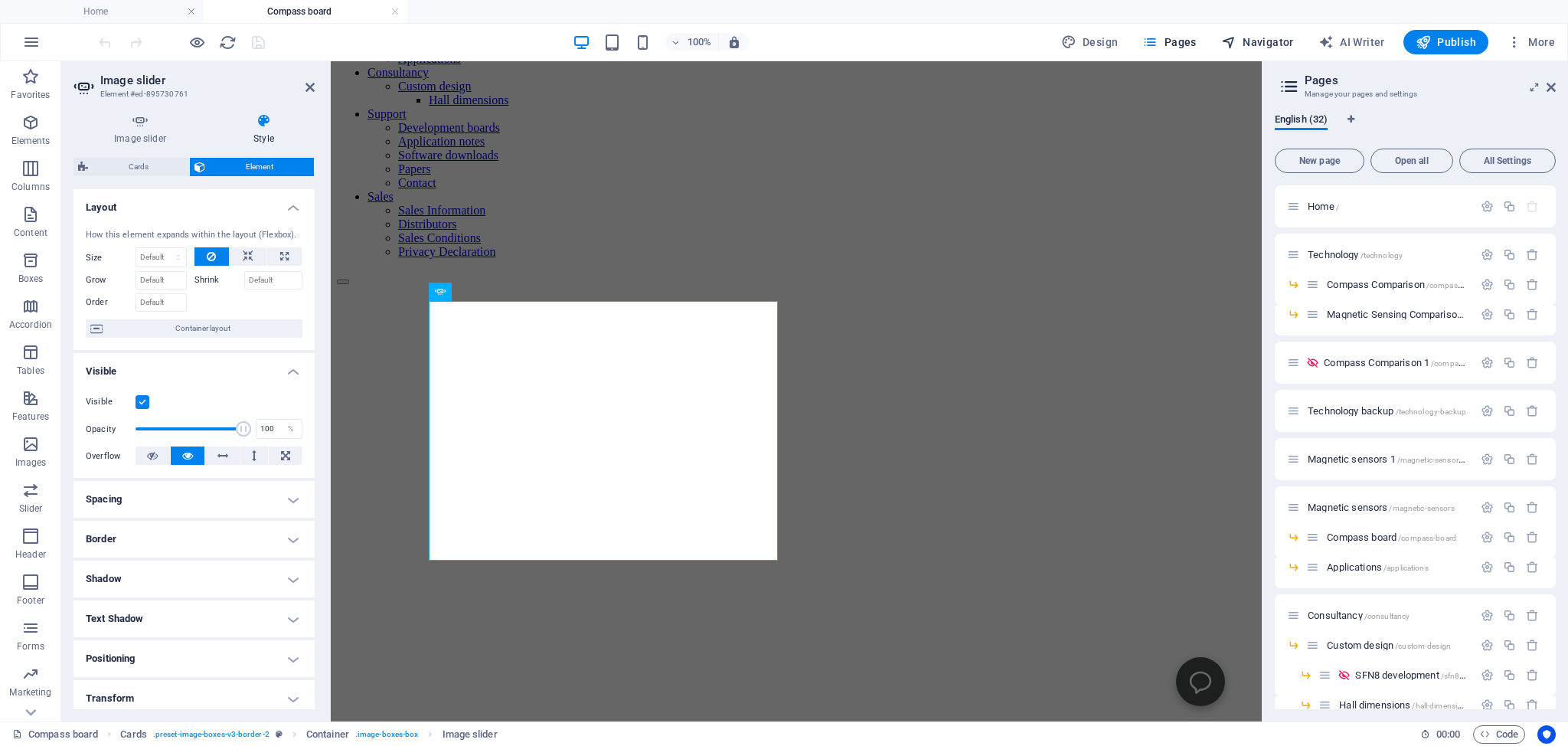
click at [1263, 41] on span "Navigator" at bounding box center [1257, 42] width 73 height 16
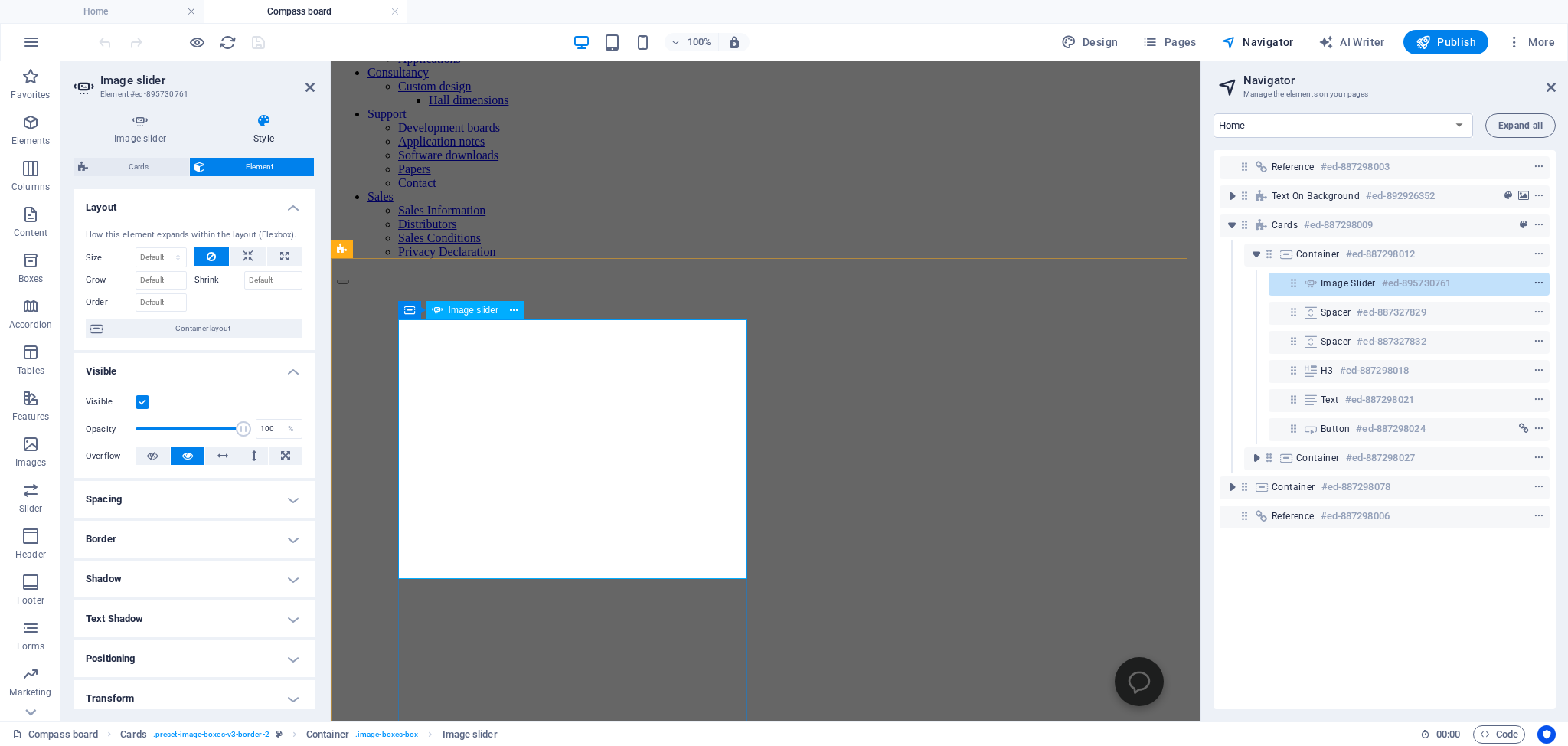
click at [1534, 281] on icon "context-menu" at bounding box center [1539, 283] width 11 height 11
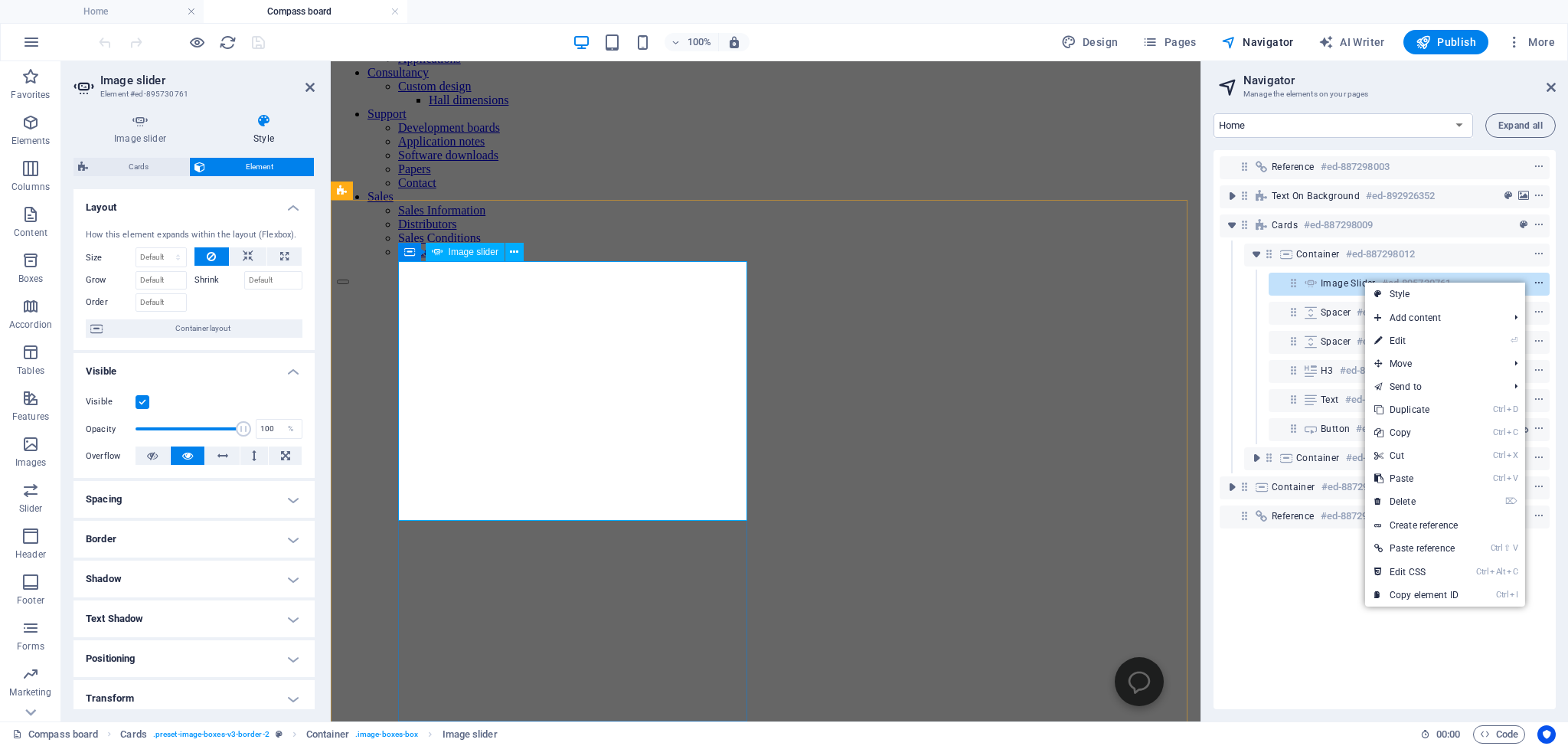
scroll to position [300, 0]
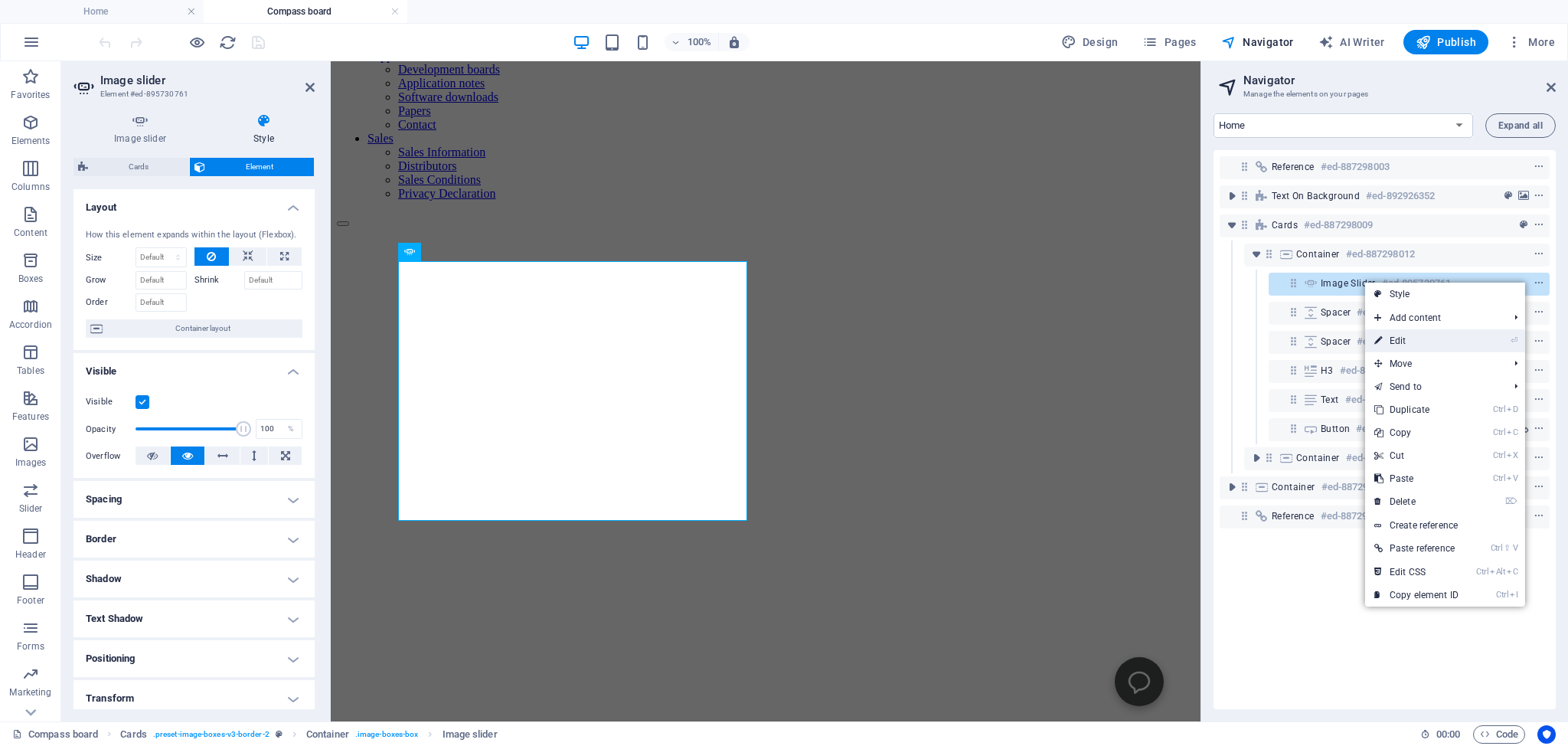
click at [1395, 338] on link "⏎ Edit" at bounding box center [1416, 340] width 103 height 23
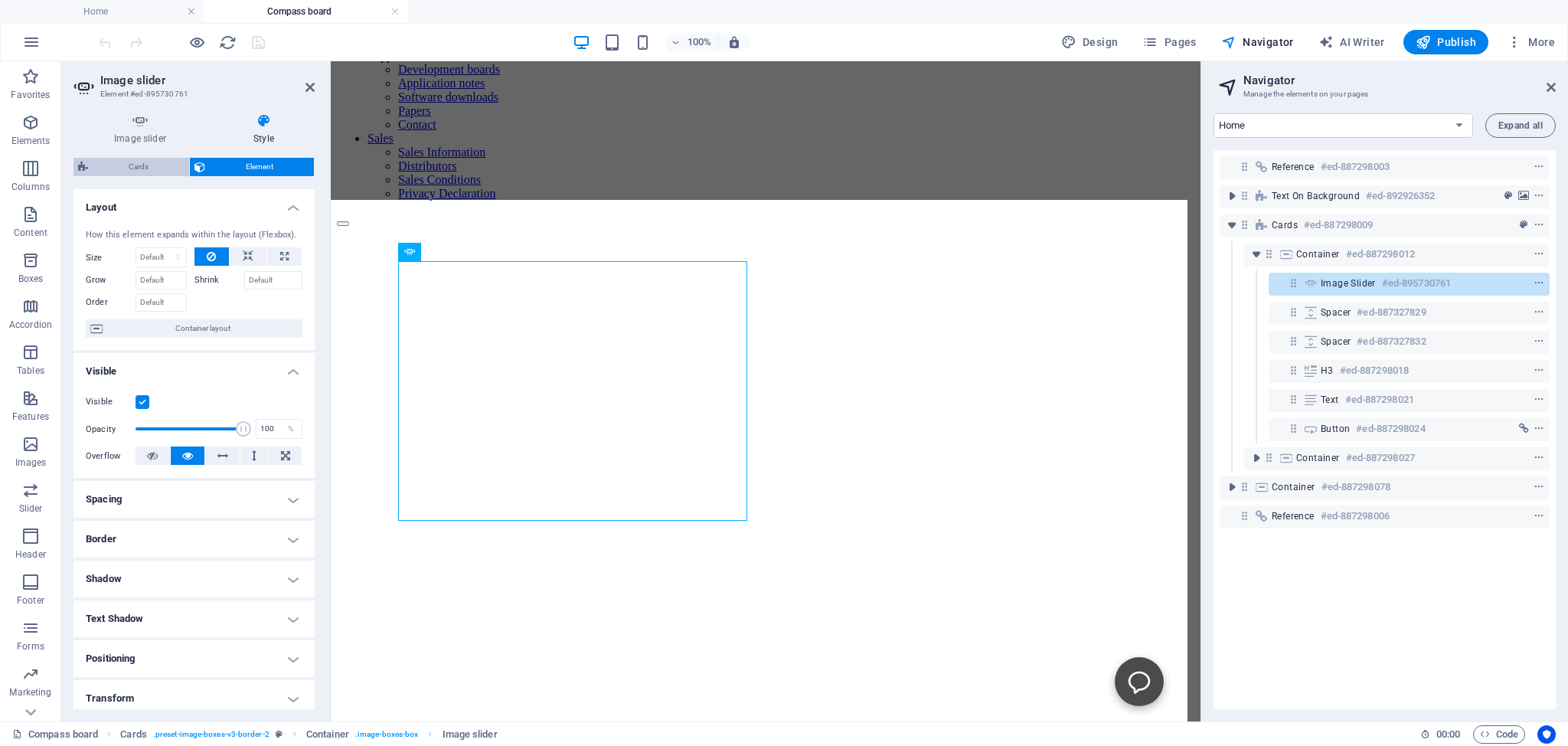
click at [122, 166] on span "Cards" at bounding box center [139, 167] width 92 height 19
select select "rem"
select select "preset-image-boxes-v3-border-2"
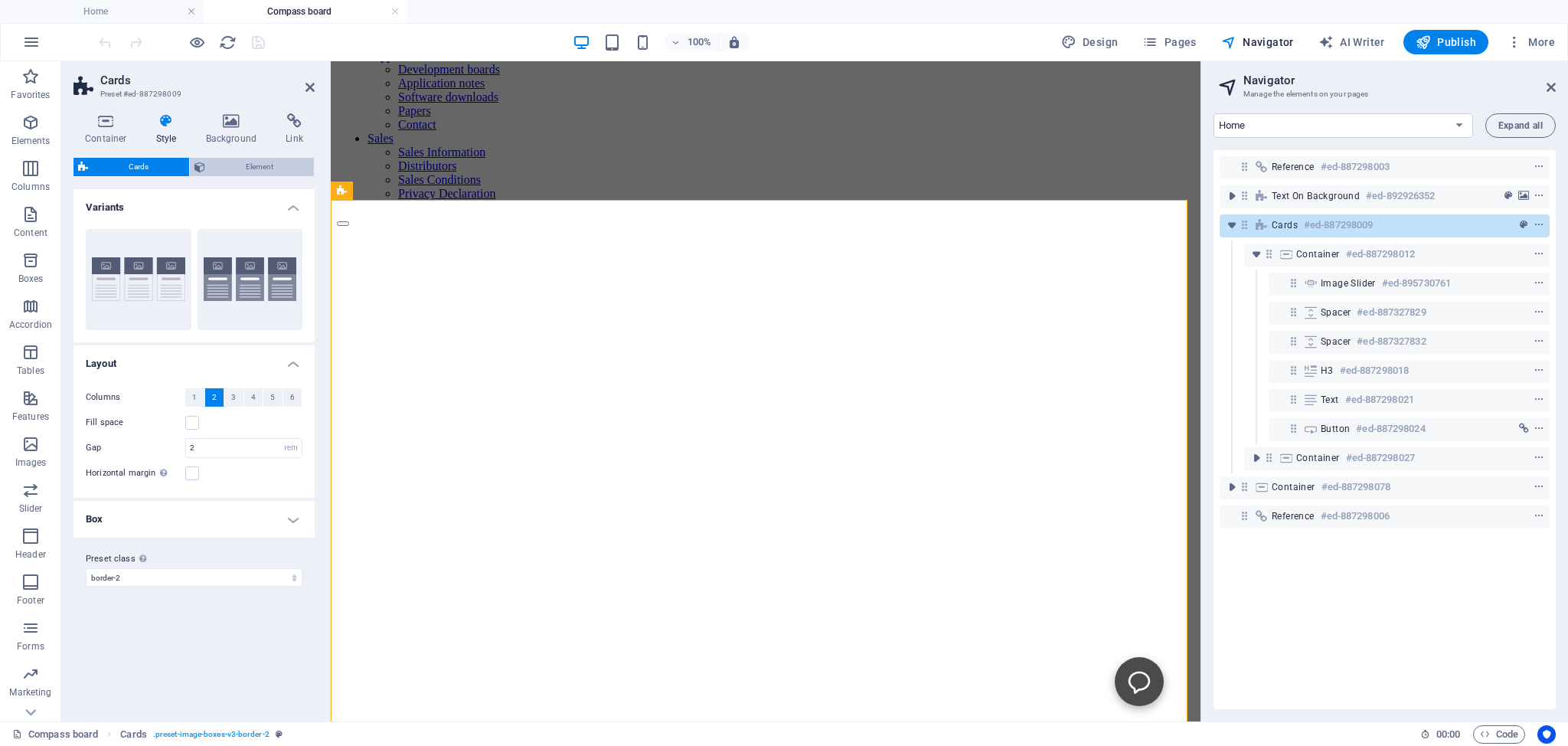
click at [242, 161] on span "Element" at bounding box center [259, 167] width 100 height 19
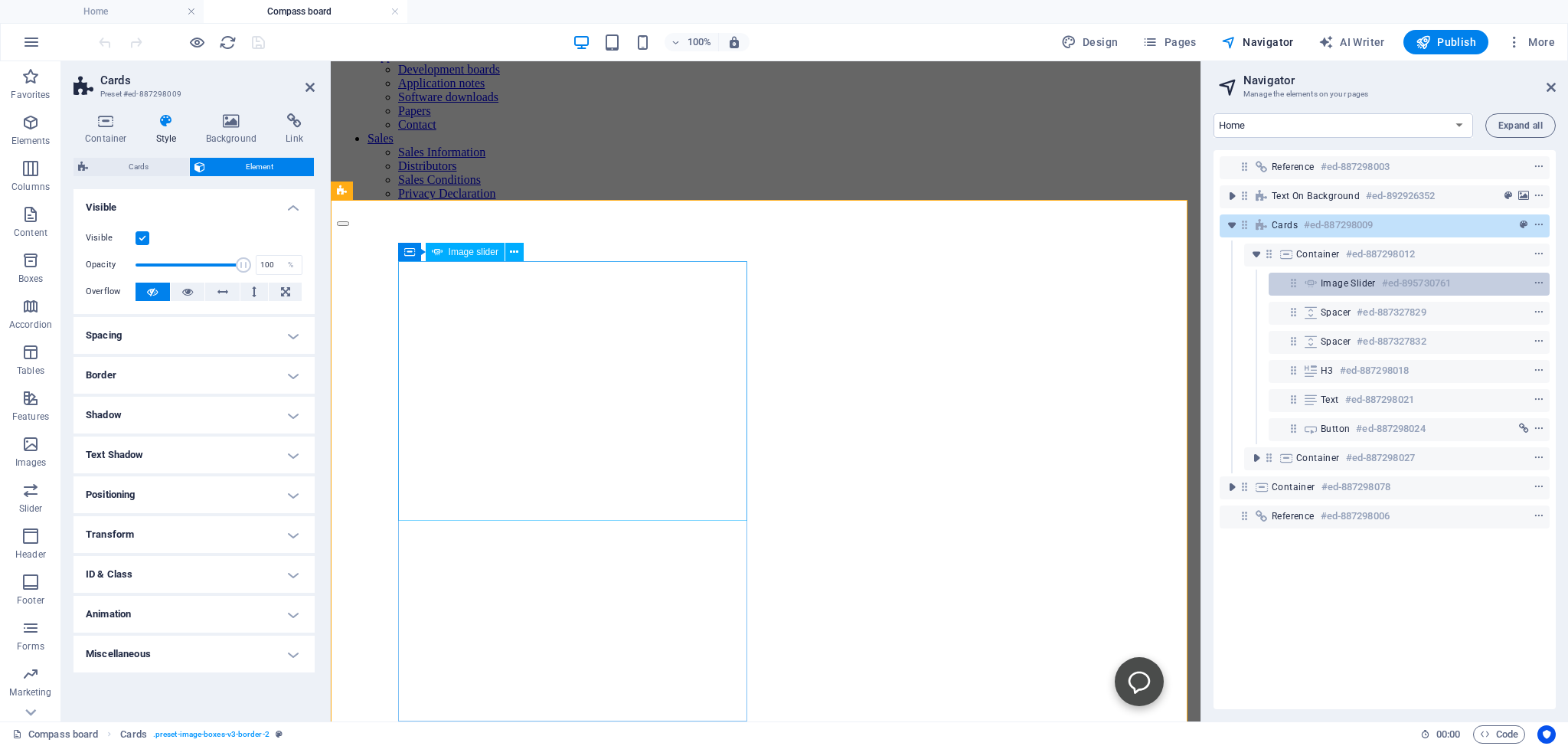
click at [1334, 283] on span "Image slider" at bounding box center [1349, 283] width 55 height 12
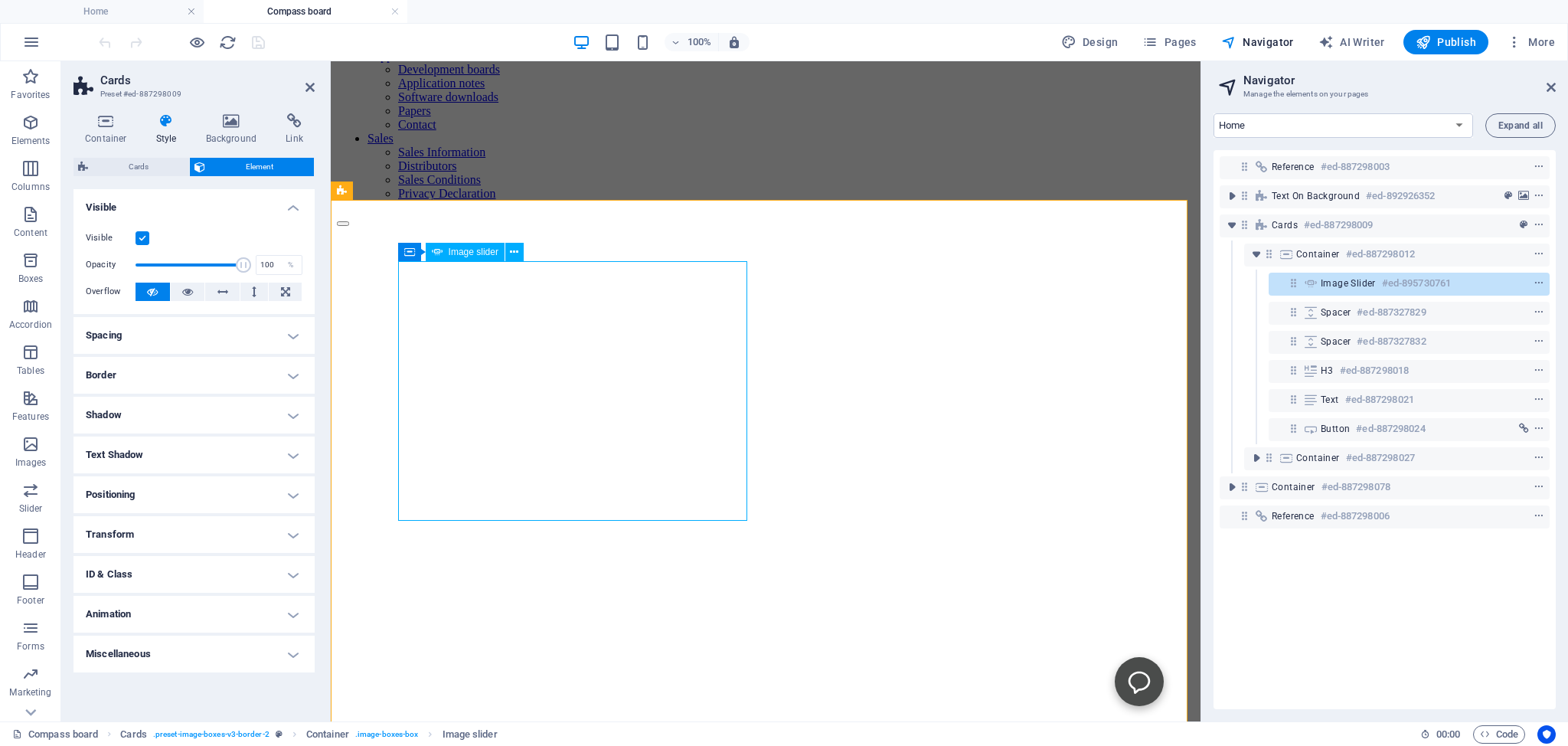
click at [1334, 283] on span "Image slider" at bounding box center [1349, 283] width 55 height 12
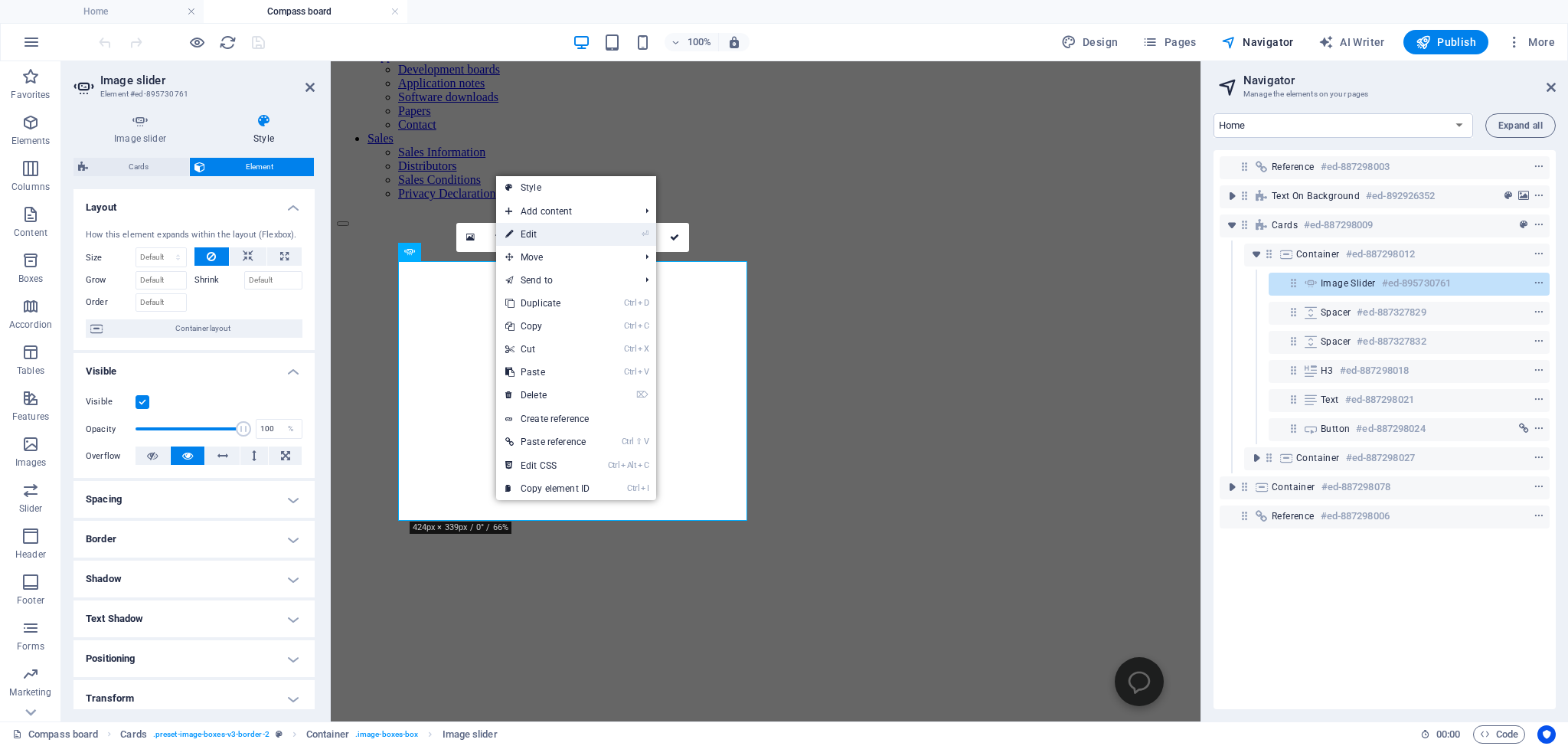
click at [529, 234] on link "⏎ Edit" at bounding box center [547, 234] width 103 height 23
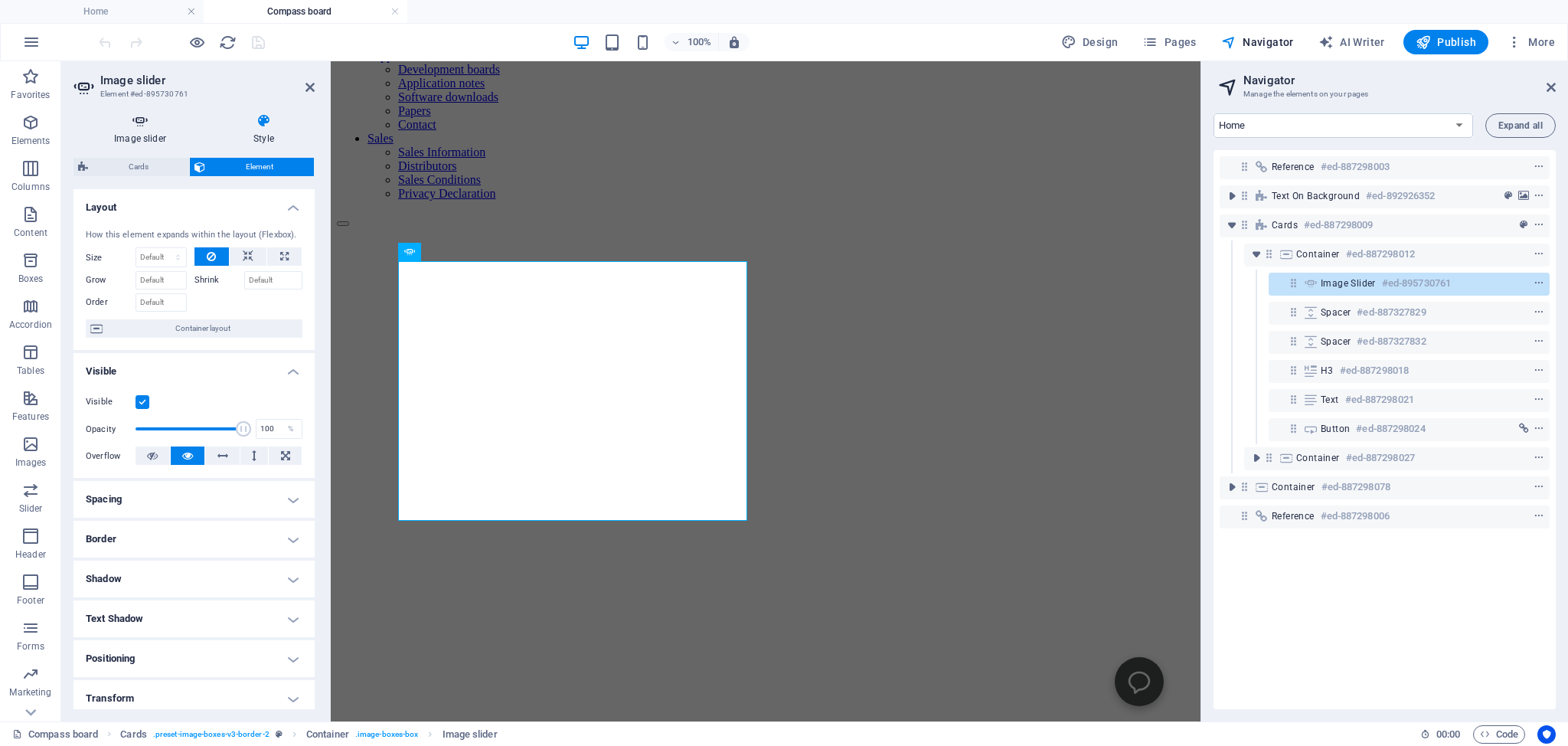
click at [136, 118] on icon at bounding box center [140, 121] width 133 height 16
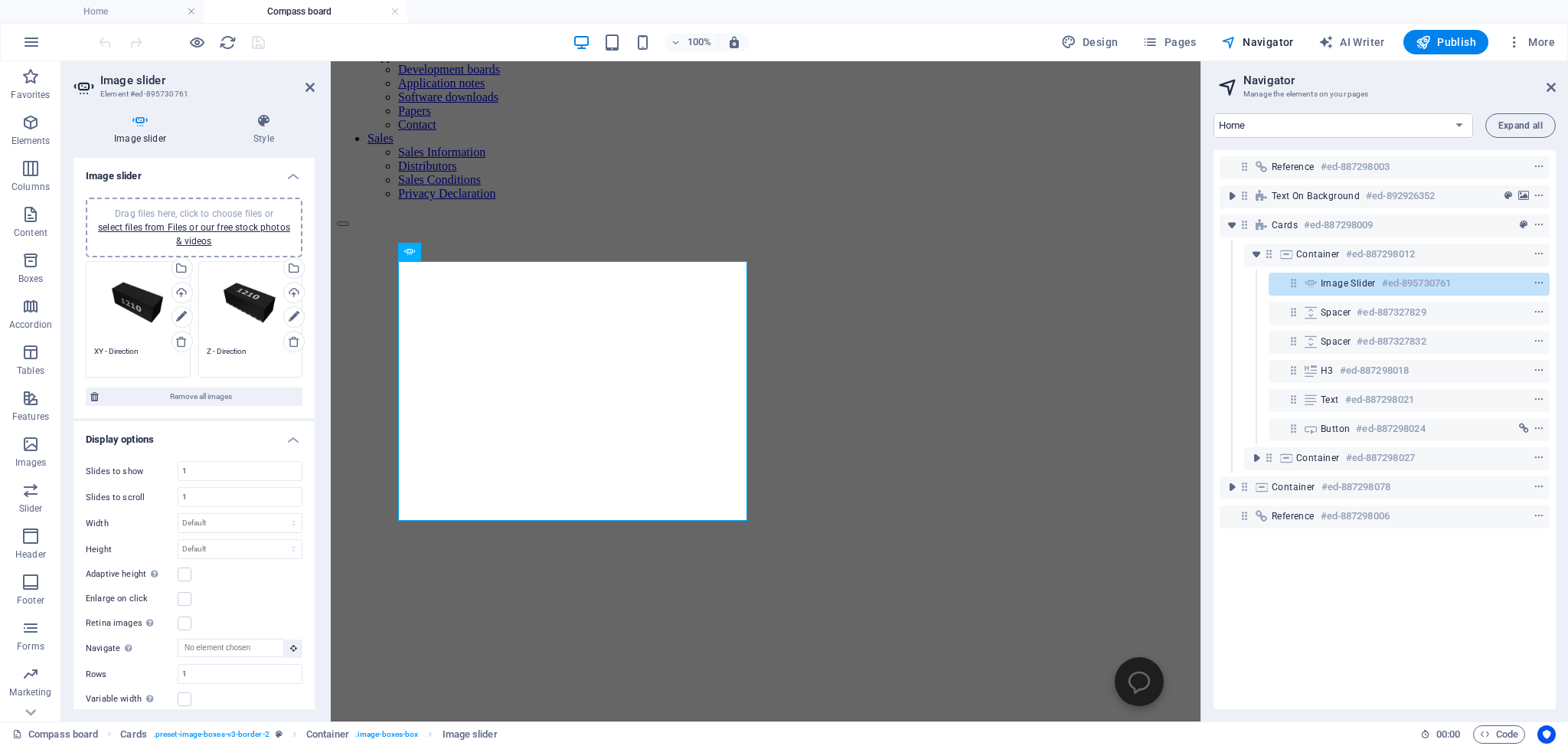
click at [143, 345] on textarea "XY - Direction" at bounding box center [138, 357] width 88 height 23
click at [255, 348] on textarea "Z - Direction" at bounding box center [250, 357] width 88 height 23
drag, startPoint x: 243, startPoint y: 343, endPoint x: 193, endPoint y: 344, distance: 50.0
click at [194, 344] on div "Drag files here, click to choose files or select files from Files or our free s…" at bounding box center [250, 325] width 113 height 136
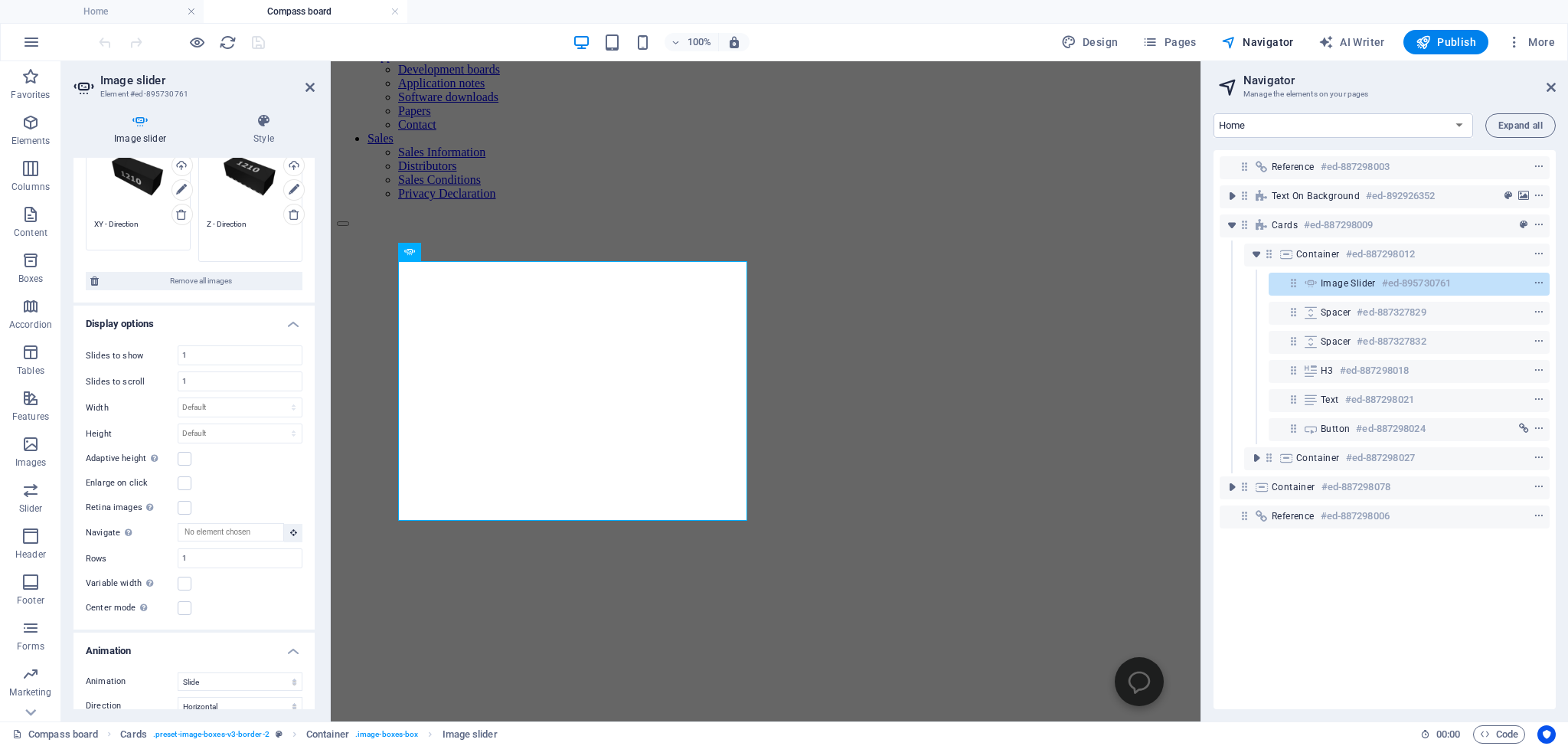
scroll to position [0, 0]
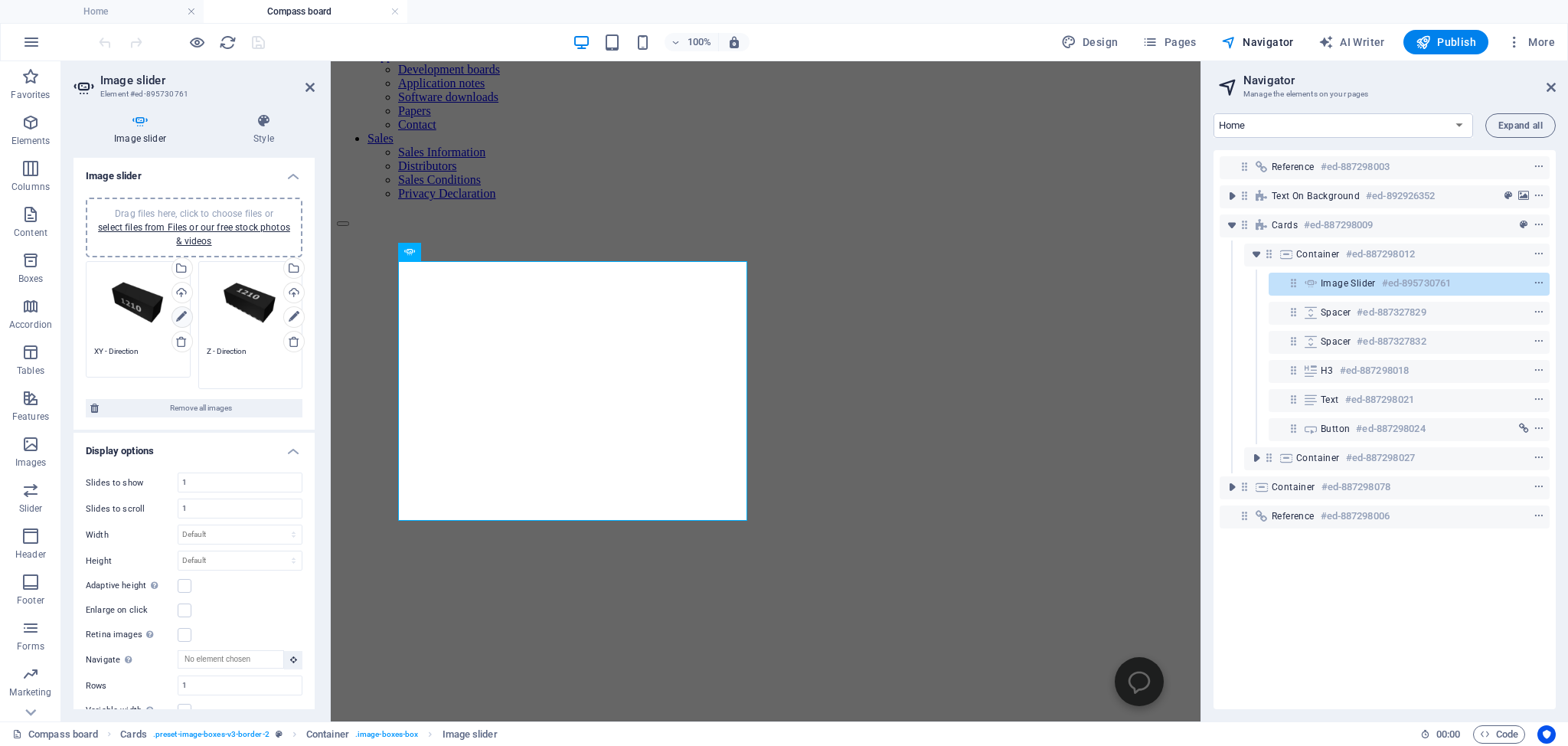
click at [176, 313] on icon at bounding box center [181, 317] width 11 height 19
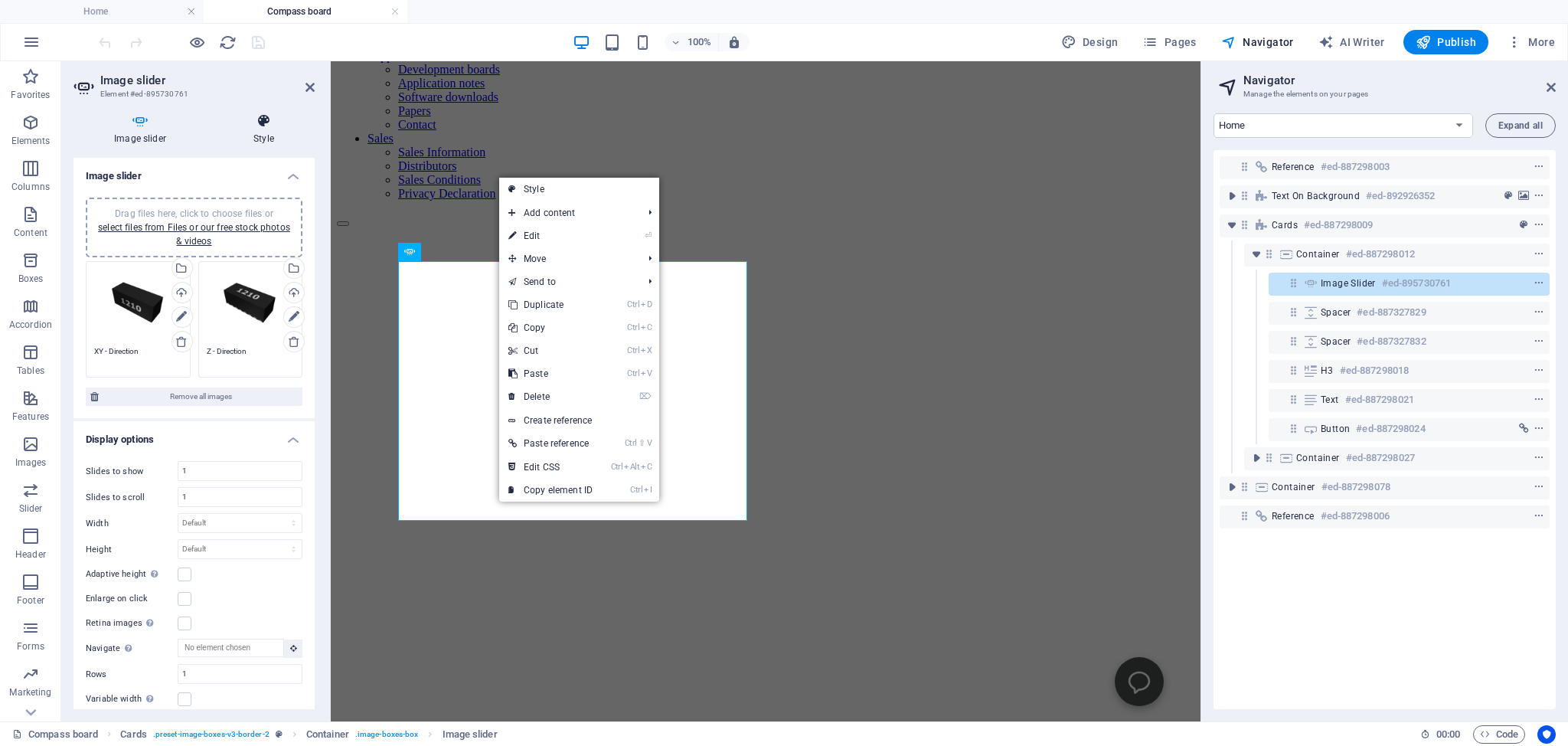
click at [266, 124] on icon at bounding box center [264, 121] width 102 height 16
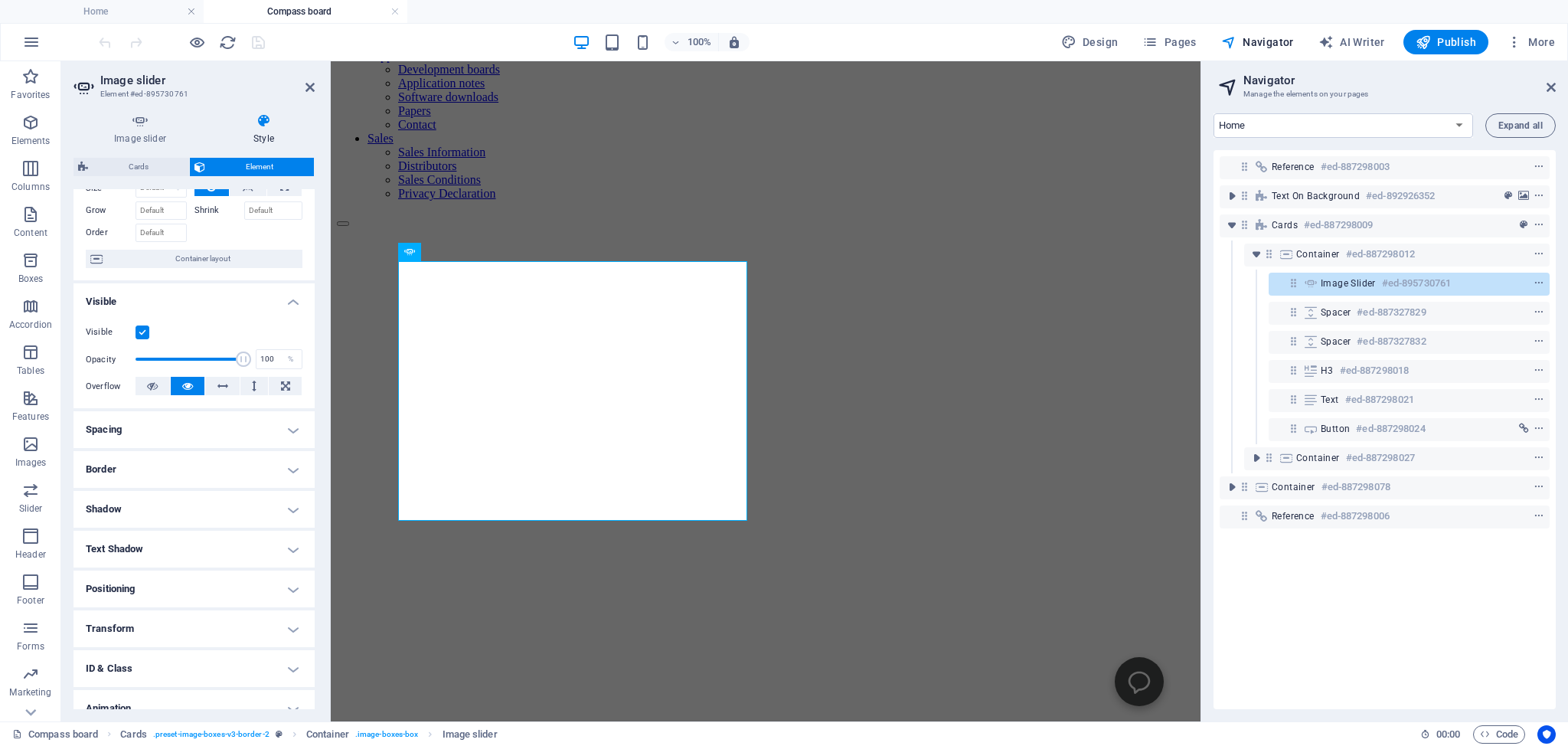
scroll to position [140, 0]
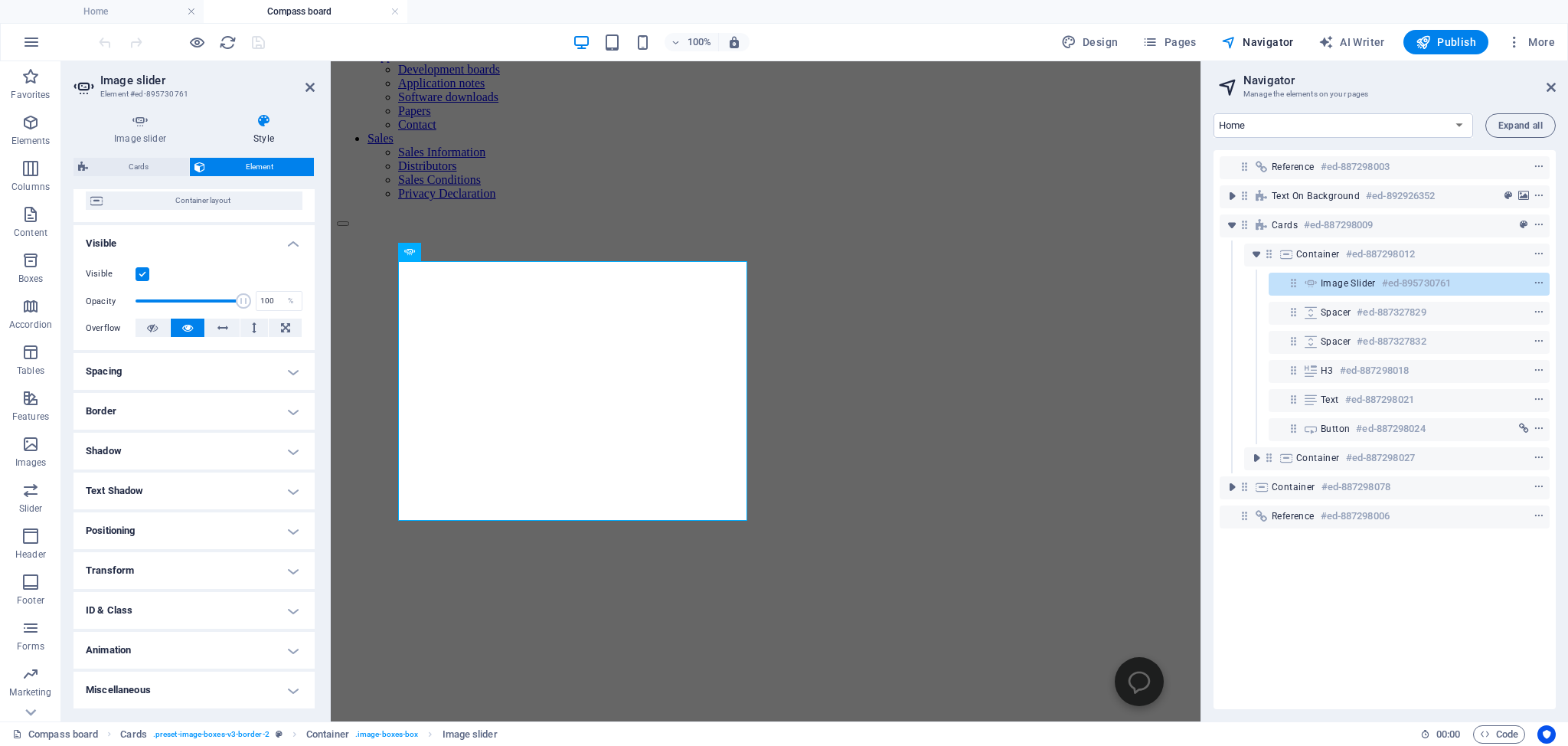
click at [107, 414] on h4 "Border" at bounding box center [194, 411] width 241 height 37
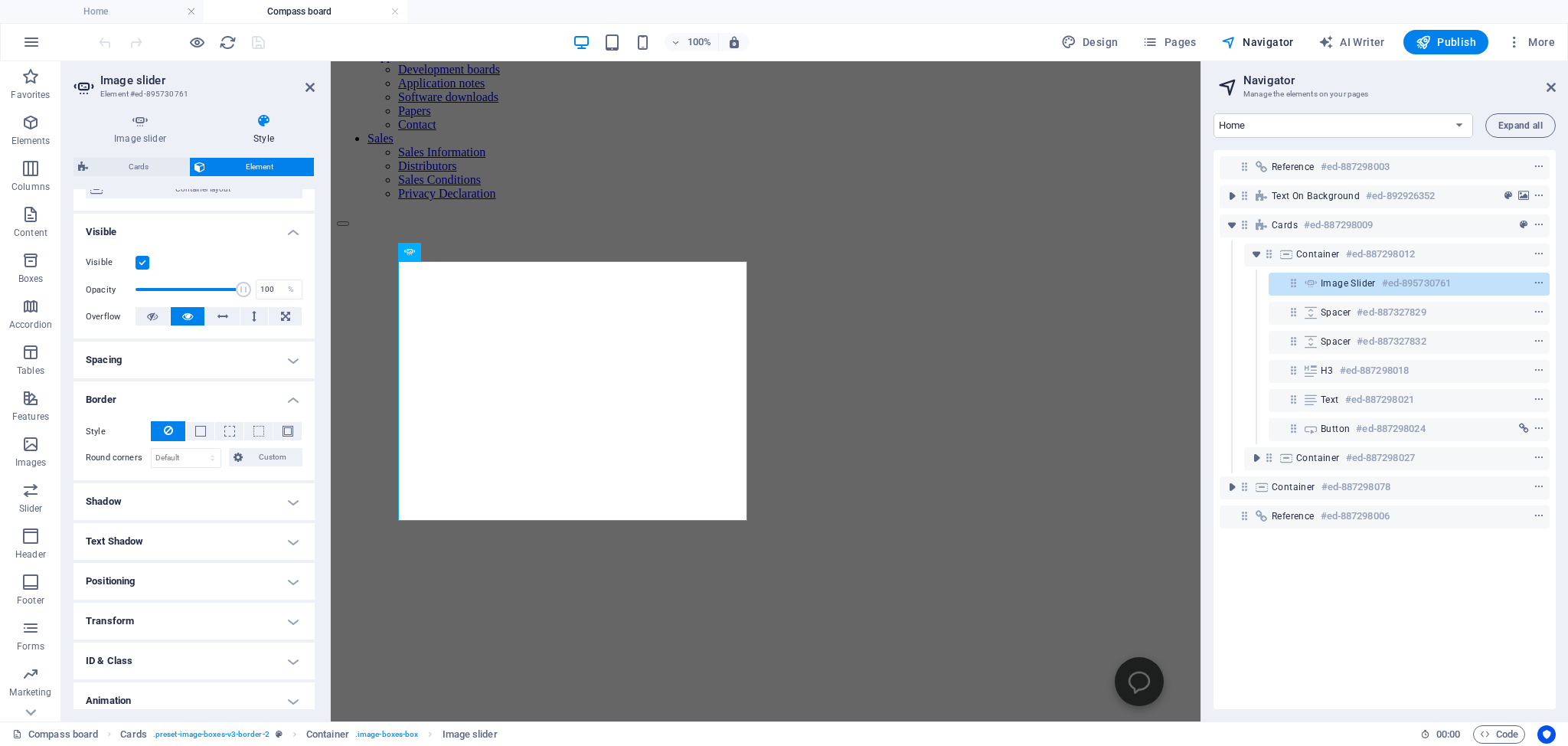
click at [107, 409] on h4 "Border" at bounding box center [194, 395] width 241 height 28
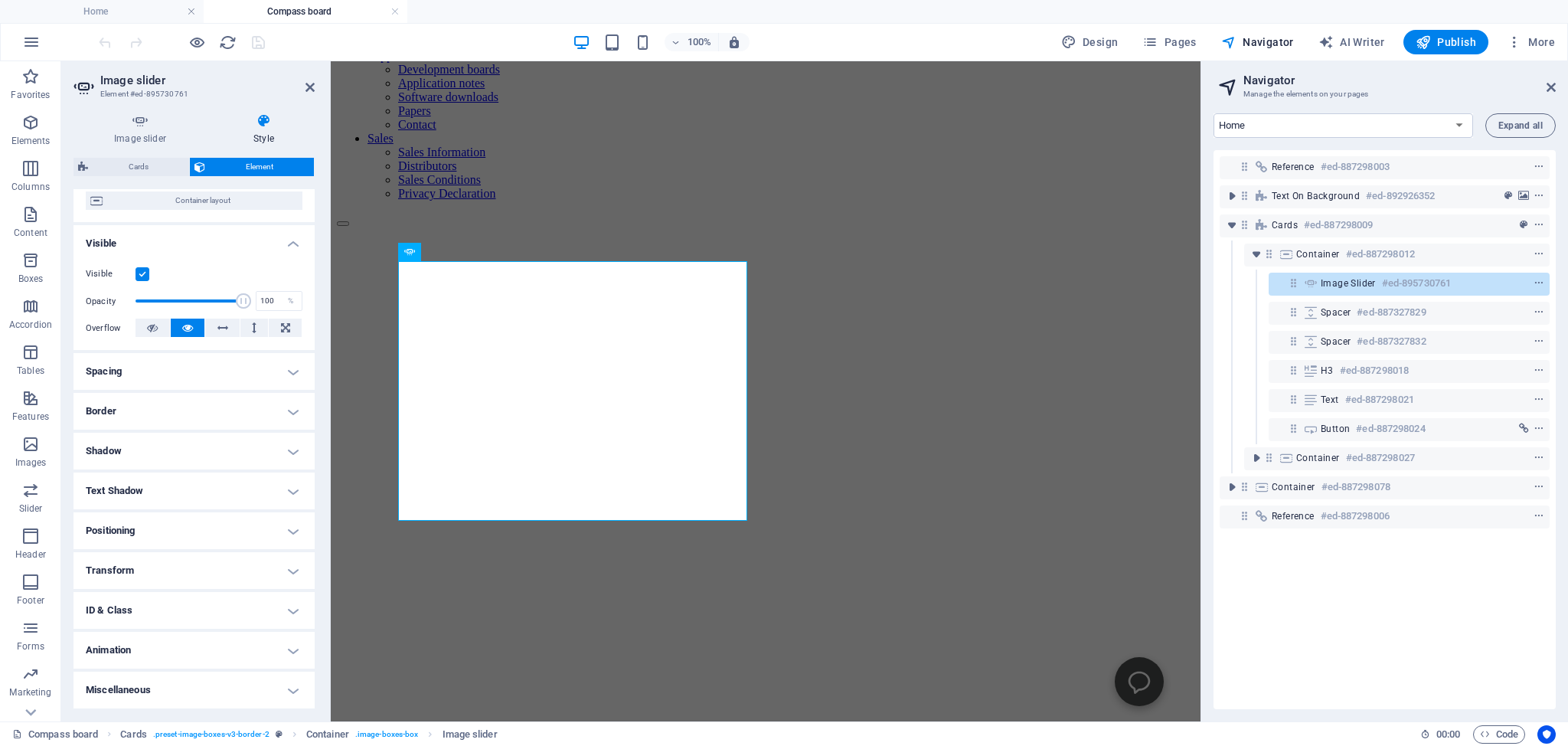
click at [105, 369] on h4 "Spacing" at bounding box center [194, 371] width 241 height 37
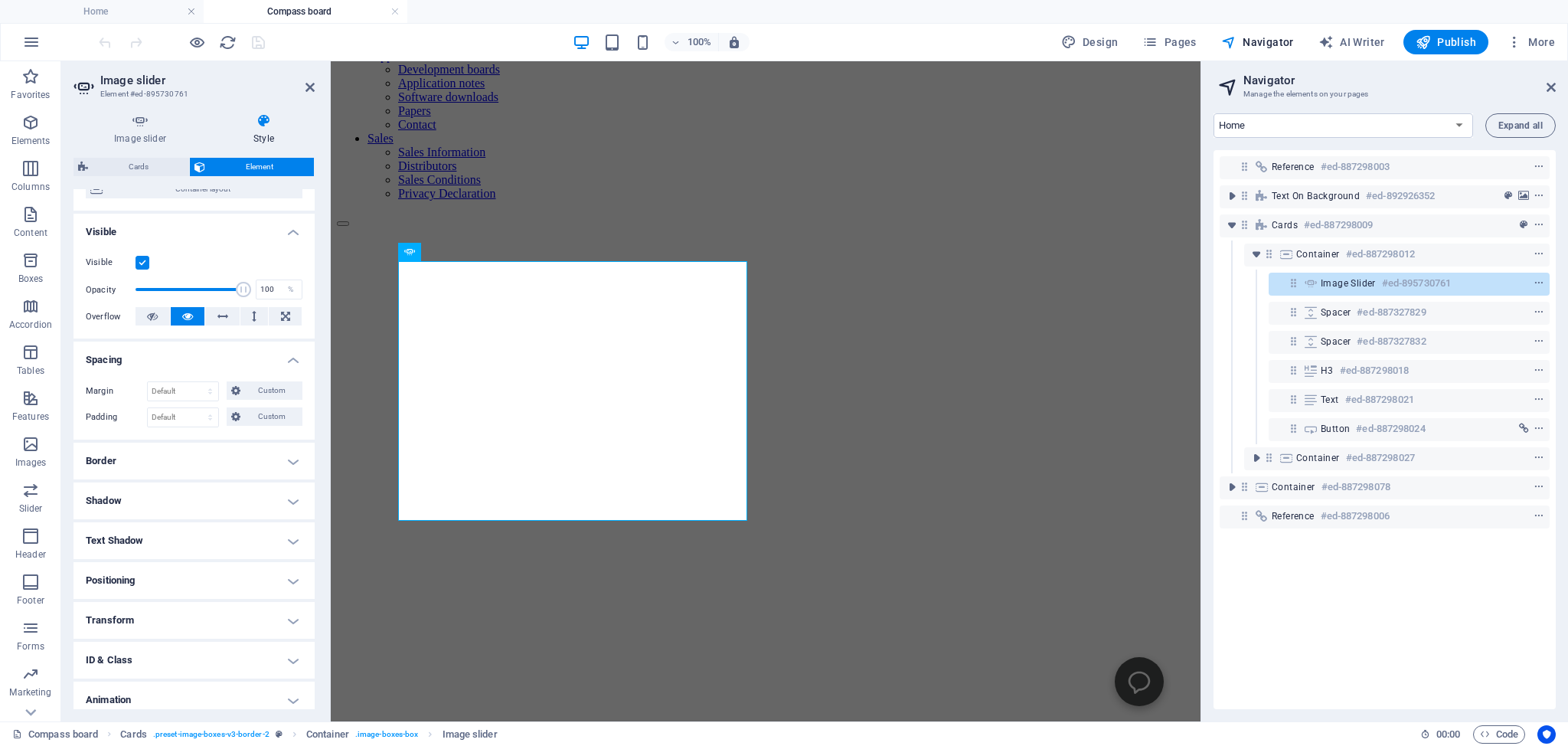
click at [105, 369] on h4 "Spacing" at bounding box center [194, 356] width 241 height 28
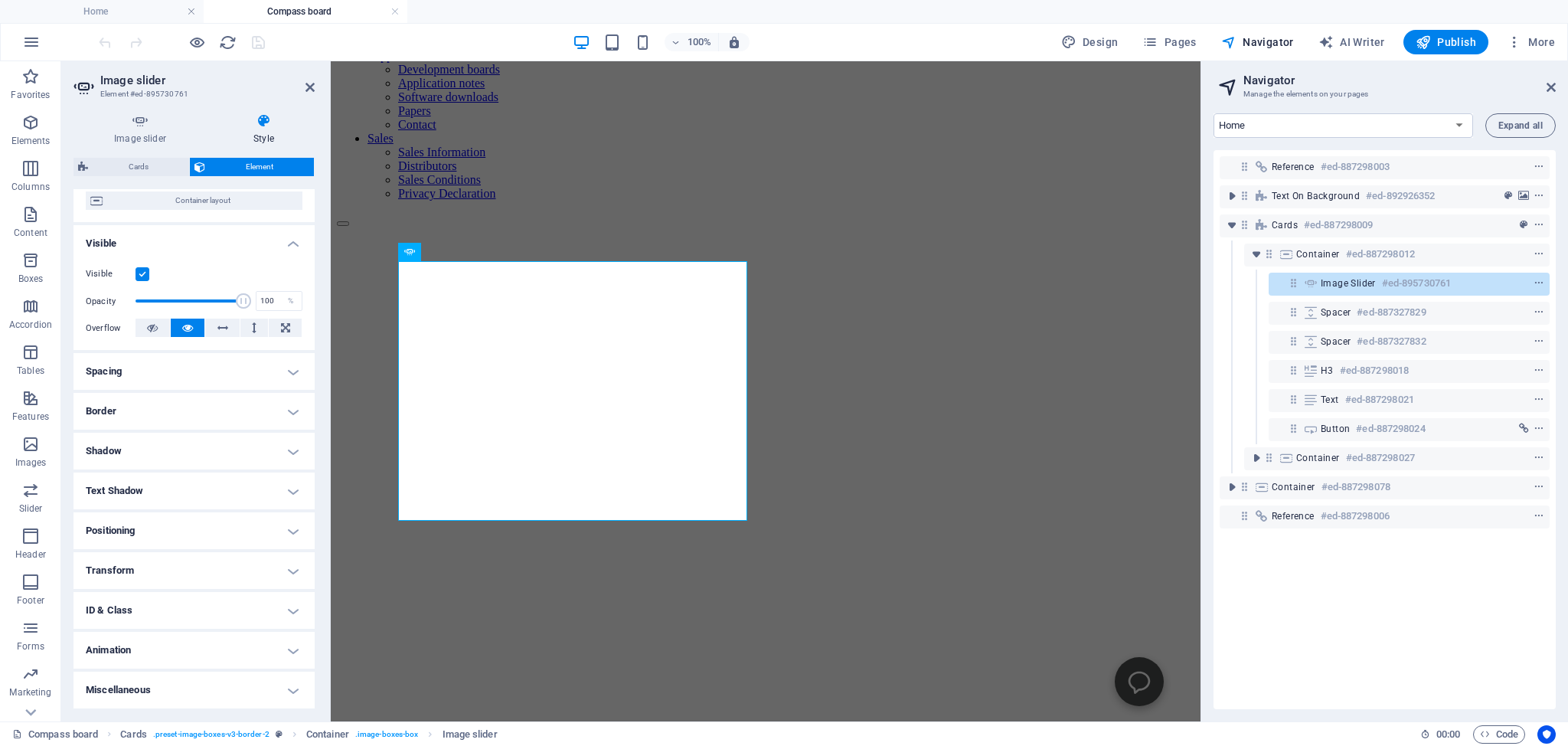
click at [112, 491] on h4 "Text Shadow" at bounding box center [194, 491] width 241 height 37
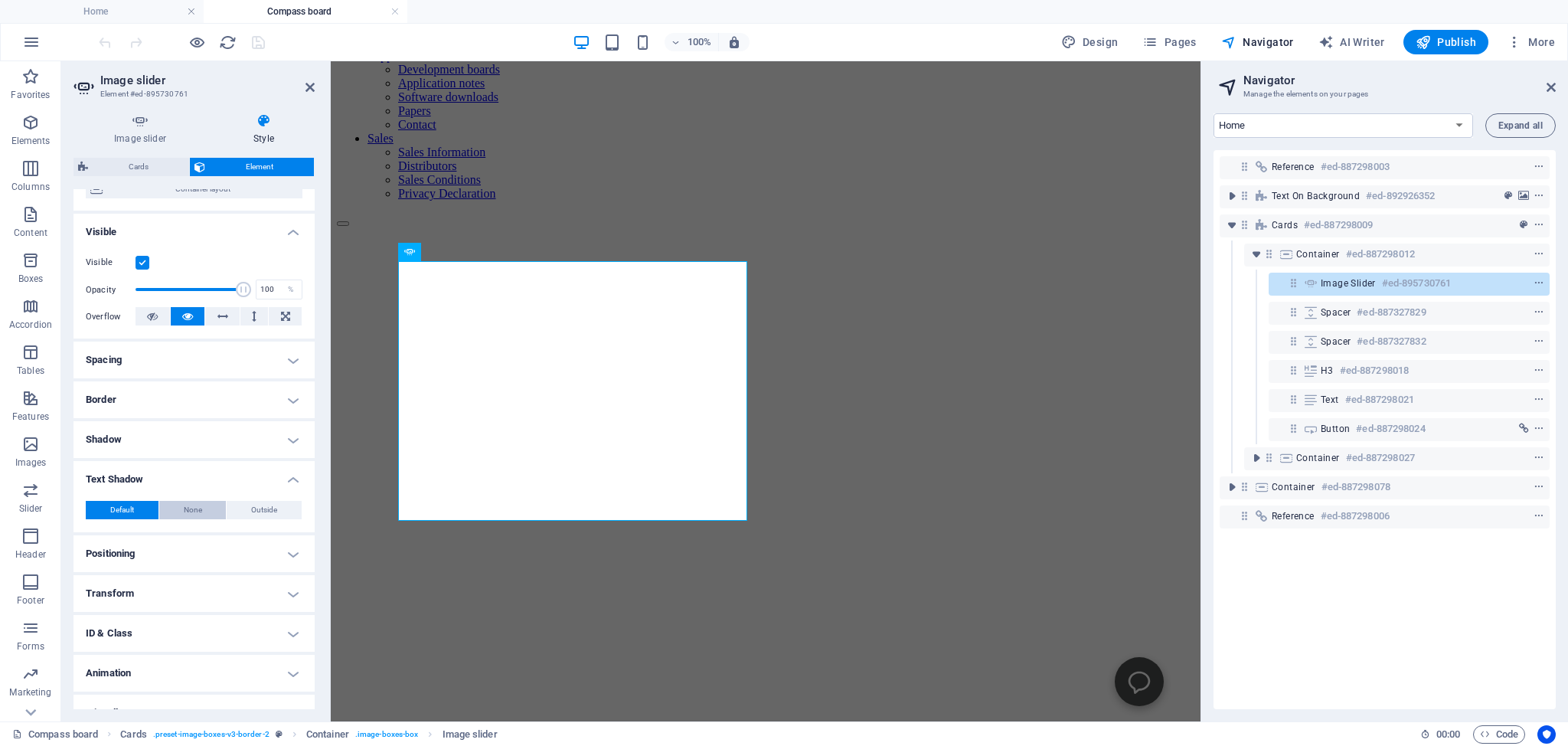
click at [193, 519] on span "None" at bounding box center [193, 510] width 19 height 19
click at [251, 519] on span "Outside" at bounding box center [264, 510] width 26 height 19
type input "2"
type input "4"
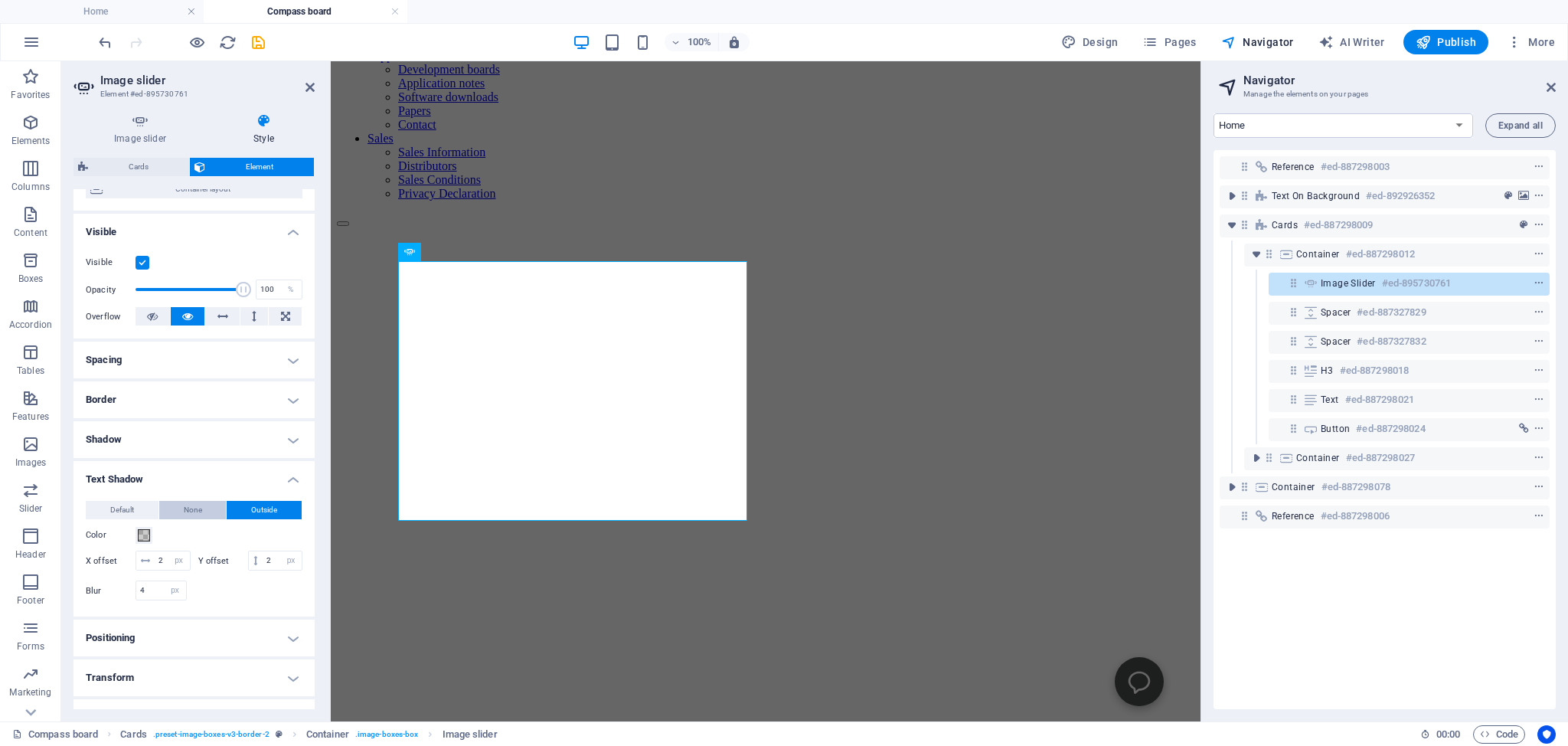
click at [170, 519] on button "None" at bounding box center [193, 510] width 68 height 19
click at [113, 519] on span "Default" at bounding box center [122, 510] width 24 height 19
click at [171, 517] on button "None" at bounding box center [193, 510] width 68 height 19
click at [259, 40] on icon "save" at bounding box center [259, 42] width 18 height 18
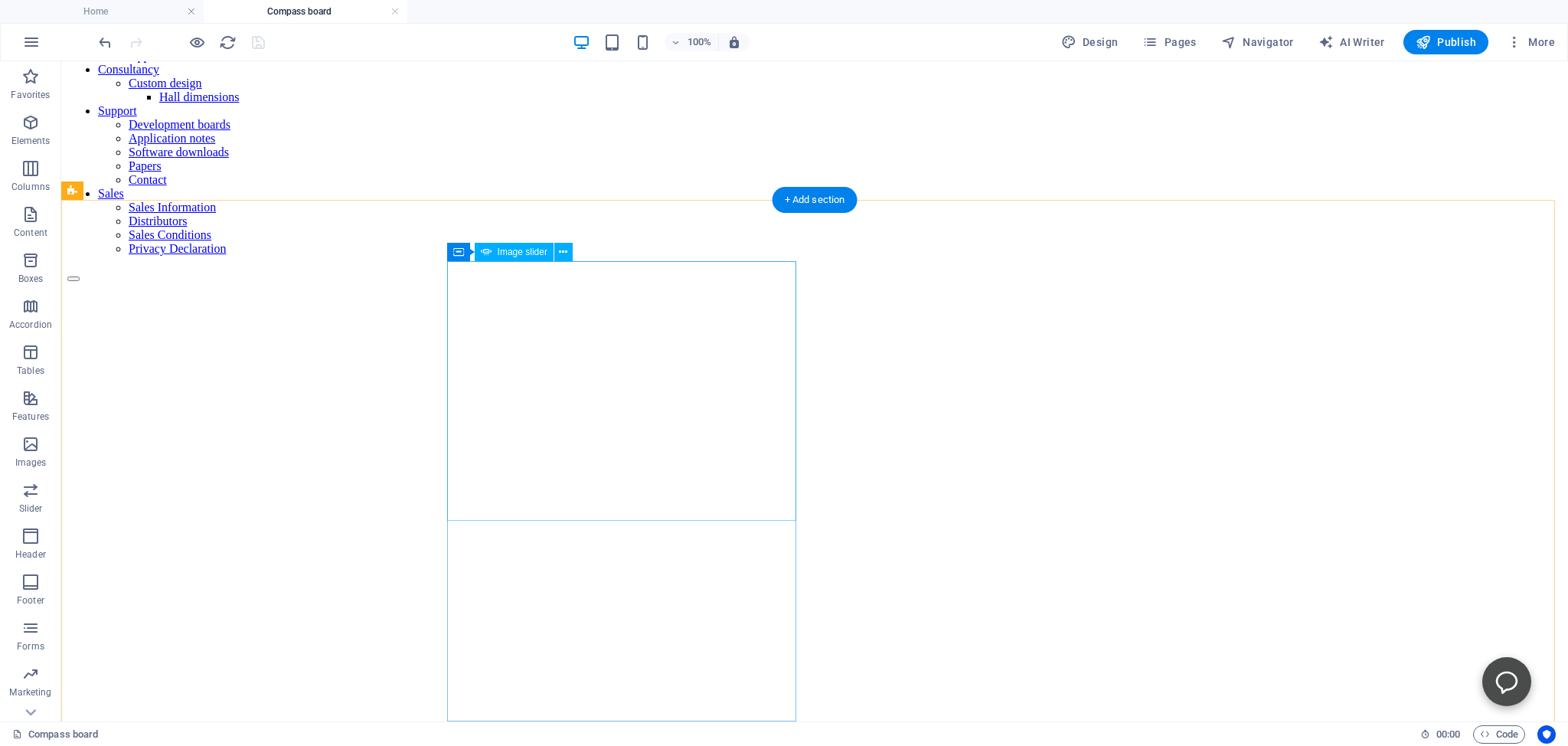
click at [562, 251] on icon at bounding box center [563, 252] width 8 height 16
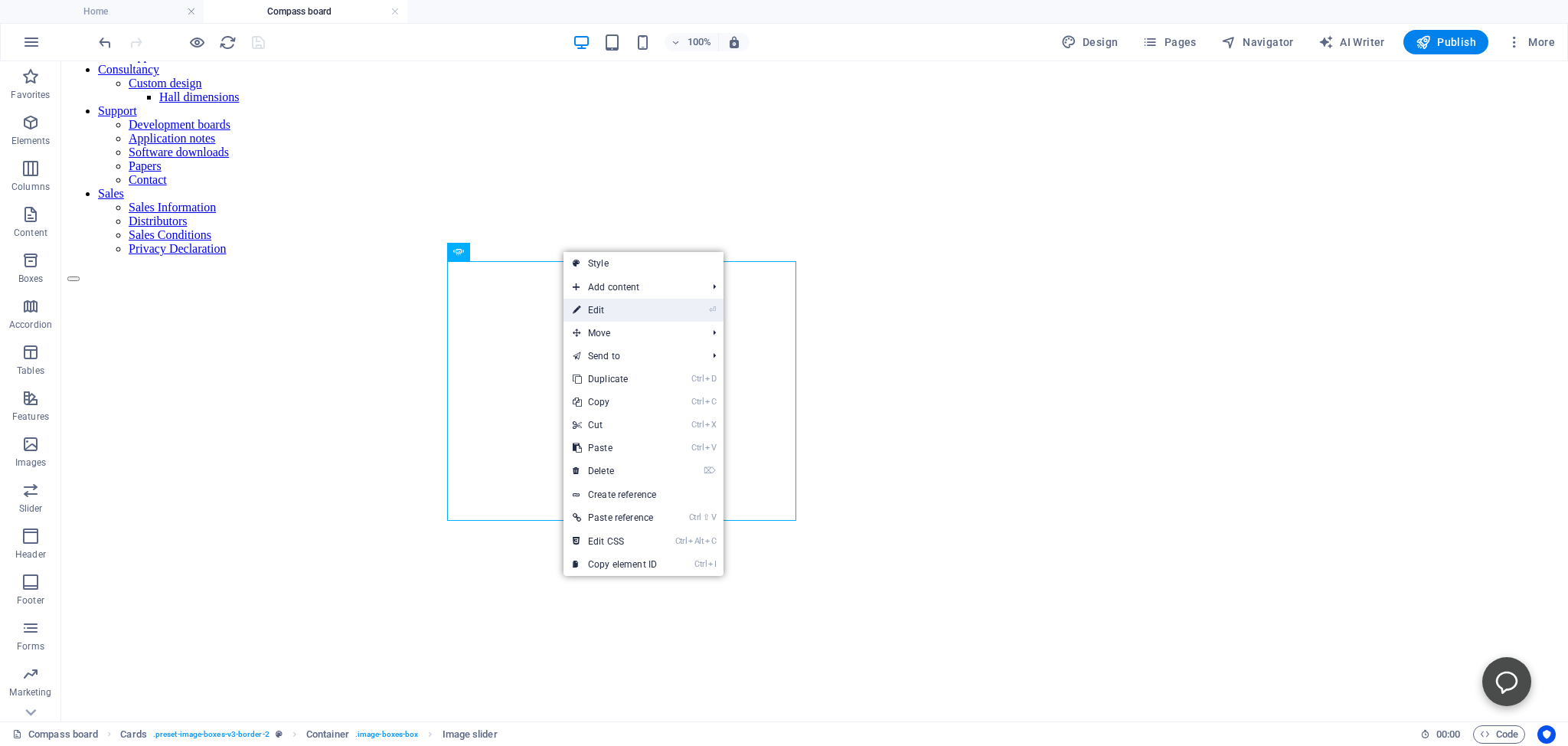
click at [596, 306] on link "⏎ Edit" at bounding box center [615, 310] width 103 height 23
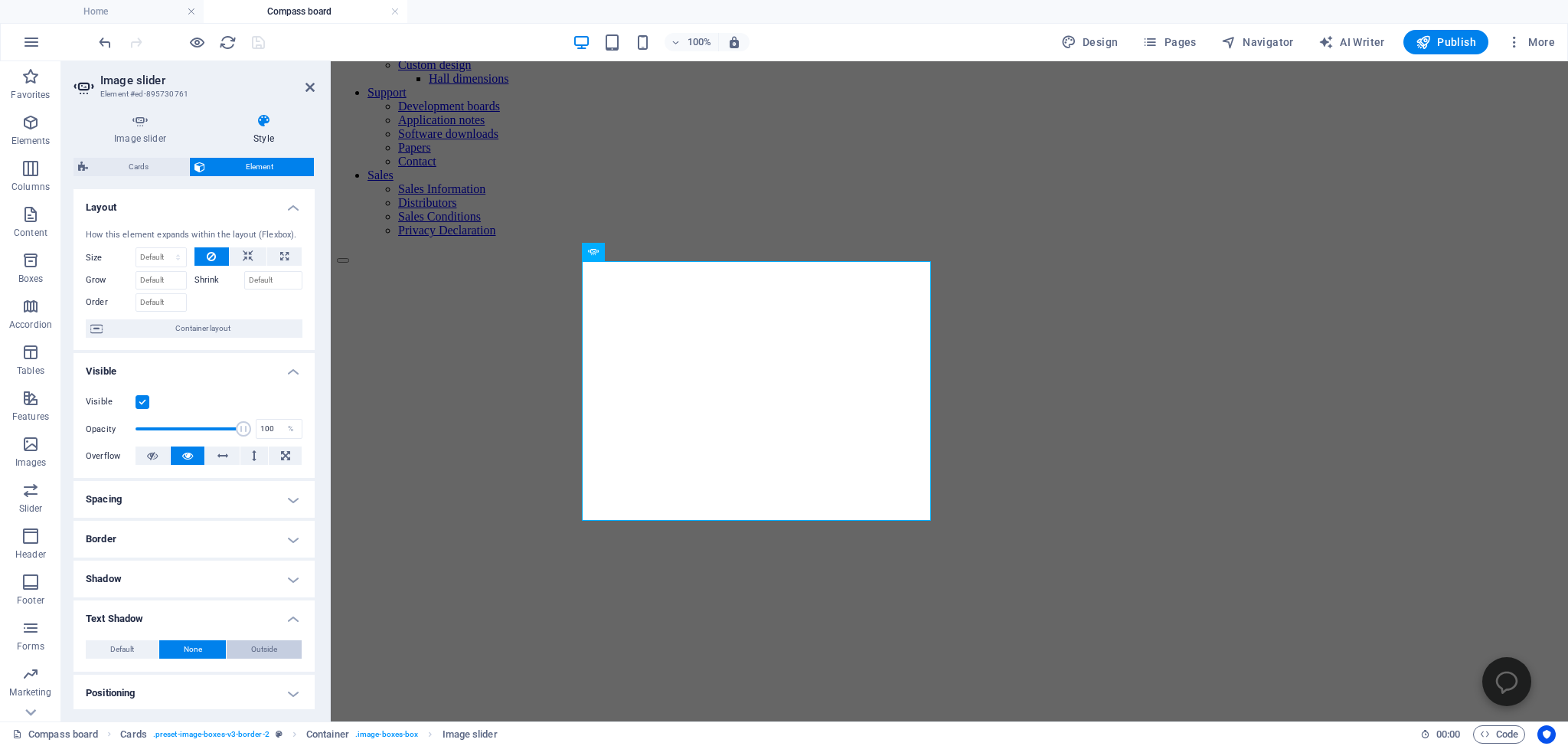
click at [255, 659] on span "Outside" at bounding box center [264, 649] width 26 height 19
type input "2"
type input "4"
click at [100, 659] on button "Default" at bounding box center [122, 649] width 73 height 19
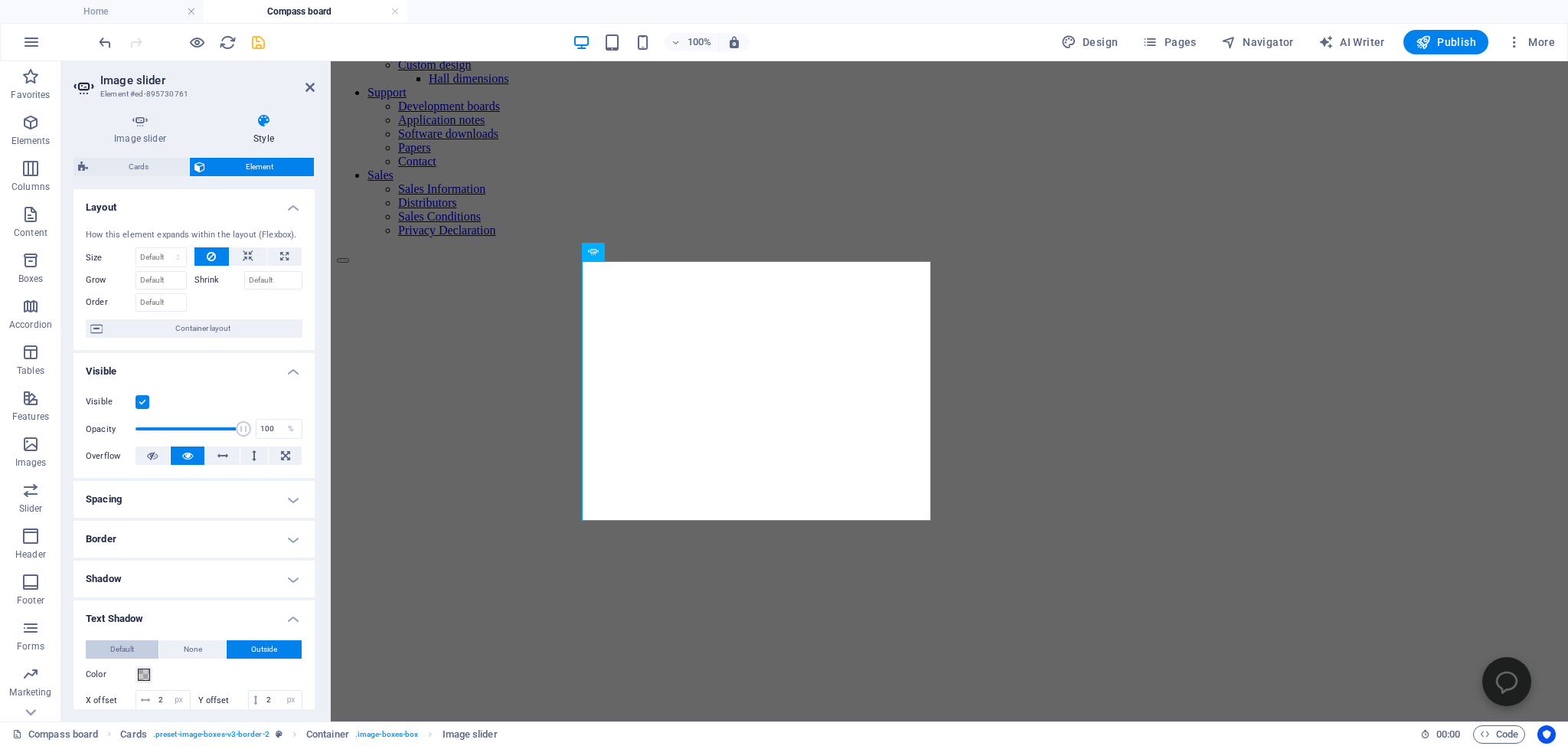
type input "0"
click at [255, 659] on span "Outside" at bounding box center [264, 649] width 26 height 19
type input "2"
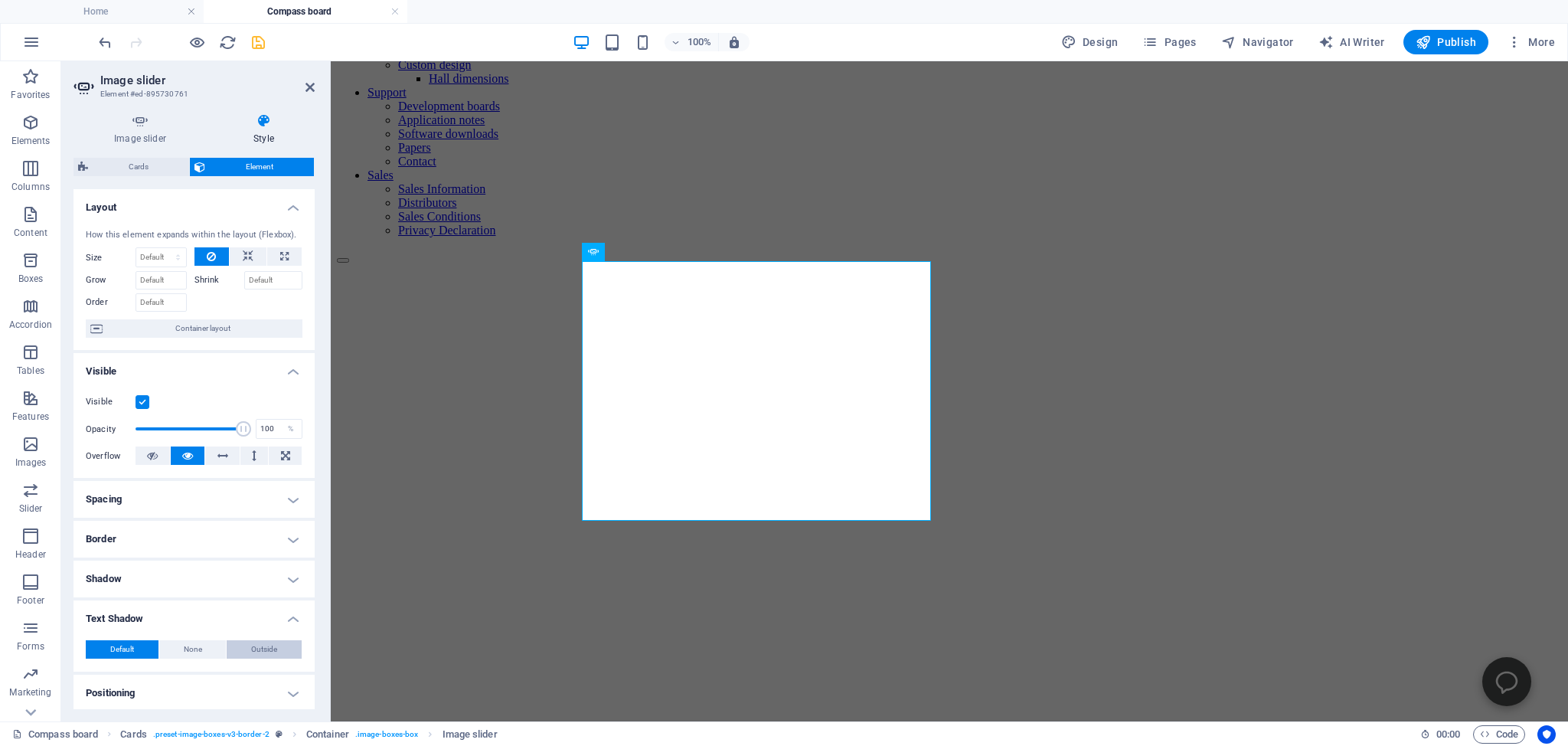
type input "2"
type input "4"
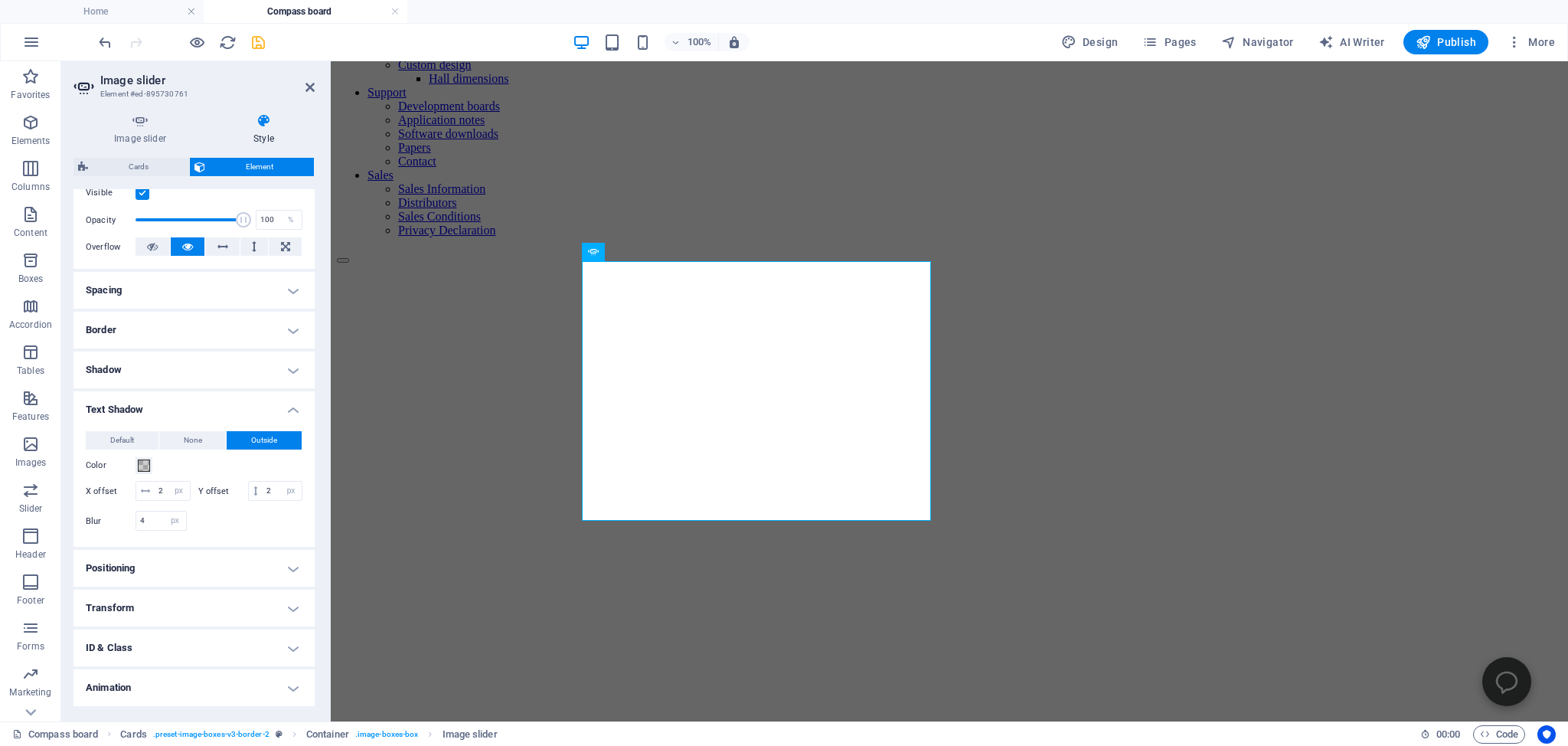
scroll to position [257, 0]
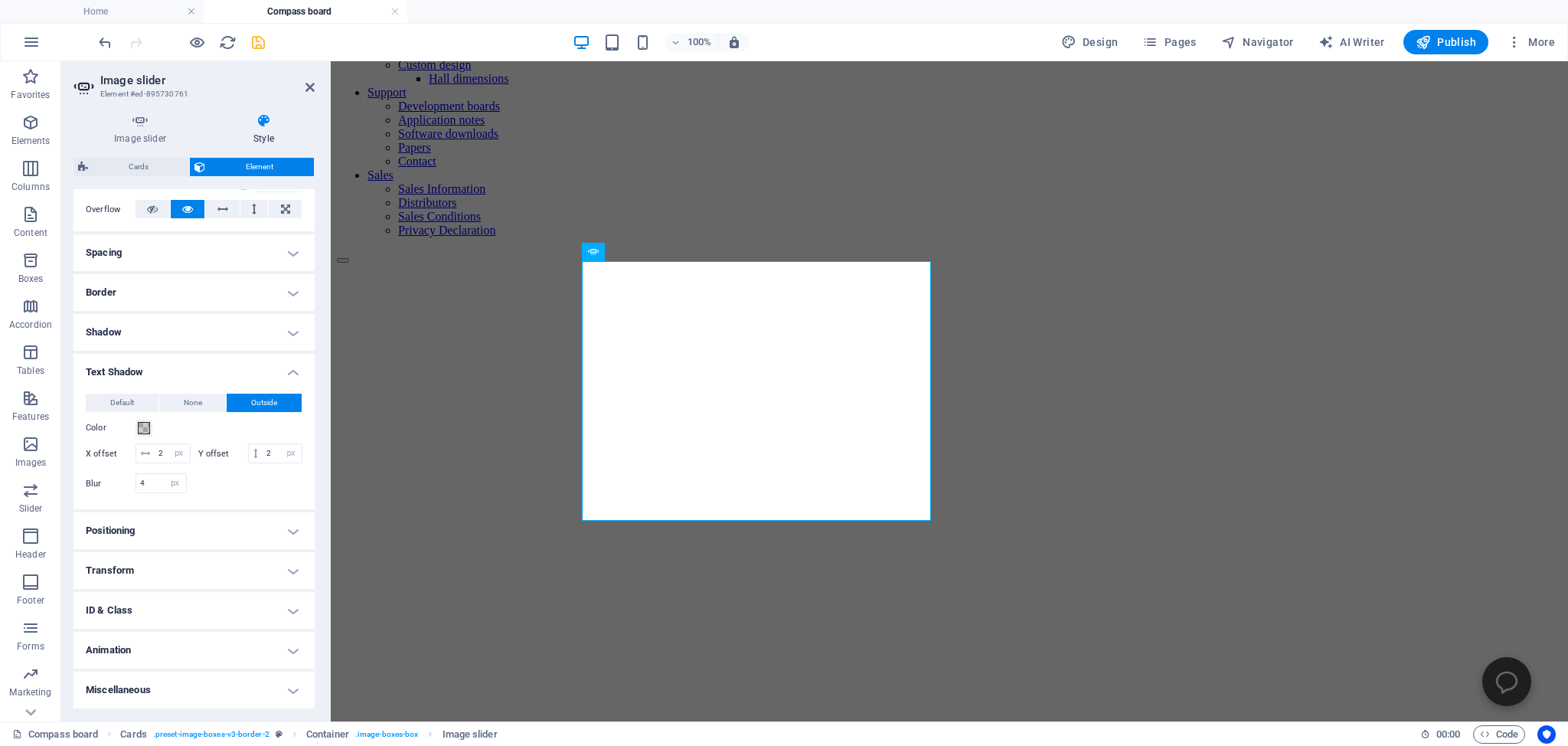
click at [143, 697] on h4 "Miscellaneous" at bounding box center [194, 690] width 241 height 37
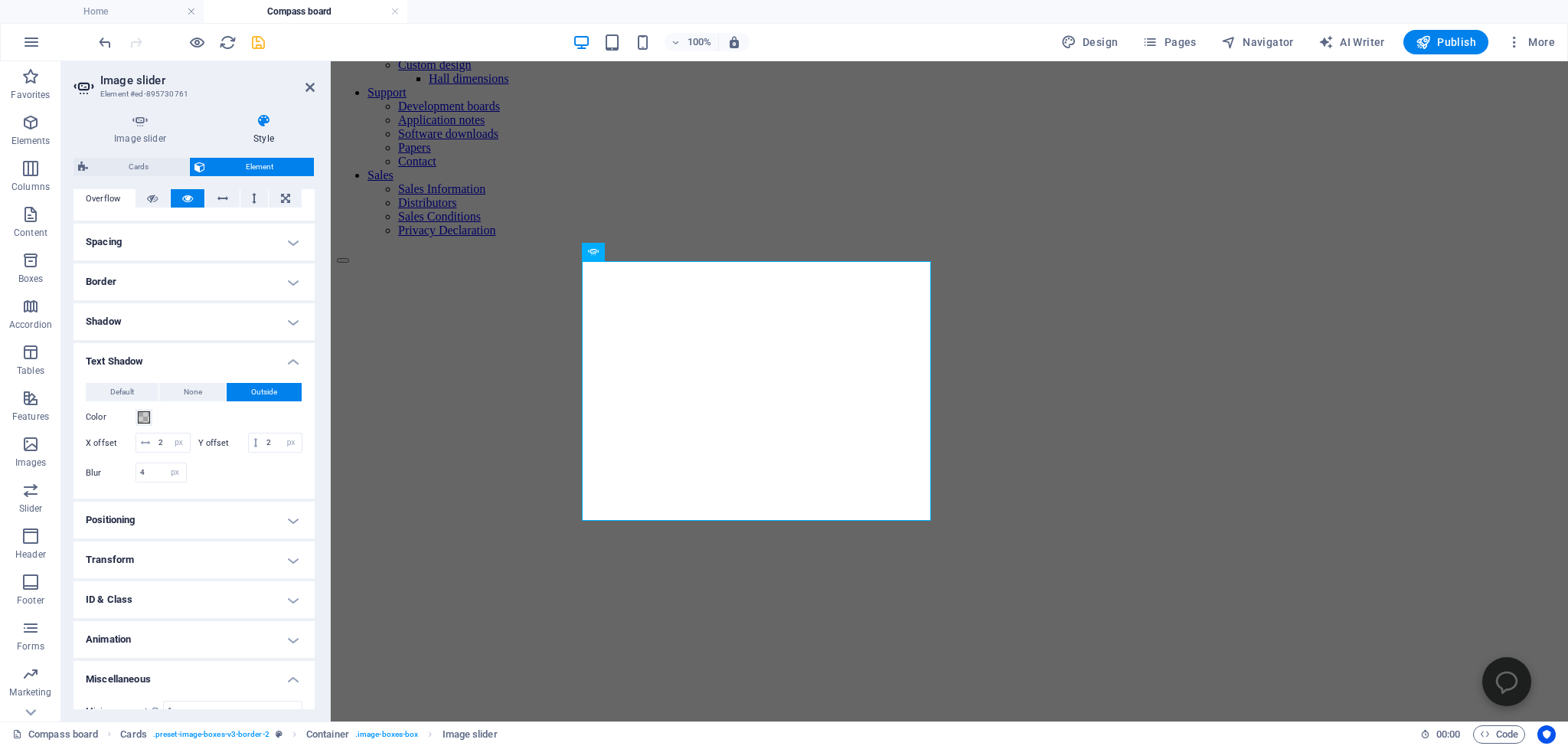
click at [143, 689] on h4 "Miscellaneous" at bounding box center [194, 675] width 241 height 28
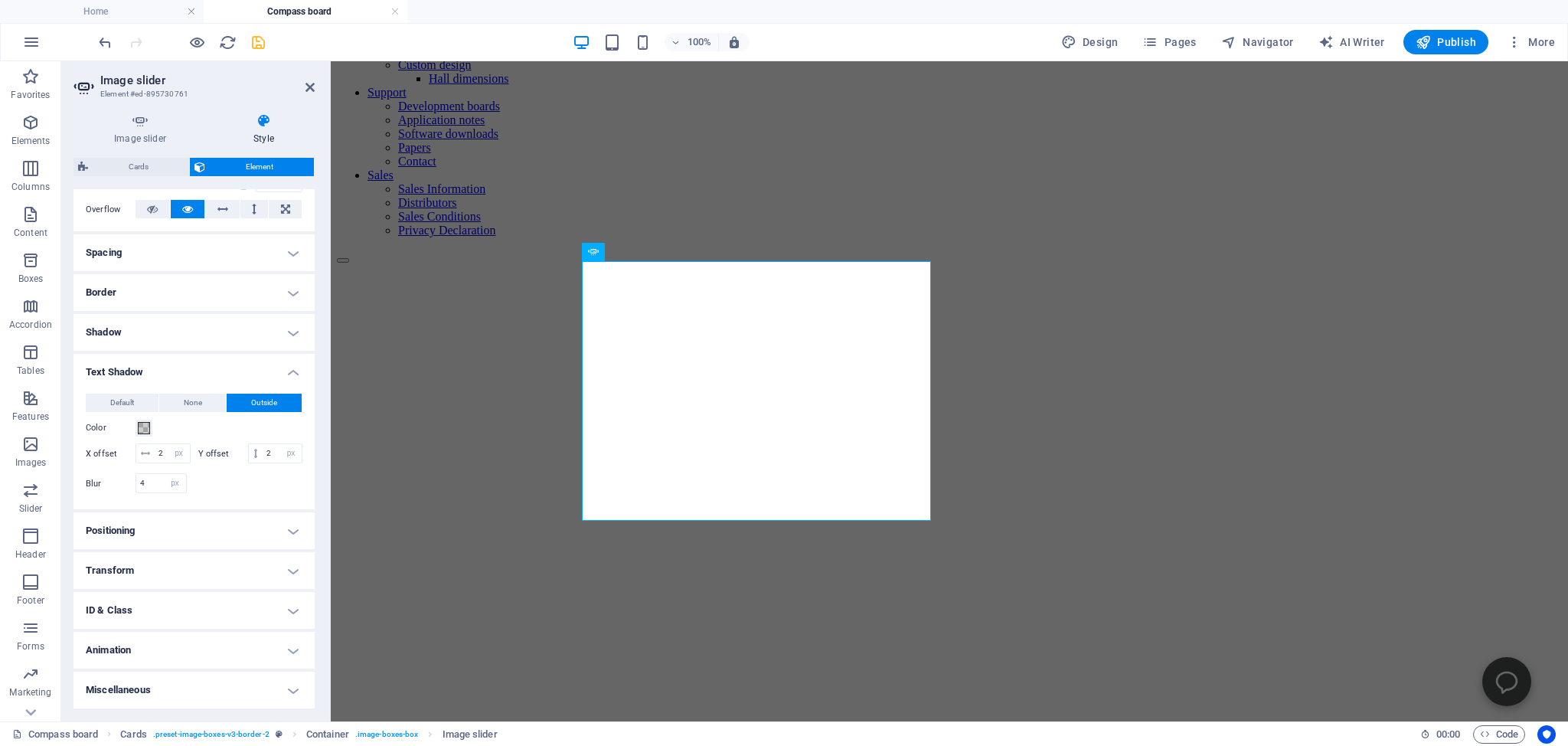
click at [125, 531] on h4 "Positioning" at bounding box center [194, 531] width 241 height 37
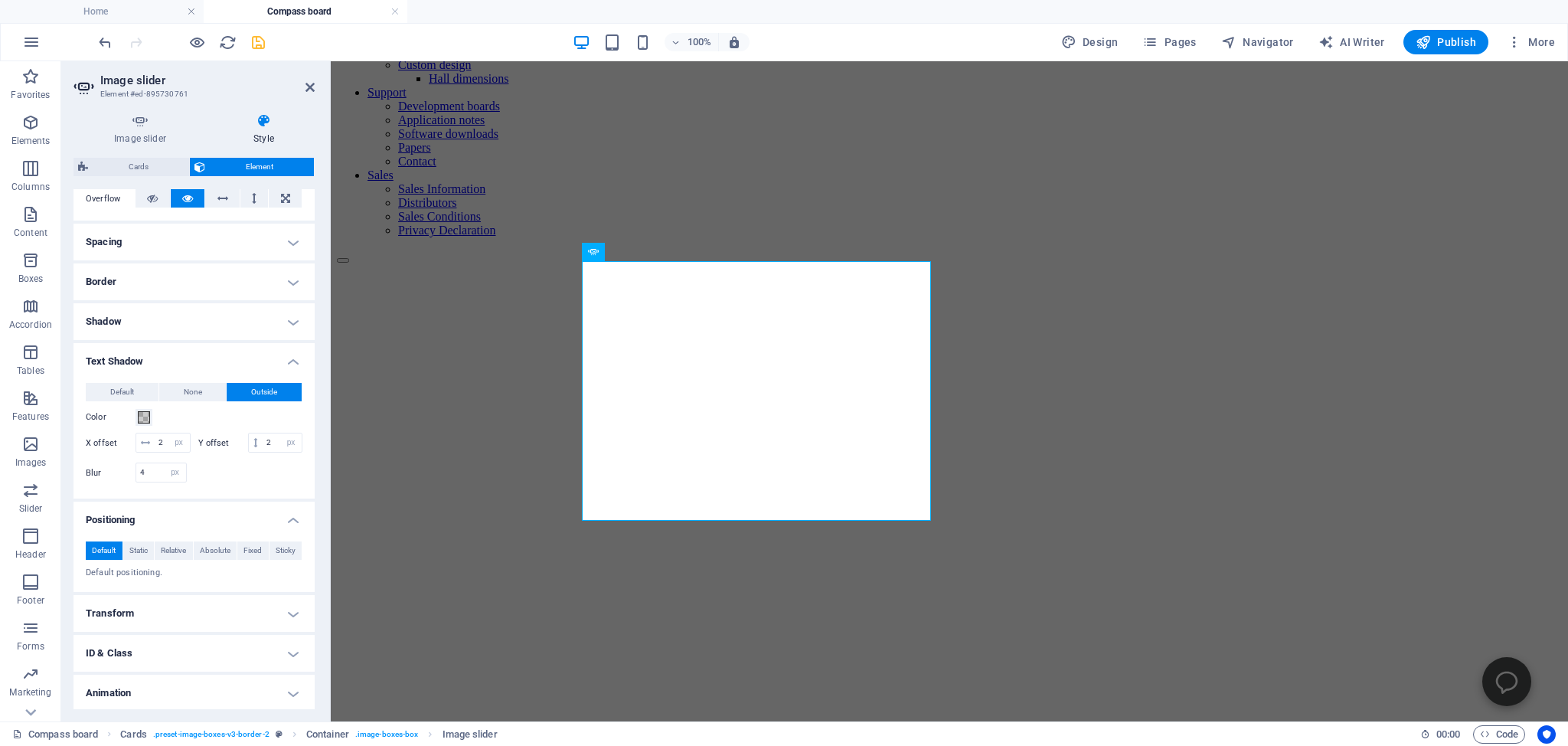
click at [125, 529] on h4 "Positioning" at bounding box center [194, 516] width 241 height 28
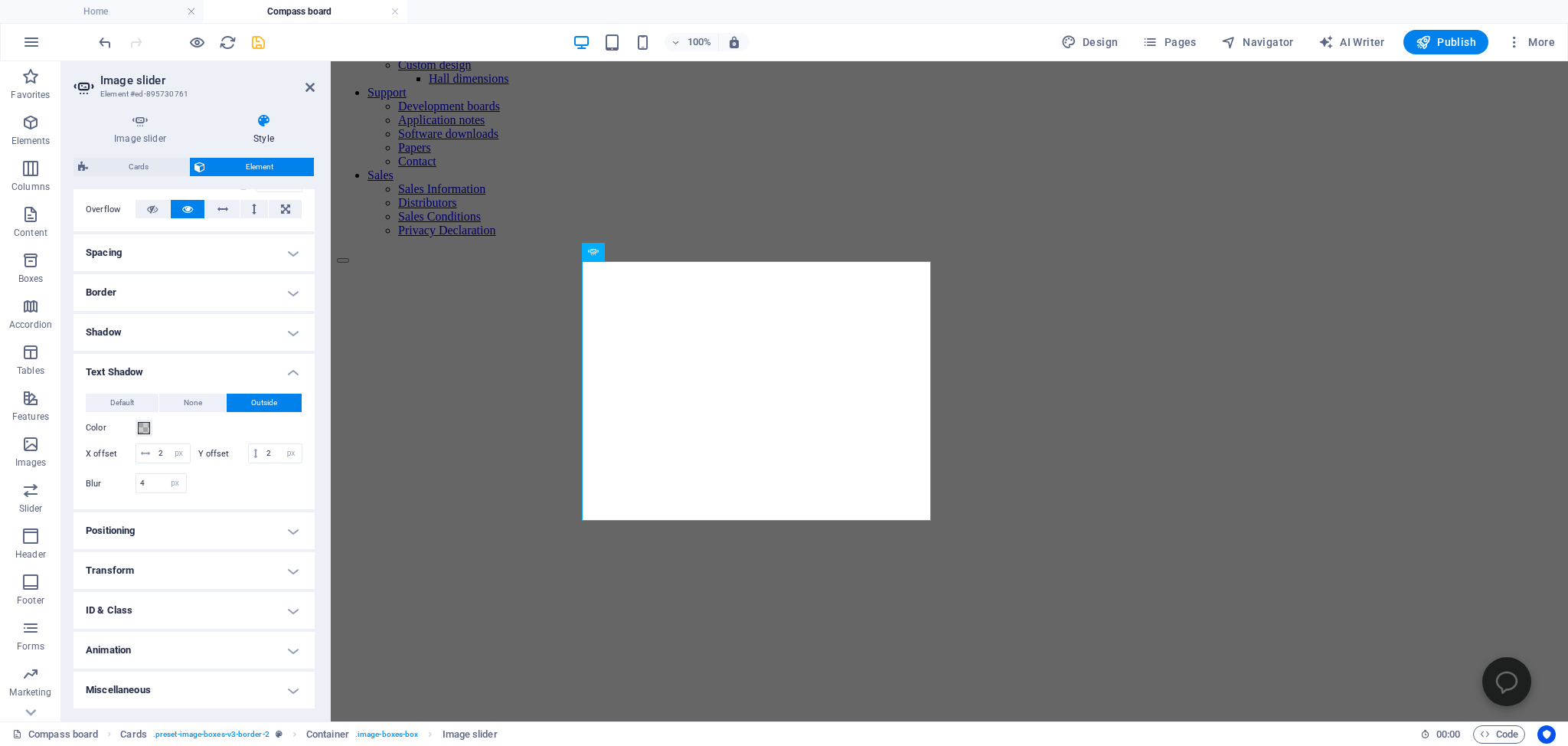
click at [118, 571] on h4 "Transform" at bounding box center [194, 571] width 241 height 37
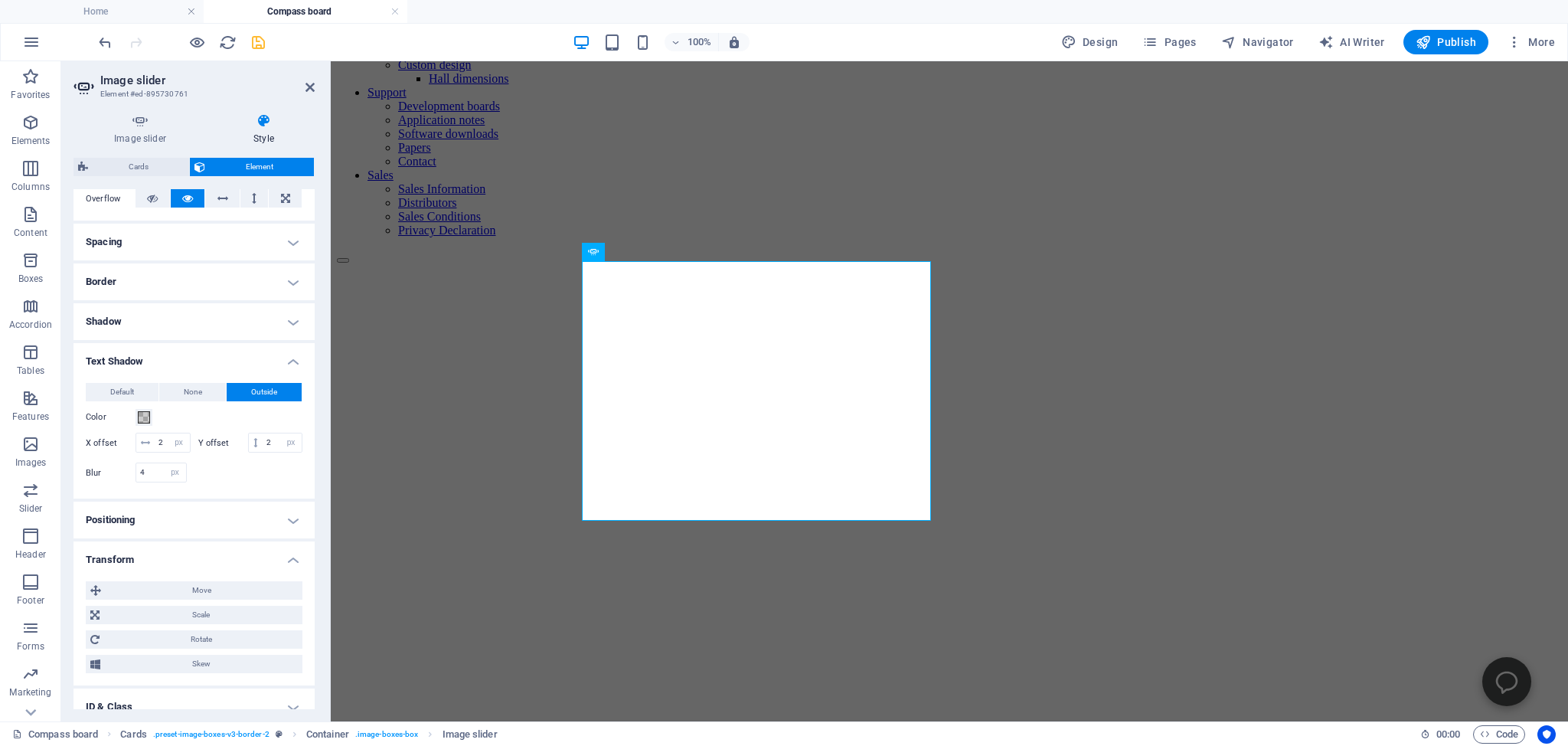
click at [118, 569] on h4 "Transform" at bounding box center [194, 555] width 241 height 28
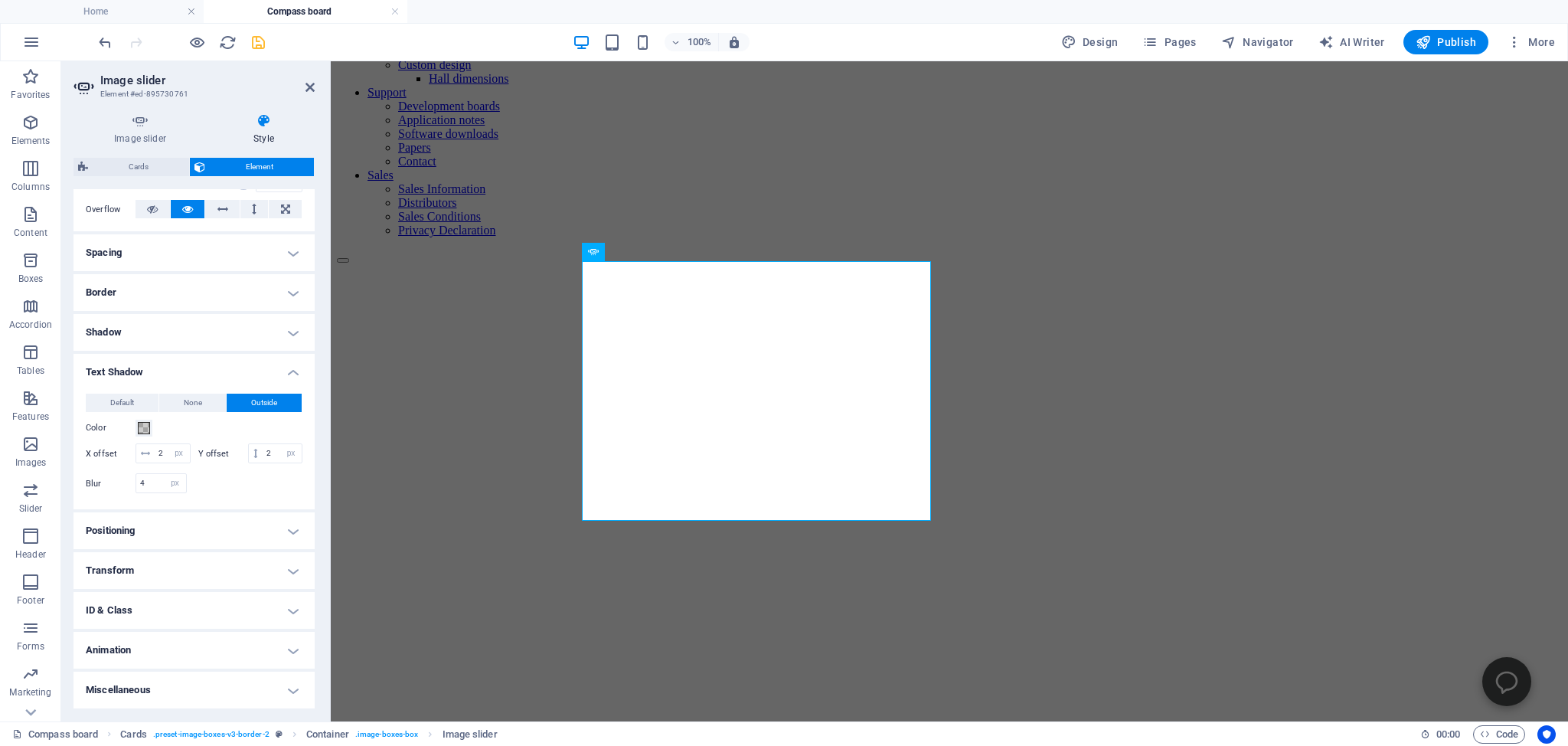
click at [117, 612] on h4 "ID & Class" at bounding box center [194, 610] width 241 height 37
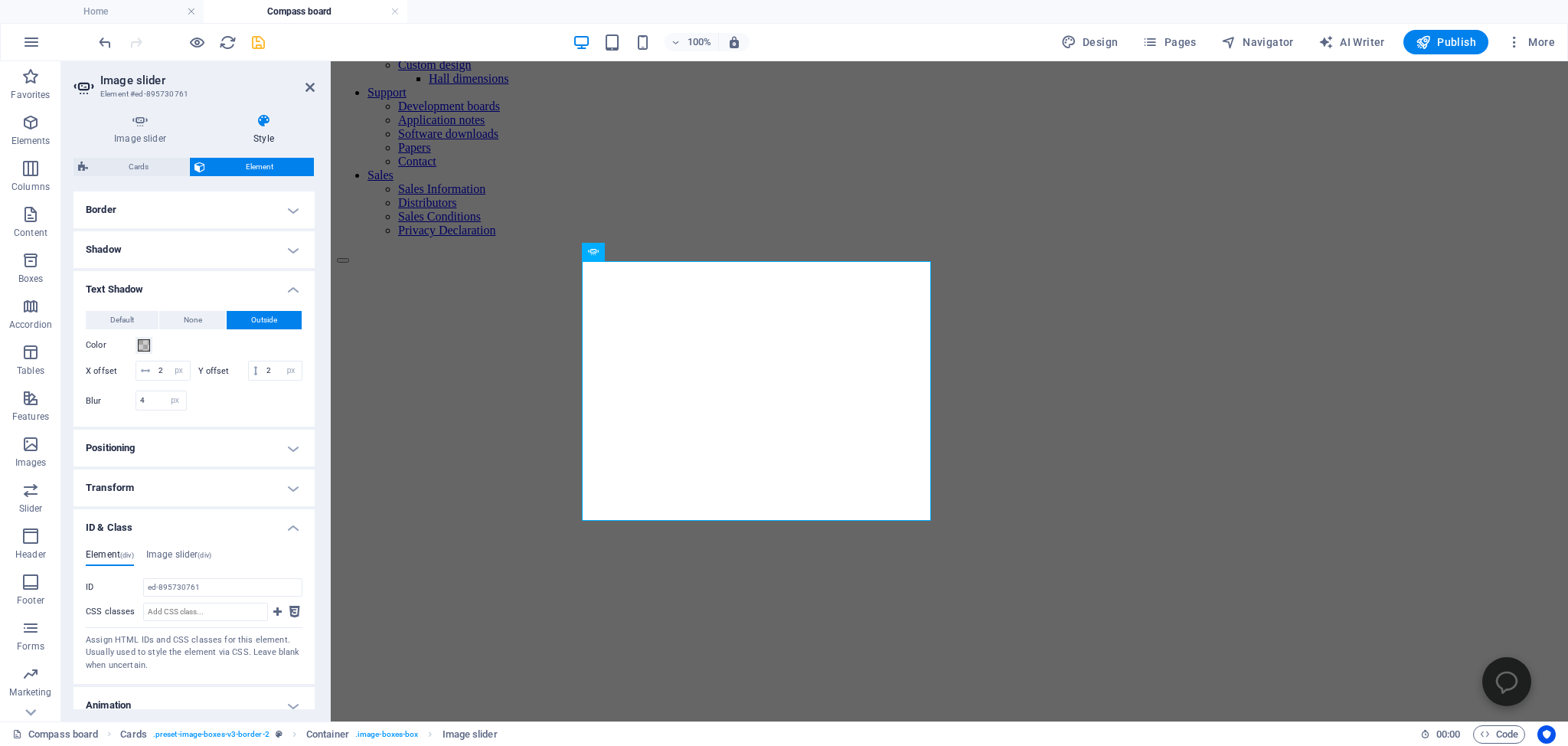
scroll to position [395, 0]
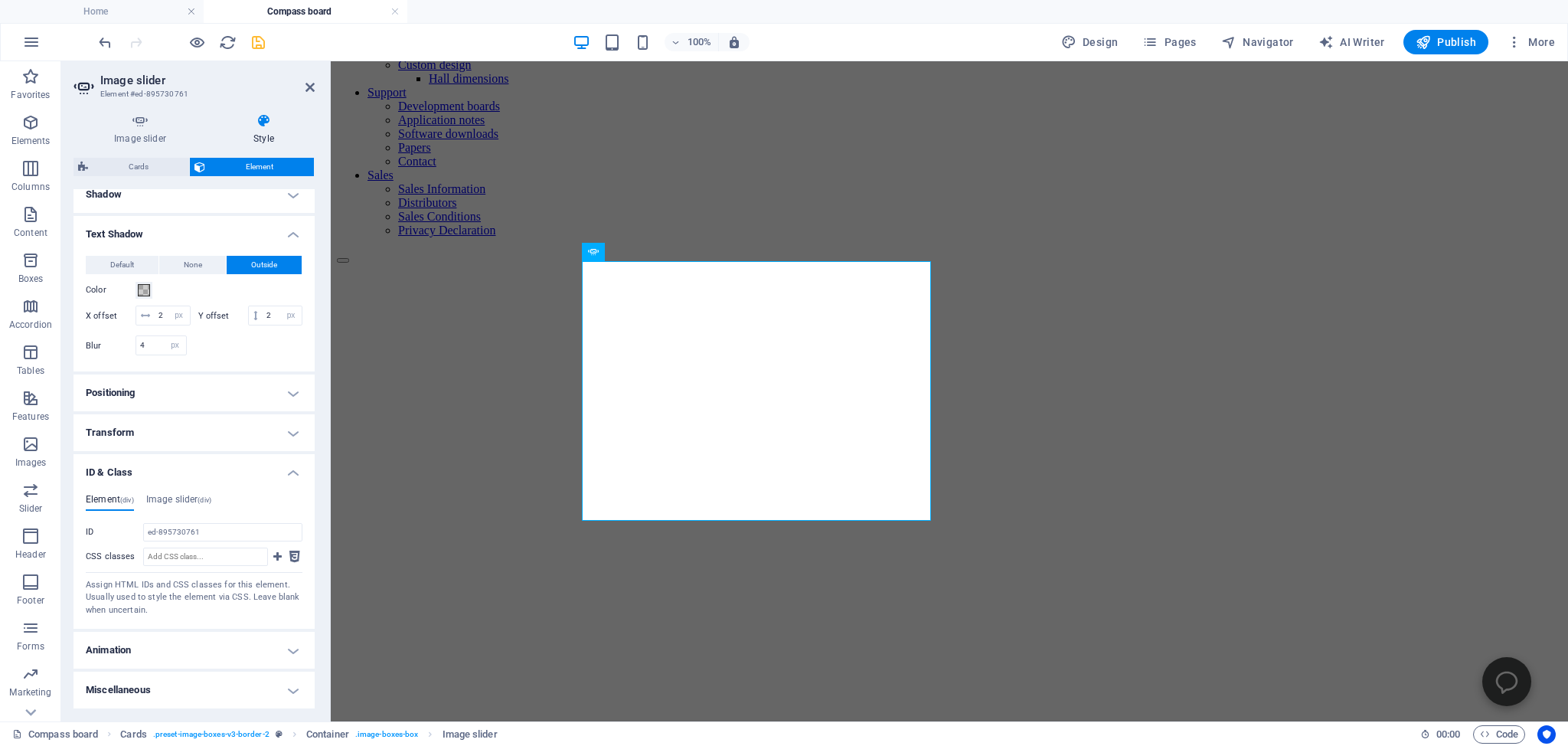
click at [105, 473] on h4 "ID & Class" at bounding box center [194, 468] width 241 height 28
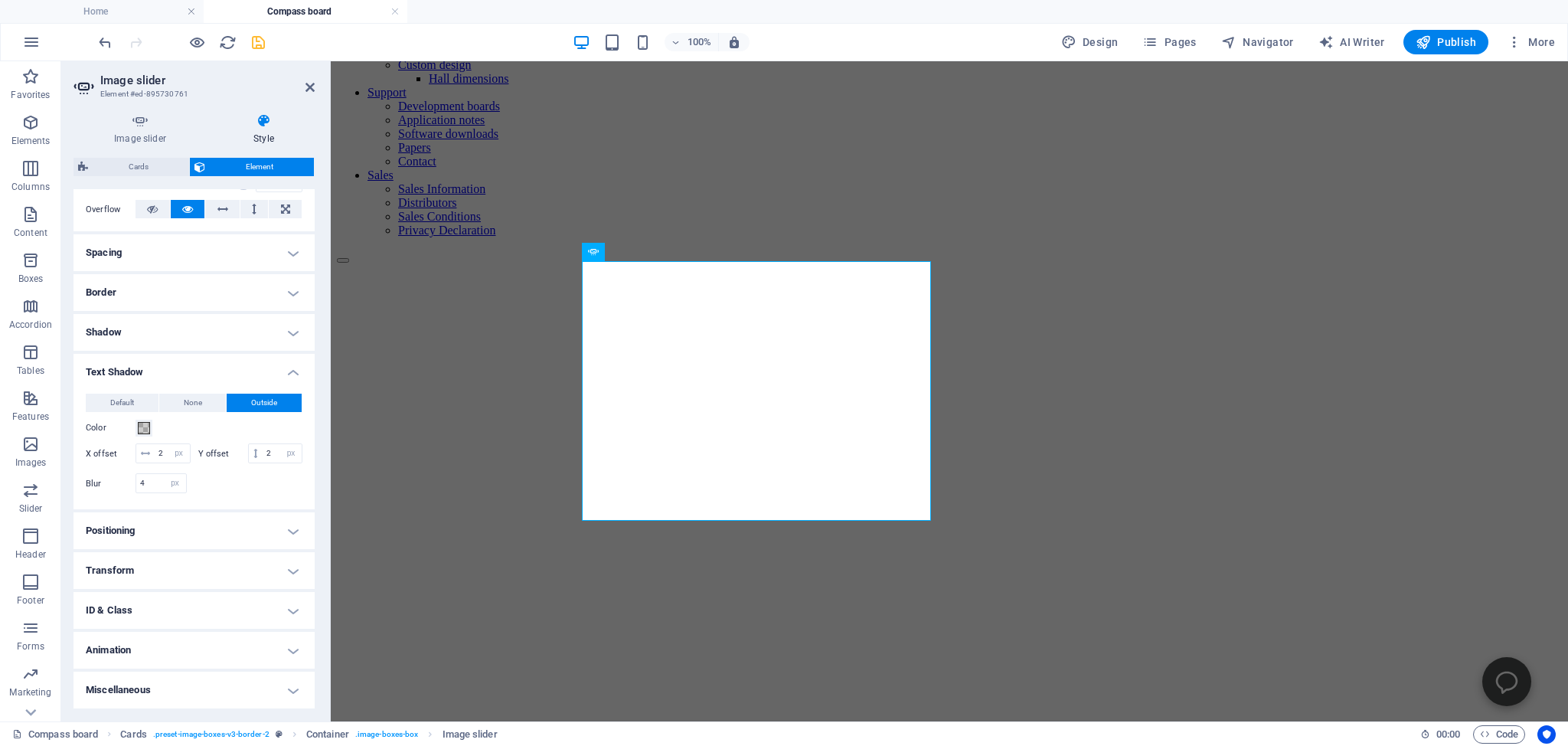
scroll to position [257, 0]
click at [109, 571] on h4 "Transform" at bounding box center [194, 571] width 241 height 37
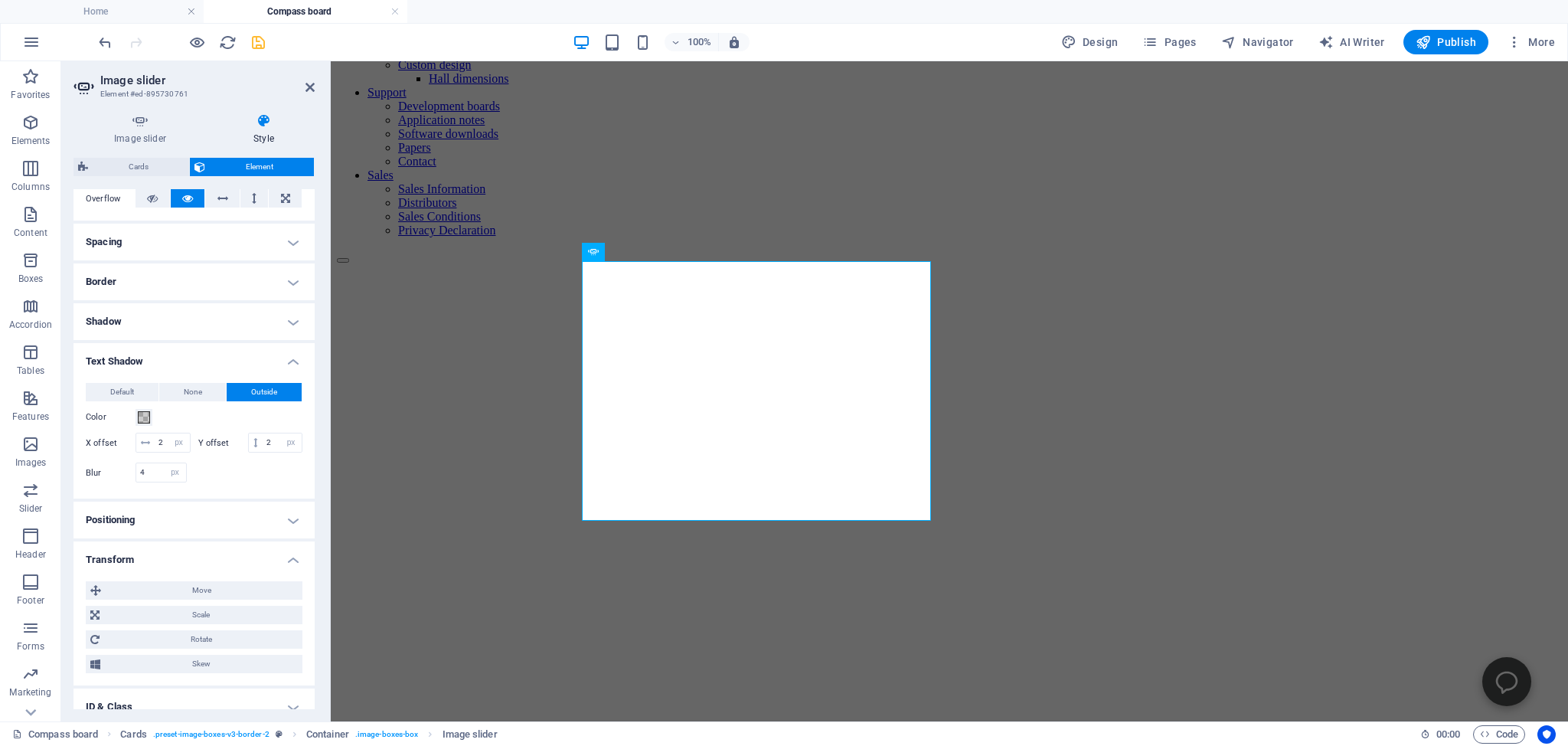
click at [109, 569] on h4 "Transform" at bounding box center [194, 555] width 241 height 28
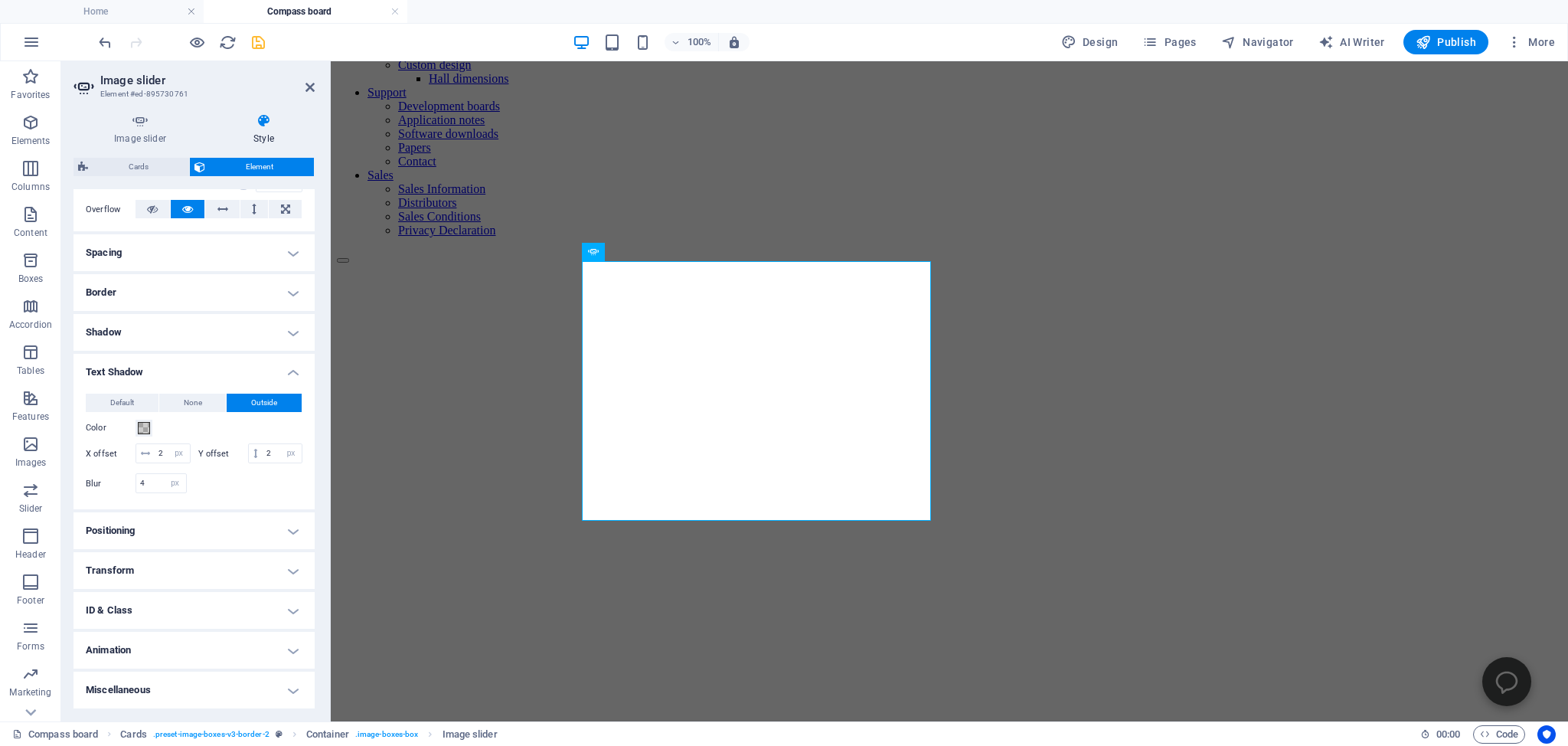
click at [103, 333] on h4 "Shadow" at bounding box center [194, 332] width 241 height 37
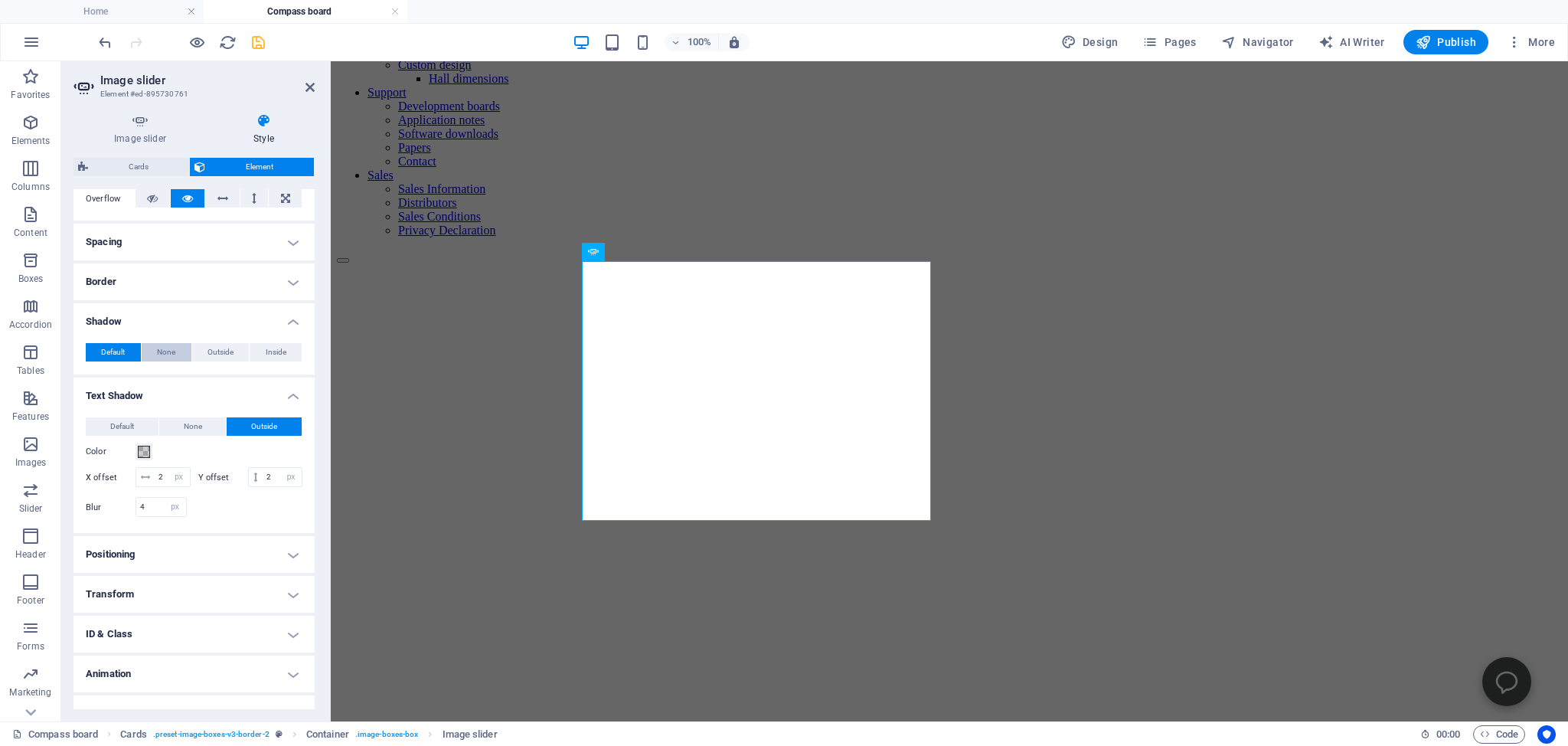
click at [157, 362] on span "None" at bounding box center [166, 352] width 19 height 19
click at [124, 436] on span "Default" at bounding box center [122, 426] width 24 height 19
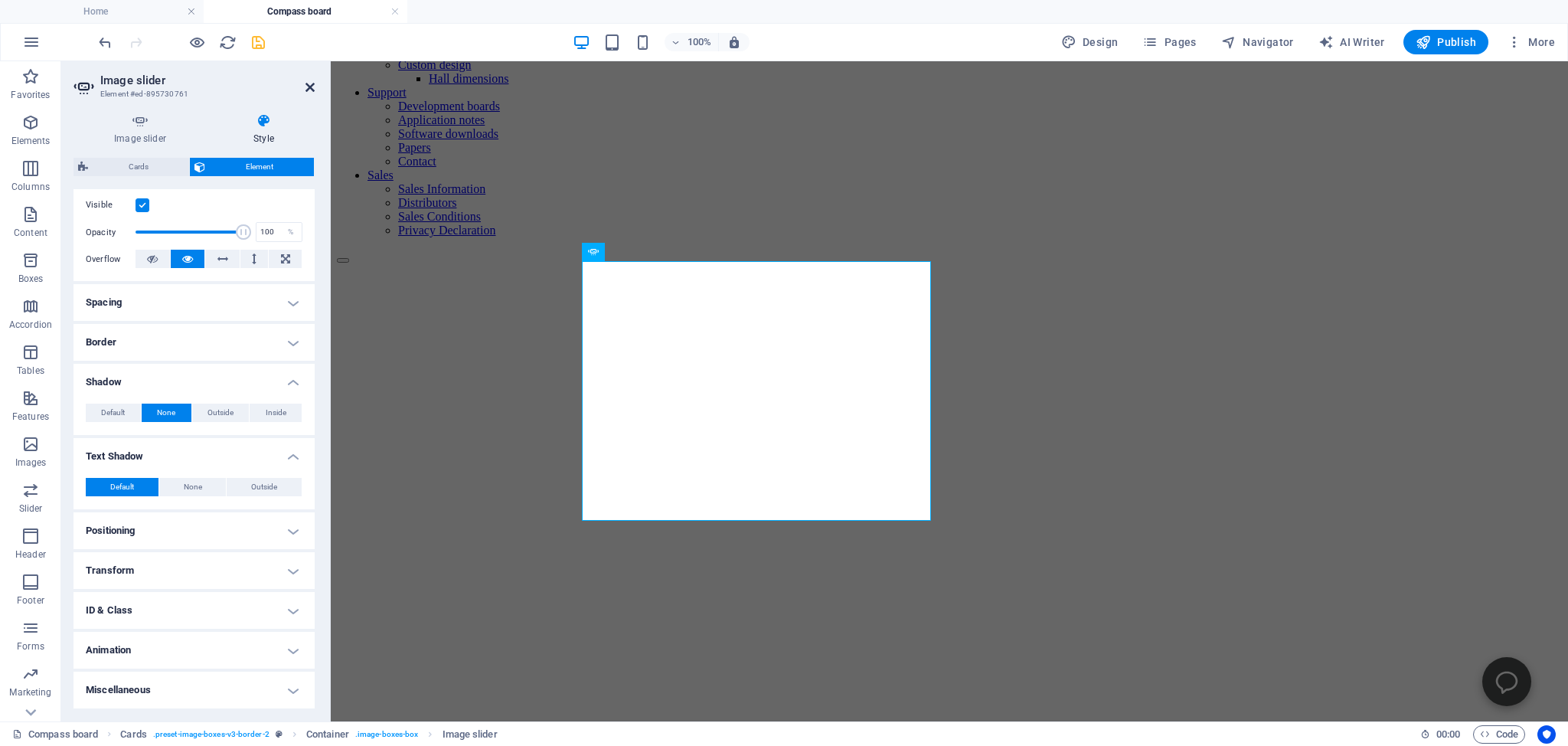
click at [311, 83] on icon at bounding box center [309, 87] width 9 height 12
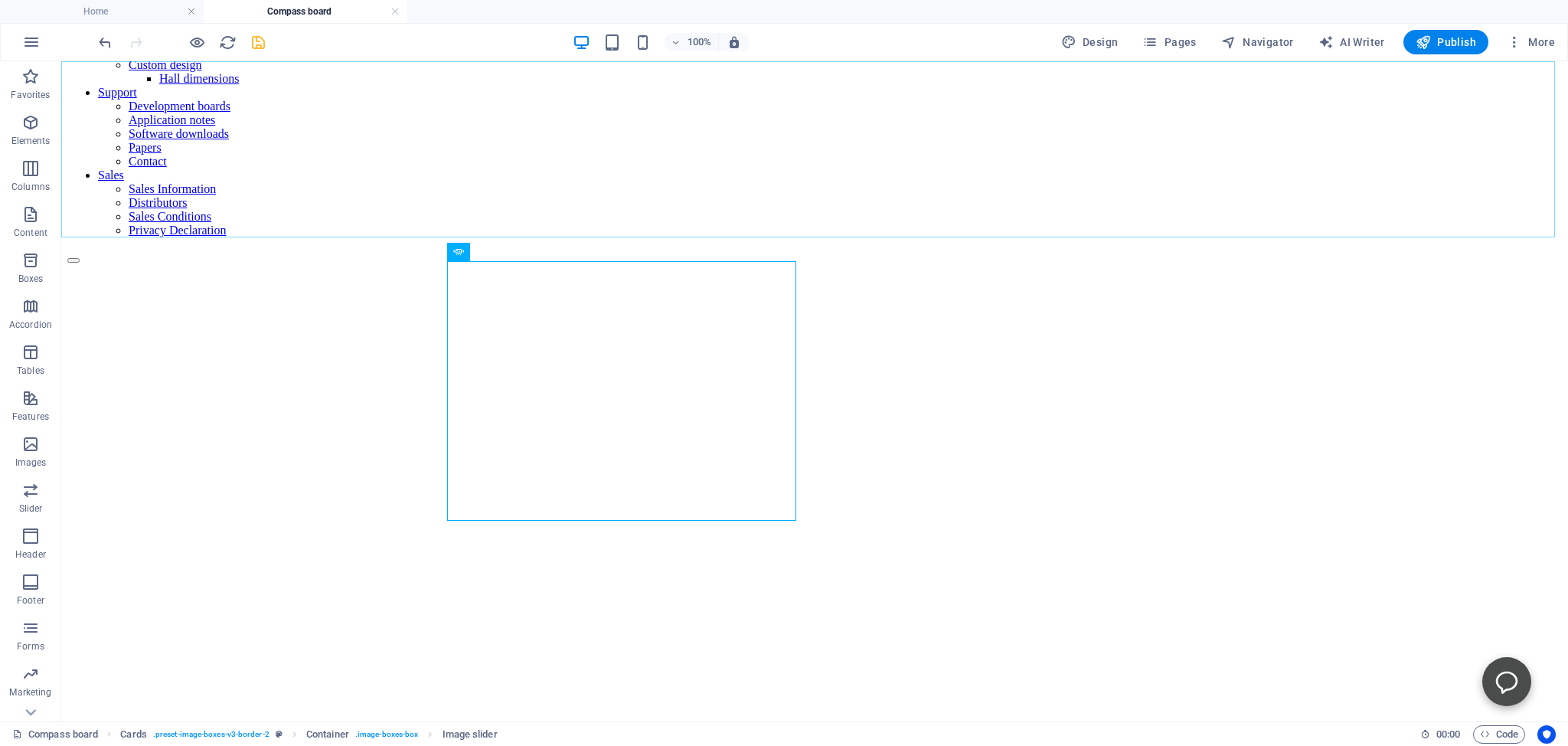
scroll to position [245, 0]
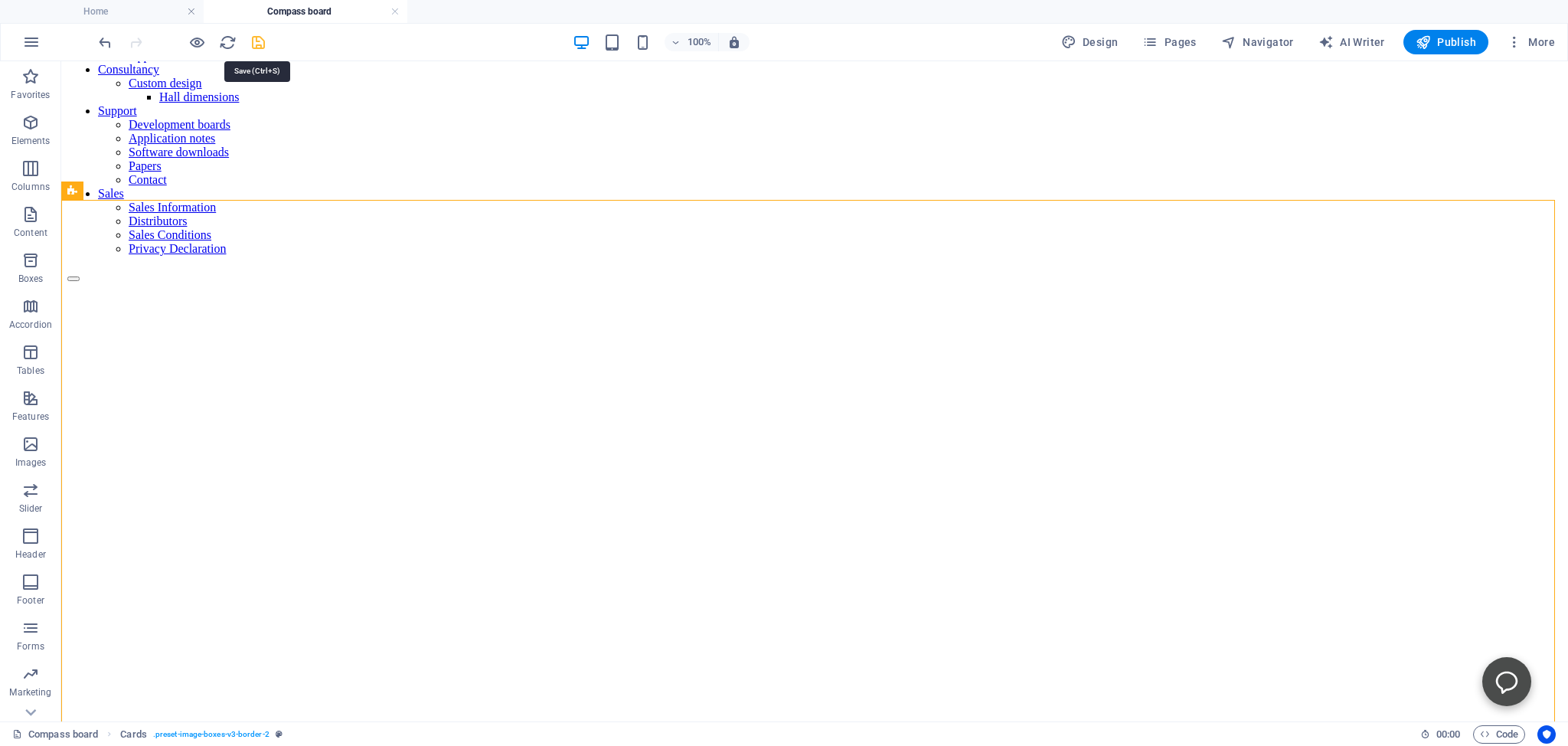
click at [259, 43] on icon "save" at bounding box center [259, 42] width 18 height 18
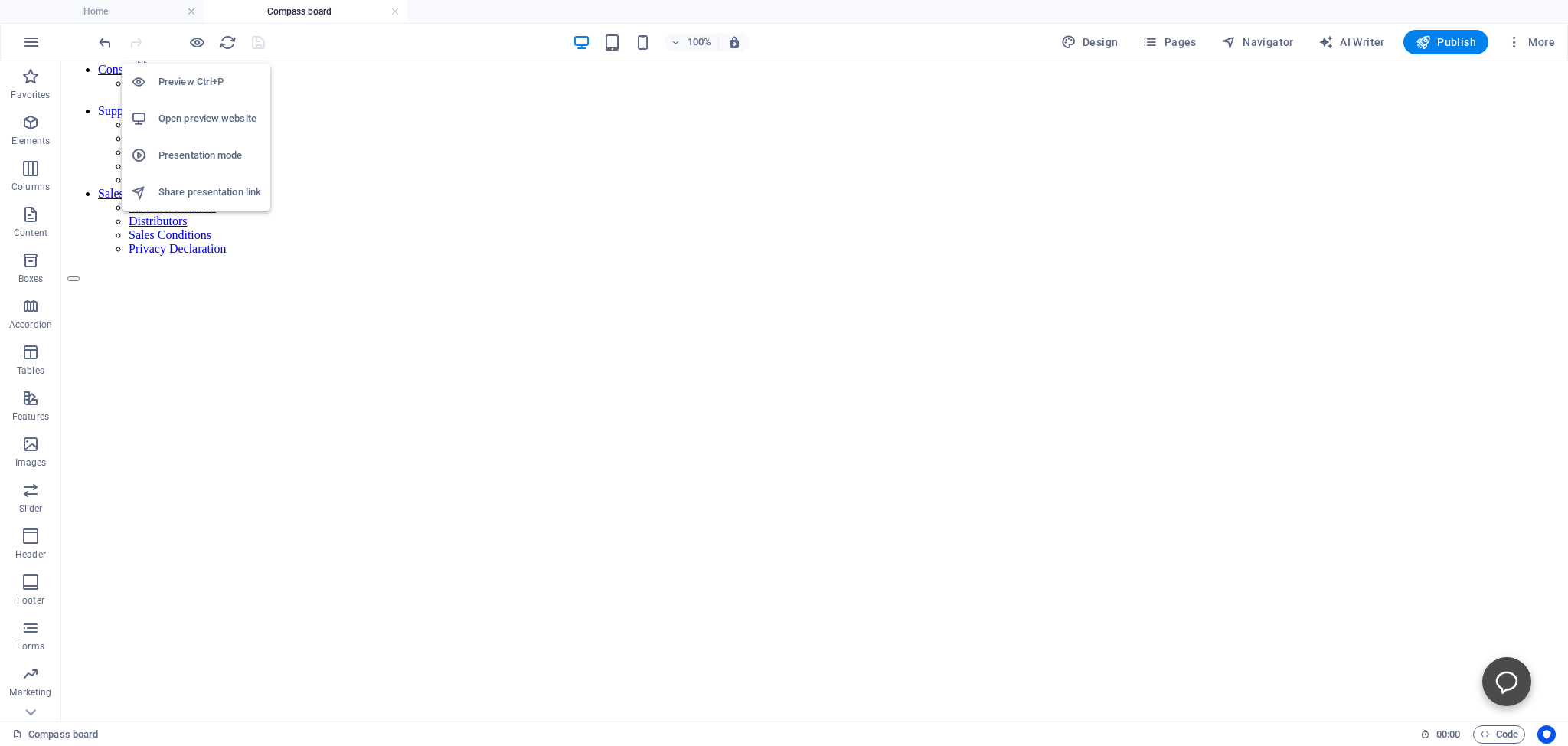
click at [174, 122] on h6 "Open preview website" at bounding box center [210, 118] width 103 height 19
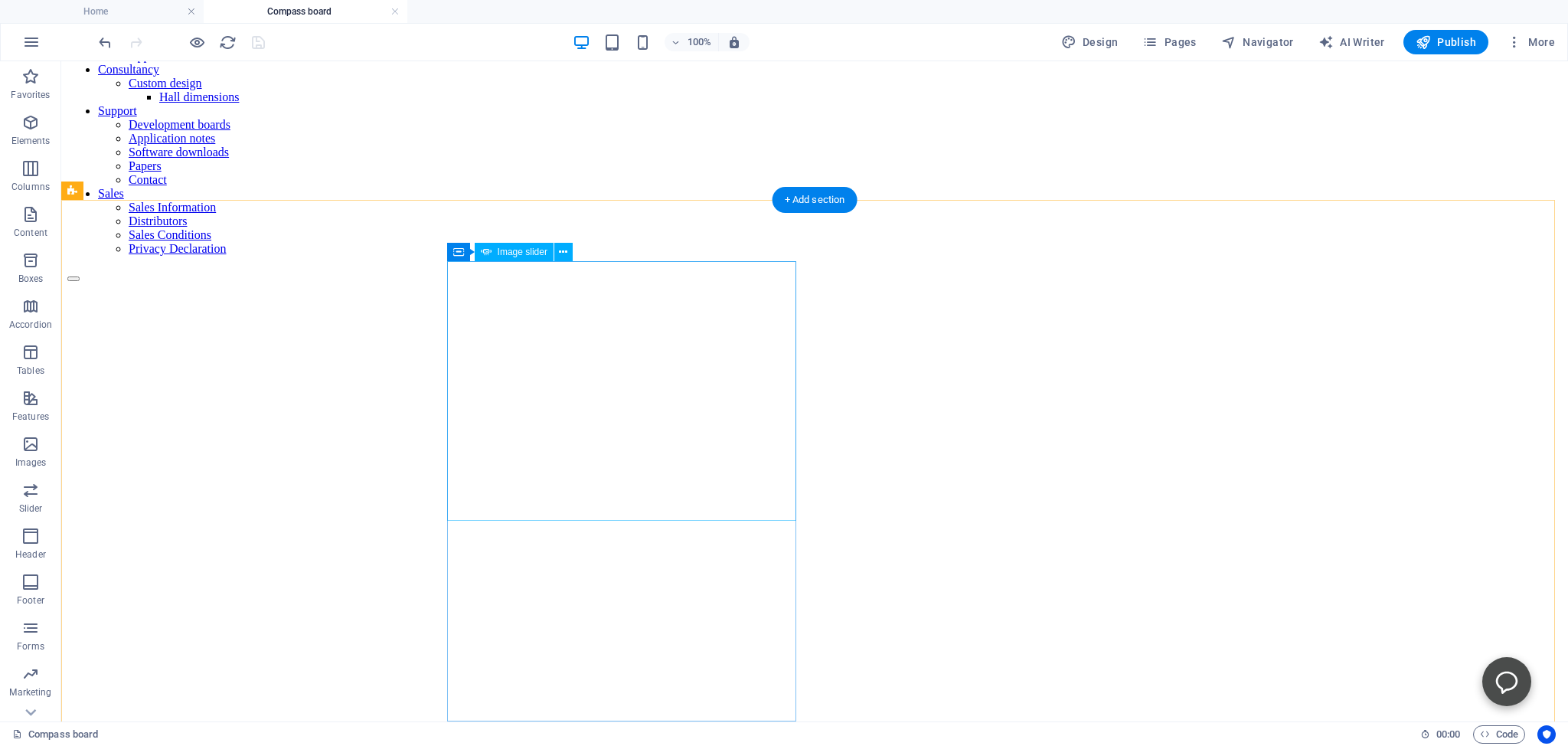
click at [565, 253] on icon at bounding box center [563, 252] width 8 height 16
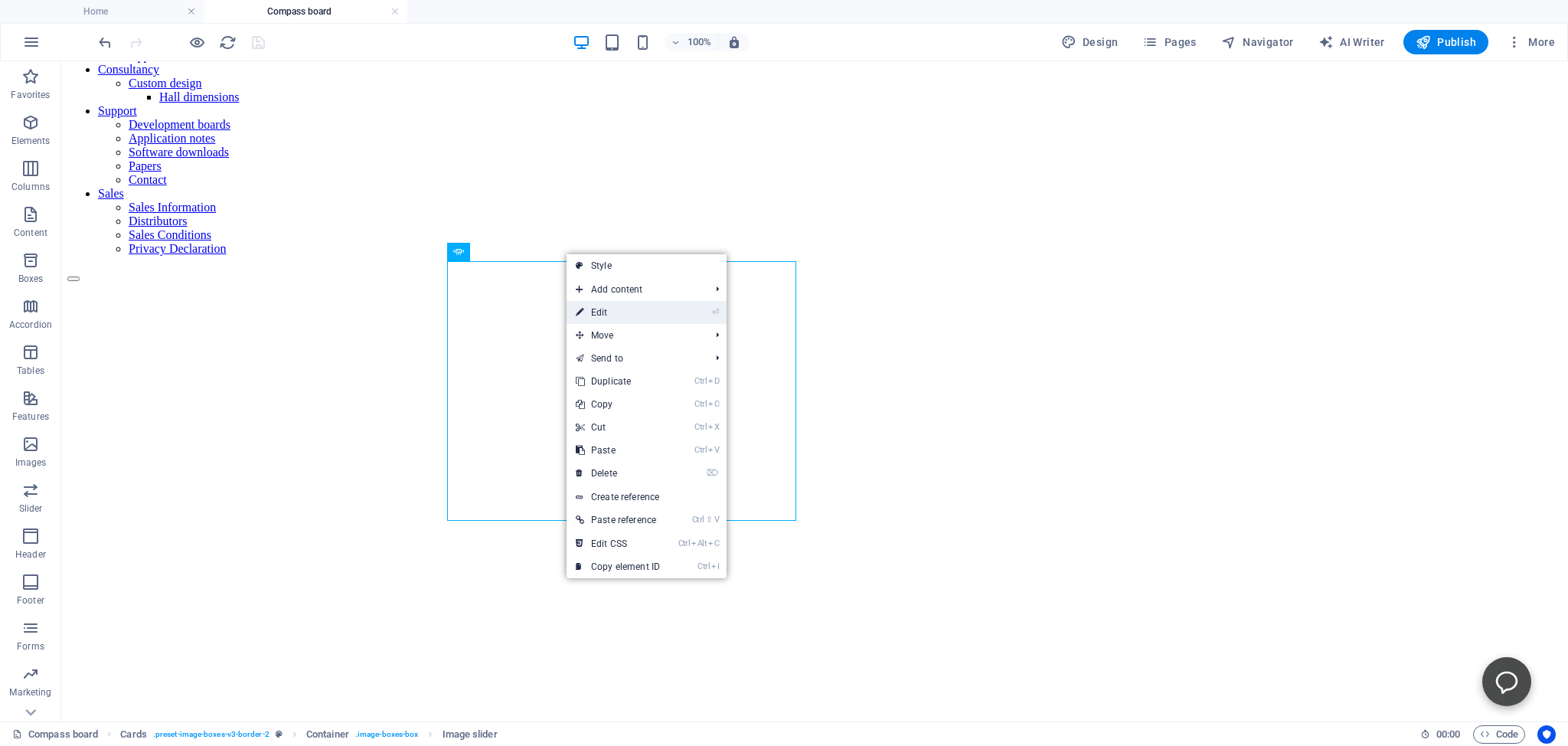
click at [591, 310] on link "⏎ Edit" at bounding box center [618, 313] width 103 height 23
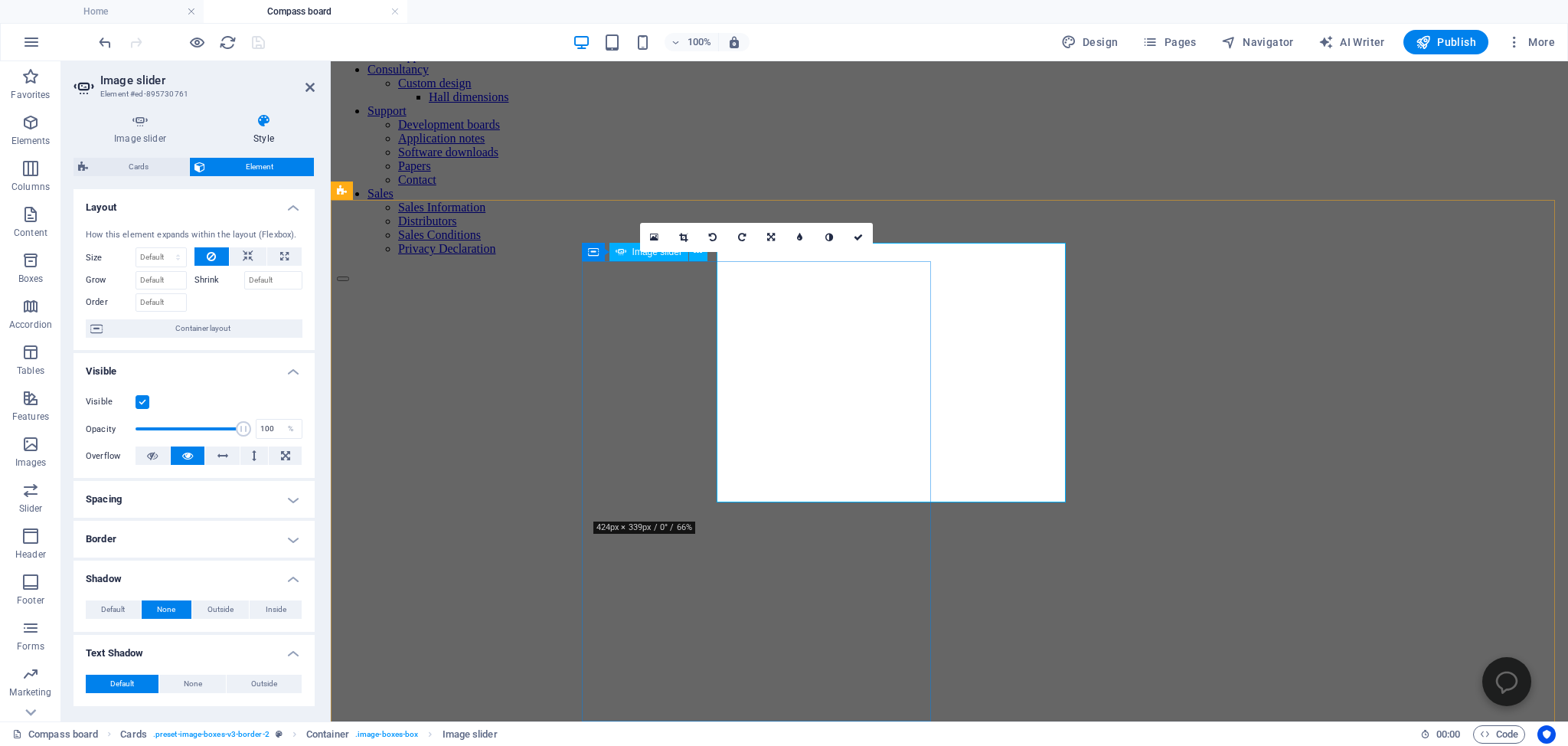
scroll to position [264, 0]
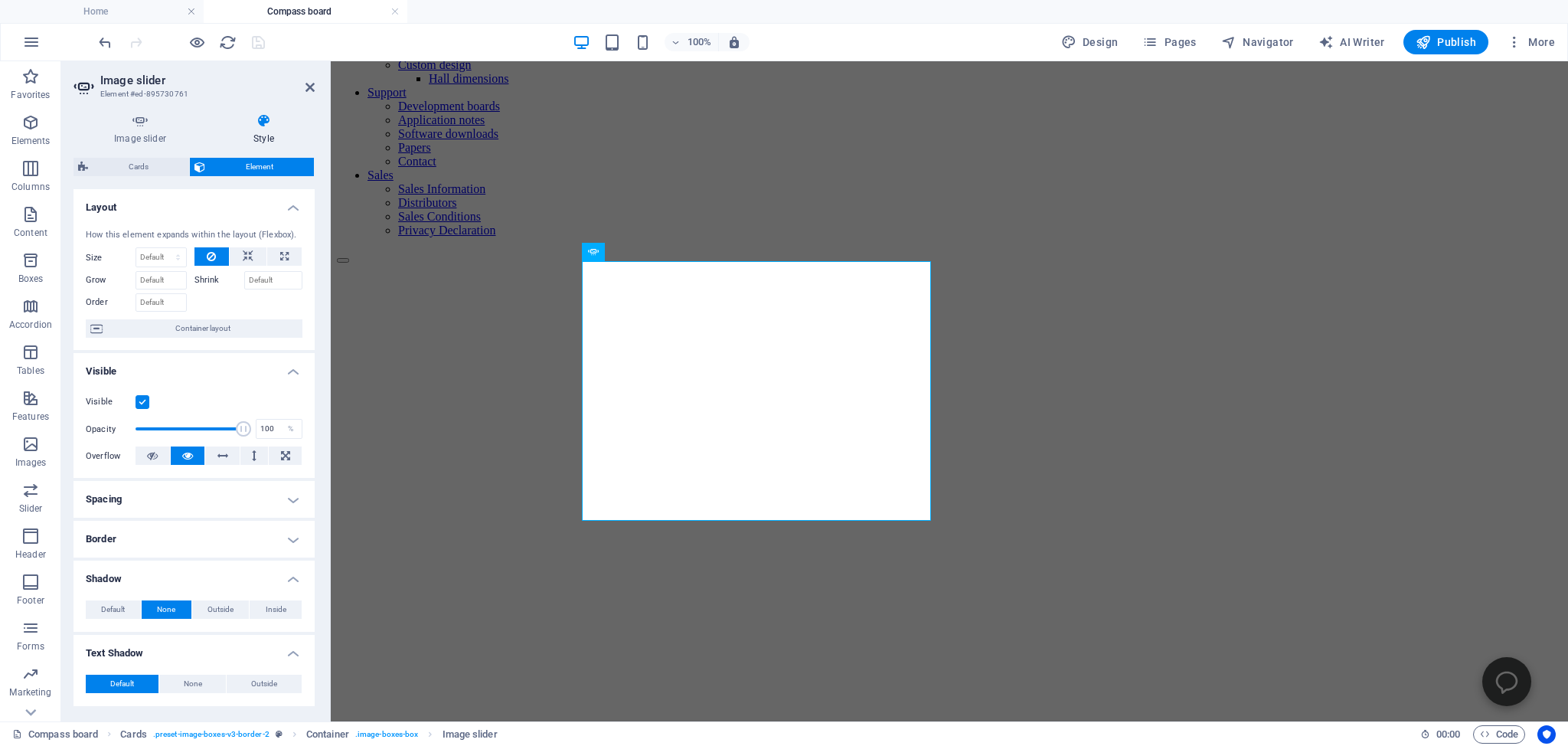
click at [143, 409] on label at bounding box center [142, 402] width 14 height 14
click at [0, 0] on input "Visible" at bounding box center [0, 0] width 0 height 0
click at [143, 409] on label at bounding box center [142, 402] width 14 height 14
click at [0, 0] on input "Visible" at bounding box center [0, 0] width 0 height 0
click at [143, 409] on label at bounding box center [142, 402] width 14 height 14
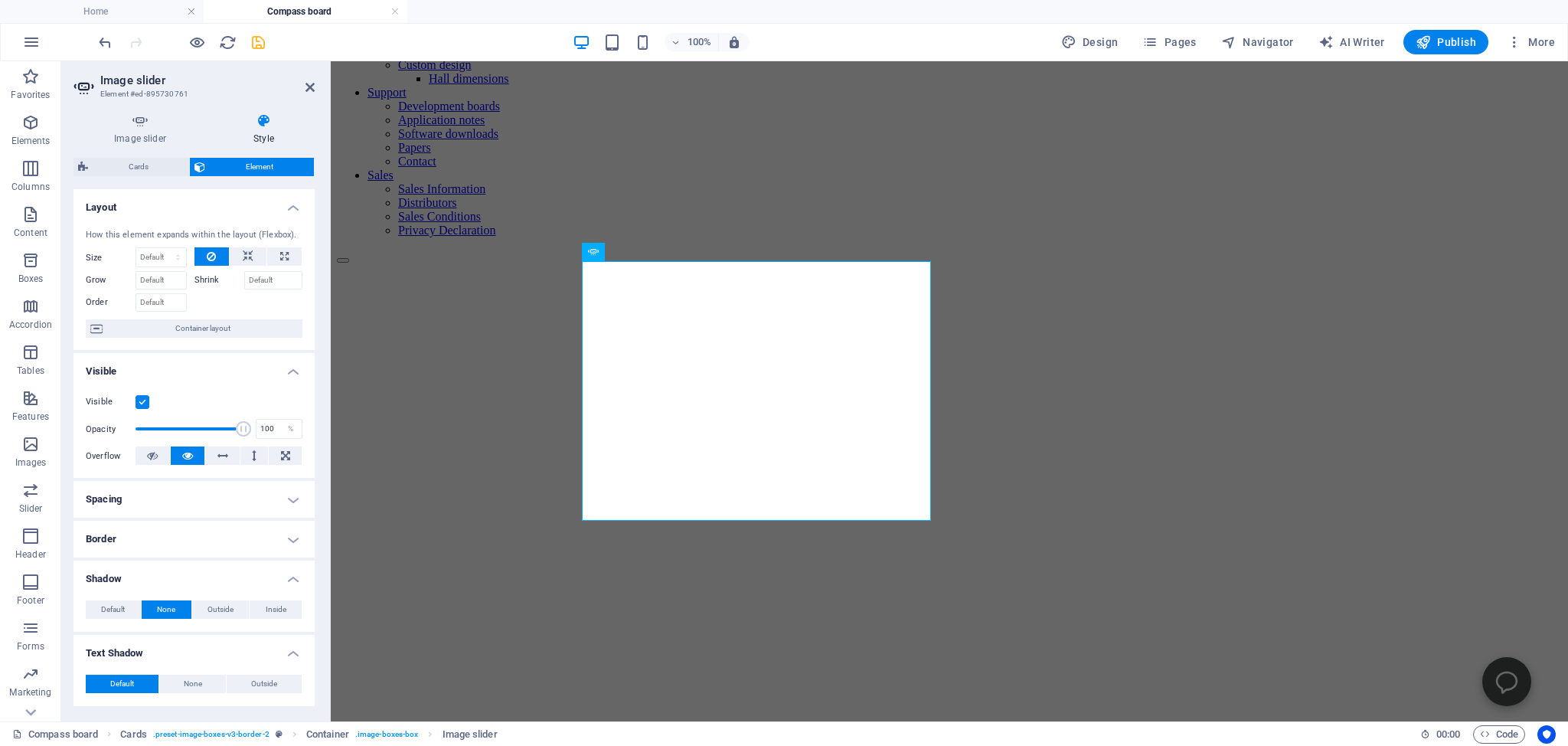
click at [0, 0] on input "Visible" at bounding box center [0, 0] width 0 height 0
click at [143, 409] on label at bounding box center [142, 402] width 14 height 14
click at [0, 0] on input "Visible" at bounding box center [0, 0] width 0 height 0
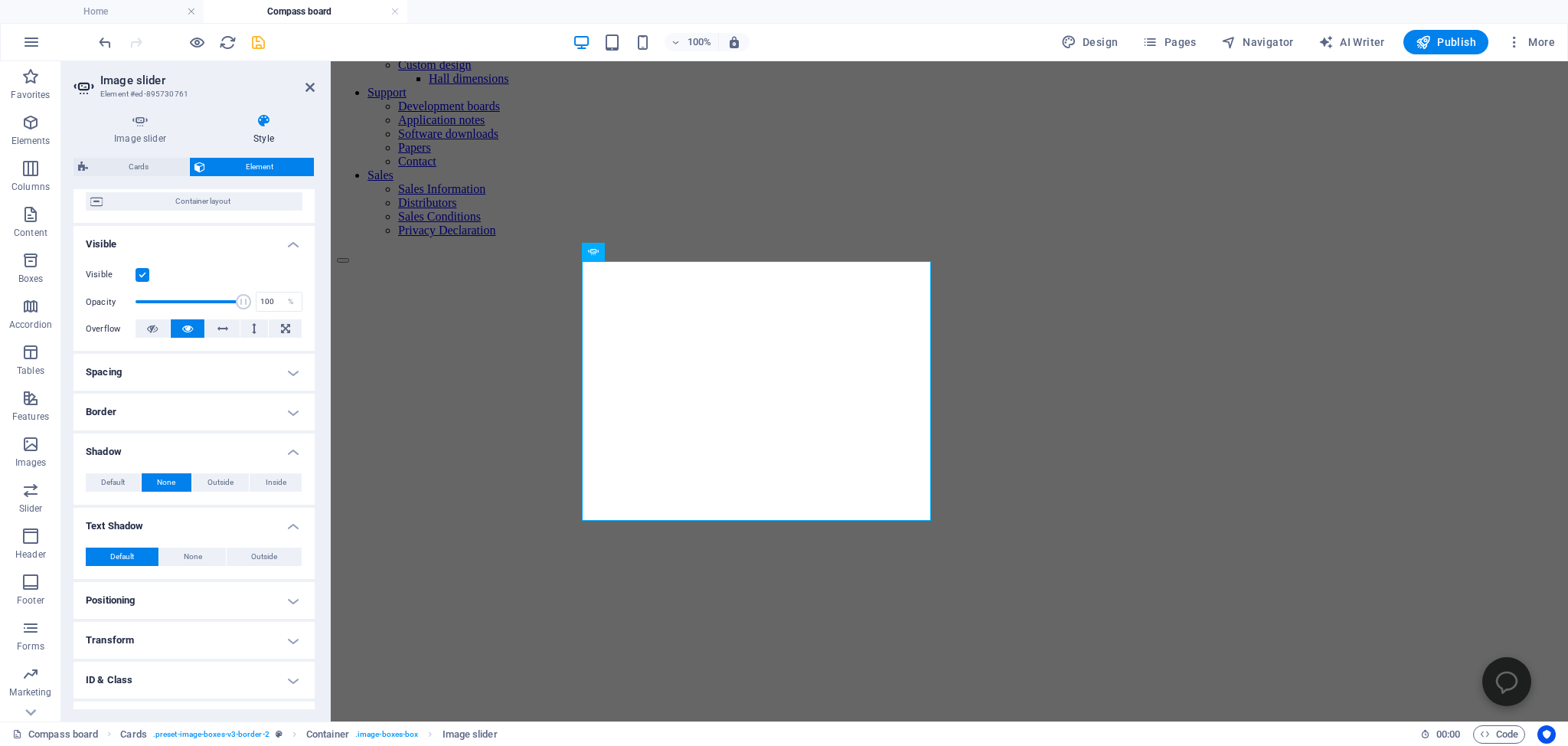
scroll to position [140, 0]
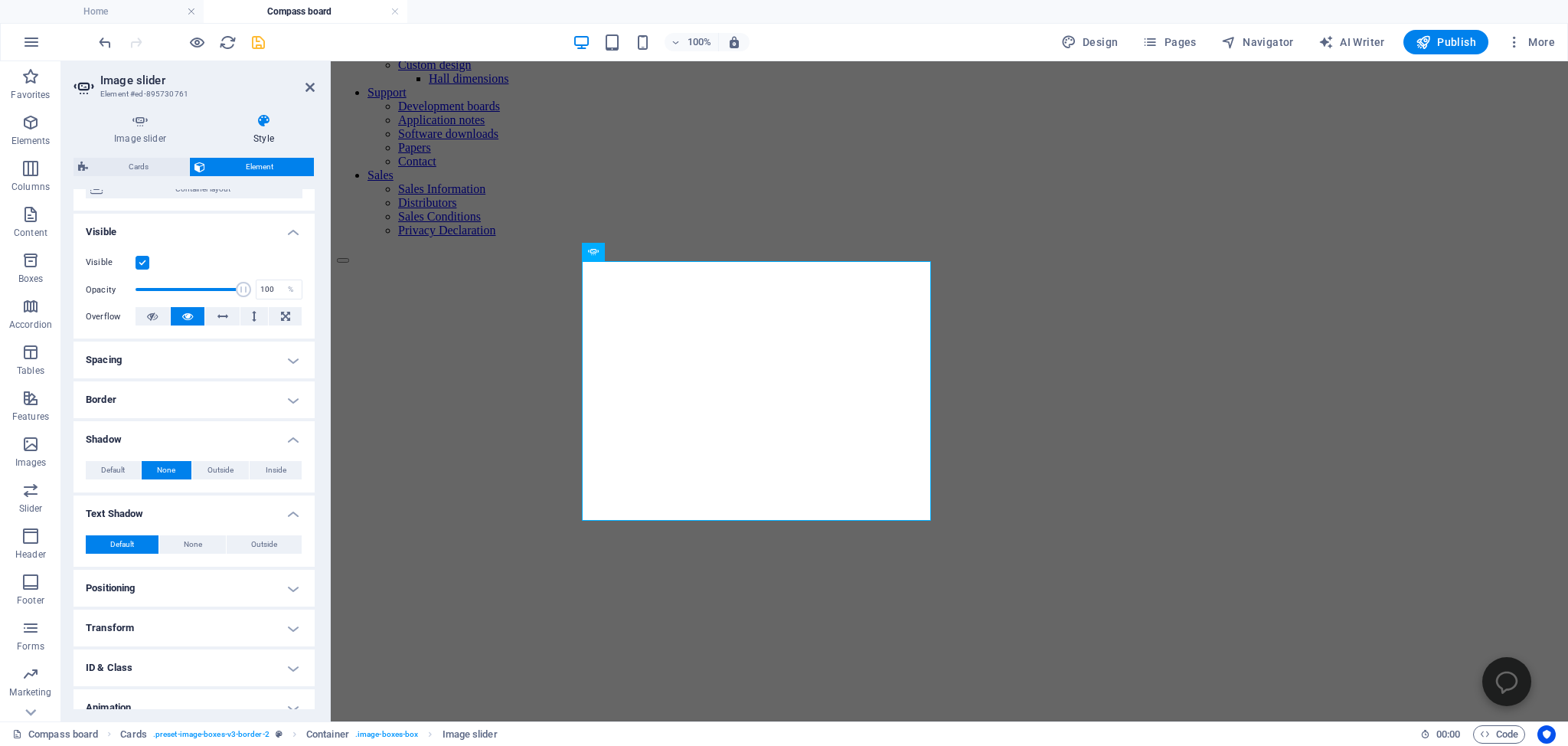
click at [103, 411] on h4 "Border" at bounding box center [194, 399] width 241 height 37
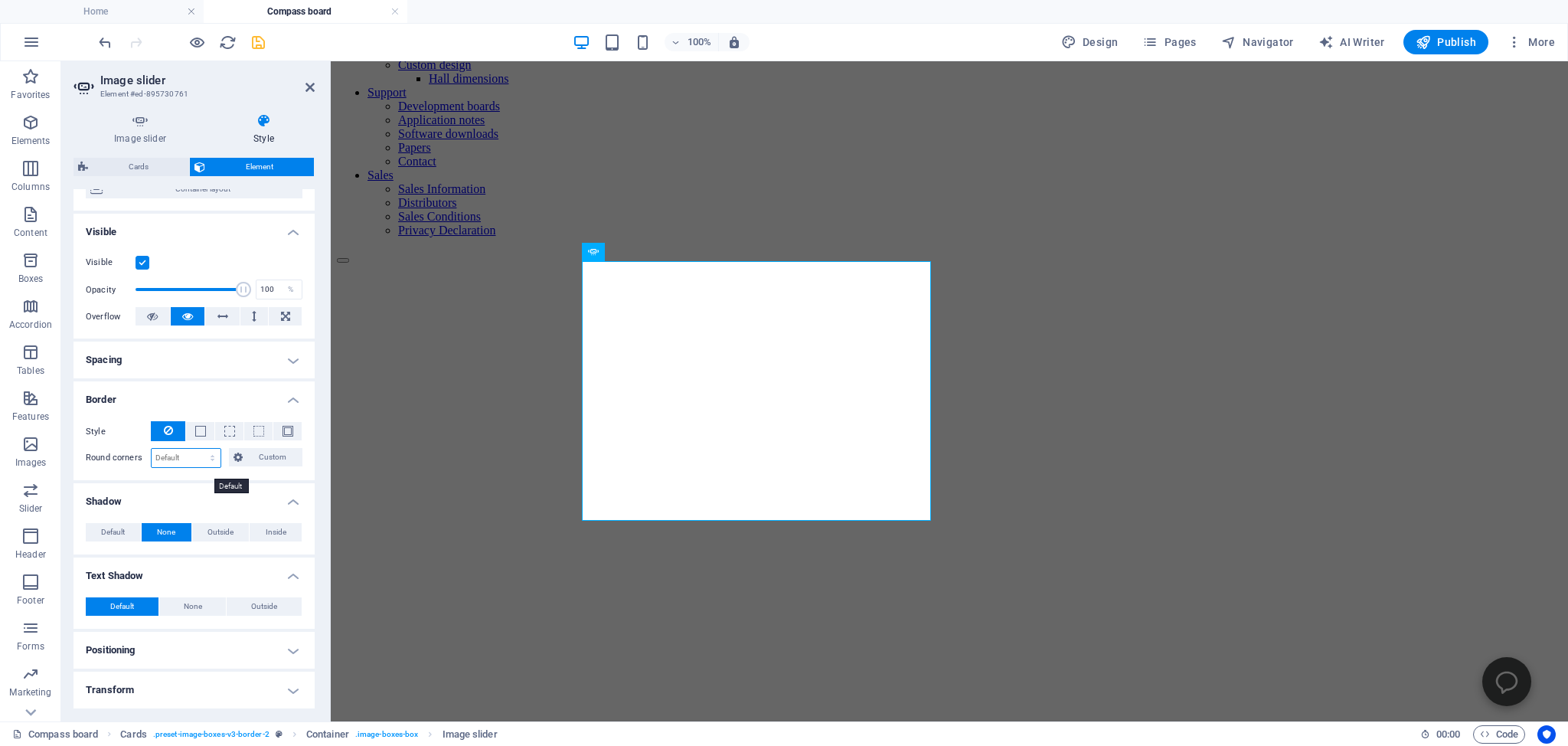
click at [152, 449] on select "Default px rem % vh vw Custom" at bounding box center [186, 458] width 69 height 19
click at [182, 404] on h4 "Border" at bounding box center [194, 395] width 241 height 28
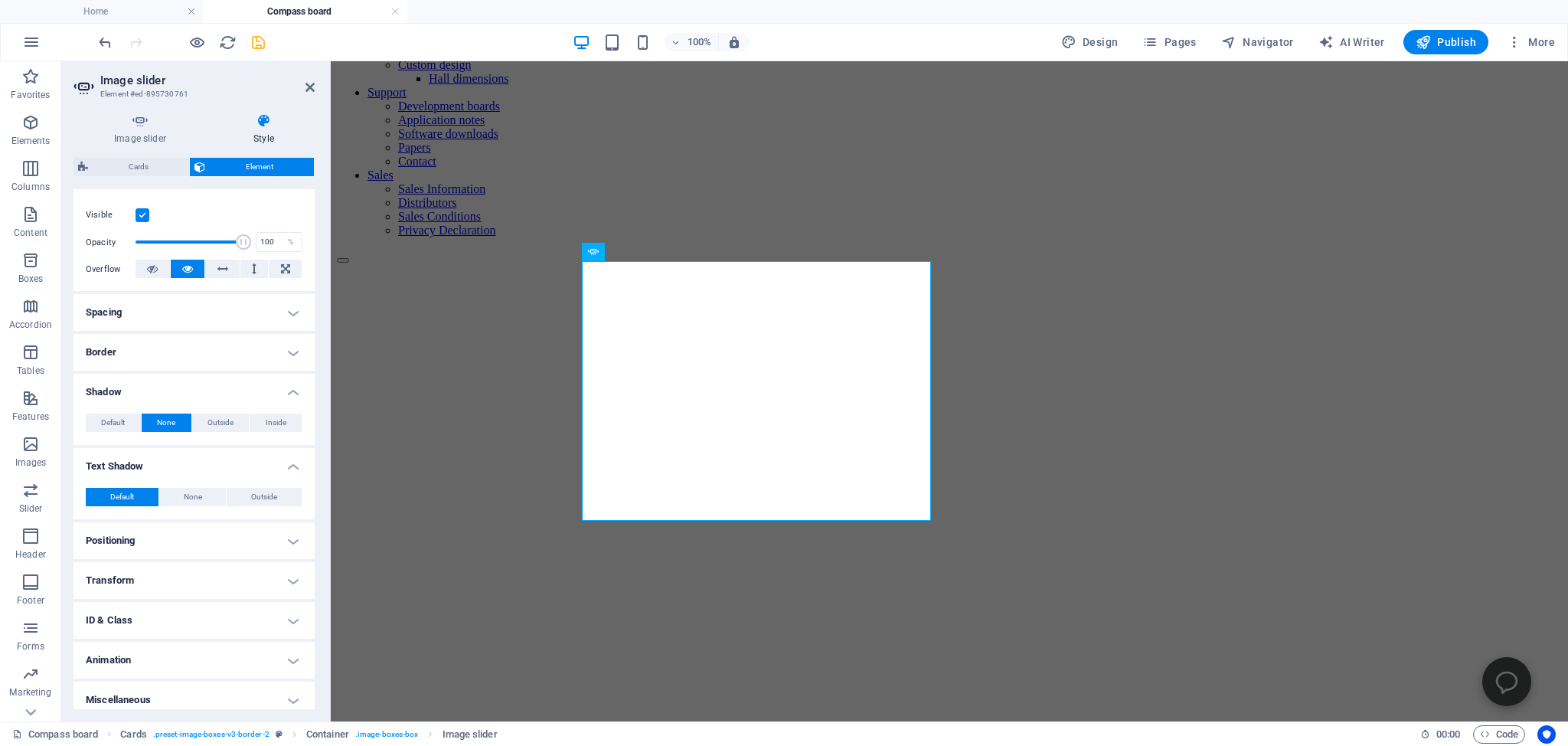
scroll to position [208, 0]
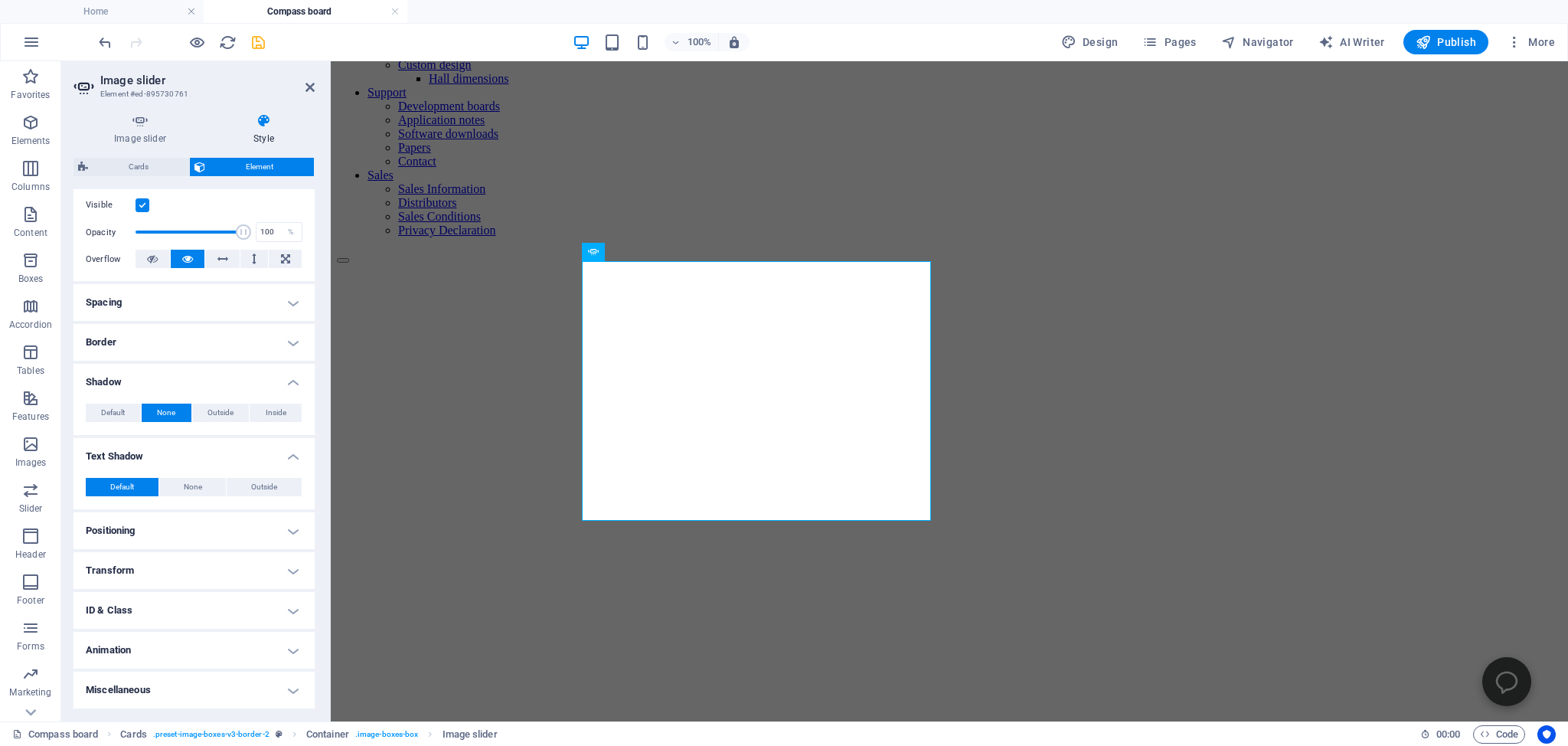
click at [112, 571] on h4 "Transform" at bounding box center [194, 571] width 241 height 37
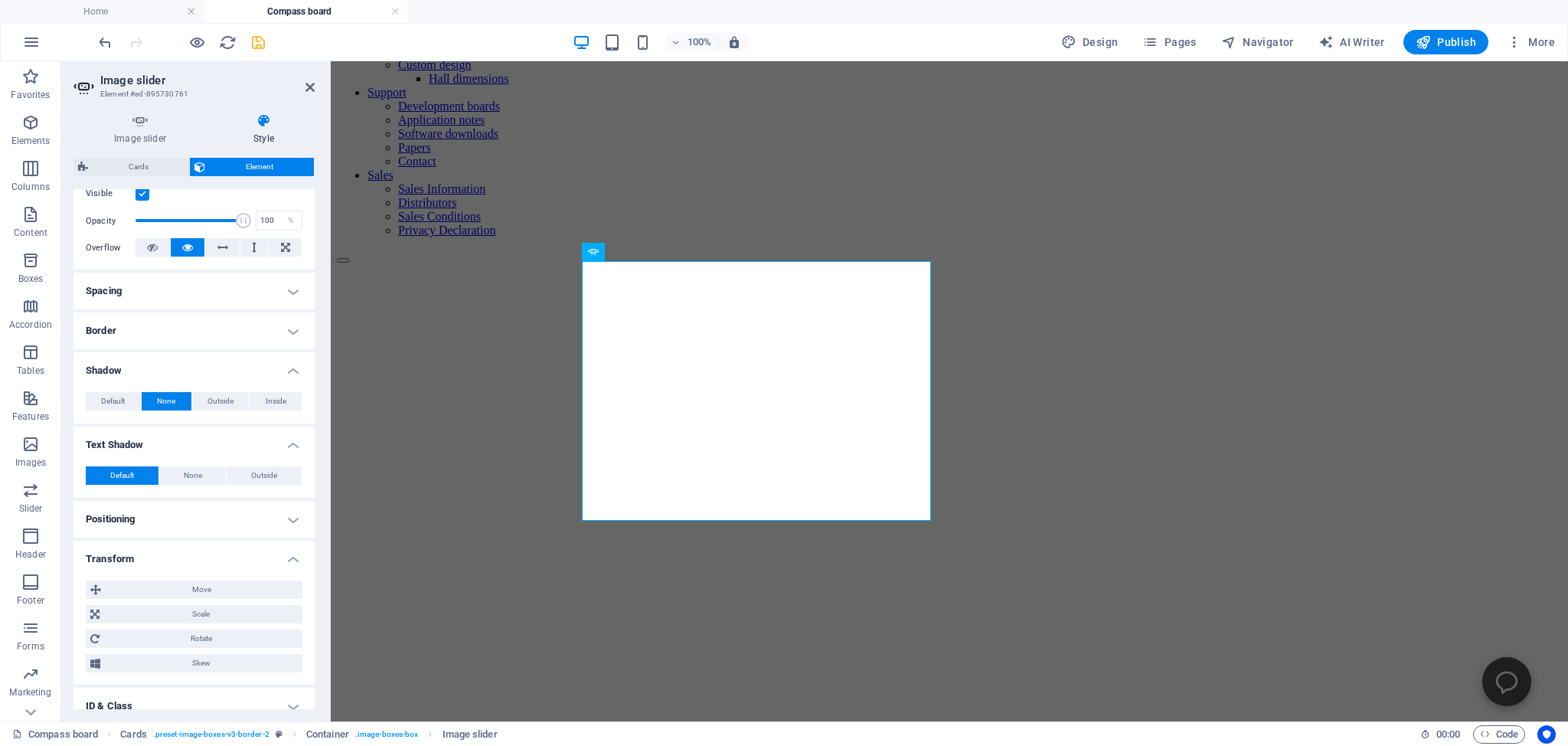
click at [112, 568] on h4 "Transform" at bounding box center [194, 554] width 241 height 28
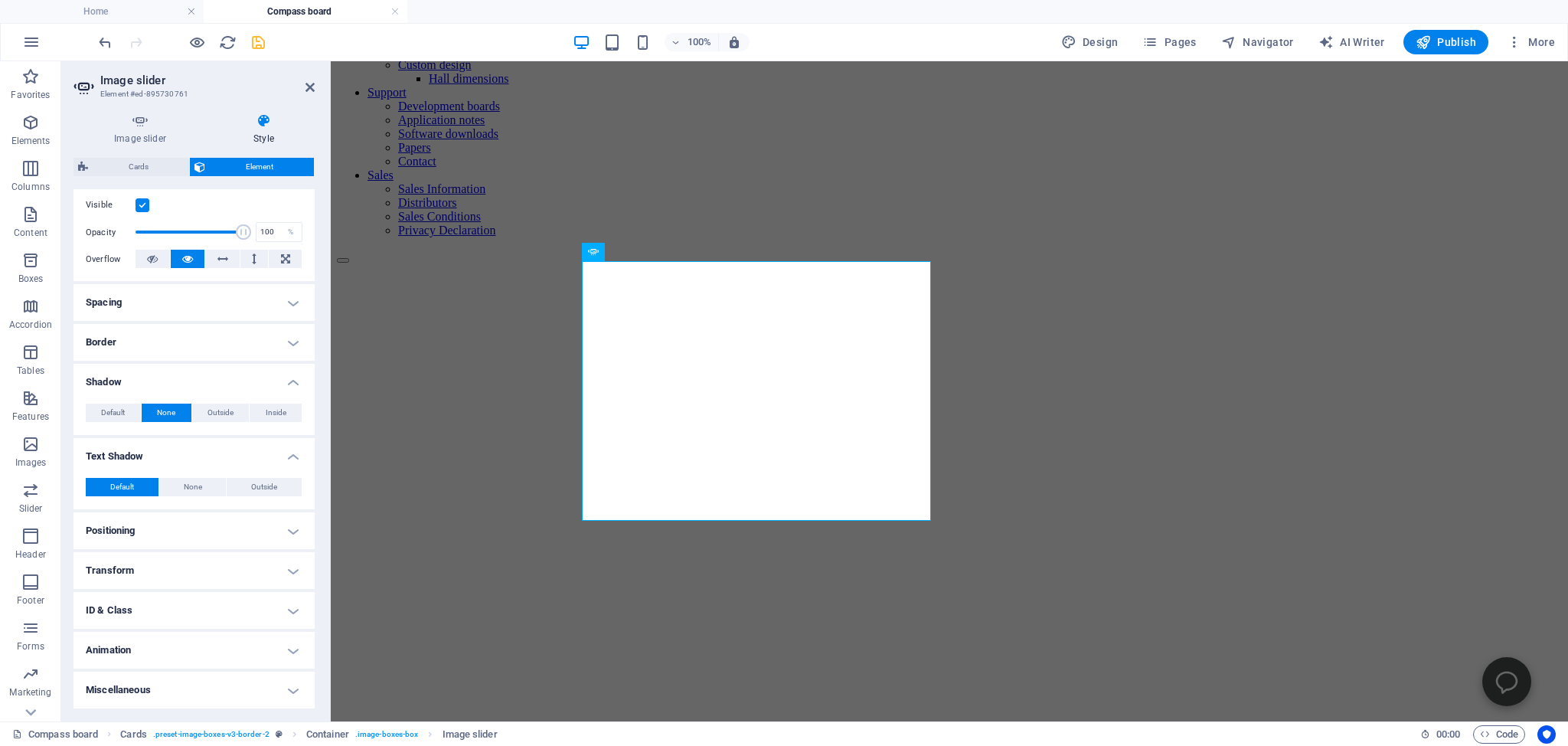
click at [113, 607] on h4 "ID & Class" at bounding box center [194, 610] width 241 height 37
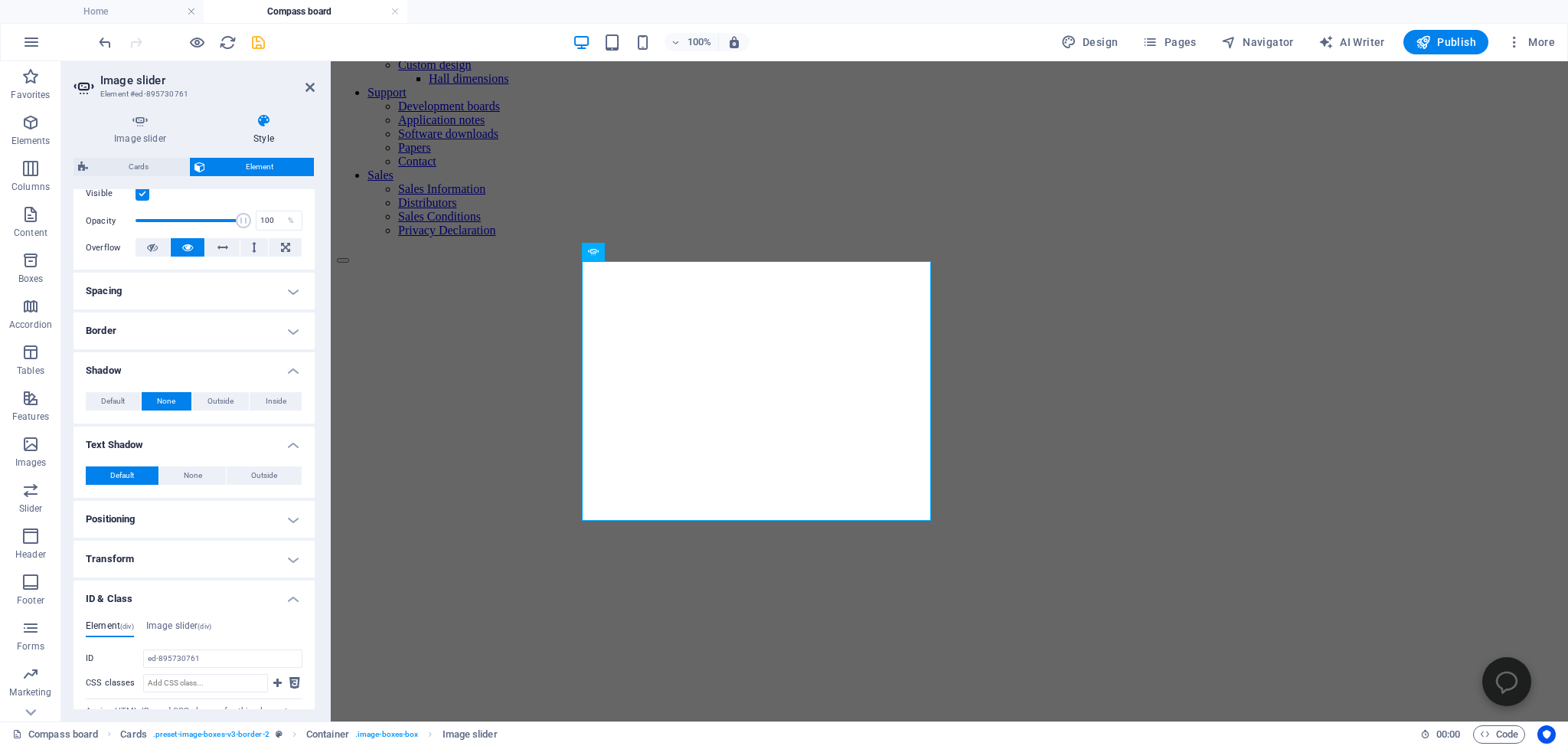
click at [113, 607] on h4 "ID & Class" at bounding box center [194, 594] width 241 height 28
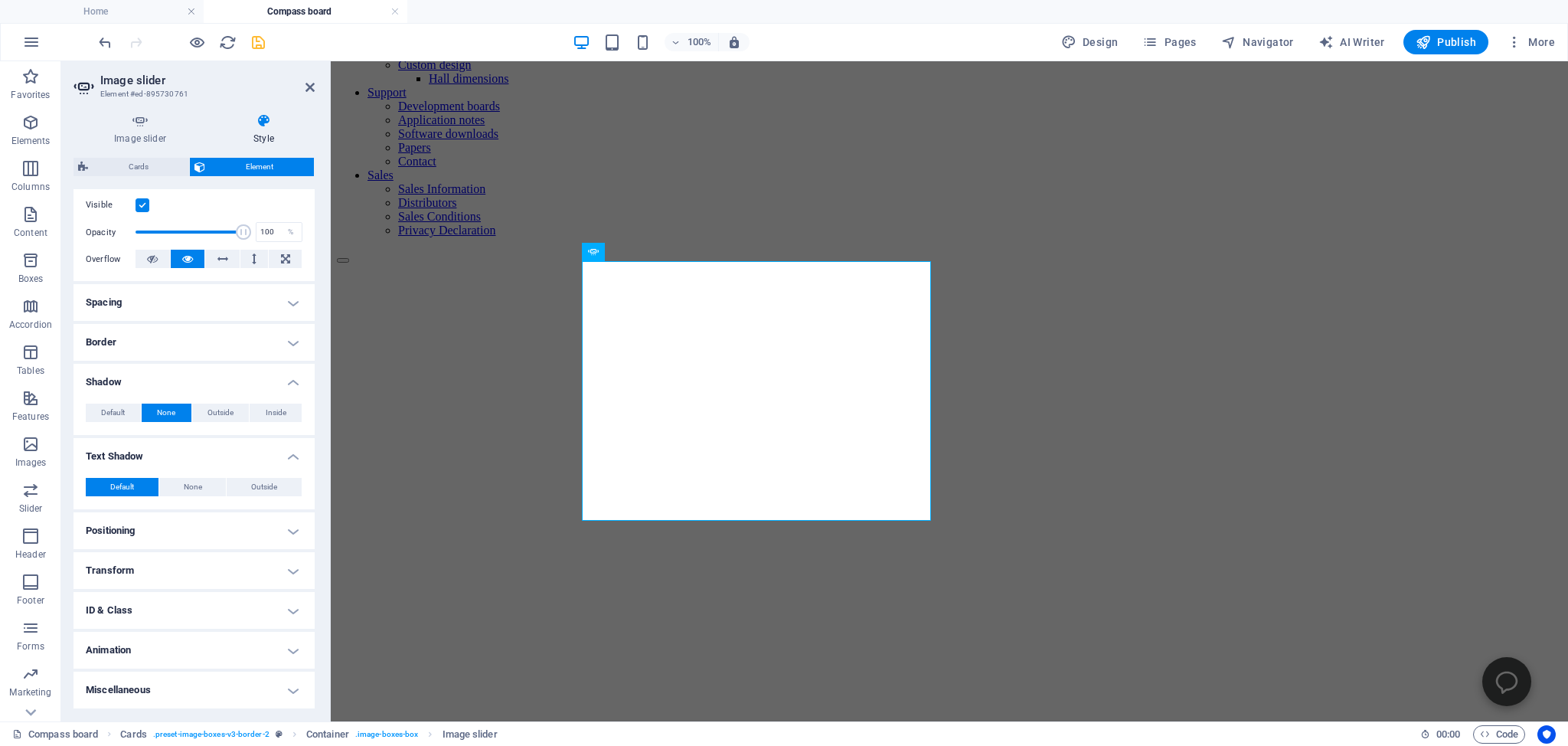
click at [110, 651] on h4 "Animation" at bounding box center [194, 650] width 241 height 37
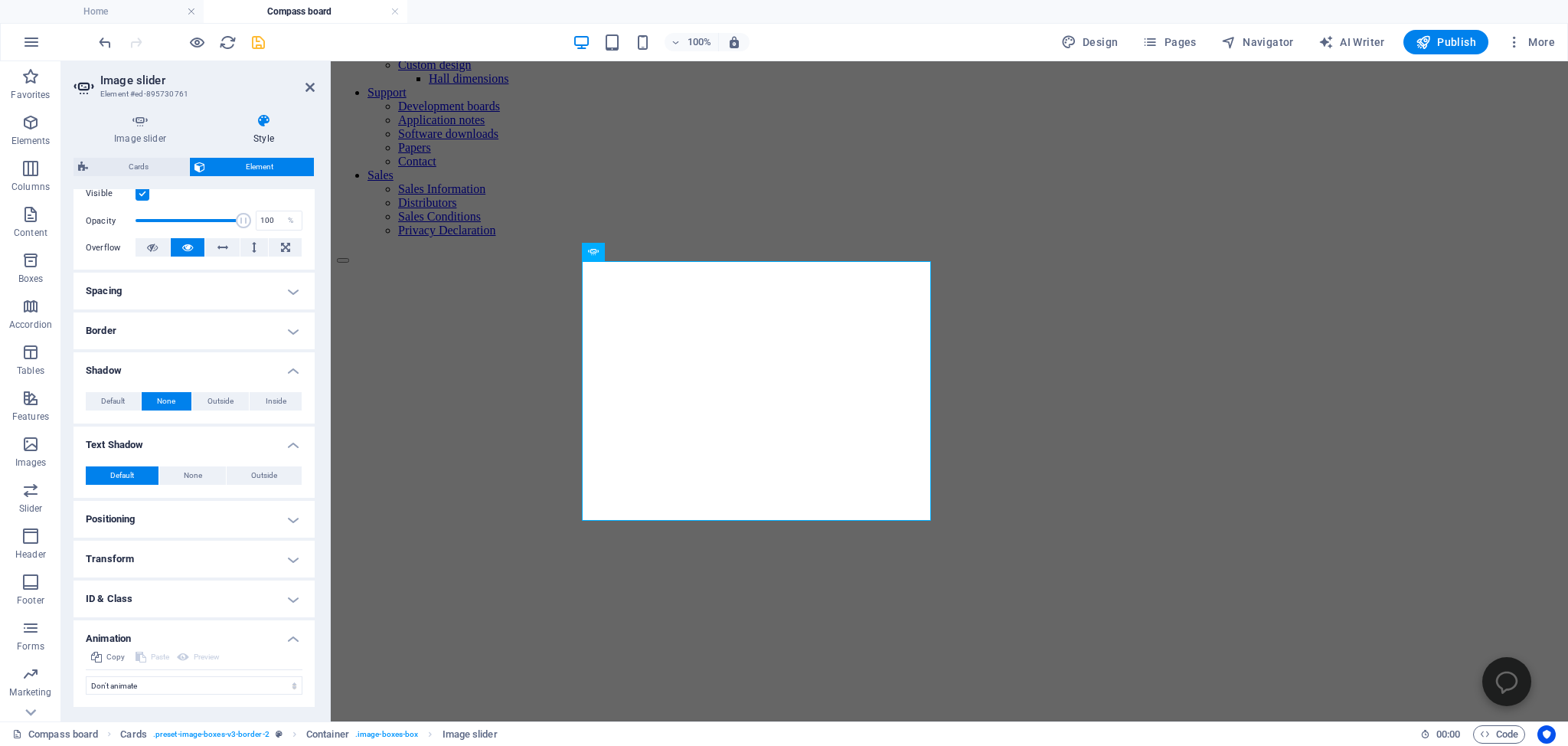
click at [114, 612] on h4 "ID & Class" at bounding box center [194, 598] width 241 height 37
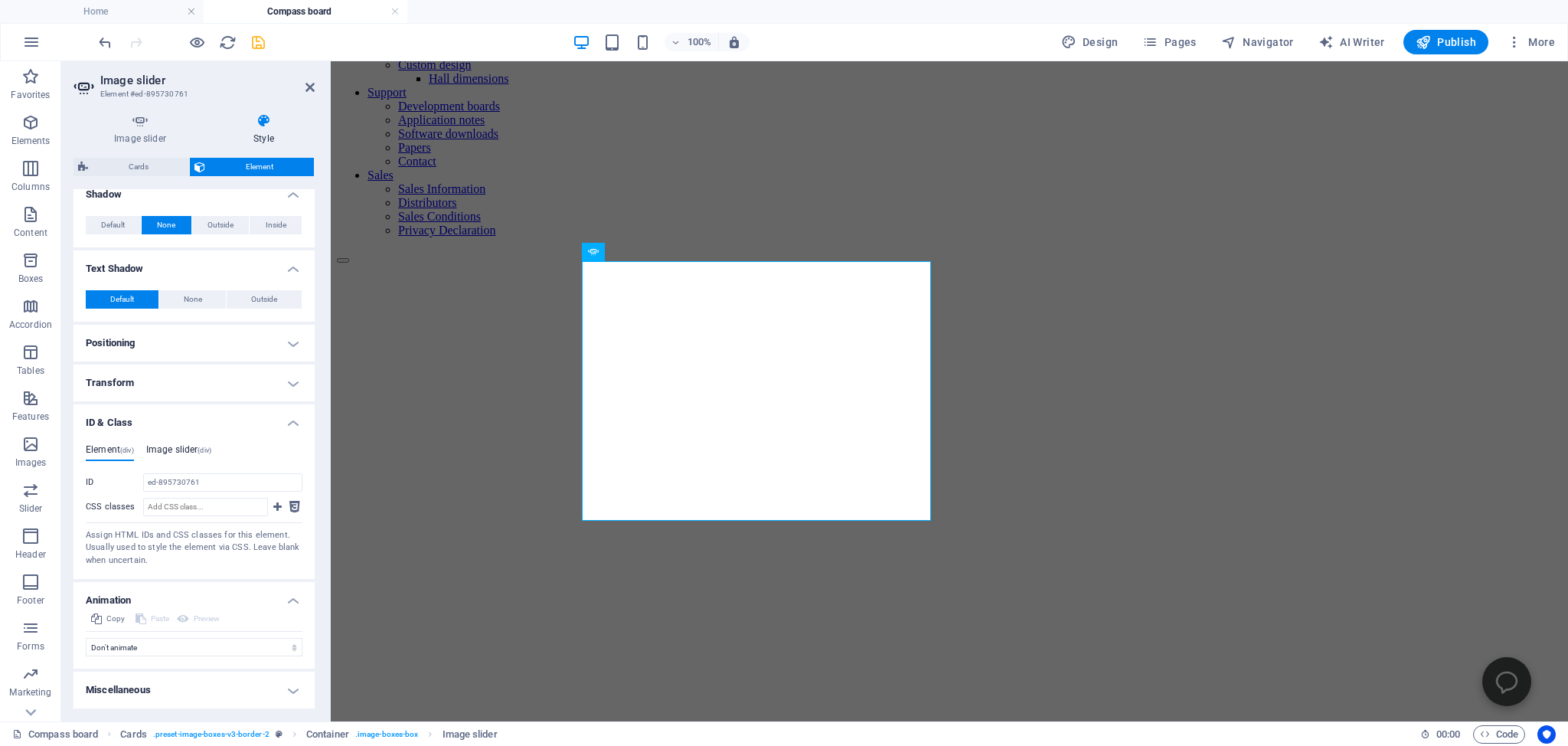
click at [172, 449] on h4 "Image slider (div)" at bounding box center [179, 452] width 65 height 17
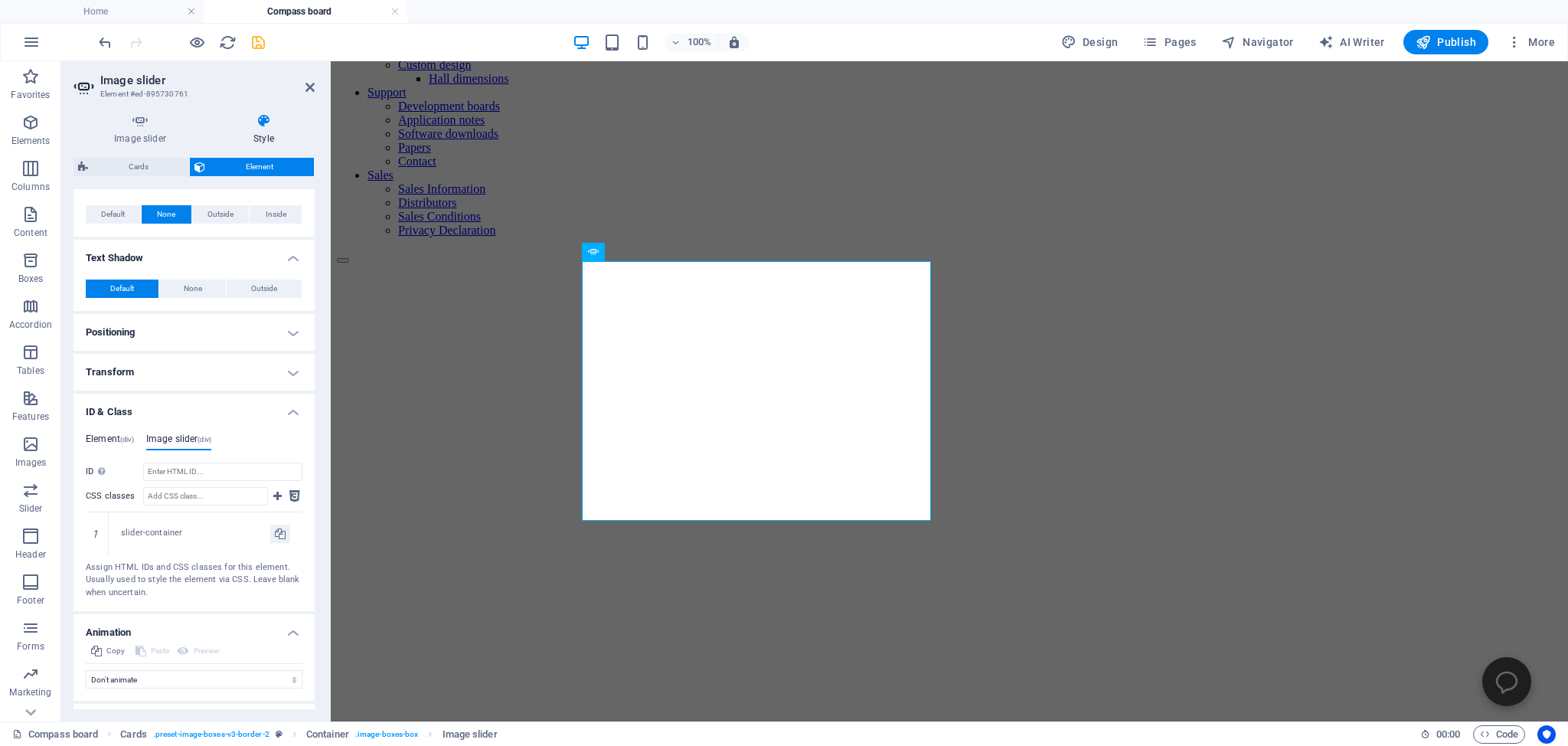
click at [104, 449] on h4 "Element (div)" at bounding box center [109, 442] width 48 height 17
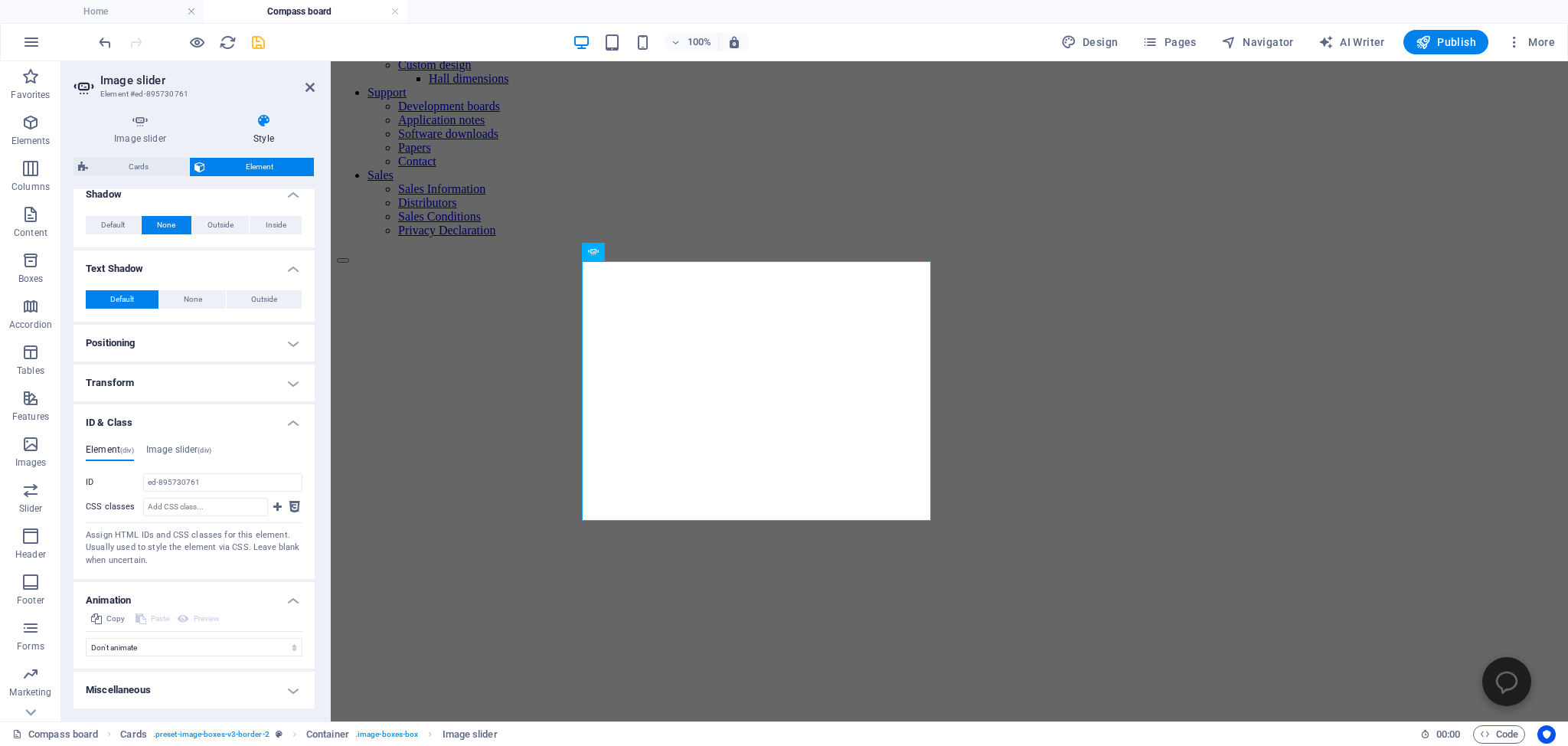
click at [127, 690] on h4 "Miscellaneous" at bounding box center [194, 690] width 241 height 37
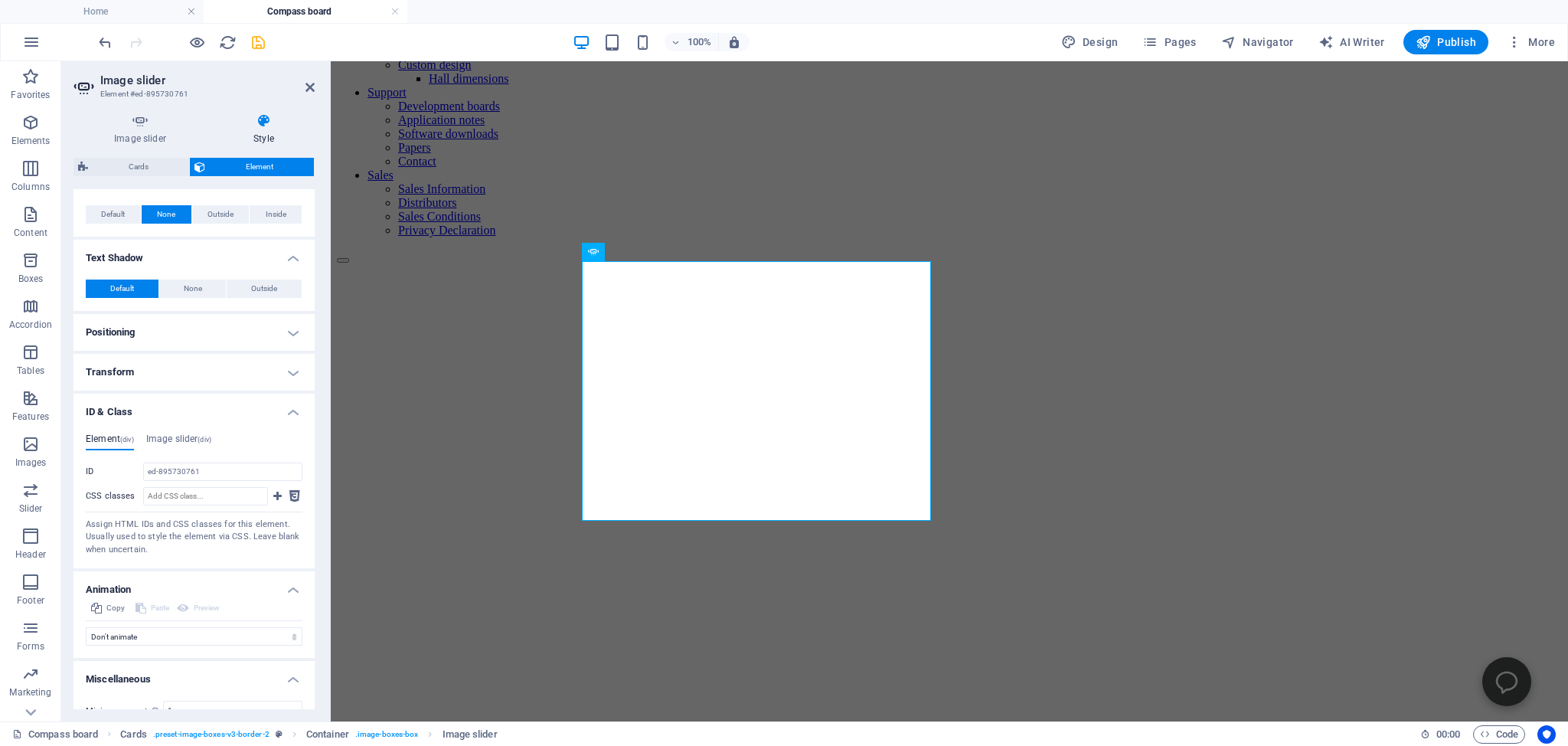
click at [127, 689] on h4 "Miscellaneous" at bounding box center [194, 675] width 241 height 28
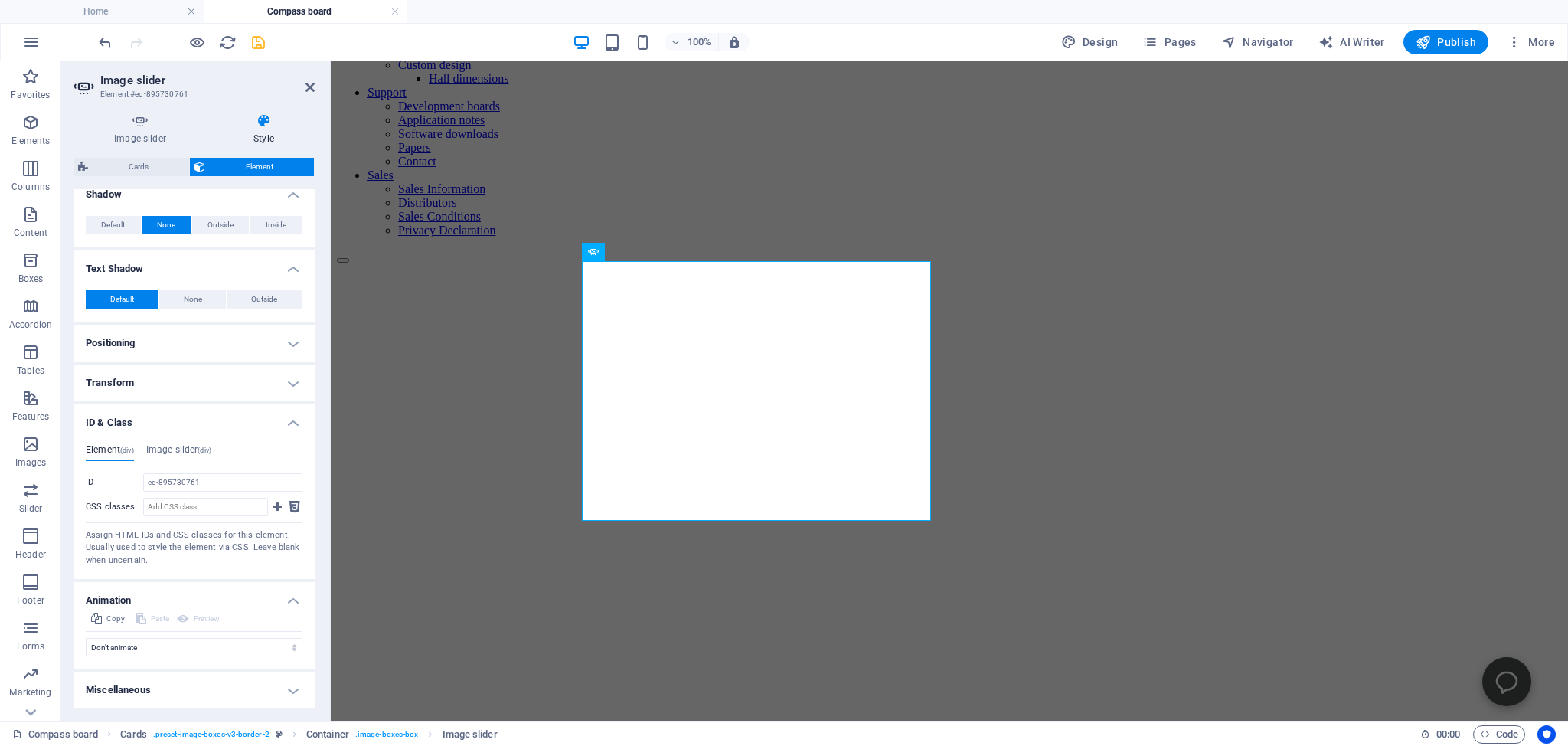
click at [117, 421] on h4 "ID & Class" at bounding box center [194, 418] width 241 height 28
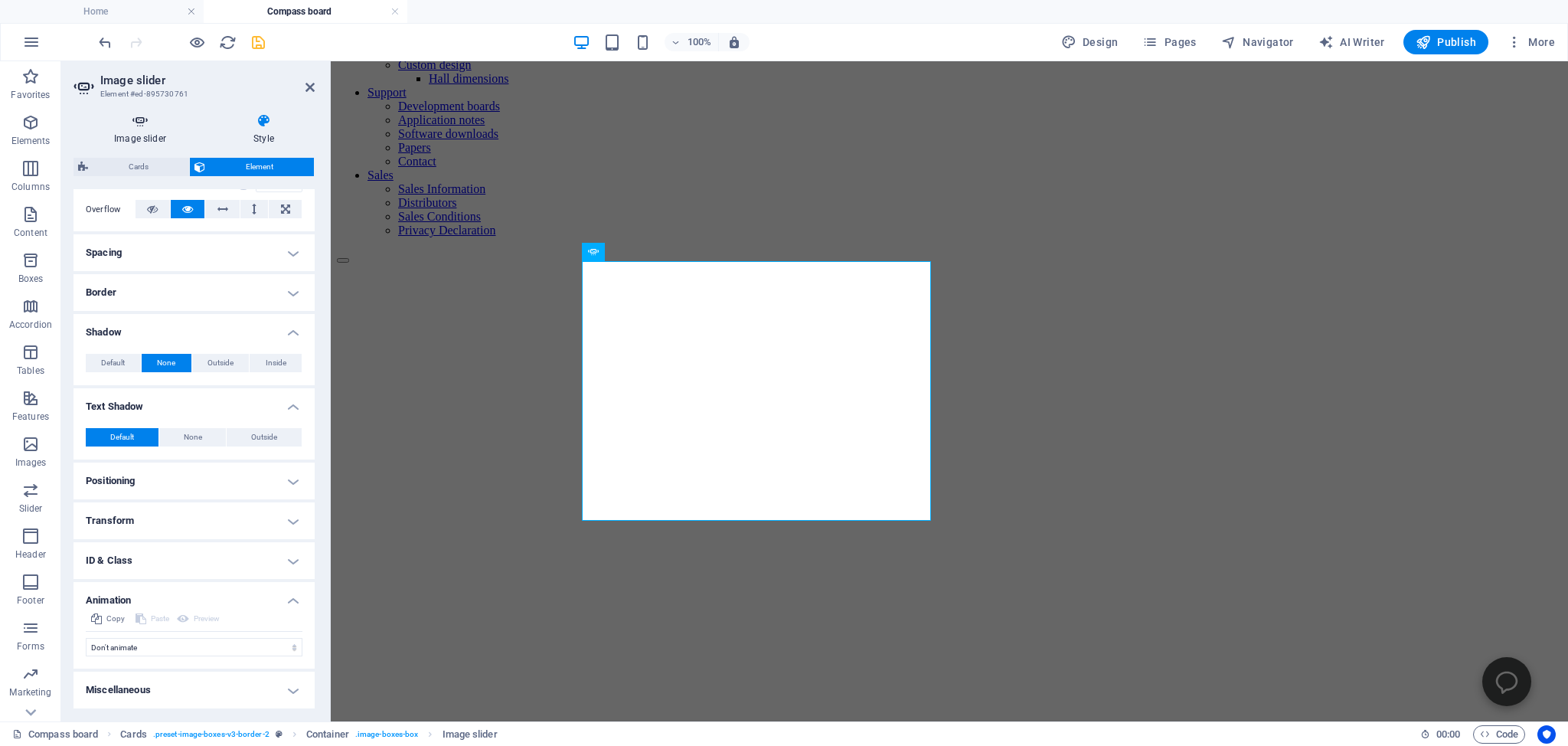
click at [141, 121] on icon at bounding box center [140, 121] width 133 height 16
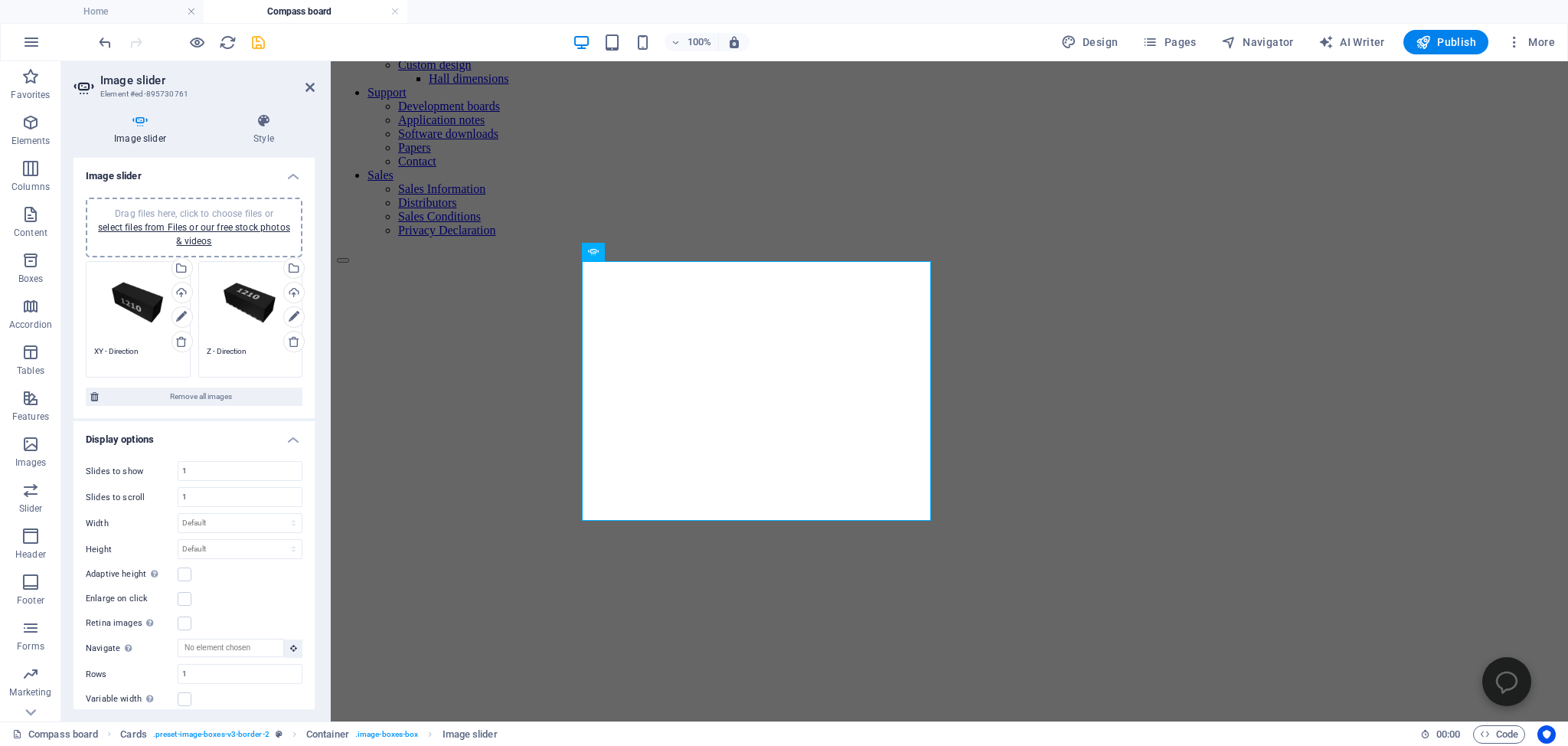
click at [118, 346] on textarea "XY - Direction" at bounding box center [138, 357] width 88 height 23
click at [140, 345] on textarea "XY - Direction" at bounding box center [138, 362] width 88 height 34
drag, startPoint x: 140, startPoint y: 344, endPoint x: 94, endPoint y: 344, distance: 46.0
click at [94, 345] on textarea "XY - Direction" at bounding box center [138, 362] width 88 height 34
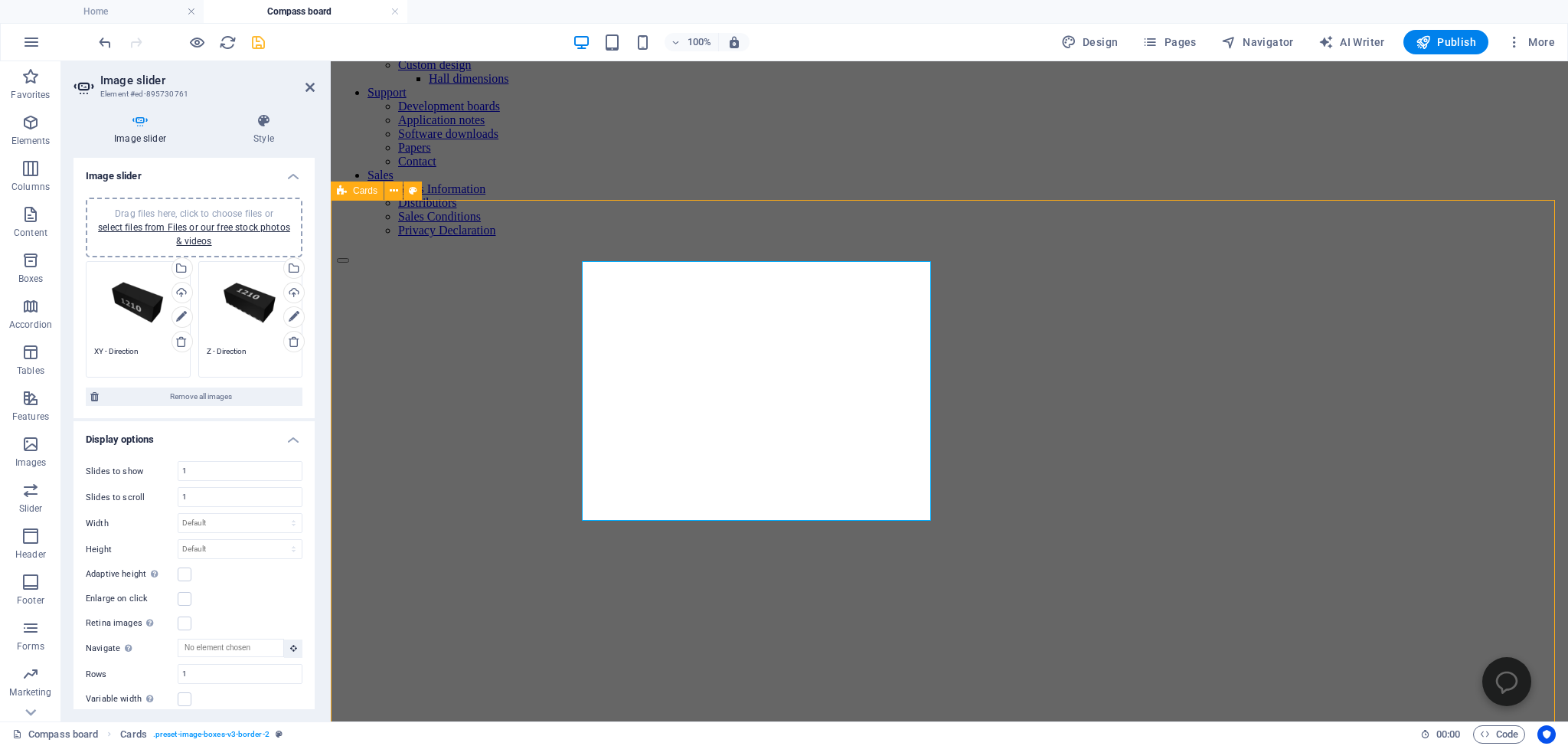
scroll to position [245, 0]
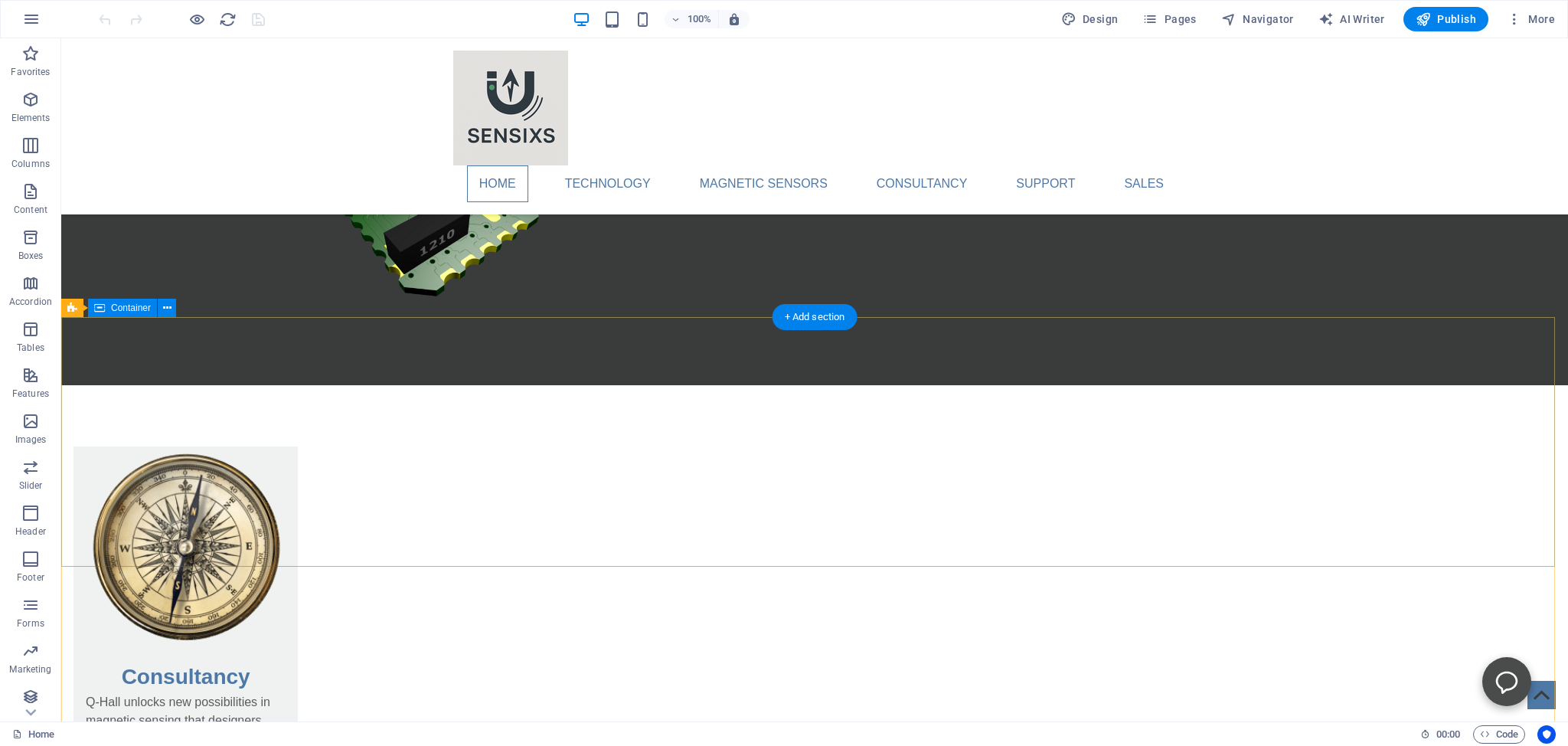
scroll to position [1455, 0]
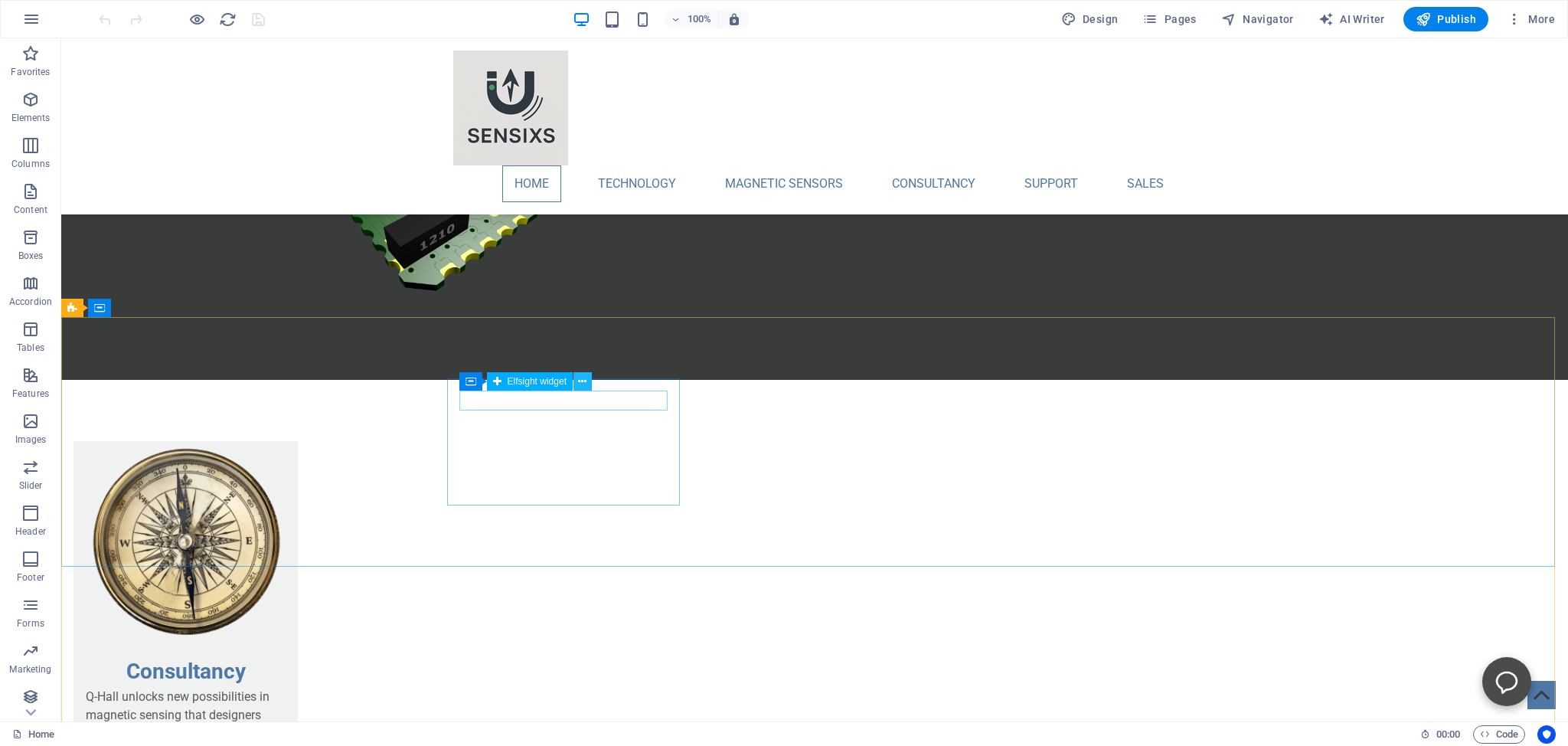
click at [583, 383] on icon at bounding box center [582, 382] width 8 height 16
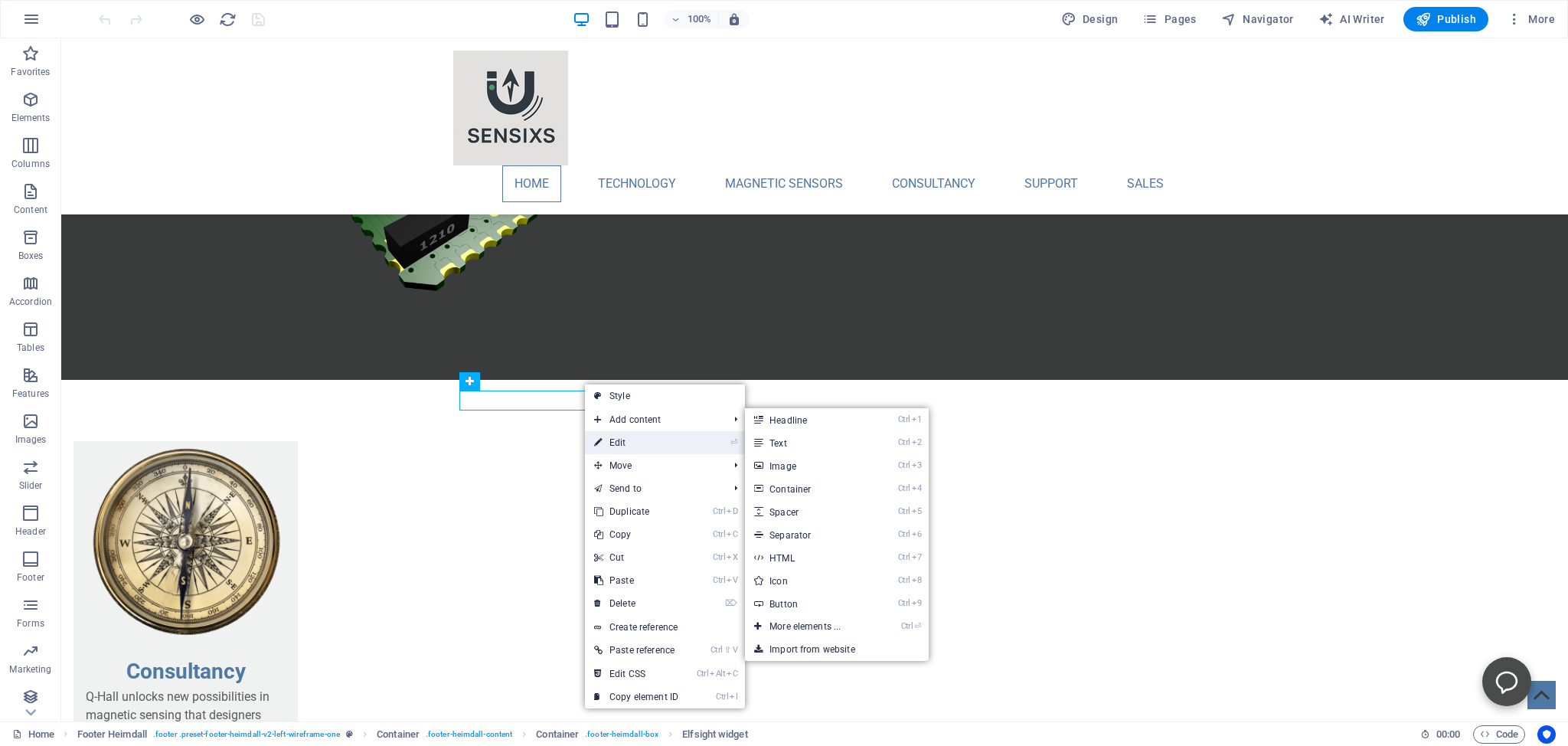
click at [613, 442] on link "⏎ Edit" at bounding box center [636, 442] width 103 height 23
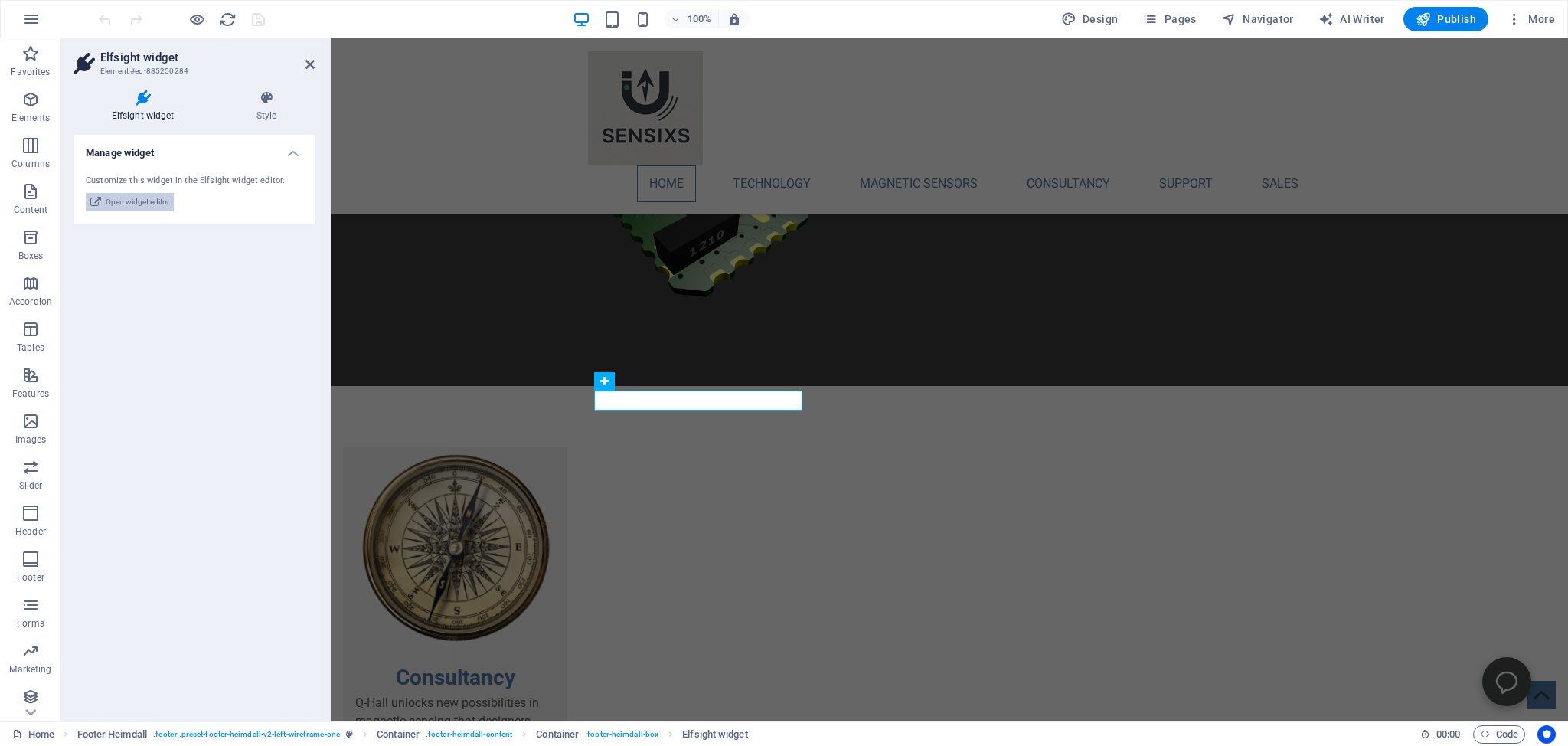
click at [127, 201] on span "Open widget editor" at bounding box center [137, 202] width 64 height 19
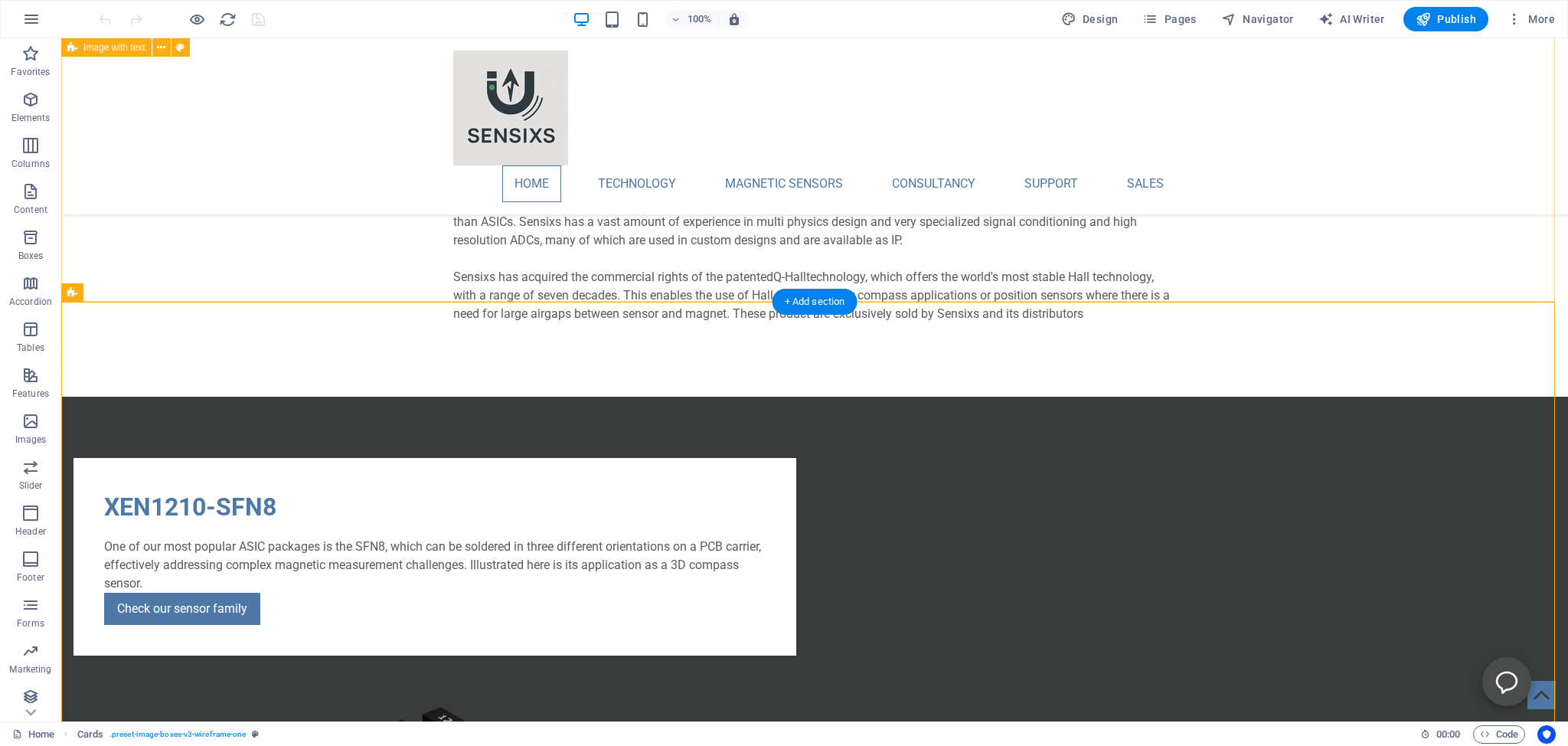
scroll to position [889, 0]
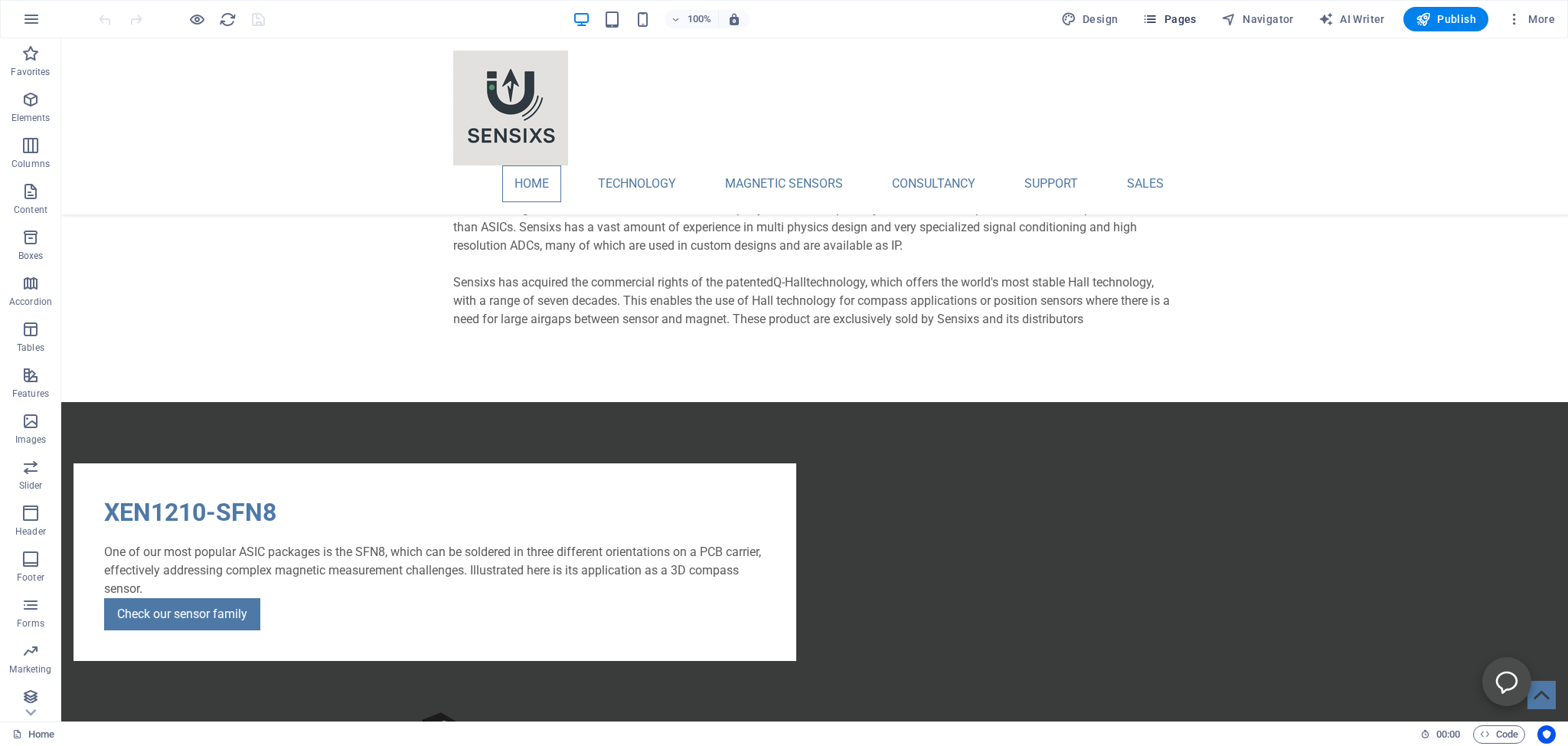
click at [1172, 24] on span "Pages" at bounding box center [1169, 19] width 54 height 16
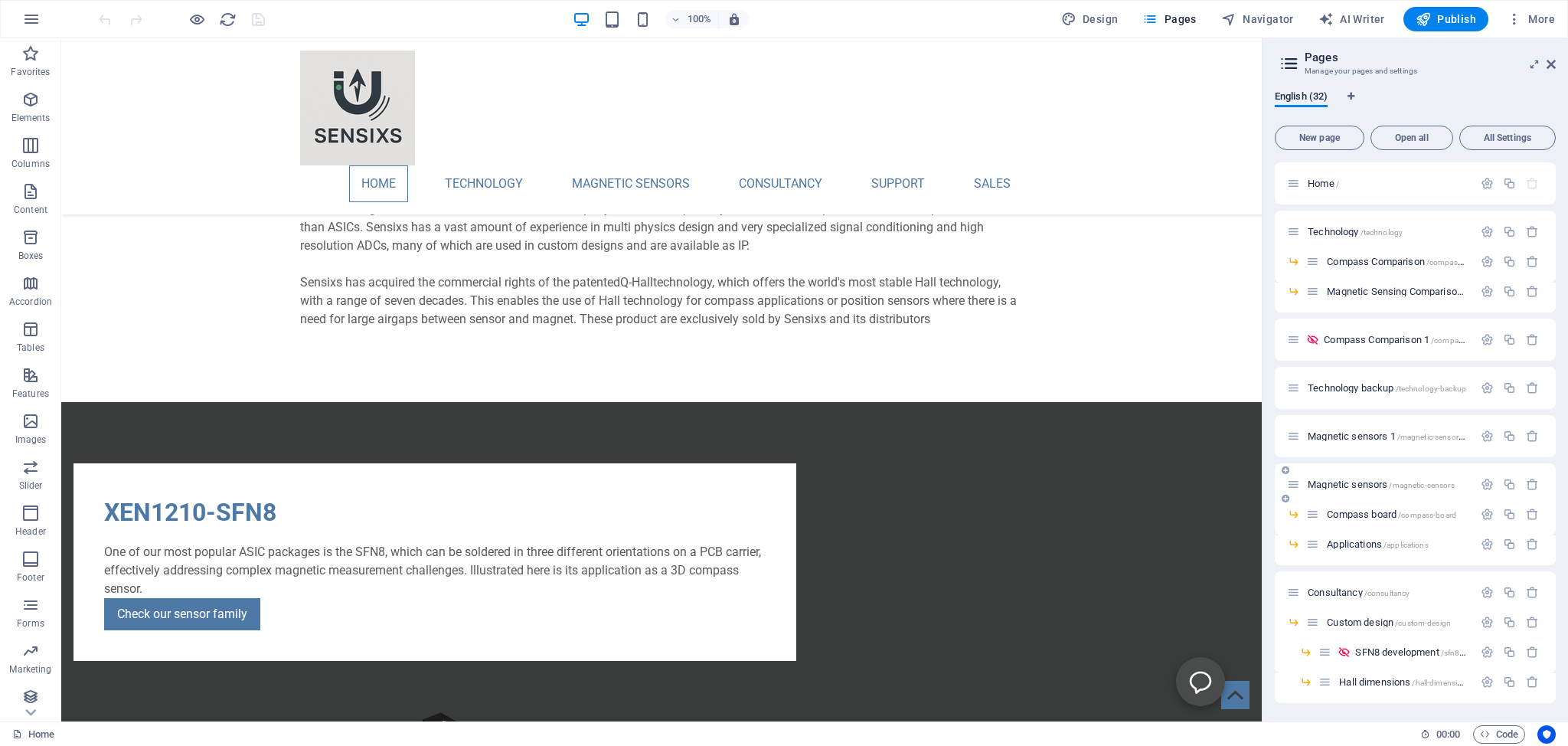
click at [1343, 482] on span "Magnetic sensors /magnetic-sensors" at bounding box center [1381, 484] width 147 height 11
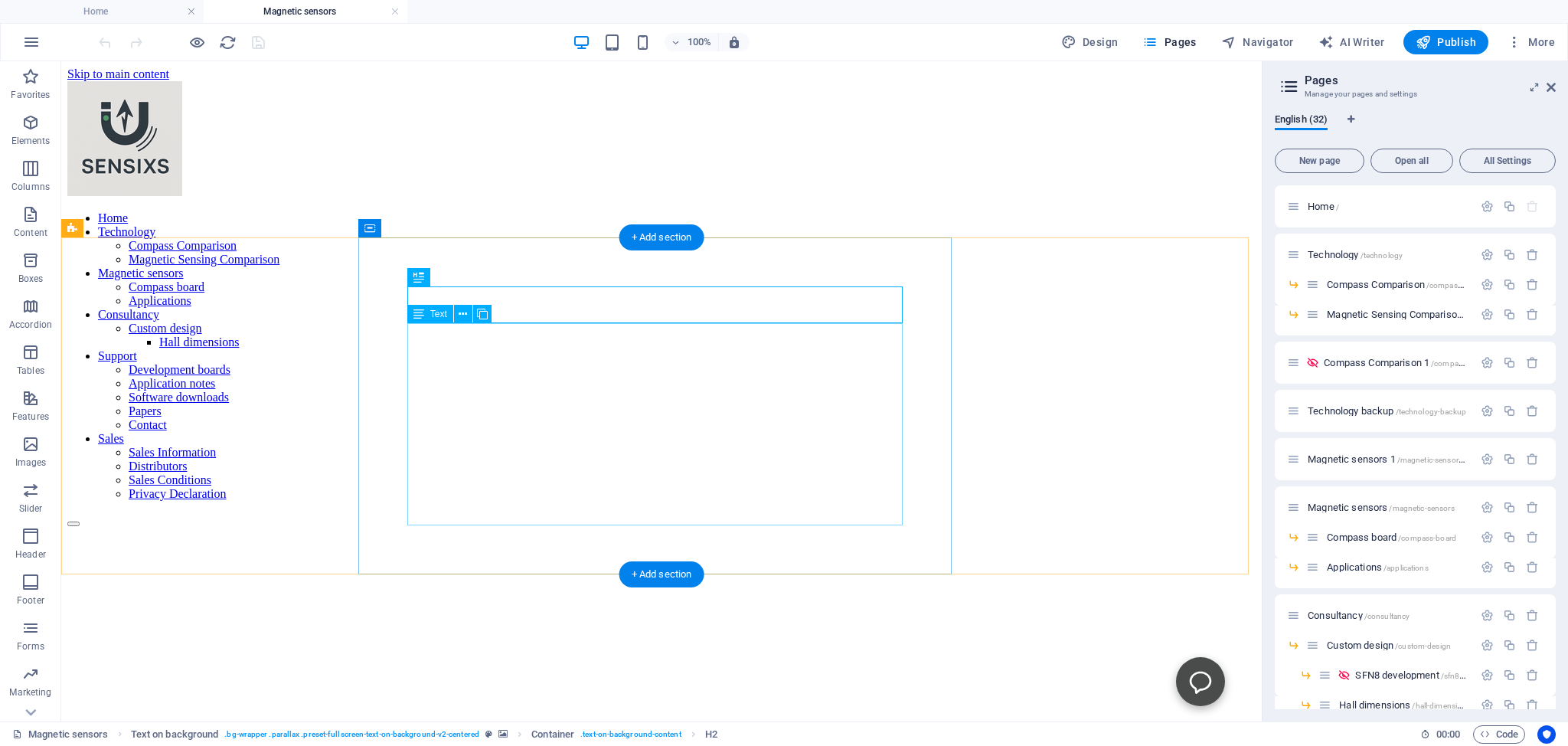
scroll to position [0, 0]
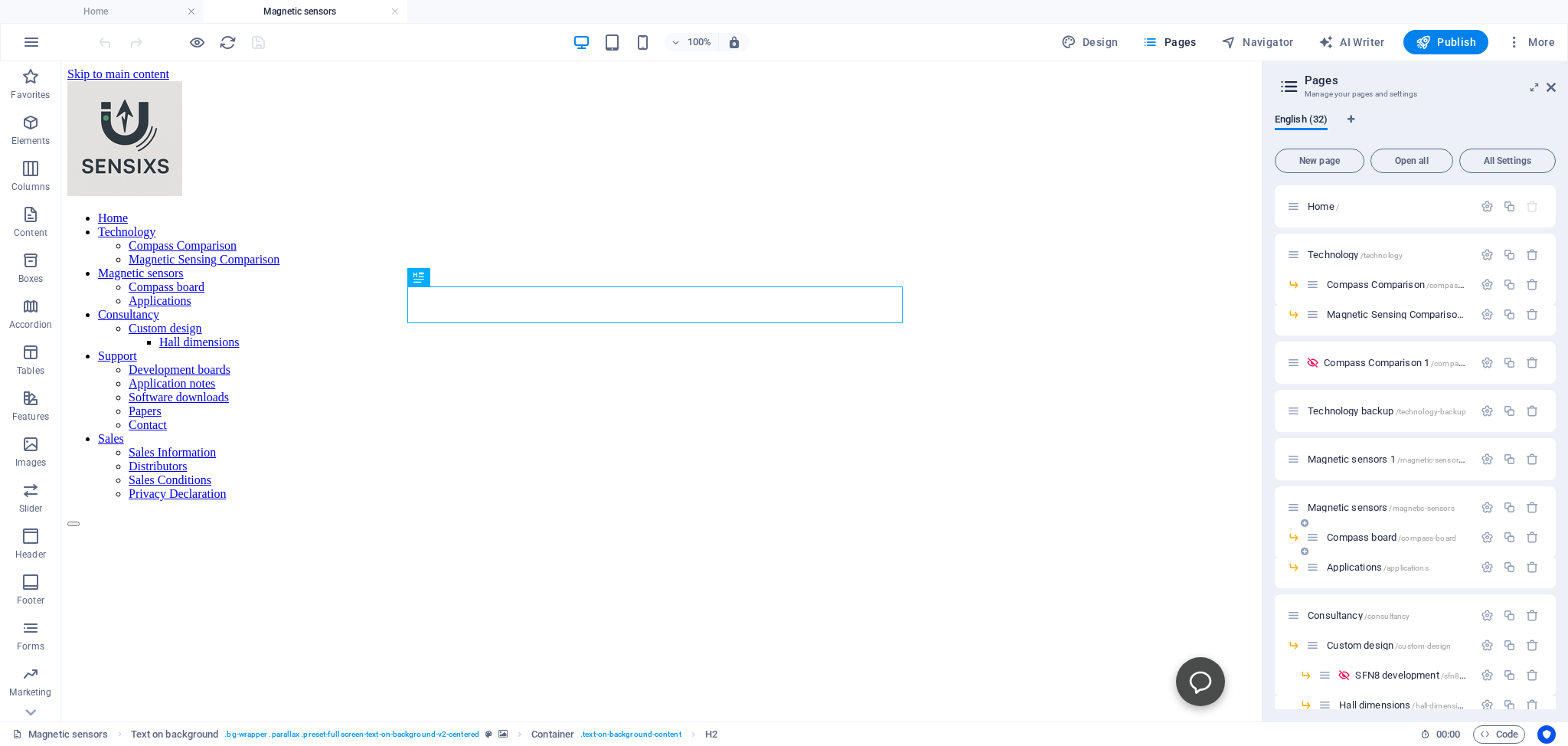
click at [1350, 535] on span "Compass board /compass-board" at bounding box center [1391, 537] width 130 height 11
click at [1348, 535] on span "Compass board /compass-board" at bounding box center [1391, 537] width 130 height 11
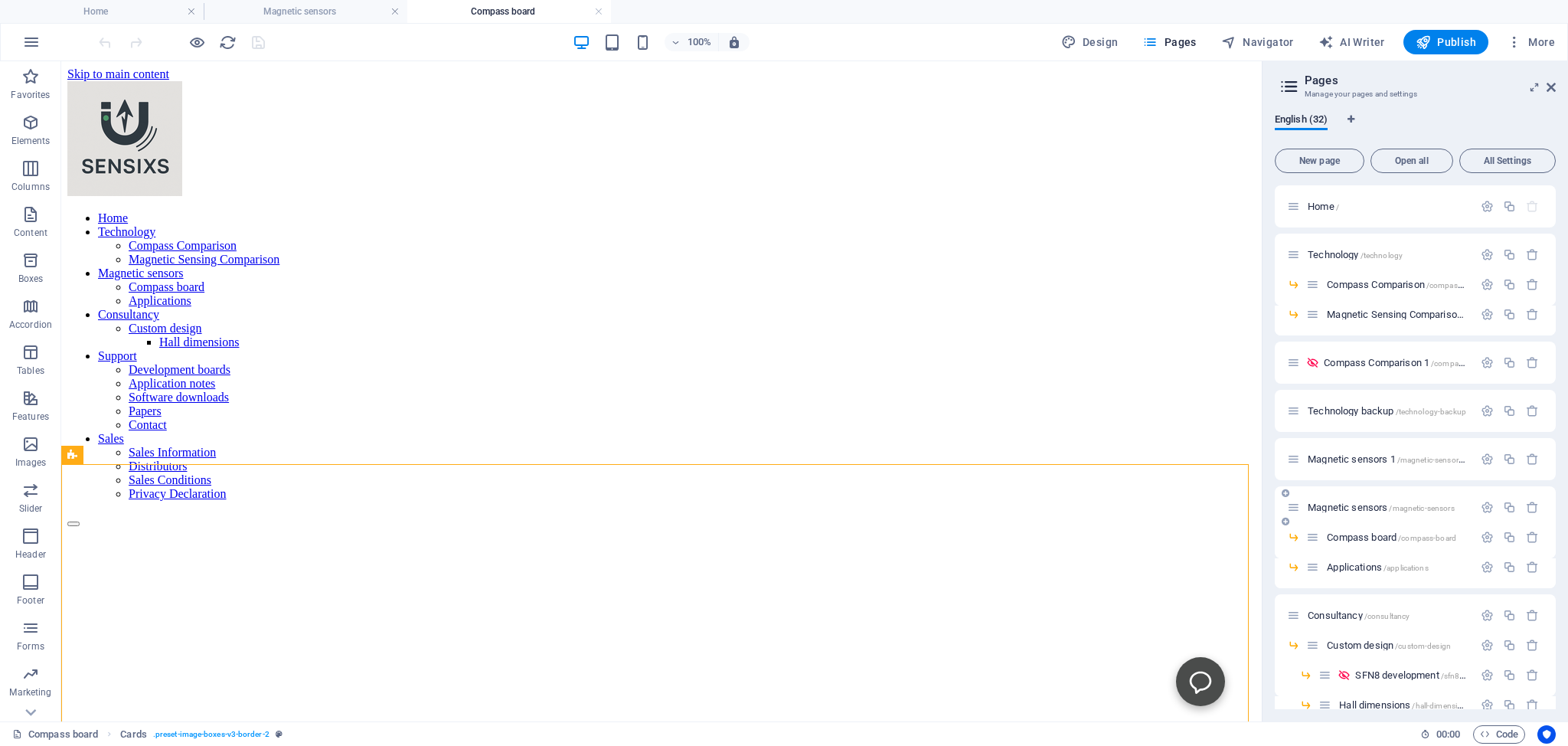
click at [1337, 507] on span "Magnetic sensors /magnetic-sensors" at bounding box center [1381, 508] width 147 height 11
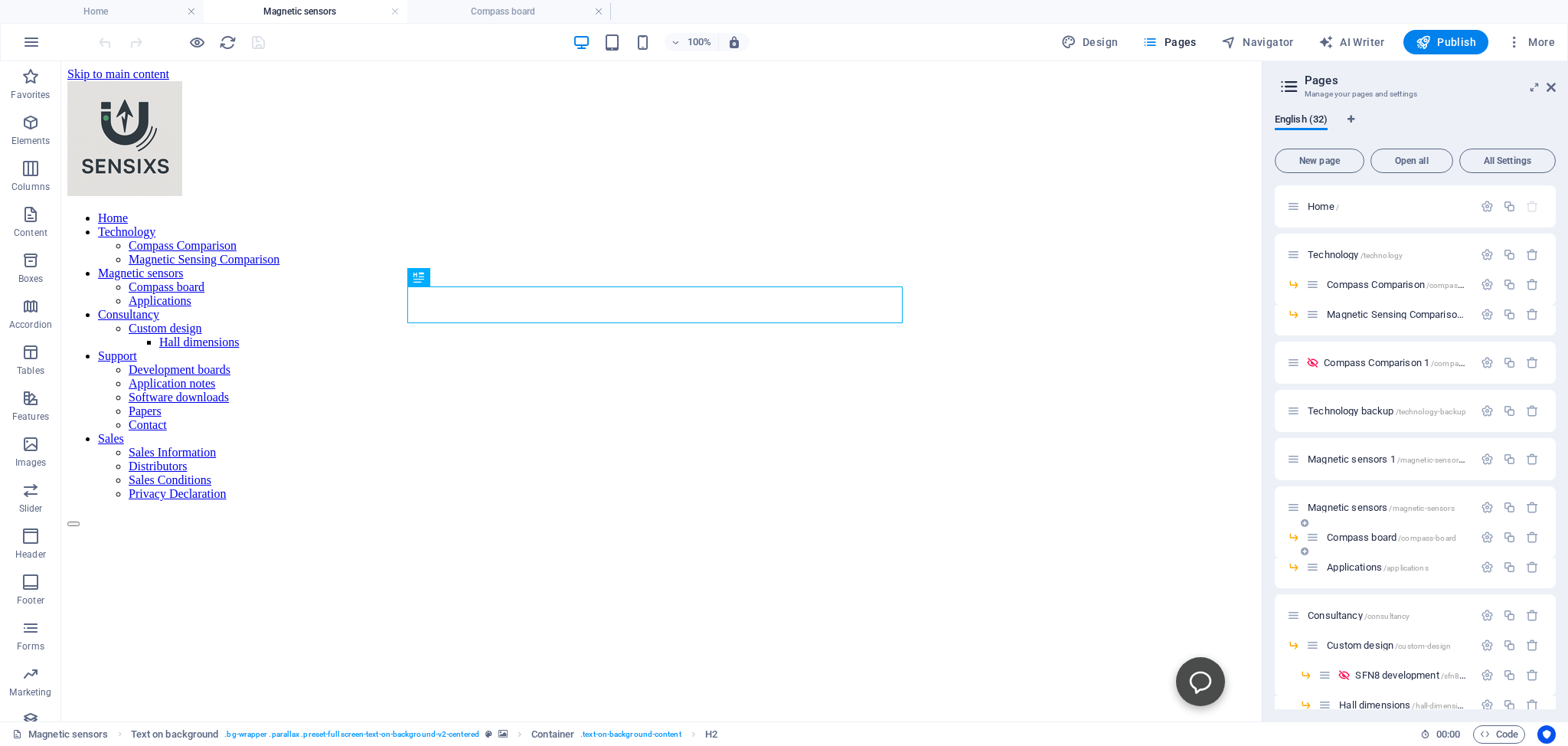
click at [1342, 535] on span "Compass board /compass-board" at bounding box center [1391, 537] width 130 height 11
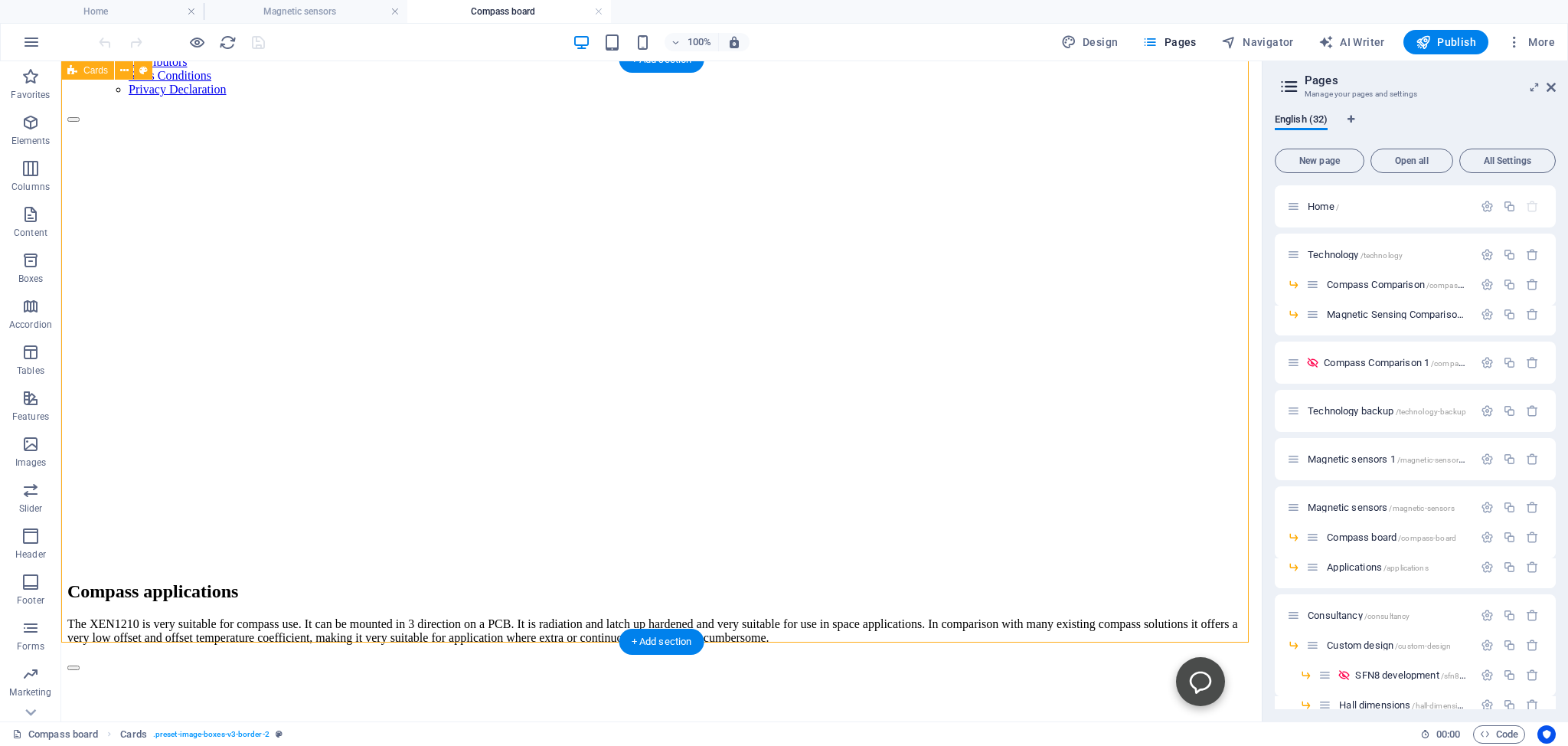
scroll to position [81, 0]
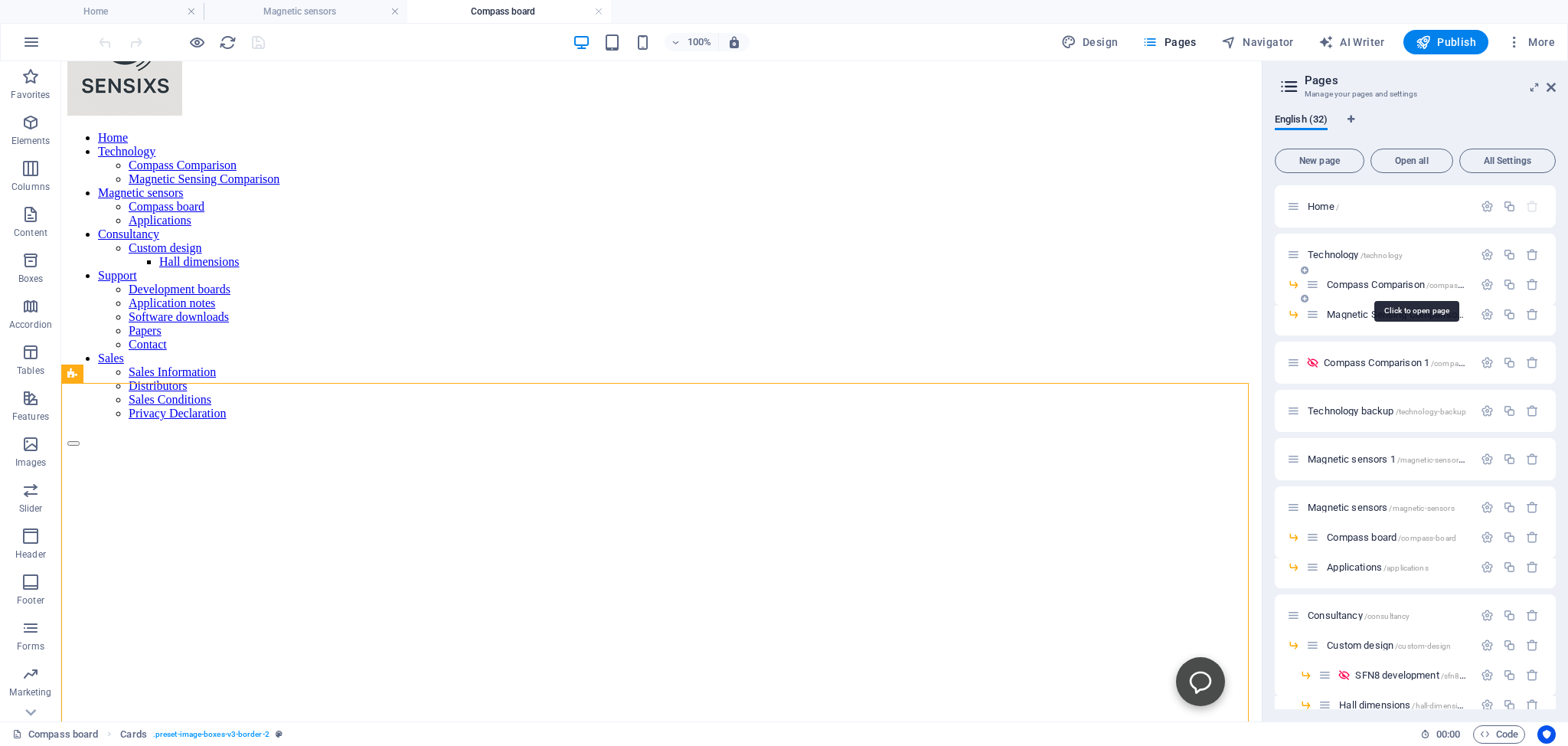
click at [1355, 283] on span "Compass Comparison /compass-comparison" at bounding box center [1415, 285] width 179 height 11
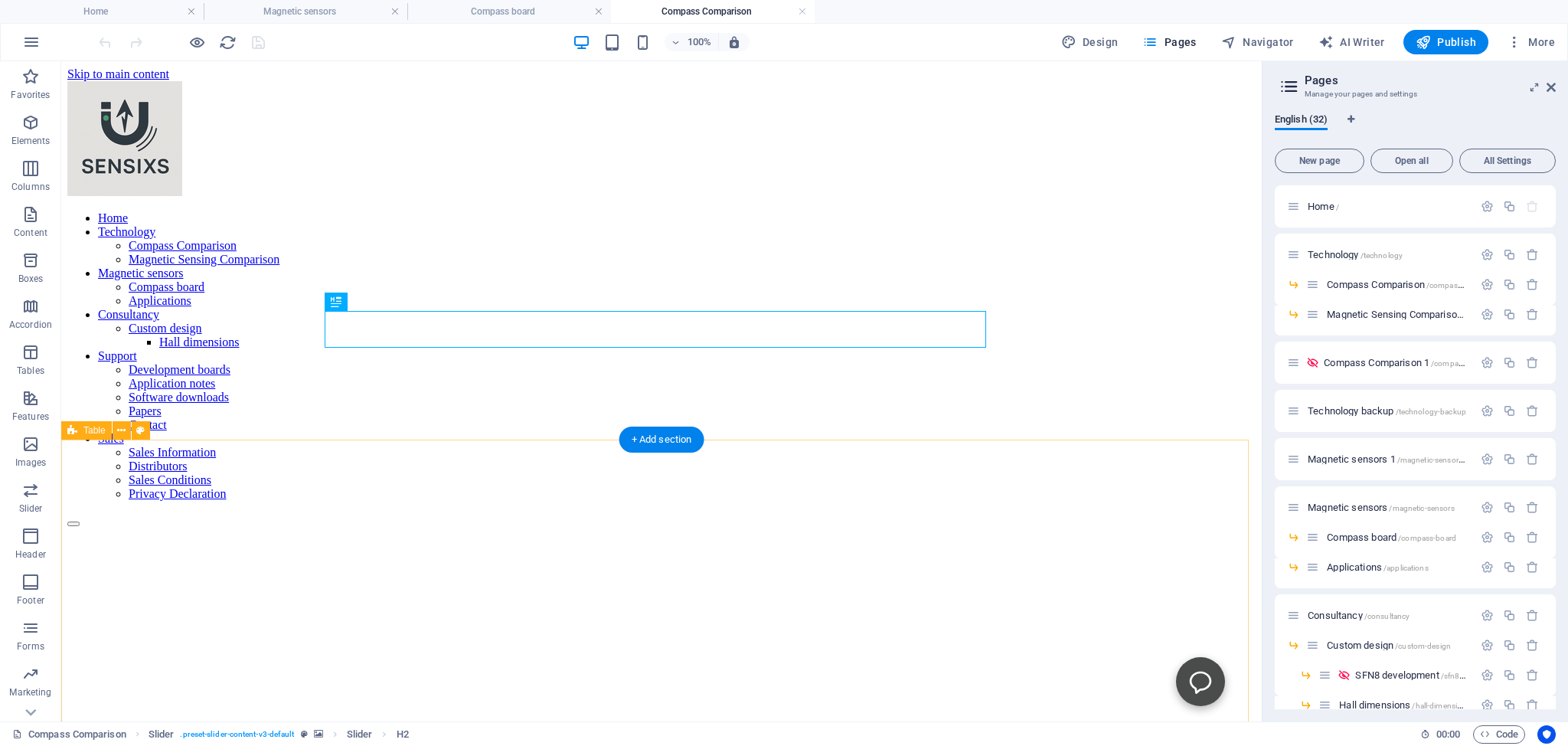
scroll to position [0, 0]
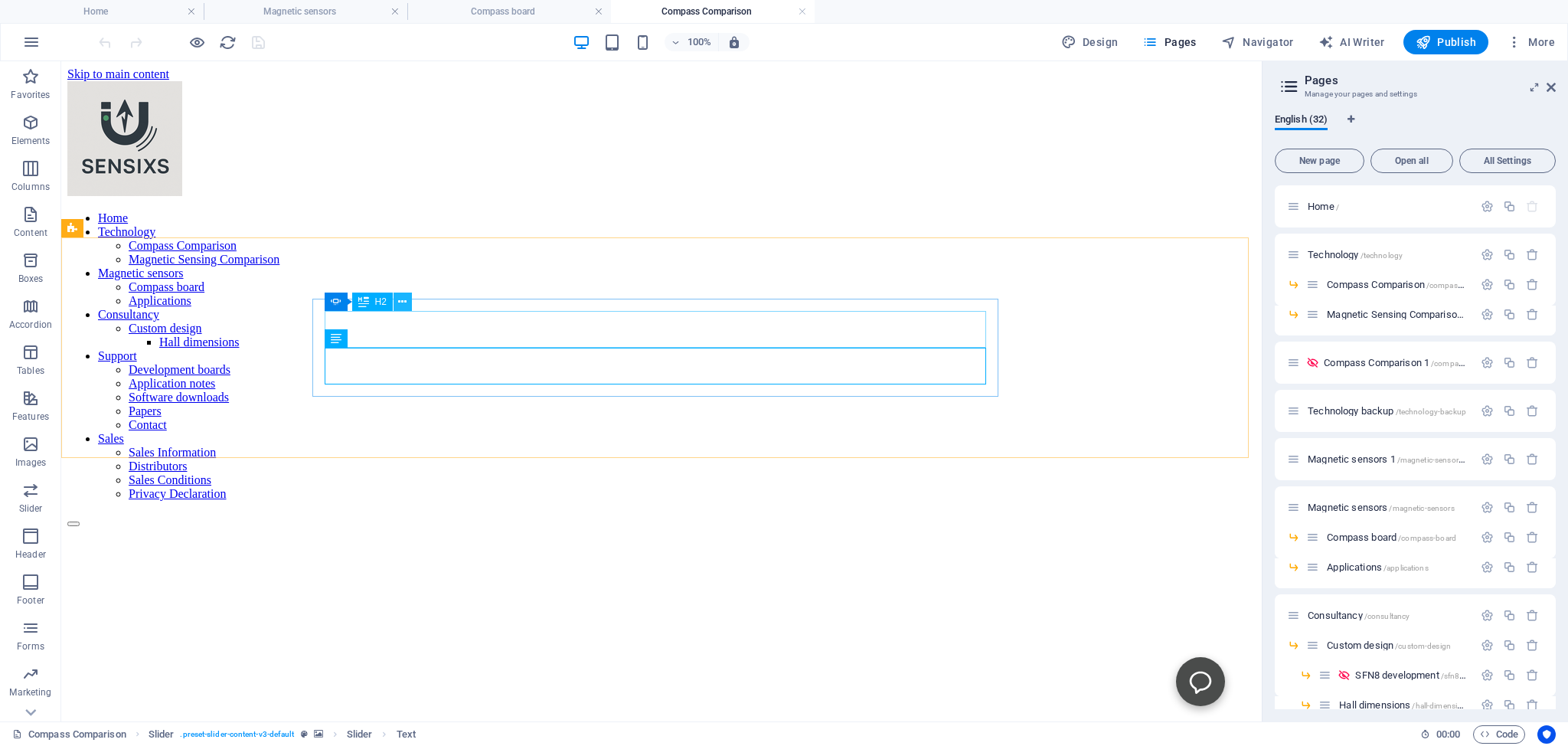
click at [401, 300] on icon at bounding box center [402, 302] width 8 height 16
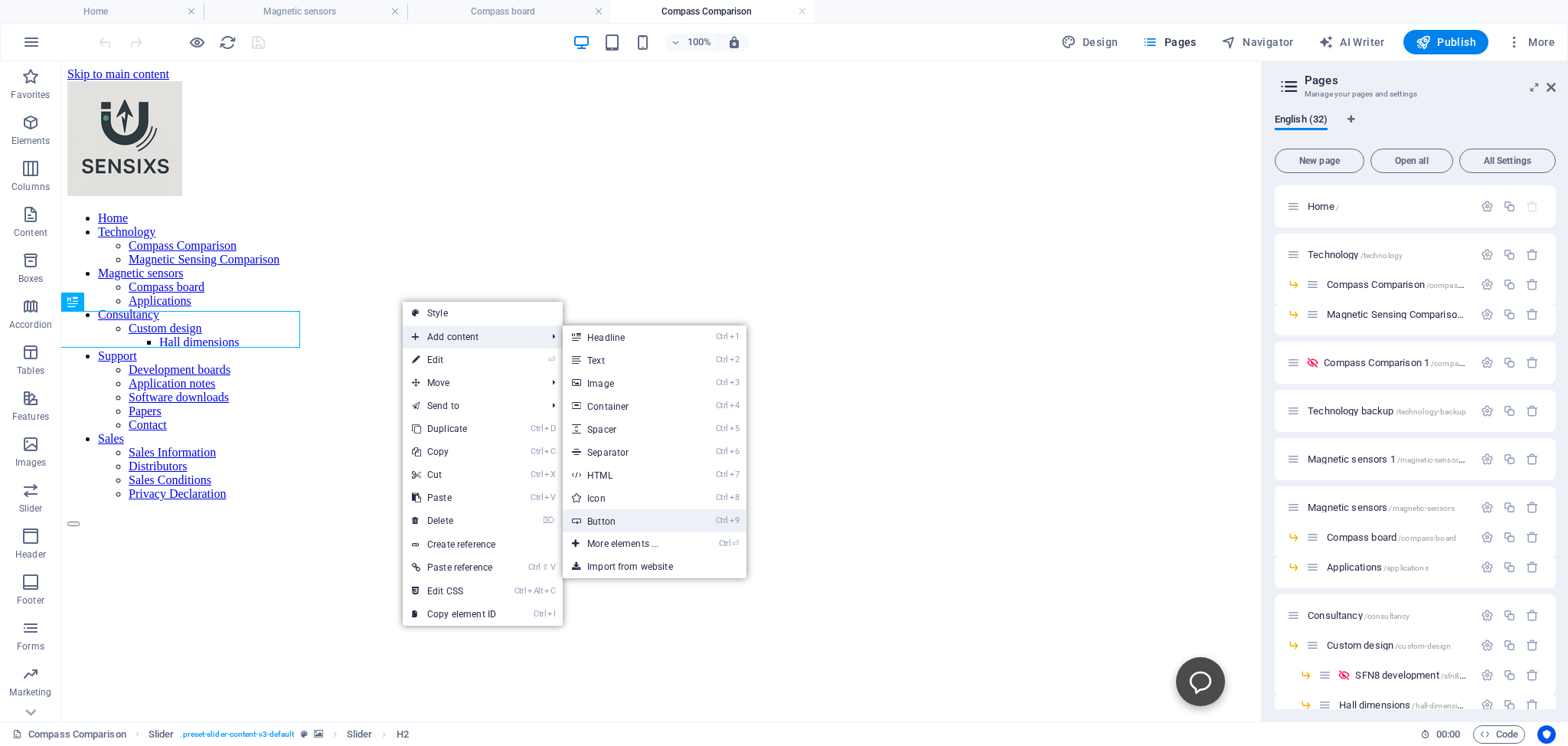
click at [608, 520] on link "Ctrl 9 Button" at bounding box center [626, 521] width 126 height 23
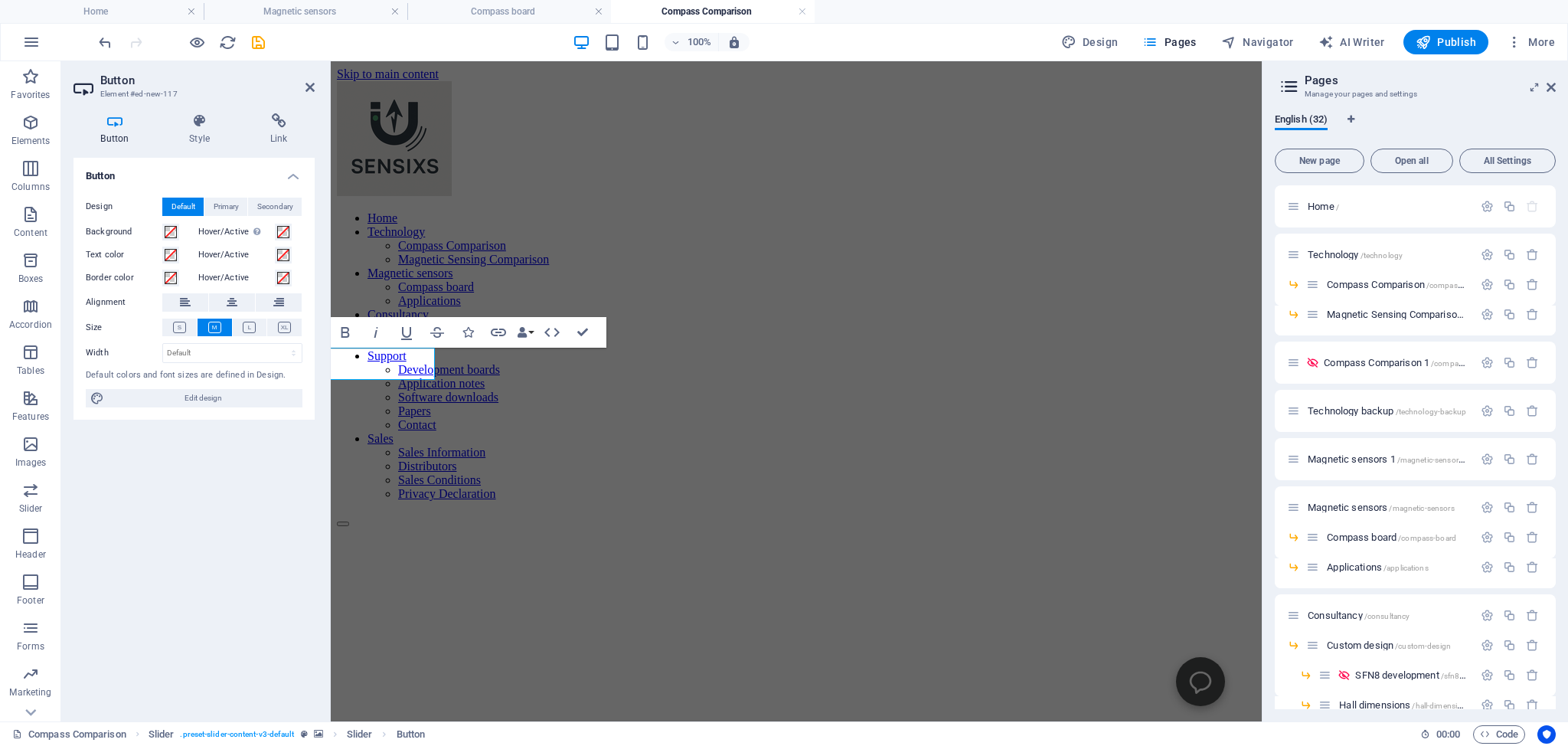
click at [397, 527] on figure at bounding box center [796, 527] width 919 height 0
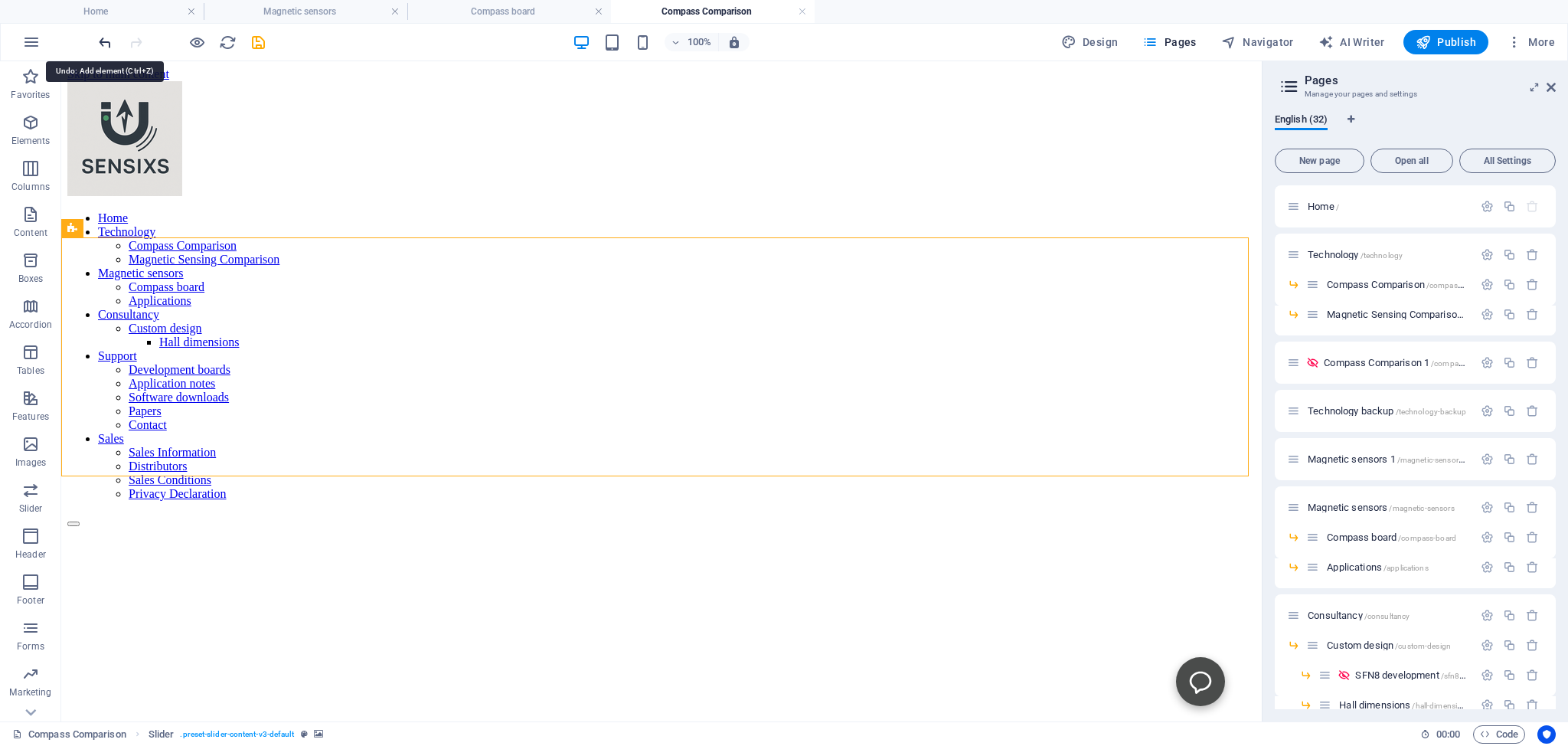
click at [103, 42] on icon "undo" at bounding box center [105, 42] width 18 height 18
click at [374, 290] on icon at bounding box center [374, 290] width 8 height 16
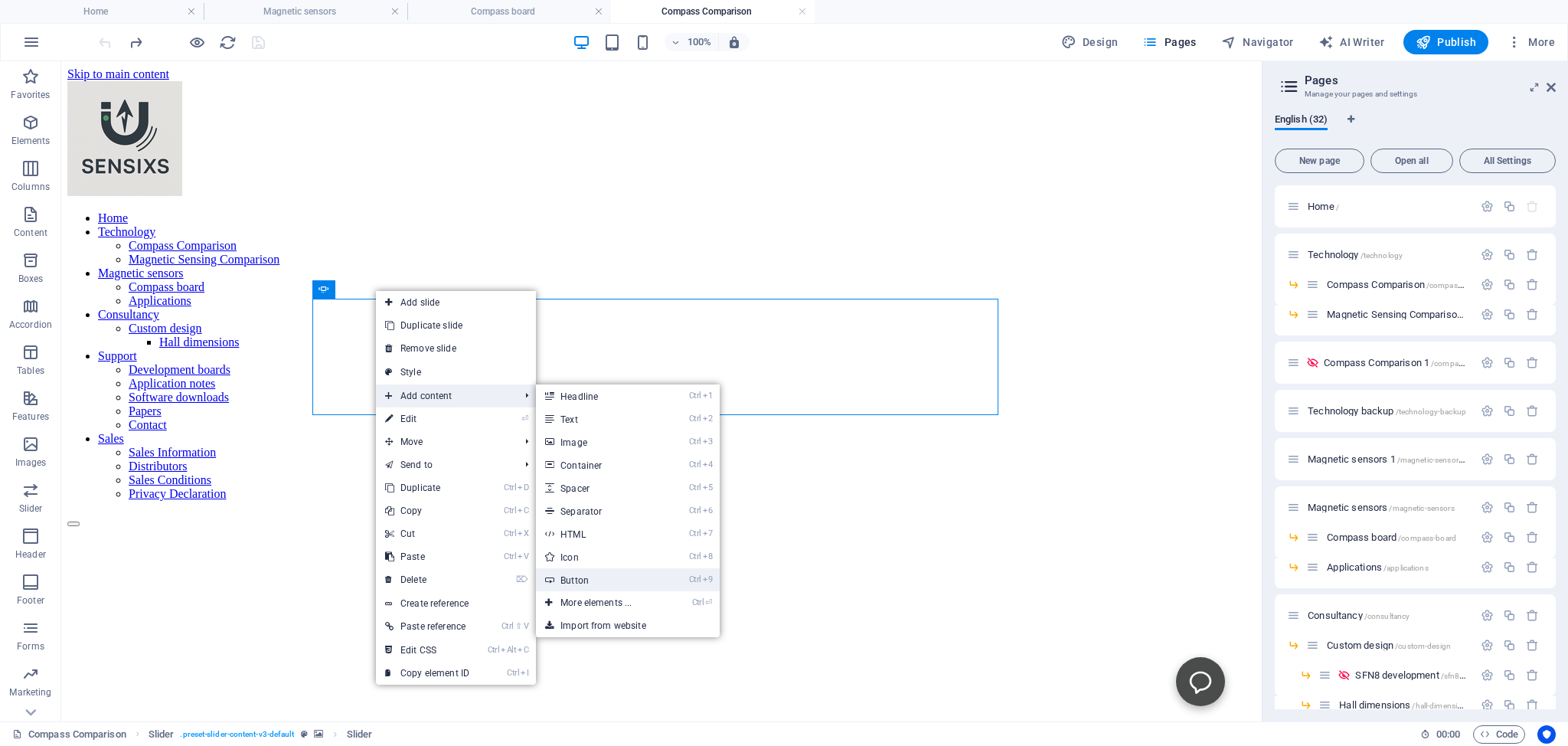
click at [574, 578] on link "Ctrl 9 Button" at bounding box center [599, 579] width 126 height 23
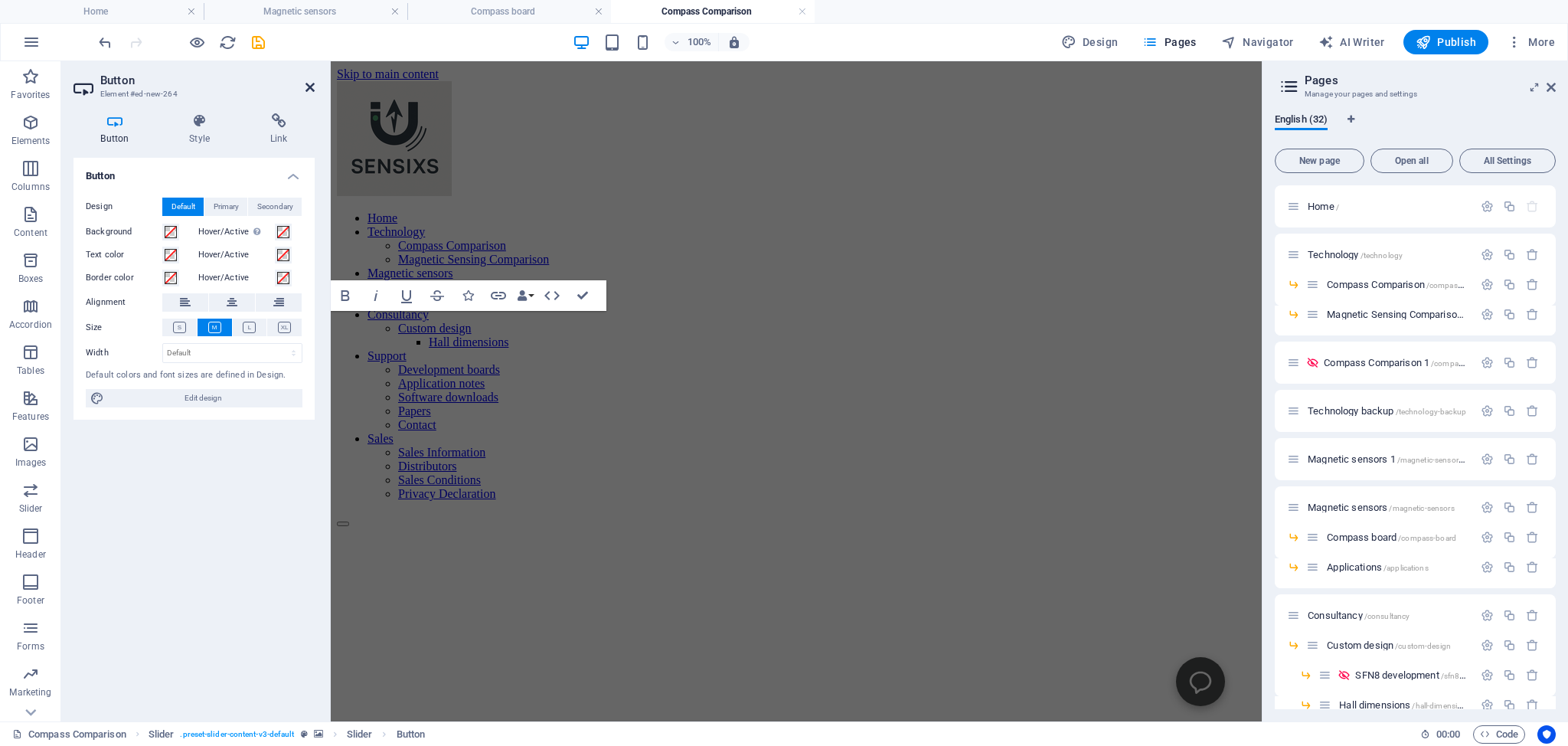
click at [308, 87] on icon at bounding box center [309, 87] width 9 height 12
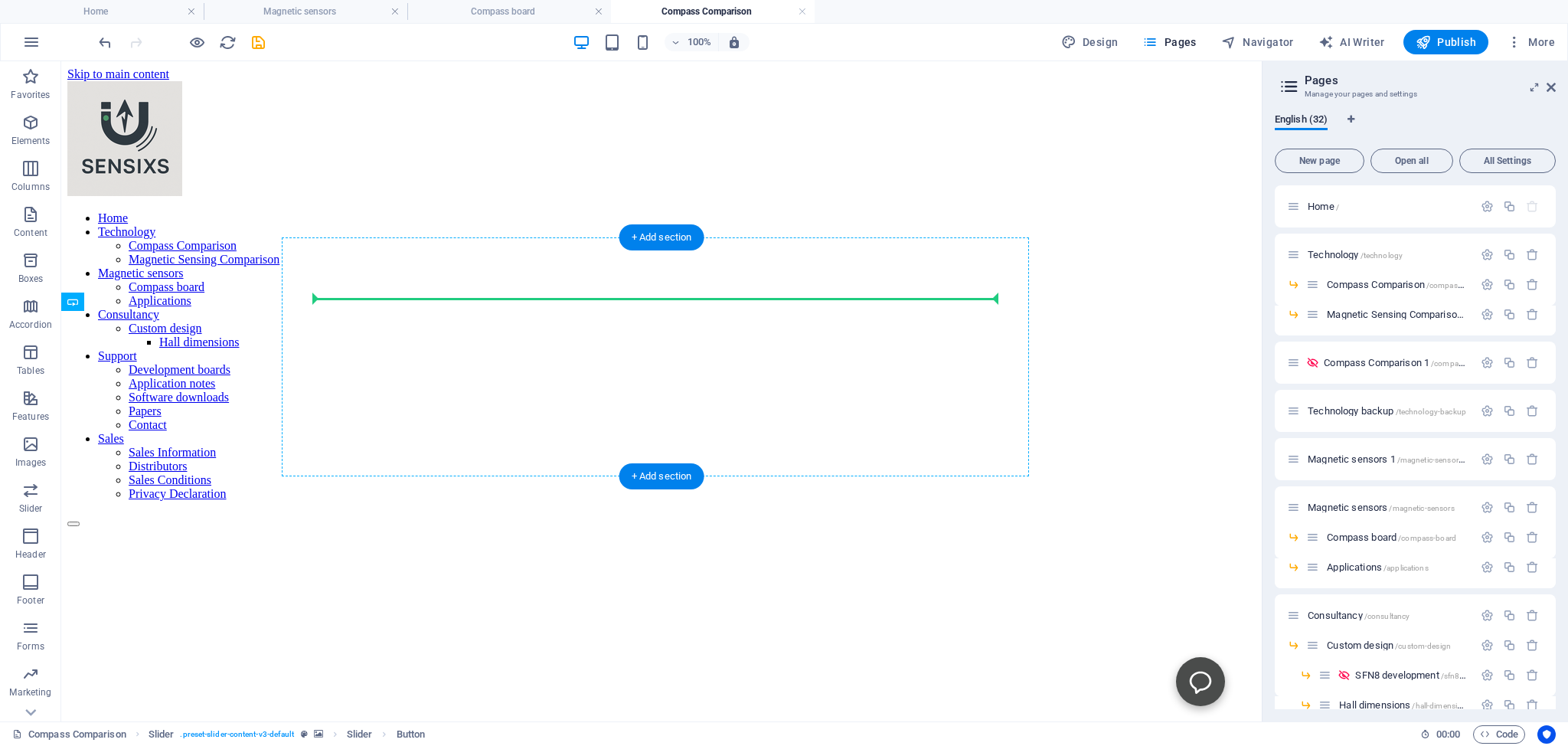
drag, startPoint x: 152, startPoint y: 363, endPoint x: 401, endPoint y: 308, distance: 255.0
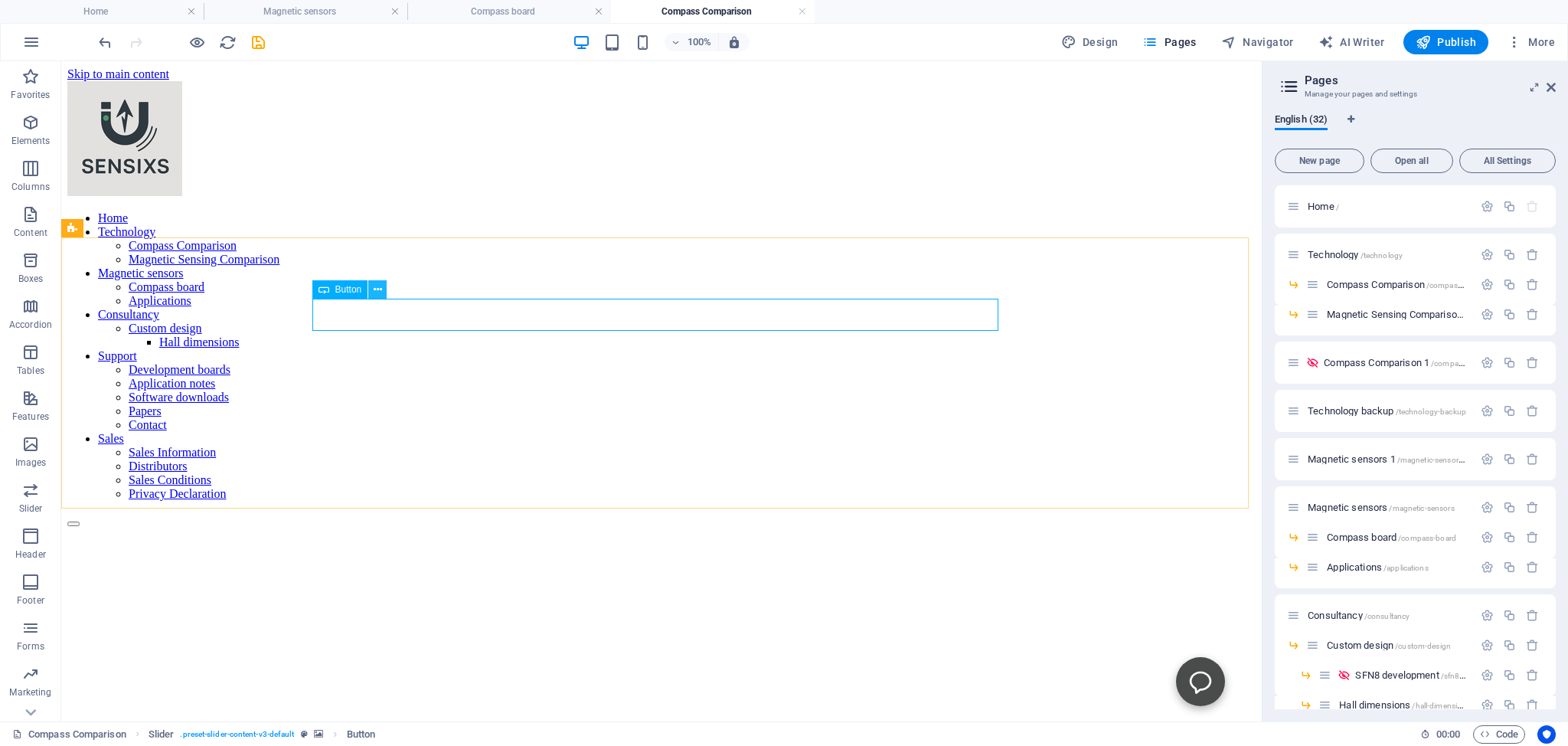
click at [379, 290] on icon at bounding box center [378, 290] width 8 height 16
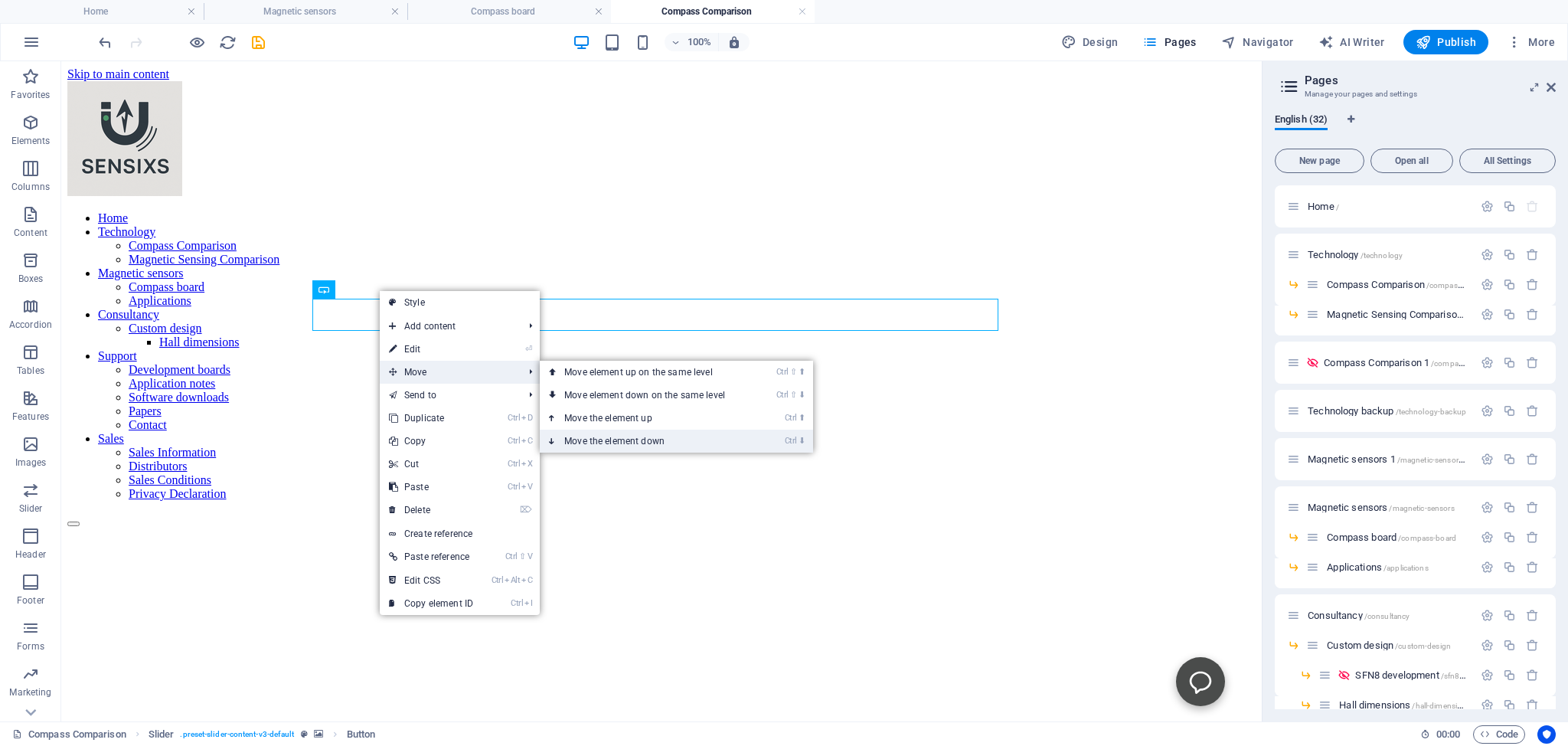
click at [603, 442] on link "Ctrl ⬇ Move the element down" at bounding box center [648, 441] width 216 height 23
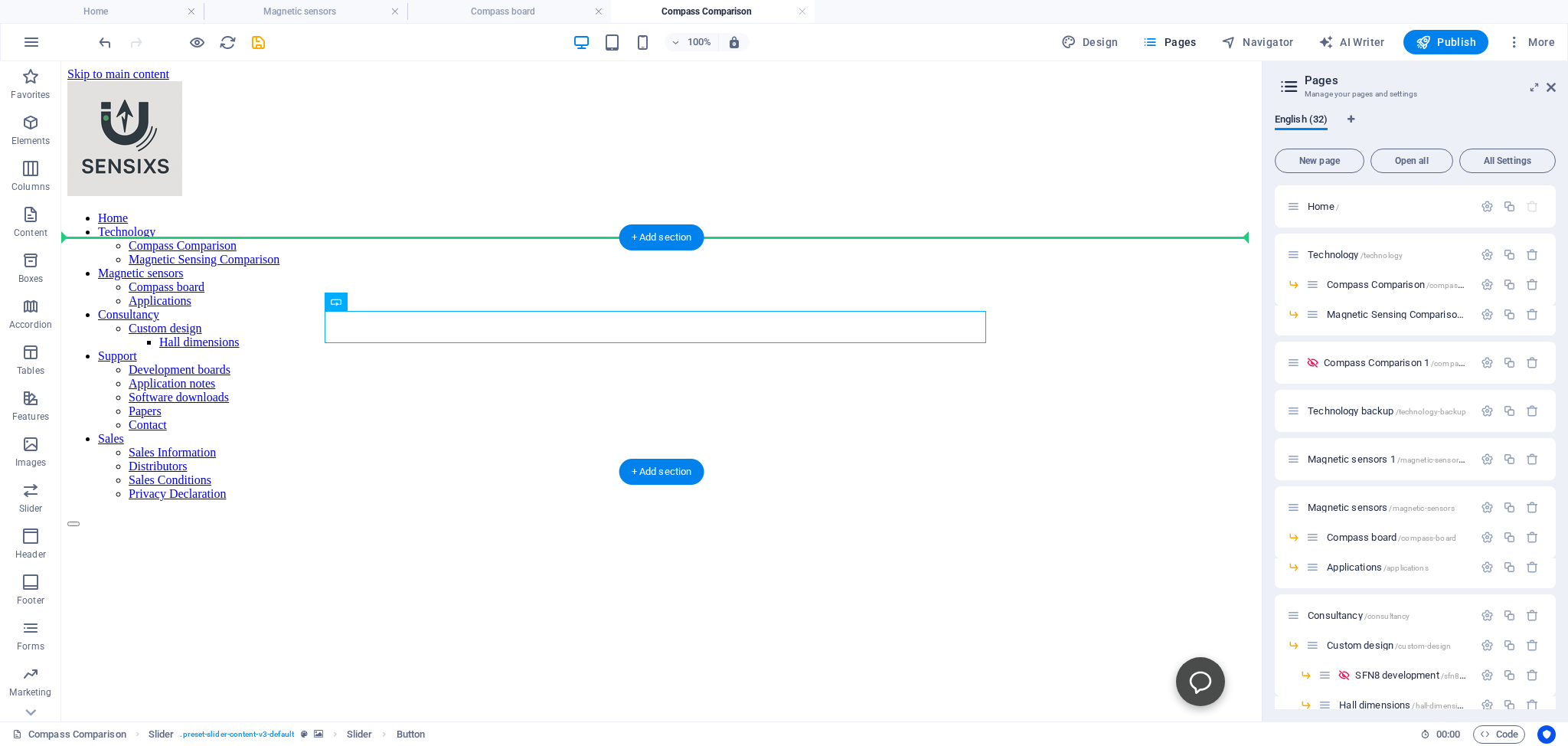
drag, startPoint x: 369, startPoint y: 329, endPoint x: 322, endPoint y: 262, distance: 81.8
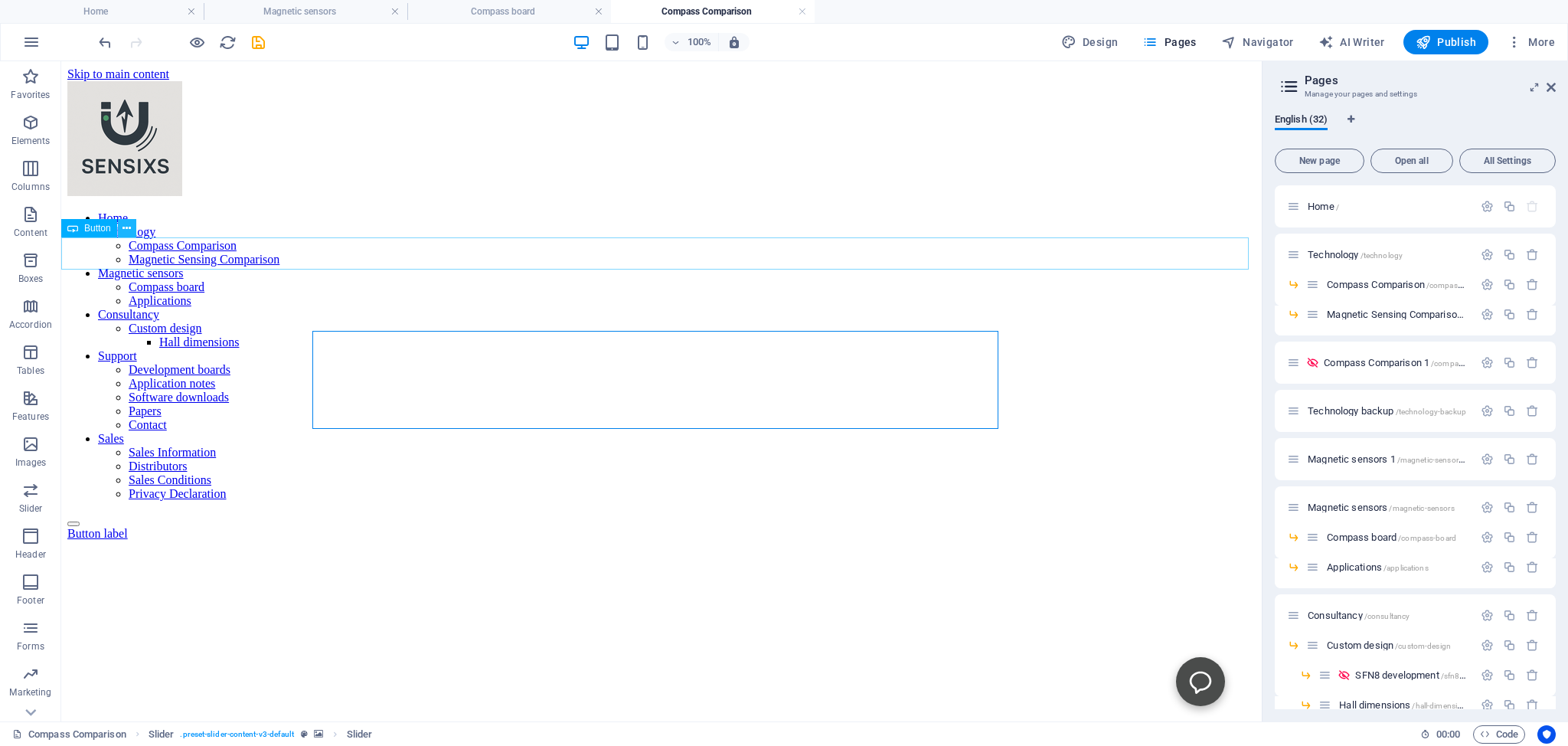
click at [124, 224] on icon at bounding box center [126, 229] width 8 height 16
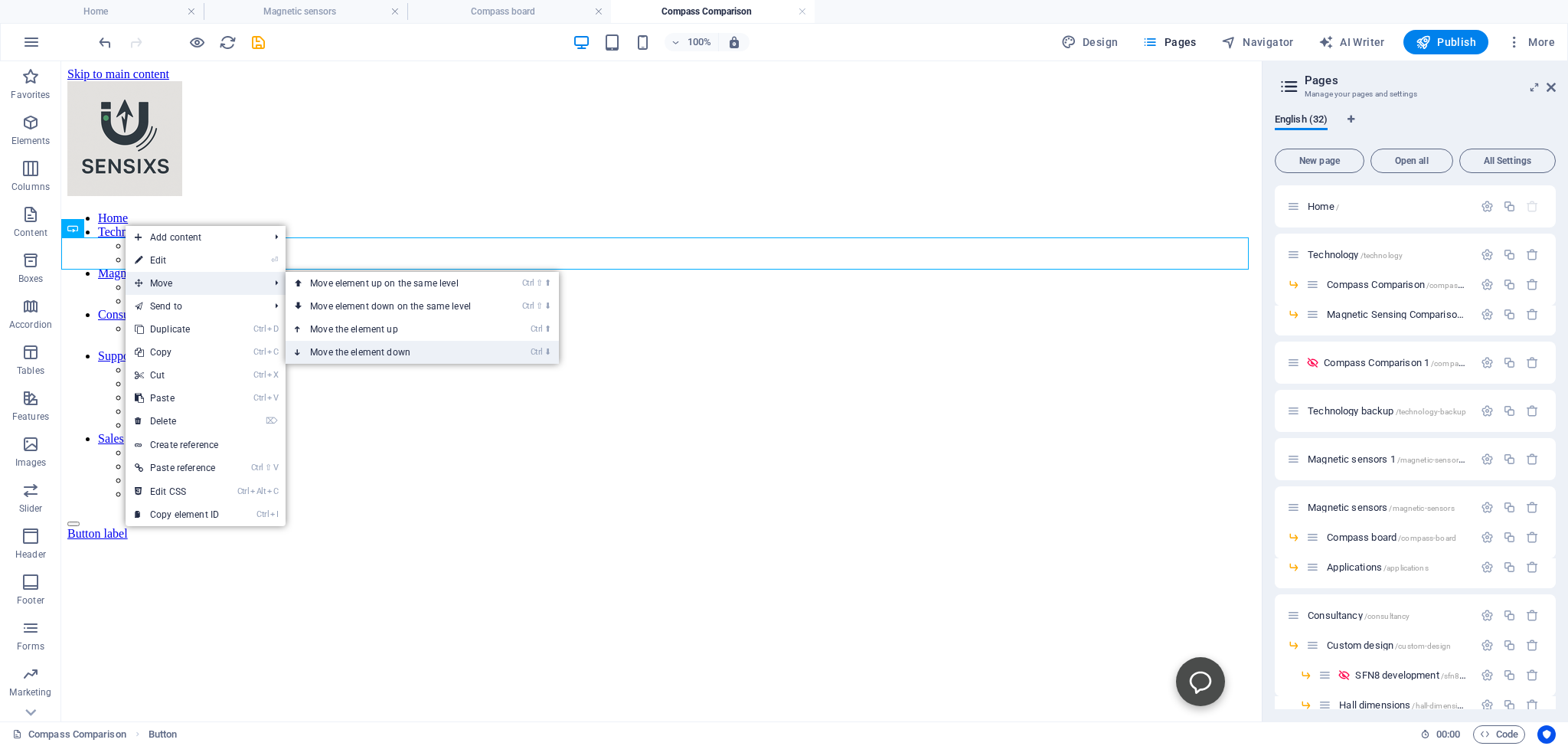
click at [348, 345] on link "Ctrl ⬇ Move the element down" at bounding box center [393, 353] width 216 height 23
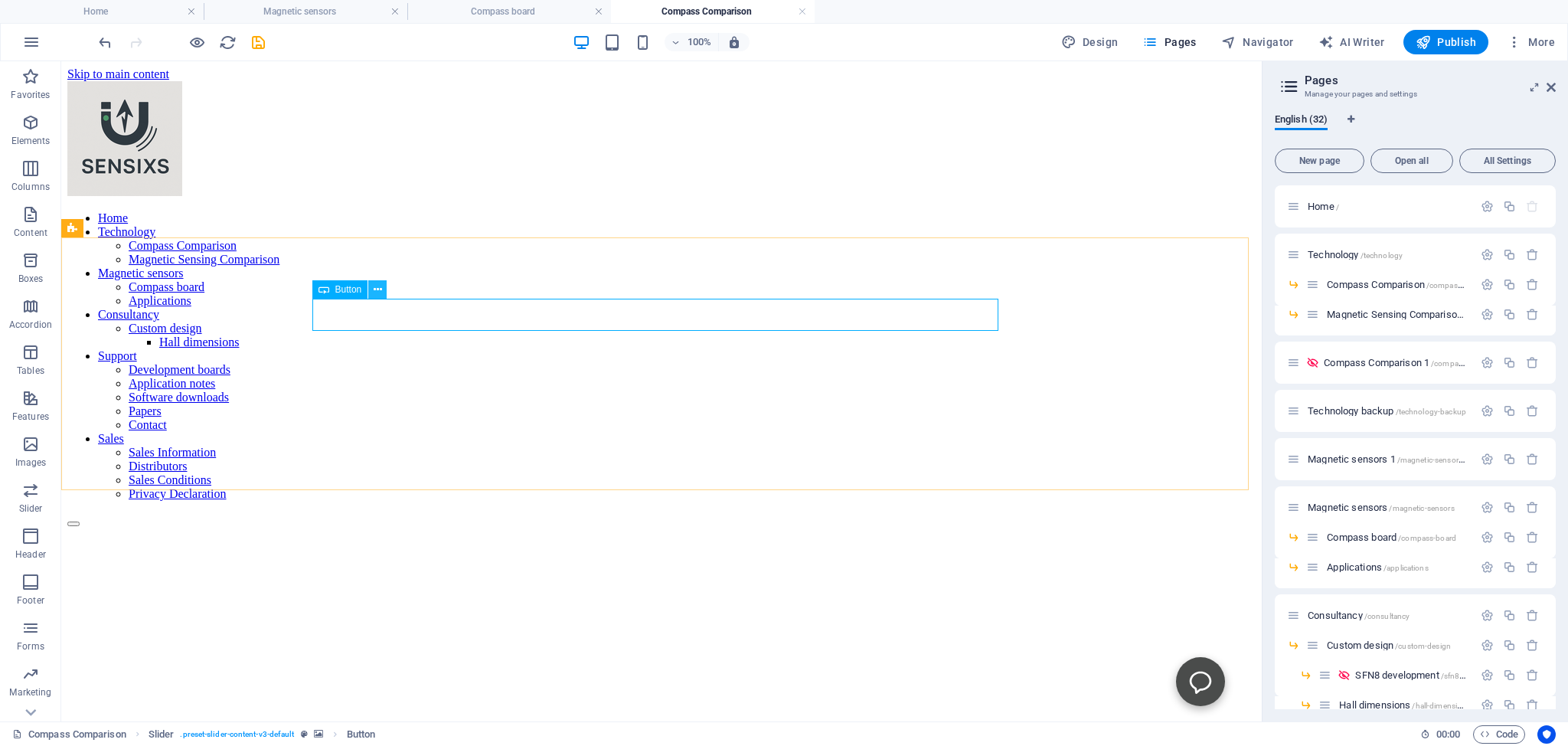
click at [379, 292] on icon at bounding box center [378, 290] width 8 height 16
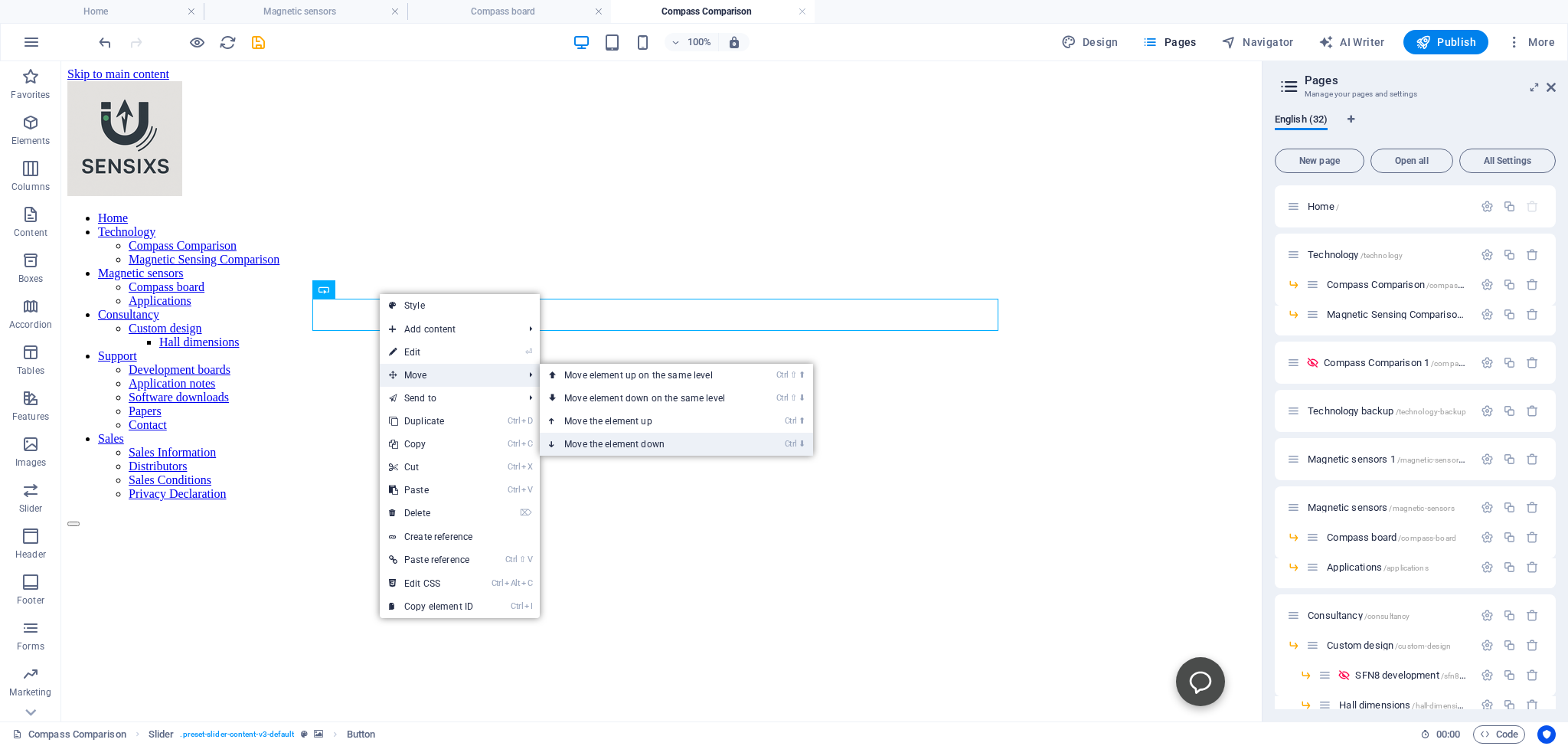
click at [612, 445] on link "Ctrl ⬇ Move the element down" at bounding box center [648, 444] width 216 height 23
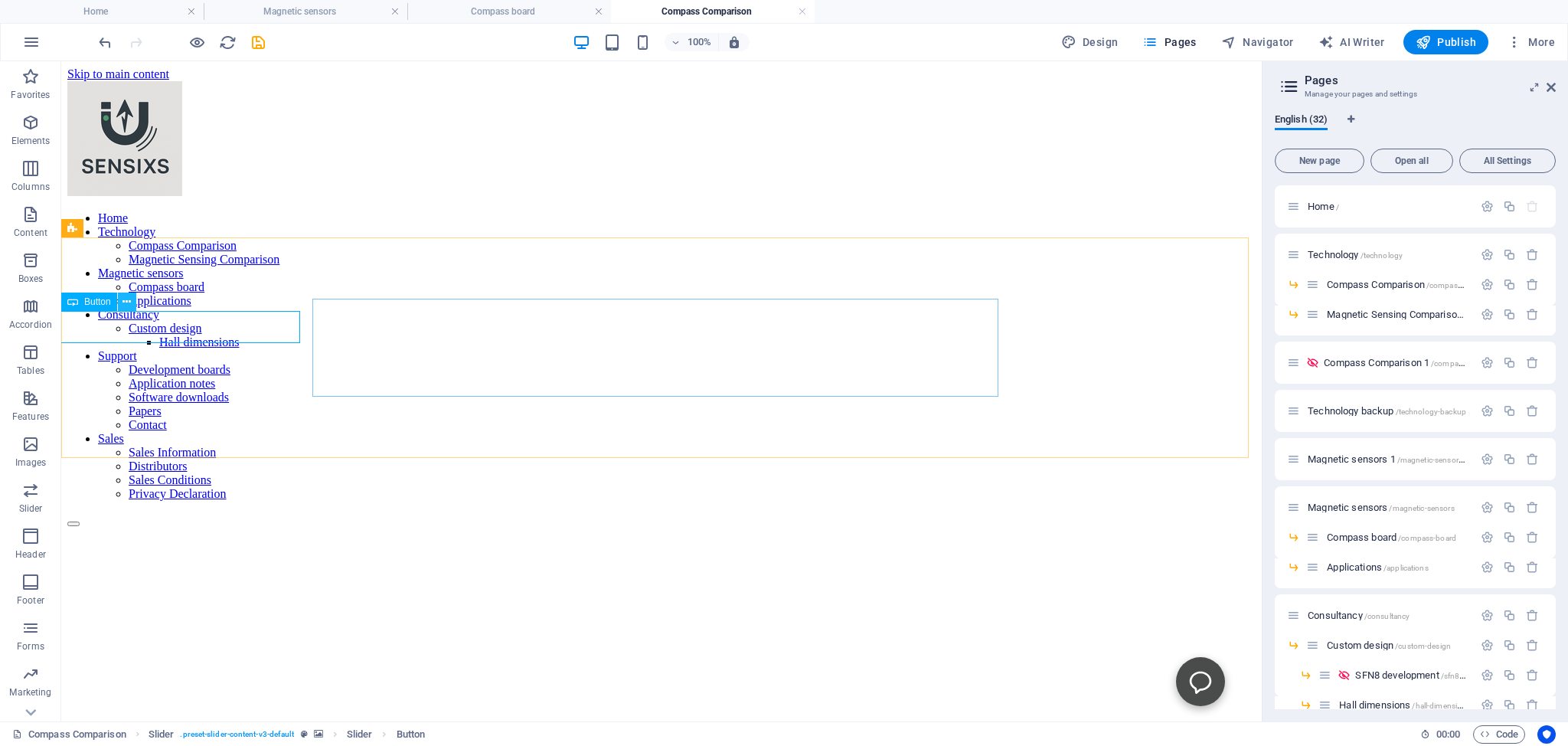
click at [126, 300] on icon at bounding box center [126, 302] width 8 height 16
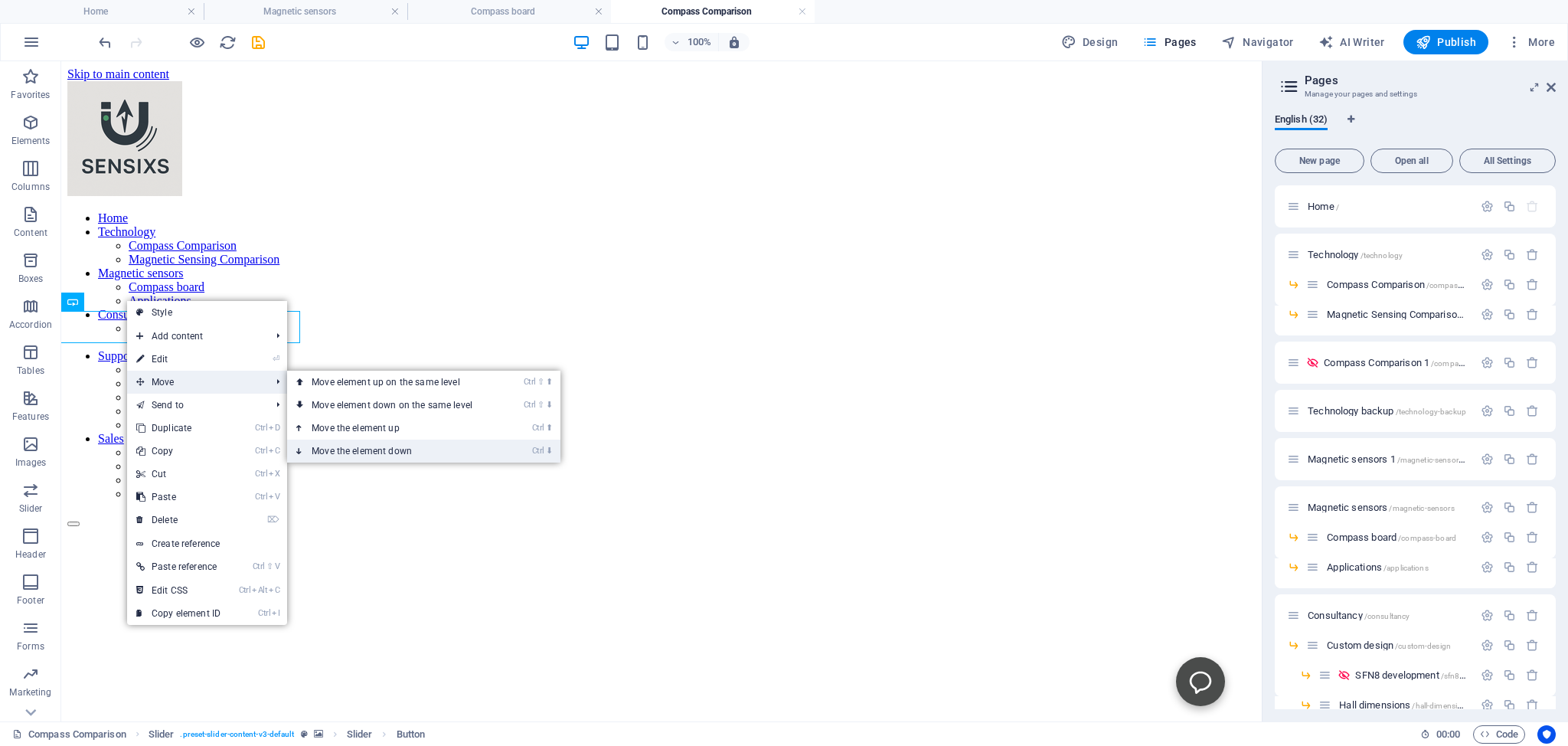
click at [362, 449] on link "Ctrl ⬇ Move the element down" at bounding box center [395, 451] width 216 height 23
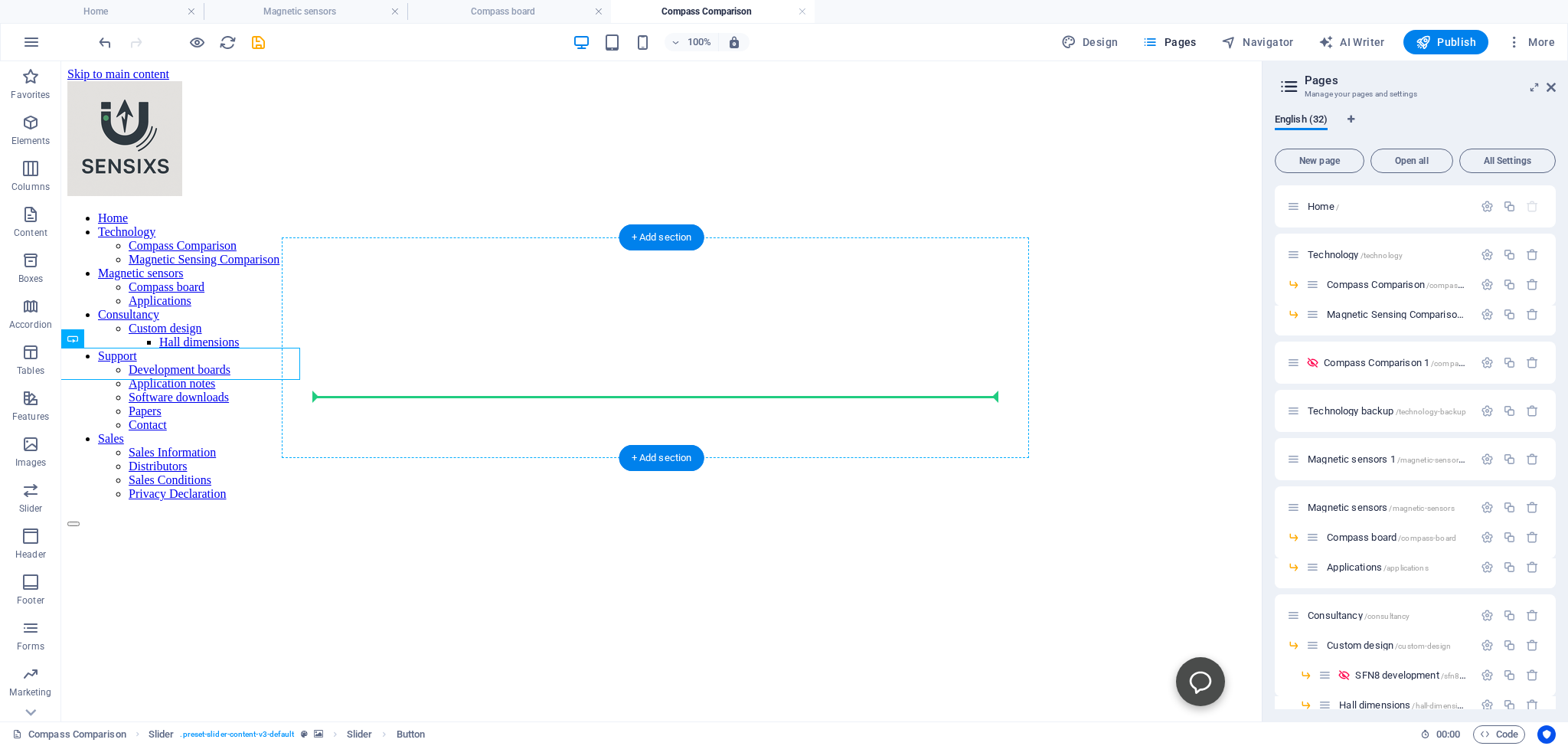
drag, startPoint x: 140, startPoint y: 400, endPoint x: 397, endPoint y: 388, distance: 257.3
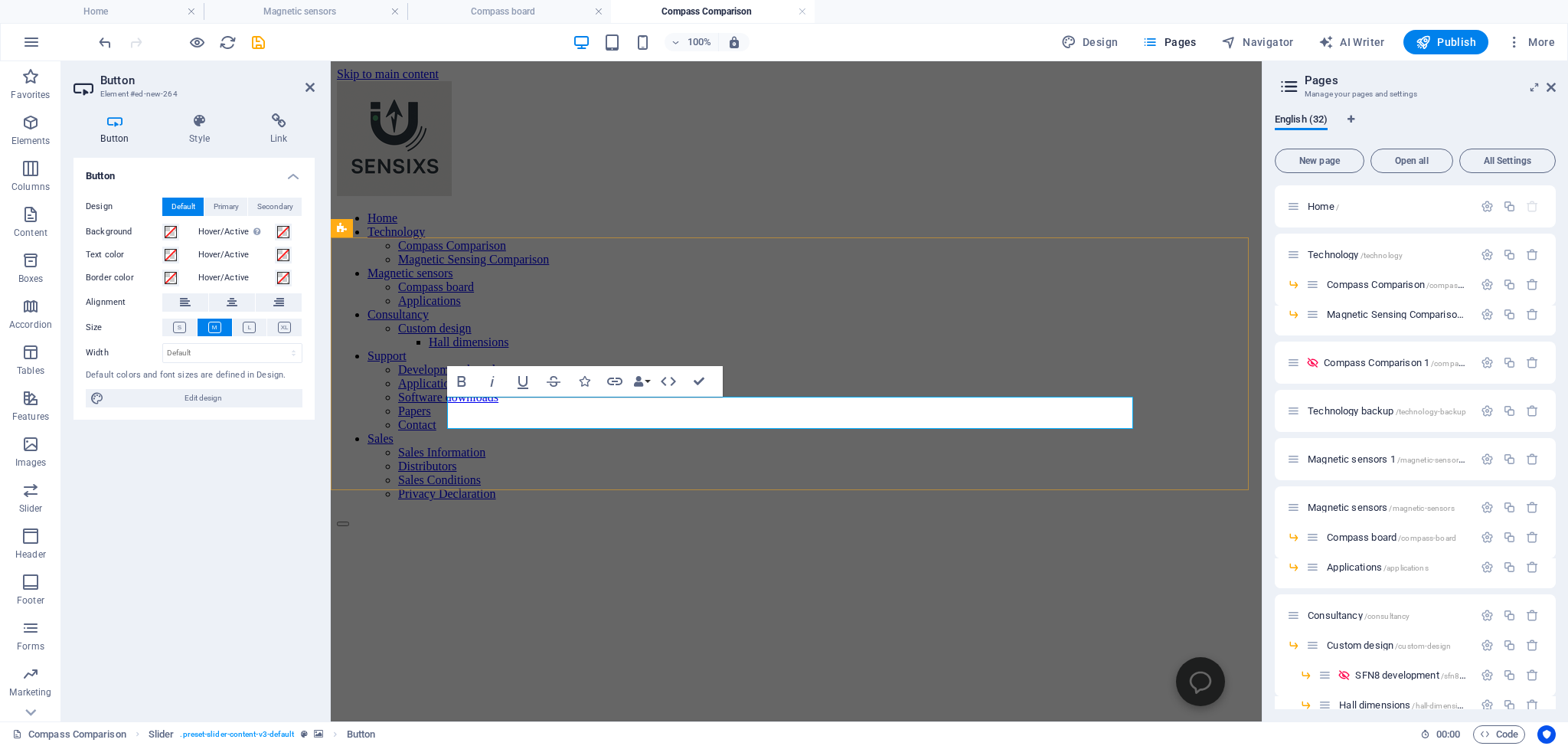
click at [615, 379] on icon "button" at bounding box center [614, 381] width 19 height 19
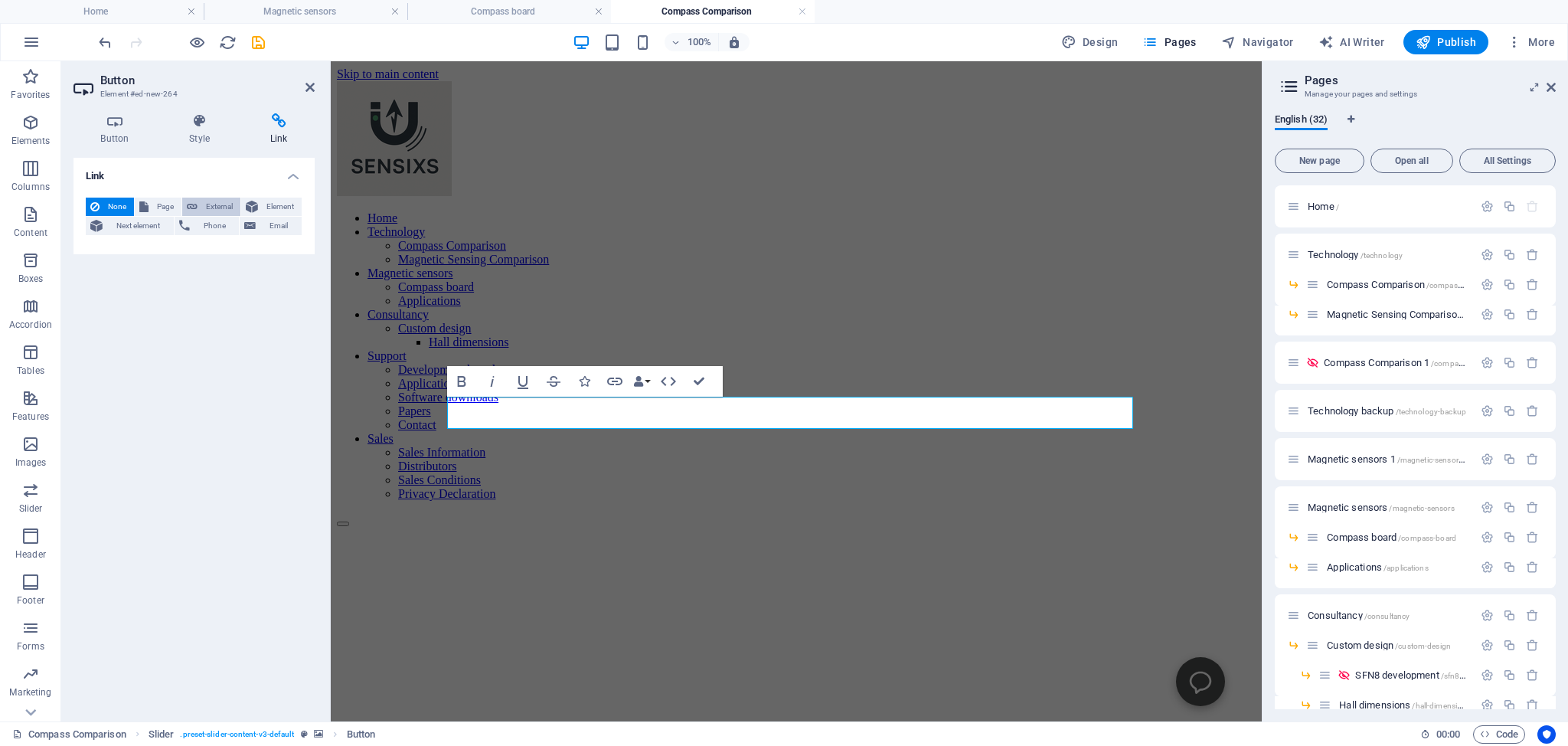
click at [219, 204] on span "External" at bounding box center [219, 206] width 33 height 19
select select "blank"
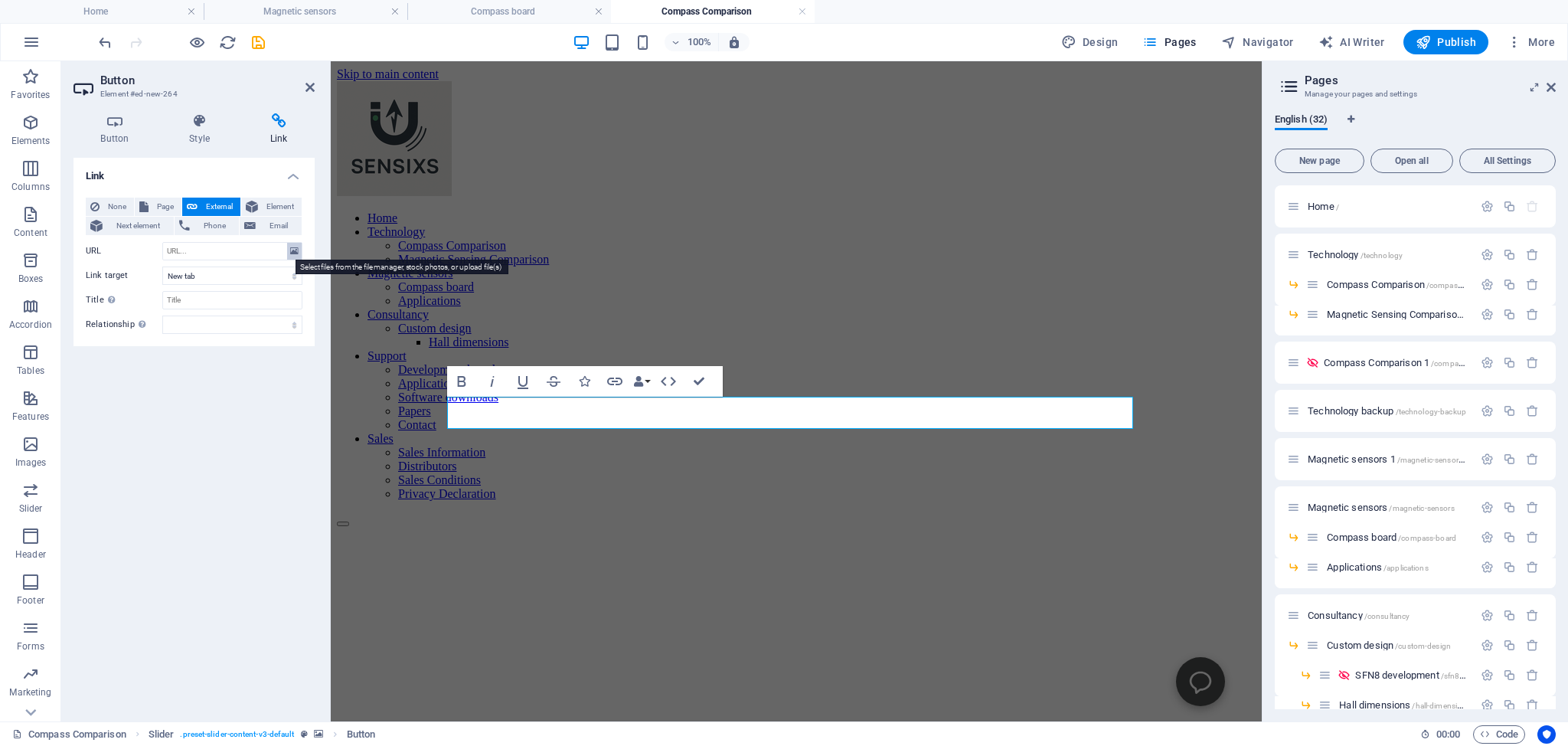
click at [293, 251] on icon at bounding box center [295, 251] width 8 height 17
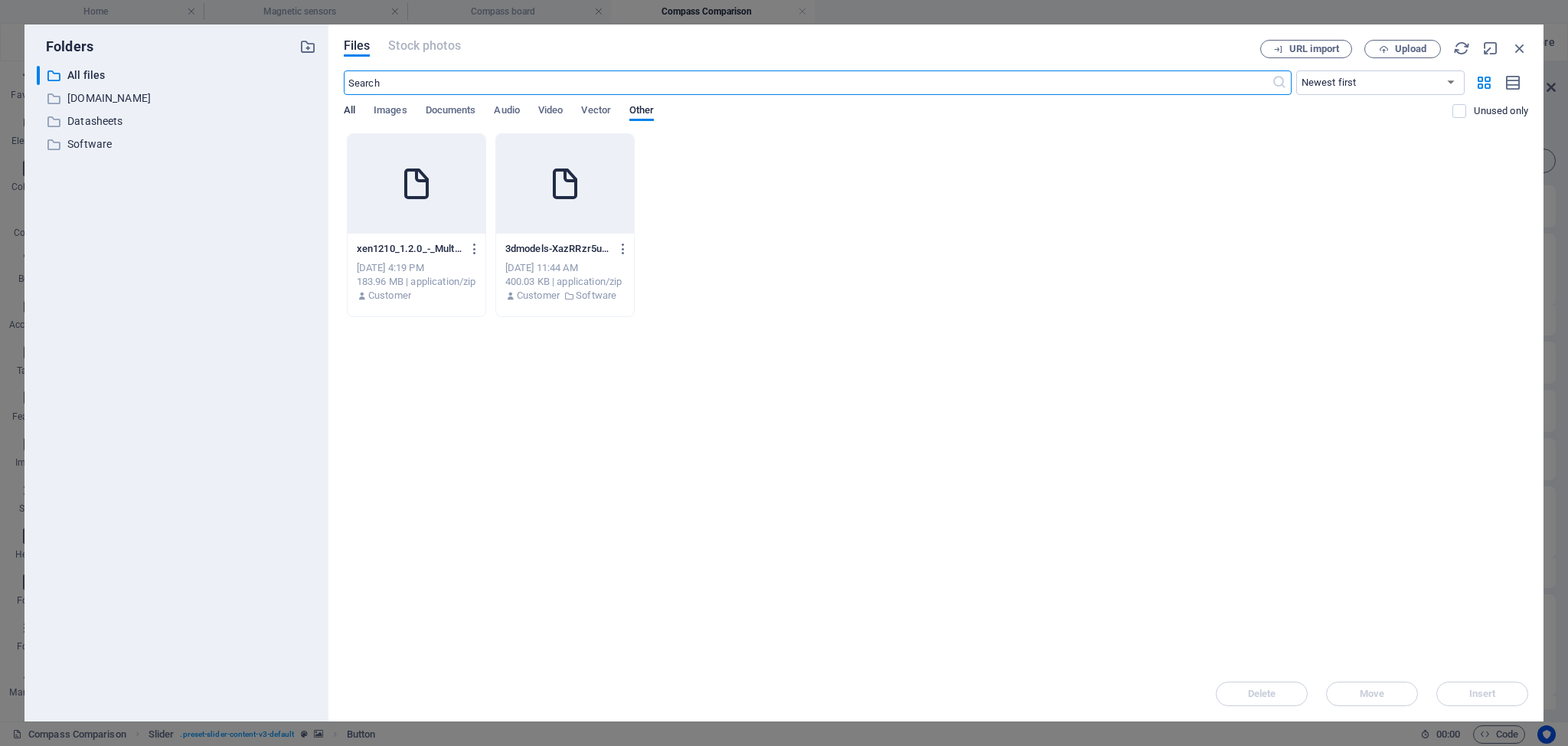
click at [349, 111] on span "All" at bounding box center [349, 112] width 11 height 21
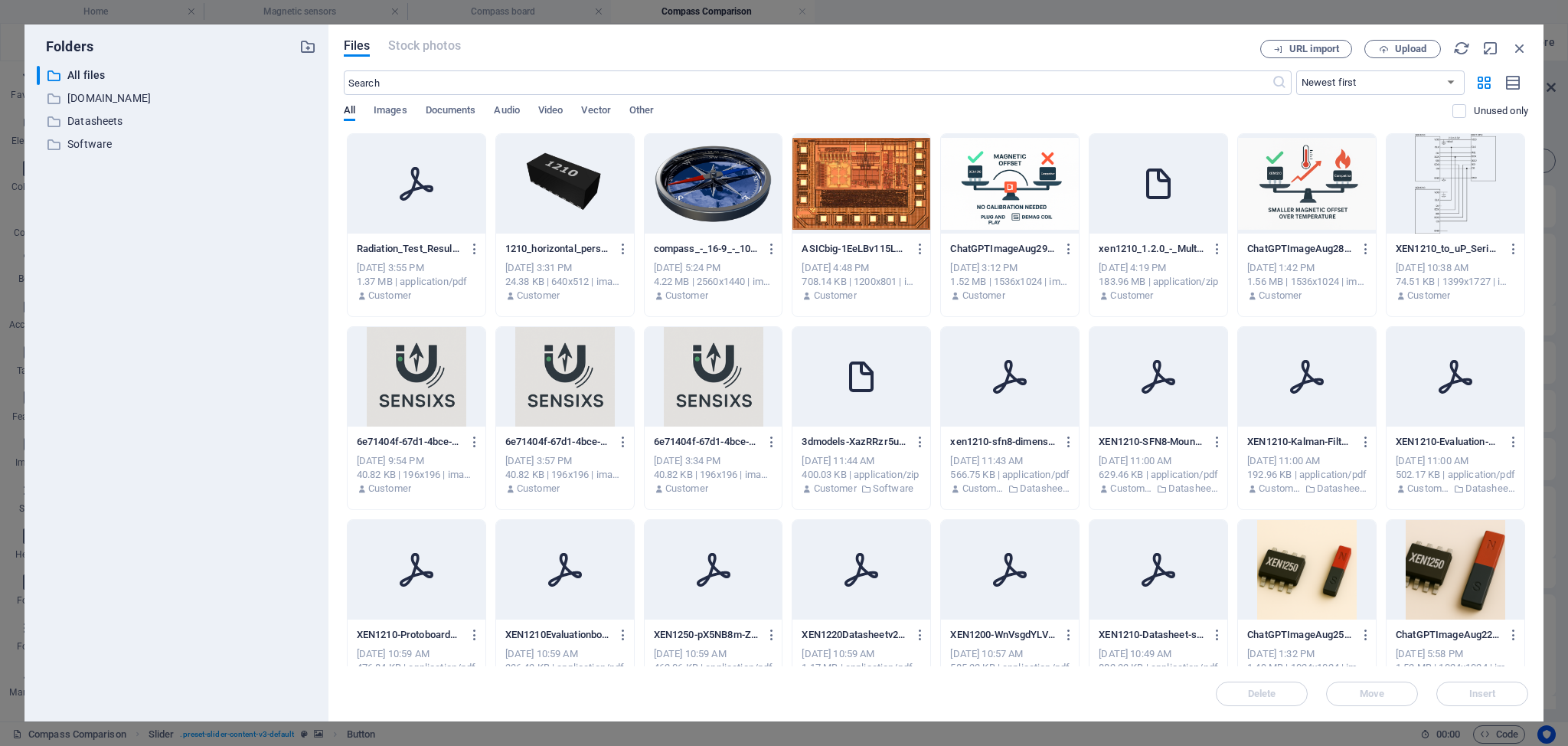
click at [435, 180] on icon at bounding box center [416, 184] width 37 height 37
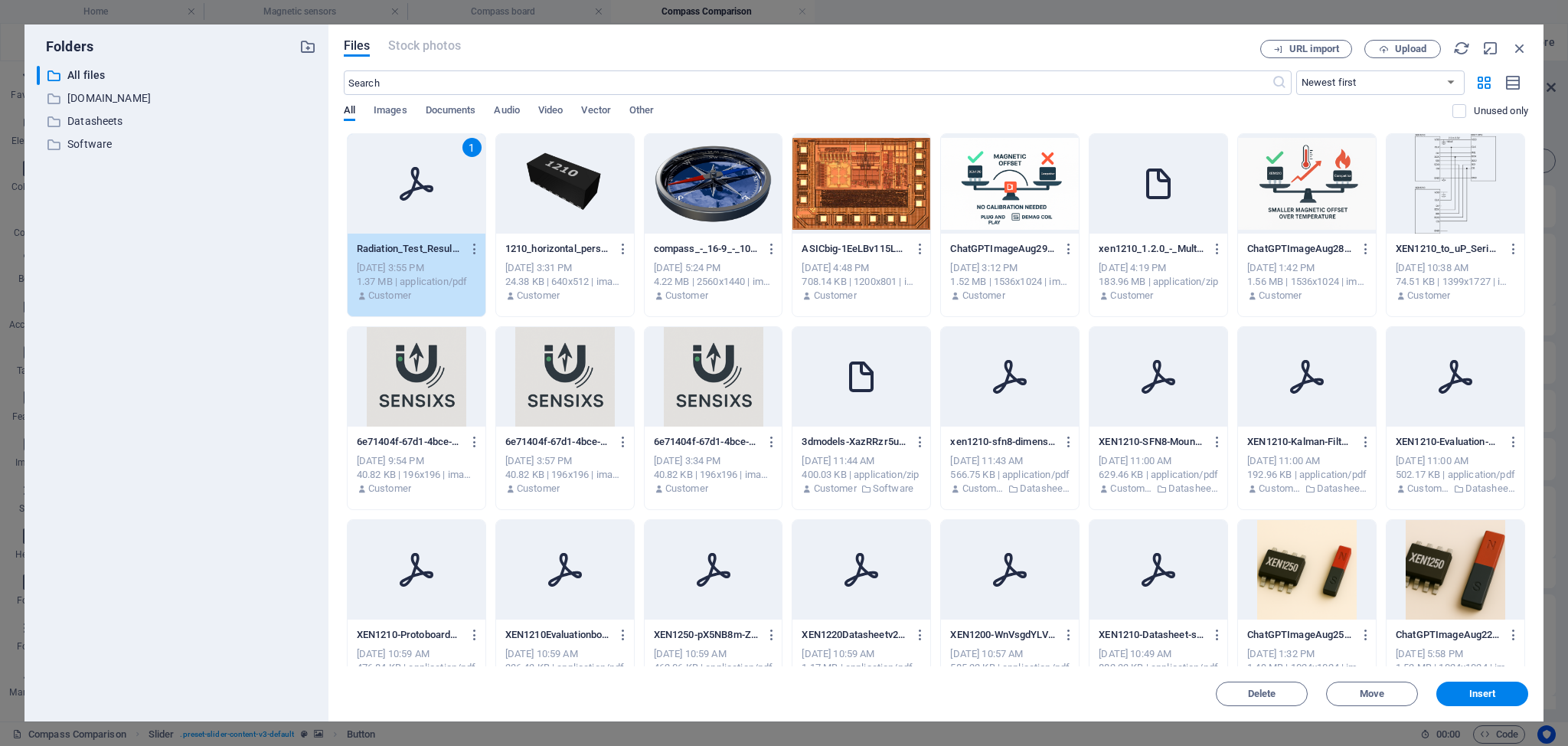
click at [435, 180] on icon at bounding box center [416, 184] width 37 height 37
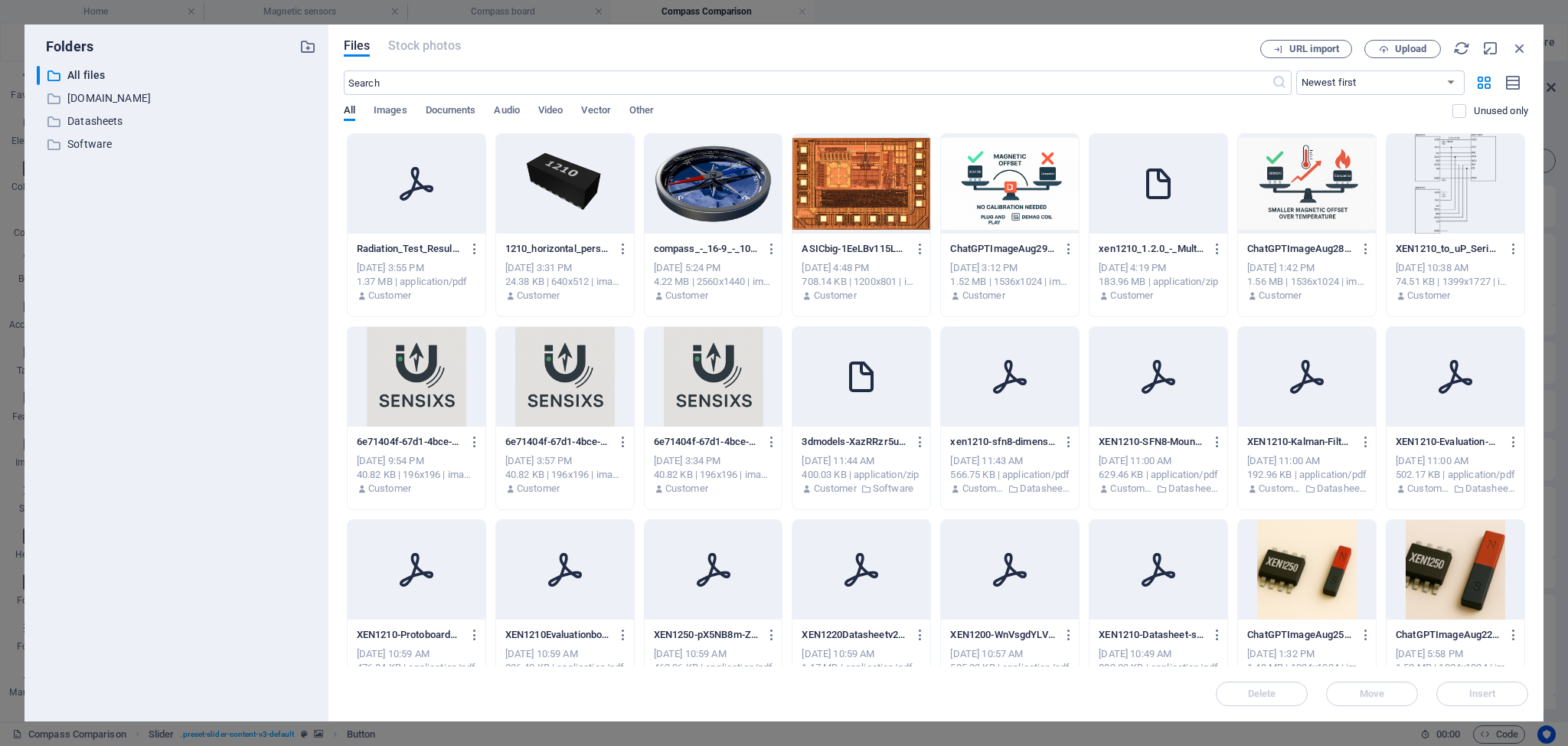
click at [435, 180] on icon at bounding box center [416, 184] width 37 height 37
type input "[URL][DOMAIN_NAME]"
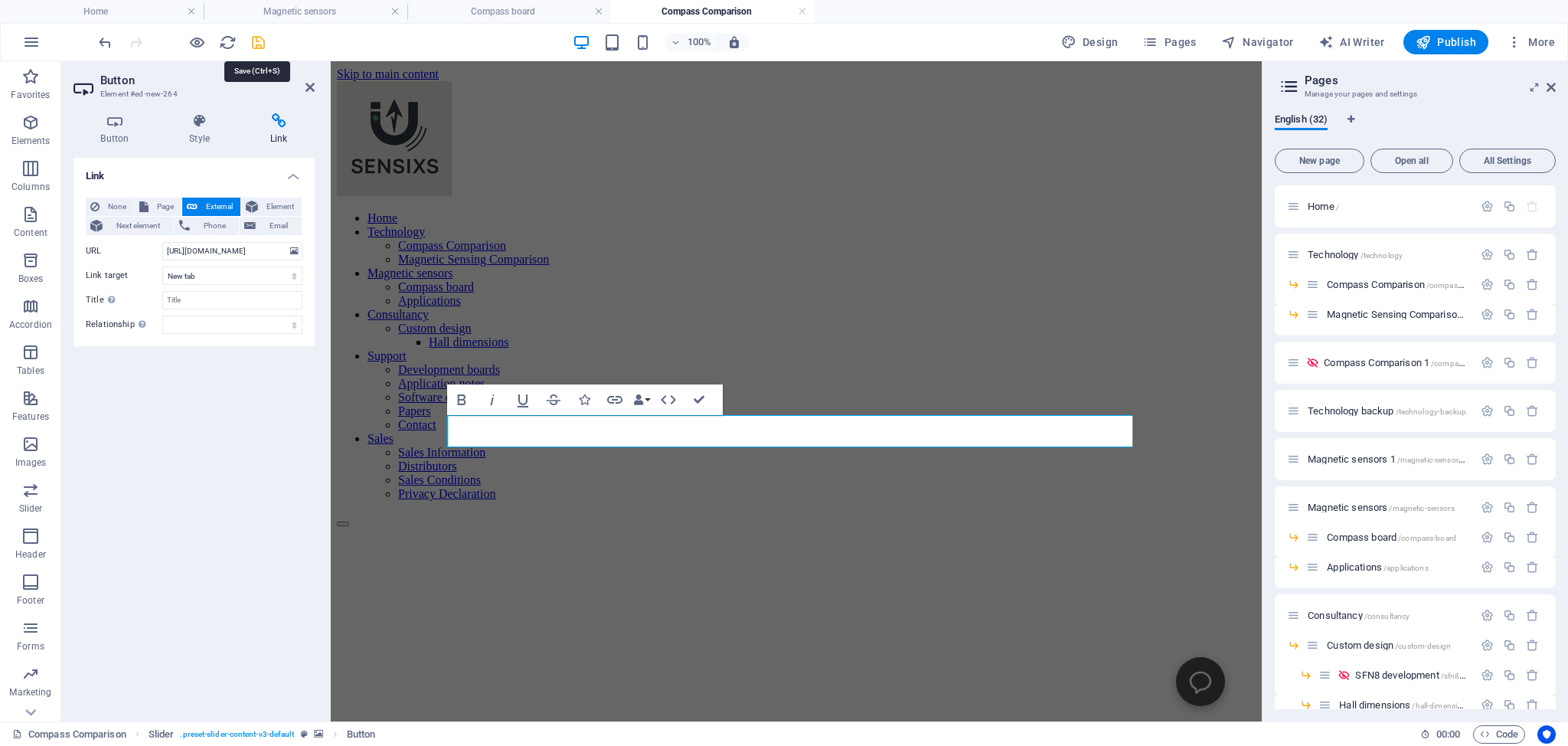
click at [255, 42] on icon "save" at bounding box center [259, 42] width 18 height 18
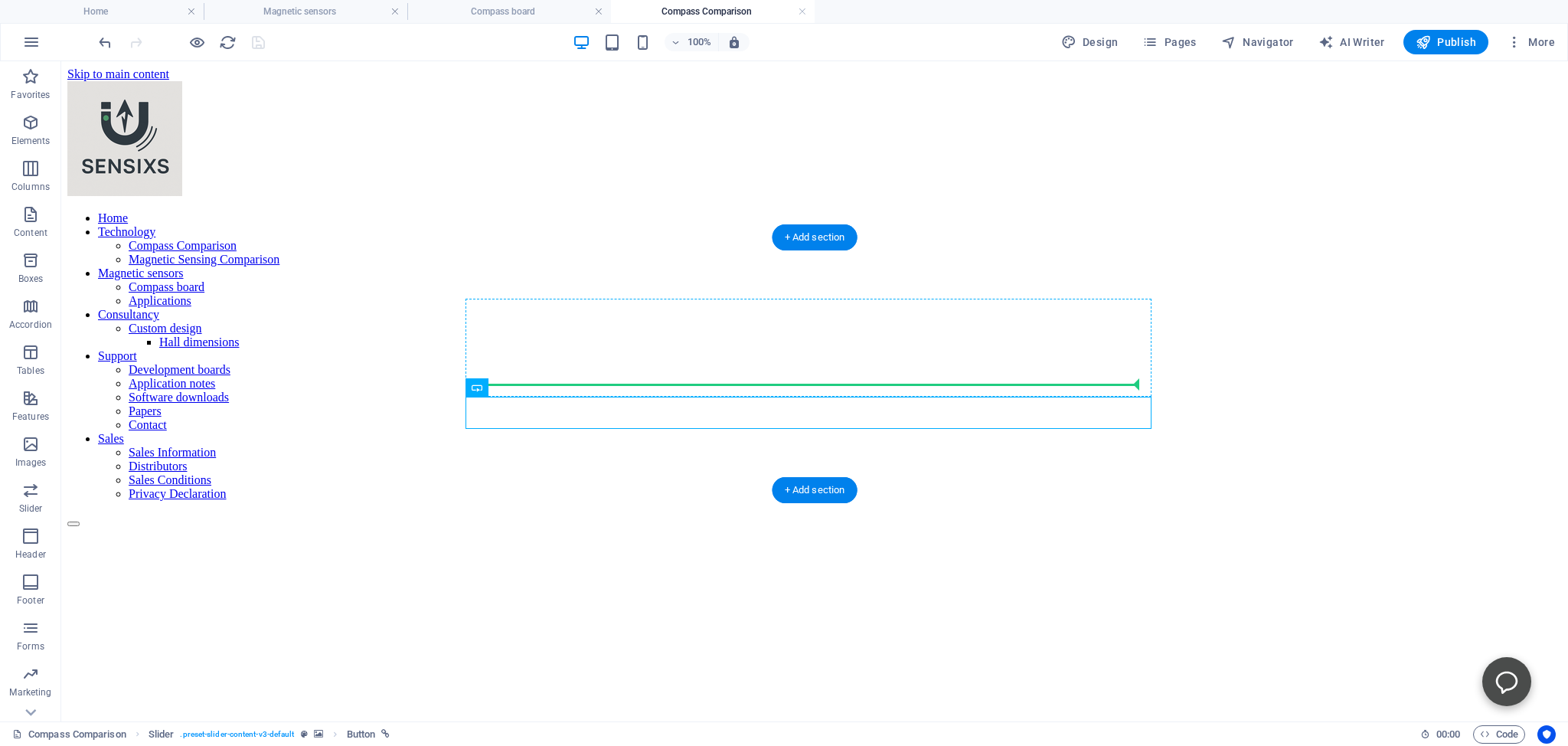
drag, startPoint x: 510, startPoint y: 415, endPoint x: 522, endPoint y: 380, distance: 37.0
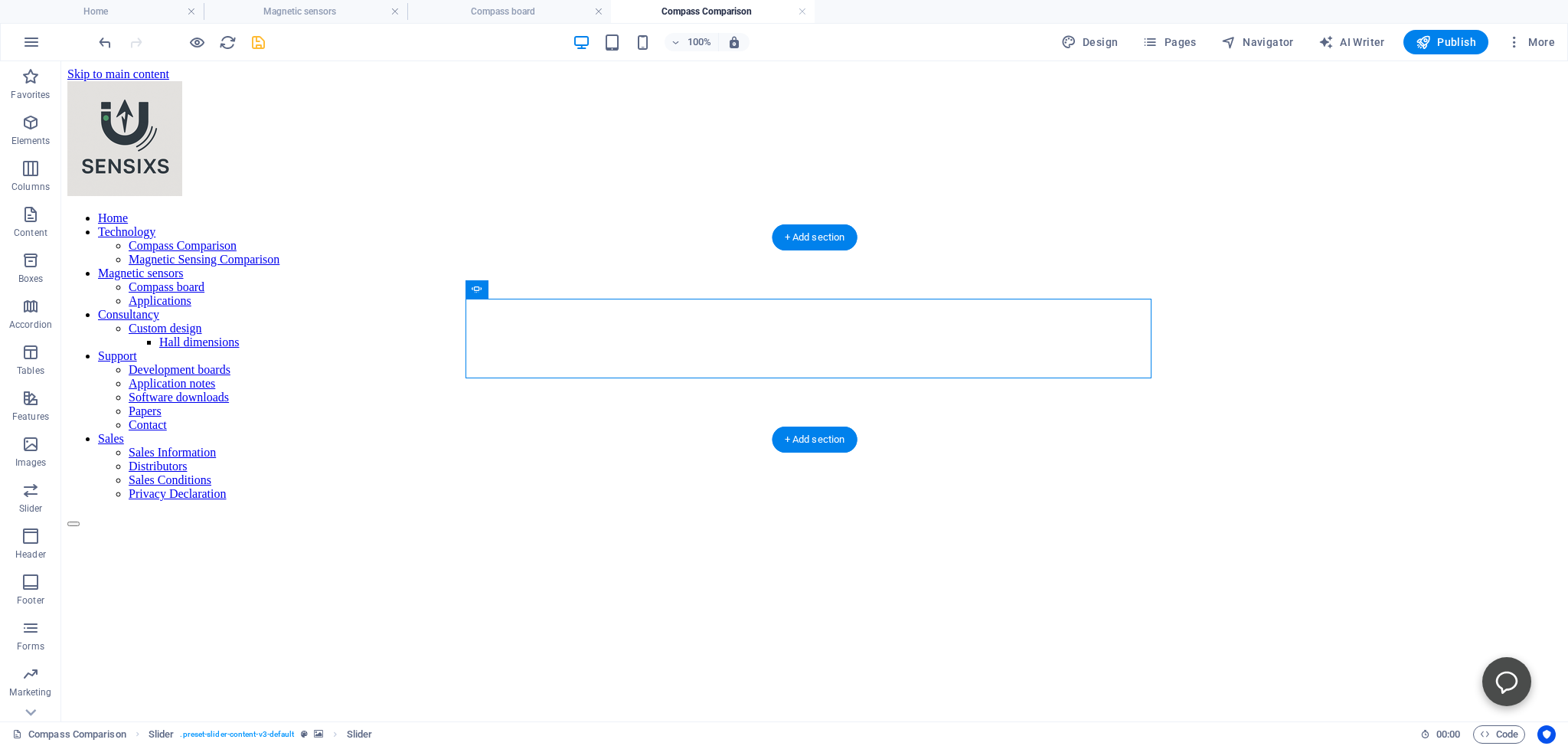
click at [1180, 527] on figure at bounding box center [815, 527] width 1495 height 0
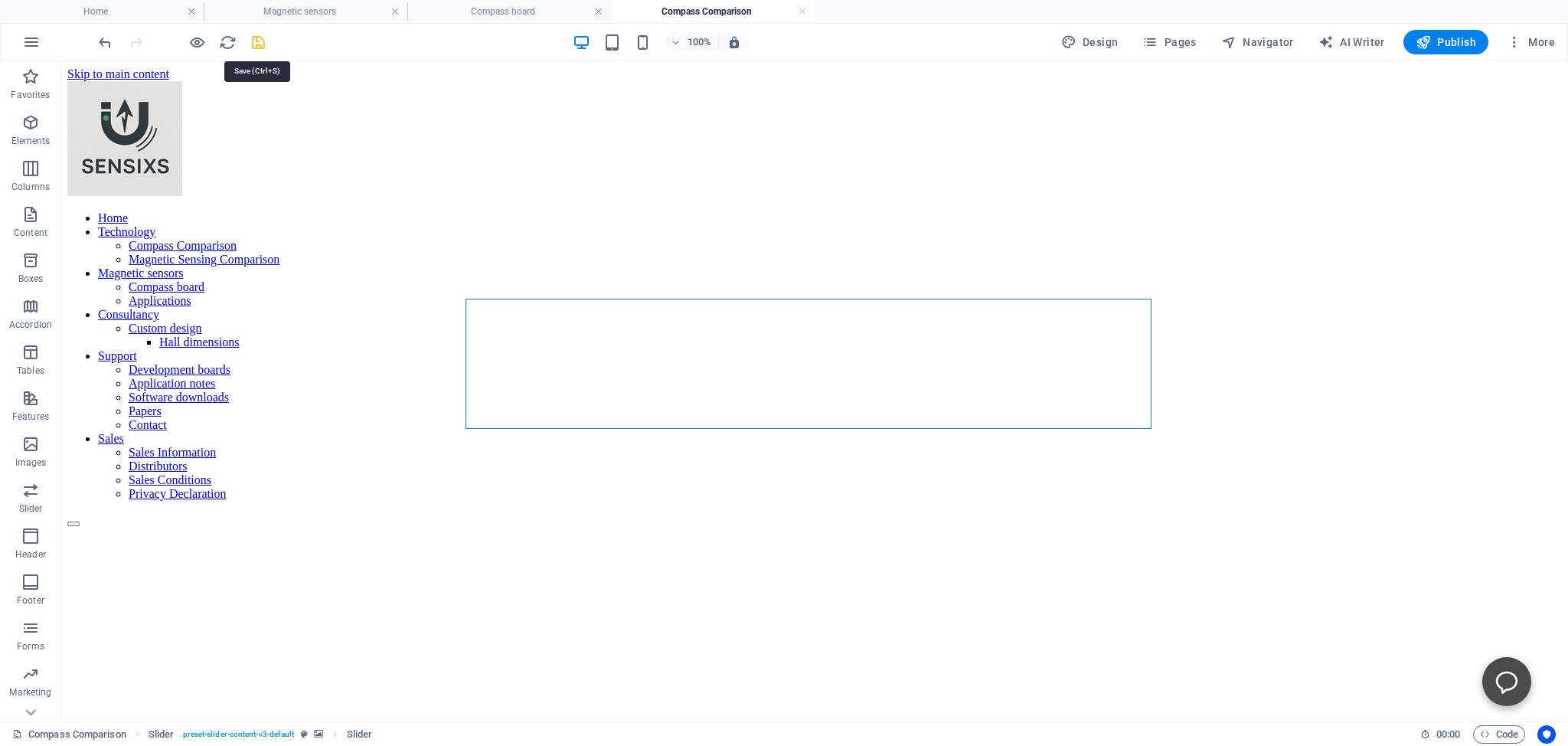
click at [255, 42] on icon "save" at bounding box center [259, 42] width 18 height 18
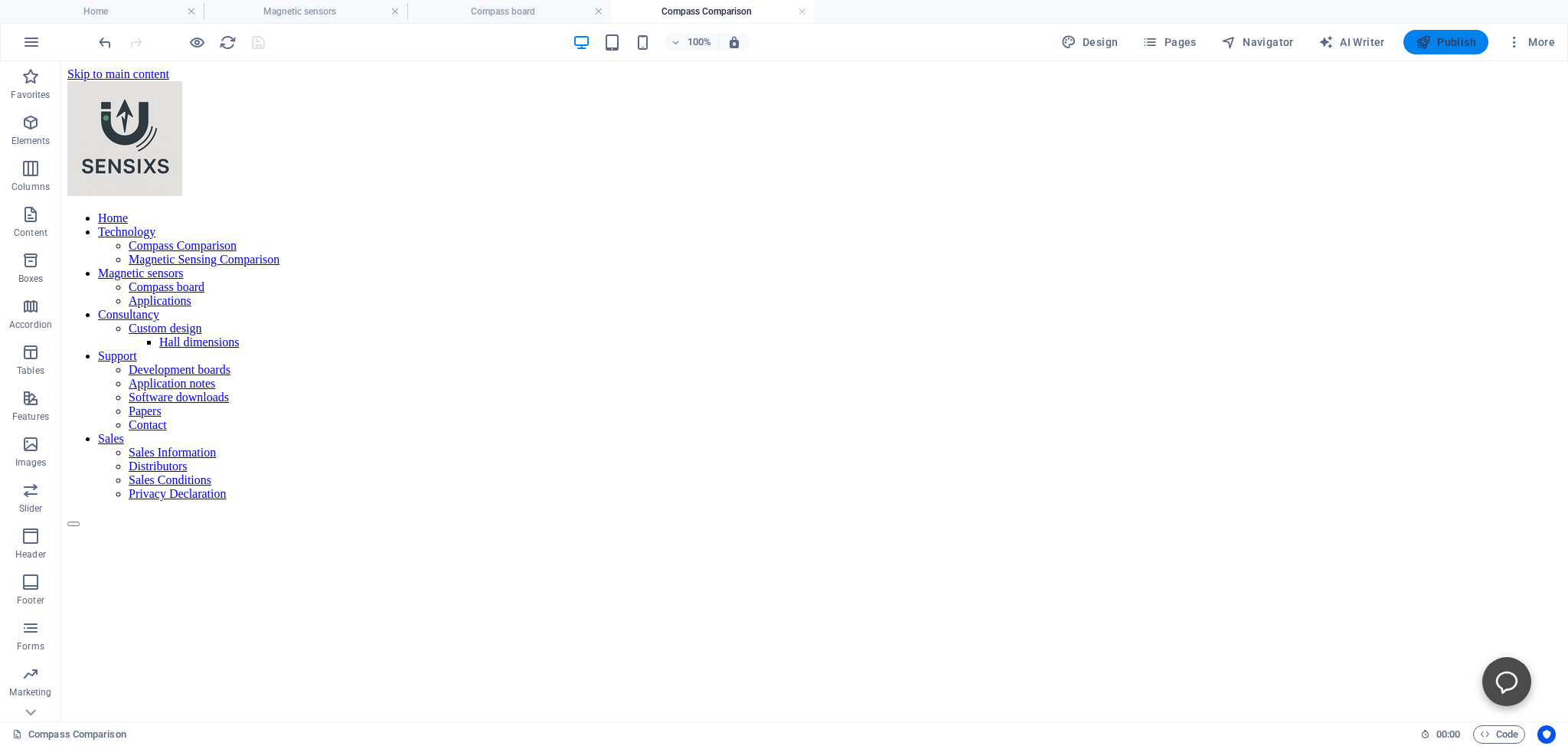
click at [1446, 40] on span "Publish" at bounding box center [1446, 42] width 60 height 16
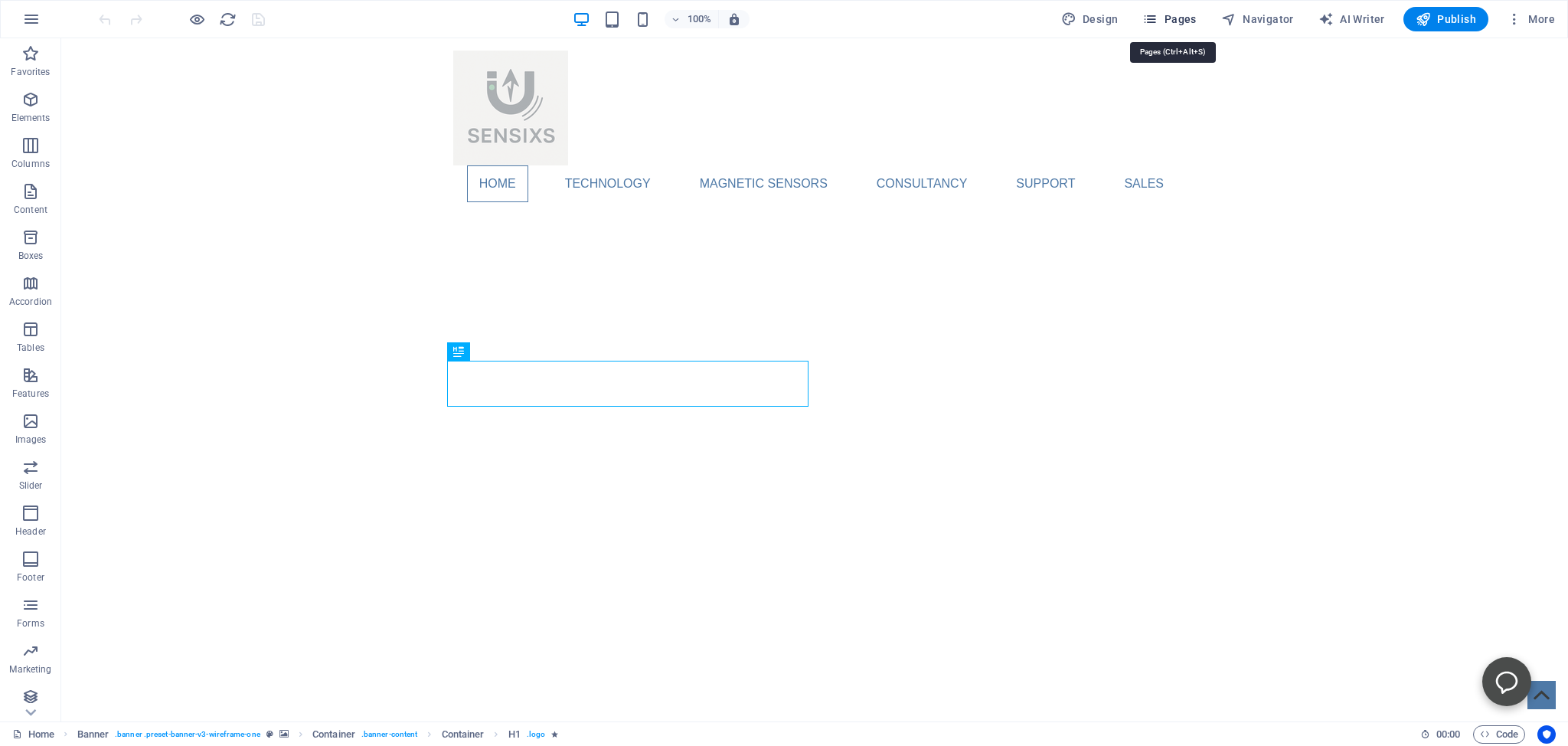
click at [1166, 17] on span "Pages" at bounding box center [1169, 19] width 54 height 16
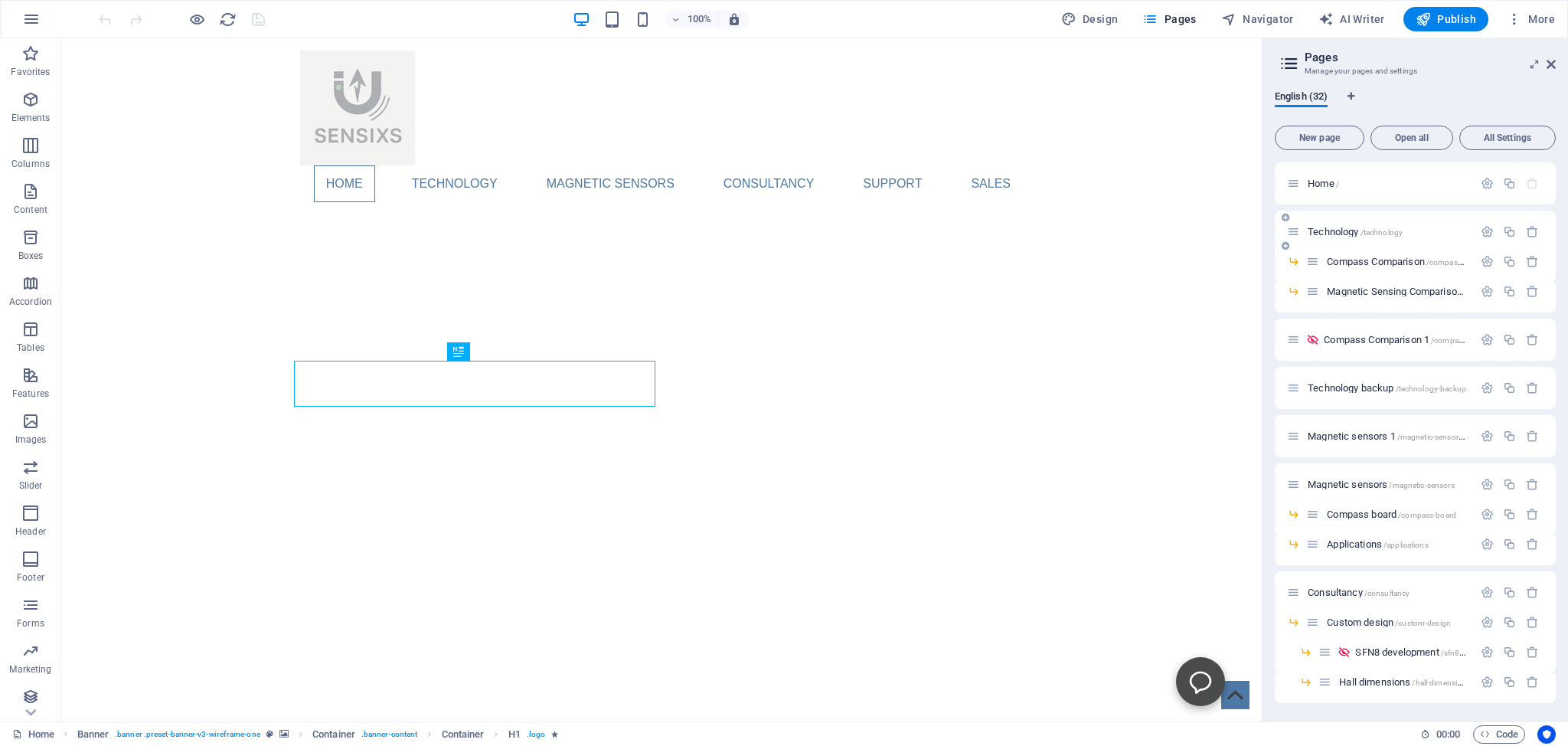
click at [1336, 230] on span "Technology /technology" at bounding box center [1355, 232] width 95 height 11
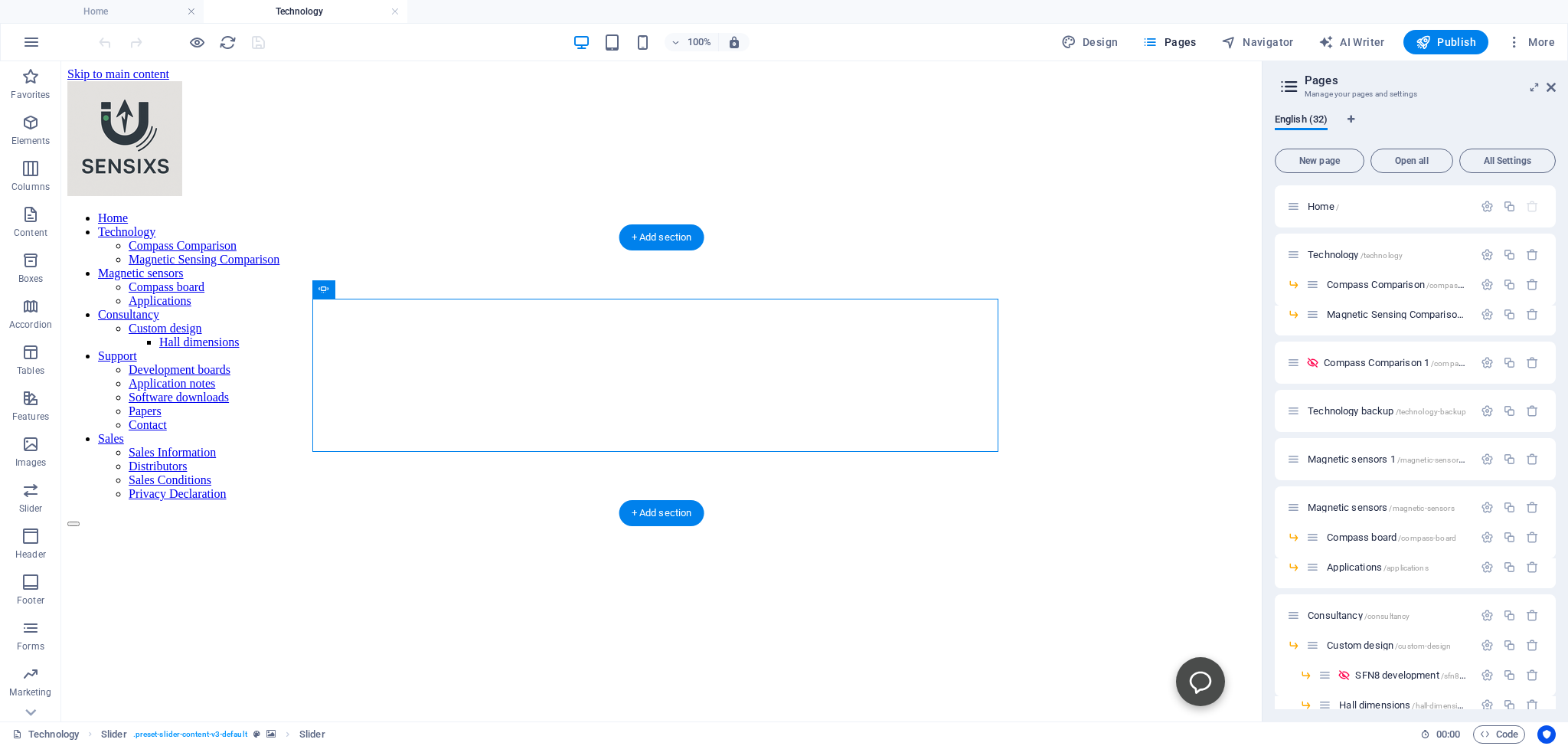
click at [1025, 527] on figure at bounding box center [662, 527] width 1188 height 0
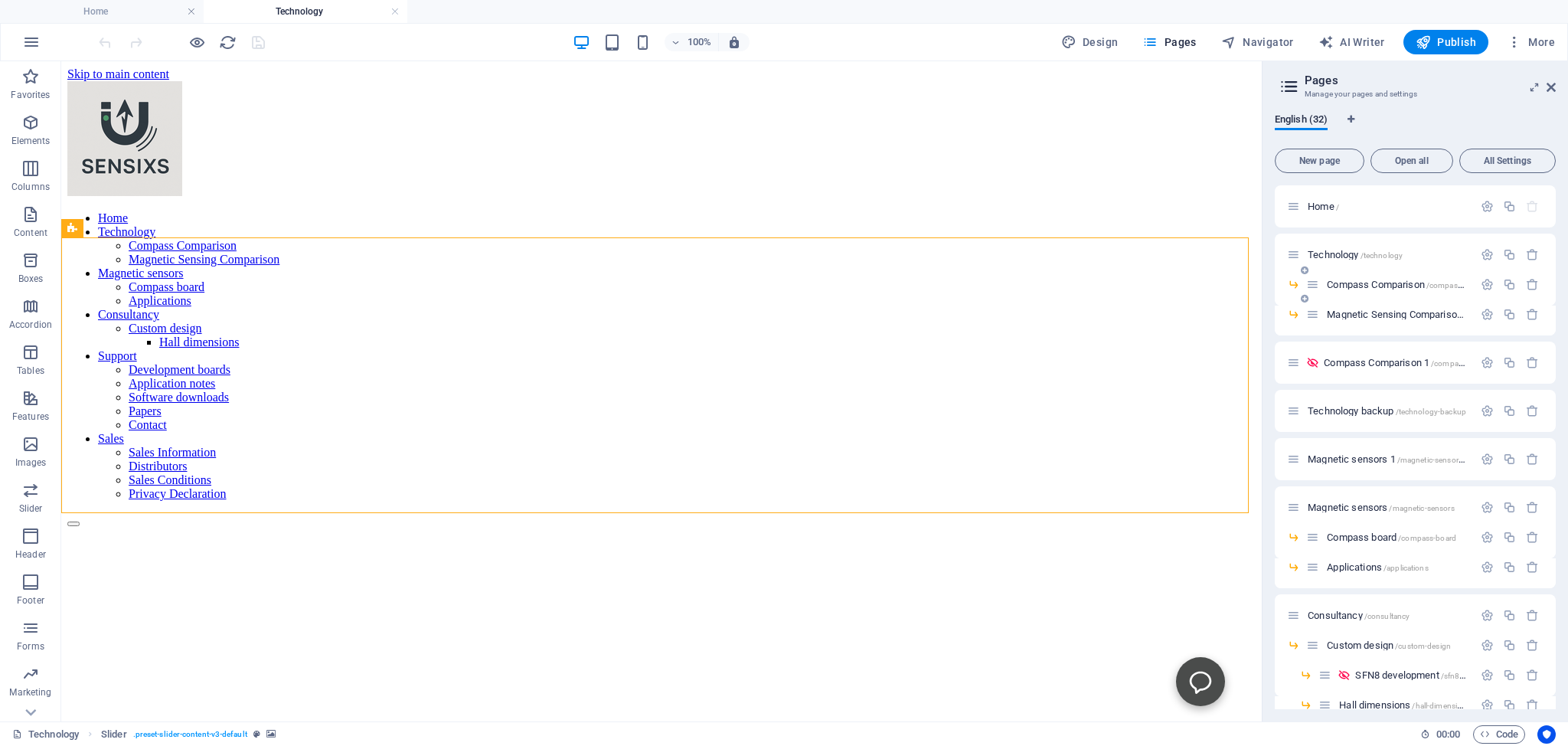
click at [1357, 280] on span "Compass Comparison /compass-comparison" at bounding box center [1415, 285] width 179 height 11
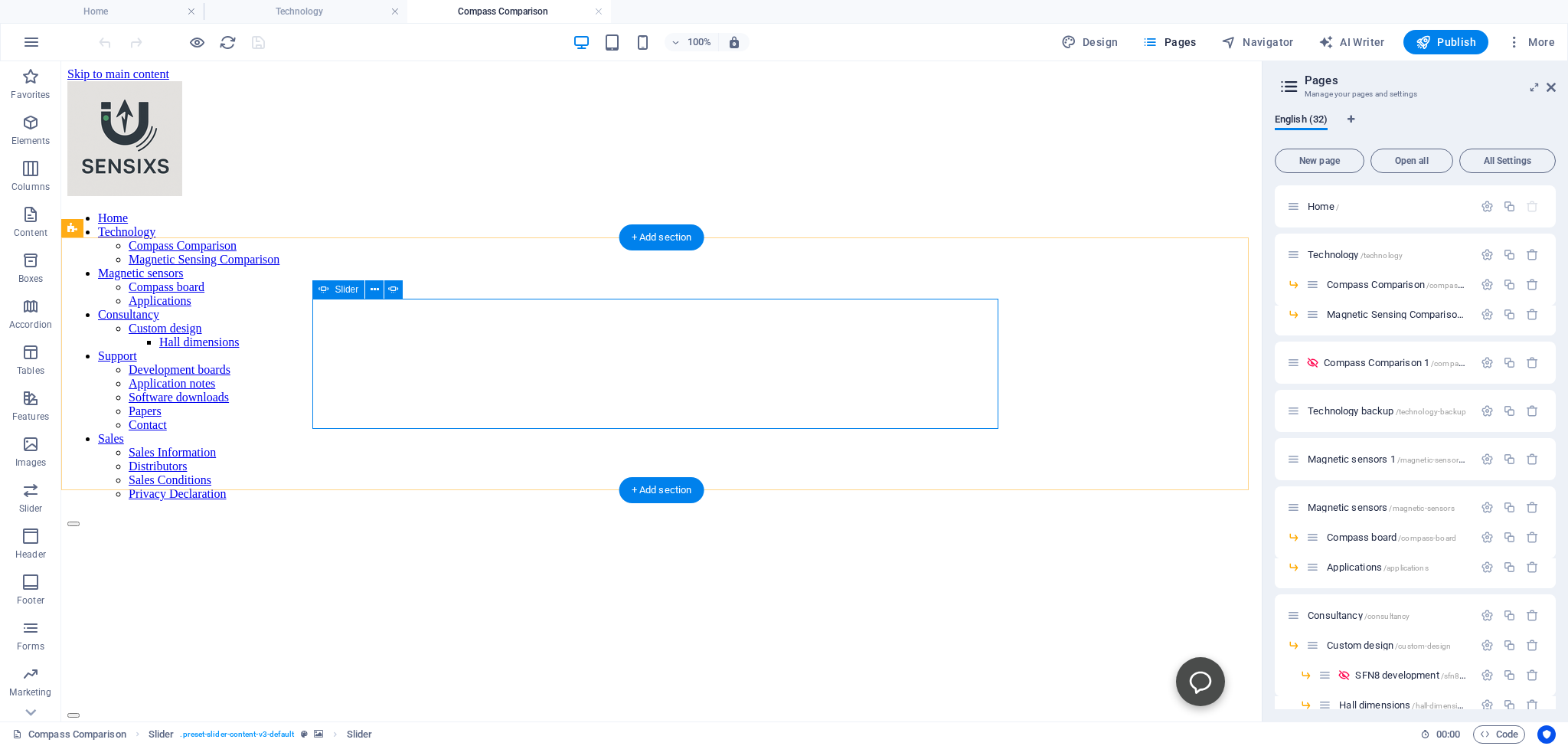
click at [80, 713] on button "Content Slider" at bounding box center [73, 716] width 12 height 5
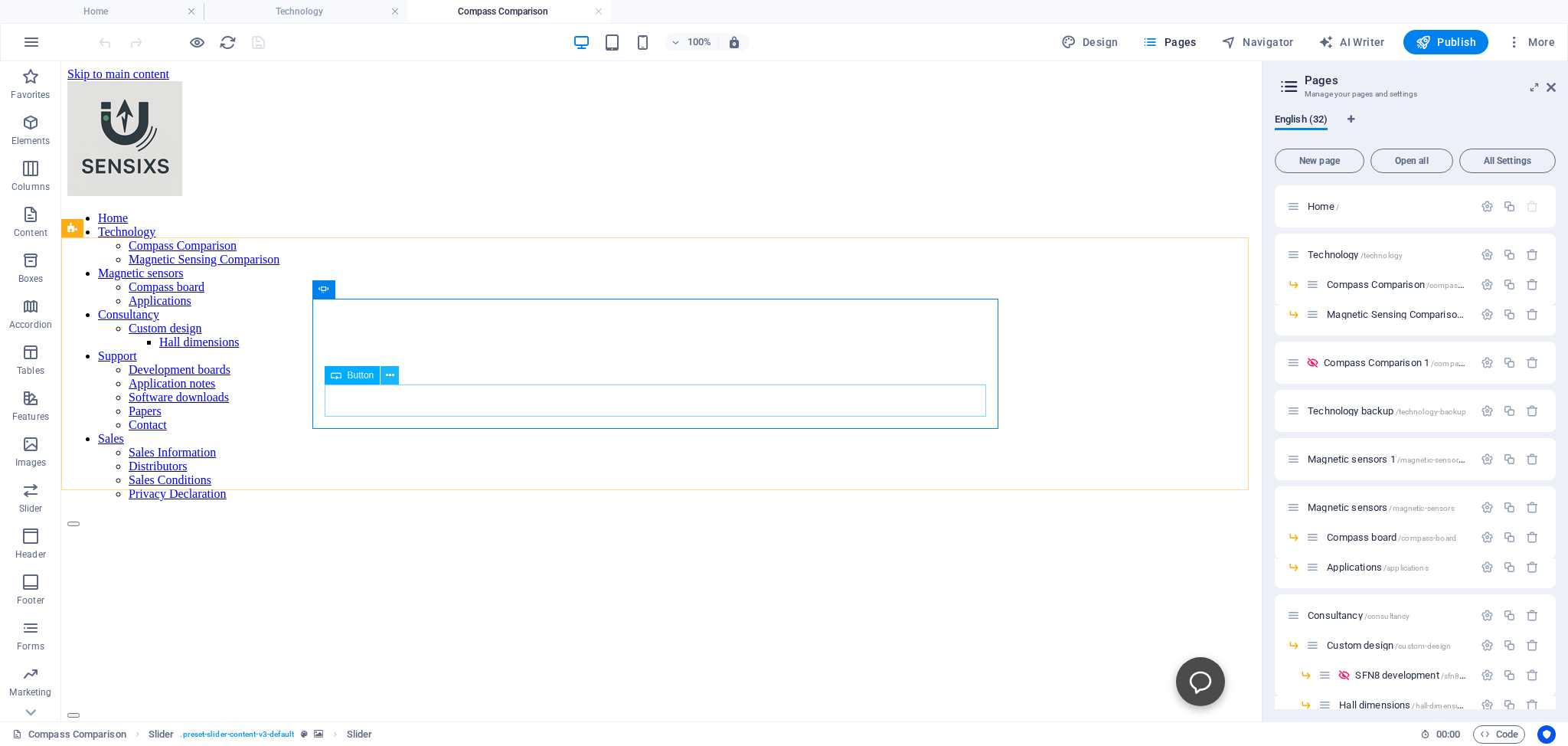
click at [392, 379] on icon at bounding box center [390, 375] width 8 height 16
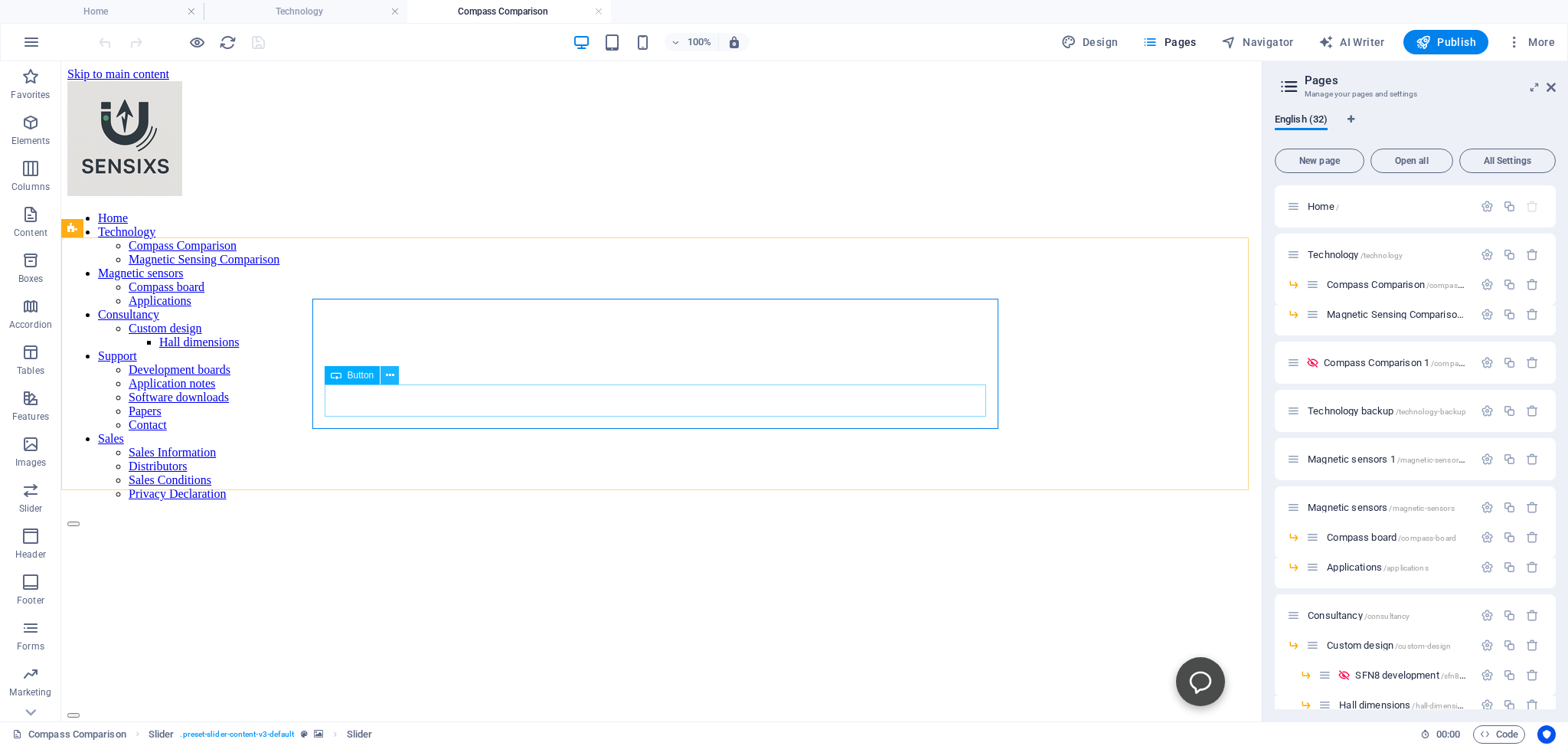
click at [391, 378] on icon at bounding box center [390, 375] width 8 height 16
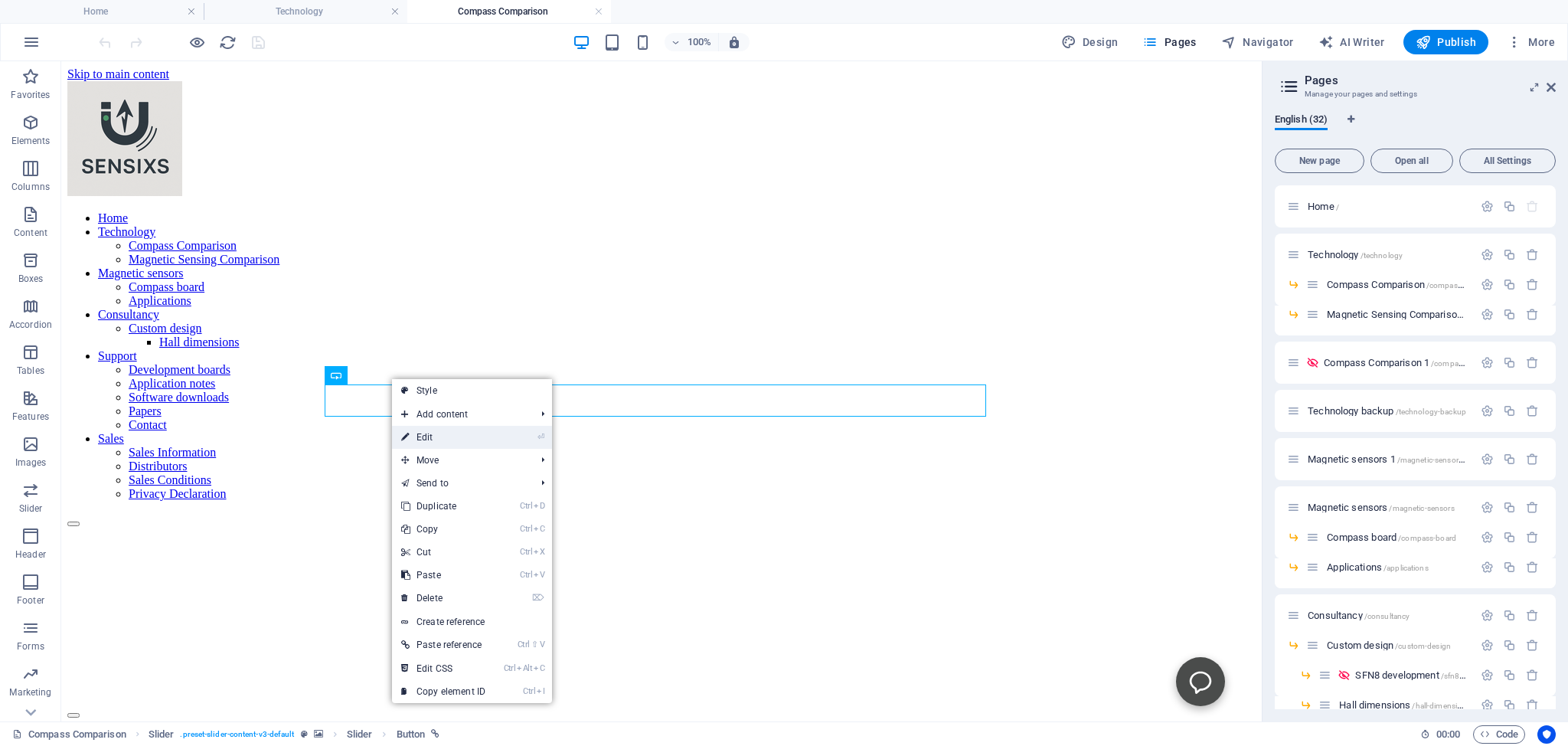
click at [426, 440] on link "⏎ Edit" at bounding box center [443, 437] width 103 height 23
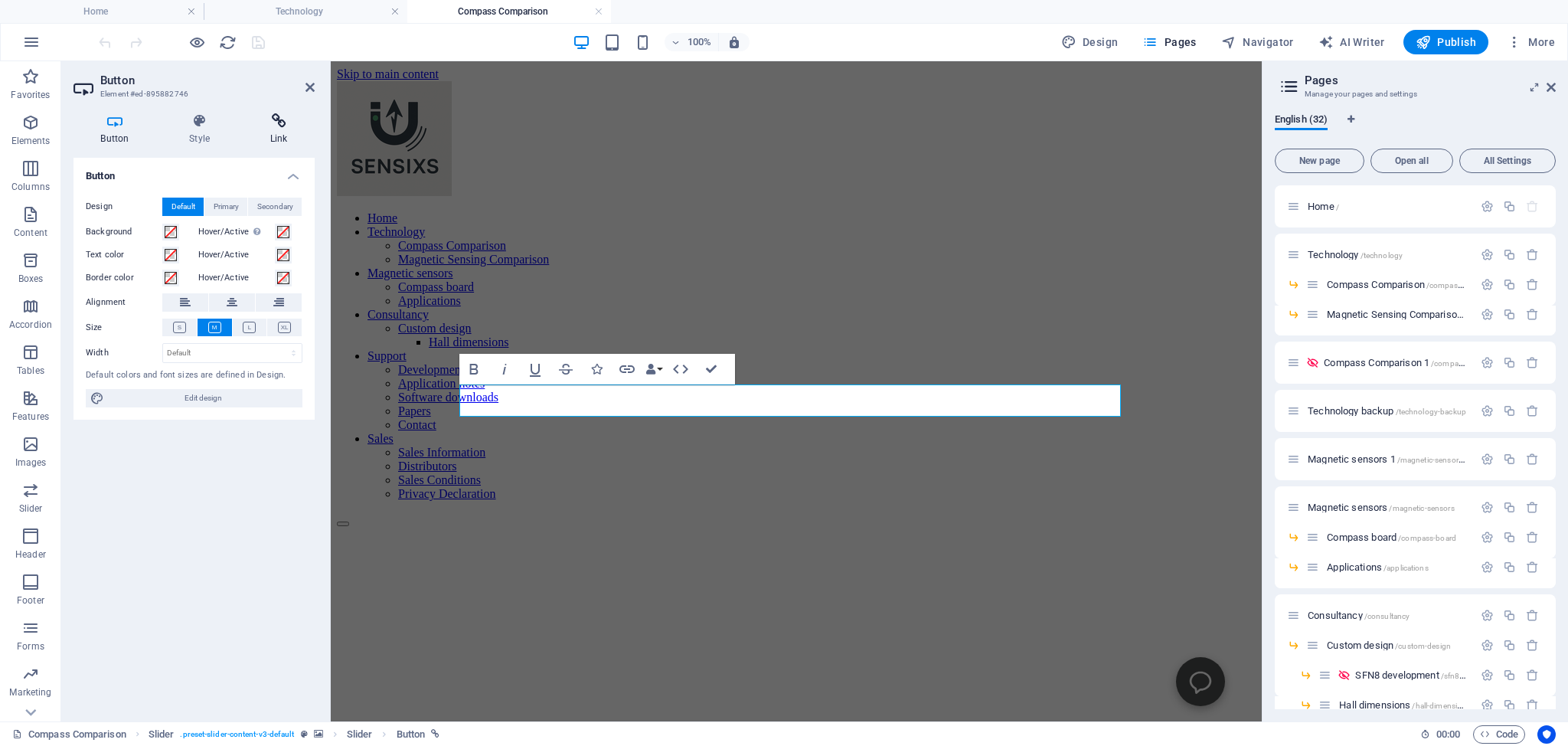
click at [280, 119] on icon at bounding box center [278, 121] width 72 height 16
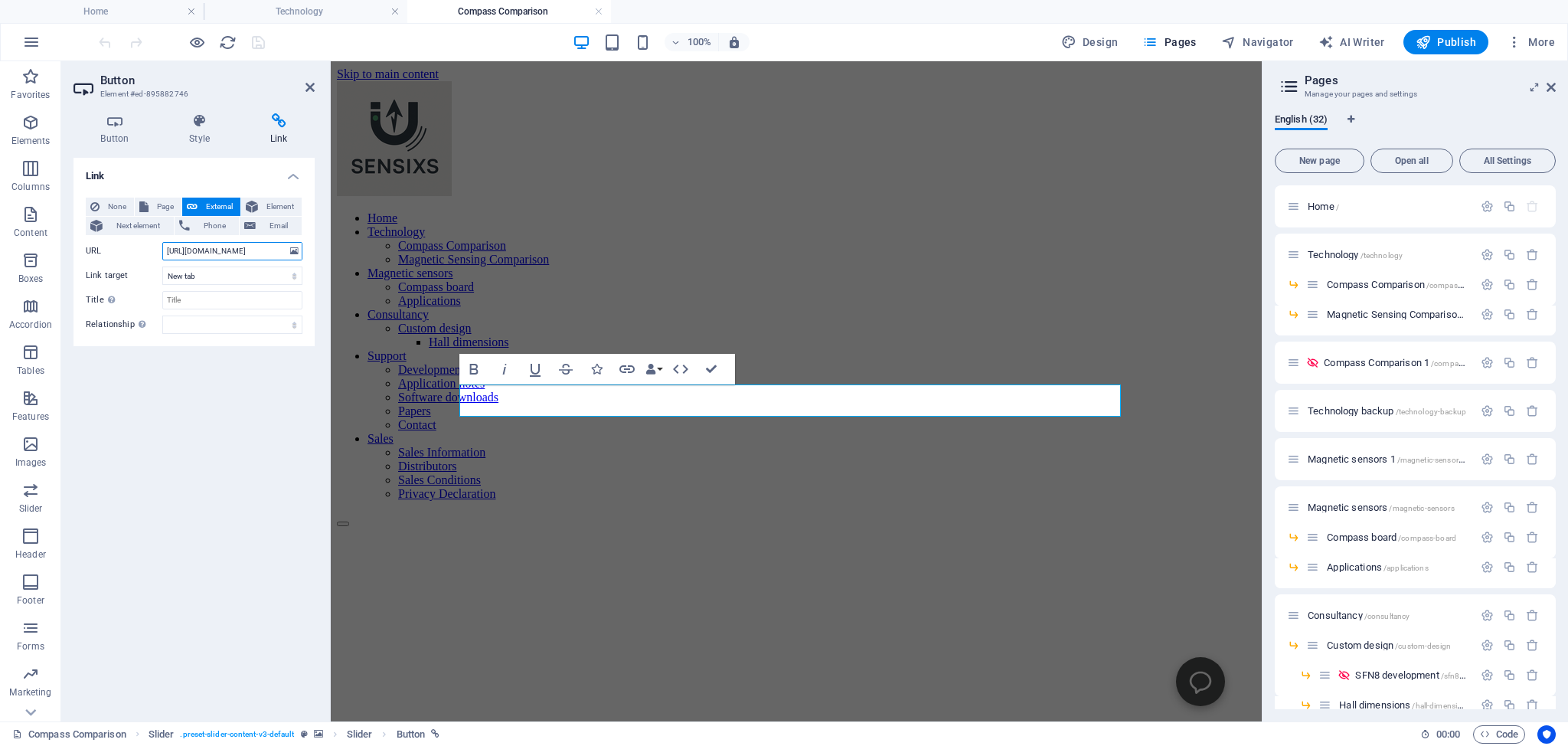
click at [173, 246] on input "[URL][DOMAIN_NAME]" at bounding box center [233, 251] width 140 height 19
drag, startPoint x: 166, startPoint y: 249, endPoint x: 285, endPoint y: 252, distance: 119.0
click at [285, 252] on input "[URL][DOMAIN_NAME]" at bounding box center [233, 251] width 140 height 19
click at [298, 249] on icon at bounding box center [295, 251] width 8 height 17
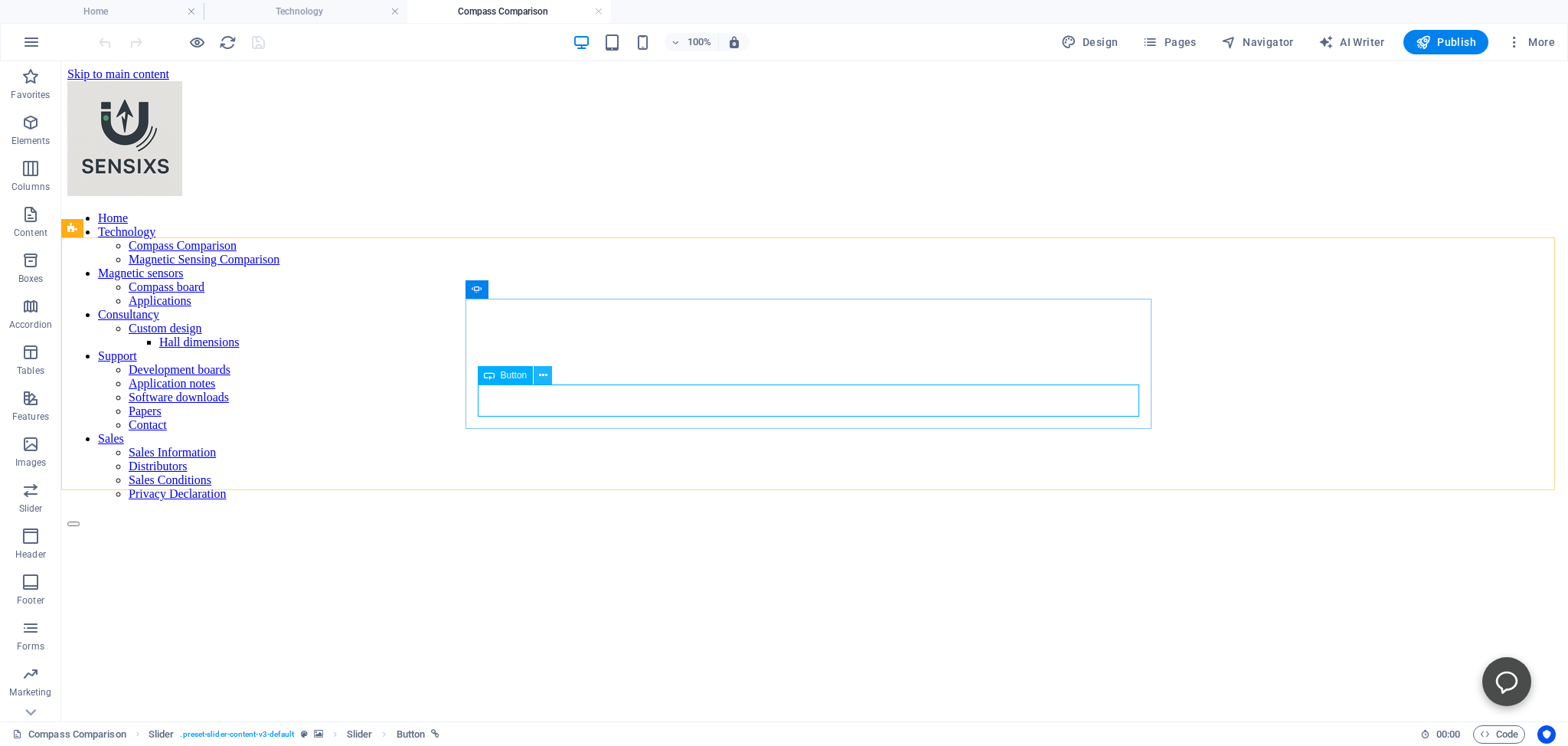
click at [546, 377] on icon at bounding box center [543, 375] width 8 height 16
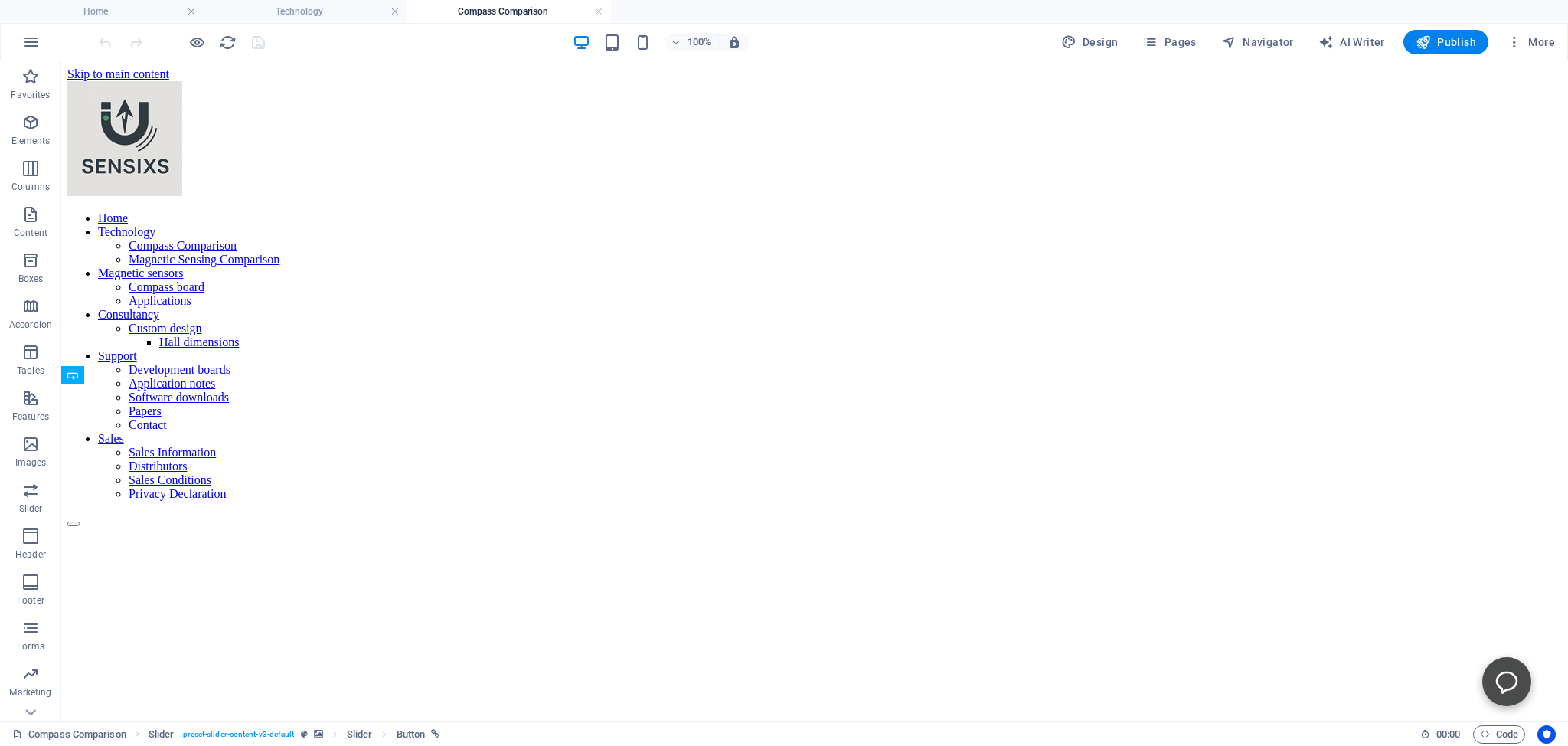
drag, startPoint x: 89, startPoint y: 375, endPoint x: 85, endPoint y: 381, distance: 7.2
click at [85, 381] on div "Button" at bounding box center [78, 375] width 33 height 19
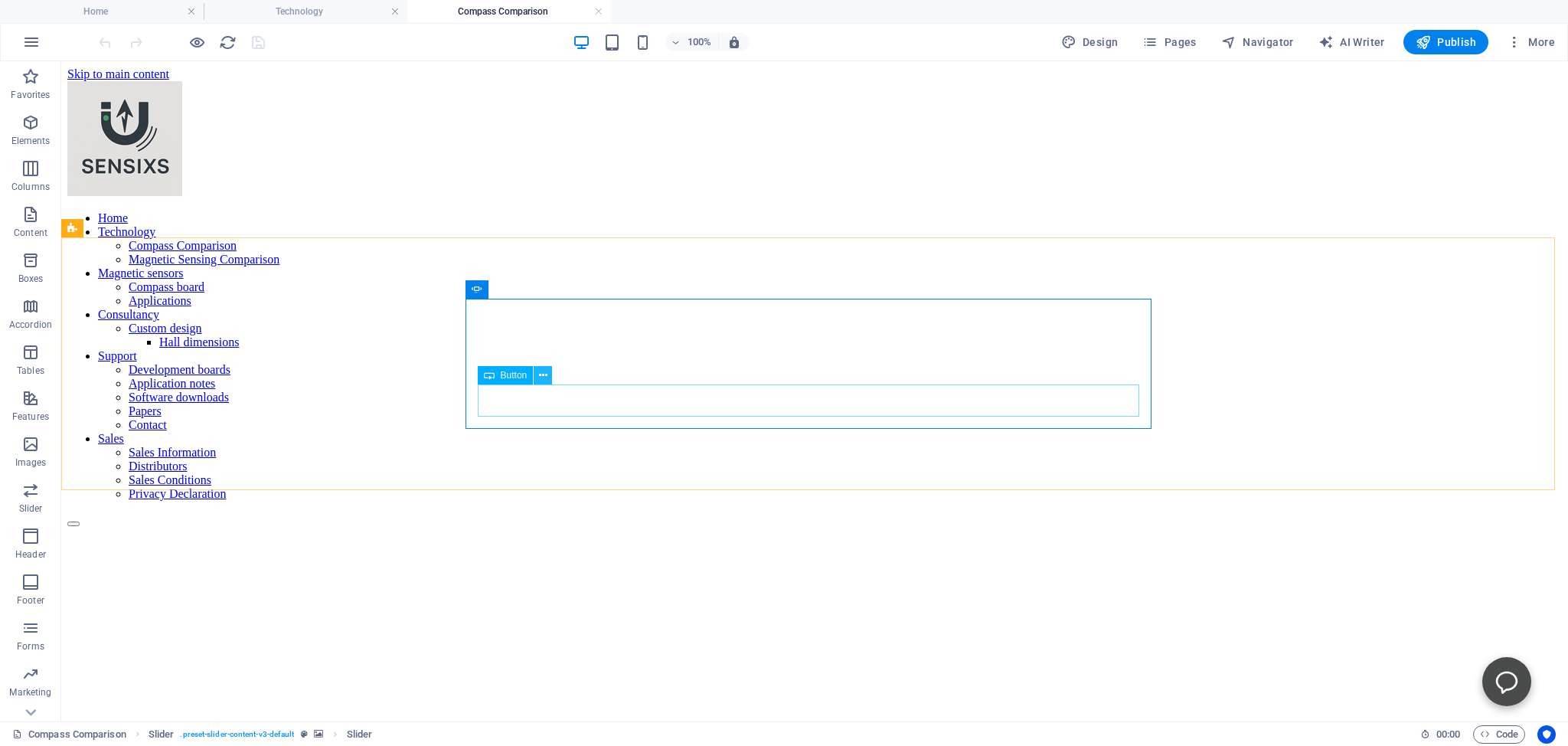
click at [540, 375] on icon at bounding box center [543, 375] width 8 height 16
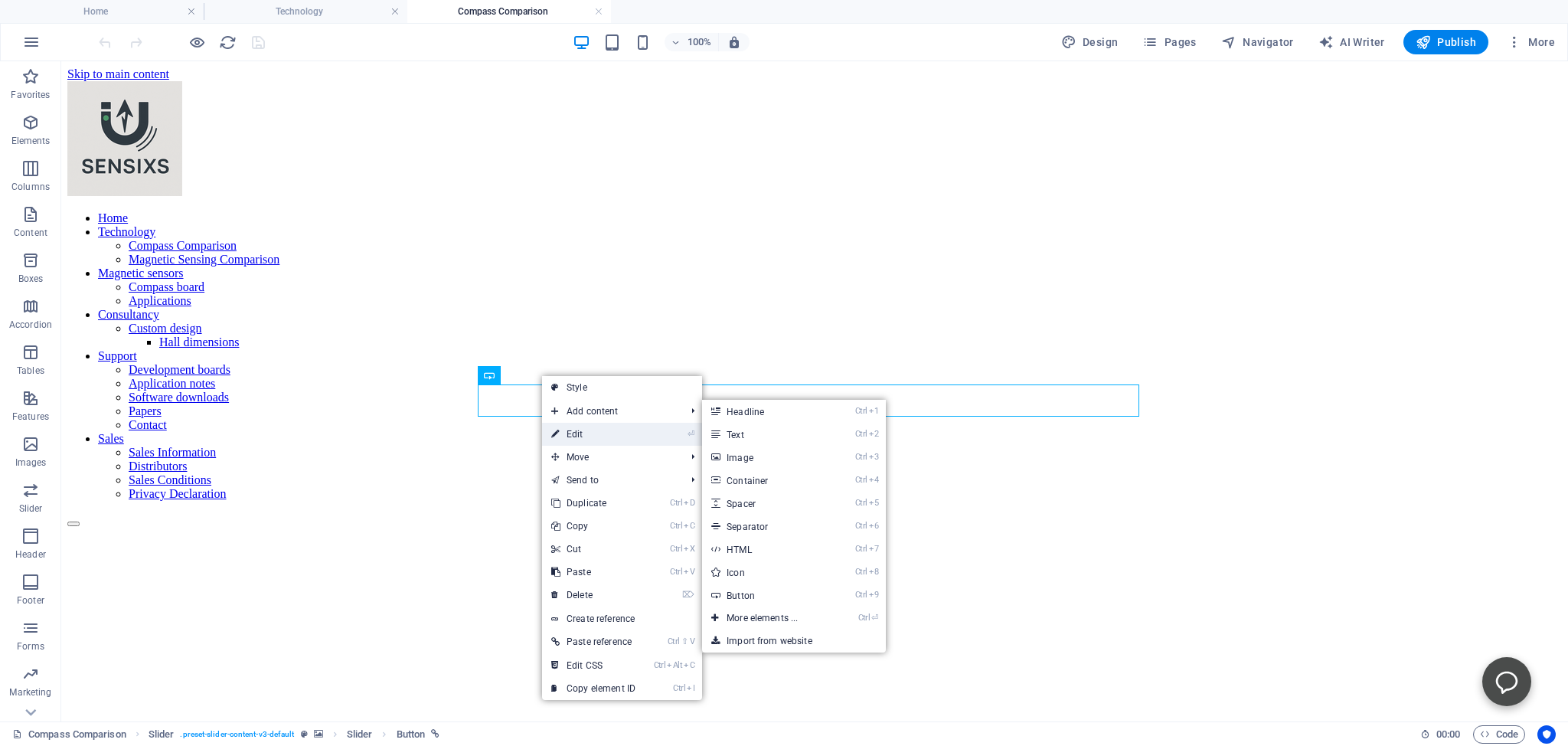
click at [573, 437] on link "⏎ Edit" at bounding box center [593, 434] width 103 height 23
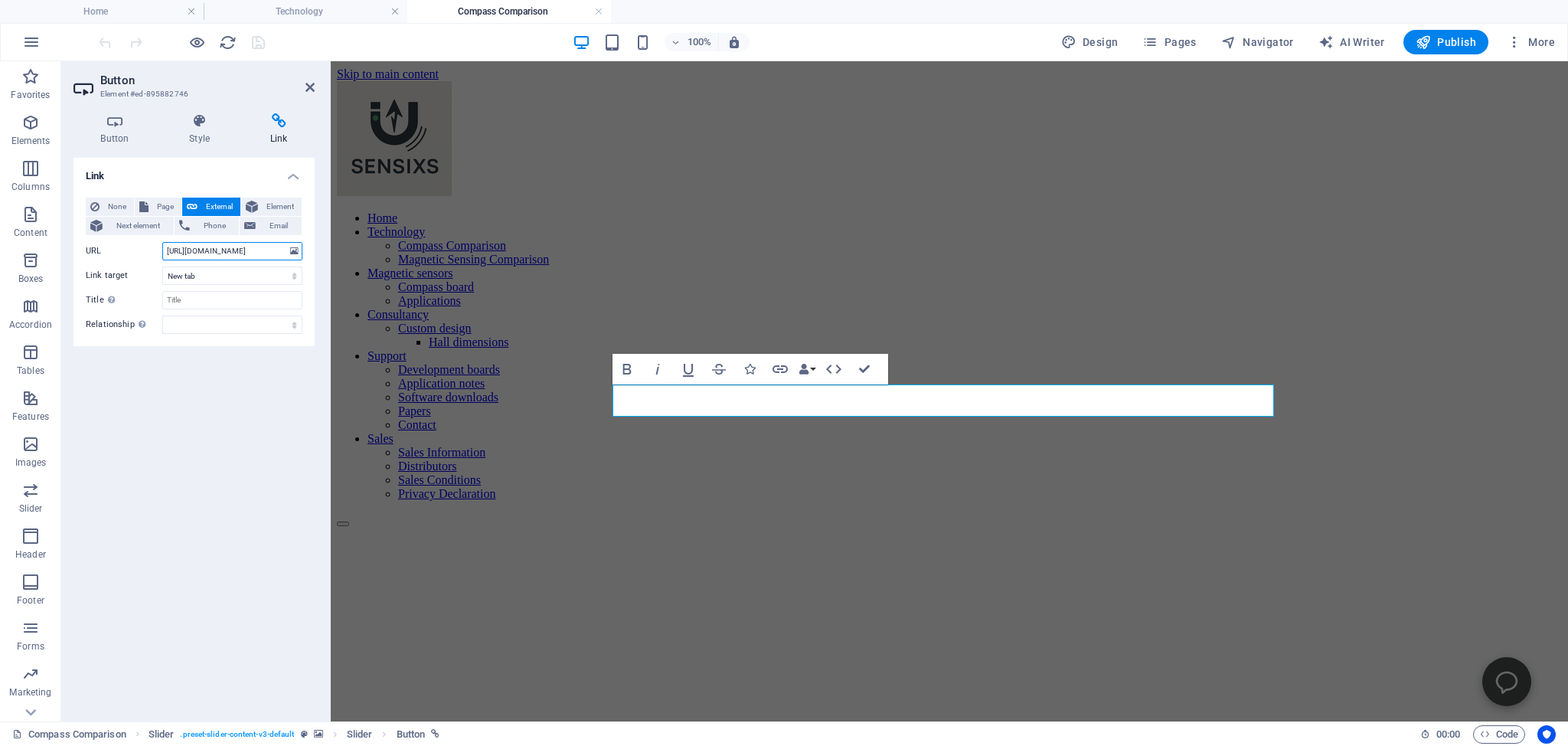
click at [184, 250] on input "[URL][DOMAIN_NAME]" at bounding box center [233, 251] width 140 height 19
click at [167, 245] on input "[URL][DOMAIN_NAME]" at bounding box center [233, 251] width 140 height 19
click at [91, 9] on h4 "Home" at bounding box center [102, 11] width 204 height 17
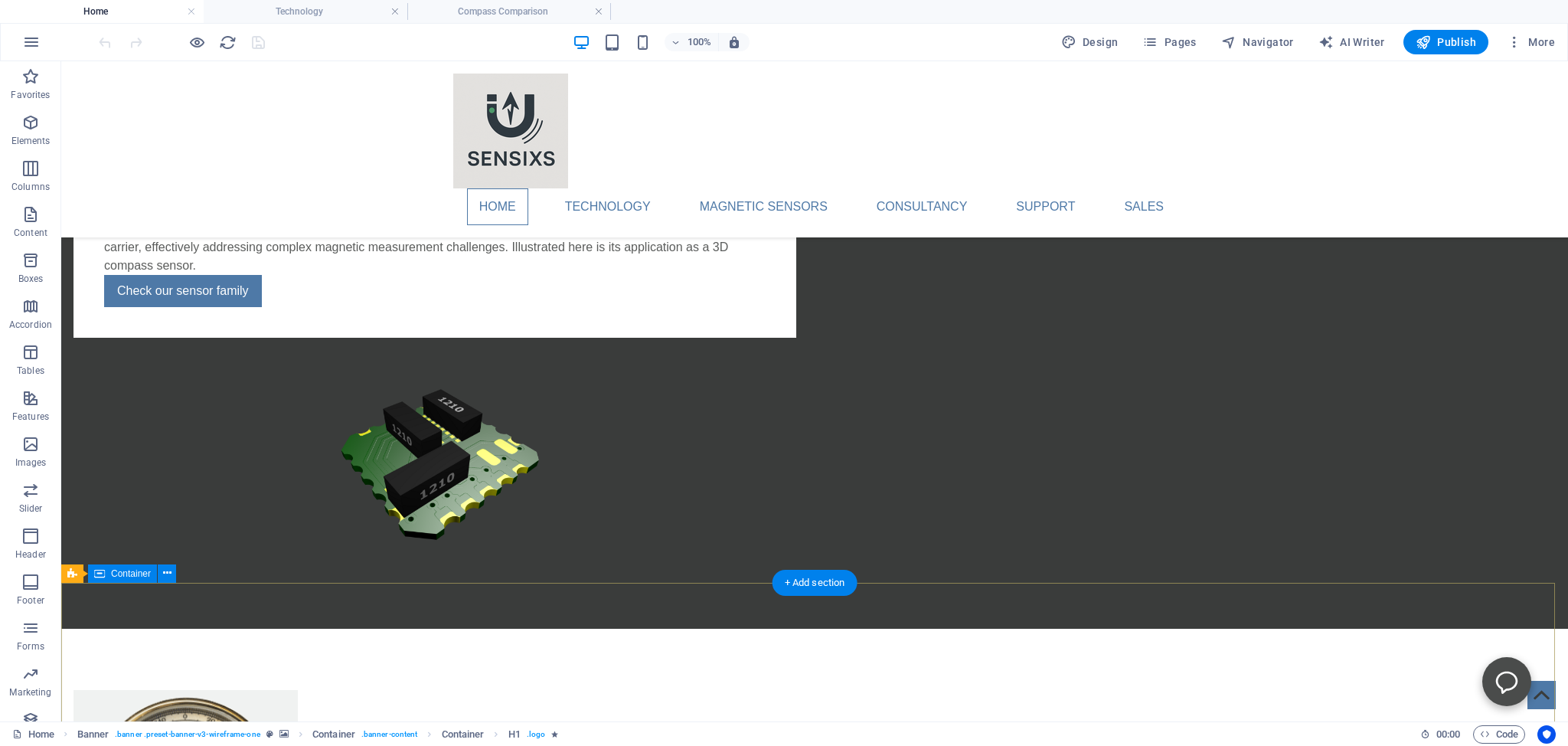
scroll to position [1600, 0]
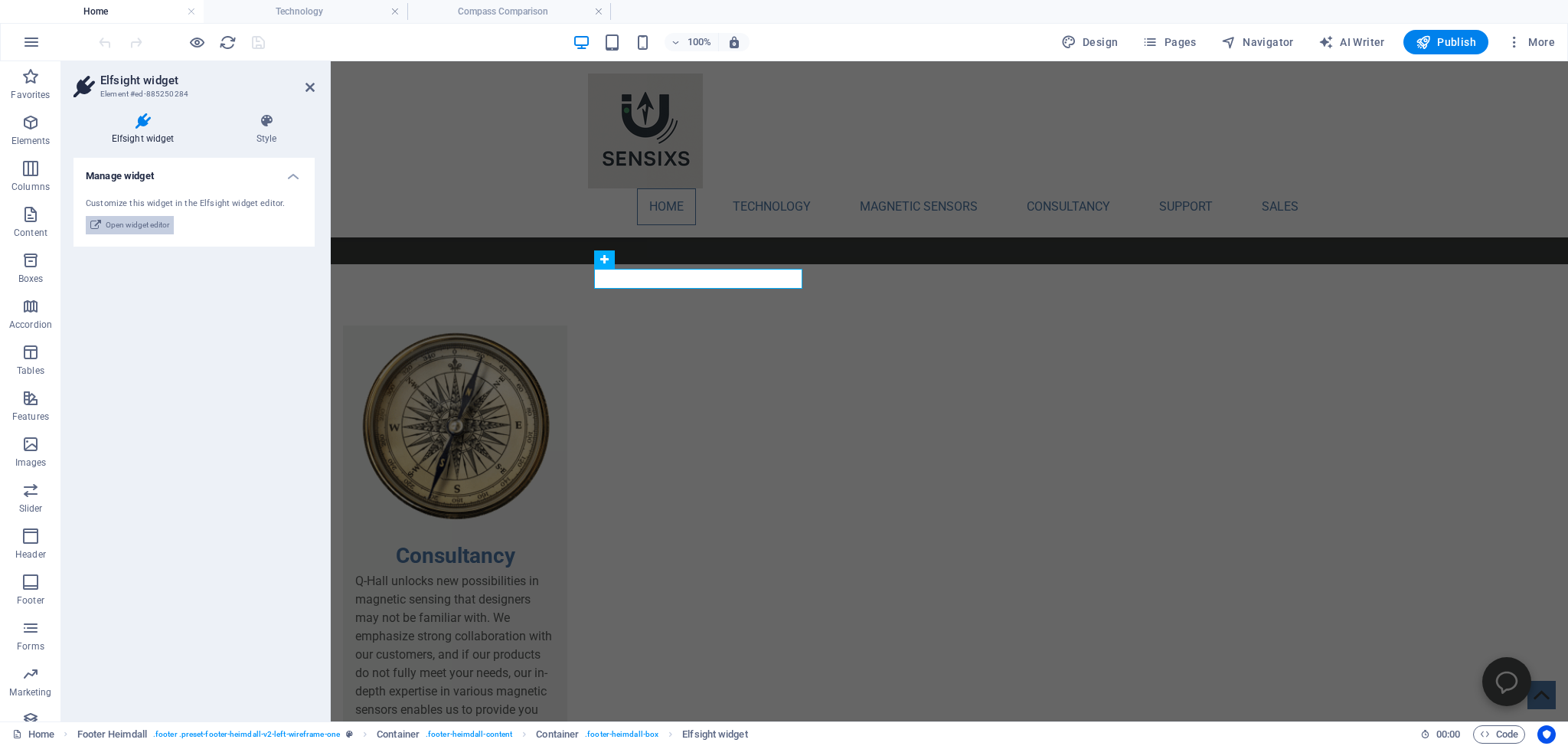
click at [144, 225] on span "Open widget editor" at bounding box center [137, 225] width 64 height 19
click at [1451, 43] on span "Publish" at bounding box center [1446, 42] width 60 height 16
